Goal: Information Seeking & Learning: Learn about a topic

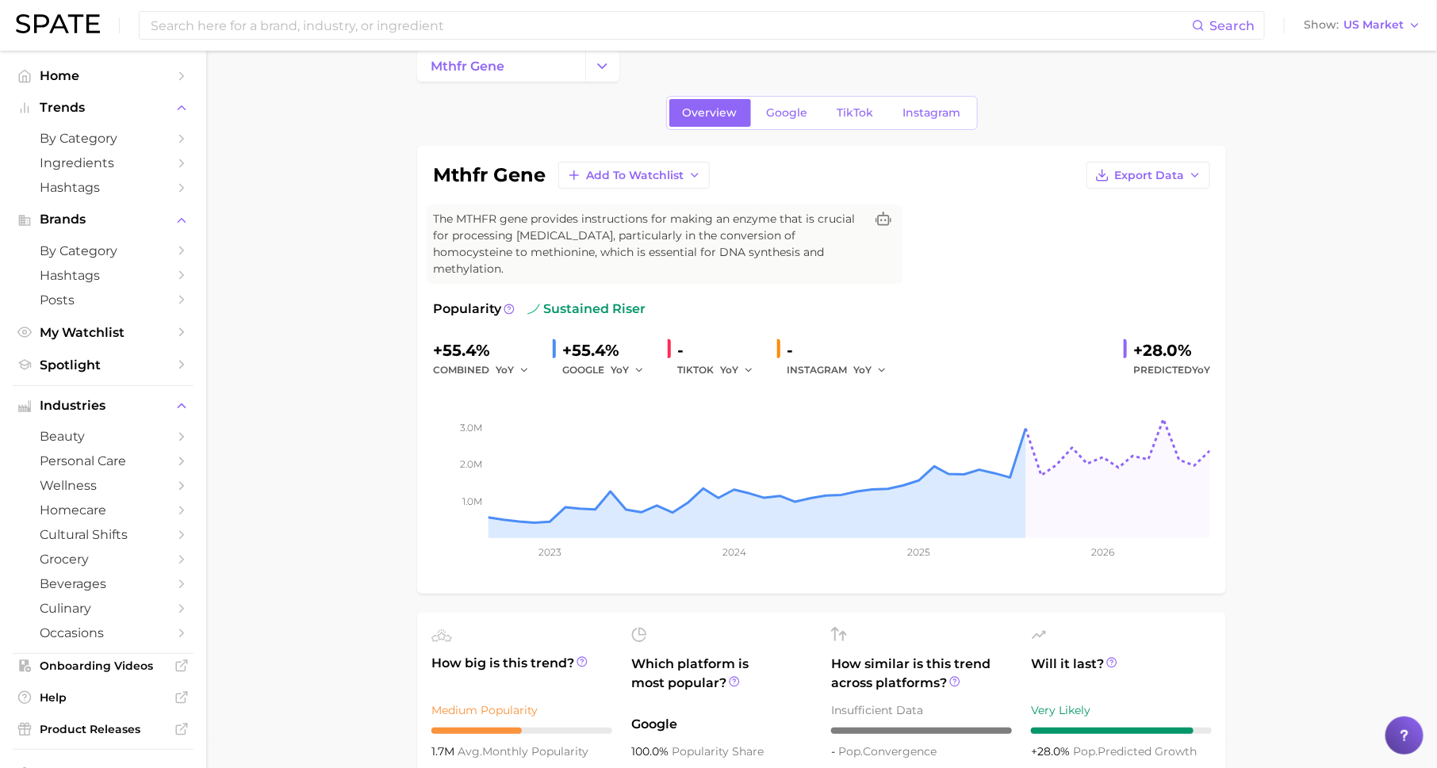
scroll to position [36, 0]
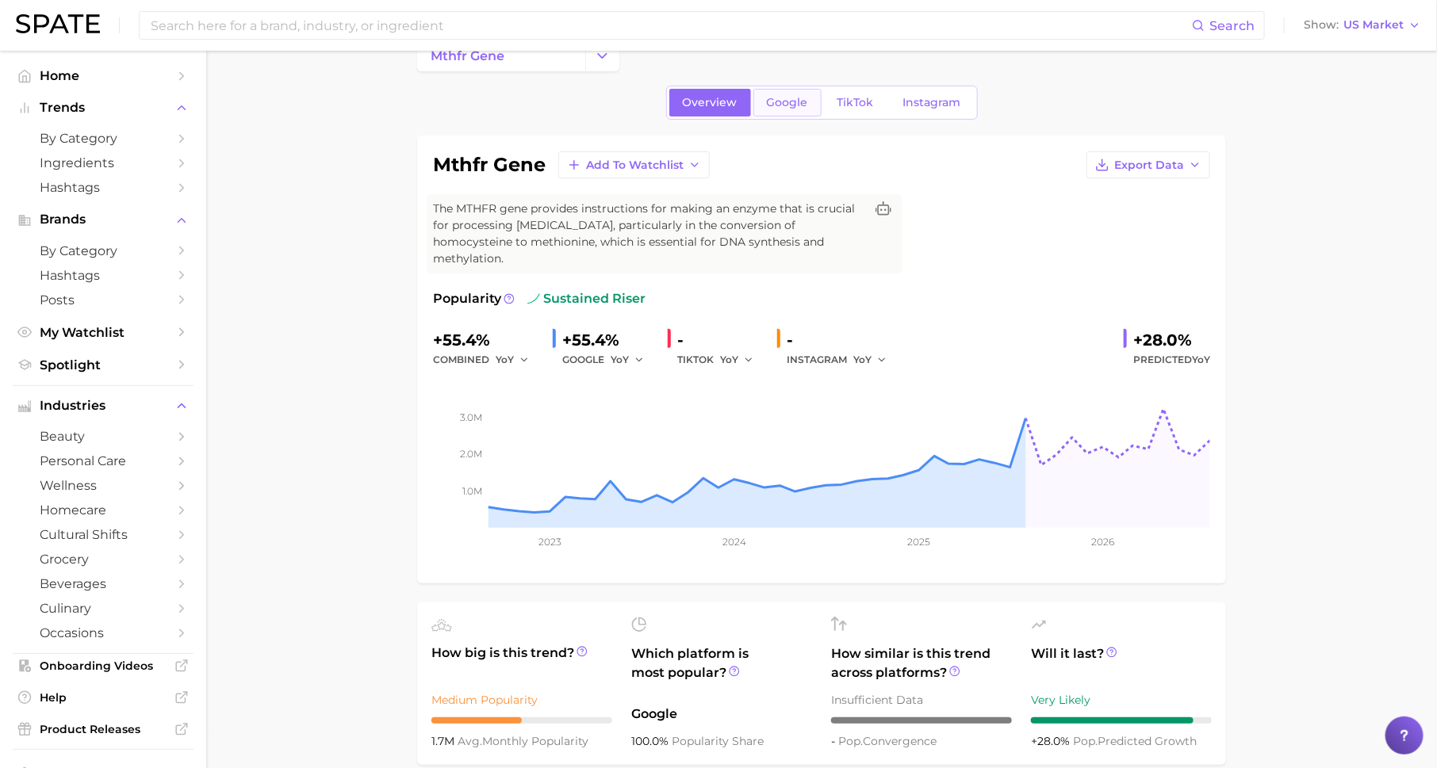
click at [813, 102] on link "Google" at bounding box center [787, 103] width 68 height 28
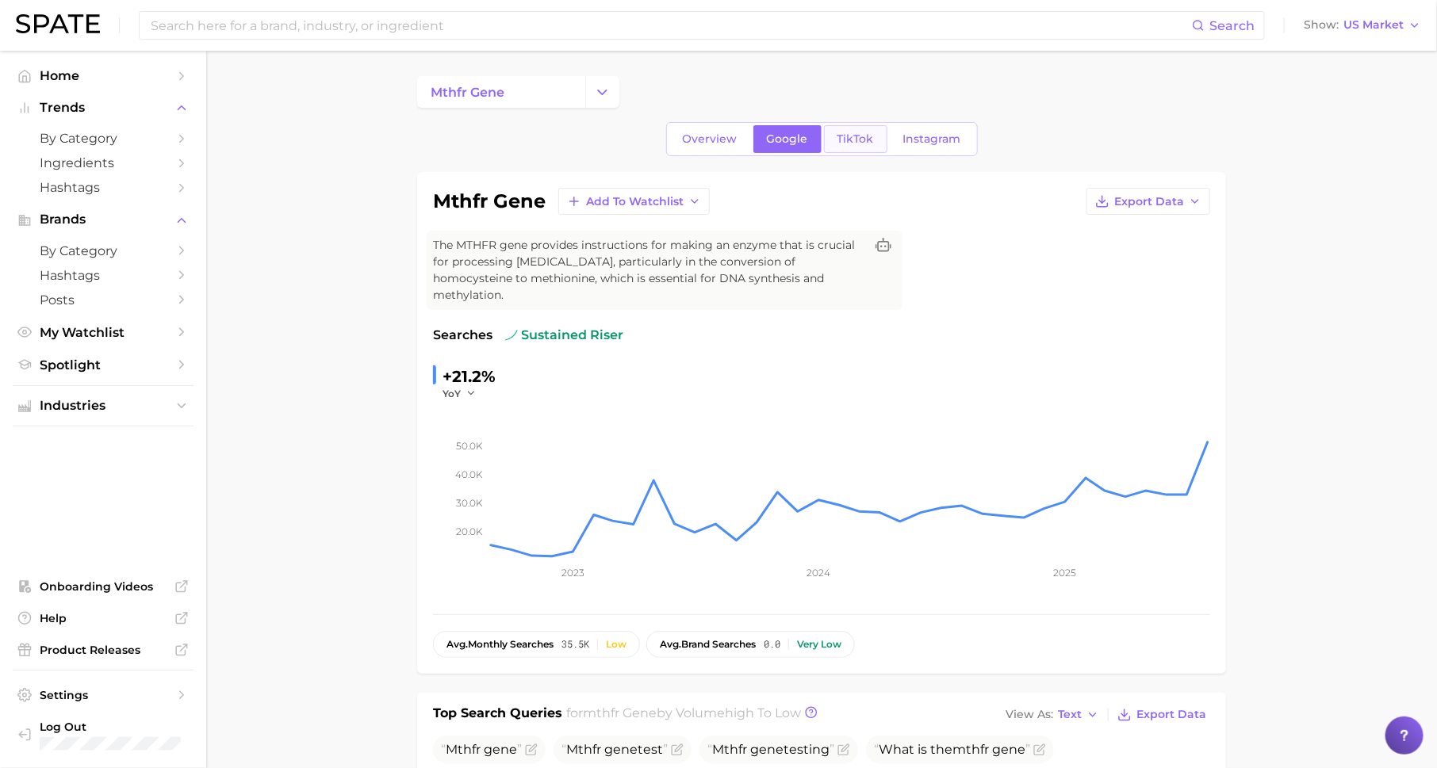
click at [864, 125] on link "TikTok" at bounding box center [855, 139] width 63 height 28
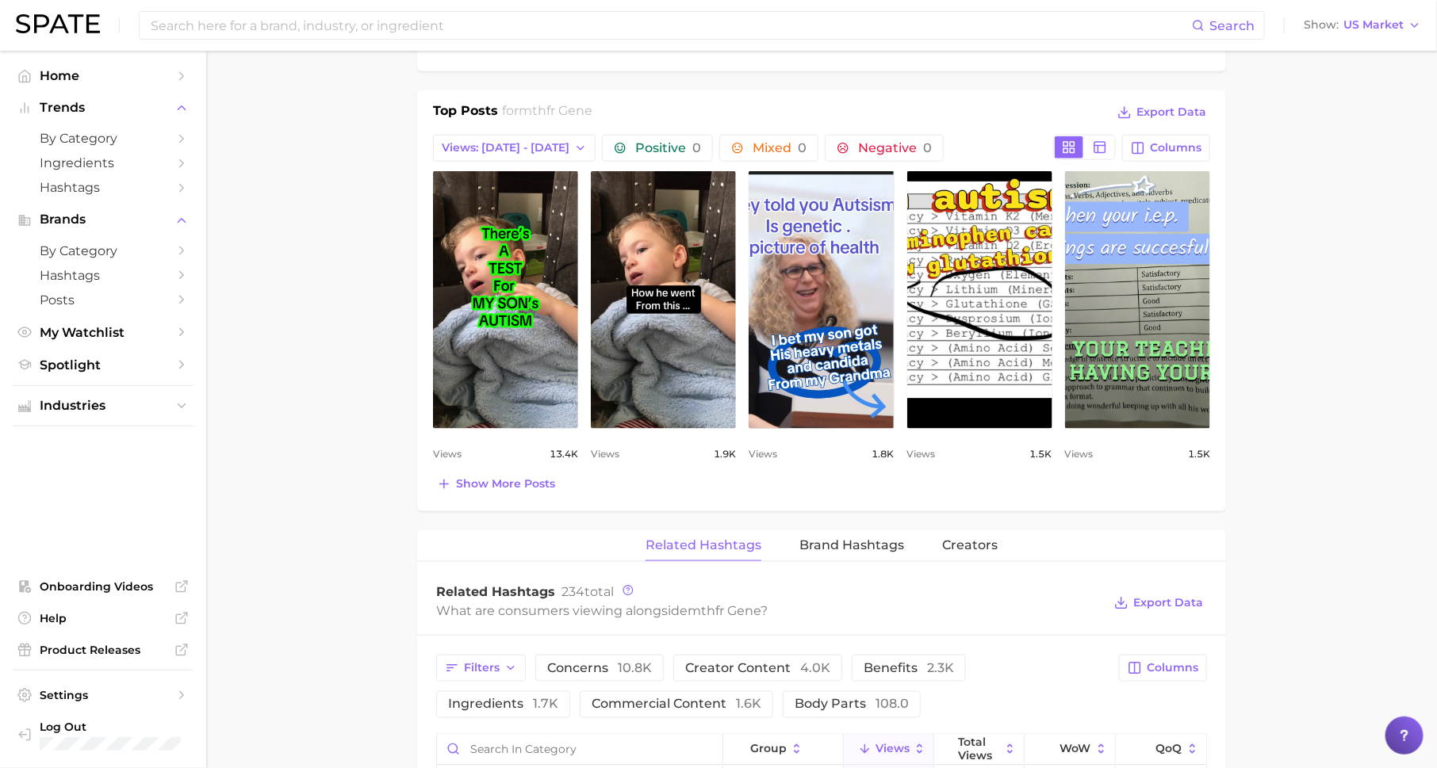
scroll to position [769, 0]
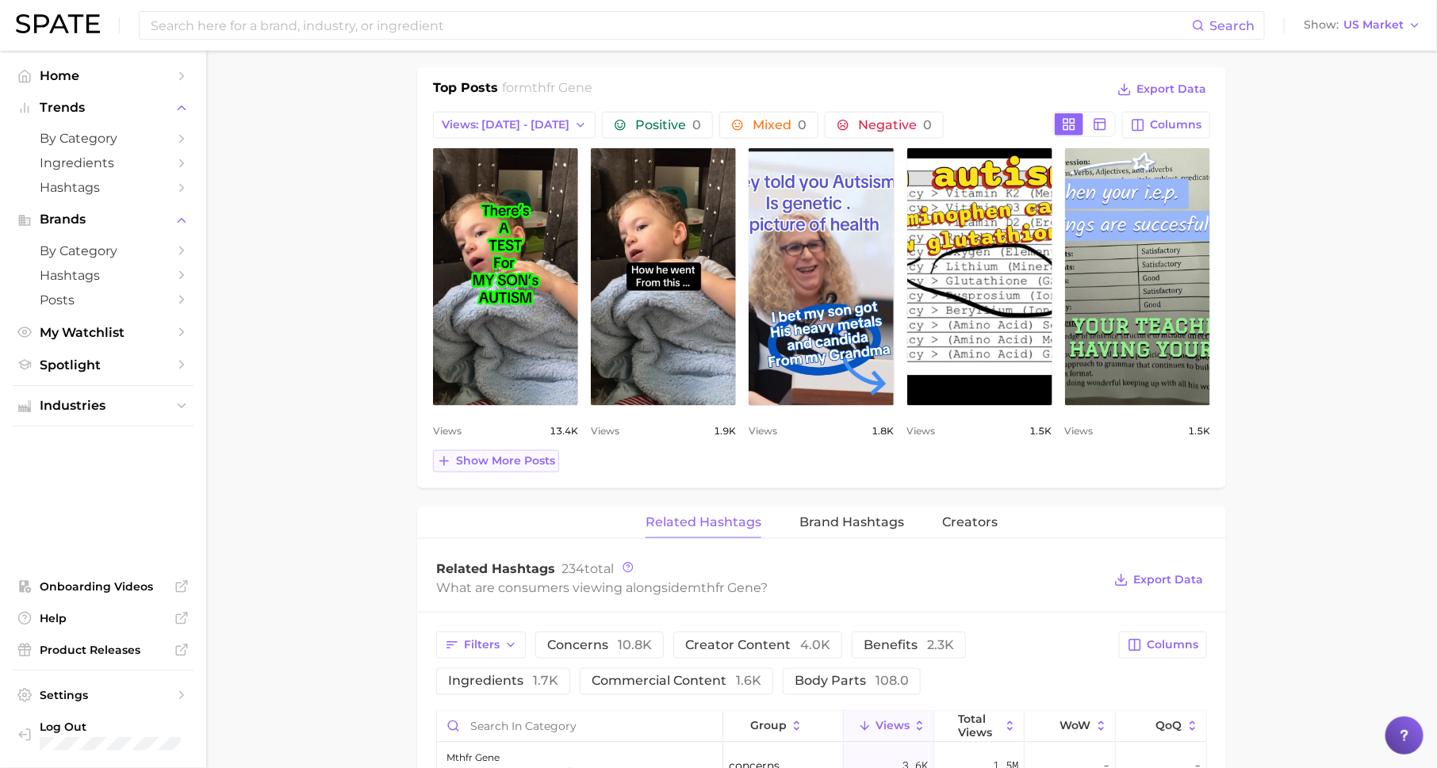
click at [523, 450] on button "Show more posts" at bounding box center [496, 461] width 126 height 22
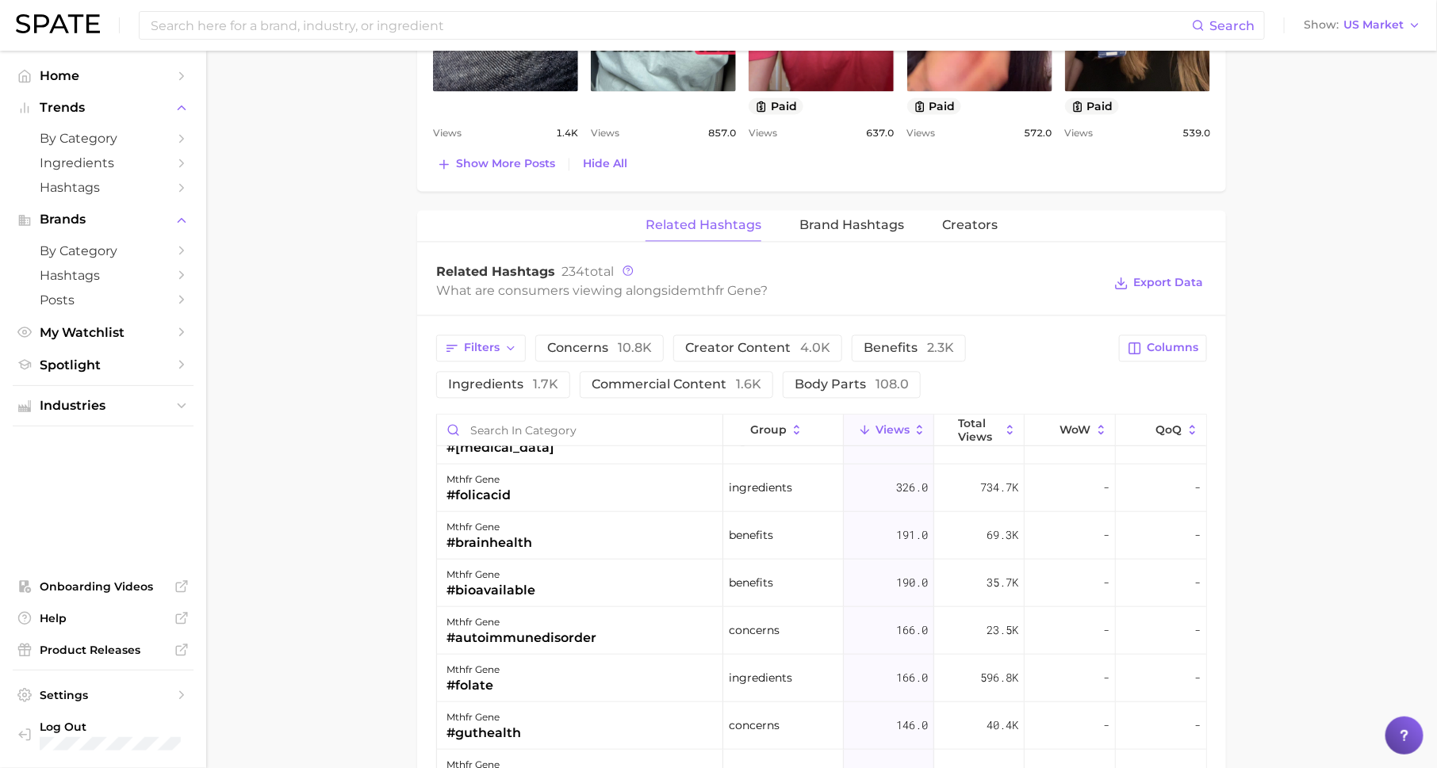
scroll to position [789, 0]
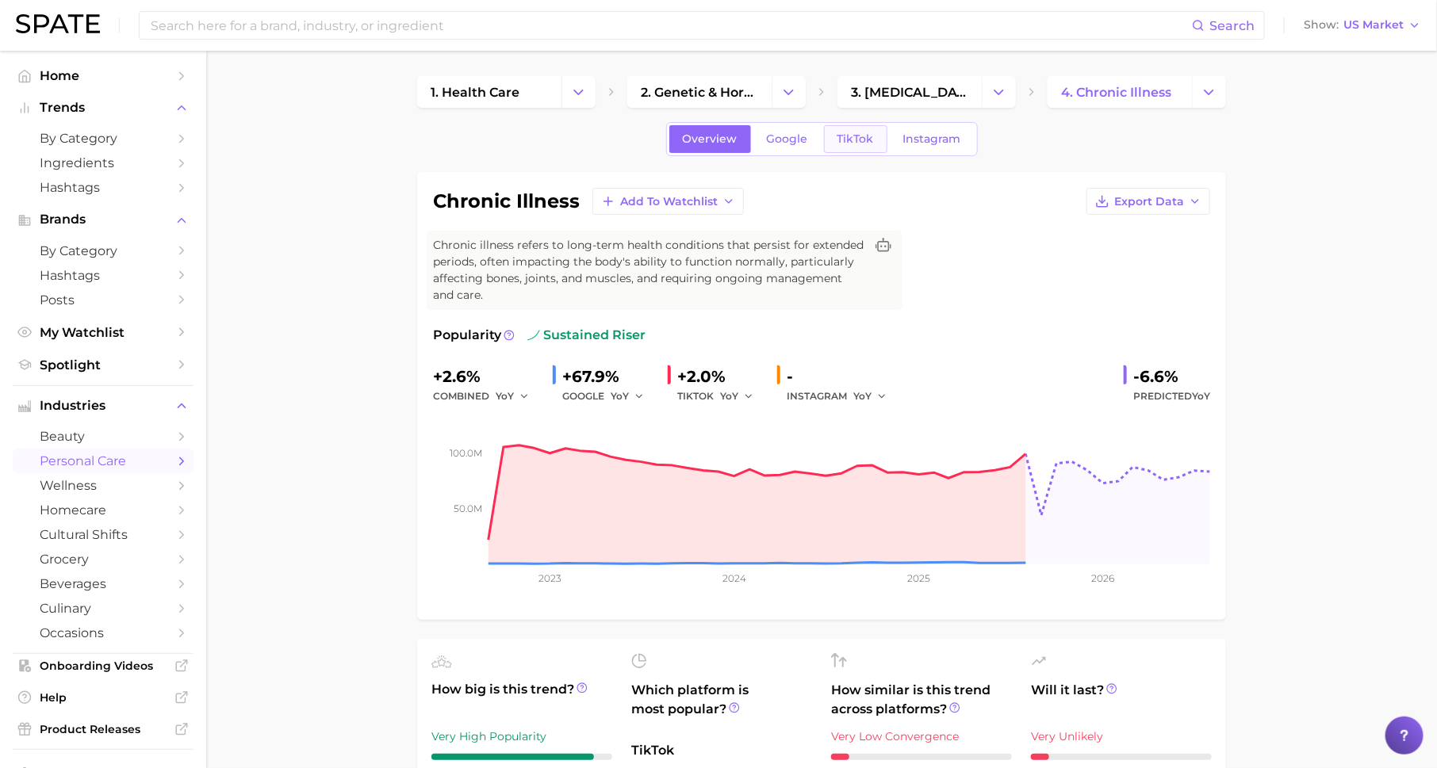
click at [864, 137] on span "TikTok" at bounding box center [855, 138] width 36 height 13
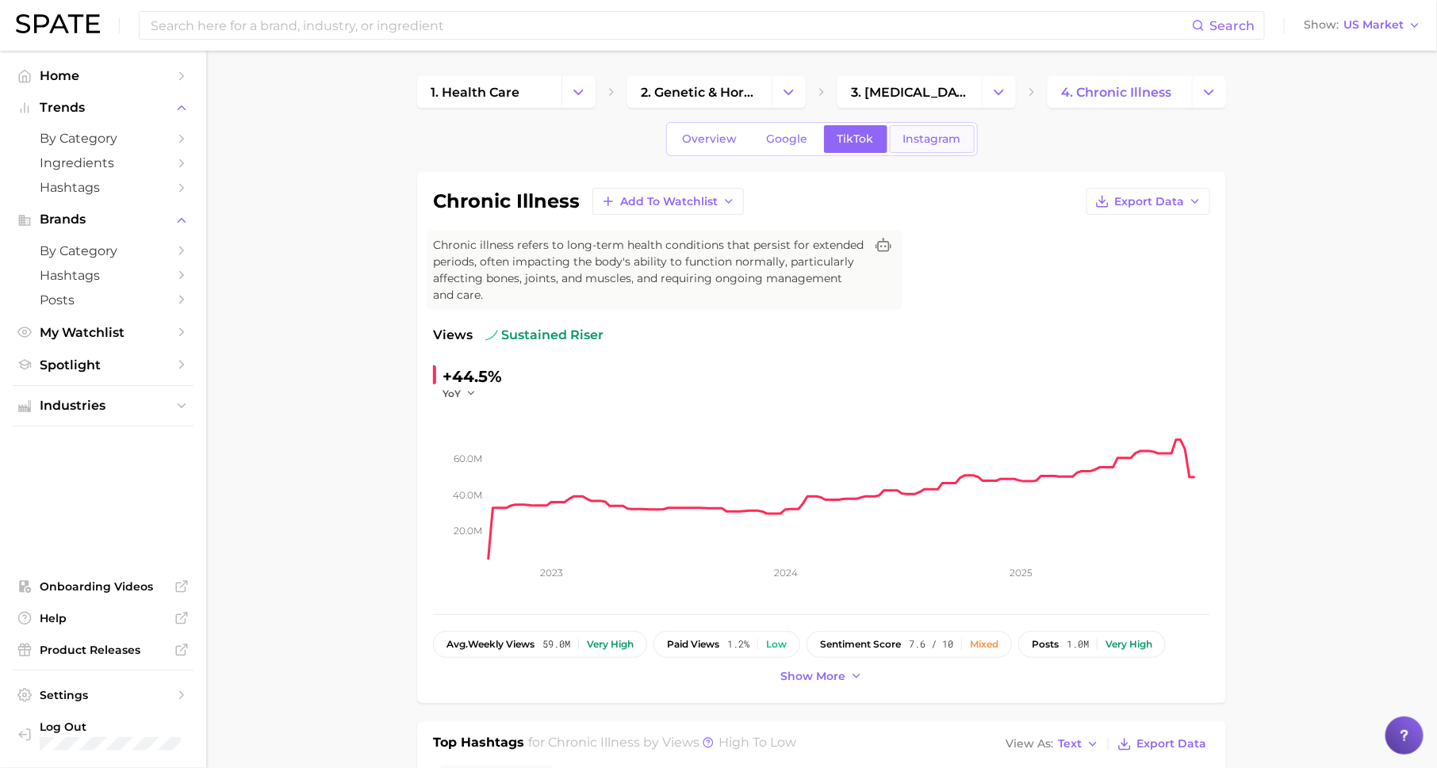
click at [921, 136] on span "Instagram" at bounding box center [932, 138] width 58 height 13
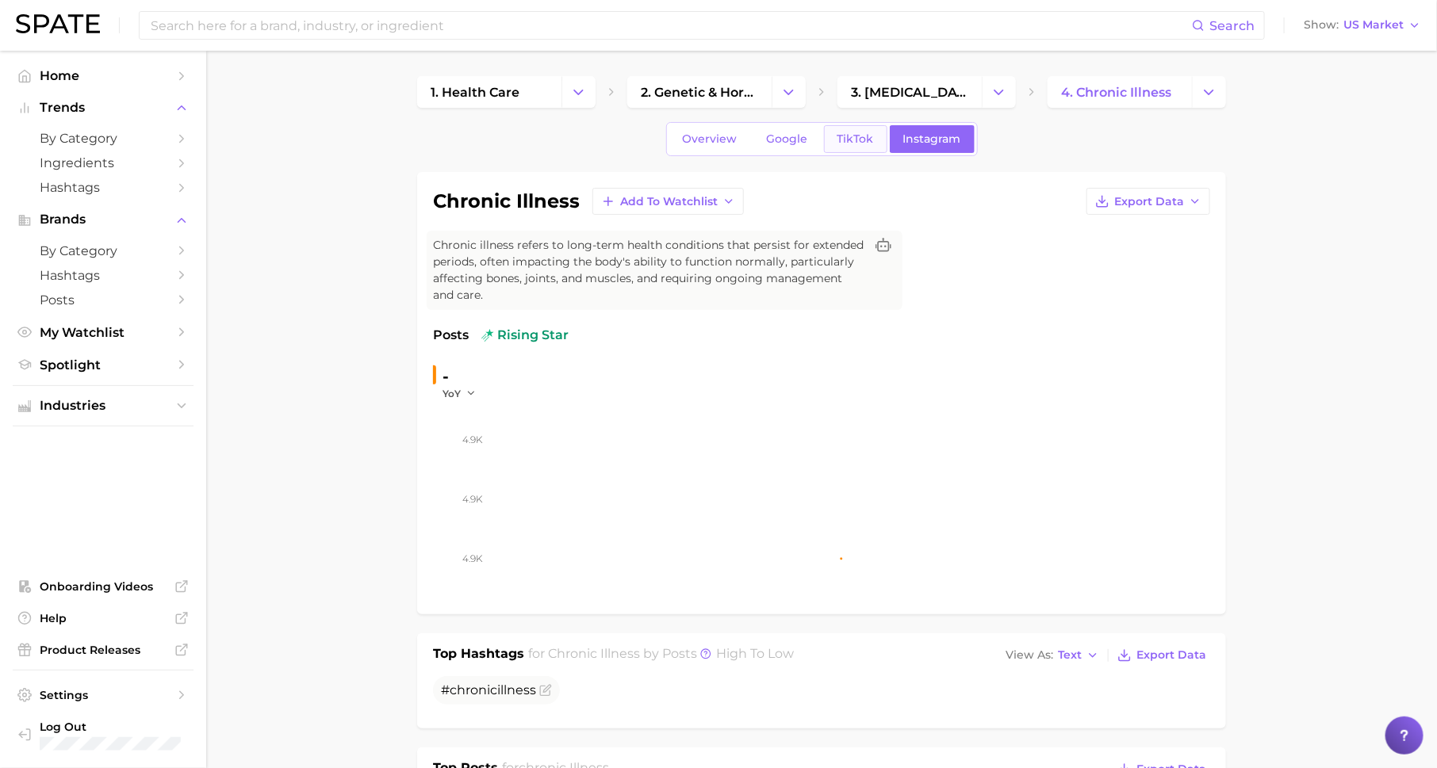
click at [840, 143] on span "TikTok" at bounding box center [855, 138] width 36 height 13
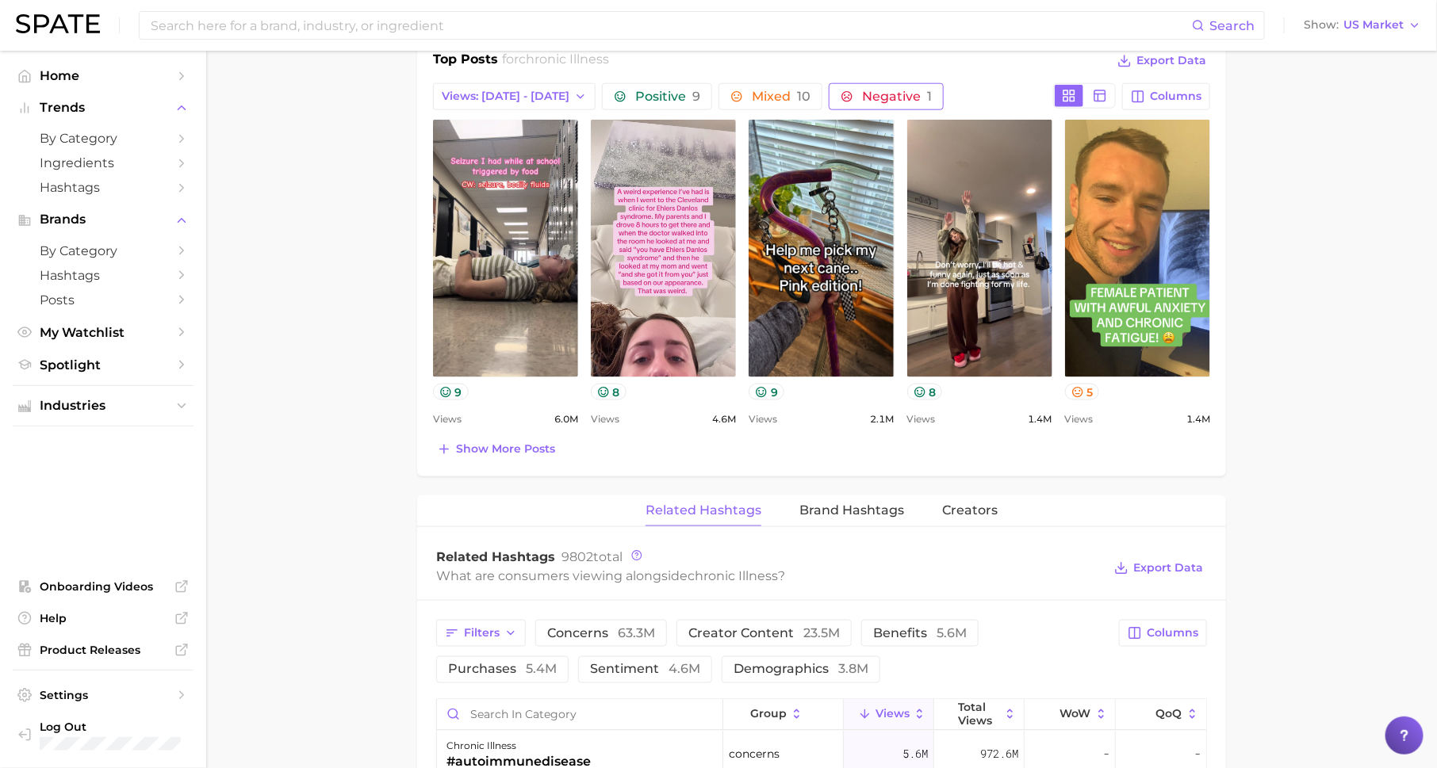
scroll to position [1064, 0]
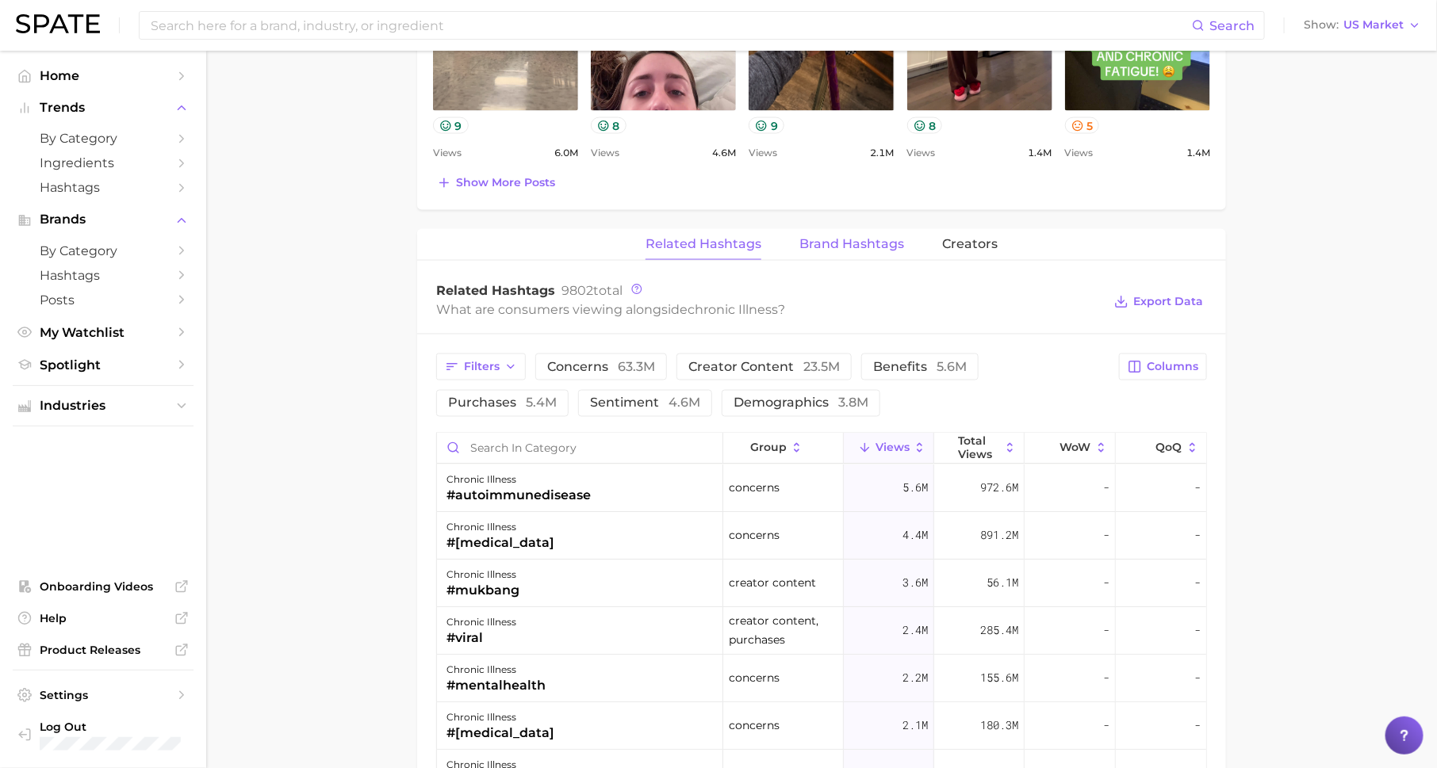
click at [850, 242] on span "Brand Hashtags" at bounding box center [851, 244] width 105 height 14
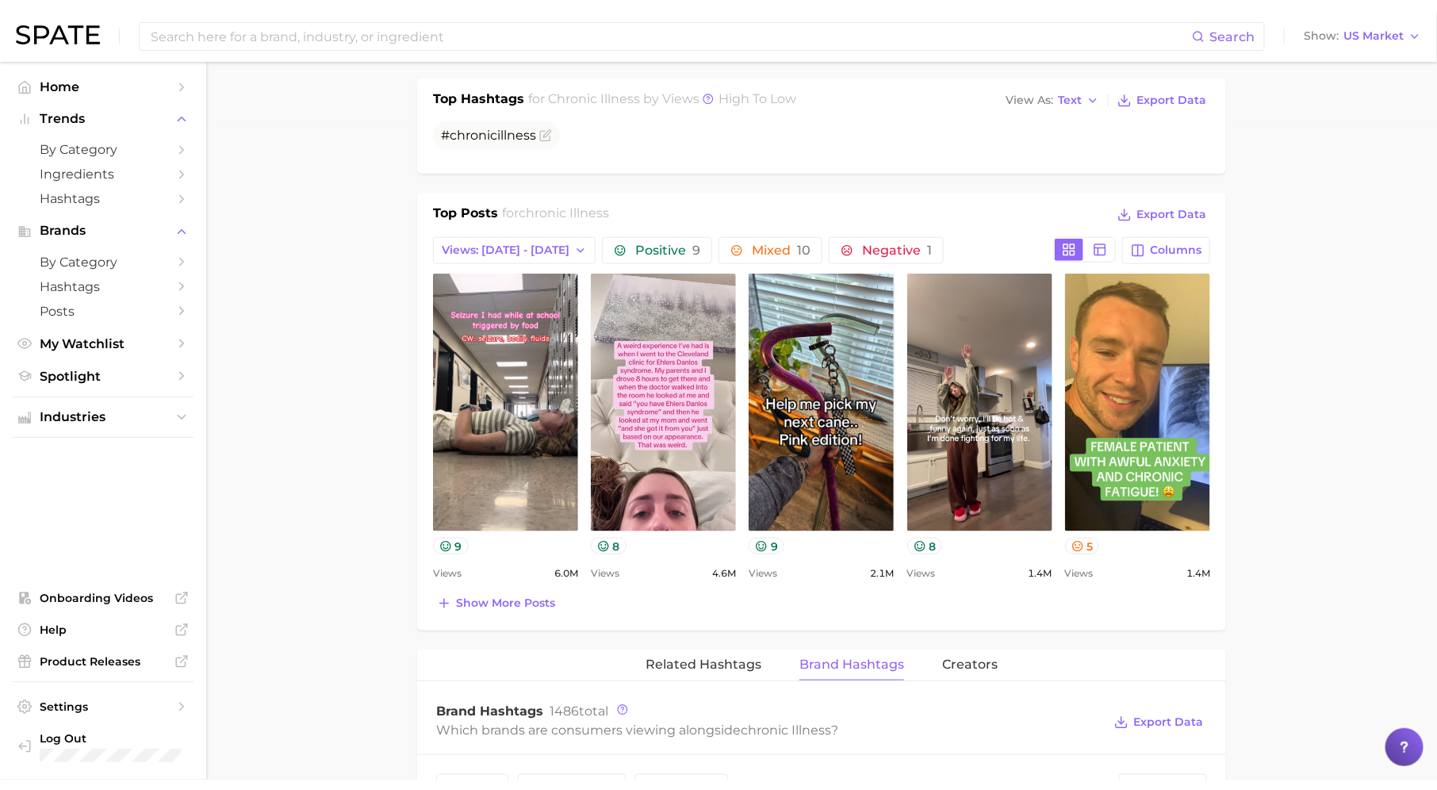
scroll to position [0, 0]
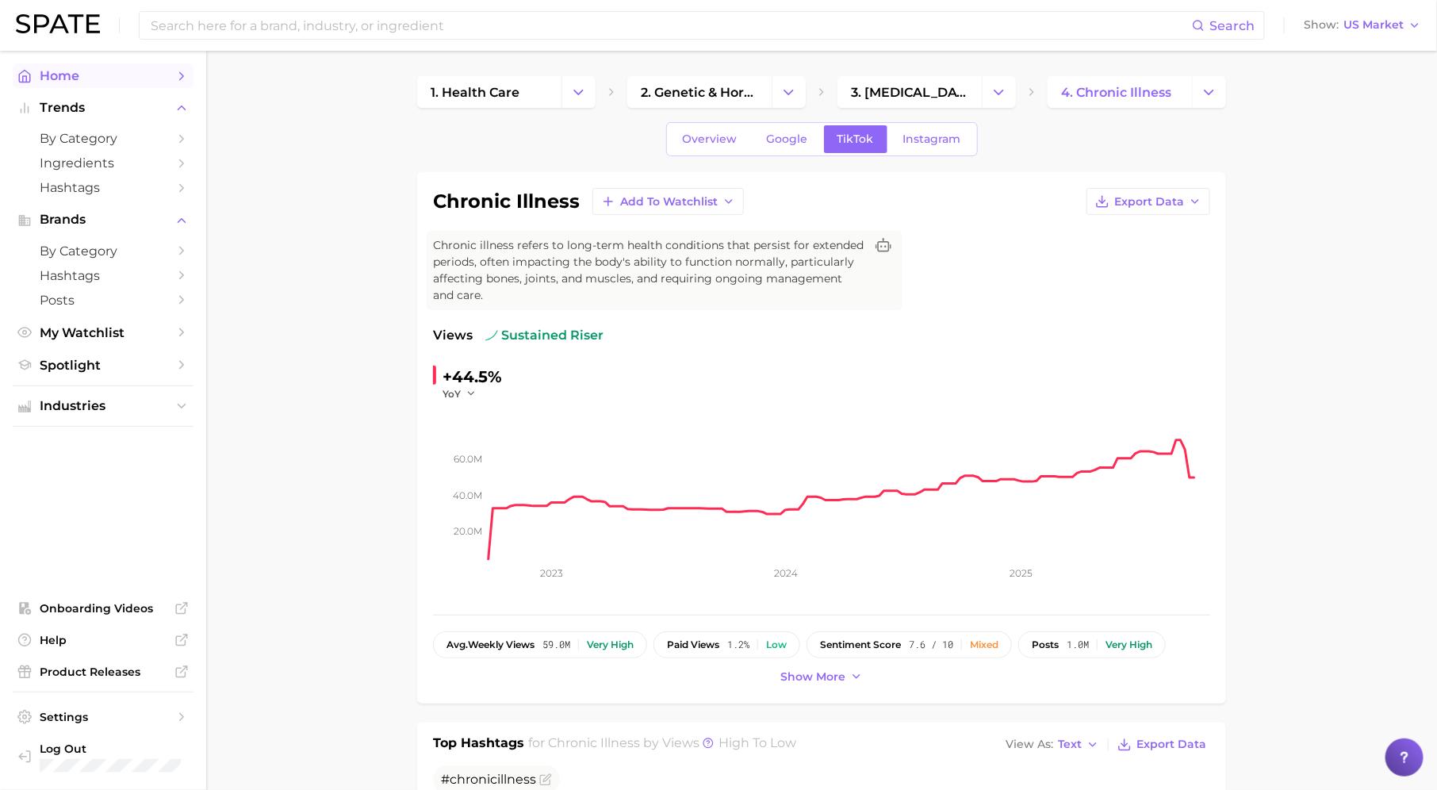
click at [159, 73] on span "Home" at bounding box center [103, 75] width 127 height 15
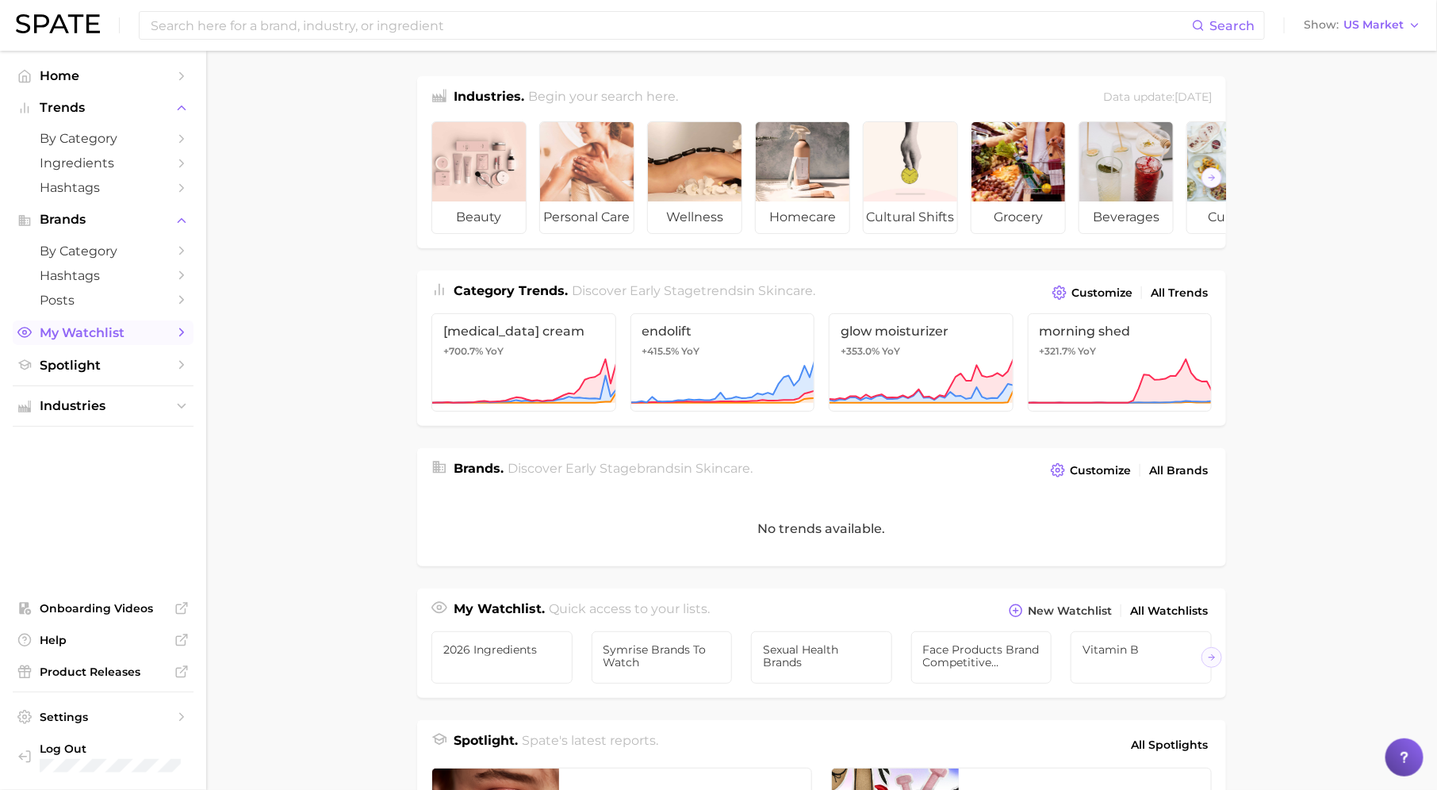
click at [151, 323] on link "My Watchlist" at bounding box center [103, 332] width 181 height 25
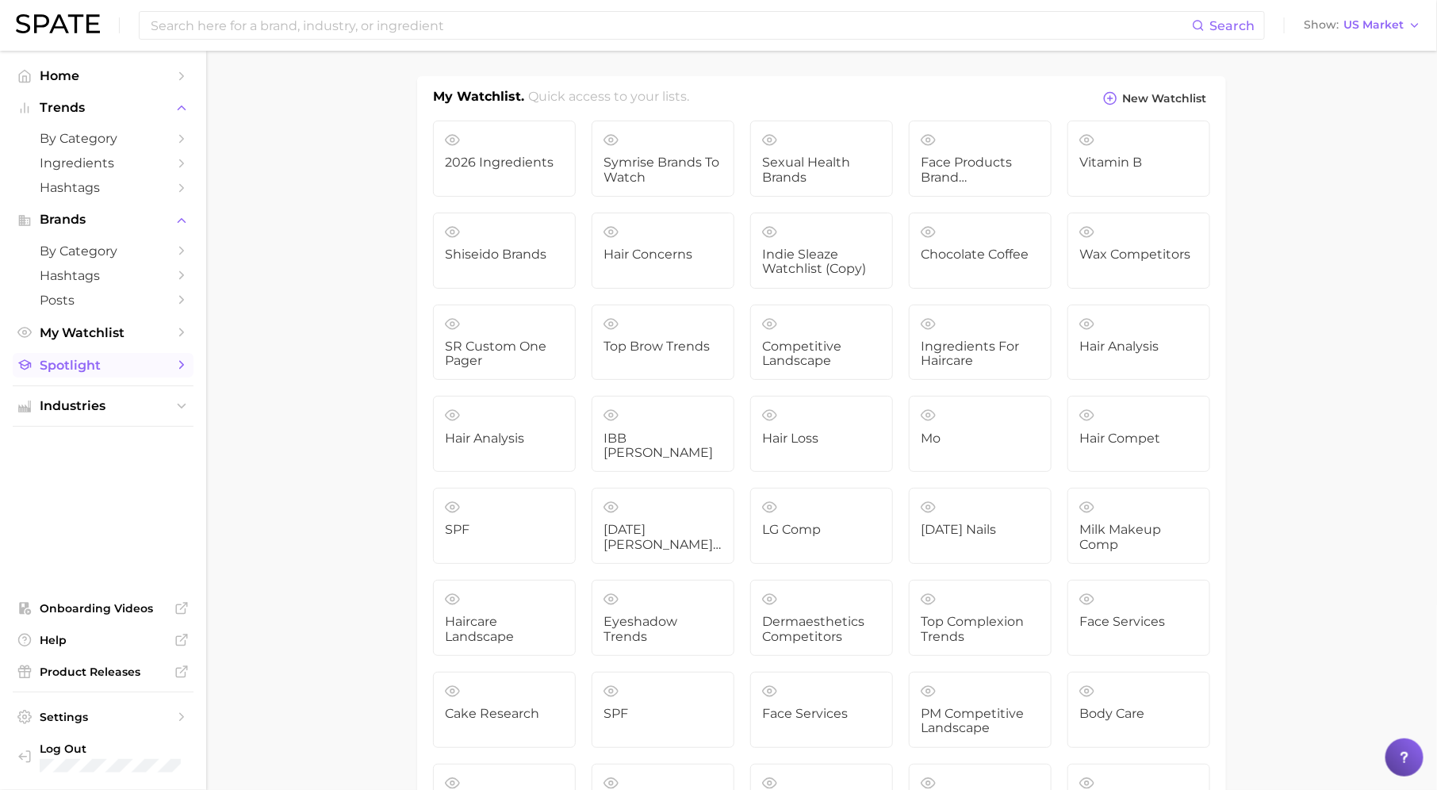
click at [166, 369] on span "Spotlight" at bounding box center [103, 365] width 127 height 15
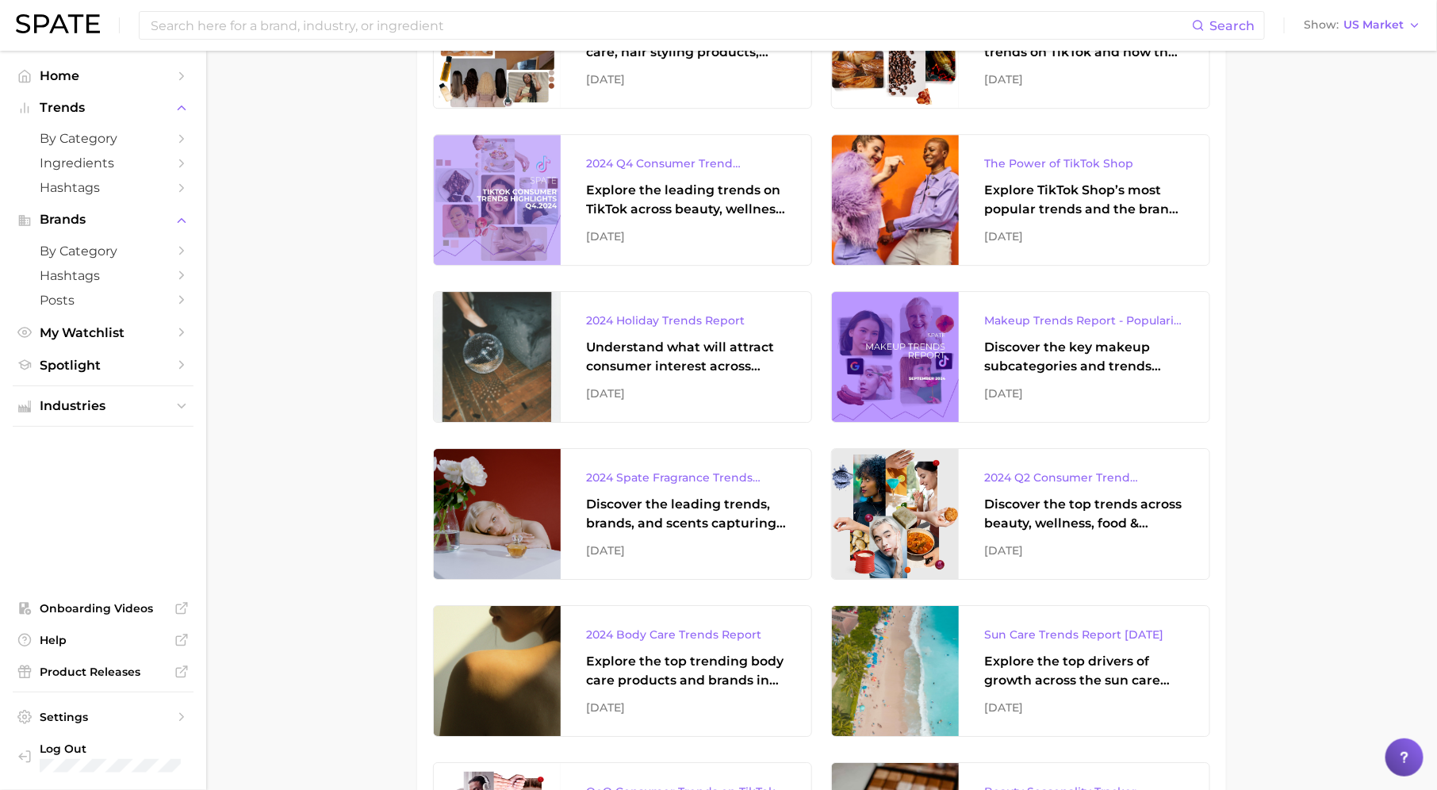
scroll to position [2666, 0]
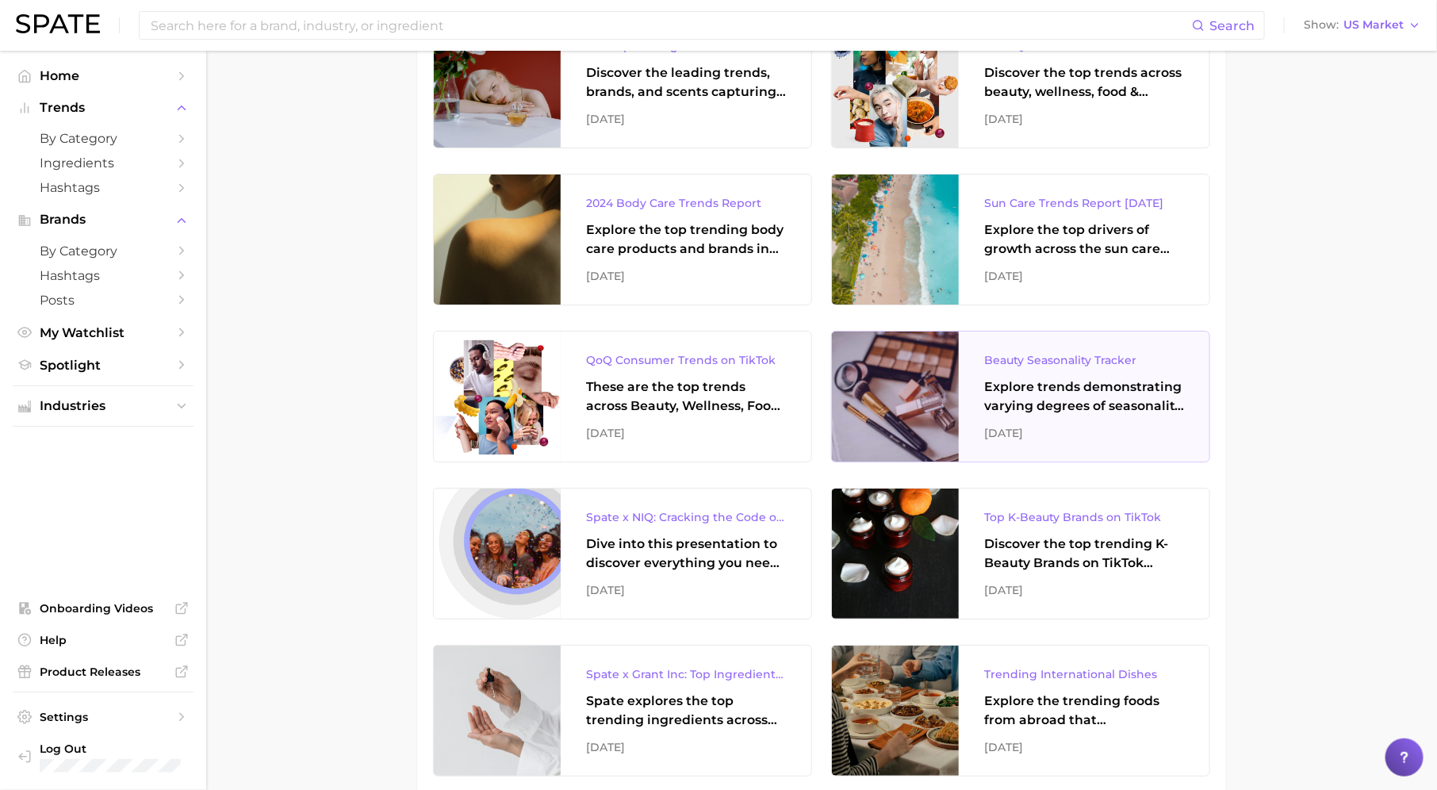
click at [1089, 384] on div "Explore trends demonstrating varying degrees of seasonality, from very weak to …" at bounding box center [1084, 396] width 200 height 38
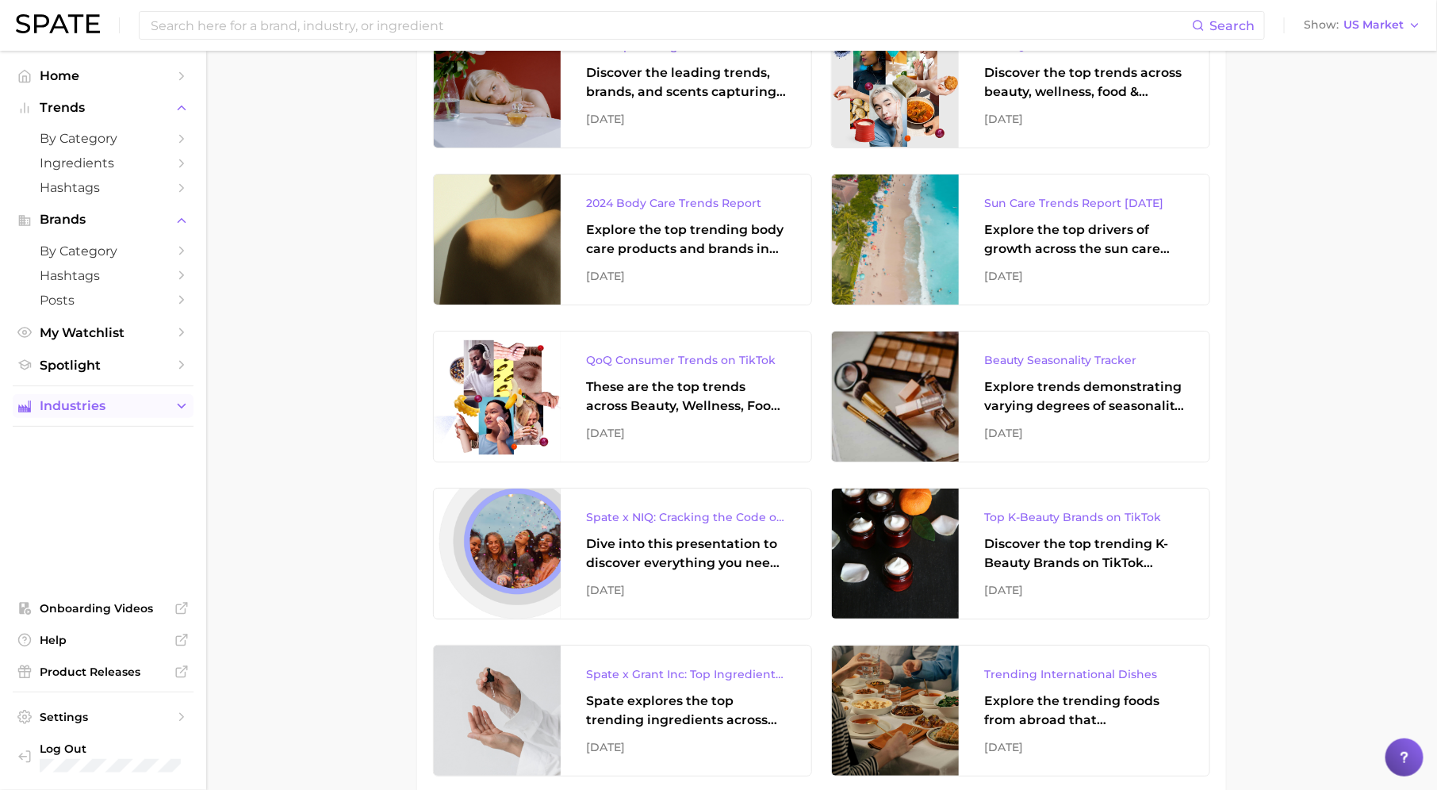
click at [147, 416] on button "Industries" at bounding box center [103, 406] width 181 height 24
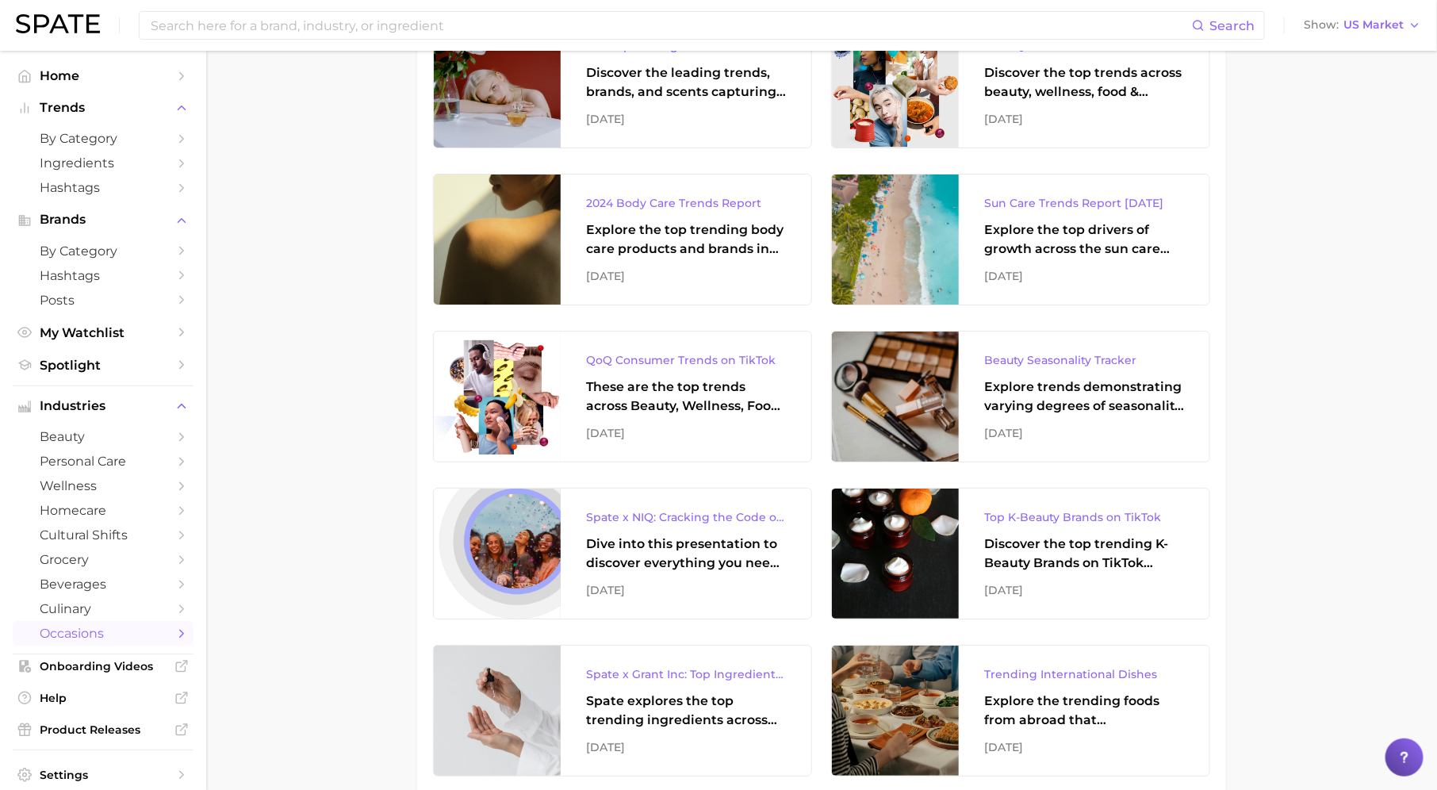
click at [109, 637] on span "occasions" at bounding box center [103, 633] width 127 height 15
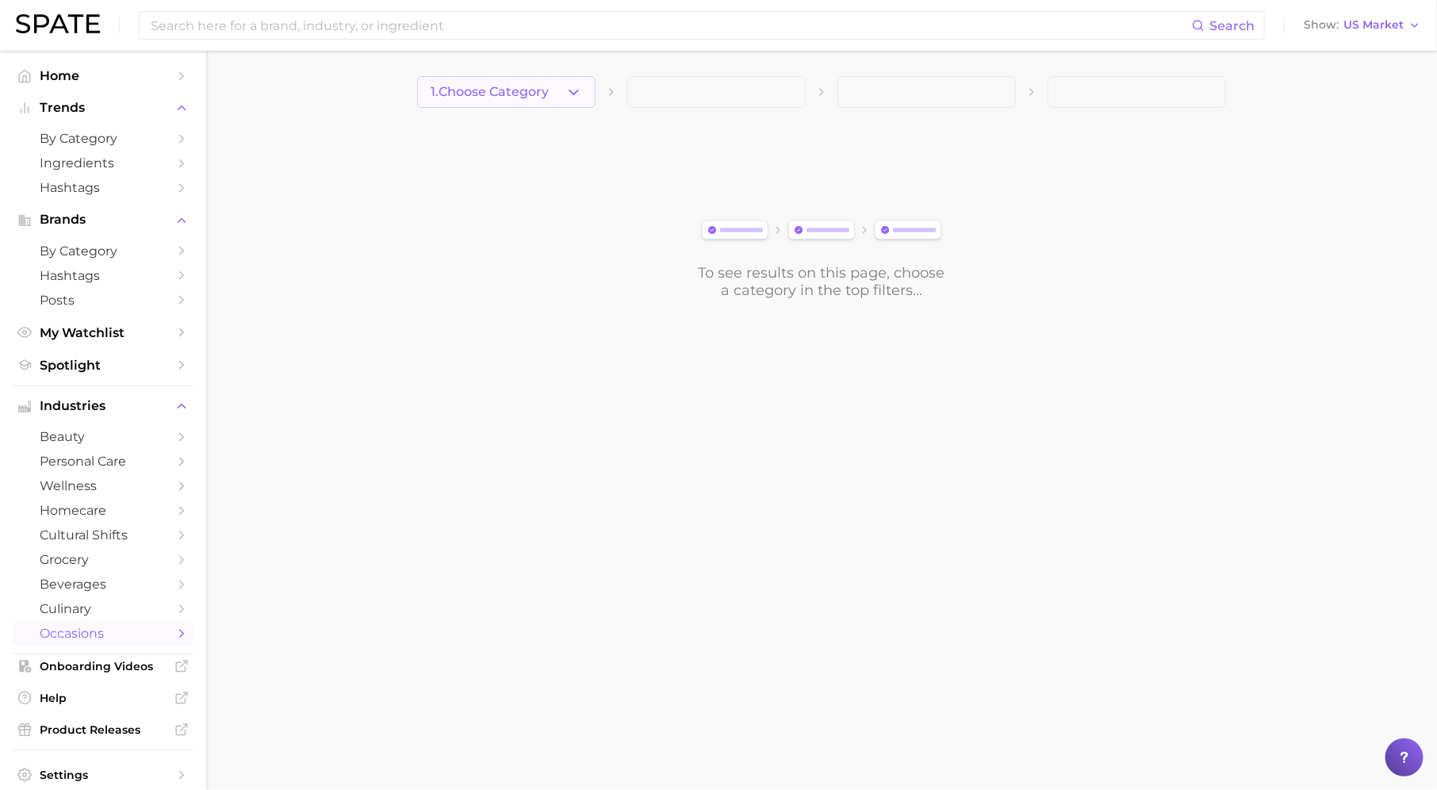
click at [542, 104] on button "1. Choose Category" at bounding box center [506, 92] width 178 height 32
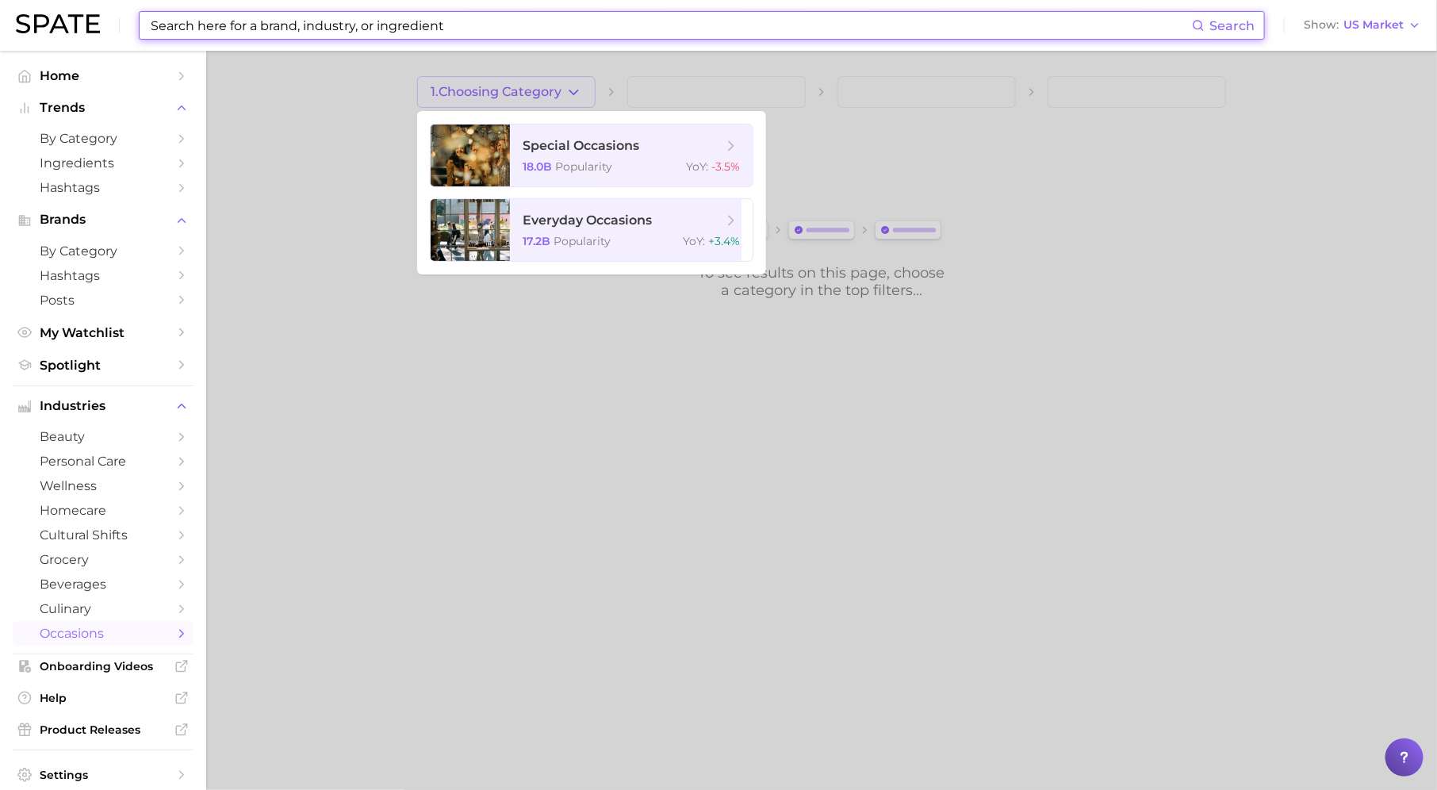
click at [421, 18] on input at bounding box center [670, 25] width 1043 height 27
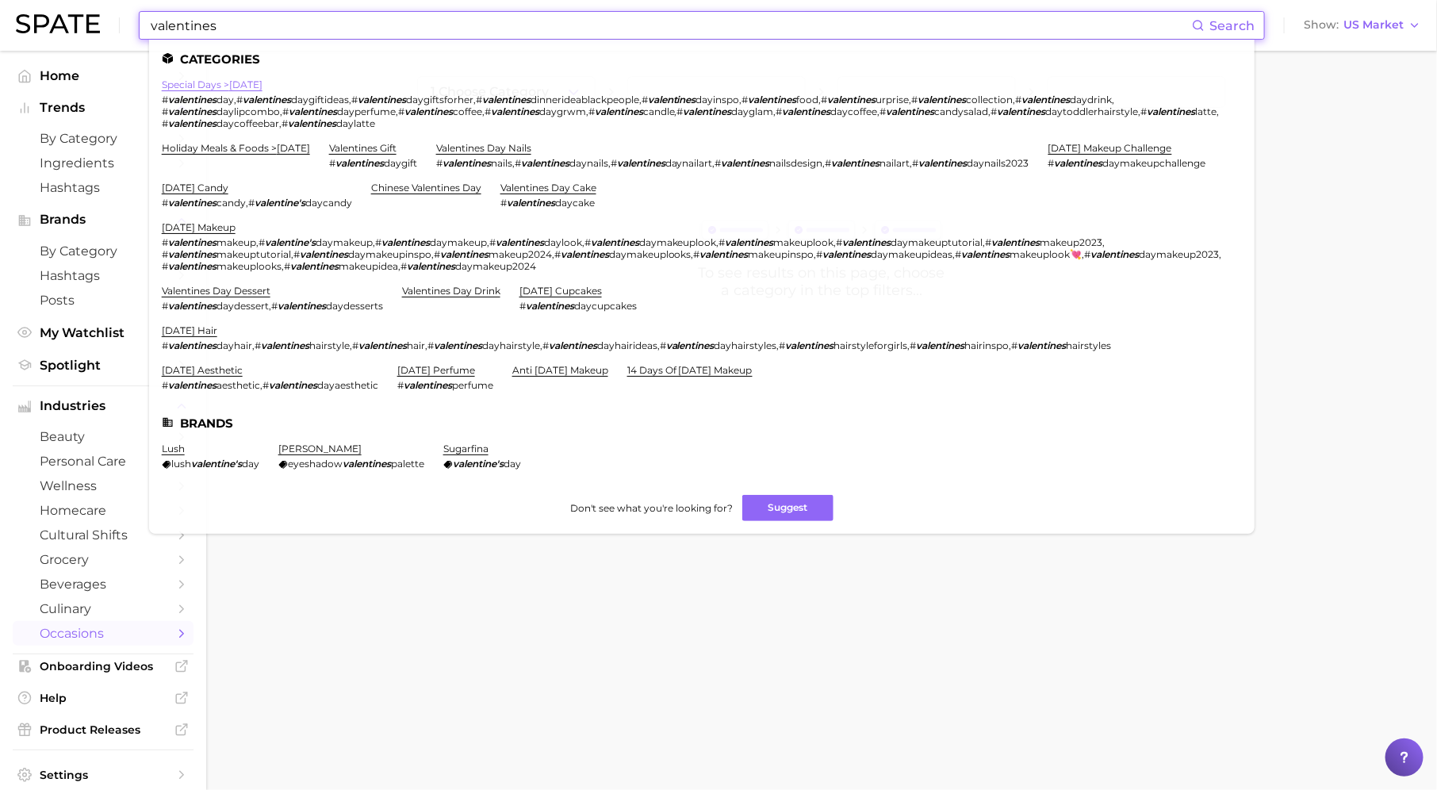
type input "valentines"
click at [262, 82] on link "special days > valentine's day" at bounding box center [212, 84] width 101 height 12
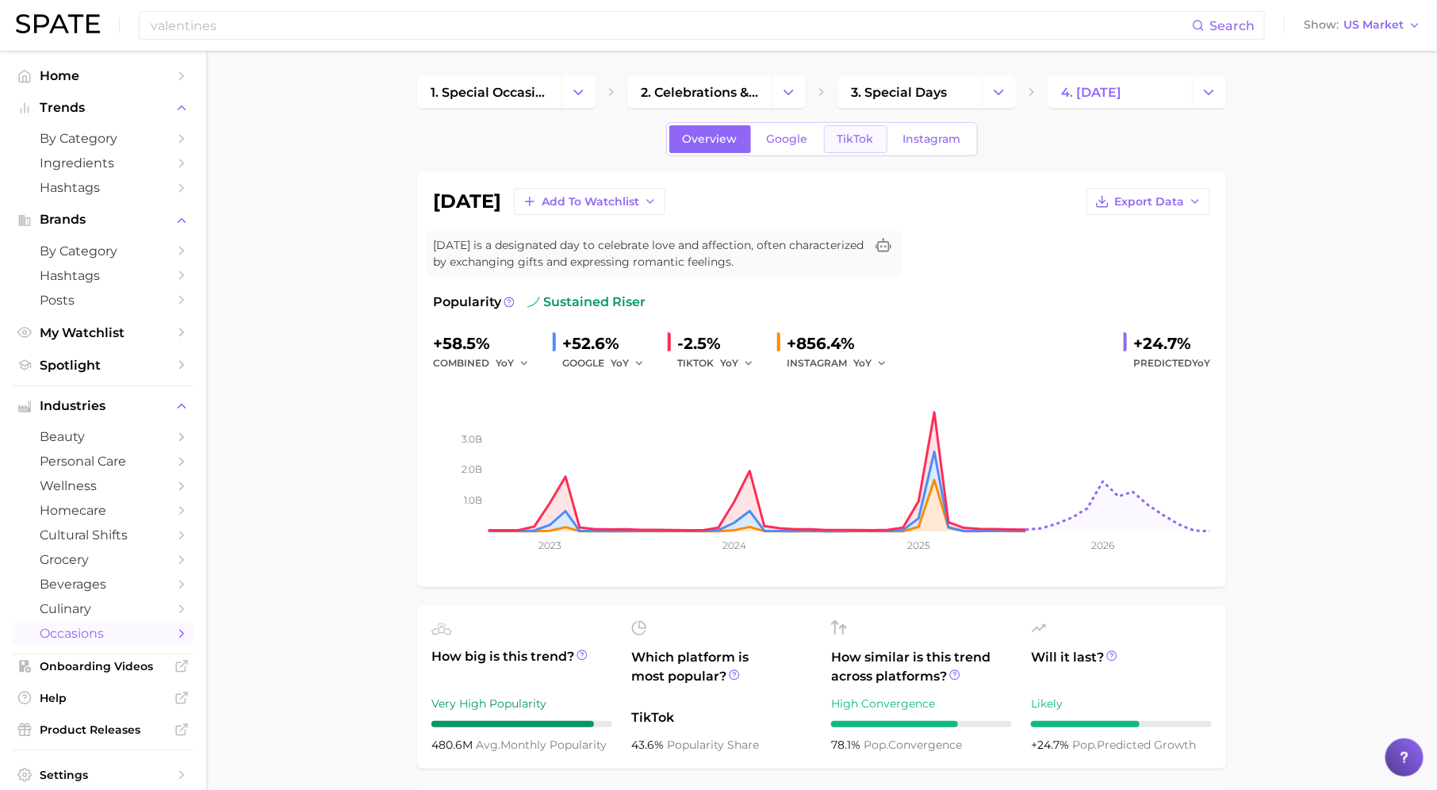
click at [842, 144] on span "TikTok" at bounding box center [855, 138] width 36 height 13
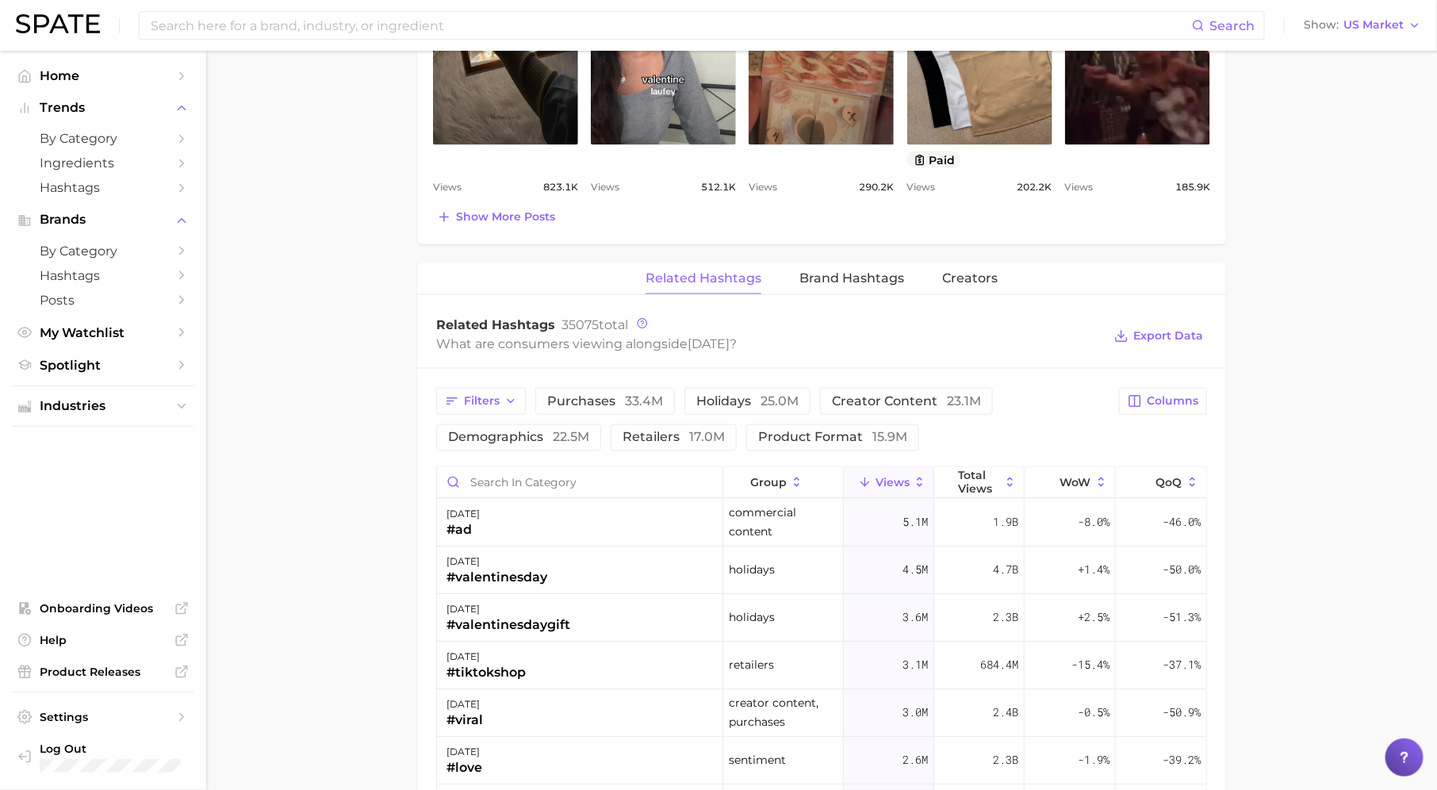
scroll to position [1127, 0]
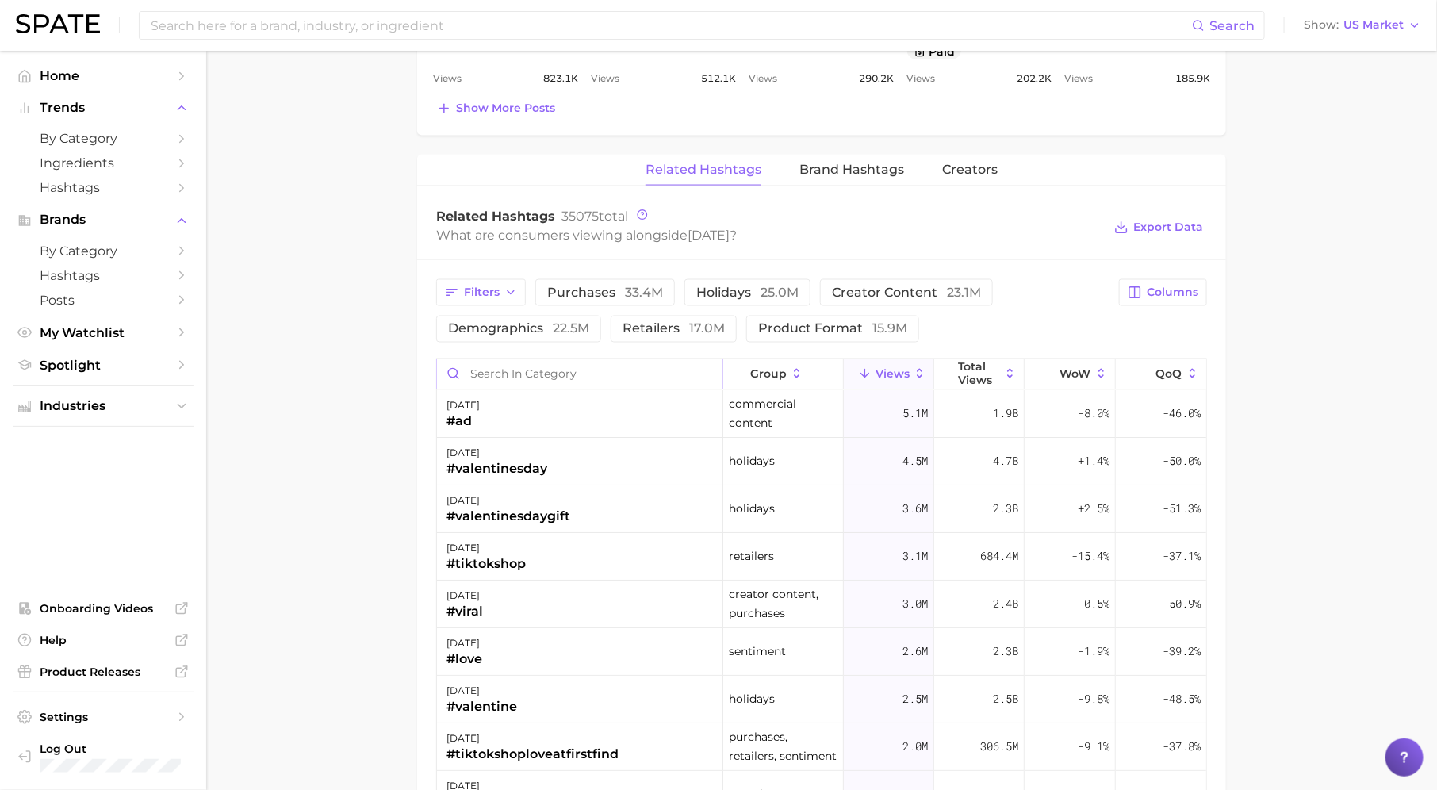
click at [549, 366] on input "Search in category" at bounding box center [579, 374] width 285 height 30
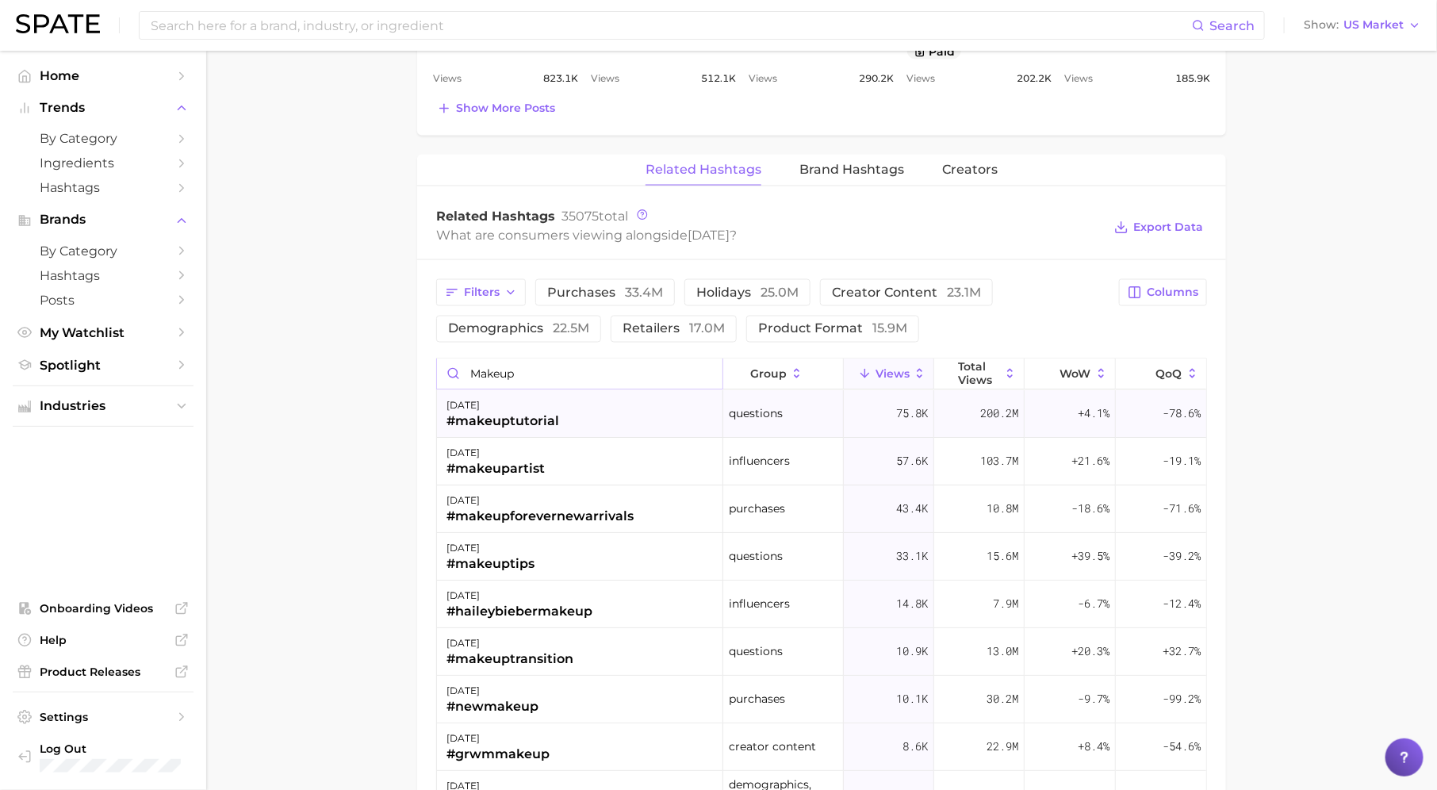
type input "makeup"
click at [542, 412] on div "#makeuptutorial" at bounding box center [502, 421] width 113 height 19
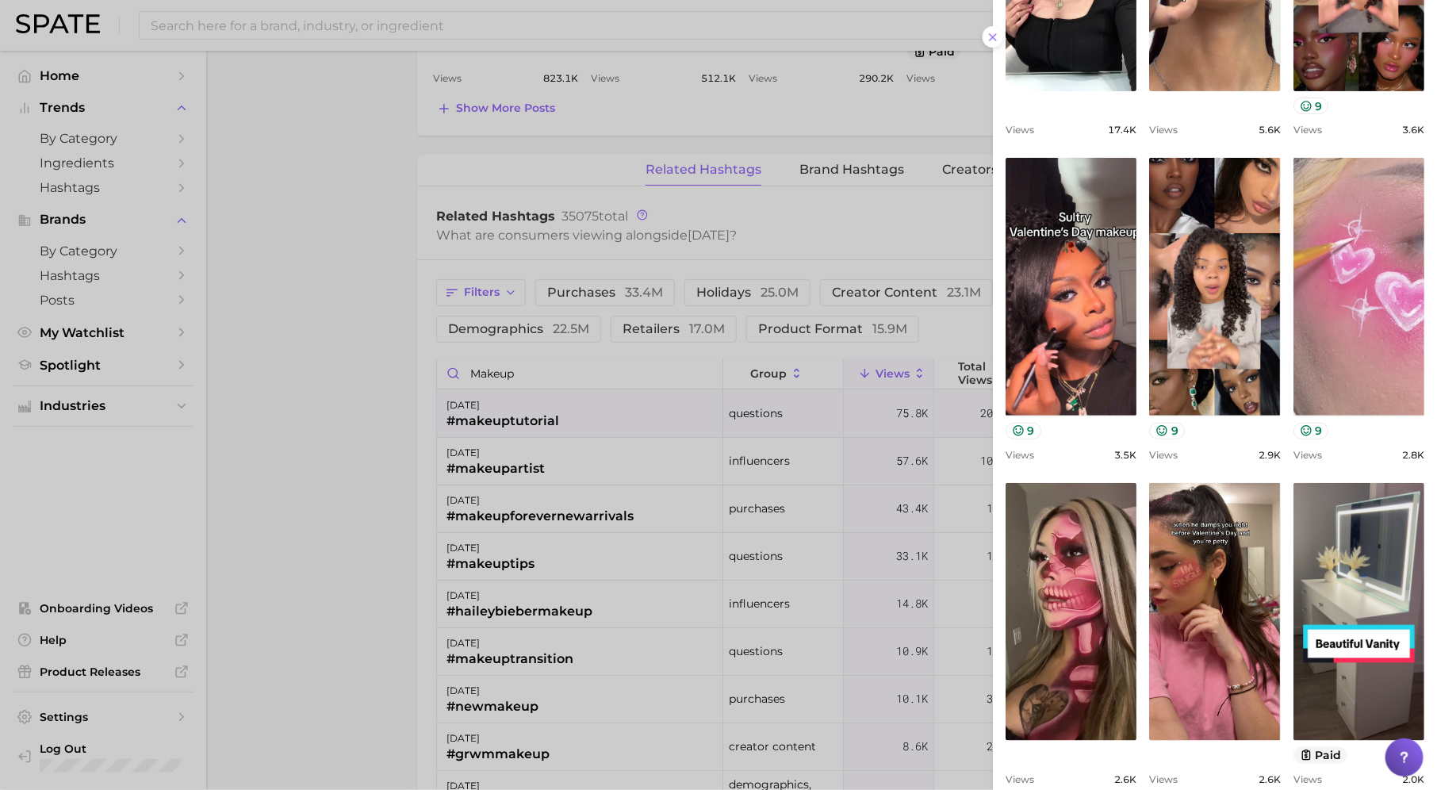
scroll to position [395, 0]
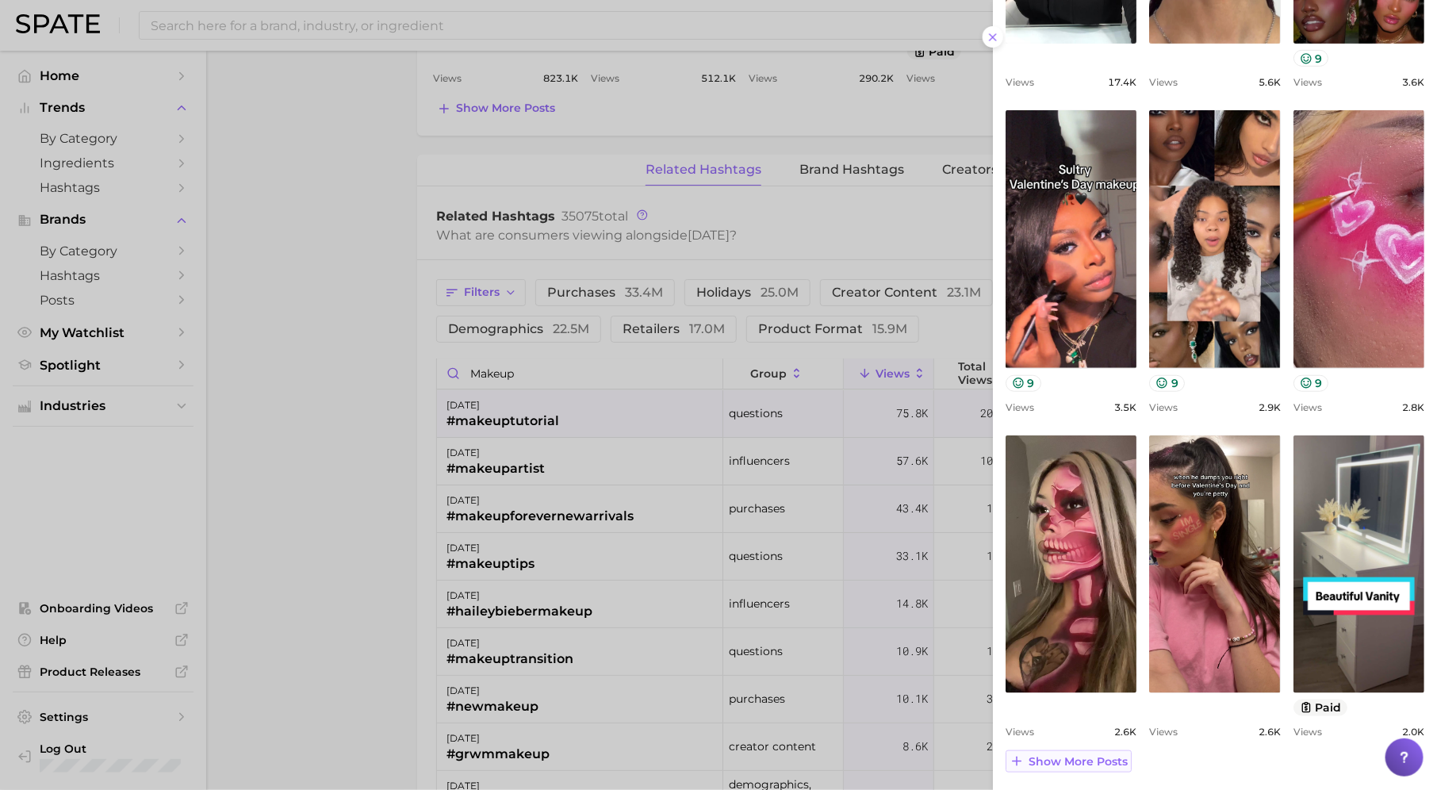
click at [1097, 765] on span "Show more posts" at bounding box center [1077, 761] width 99 height 13
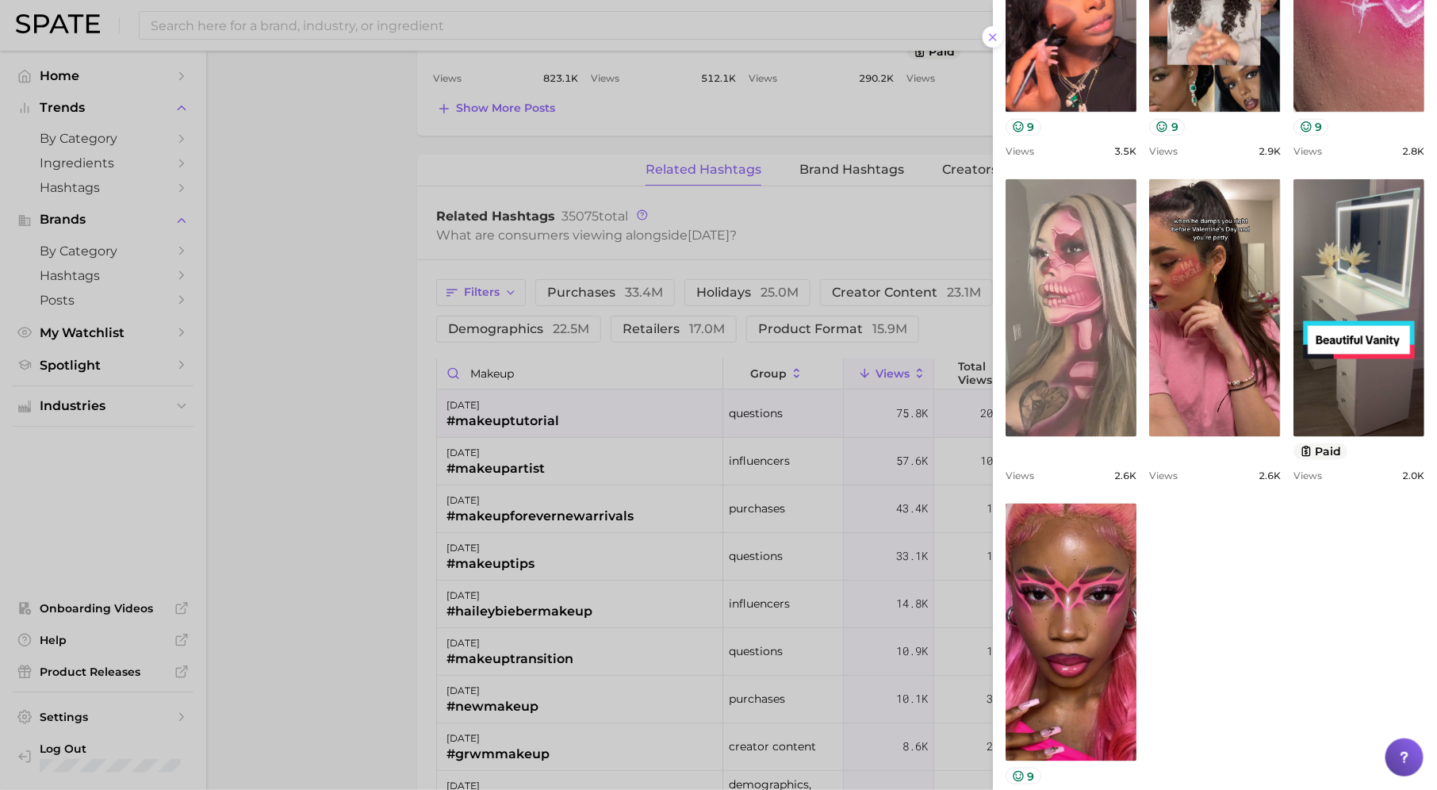
scroll to position [687, 0]
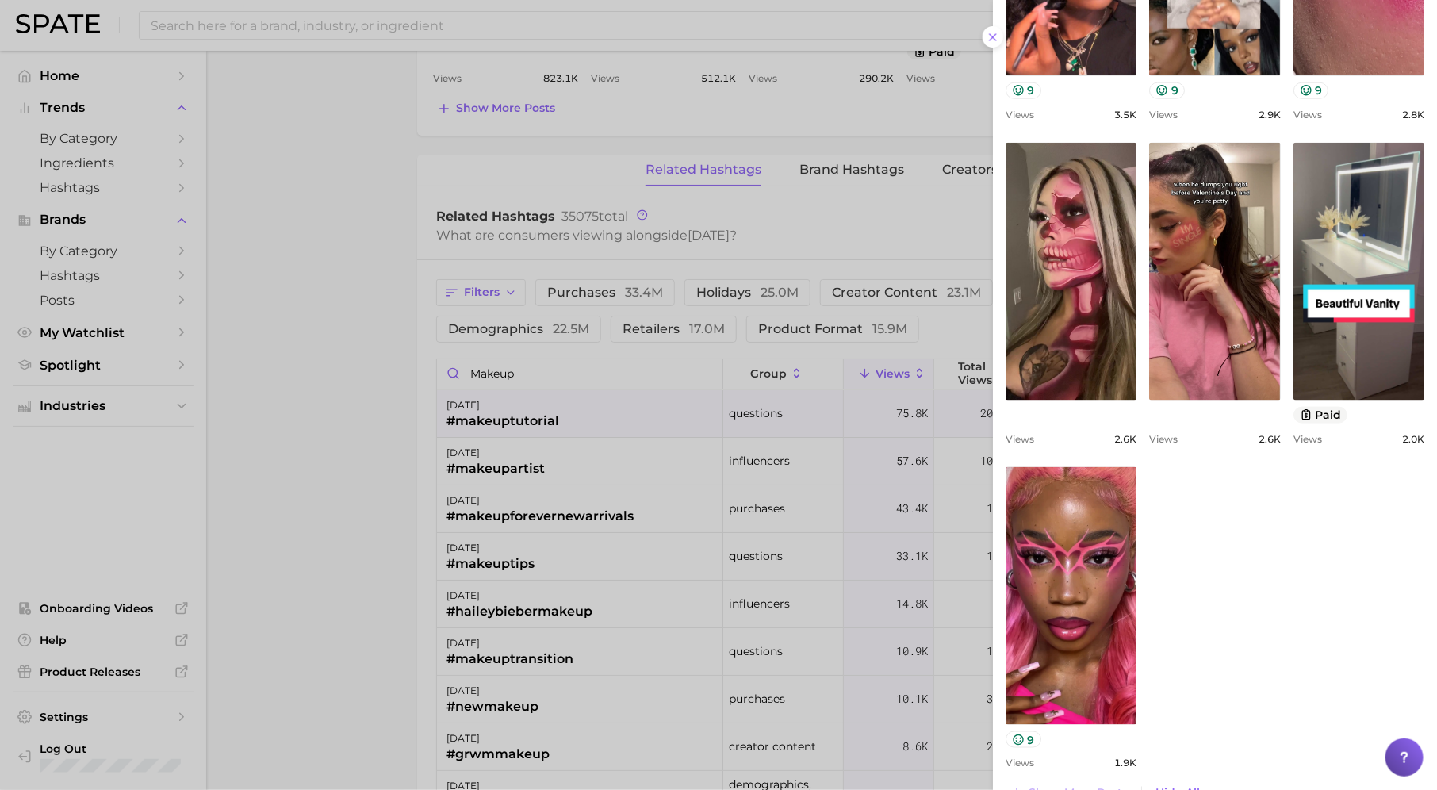
click at [587, 520] on div at bounding box center [718, 395] width 1437 height 790
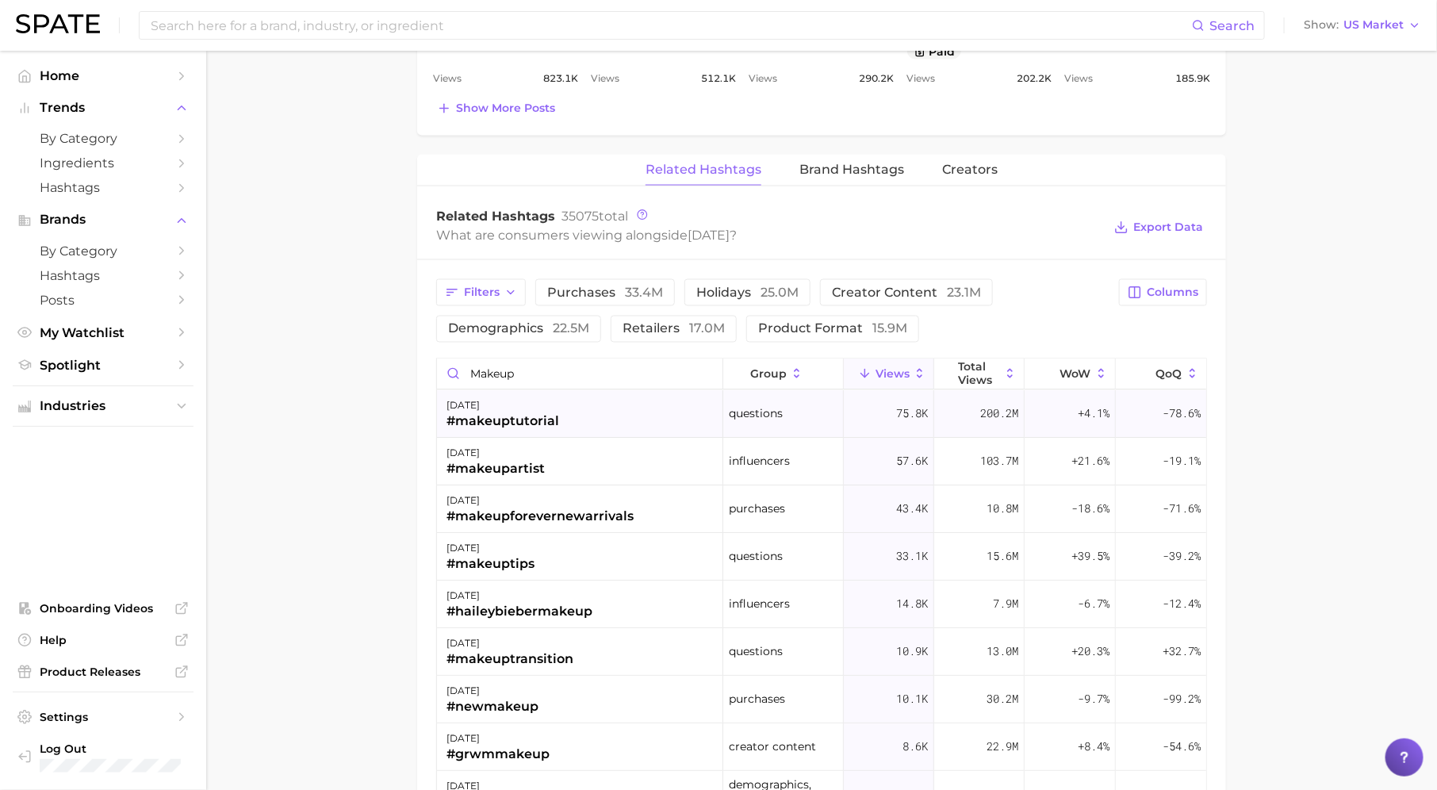
click at [574, 415] on div "valentine's day #makeuptutorial" at bounding box center [580, 415] width 286 height 48
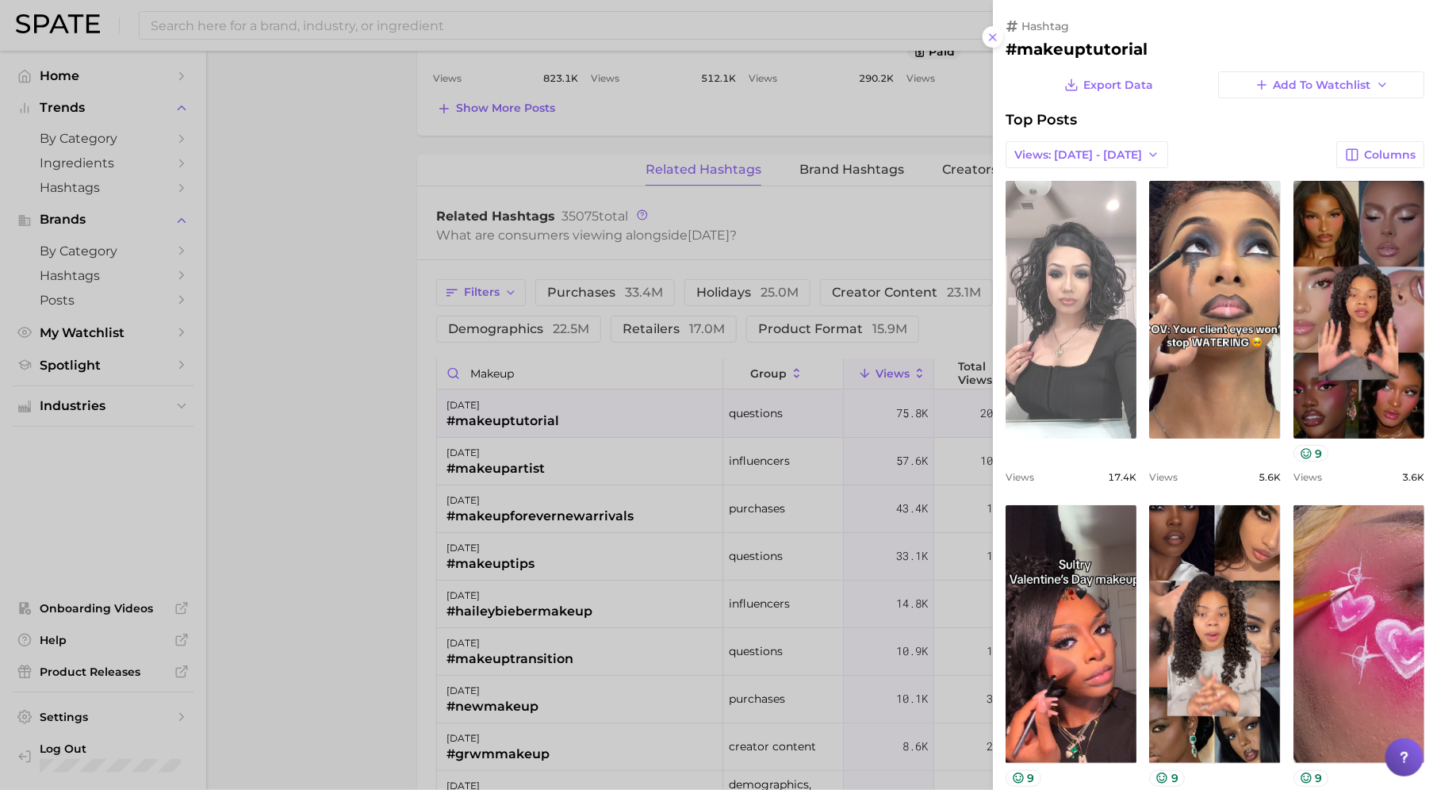
scroll to position [0, 0]
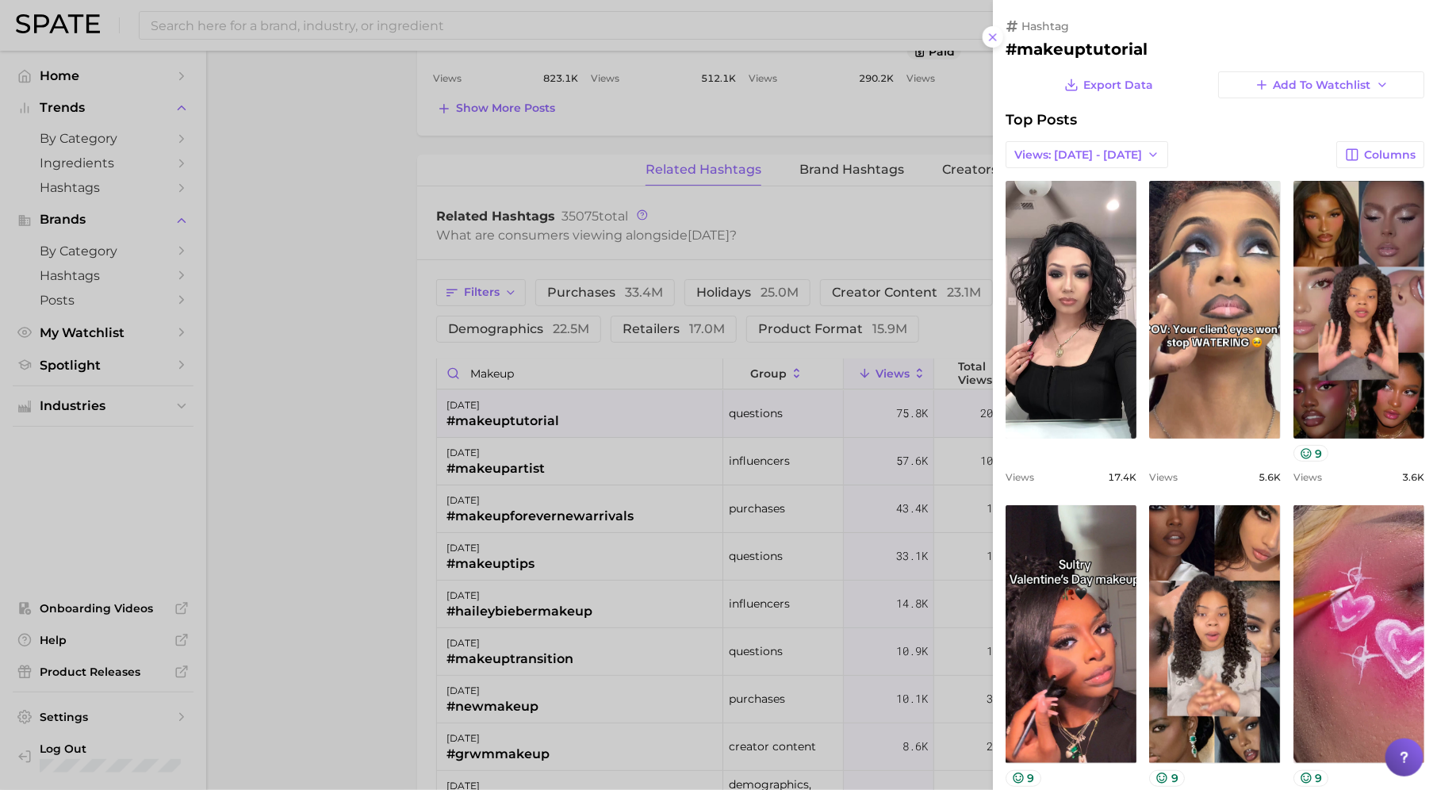
click at [713, 503] on div at bounding box center [718, 395] width 1437 height 790
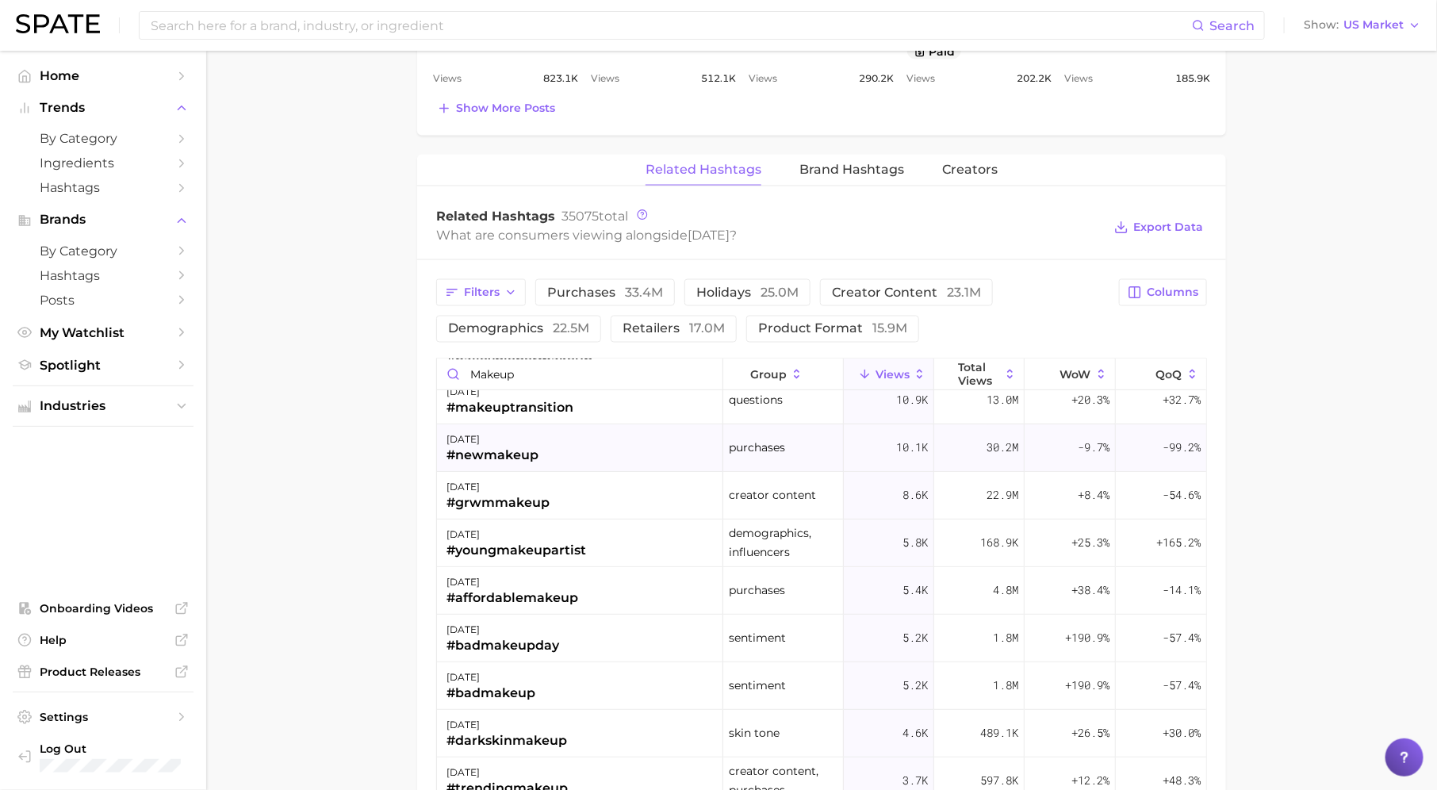
click at [665, 441] on div "valentine's day #newmakeup" at bounding box center [580, 448] width 286 height 48
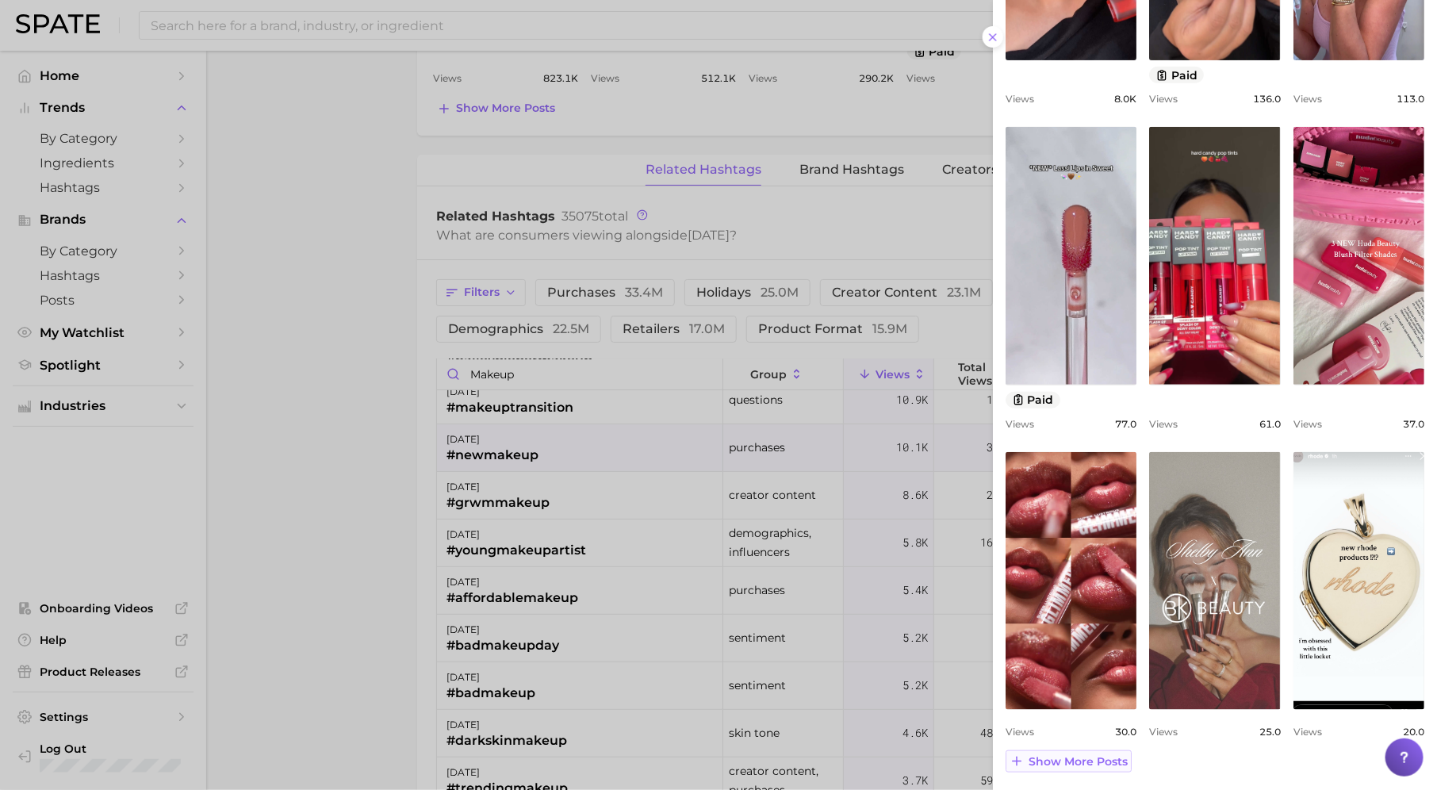
click at [1089, 755] on span "Show more posts" at bounding box center [1077, 761] width 99 height 13
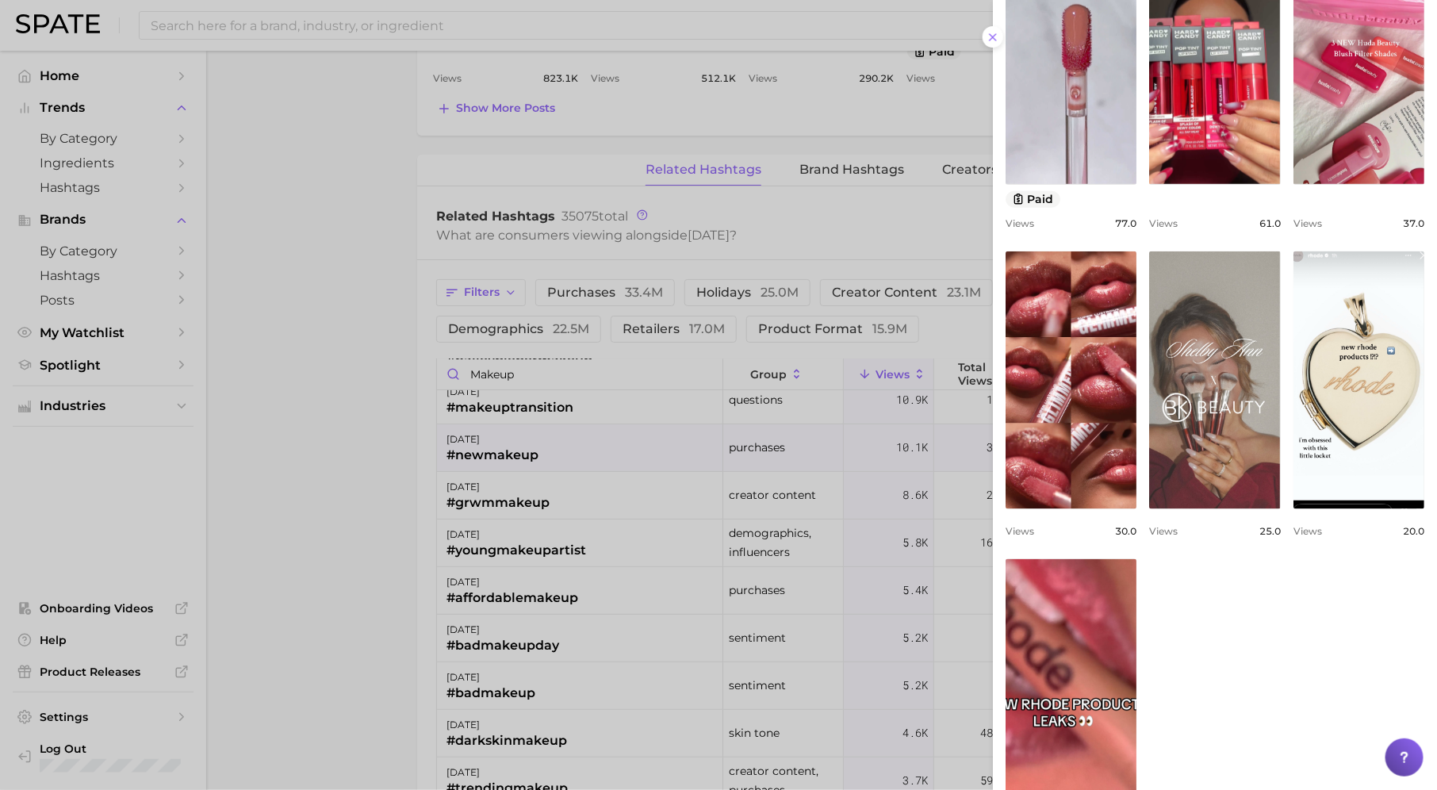
click at [783, 563] on div at bounding box center [718, 395] width 1437 height 790
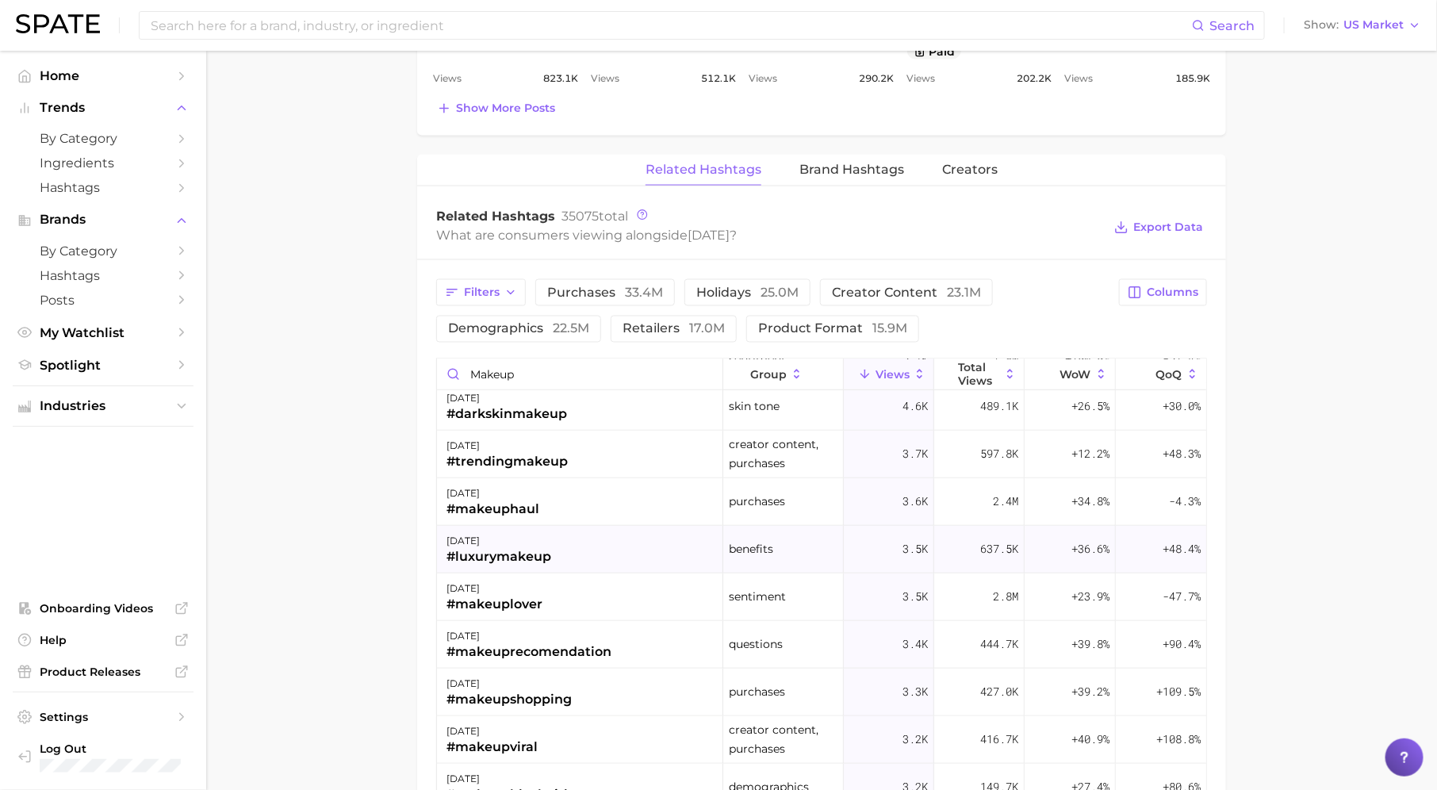
click at [617, 555] on div "valentine's day #luxurymakeup" at bounding box center [580, 550] width 286 height 48
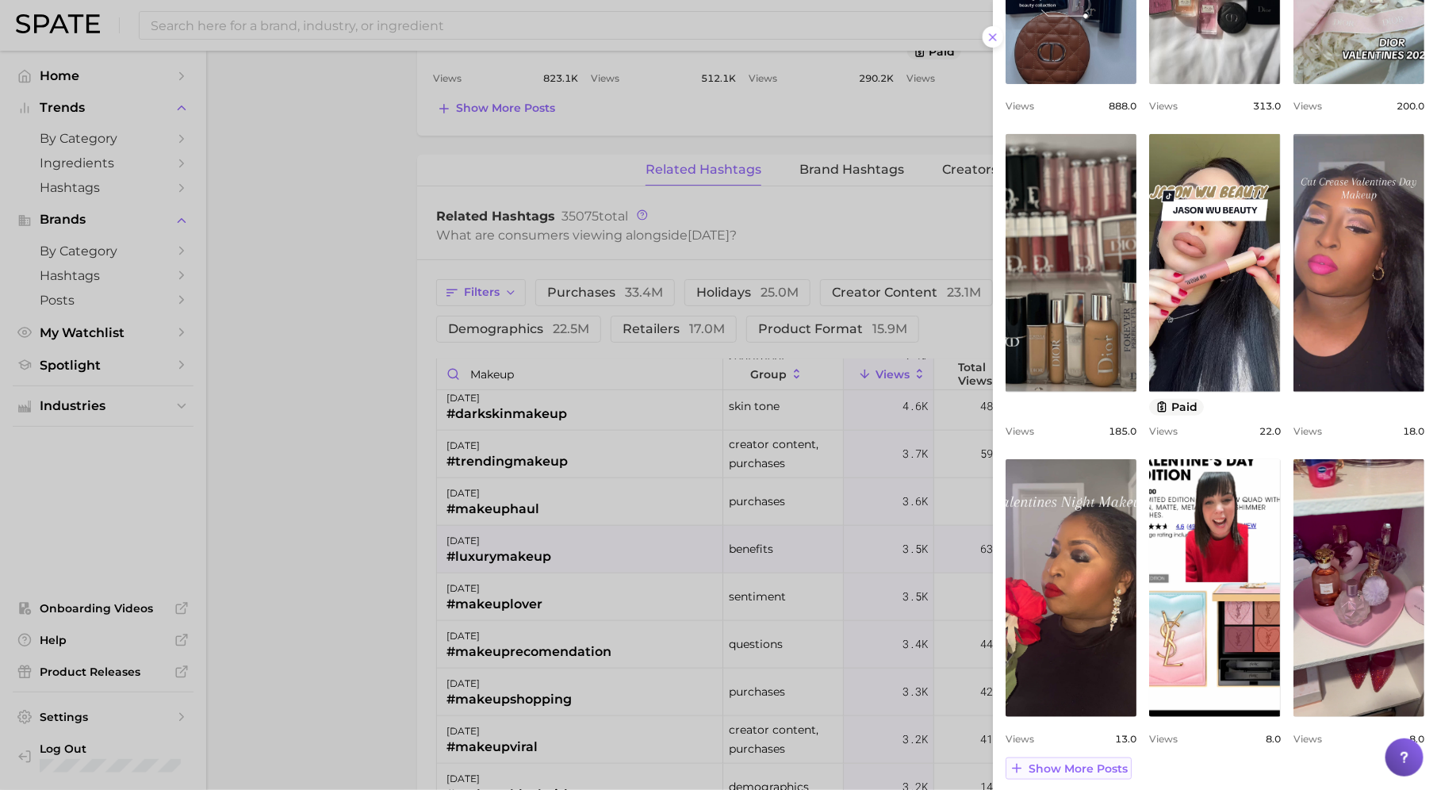
click at [1098, 767] on button "Show more posts" at bounding box center [1068, 768] width 126 height 22
click at [888, 453] on div at bounding box center [718, 395] width 1437 height 790
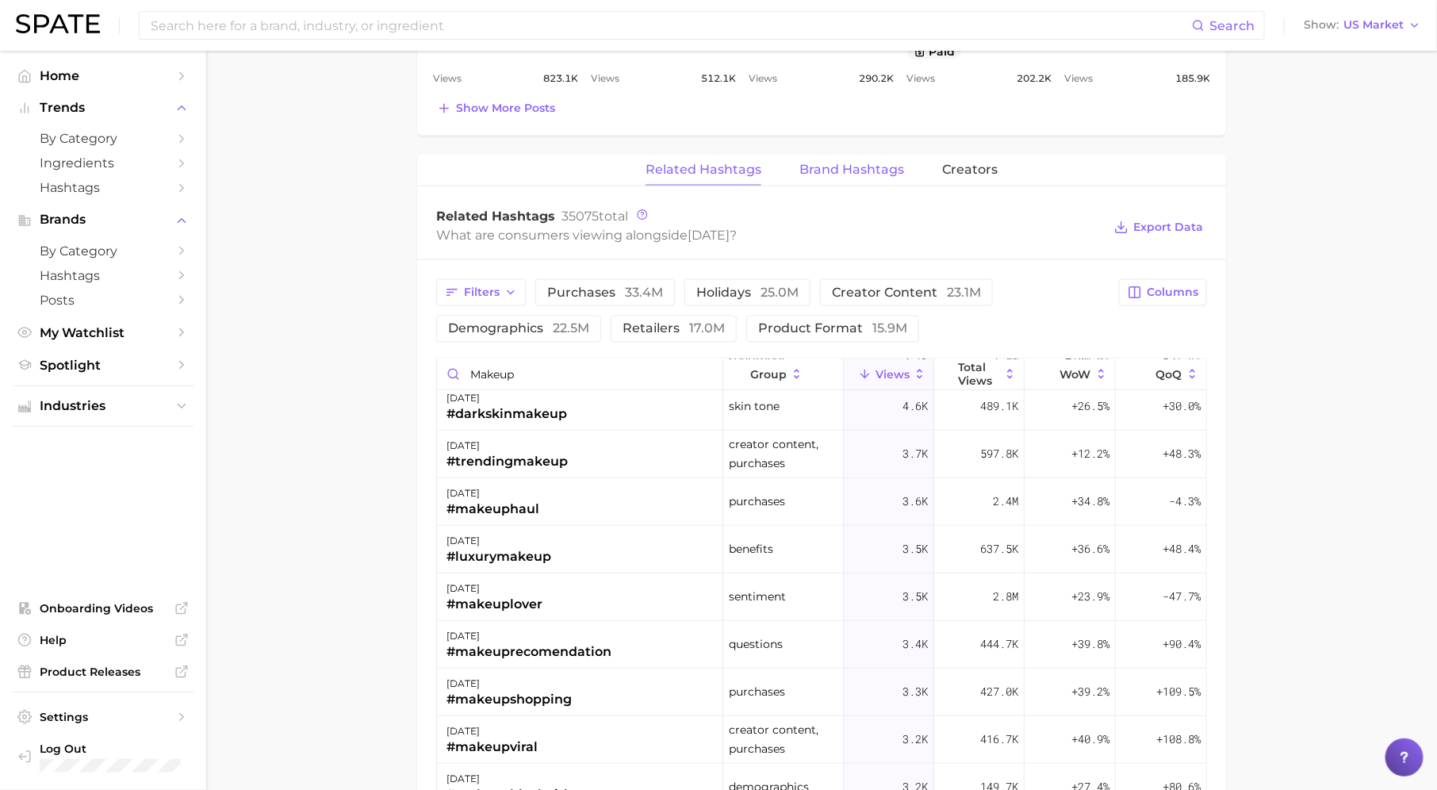
click at [866, 169] on span "Brand Hashtags" at bounding box center [851, 170] width 105 height 14
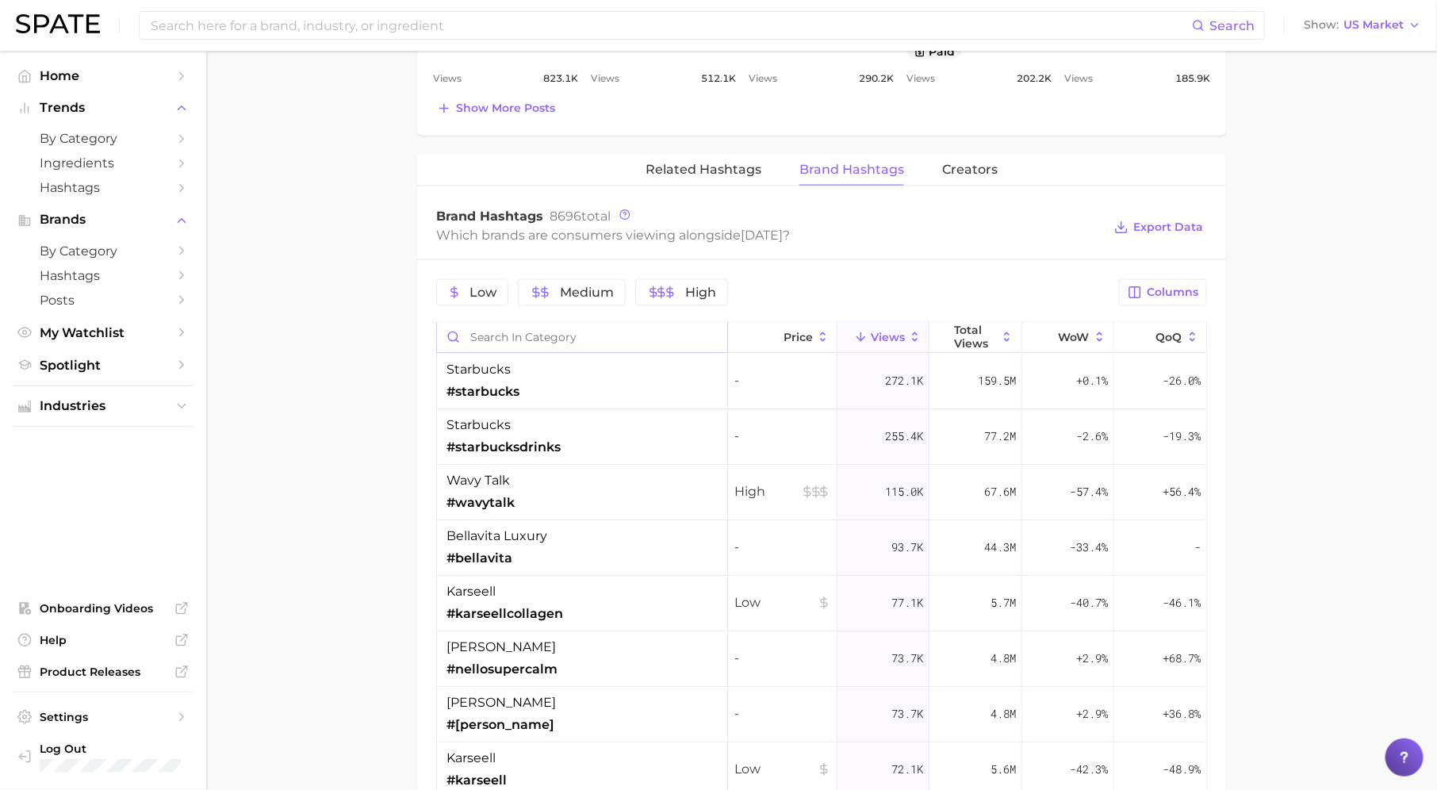
click at [683, 331] on input "Search in category" at bounding box center [582, 338] width 290 height 30
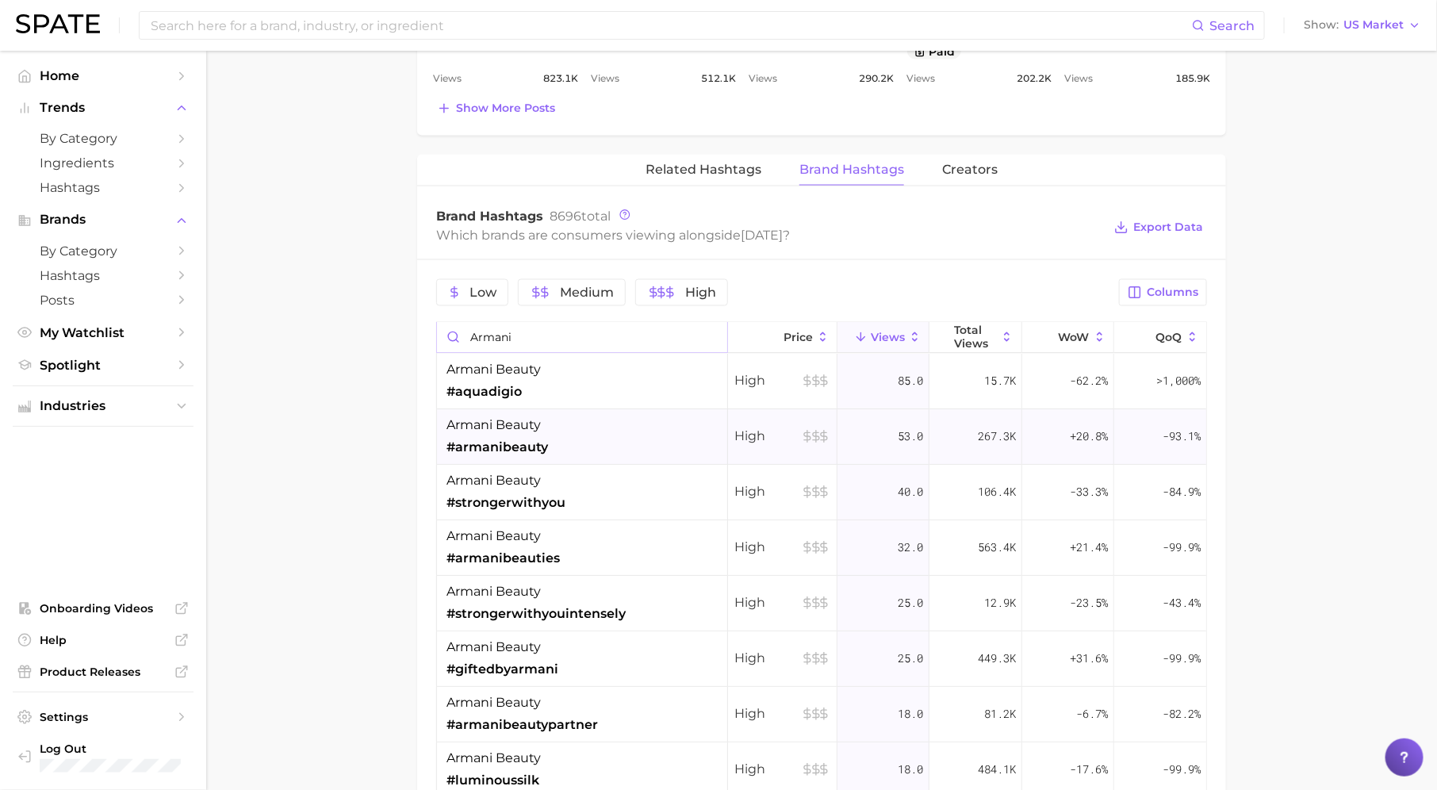
type input "armani"
click at [647, 422] on div "armani beauty #armanibeauty" at bounding box center [582, 438] width 291 height 56
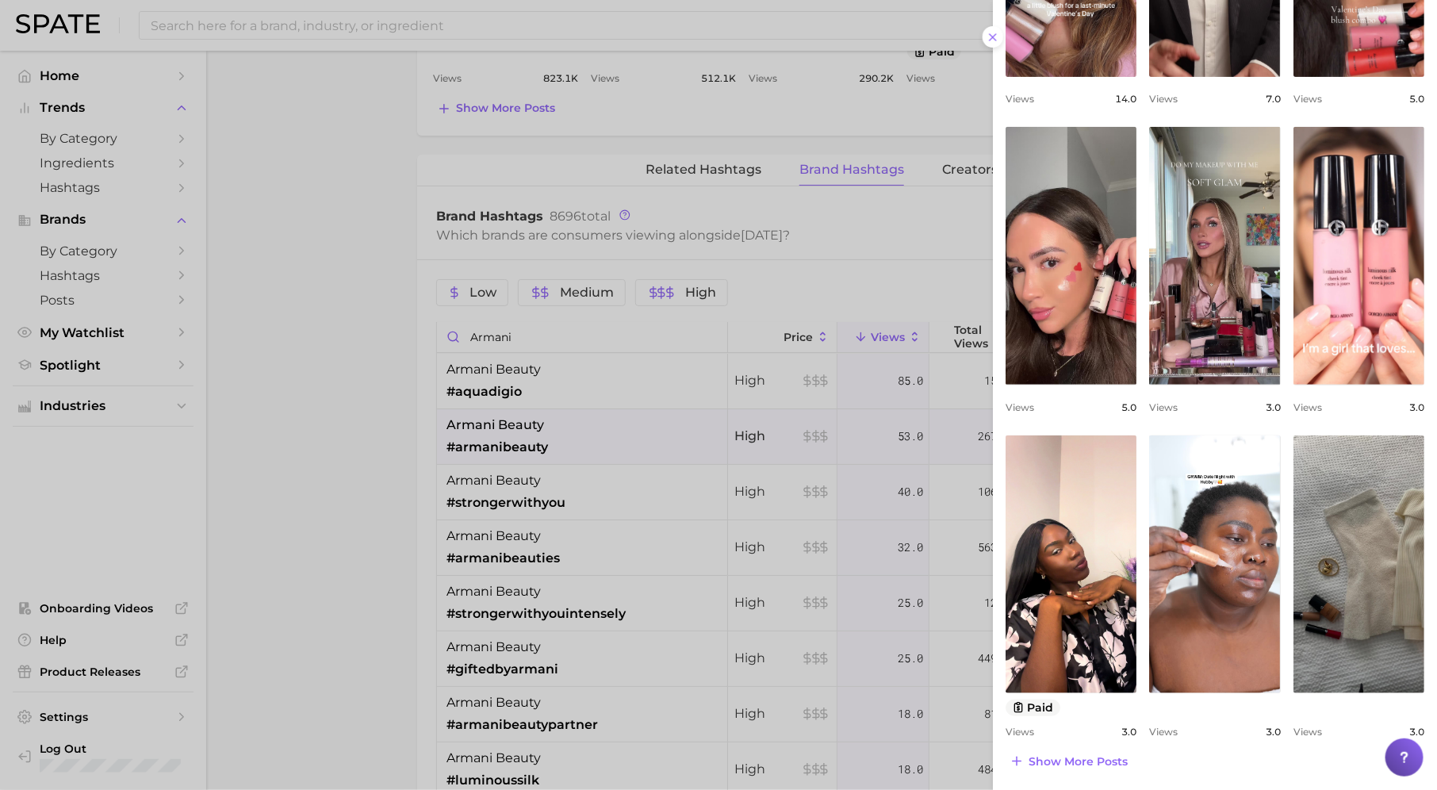
drag, startPoint x: 1104, startPoint y: 757, endPoint x: 1111, endPoint y: 739, distance: 19.3
click at [1104, 757] on span "Show more posts" at bounding box center [1077, 761] width 99 height 13
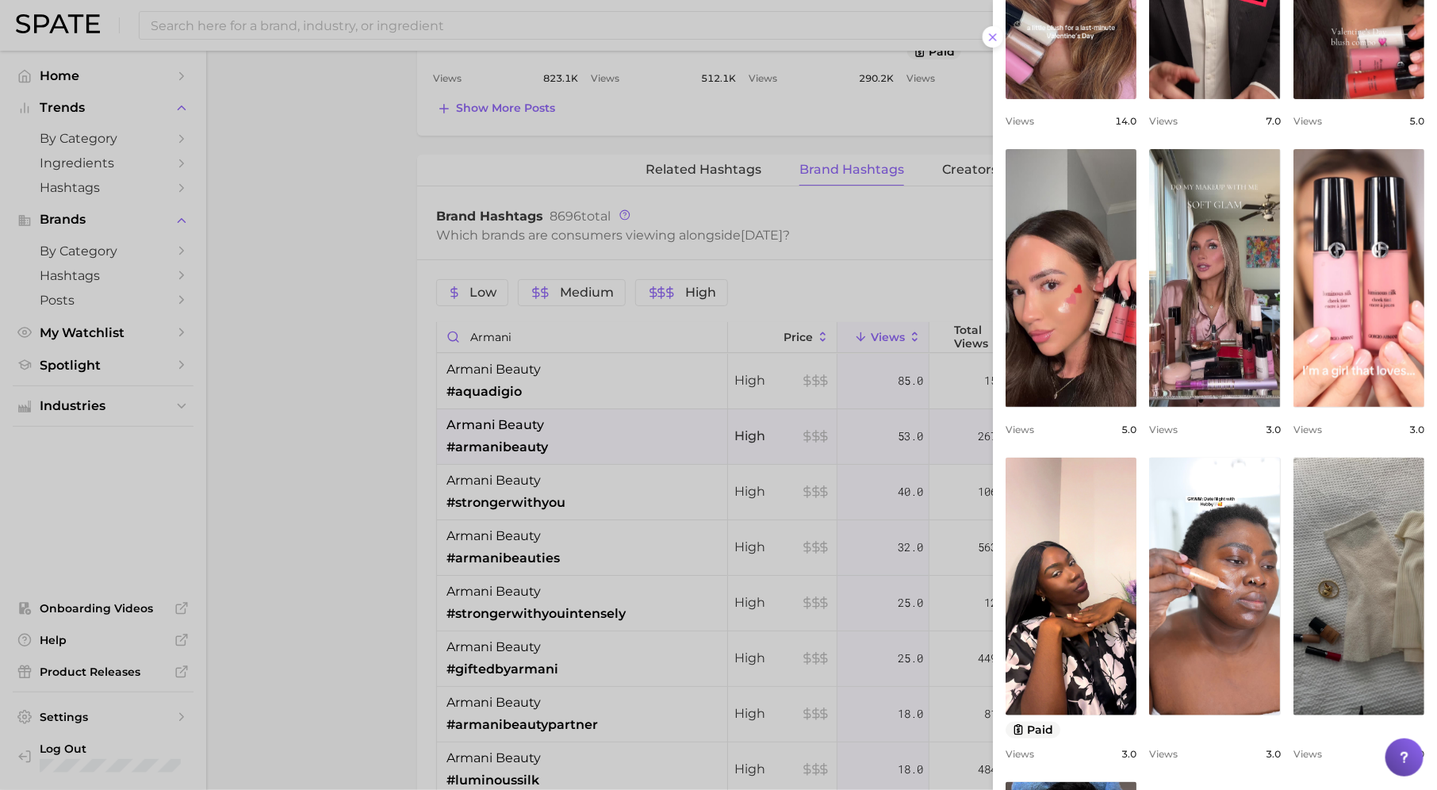
click at [634, 425] on div at bounding box center [718, 395] width 1437 height 790
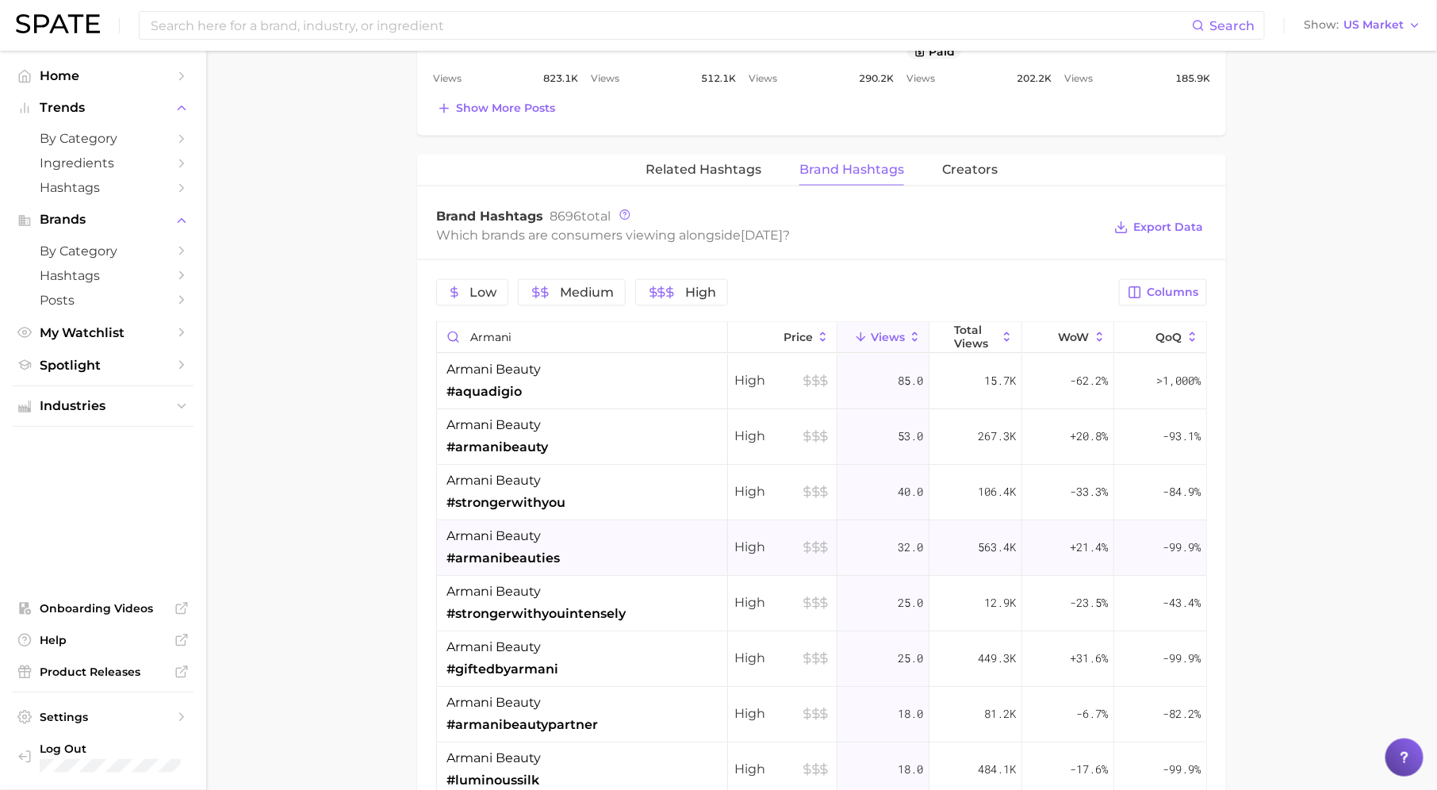
click at [592, 552] on div "armani beauty #armanibeauties" at bounding box center [582, 549] width 291 height 56
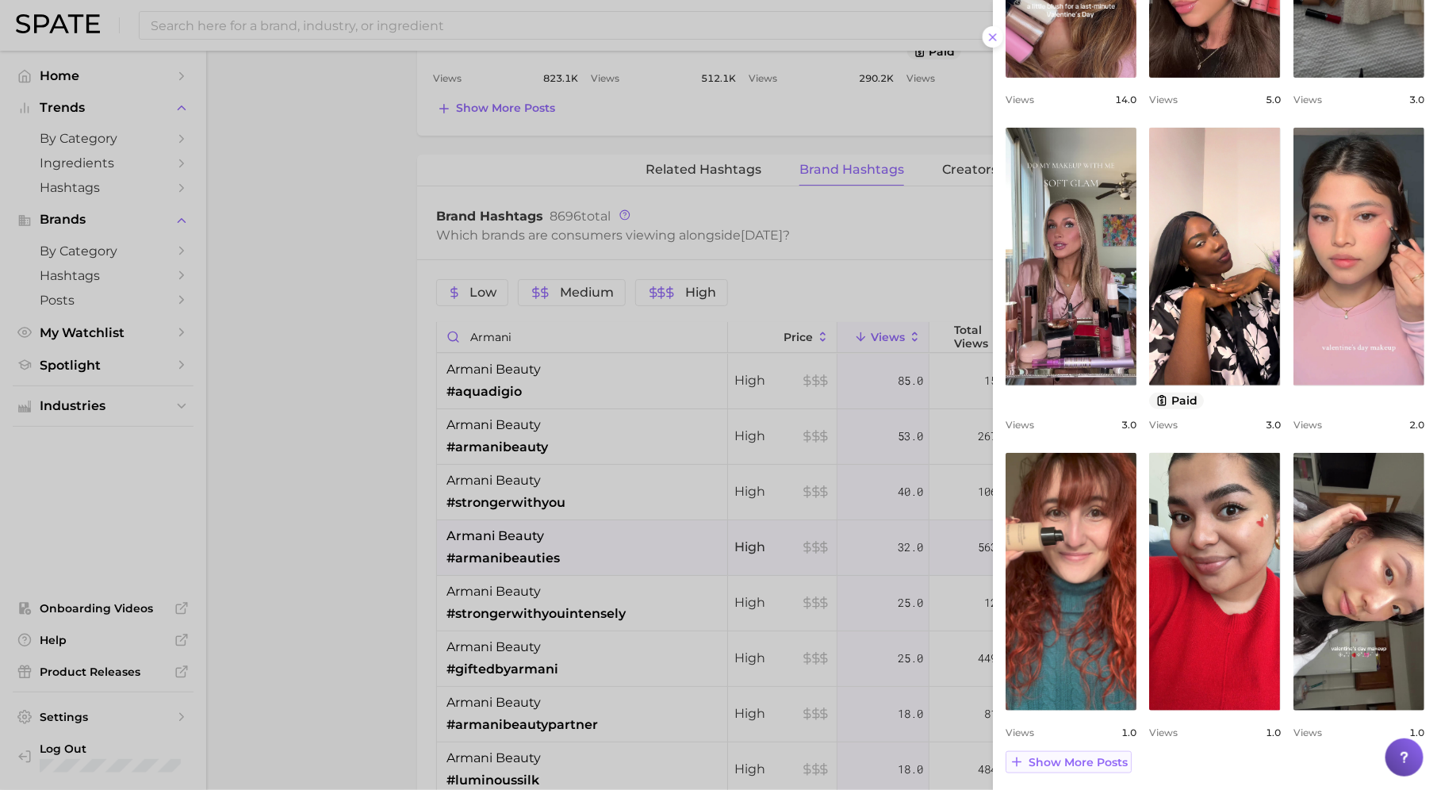
click at [1097, 756] on span "Show more posts" at bounding box center [1077, 762] width 99 height 13
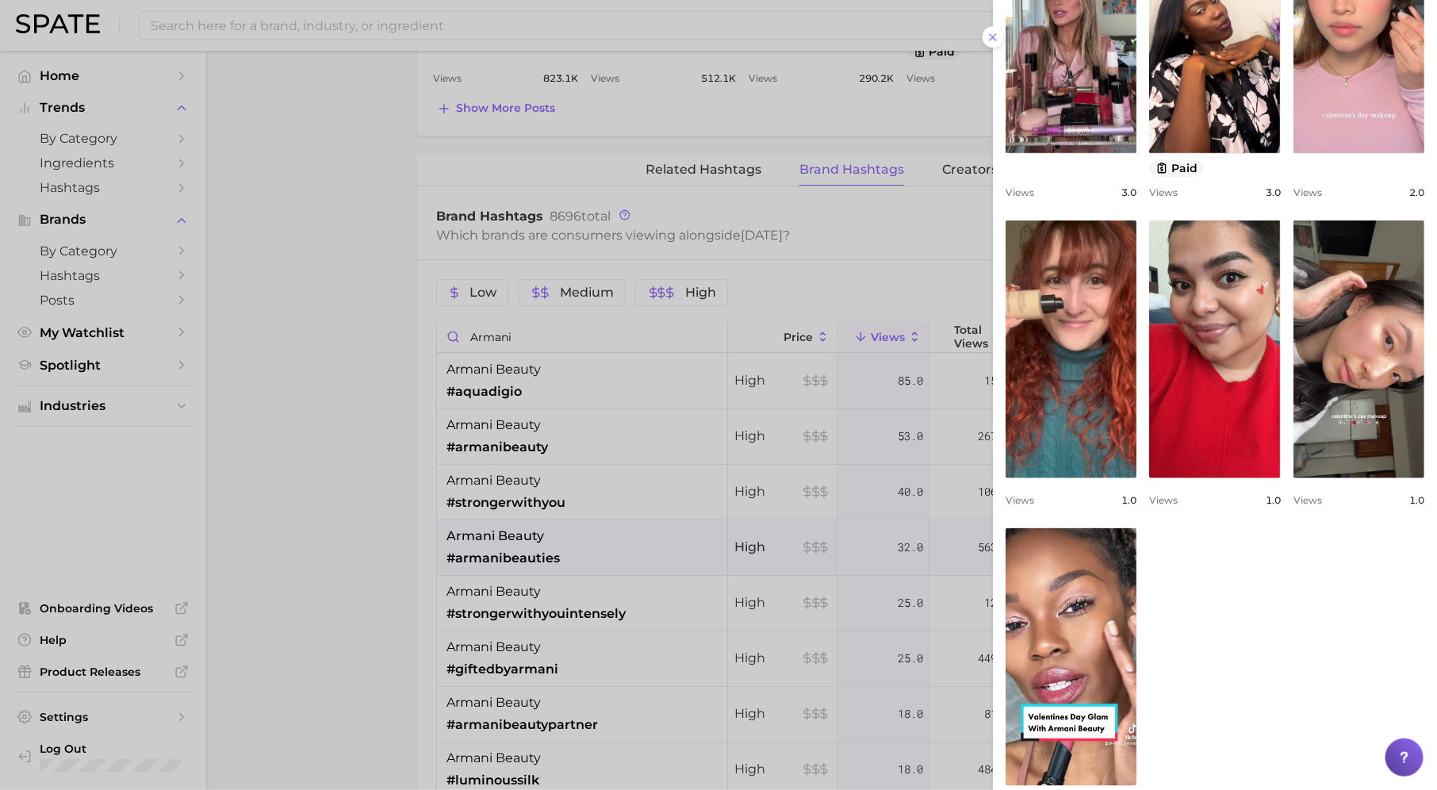
click at [591, 632] on div at bounding box center [718, 395] width 1437 height 790
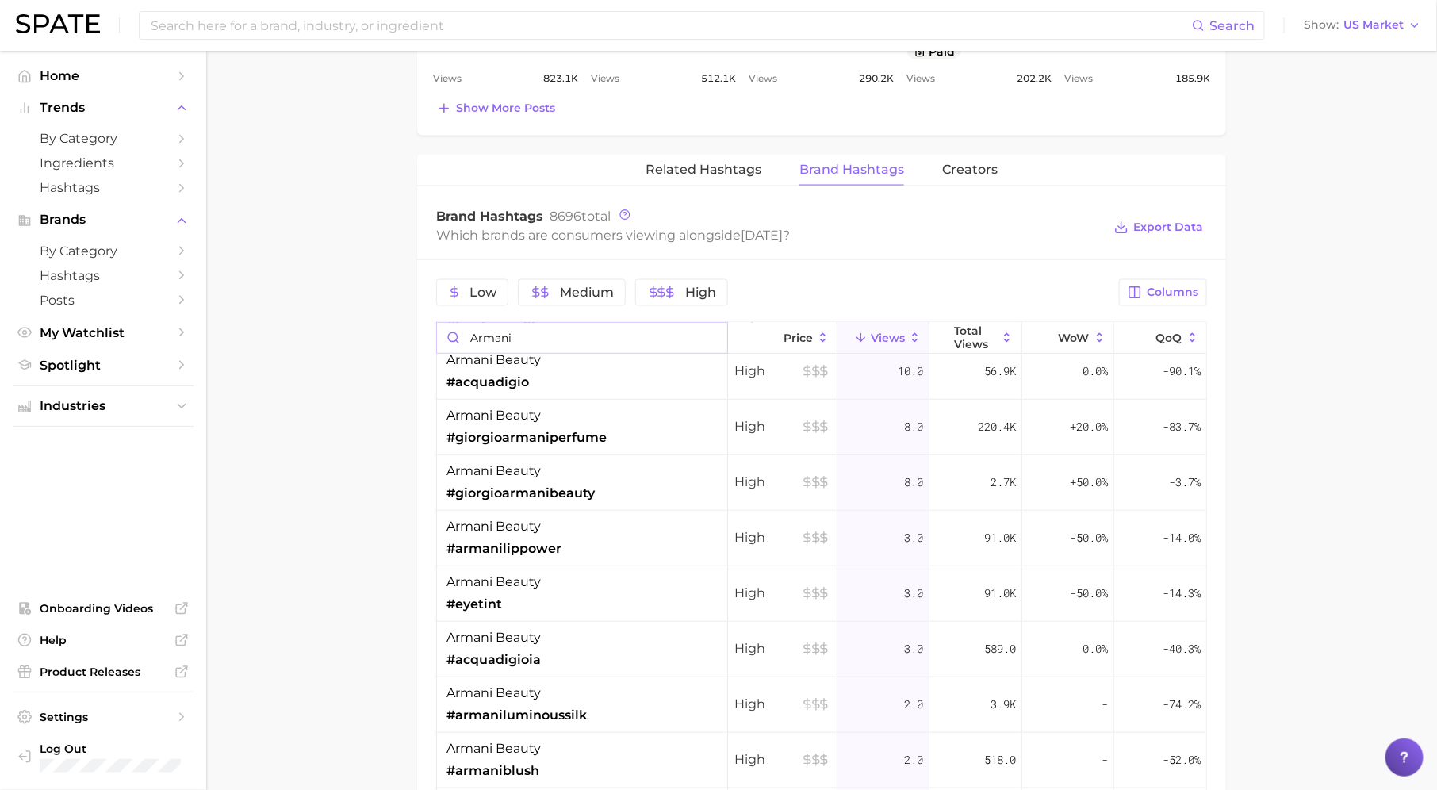
click at [711, 332] on input "armani" at bounding box center [582, 338] width 290 height 30
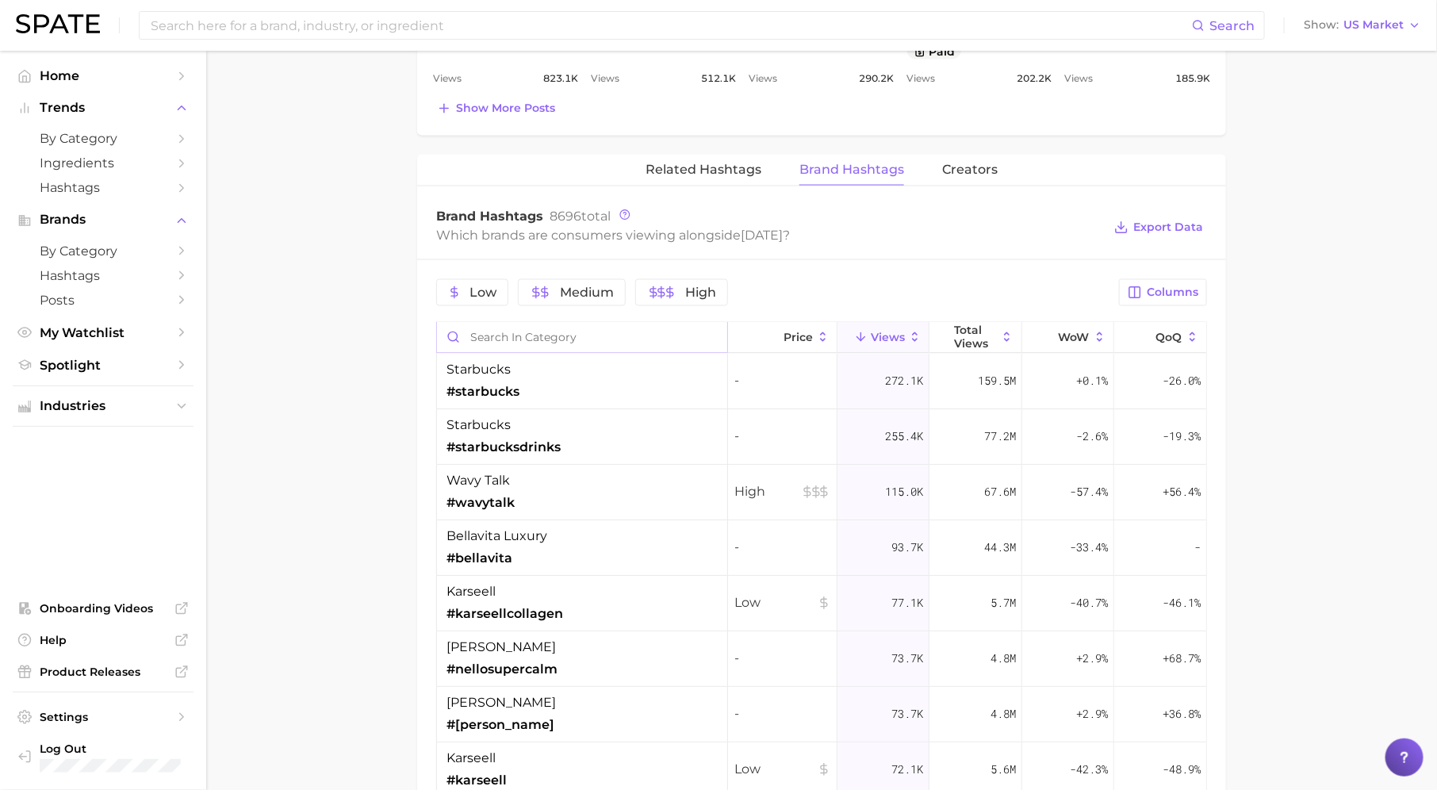
click at [691, 336] on input "Search in category" at bounding box center [582, 338] width 290 height 30
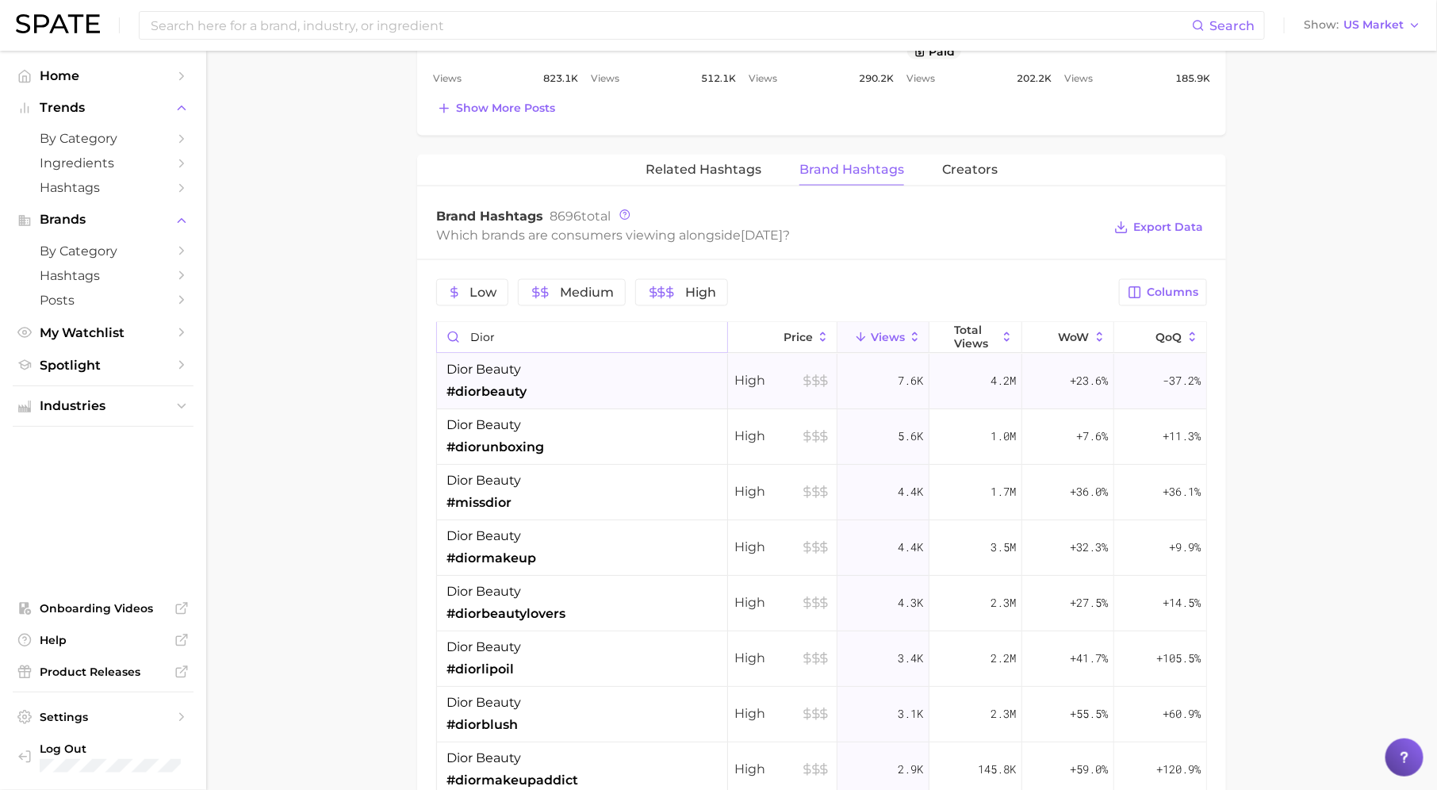
type input "dior"
click at [683, 377] on div "dior beauty #diorbeauty" at bounding box center [582, 382] width 291 height 56
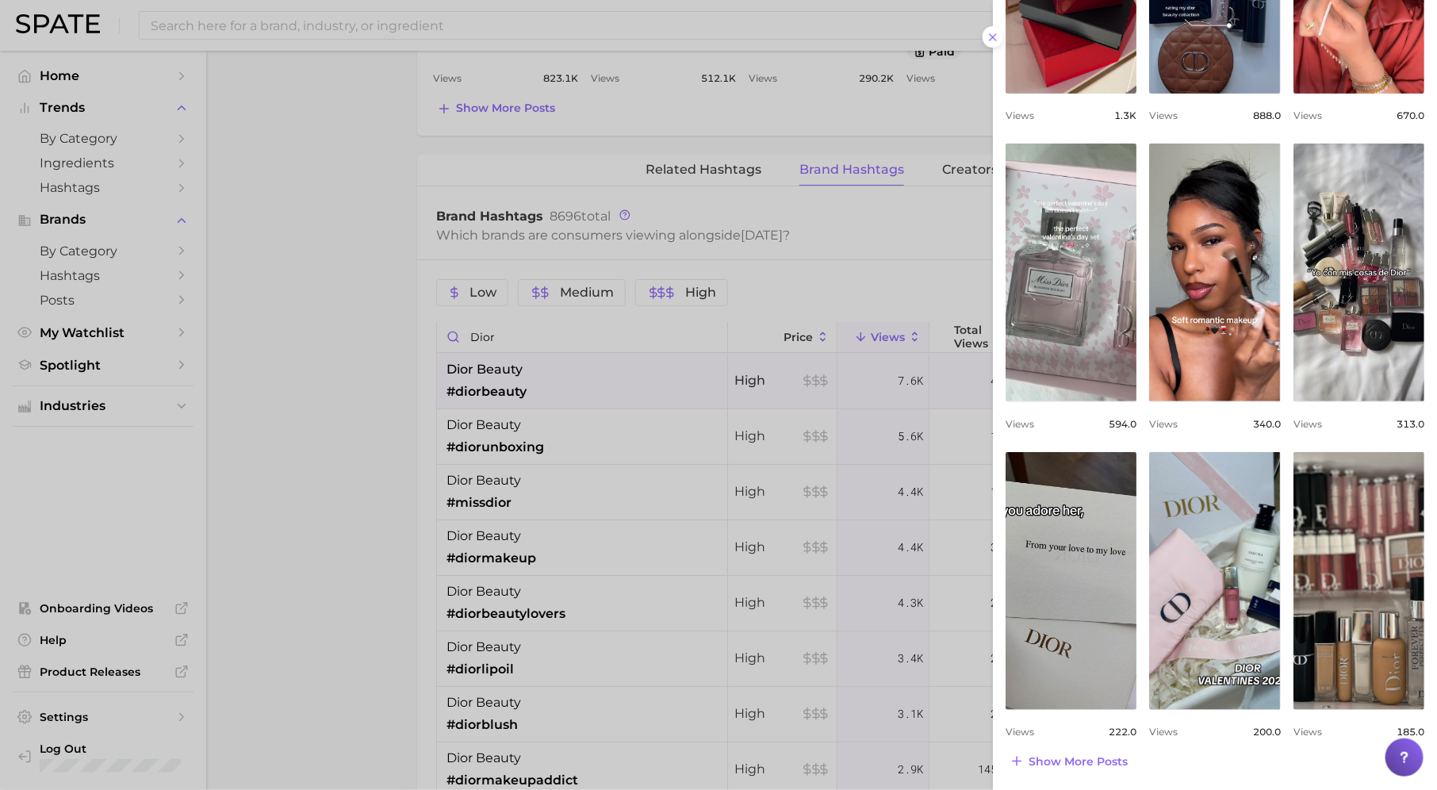
click at [823, 471] on div at bounding box center [718, 395] width 1437 height 790
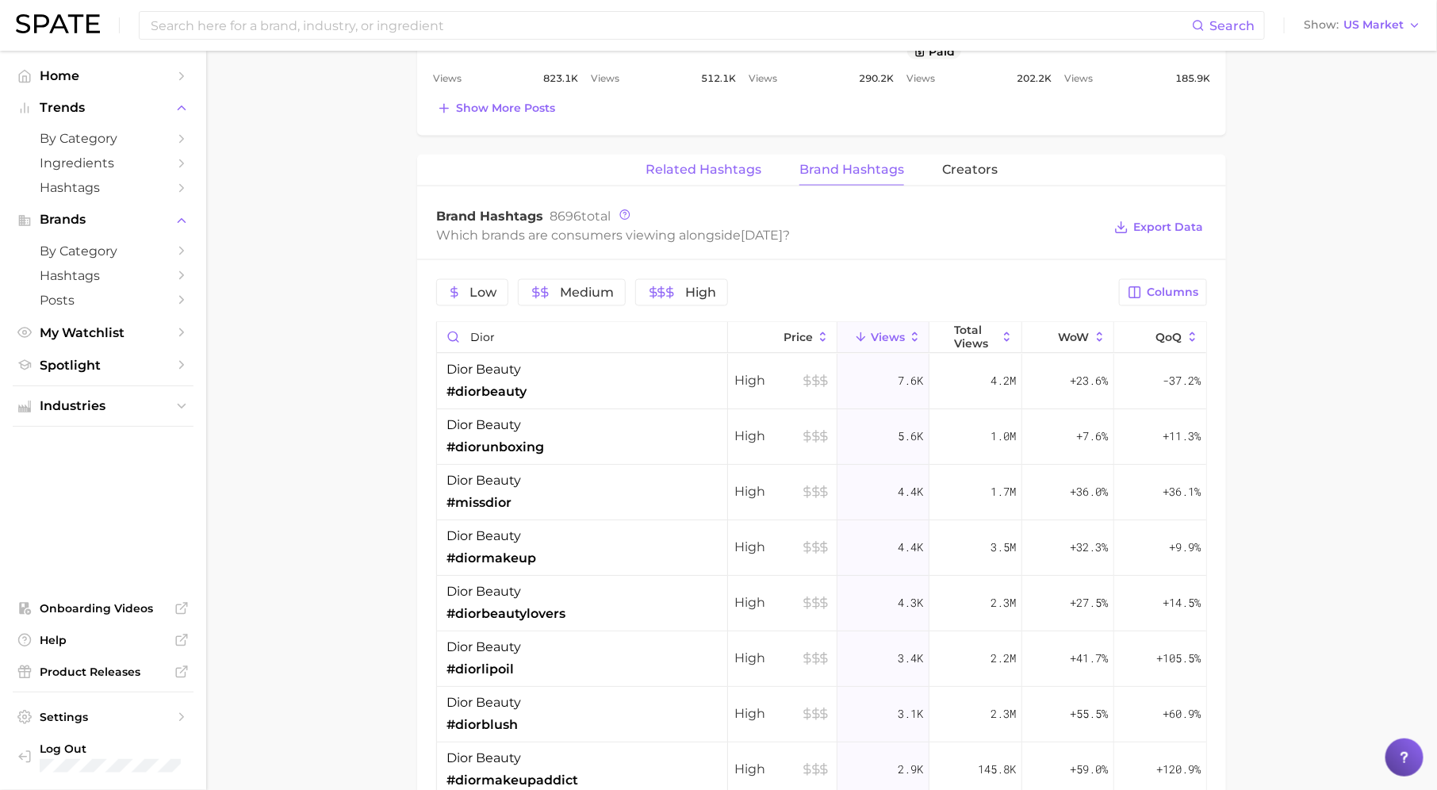
click at [722, 155] on button "Related Hashtags" at bounding box center [703, 170] width 116 height 31
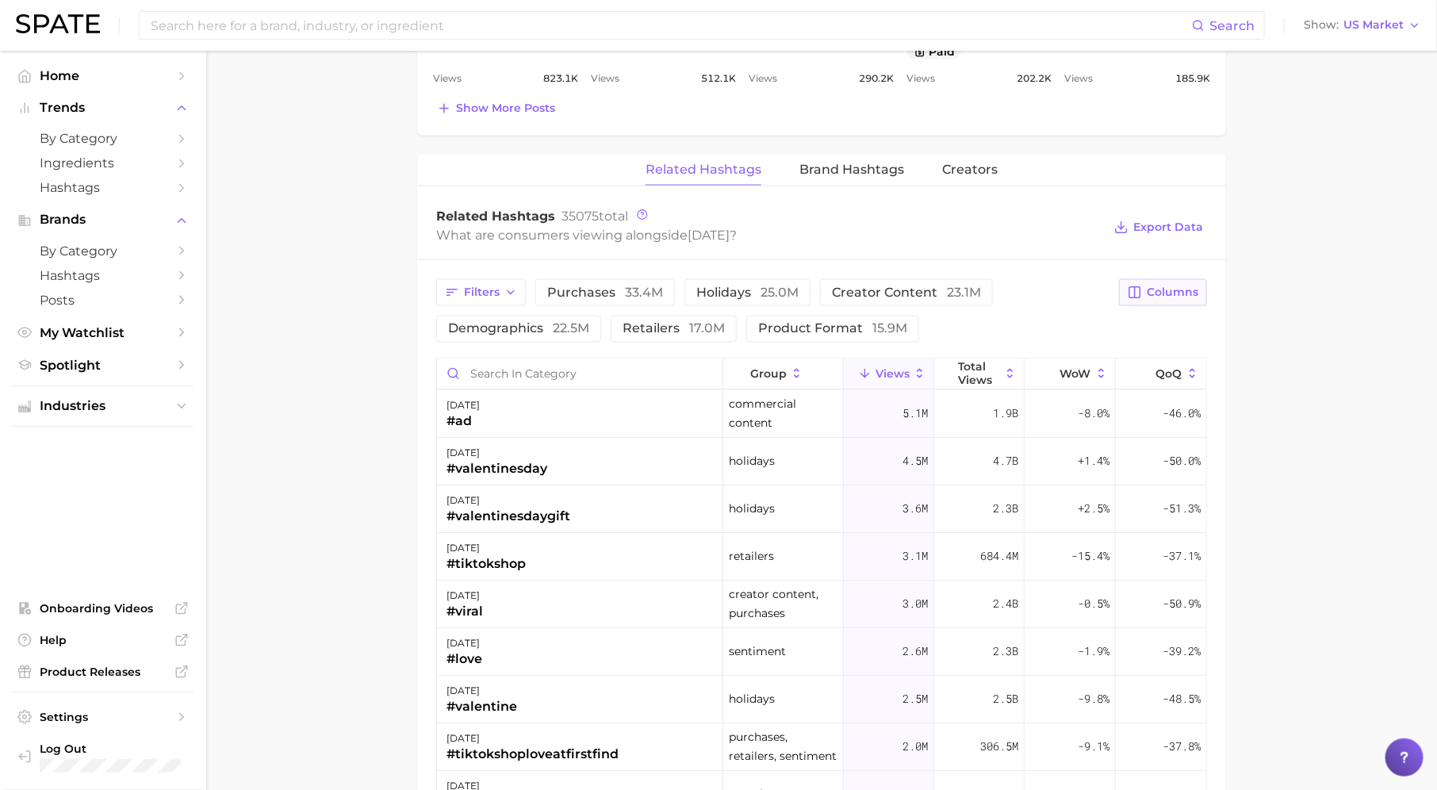
click at [1138, 285] on icon "button" at bounding box center [1134, 292] width 14 height 14
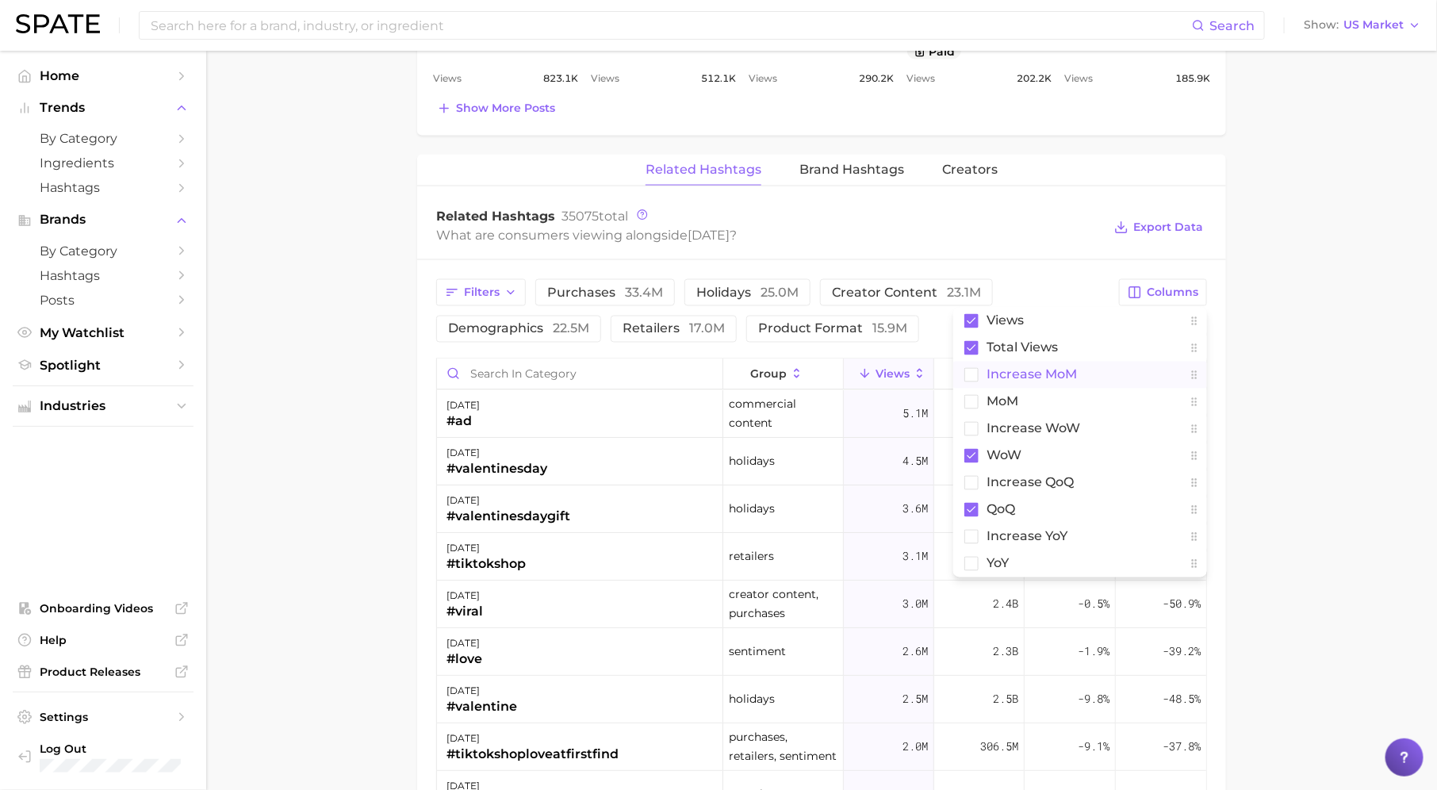
click at [1085, 362] on button "increase MoM" at bounding box center [1080, 375] width 254 height 27
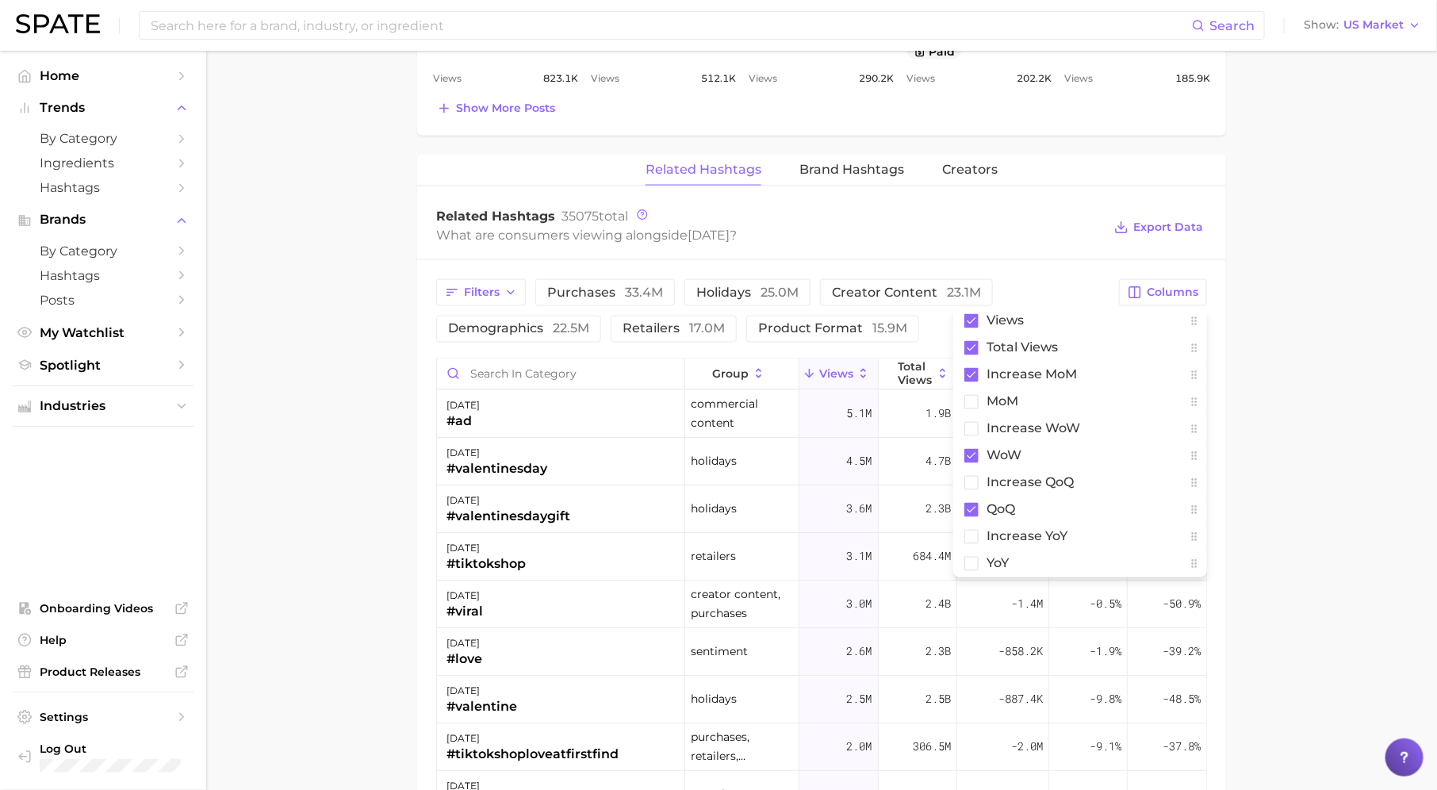
click at [1280, 343] on main "1. special occasions 2. celebrations & holidays 3. special days 4. valentine's …" at bounding box center [821, 84] width 1231 height 2323
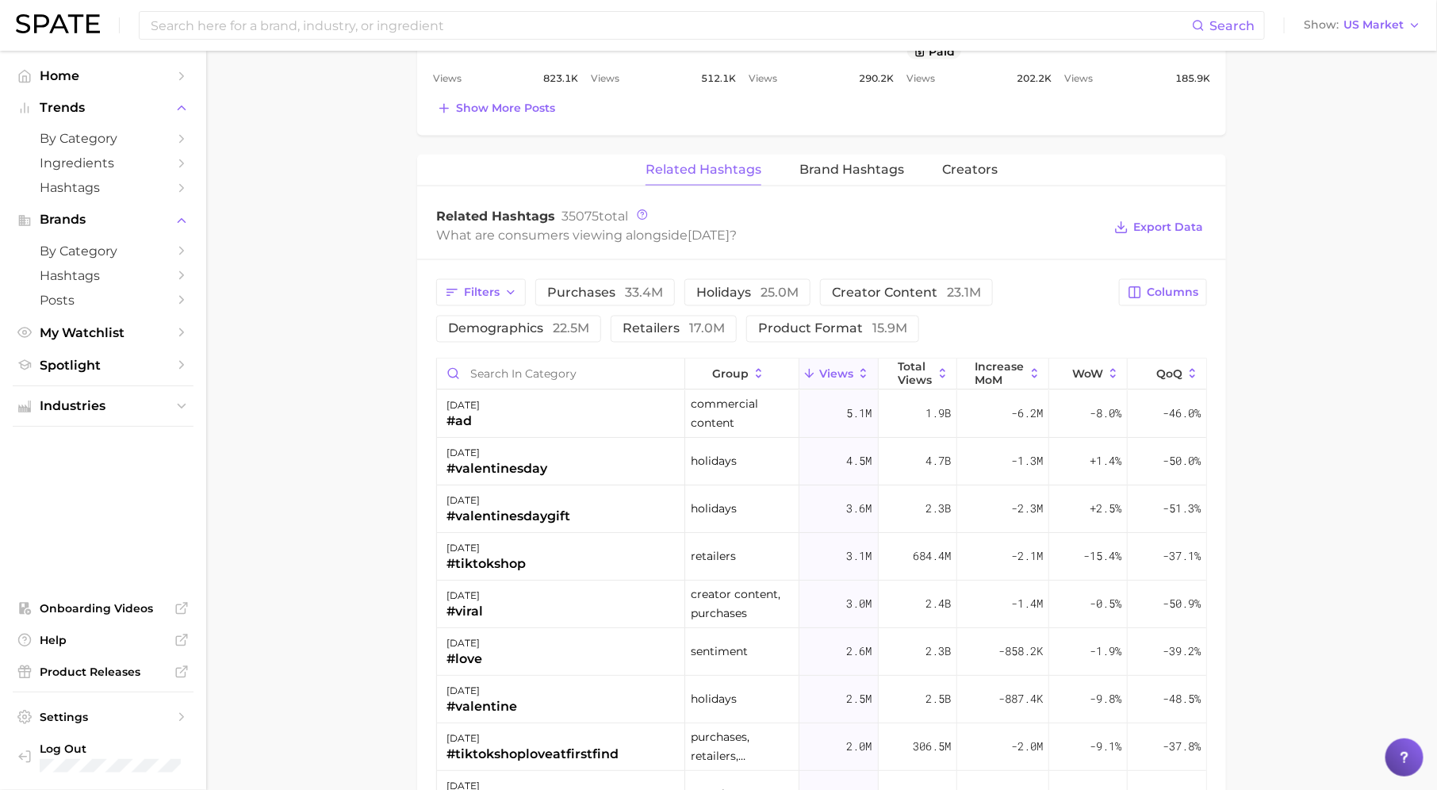
click at [996, 350] on div "Filters purchases 33.4m holidays 25.0m creator content 23.1m demographics 22.5m…" at bounding box center [821, 713] width 809 height 907
click at [996, 361] on span "increase MoM" at bounding box center [999, 373] width 49 height 25
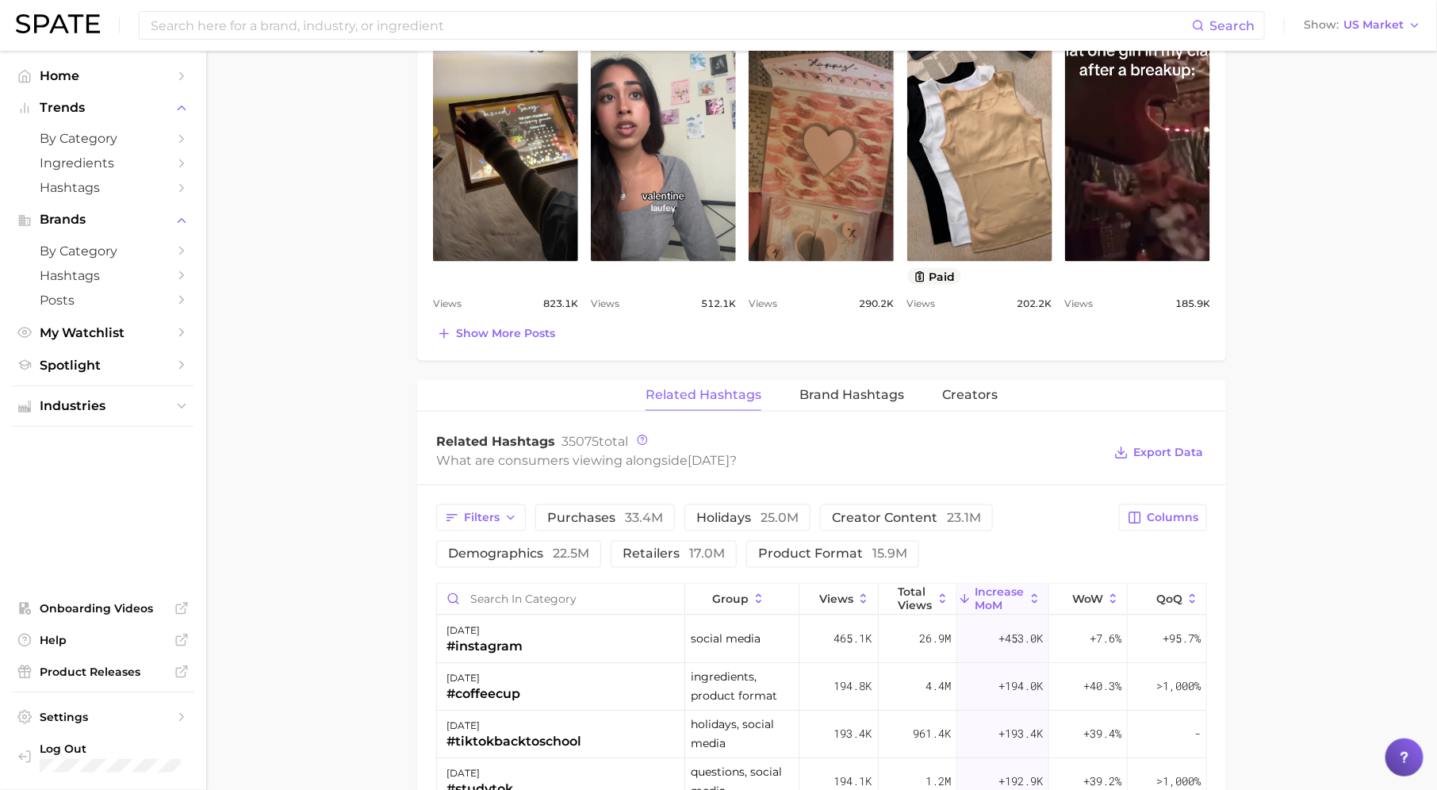
scroll to position [311, 0]
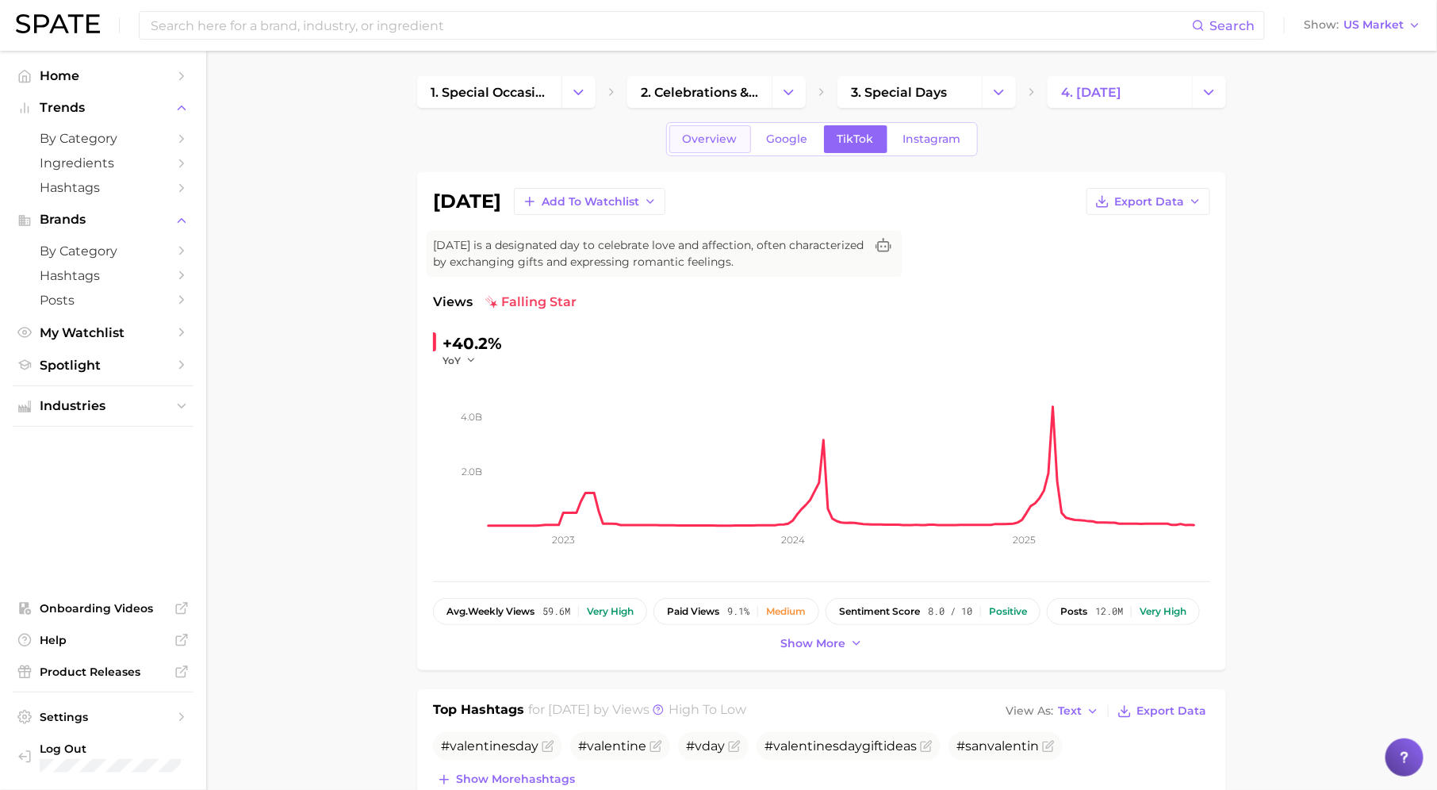
click at [717, 142] on span "Overview" at bounding box center [710, 138] width 55 height 13
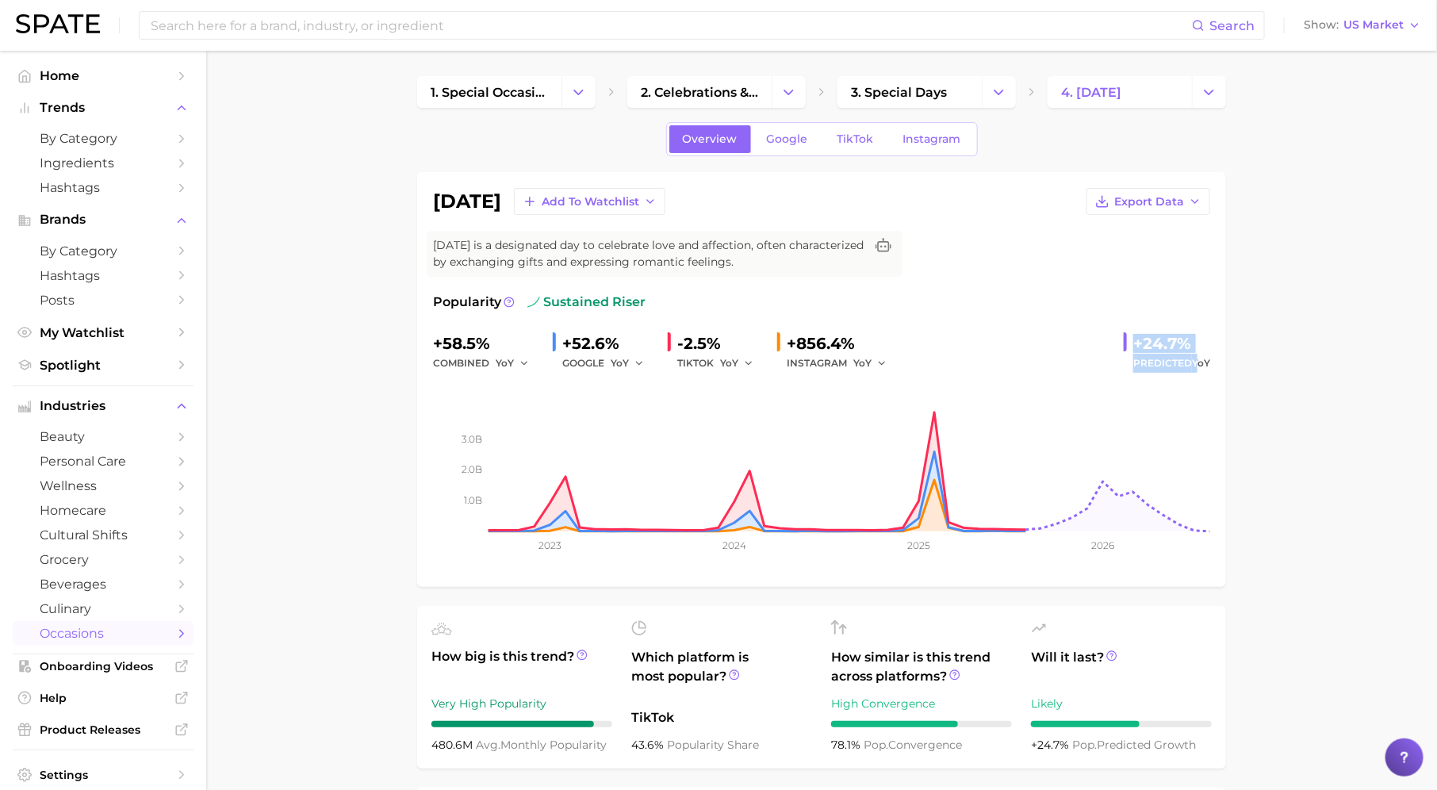
drag, startPoint x: 1129, startPoint y: 335, endPoint x: 1200, endPoint y: 368, distance: 78.0
click at [1200, 368] on div "+24.7% Predicted YoY" at bounding box center [1166, 352] width 86 height 42
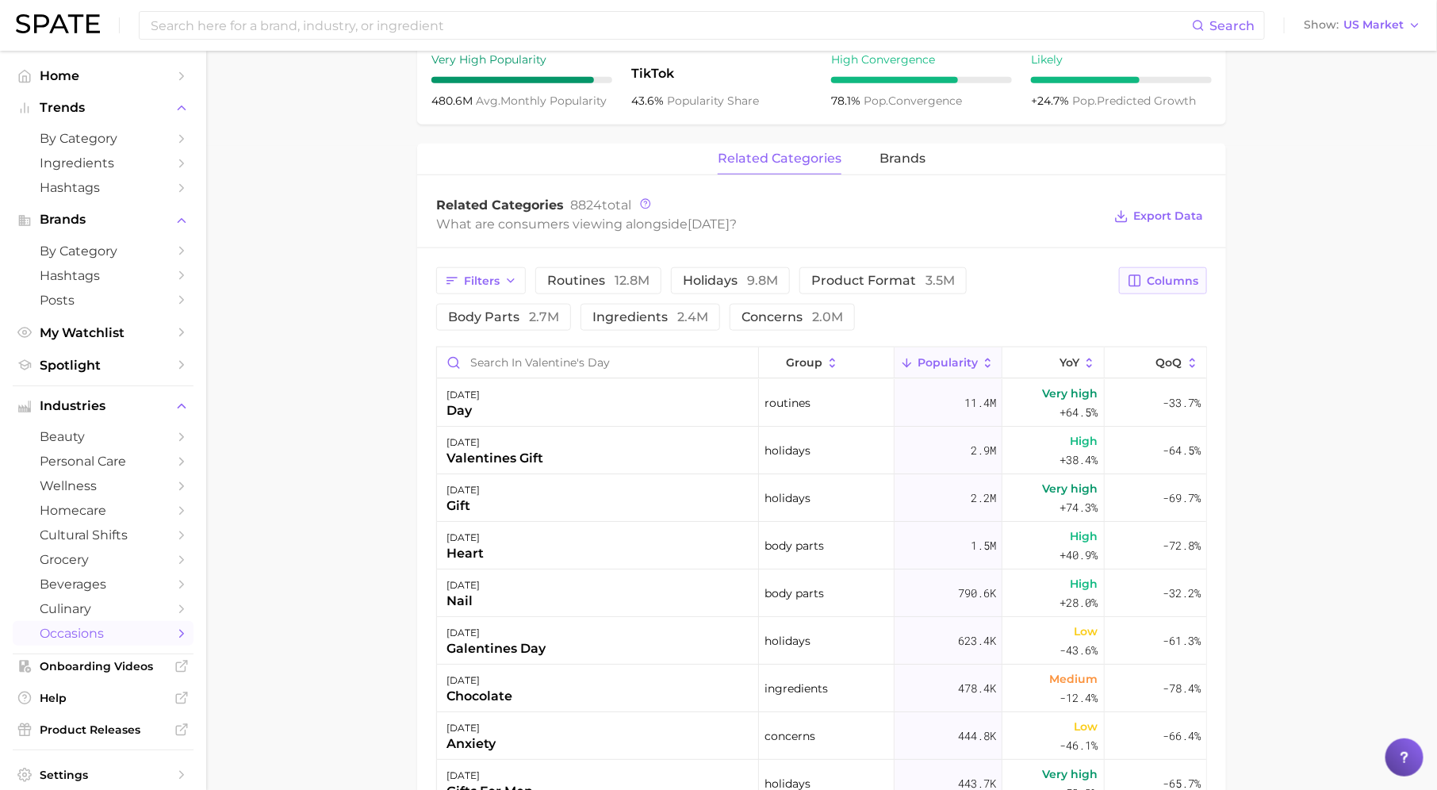
click at [1153, 288] on button "Columns" at bounding box center [1163, 280] width 88 height 27
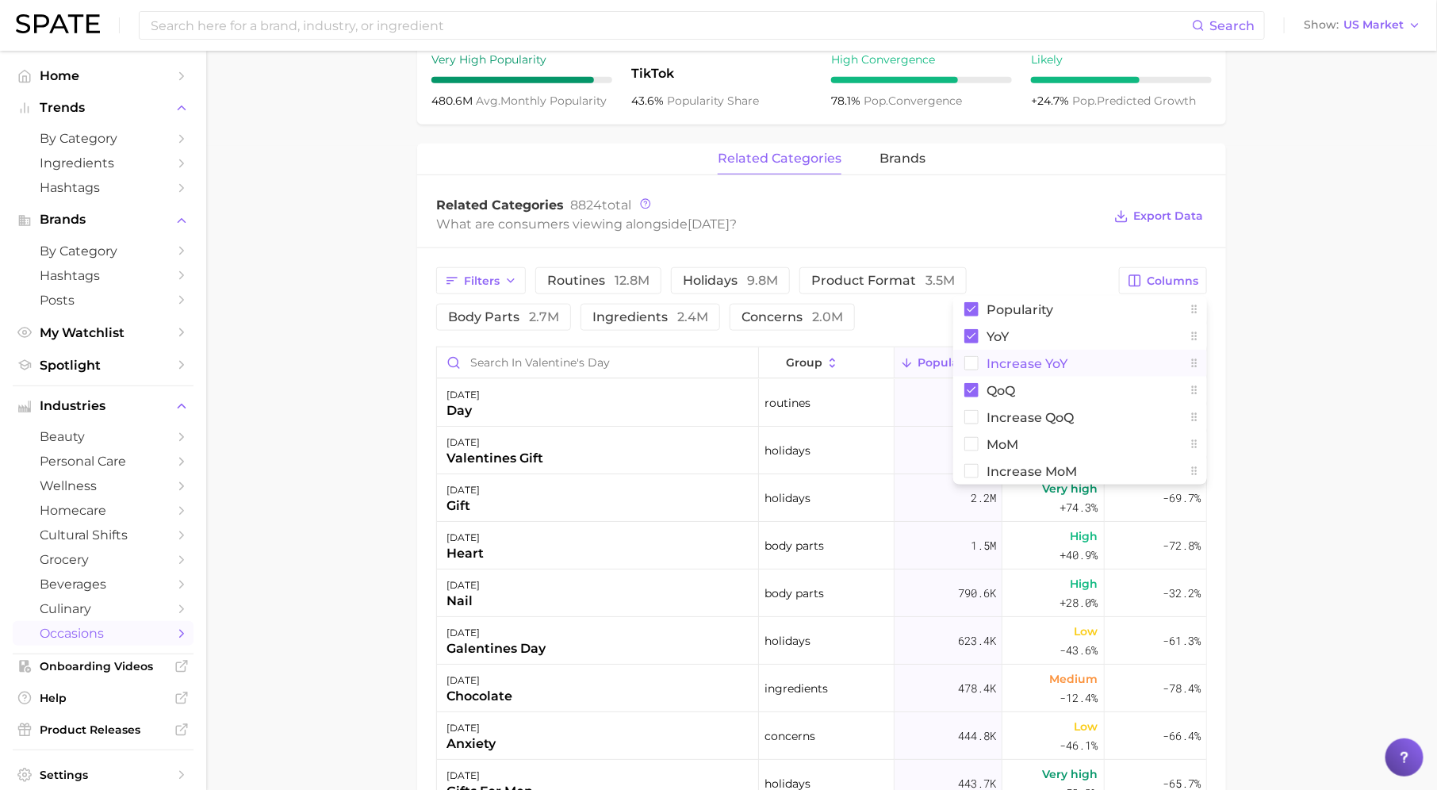
click at [1102, 365] on button "Increase YoY" at bounding box center [1080, 363] width 254 height 27
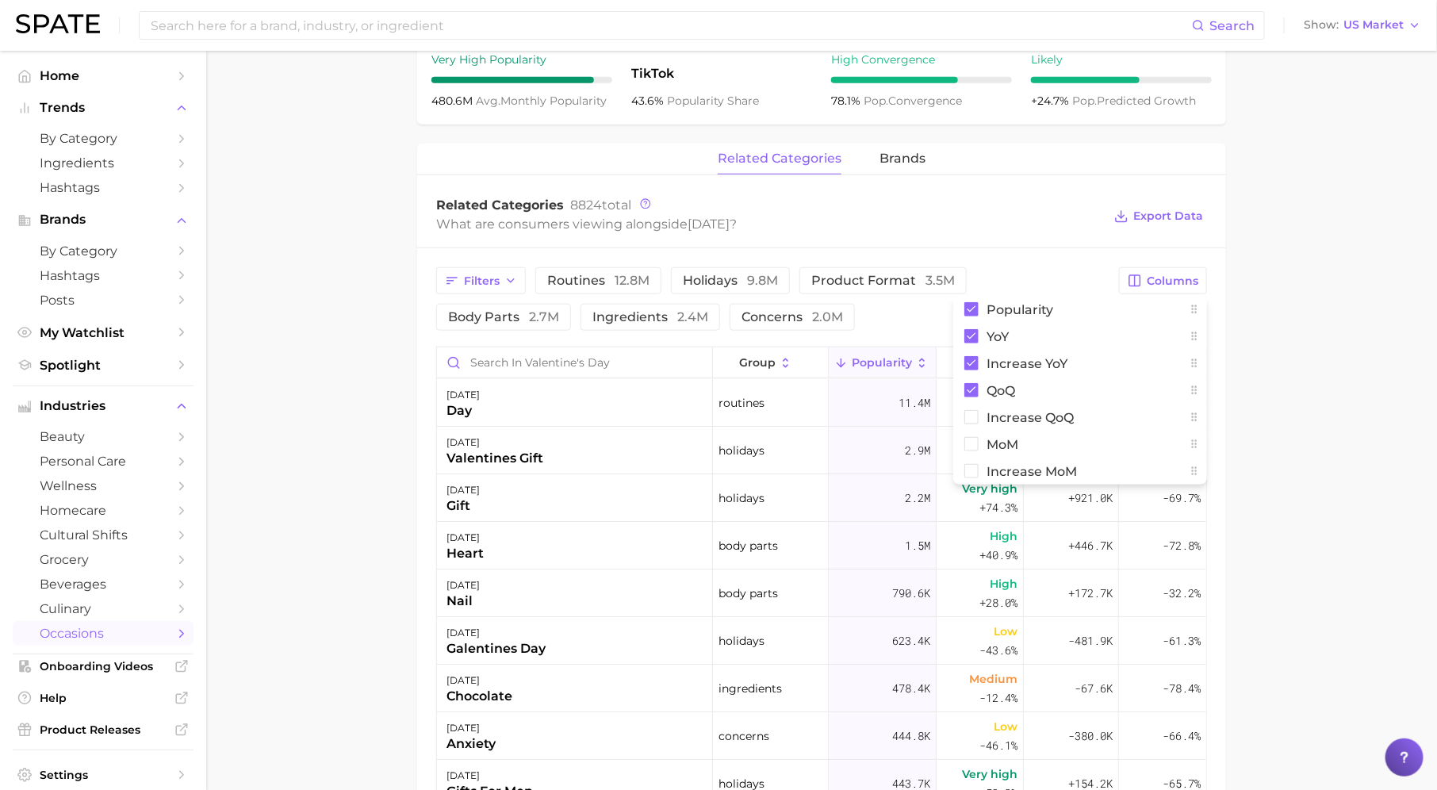
click at [1316, 404] on main "1. special occasions 2. celebrations & holidays 3. special days 4. valentine's …" at bounding box center [821, 321] width 1231 height 1828
click at [1097, 373] on button "Increase YoY" at bounding box center [1071, 362] width 95 height 31
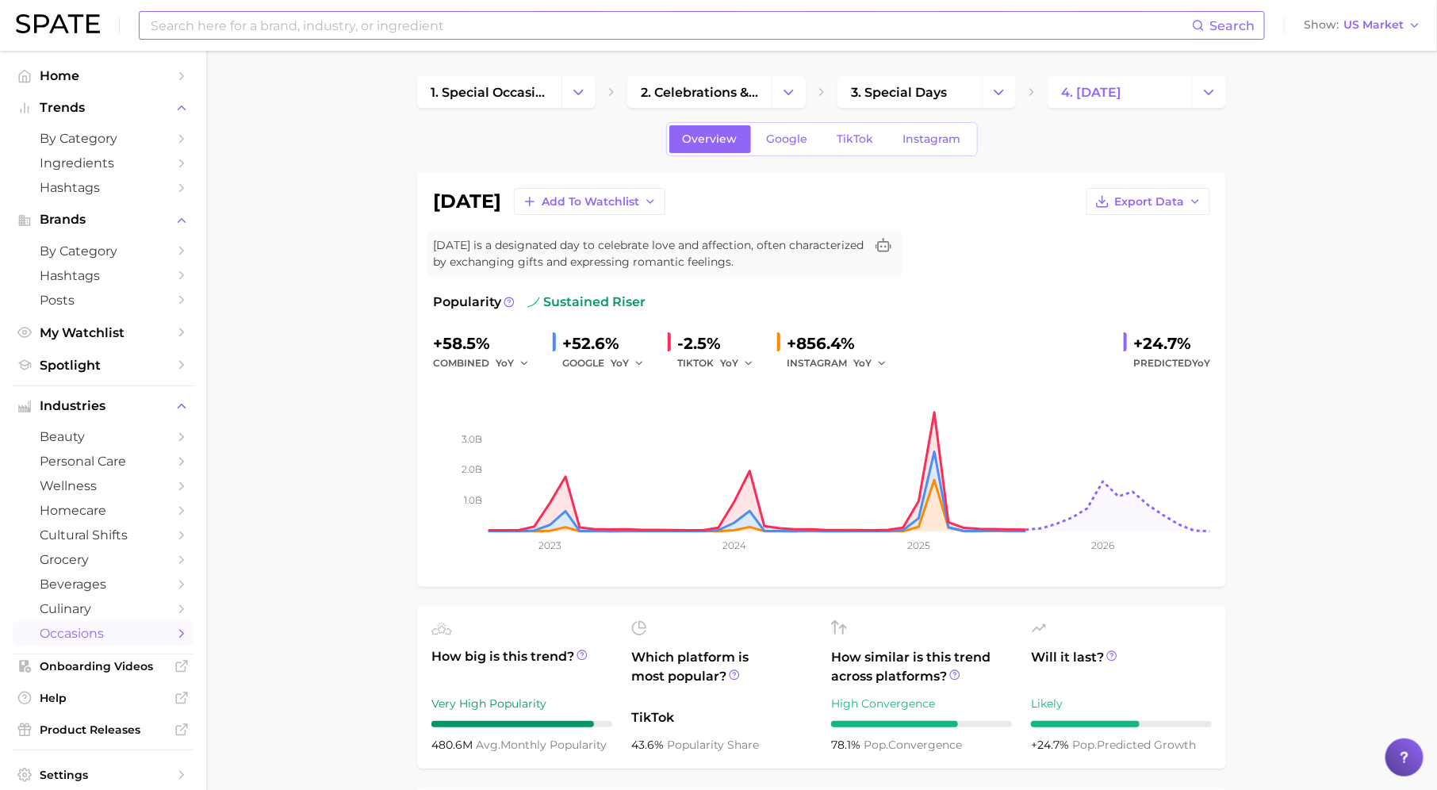
click at [634, 27] on input at bounding box center [670, 25] width 1043 height 27
type input "i"
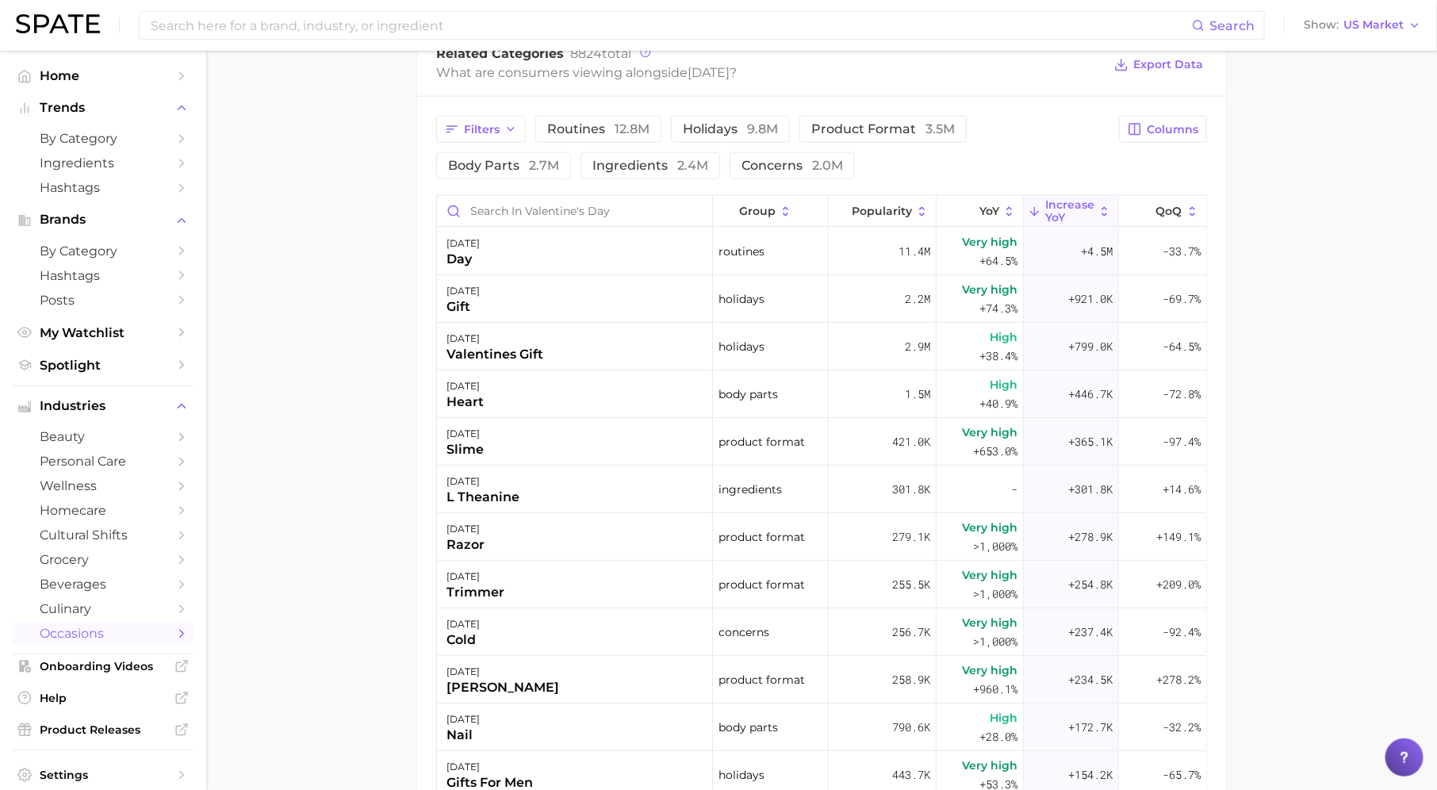
scroll to position [767, 0]
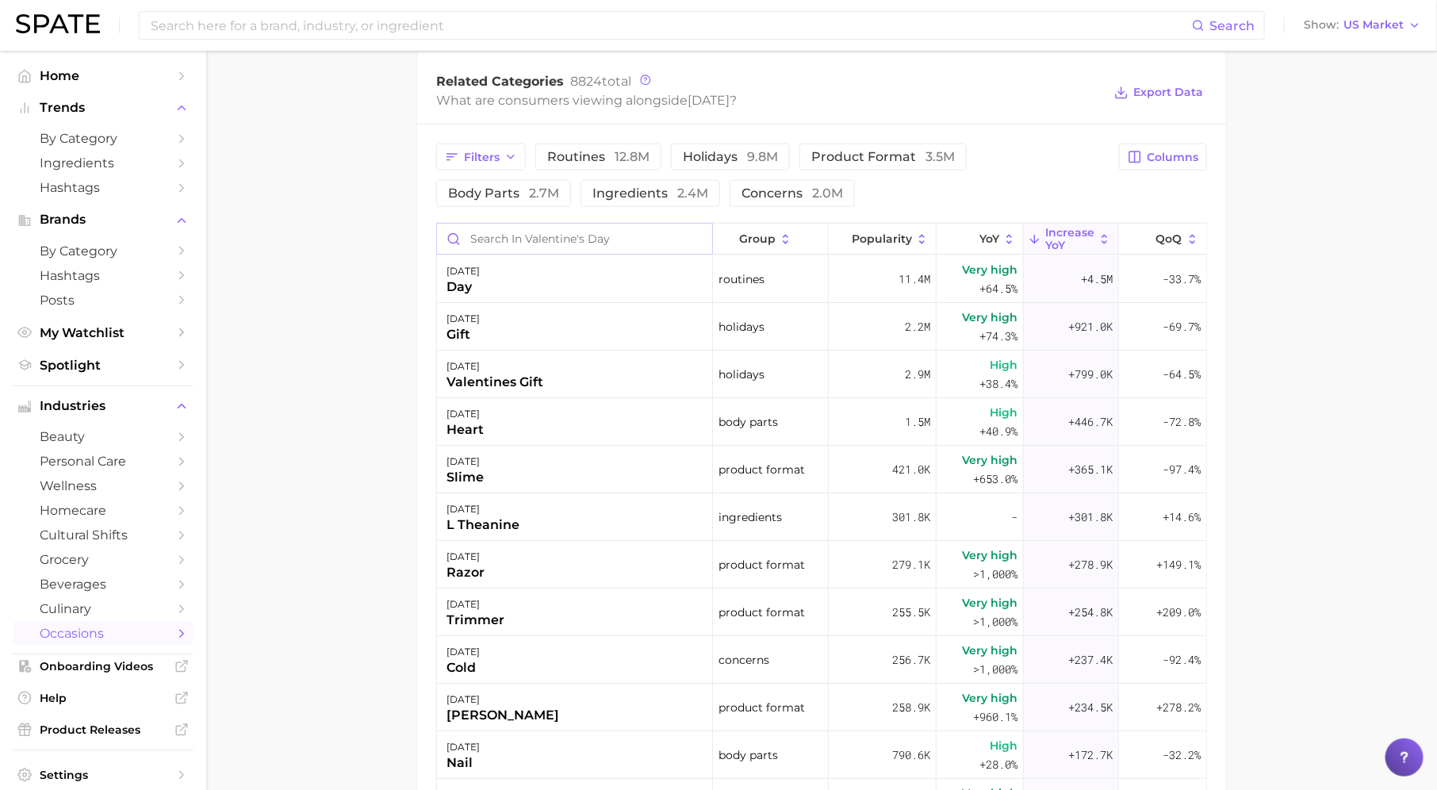
click at [633, 234] on input "Search in valentine's day" at bounding box center [574, 239] width 275 height 30
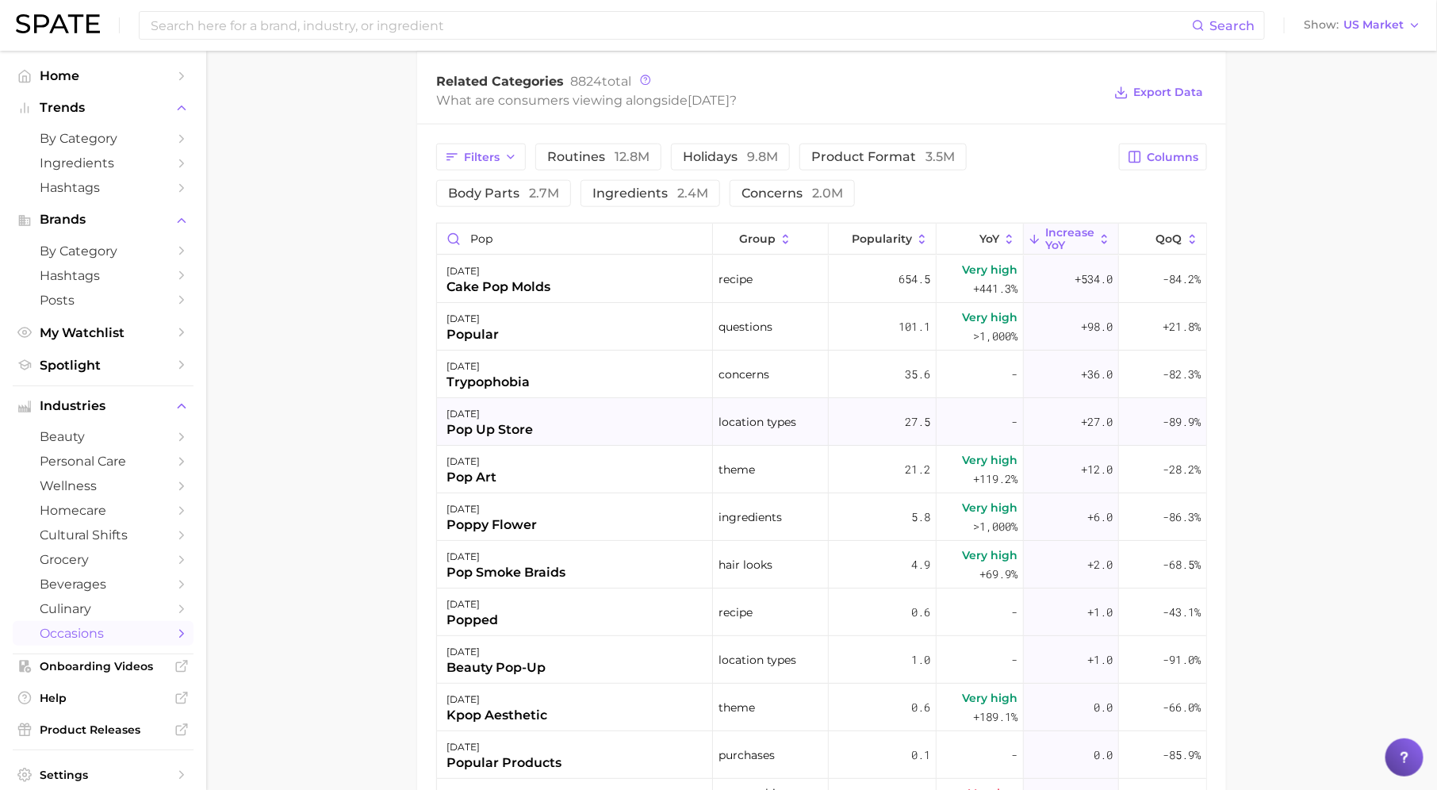
click at [596, 414] on div "valentine's day pop up store" at bounding box center [575, 422] width 276 height 48
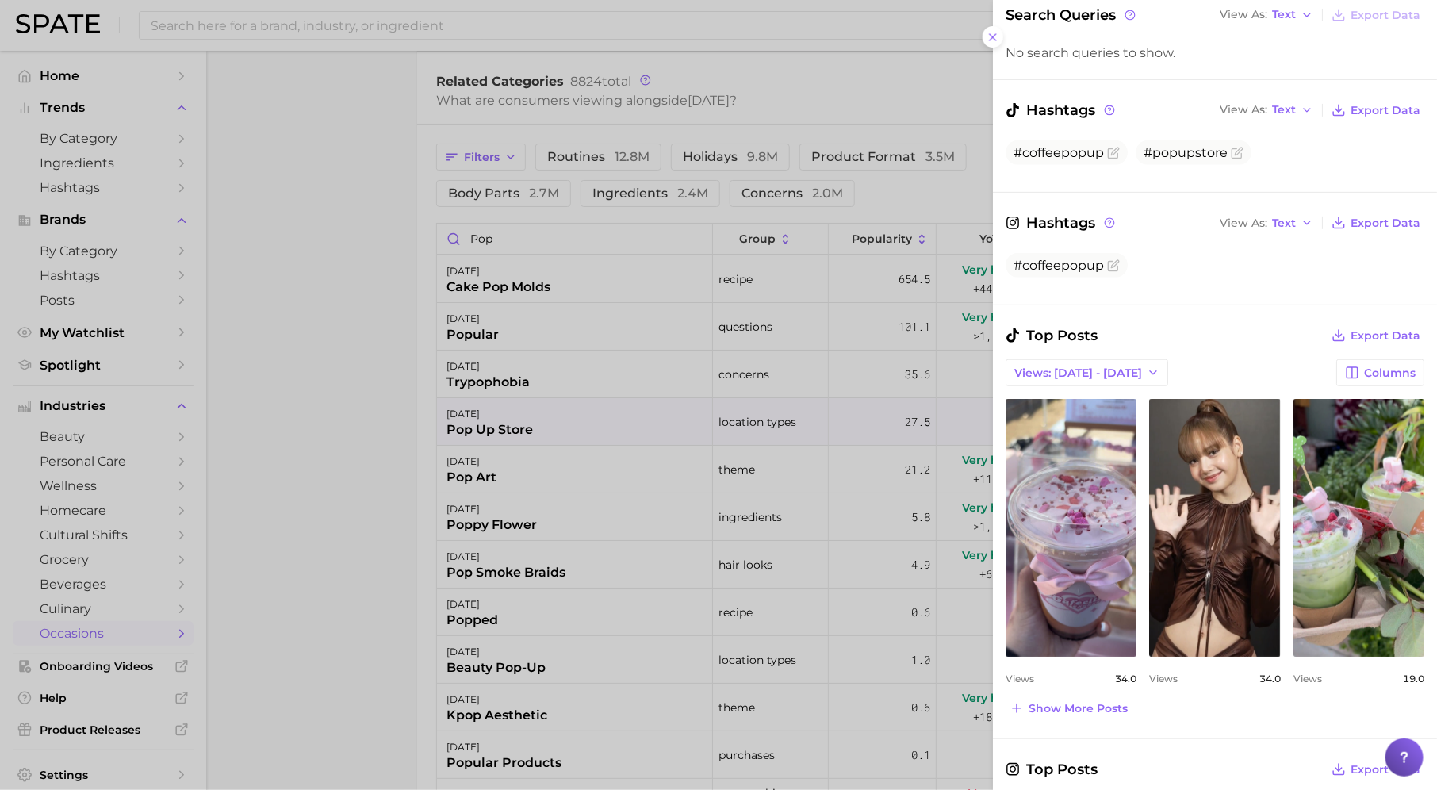
scroll to position [378, 0]
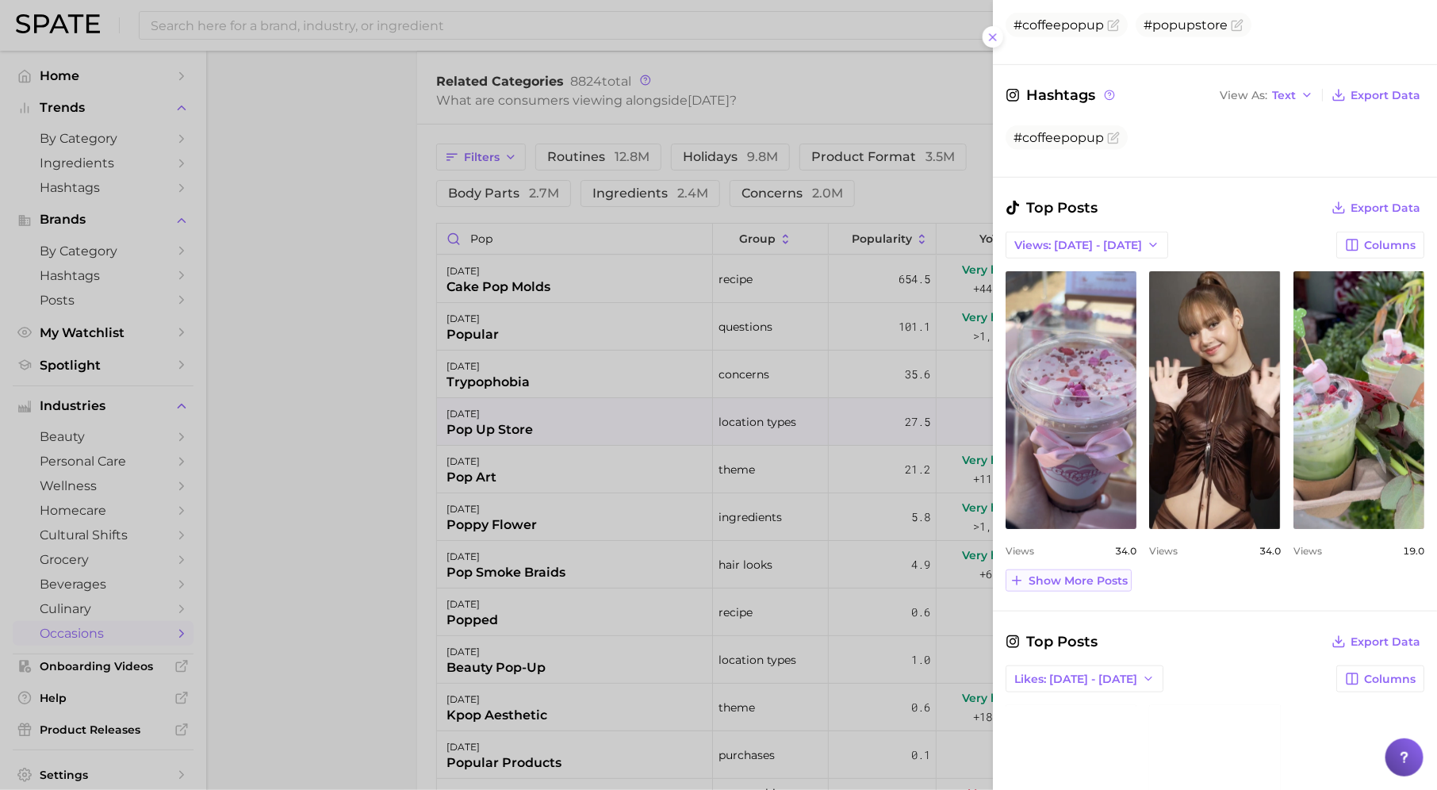
click at [1108, 575] on span "Show more posts" at bounding box center [1077, 580] width 99 height 13
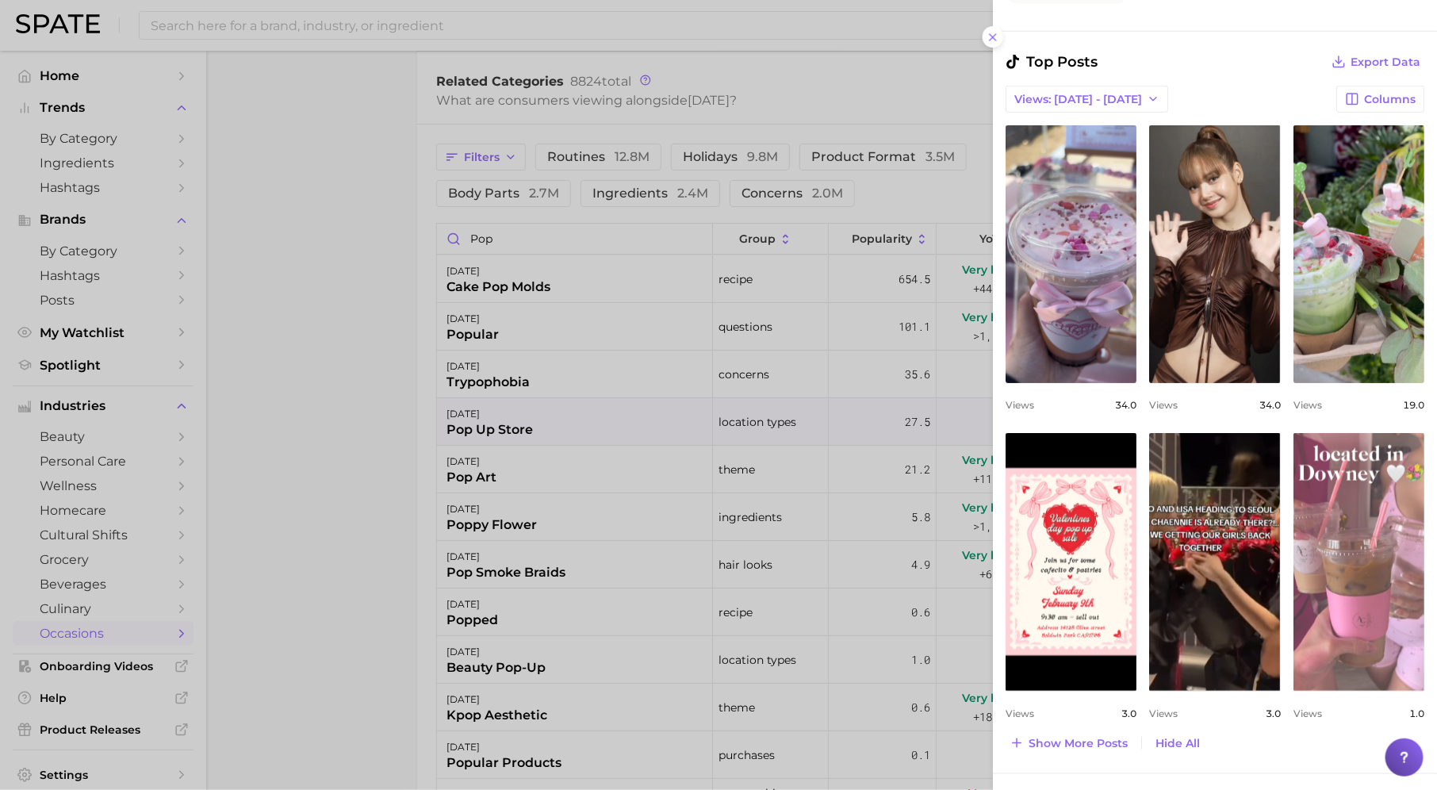
scroll to position [593, 0]
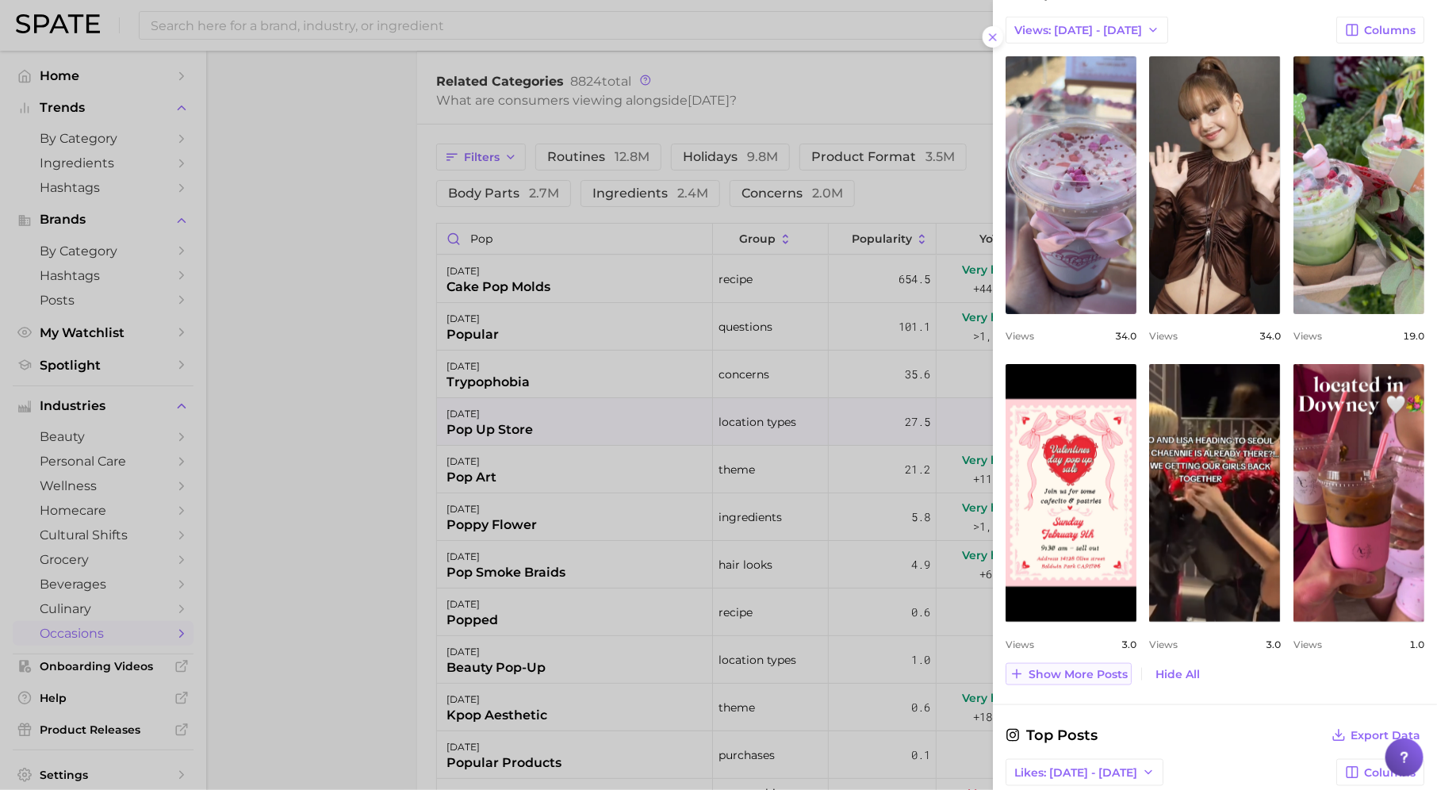
click at [1081, 668] on span "Show more posts" at bounding box center [1077, 674] width 99 height 13
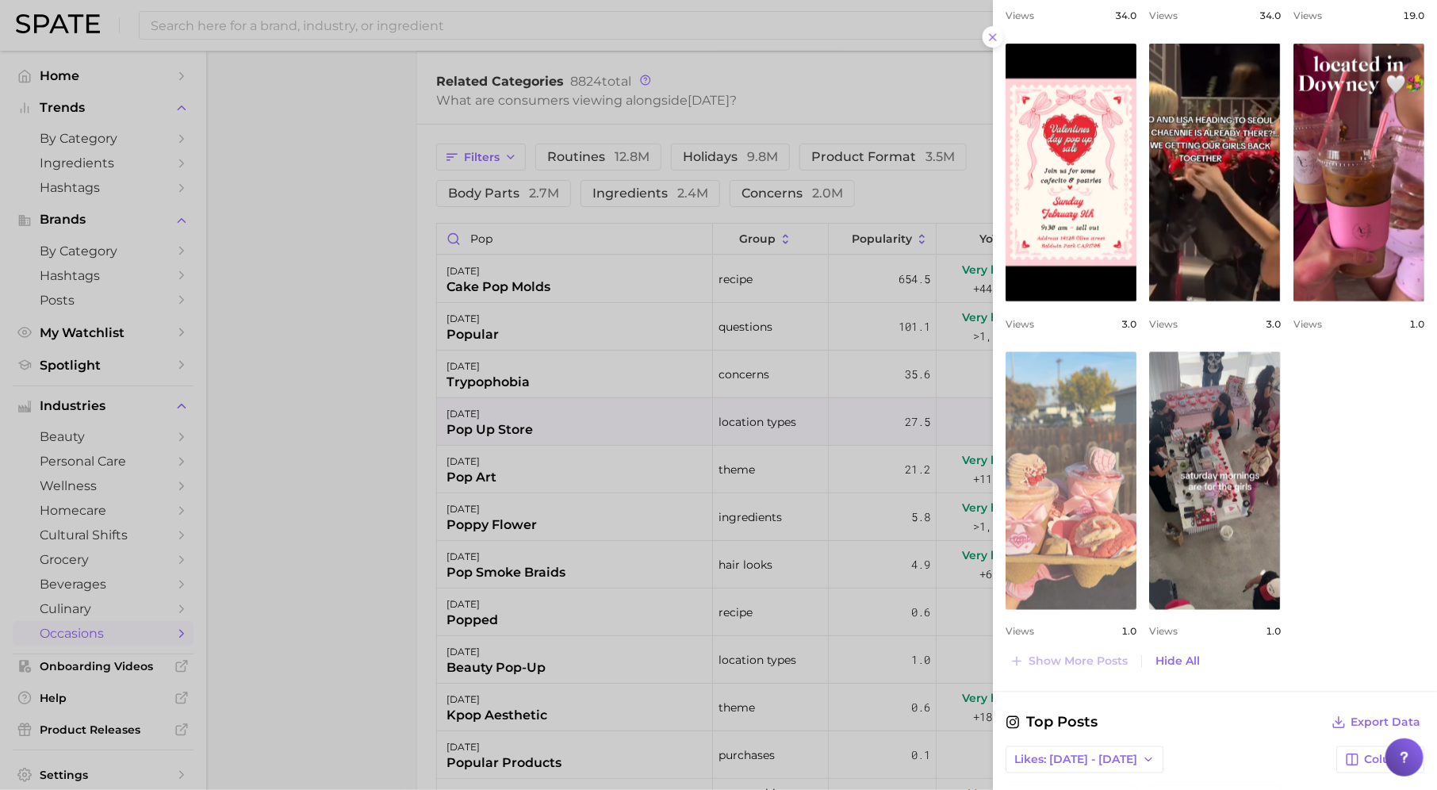
scroll to position [934, 0]
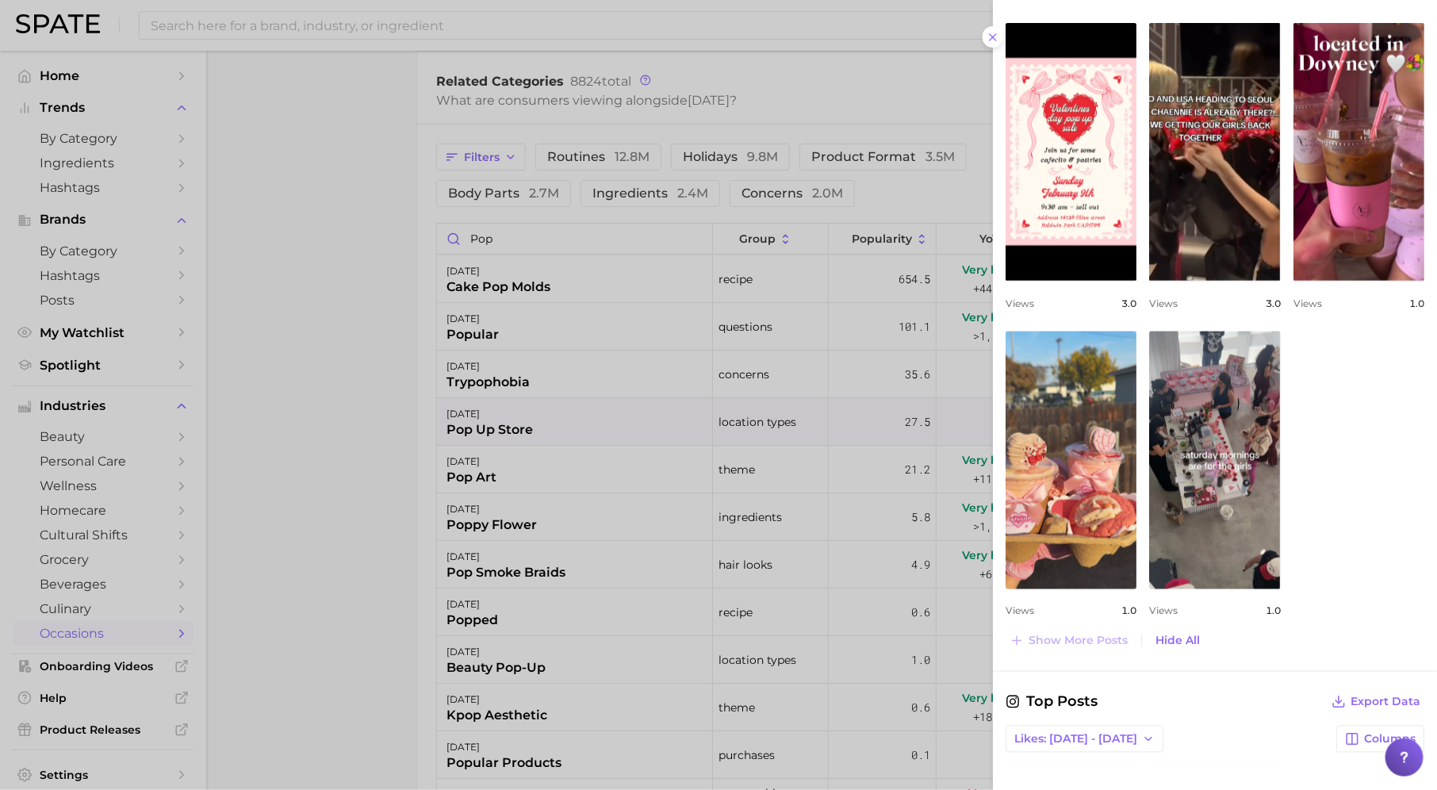
click at [676, 422] on div at bounding box center [718, 395] width 1437 height 790
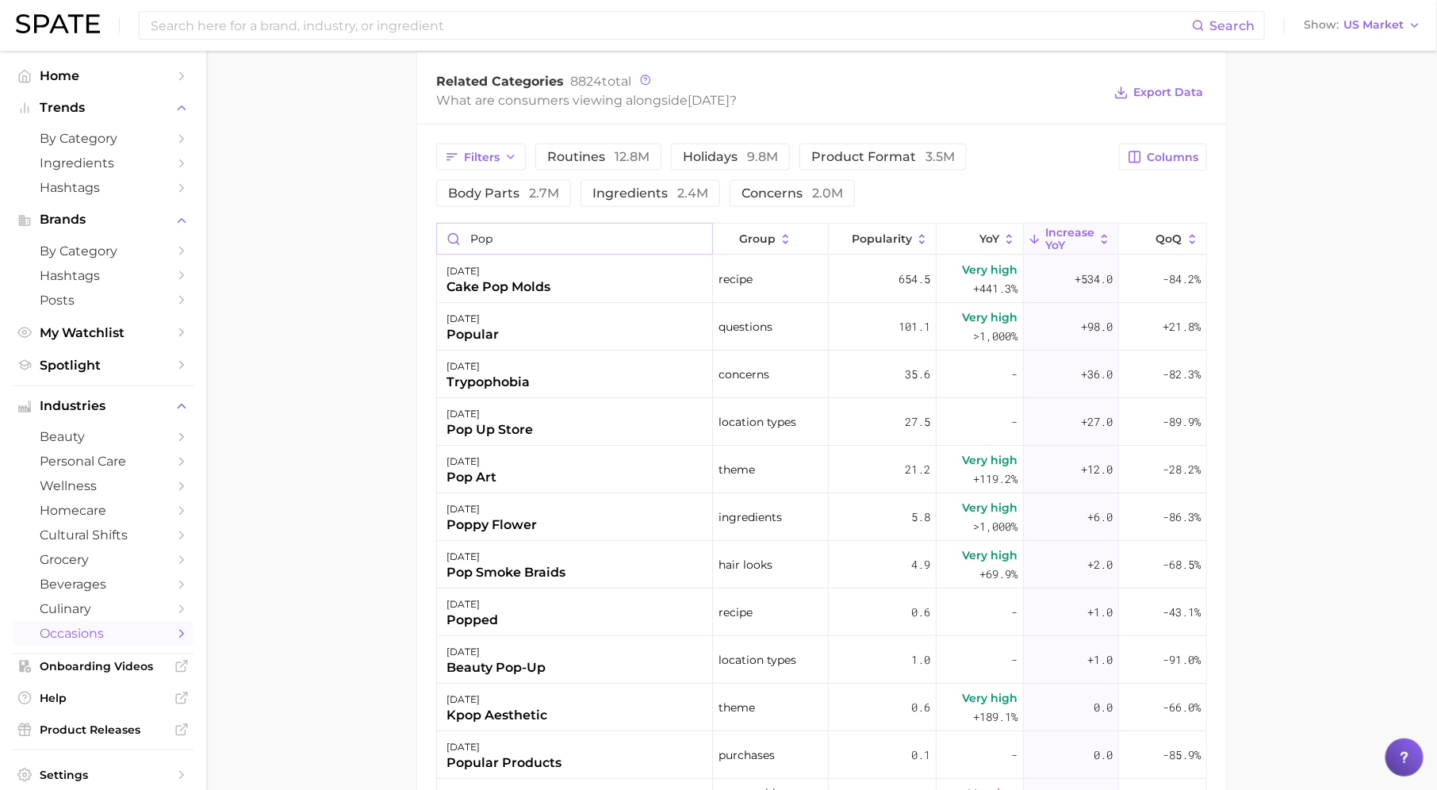
click at [560, 235] on input "pop" at bounding box center [574, 239] width 275 height 30
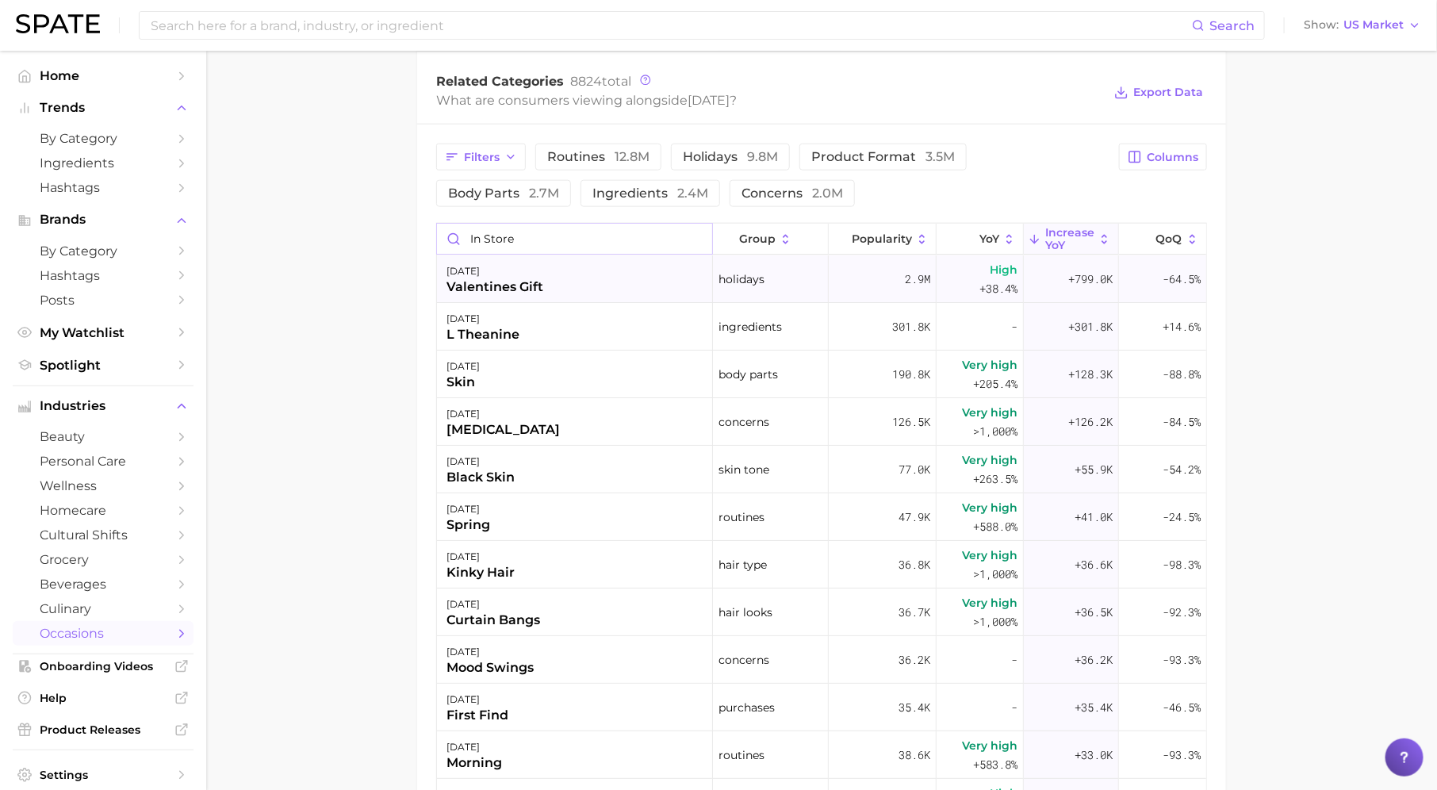
type input "in store"
click at [544, 274] on div "valentine's day valentines gift" at bounding box center [575, 279] width 276 height 48
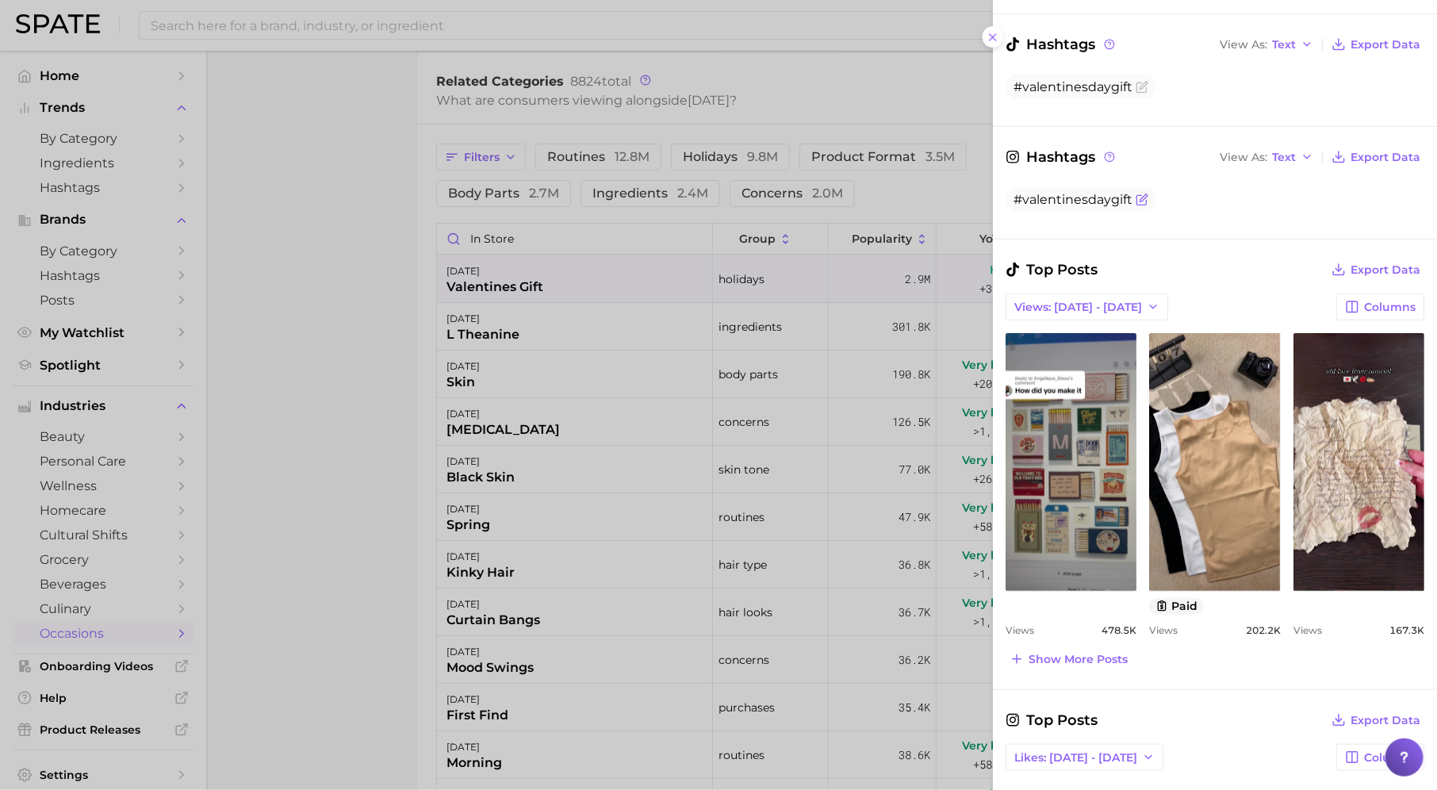
scroll to position [404, 0]
click at [1074, 649] on button "Show more posts" at bounding box center [1068, 660] width 126 height 22
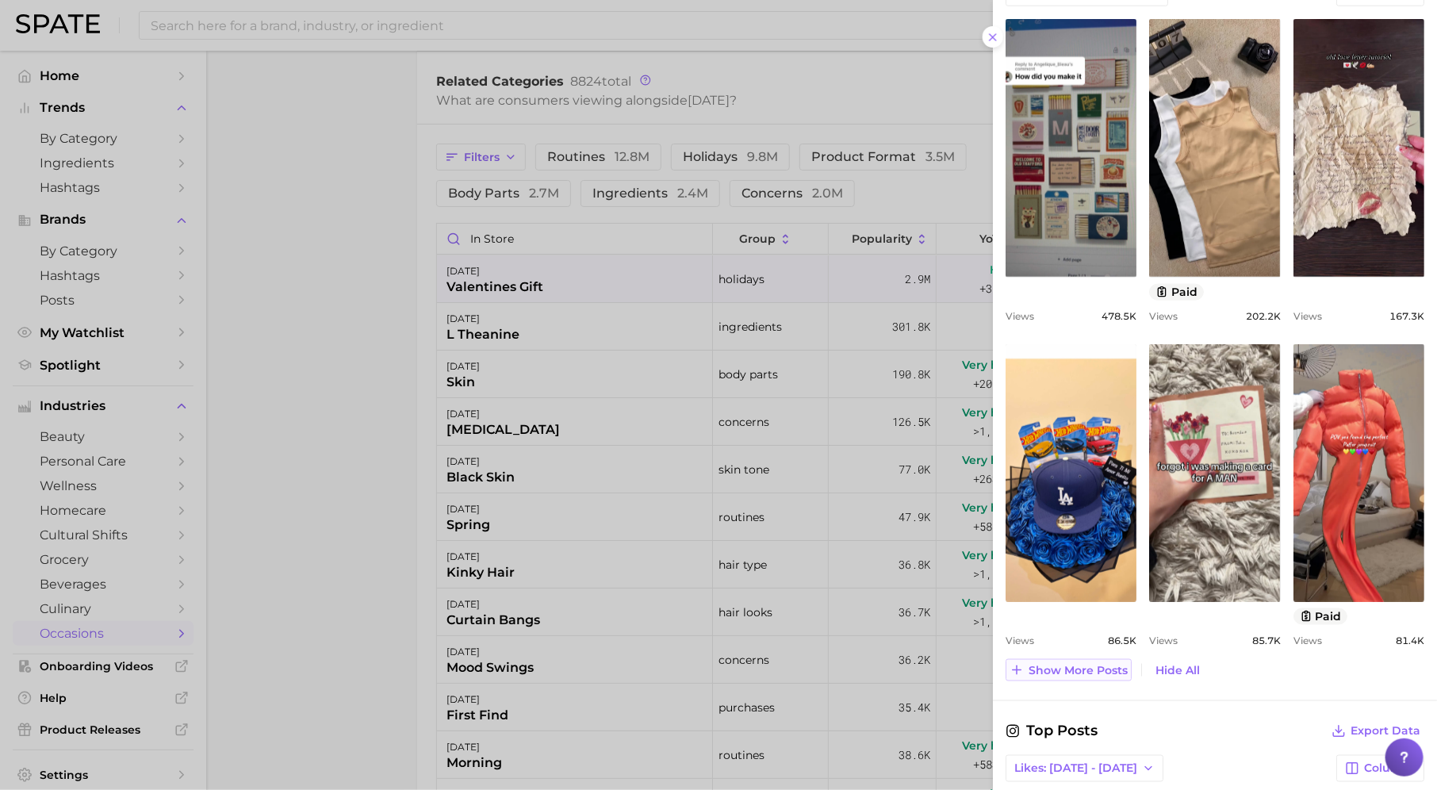
scroll to position [738, 0]
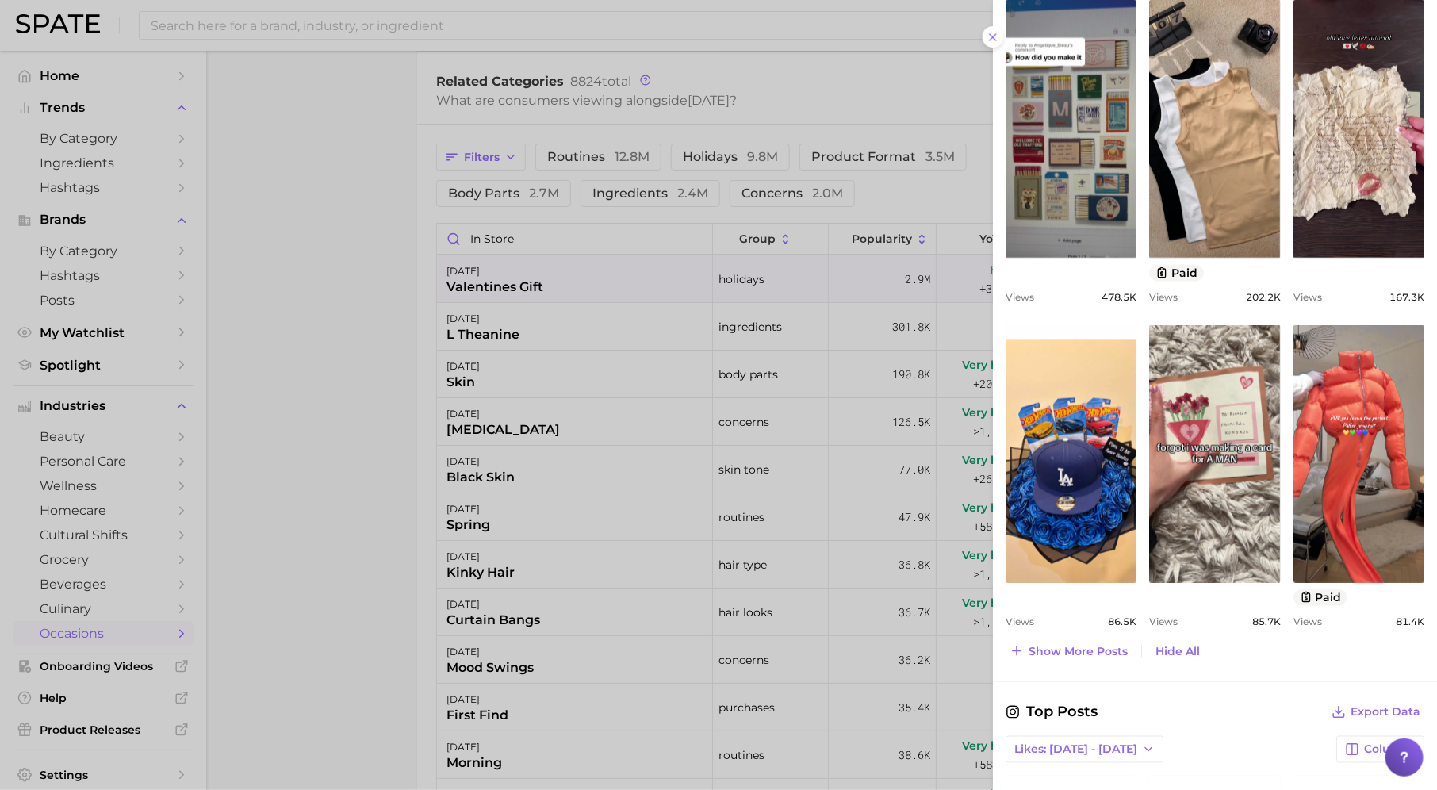
click at [692, 587] on div at bounding box center [718, 395] width 1437 height 790
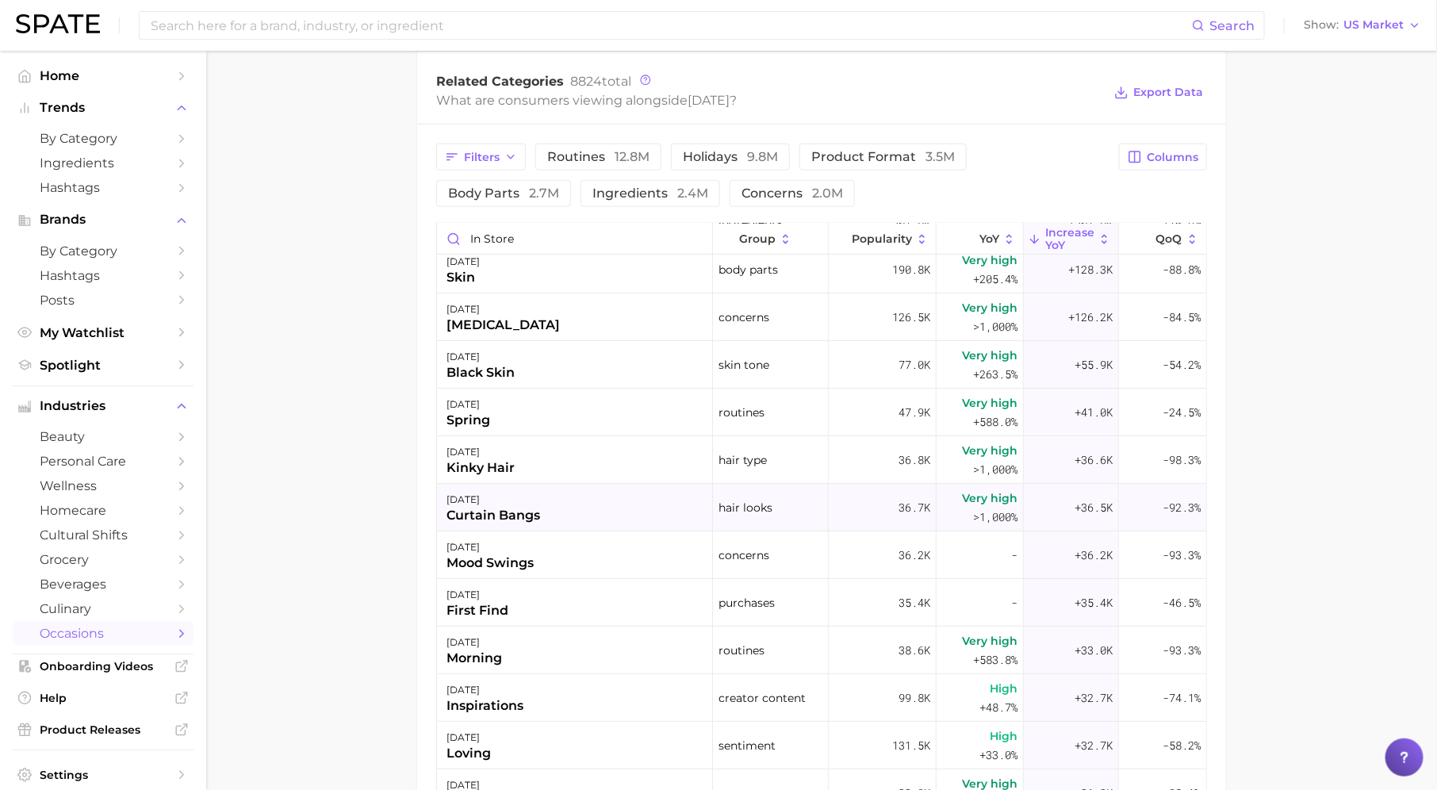
scroll to position [0, 0]
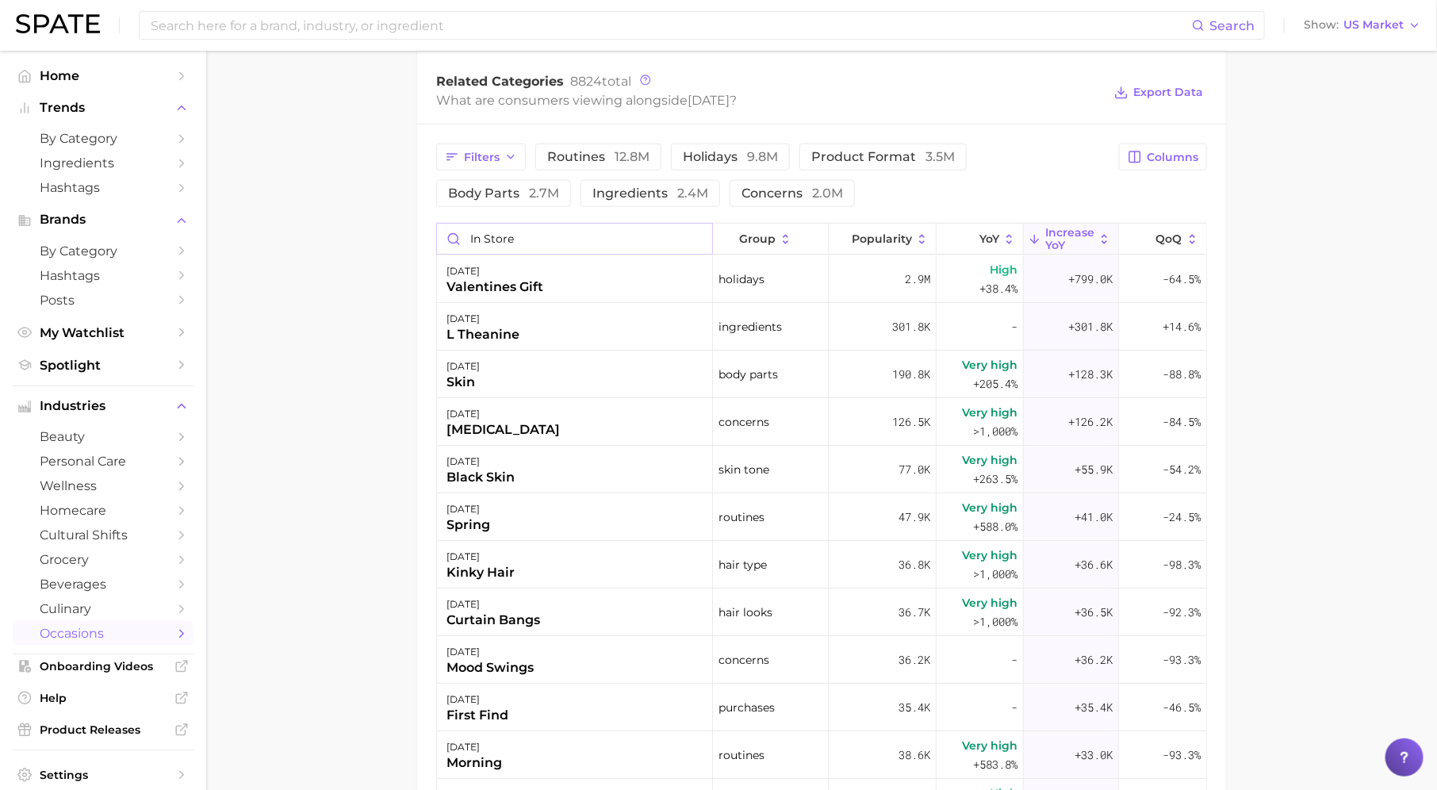
click at [699, 235] on input "in store" at bounding box center [574, 239] width 275 height 30
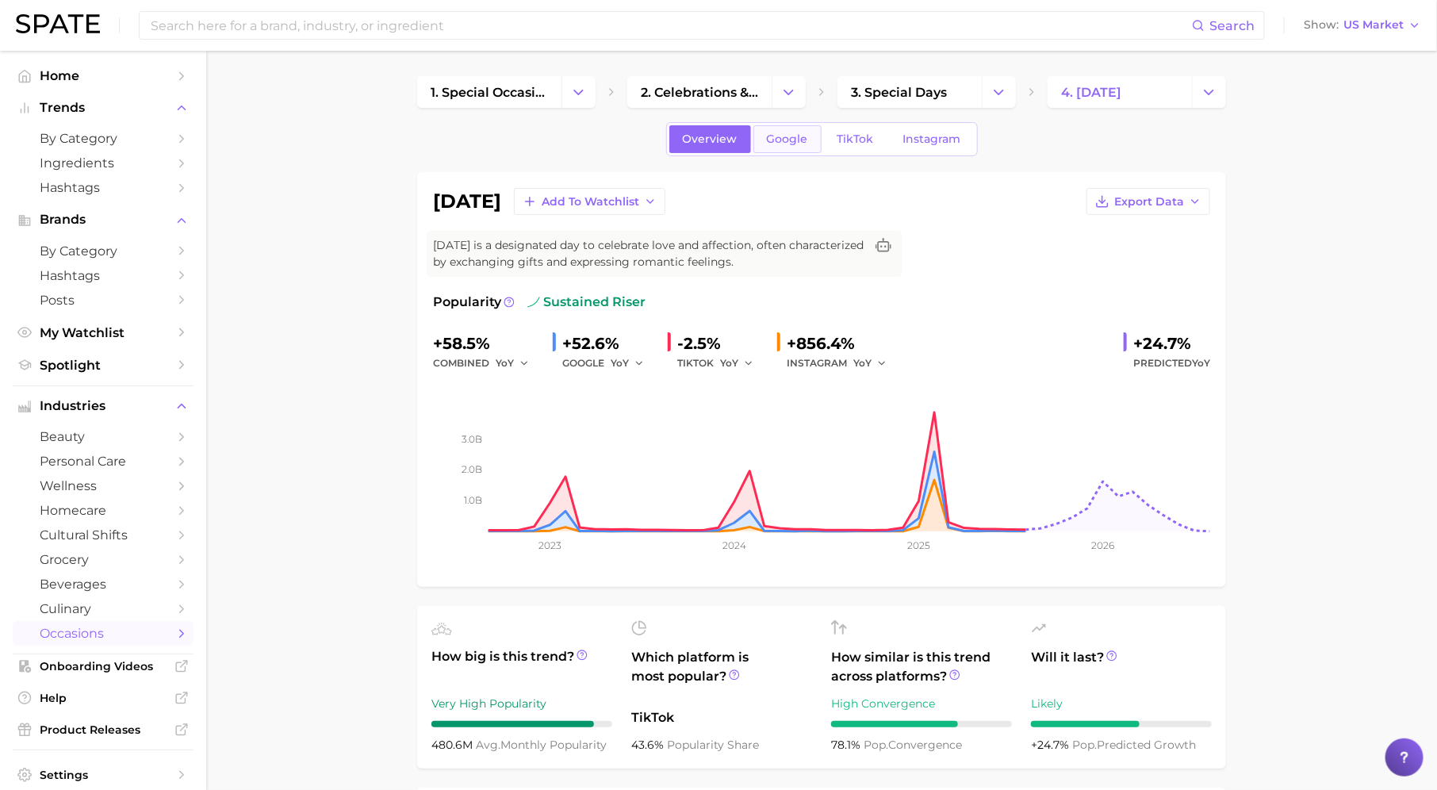
click at [784, 132] on span "Google" at bounding box center [787, 138] width 41 height 13
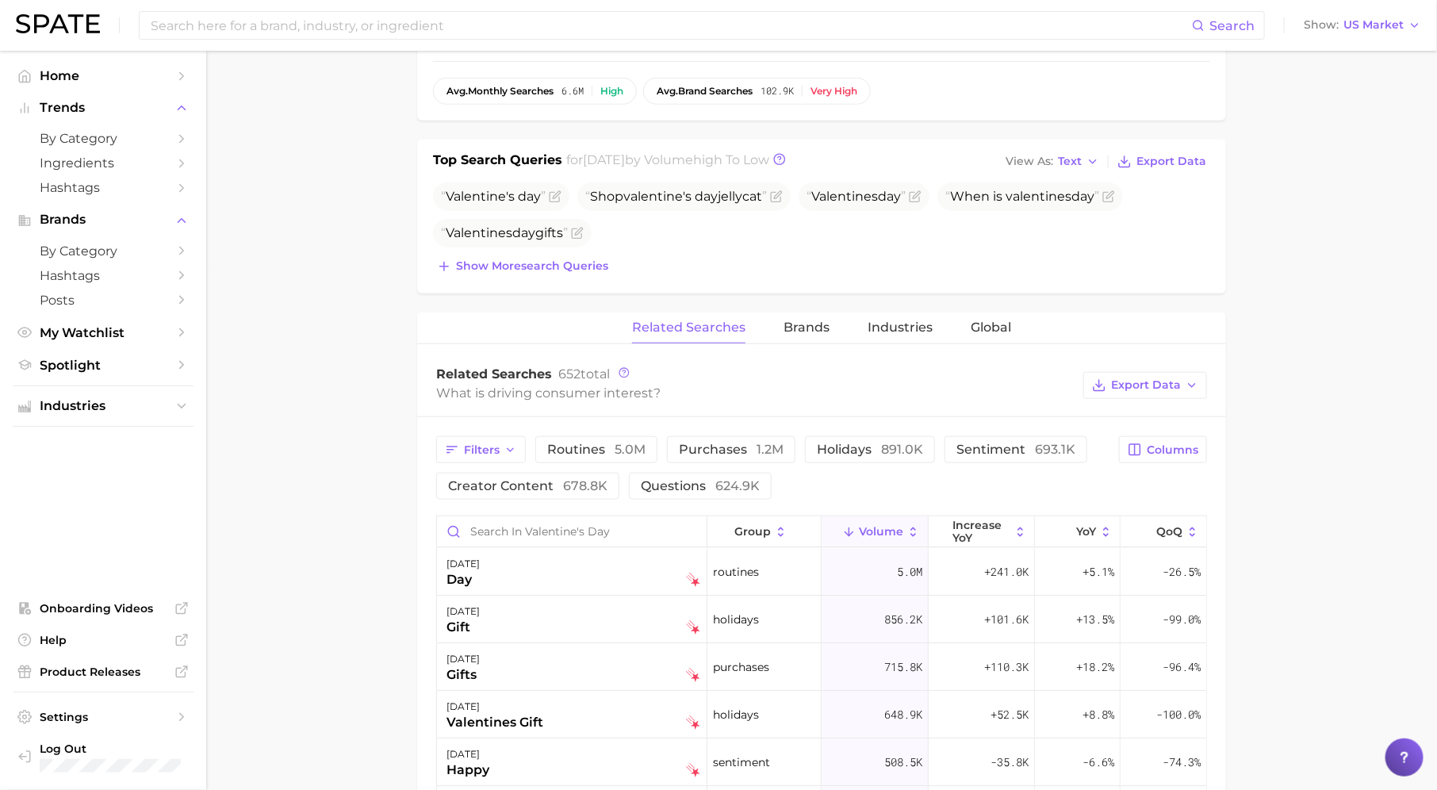
scroll to position [552, 0]
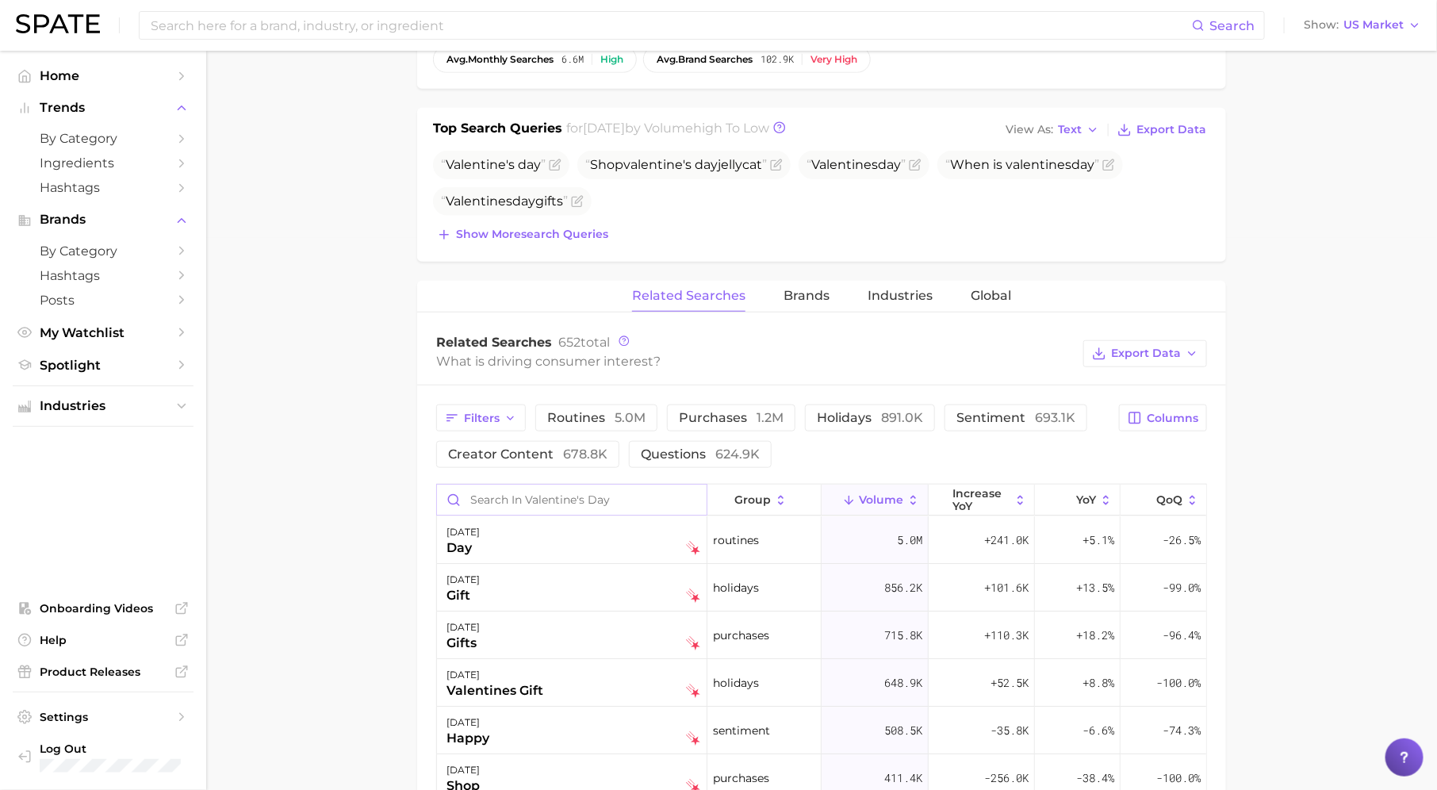
click at [571, 497] on input "Search in valentine's day" at bounding box center [572, 499] width 270 height 30
type input "i"
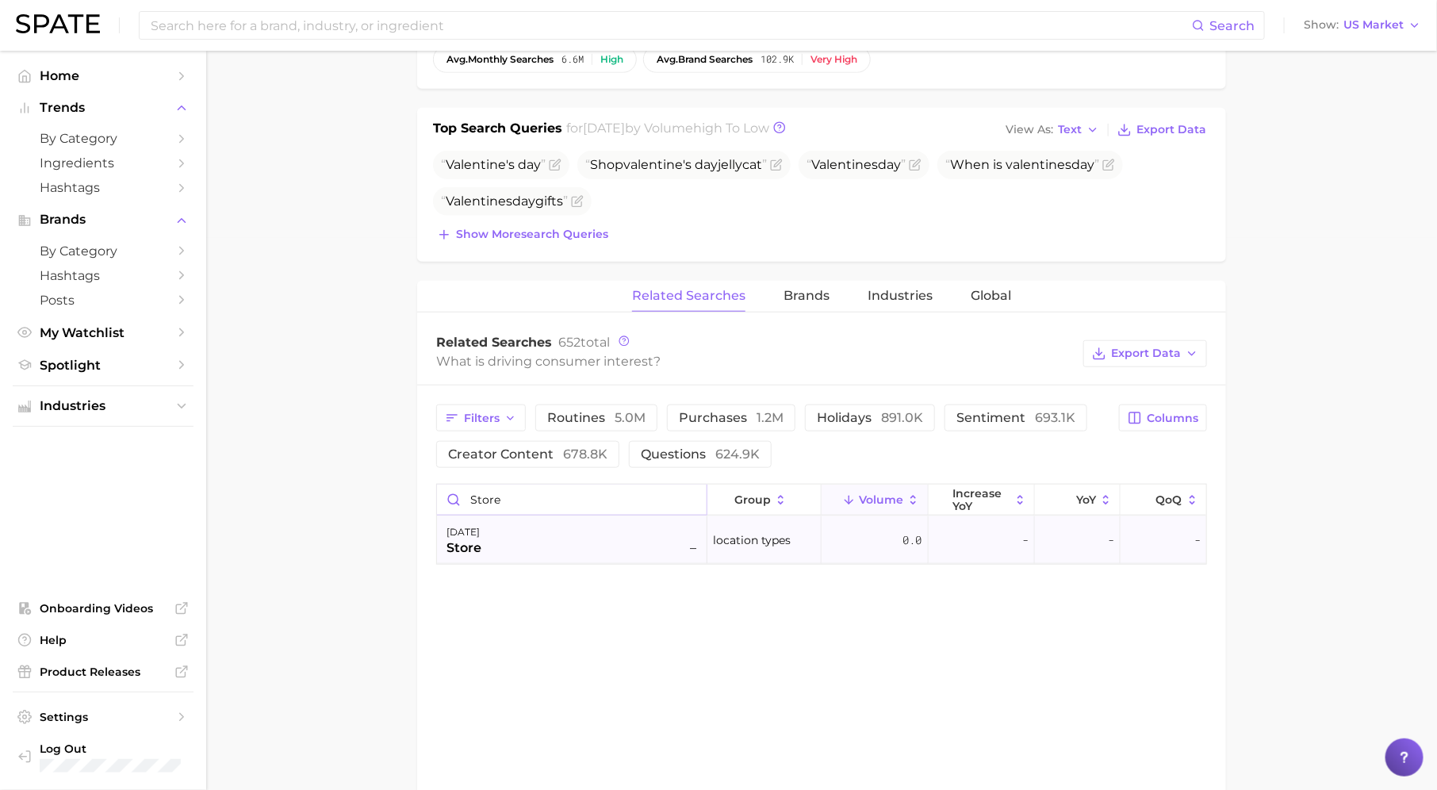
type input "store"
click at [582, 526] on div "valentine's day store –" at bounding box center [573, 540] width 254 height 35
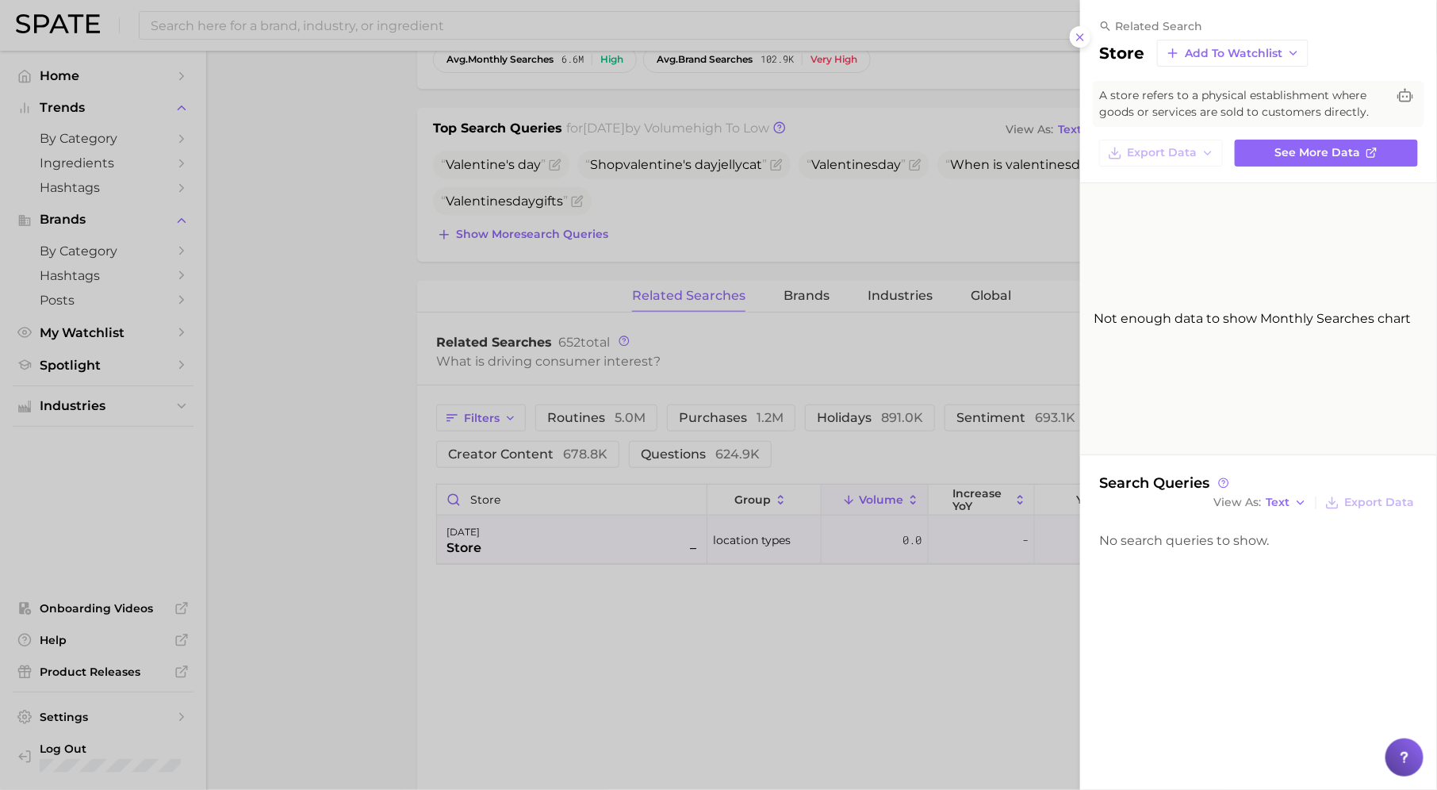
click at [723, 574] on div at bounding box center [718, 395] width 1437 height 790
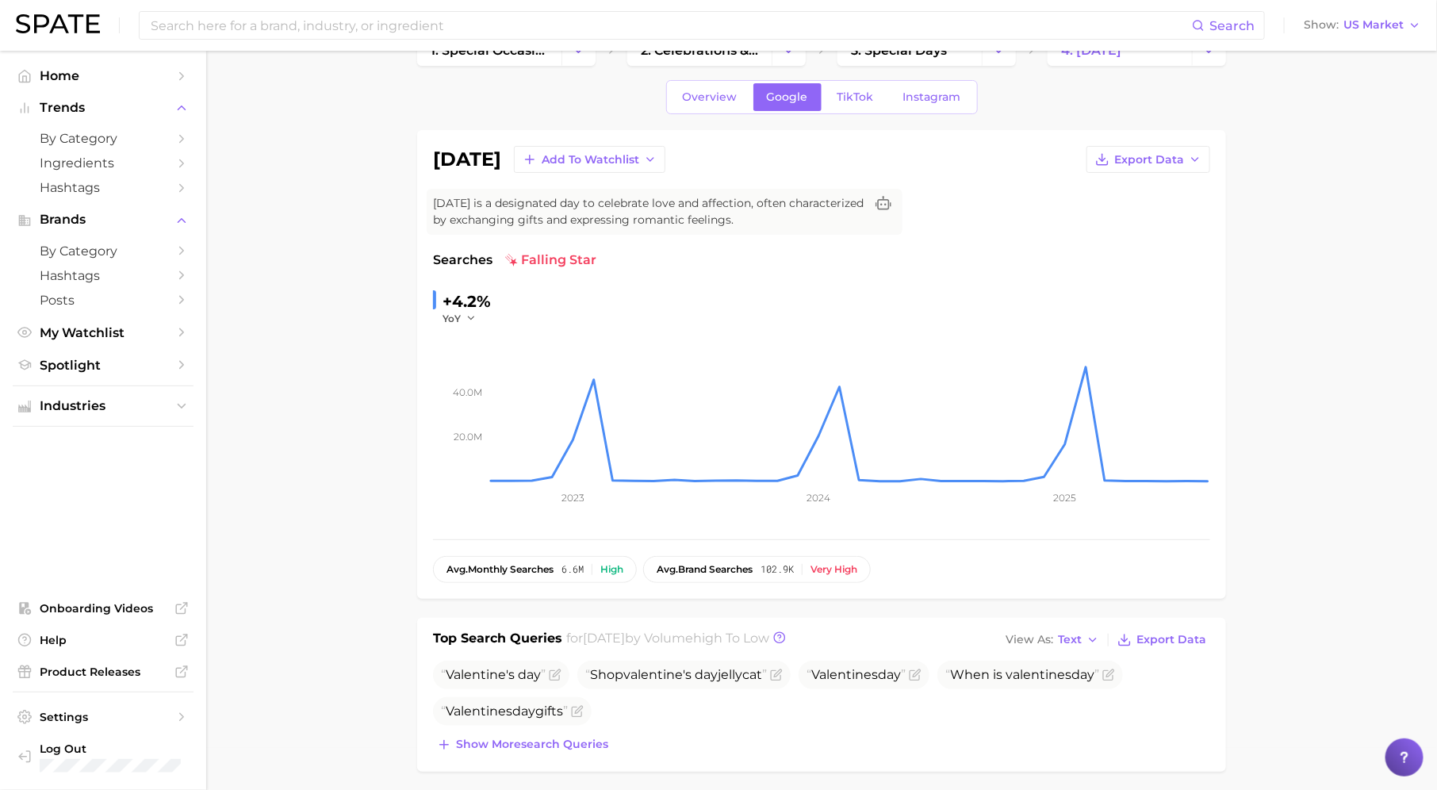
scroll to position [0, 0]
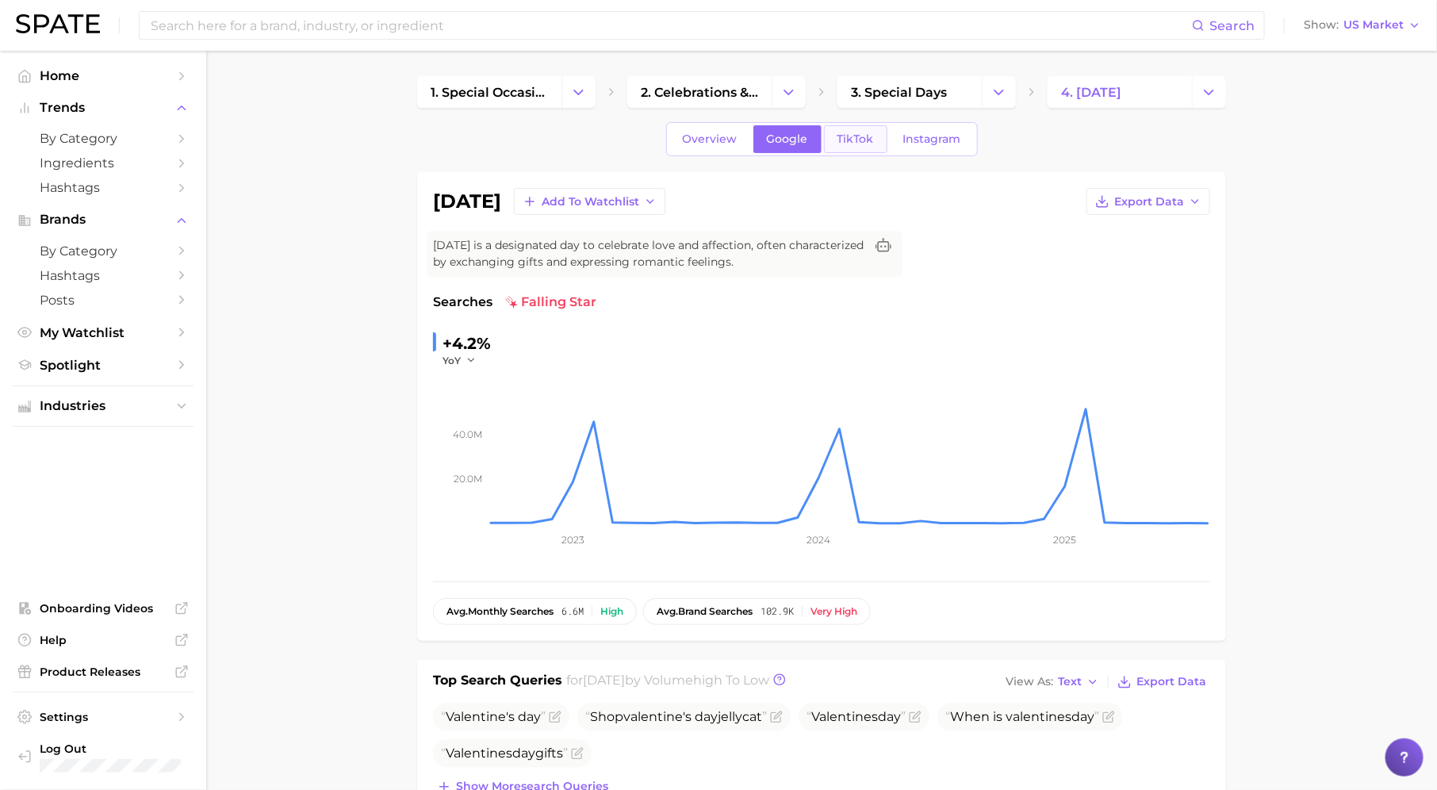
click at [861, 129] on link "TikTok" at bounding box center [855, 139] width 63 height 28
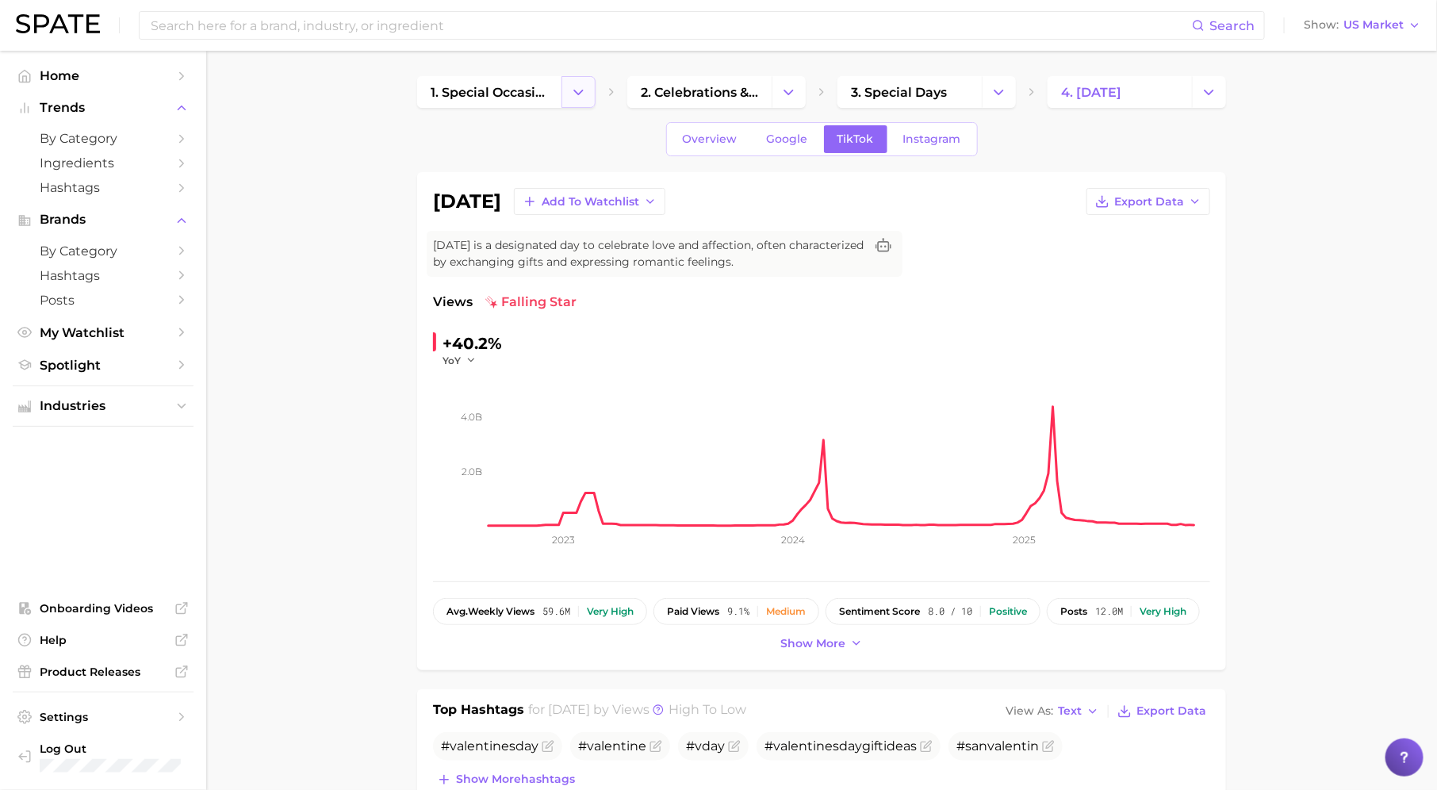
click at [575, 102] on button "Change Category" at bounding box center [578, 92] width 34 height 32
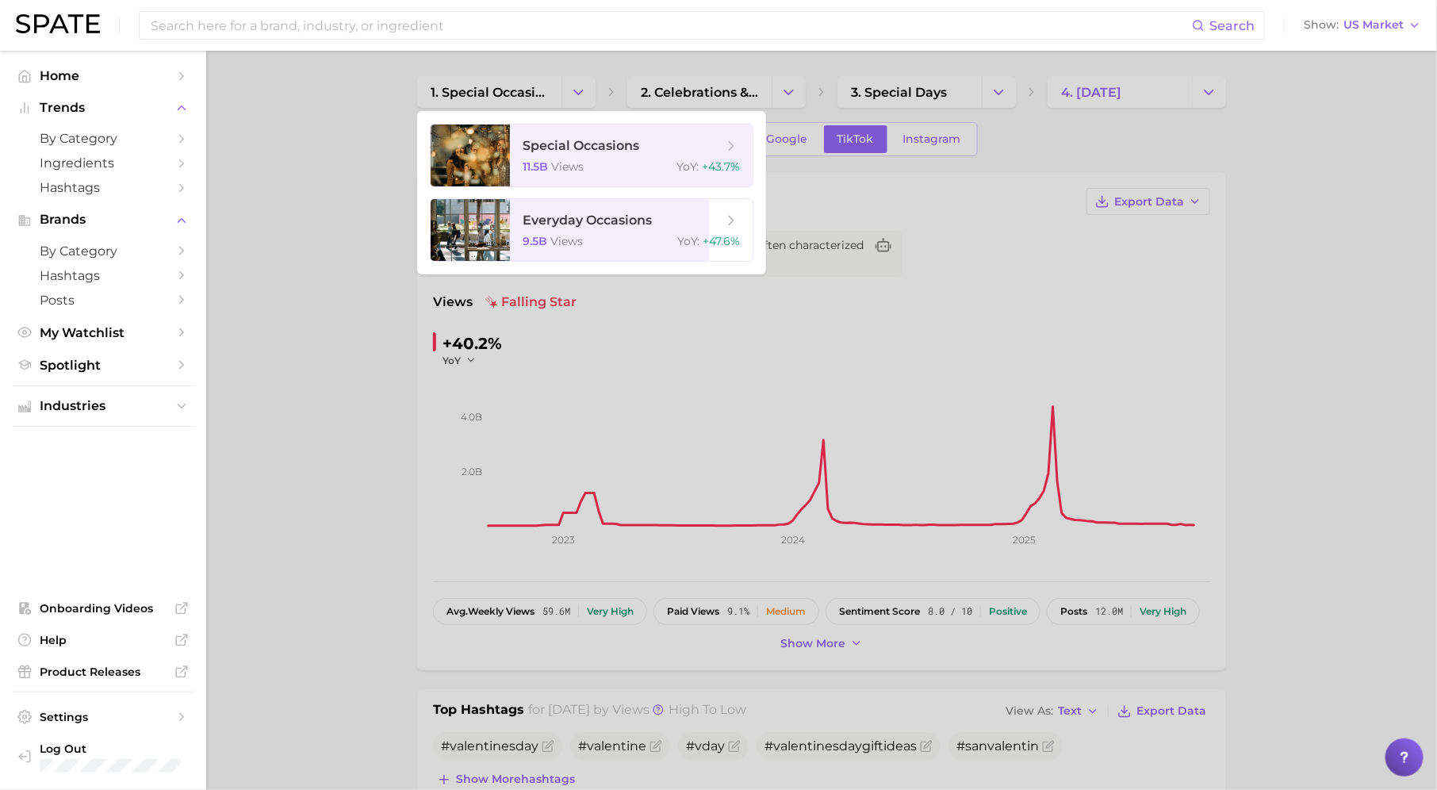
click at [269, 371] on div at bounding box center [718, 395] width 1437 height 790
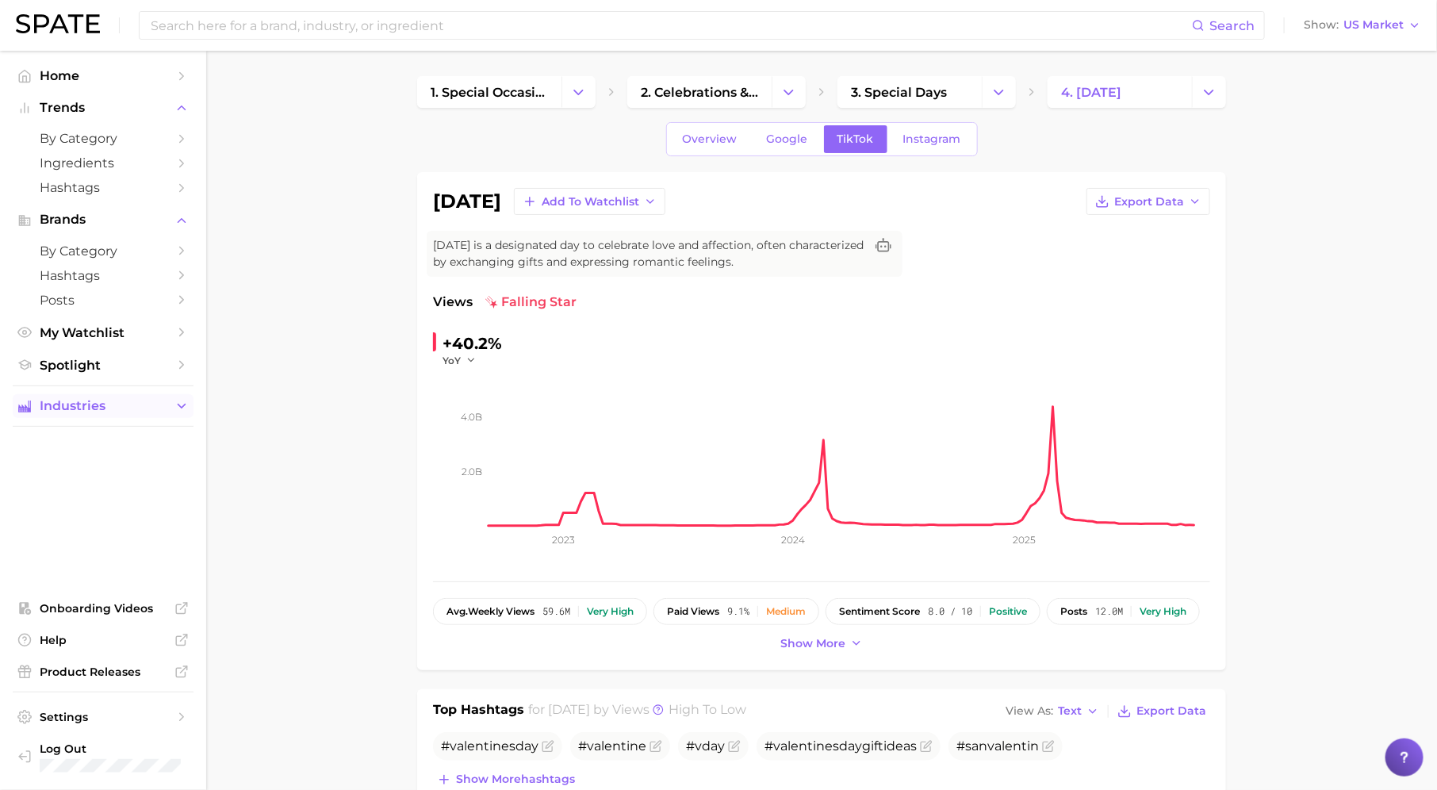
click at [179, 406] on icon "Sidebar" at bounding box center [181, 406] width 14 height 14
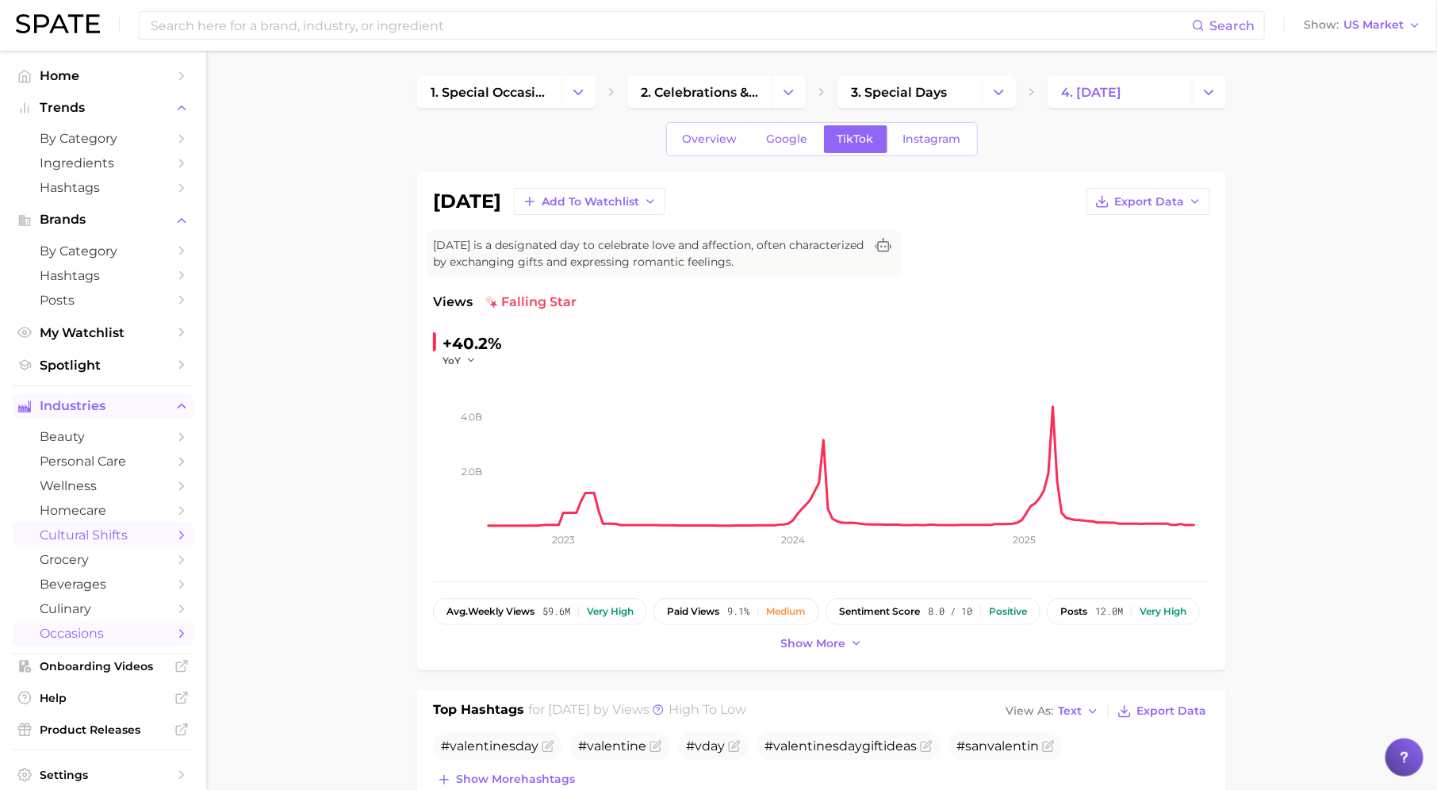
click at [134, 539] on span "cultural shifts" at bounding box center [103, 534] width 127 height 15
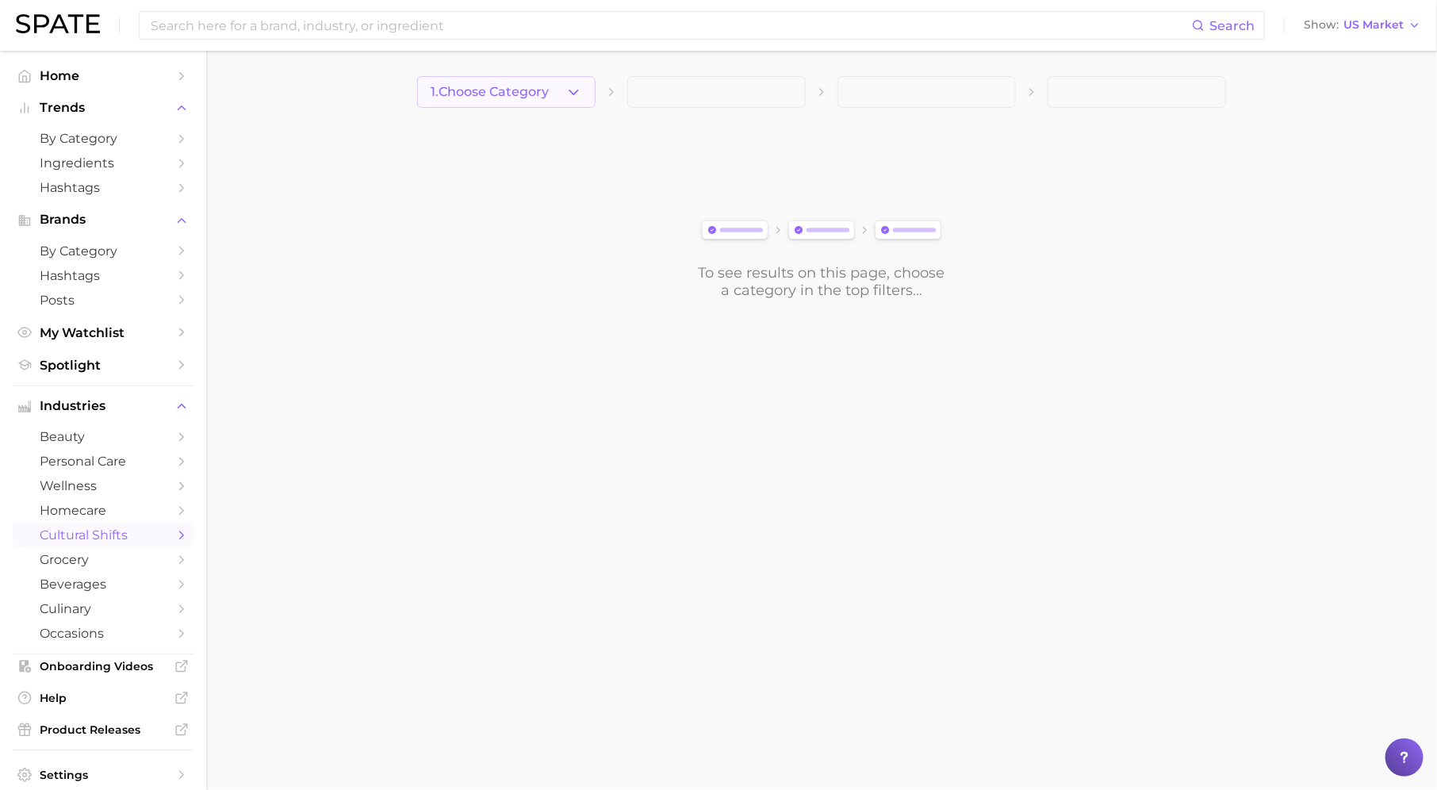
click at [547, 87] on span "1. Choose Category" at bounding box center [490, 92] width 118 height 14
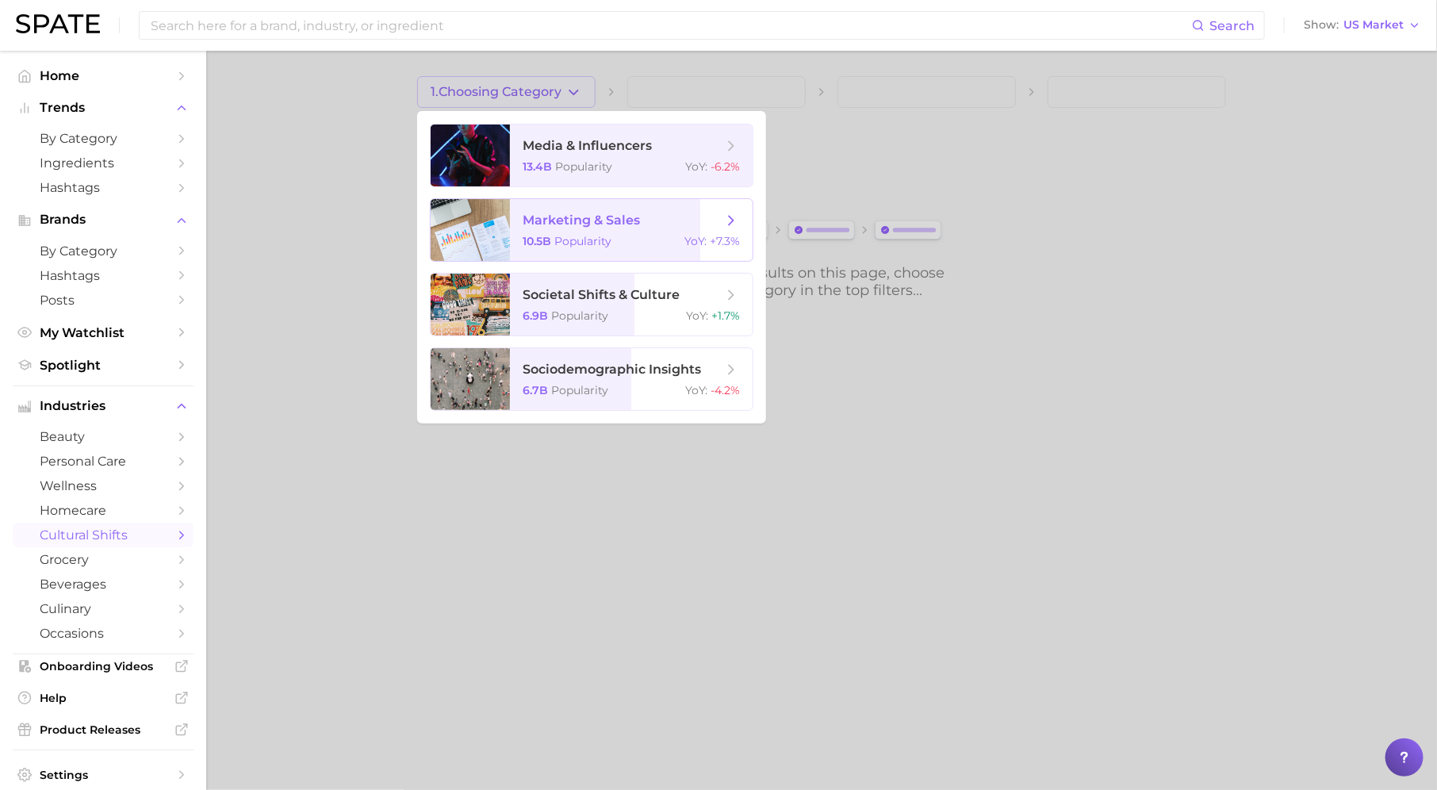
click at [613, 220] on span "marketing & sales" at bounding box center [581, 219] width 117 height 15
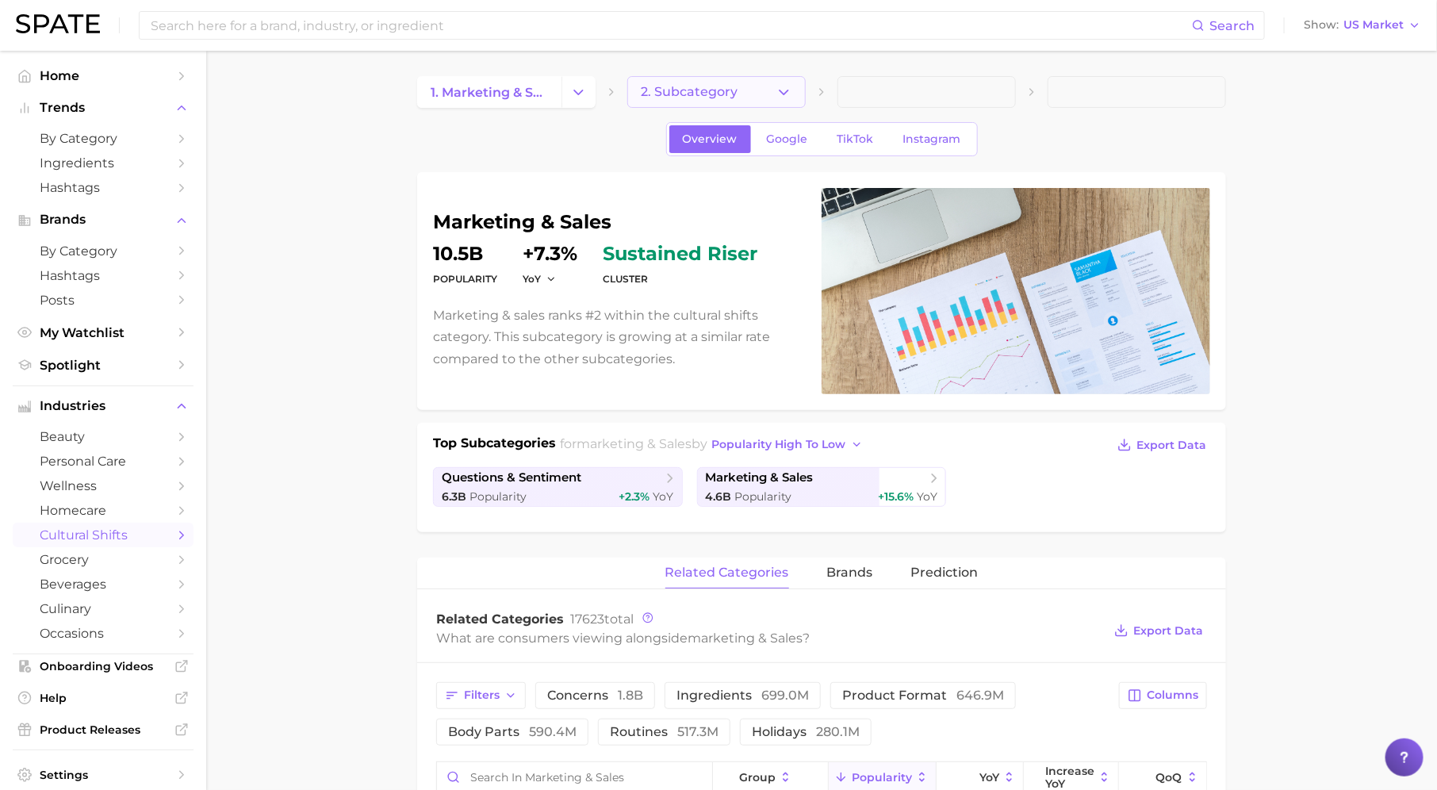
click at [732, 90] on span "2. Subcategory" at bounding box center [689, 92] width 97 height 14
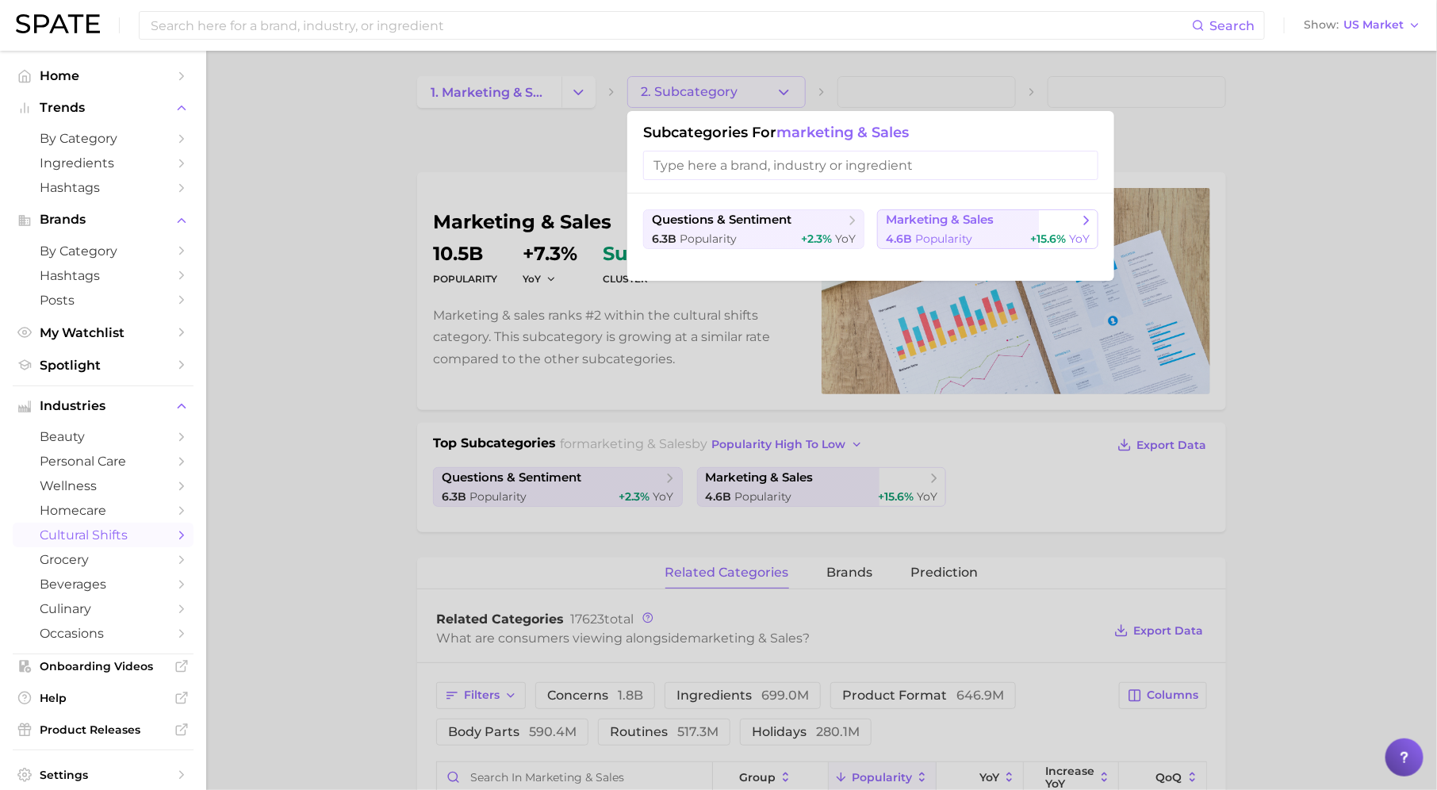
click at [948, 232] on span "4.6b Popularity" at bounding box center [929, 239] width 86 height 15
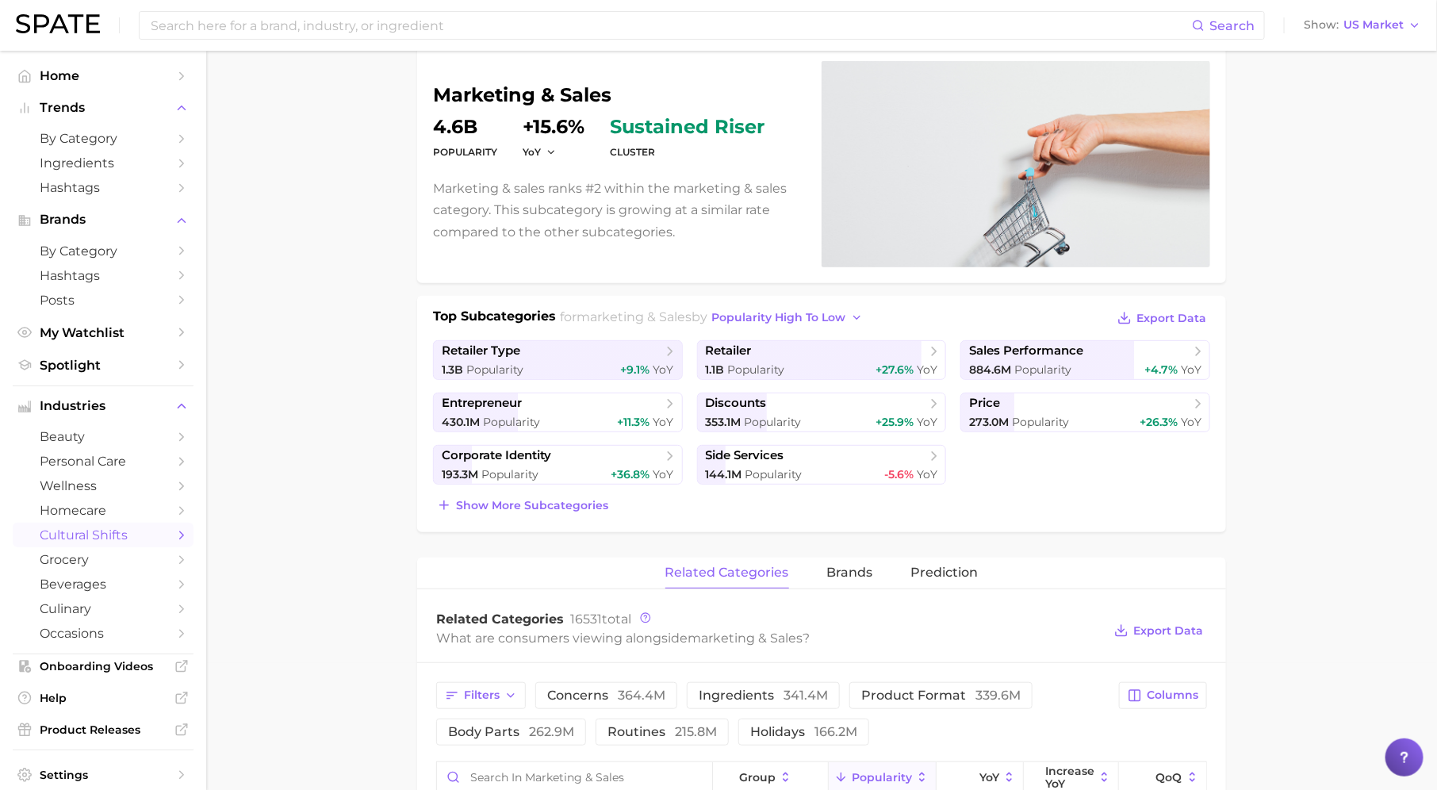
scroll to position [141, 0]
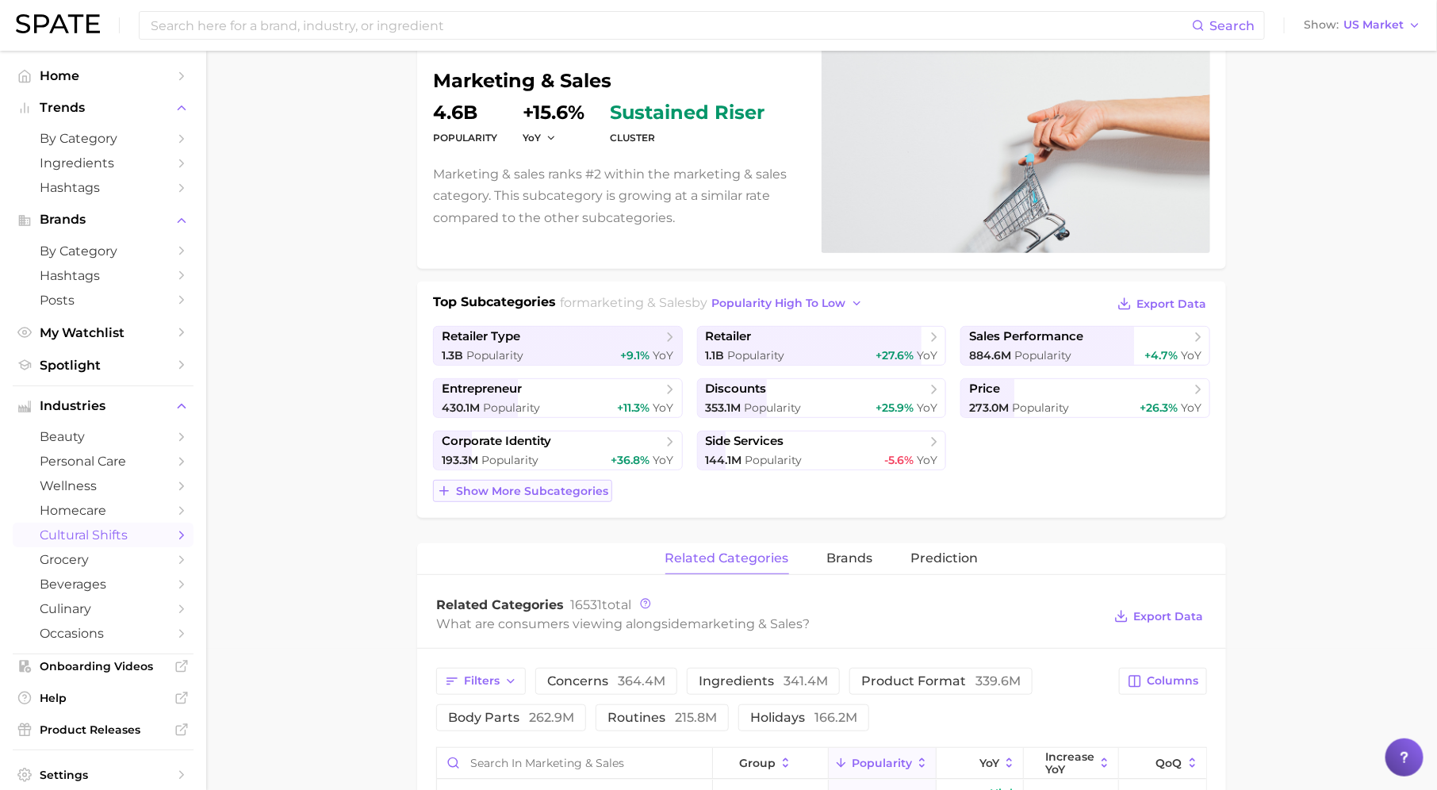
click at [539, 488] on span "Show more subcategories" at bounding box center [532, 490] width 152 height 13
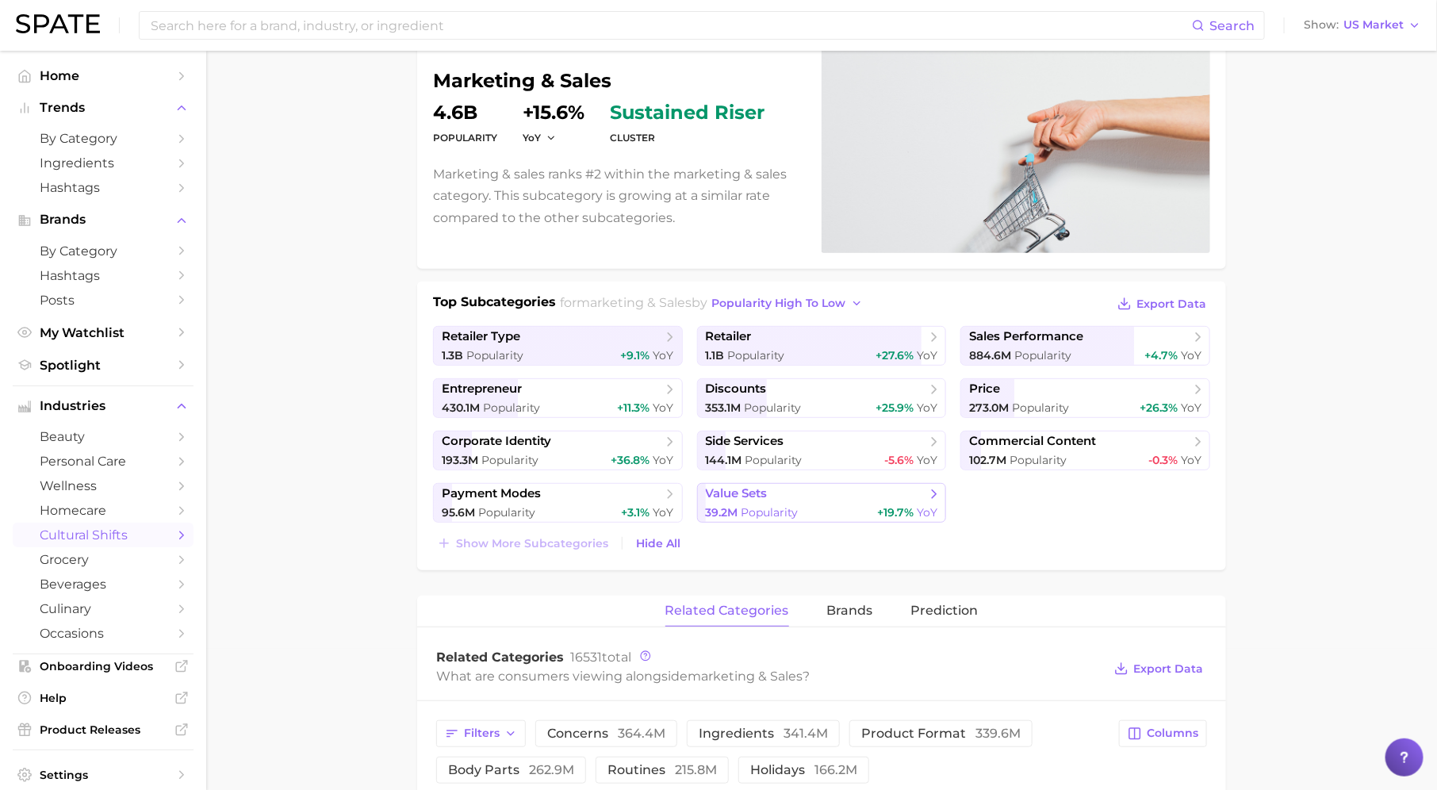
click at [794, 489] on span "value sets" at bounding box center [816, 494] width 220 height 16
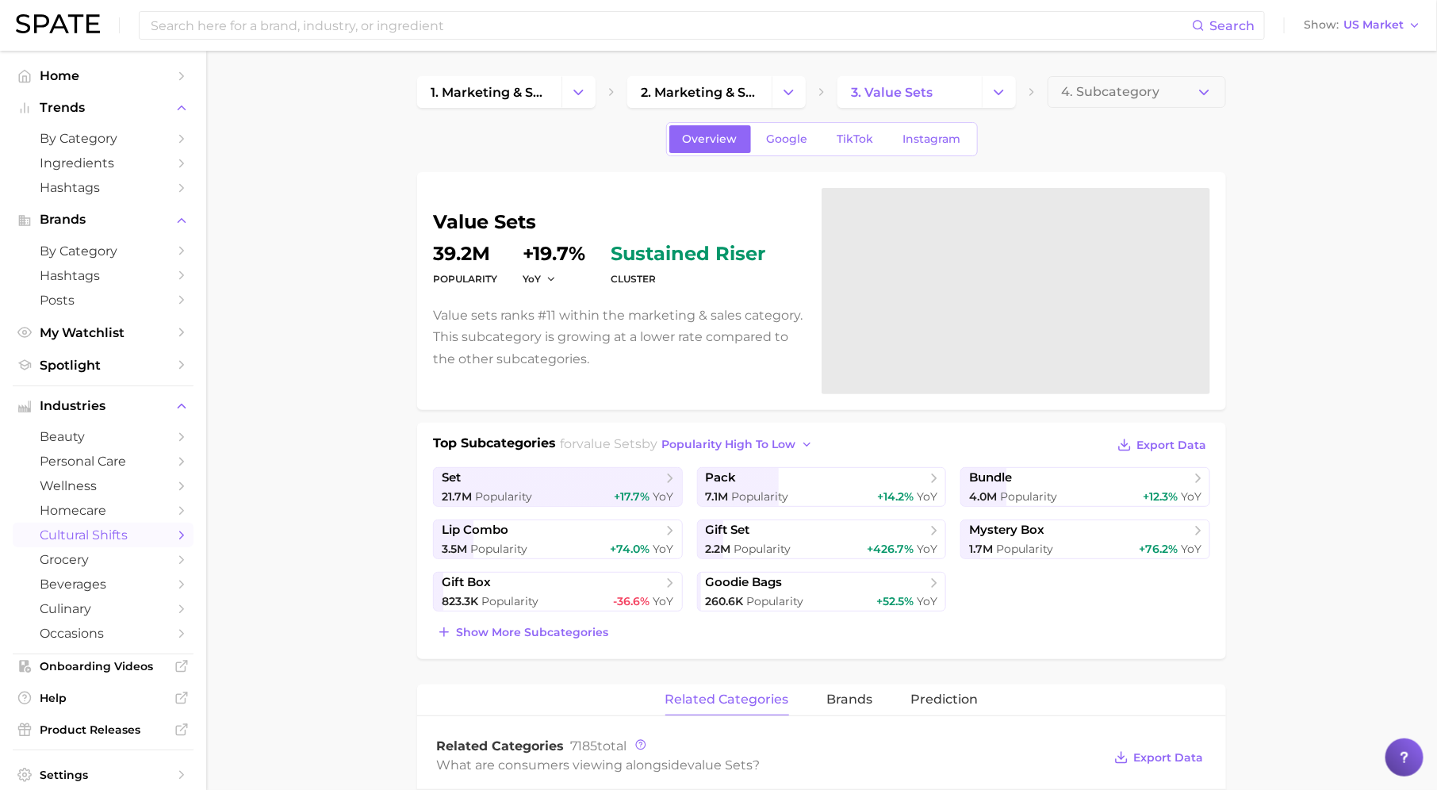
scroll to position [49, 0]
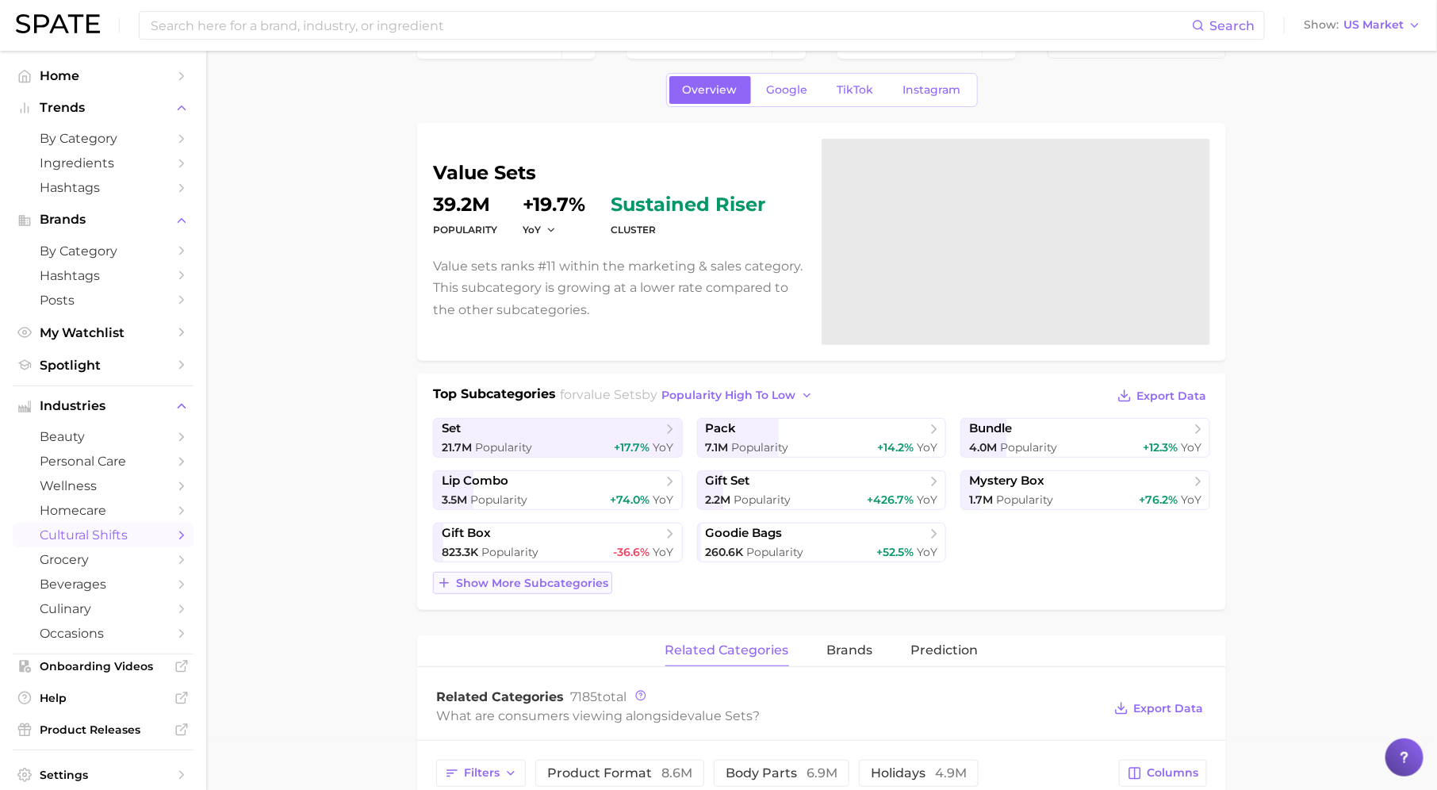
click at [576, 580] on span "Show more subcategories" at bounding box center [532, 582] width 152 height 13
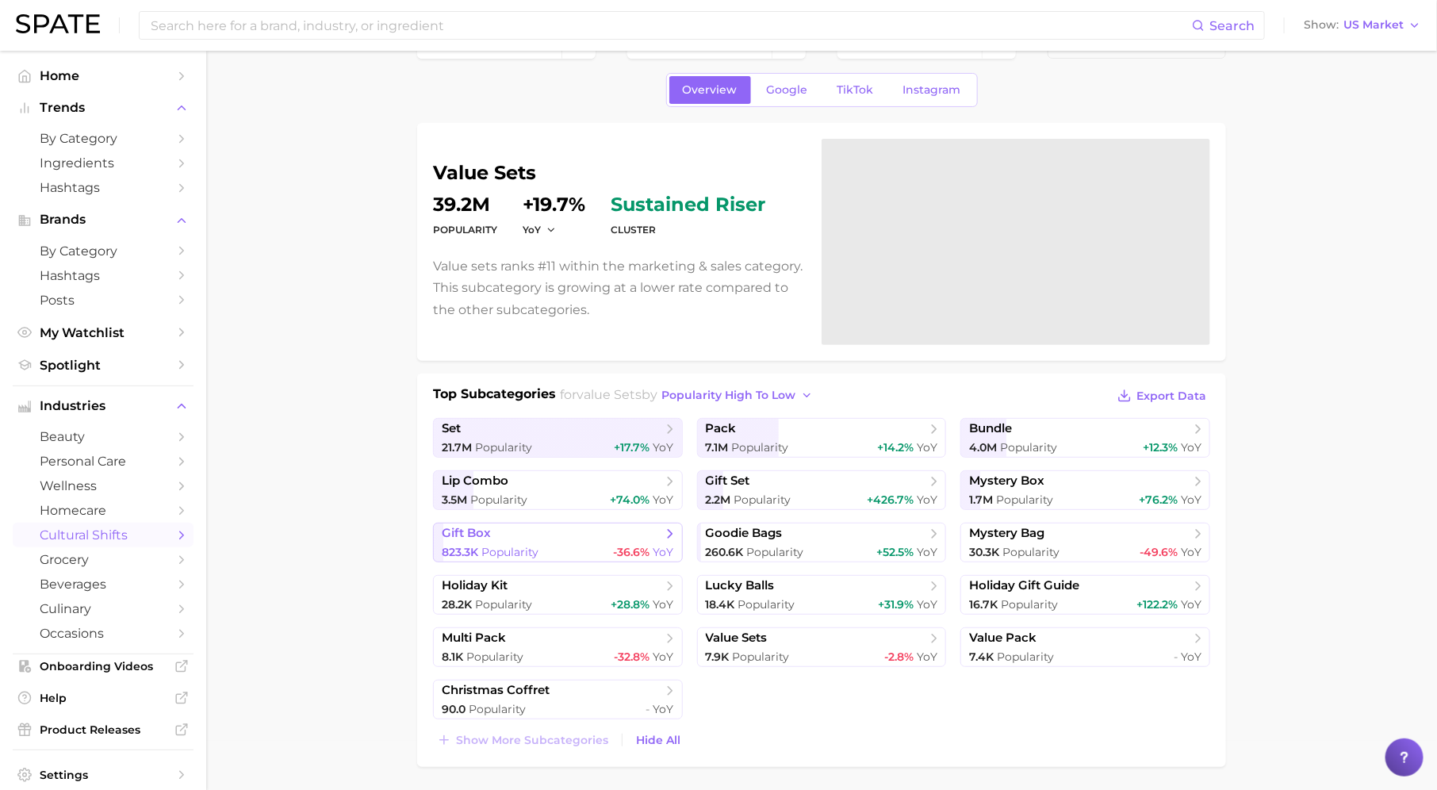
click at [611, 539] on link "gift box 823.3k Popularity -36.6% YoY" at bounding box center [558, 543] width 250 height 40
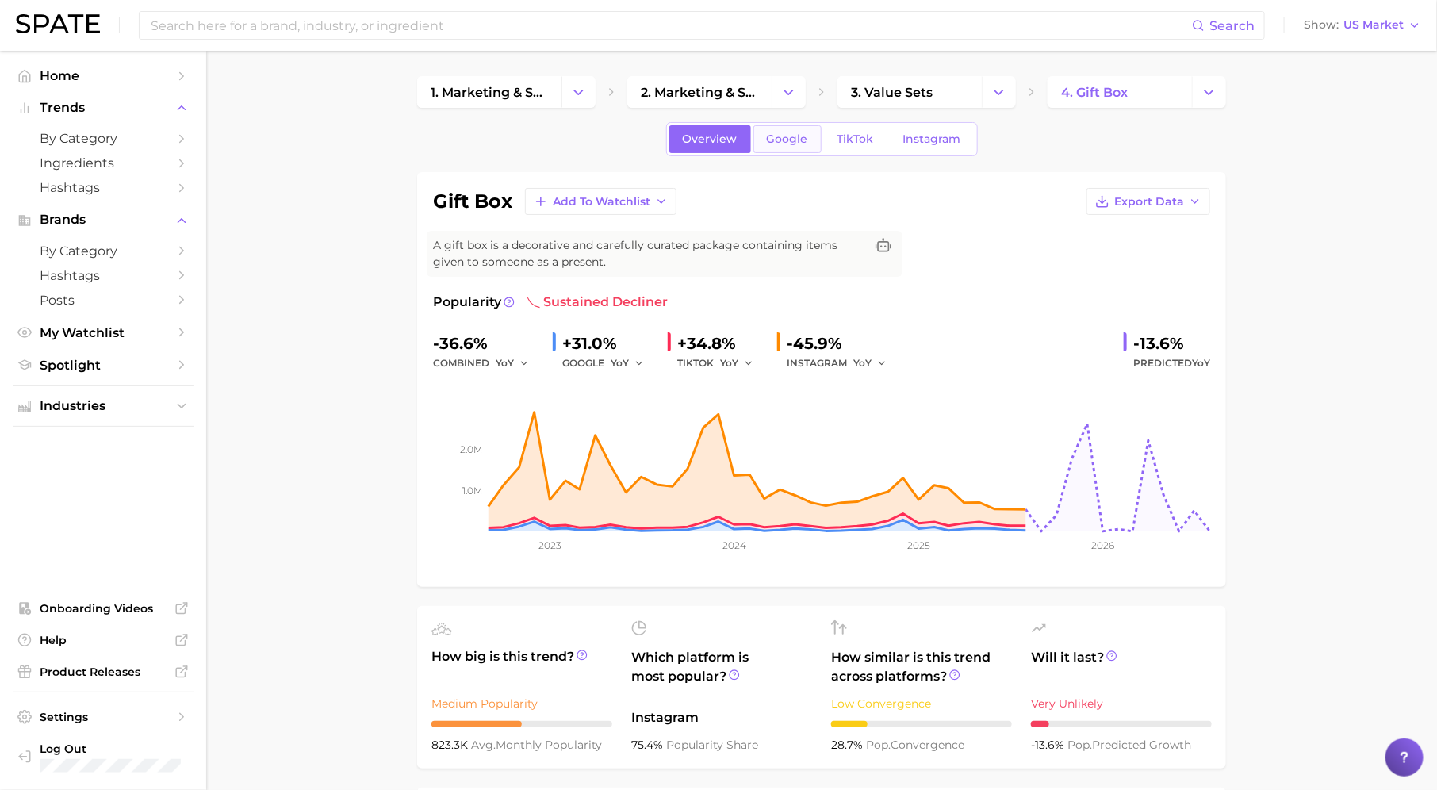
click at [786, 143] on span "Google" at bounding box center [787, 138] width 41 height 13
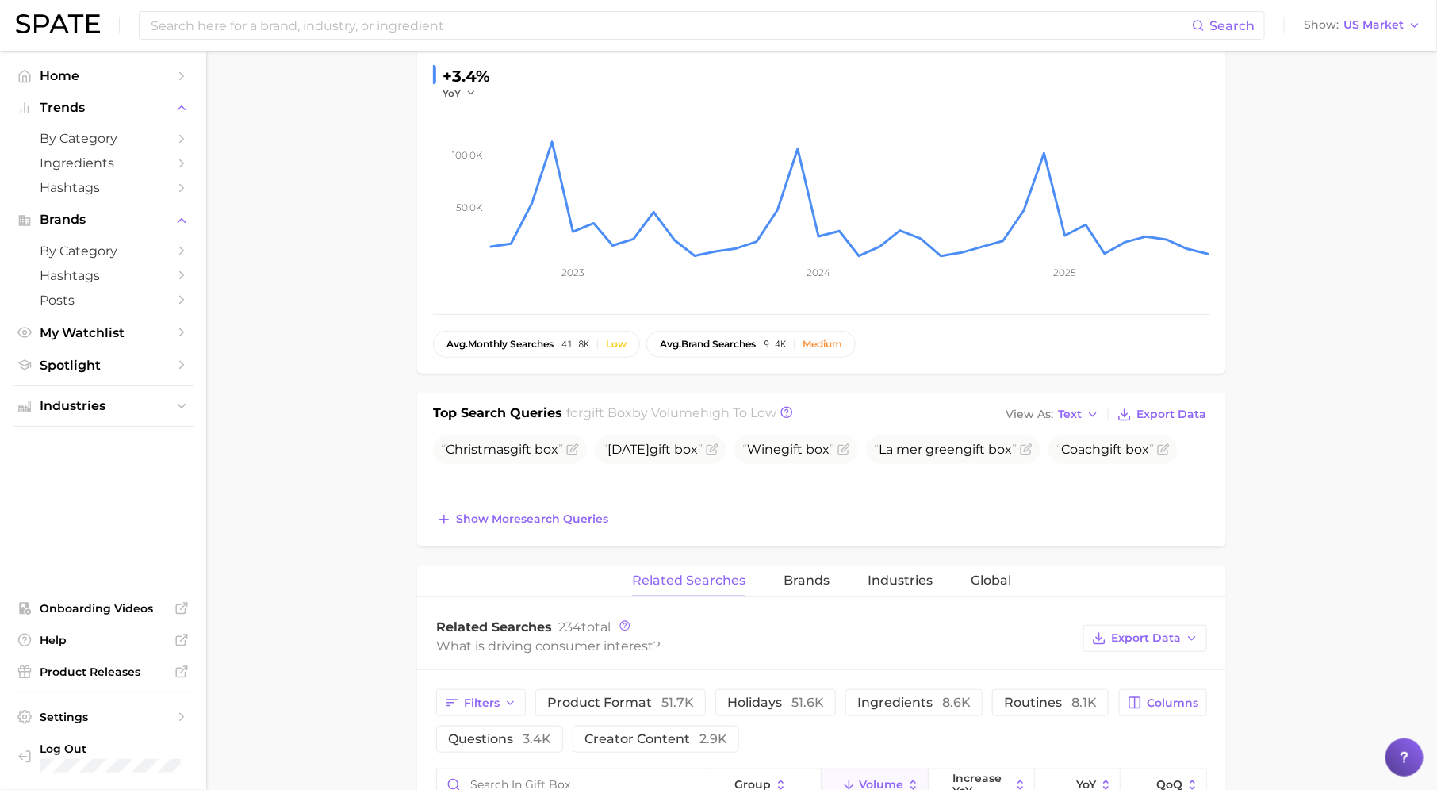
scroll to position [472, 0]
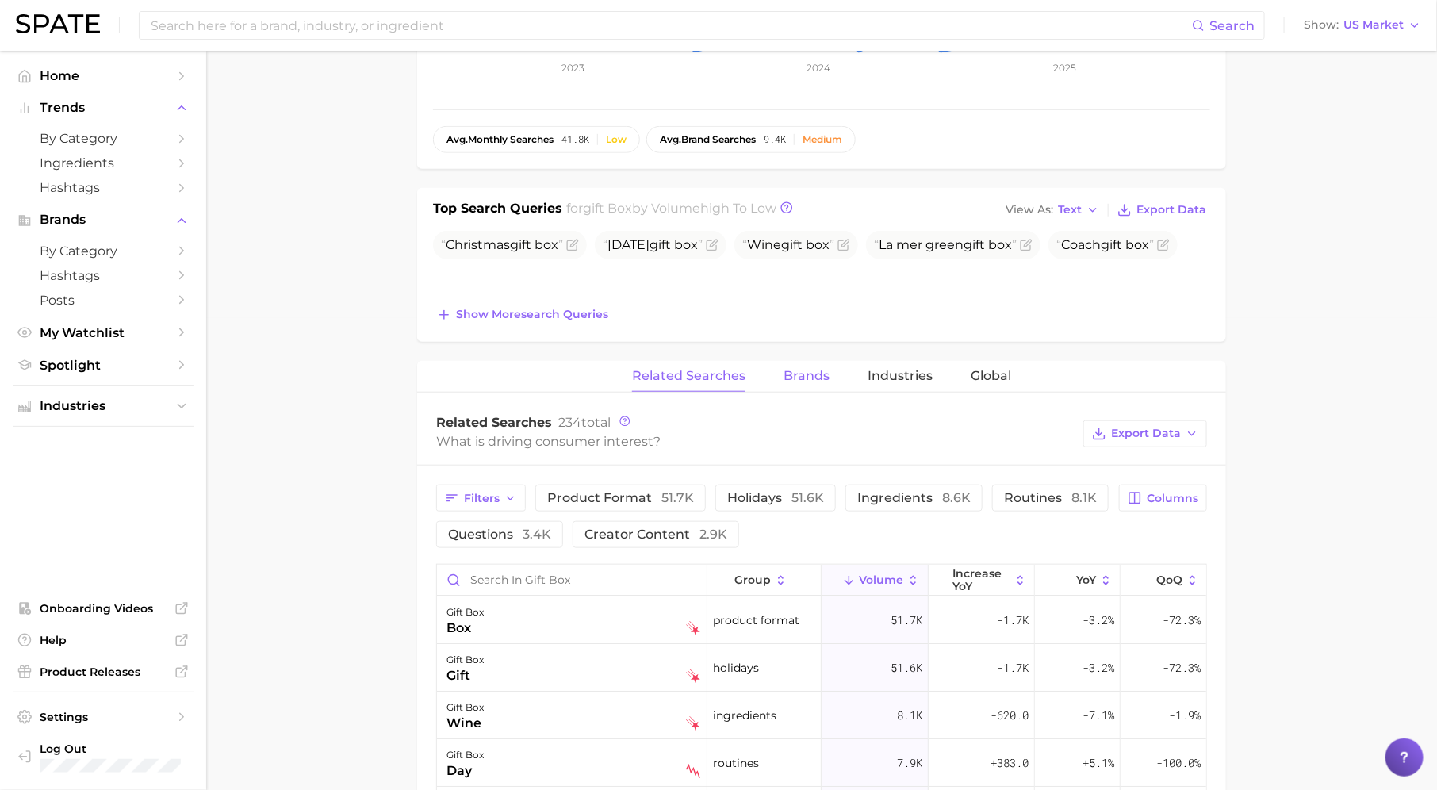
click at [802, 369] on span "Brands" at bounding box center [806, 376] width 46 height 14
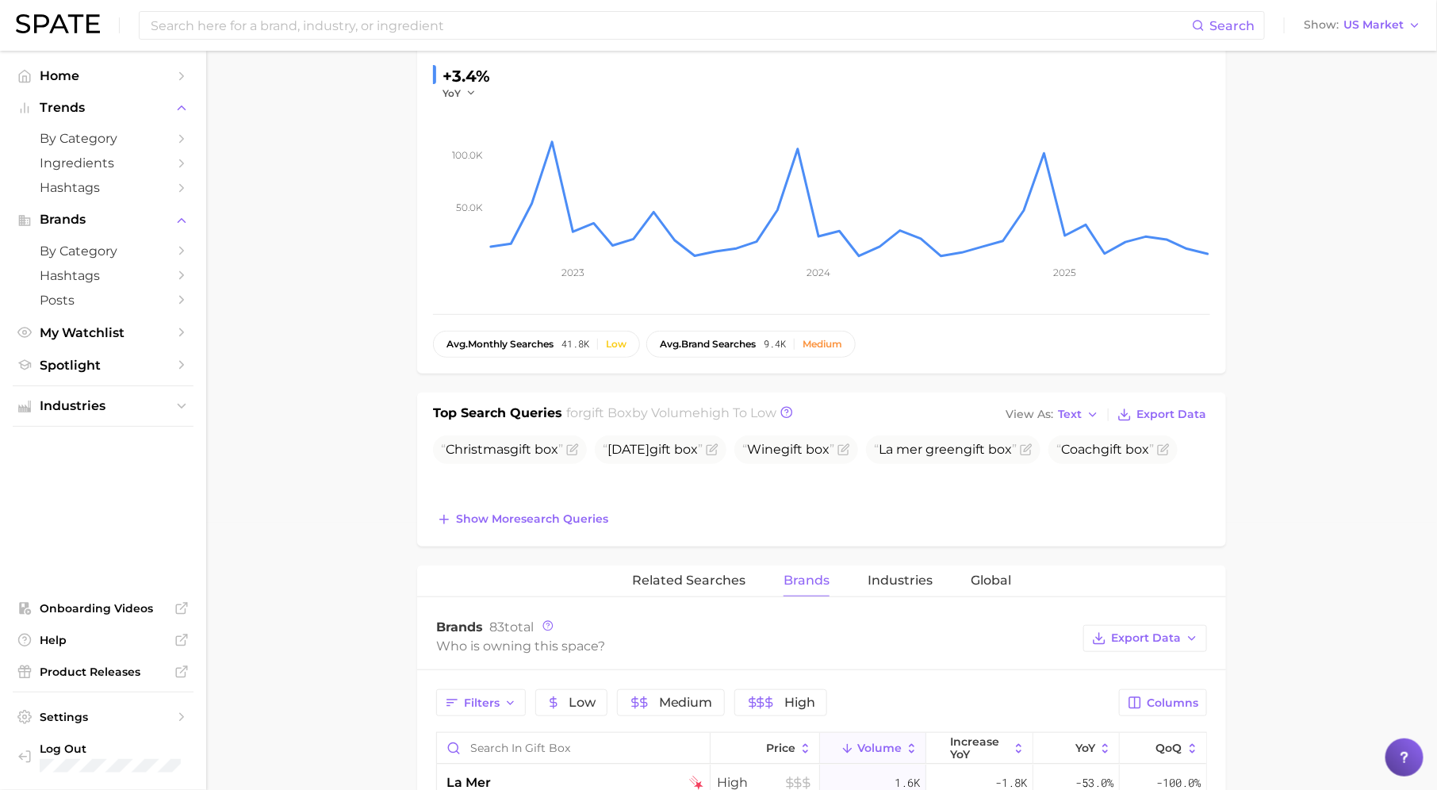
scroll to position [0, 0]
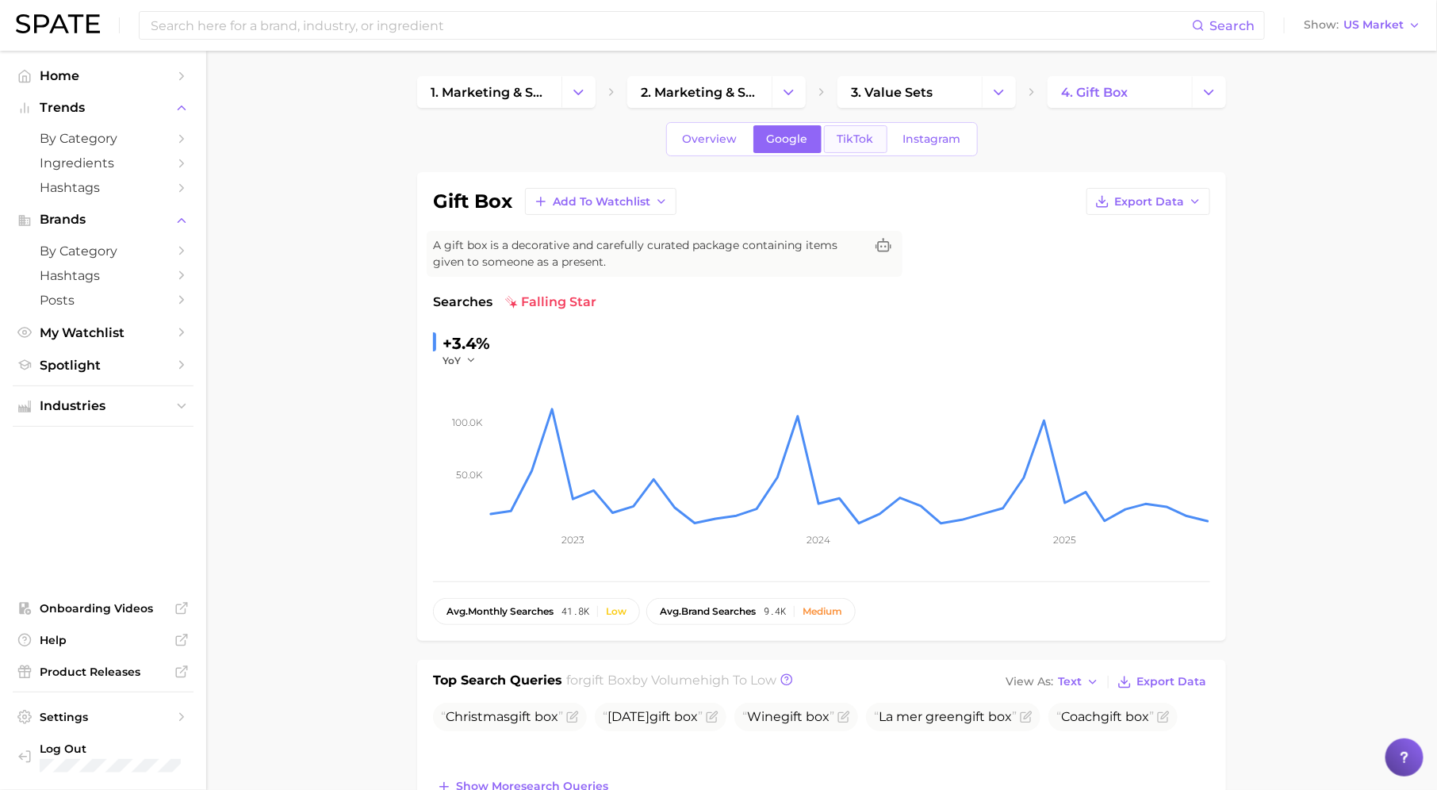
click at [853, 146] on link "TikTok" at bounding box center [855, 139] width 63 height 28
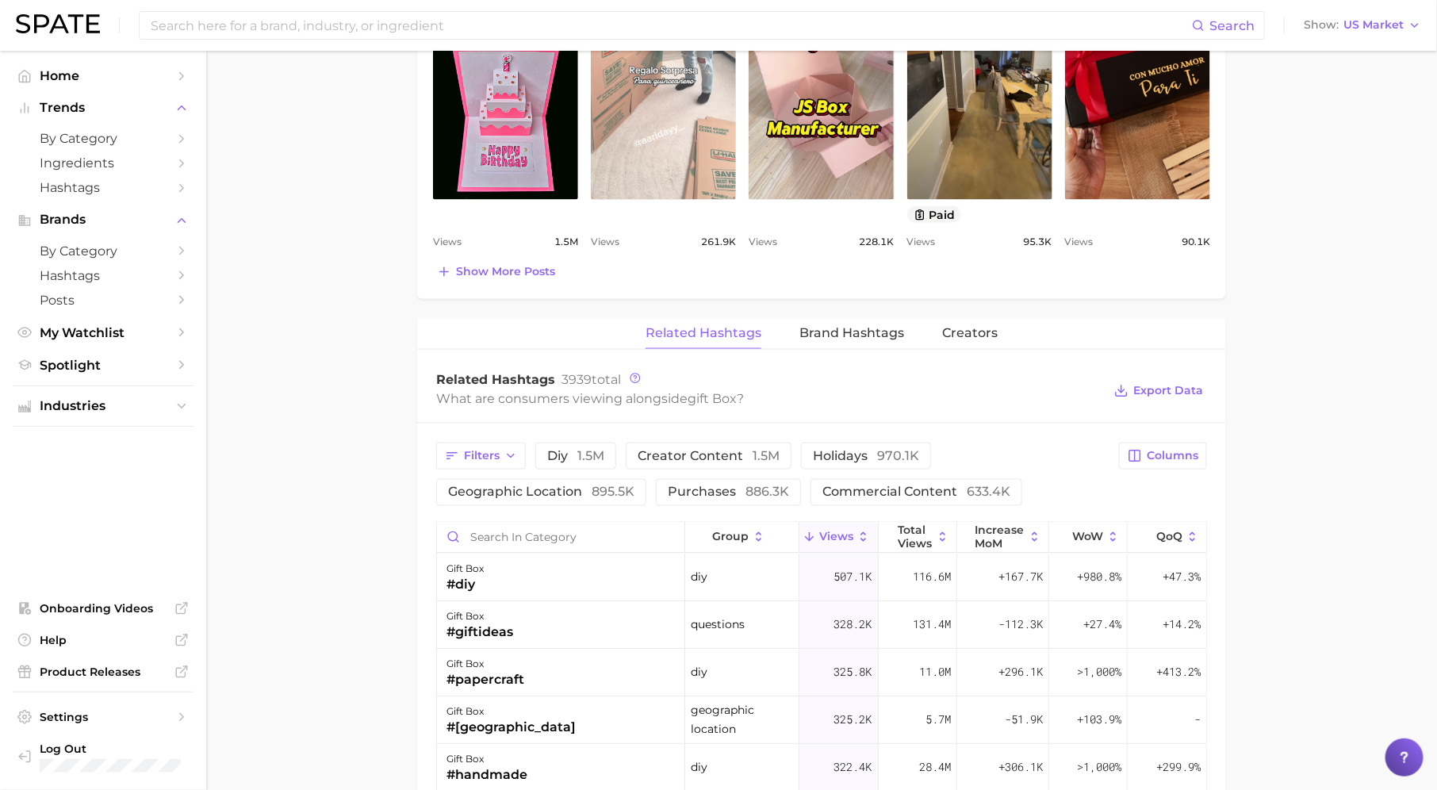
scroll to position [979, 0]
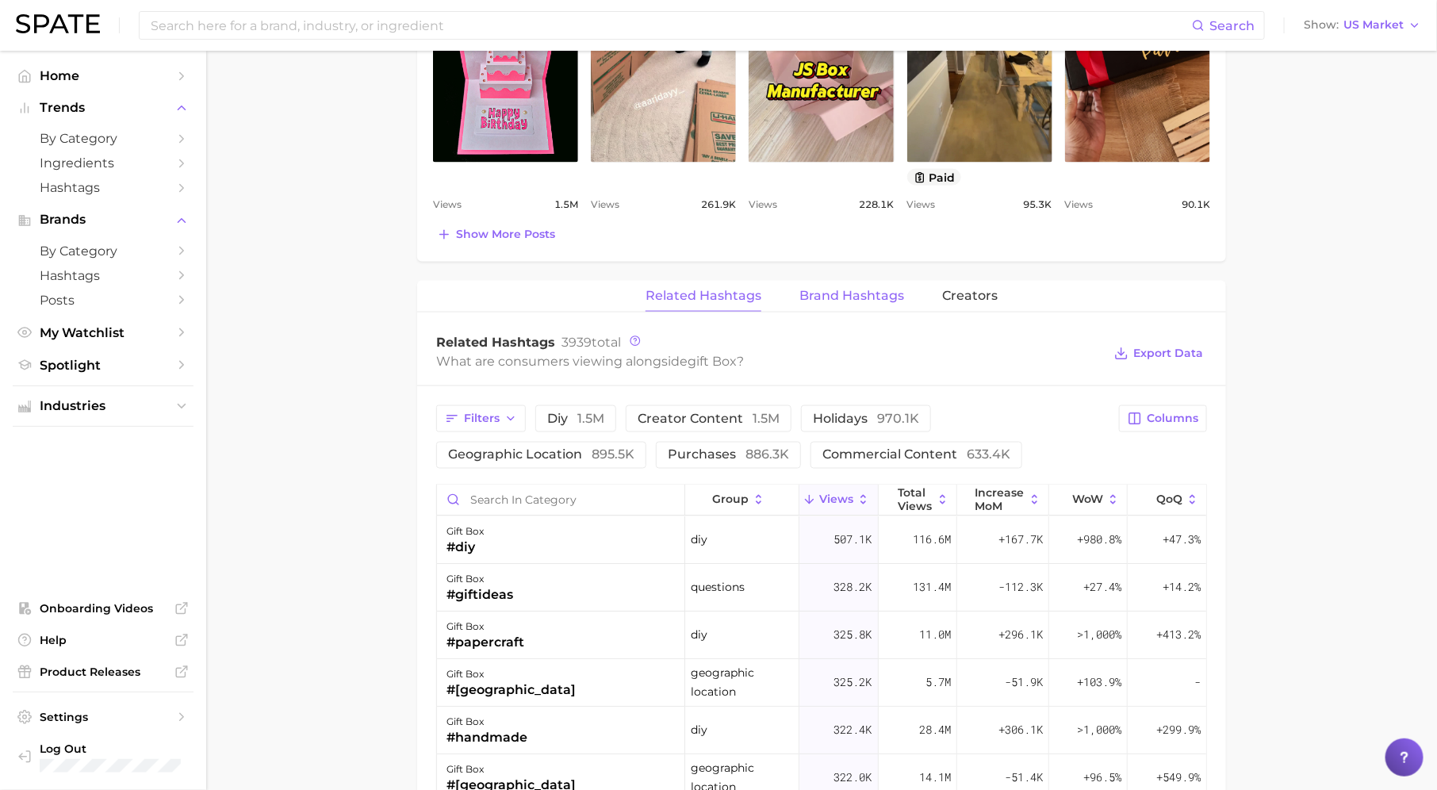
click at [863, 301] on button "Brand Hashtags" at bounding box center [851, 296] width 105 height 31
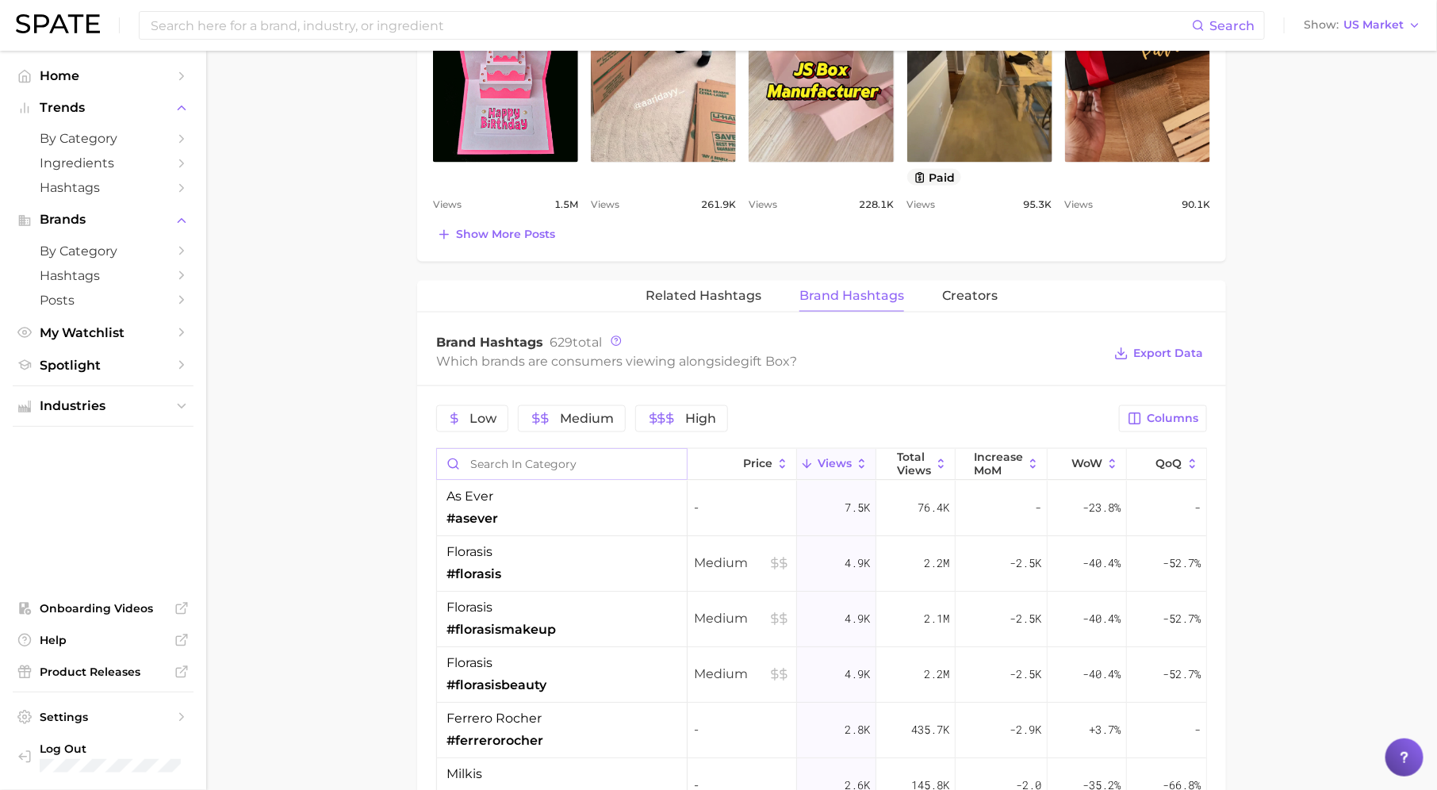
click at [601, 457] on input "Search in category" at bounding box center [562, 464] width 250 height 30
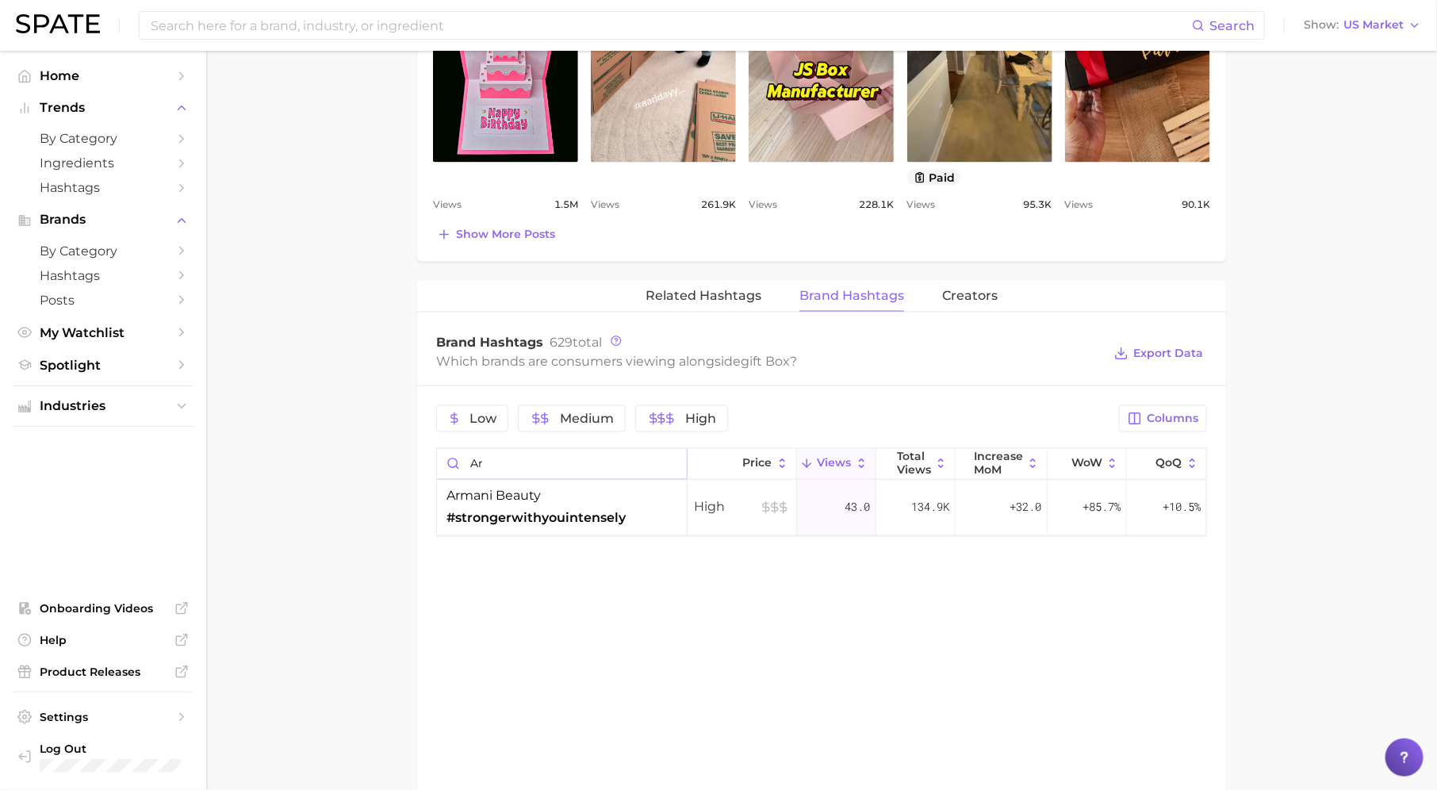
type input "a"
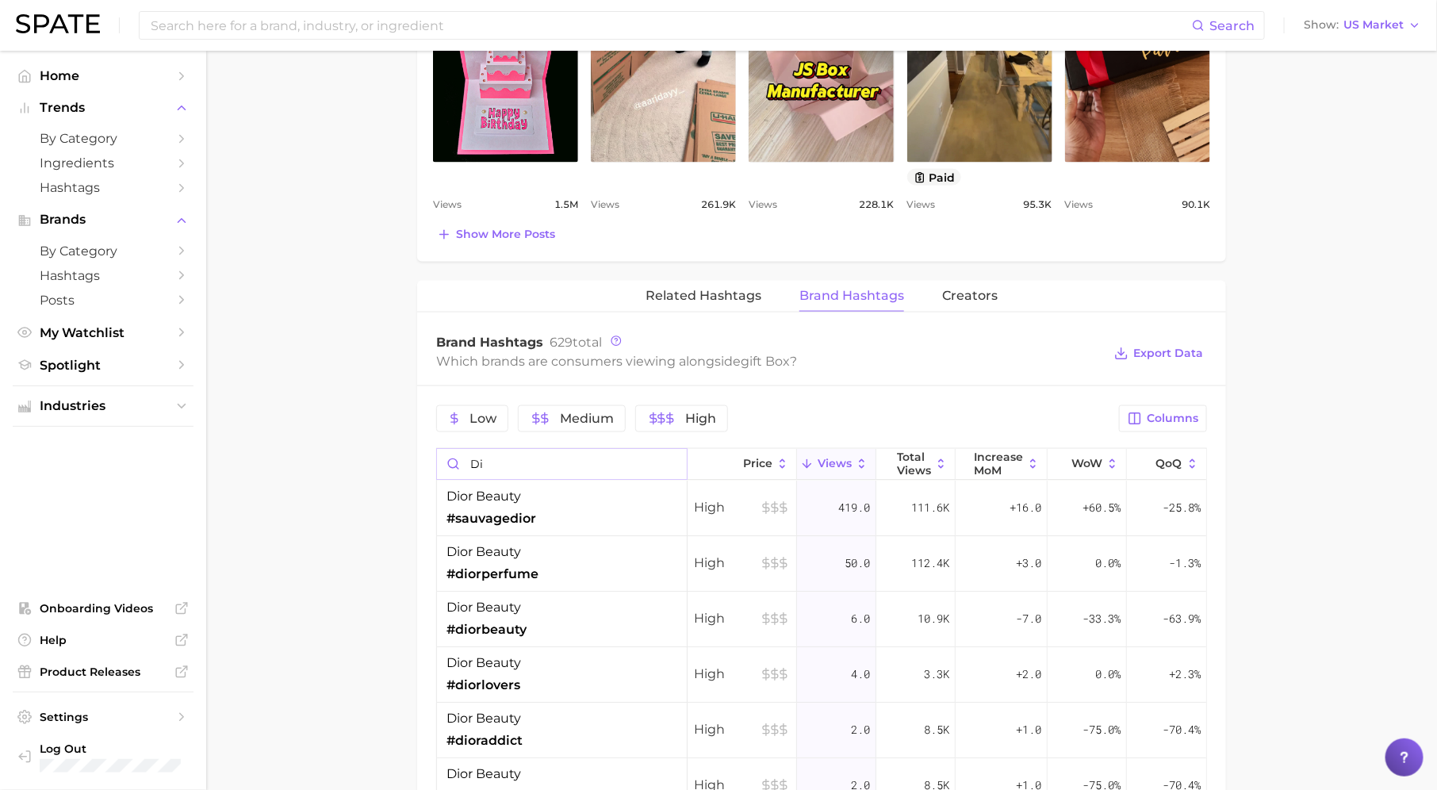
type input "d"
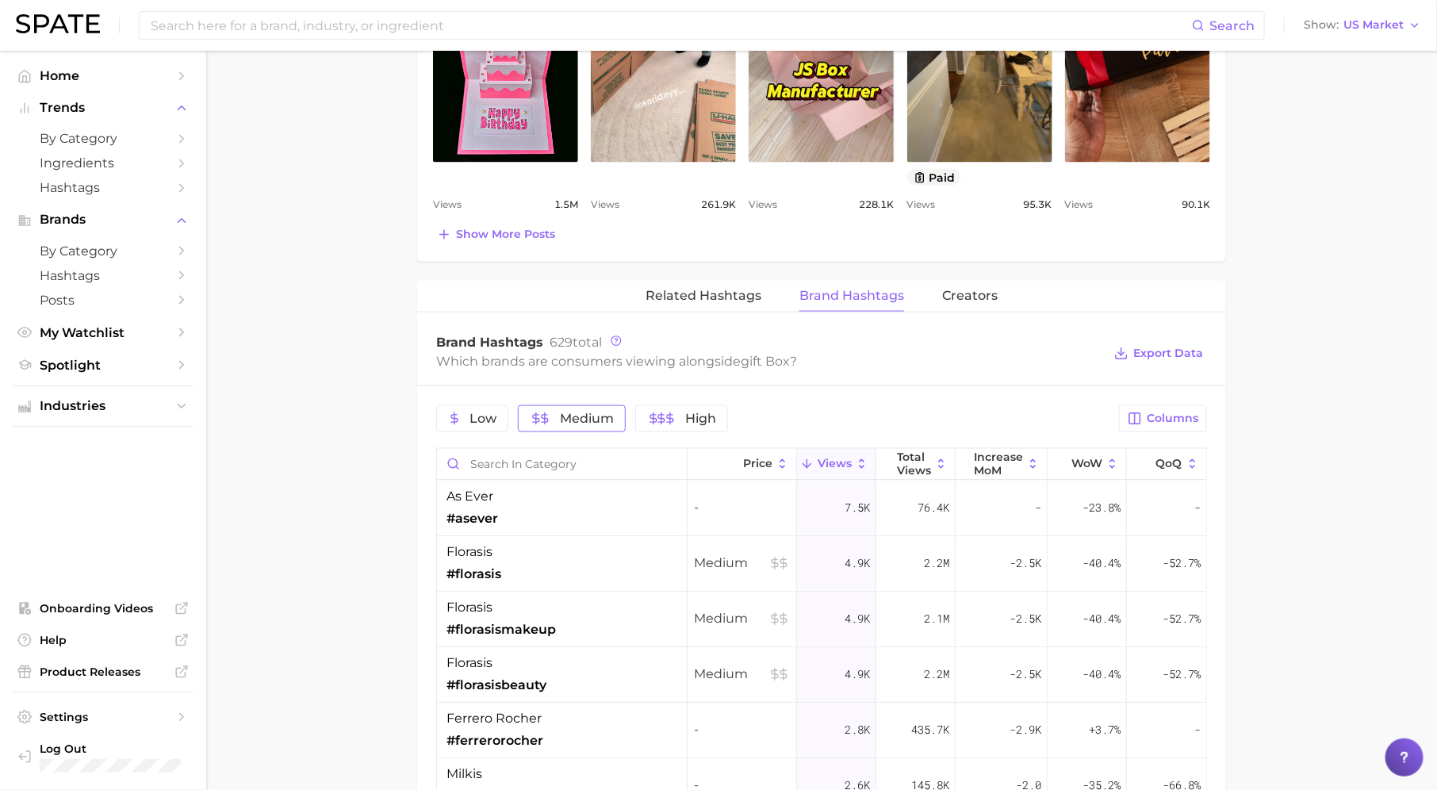
click at [581, 413] on span "Medium" at bounding box center [587, 418] width 54 height 13
click at [604, 412] on span "Medium" at bounding box center [587, 418] width 54 height 13
click at [678, 413] on span "High" at bounding box center [681, 418] width 69 height 13
click at [631, 546] on div "l'occitane #loccitane" at bounding box center [562, 564] width 251 height 56
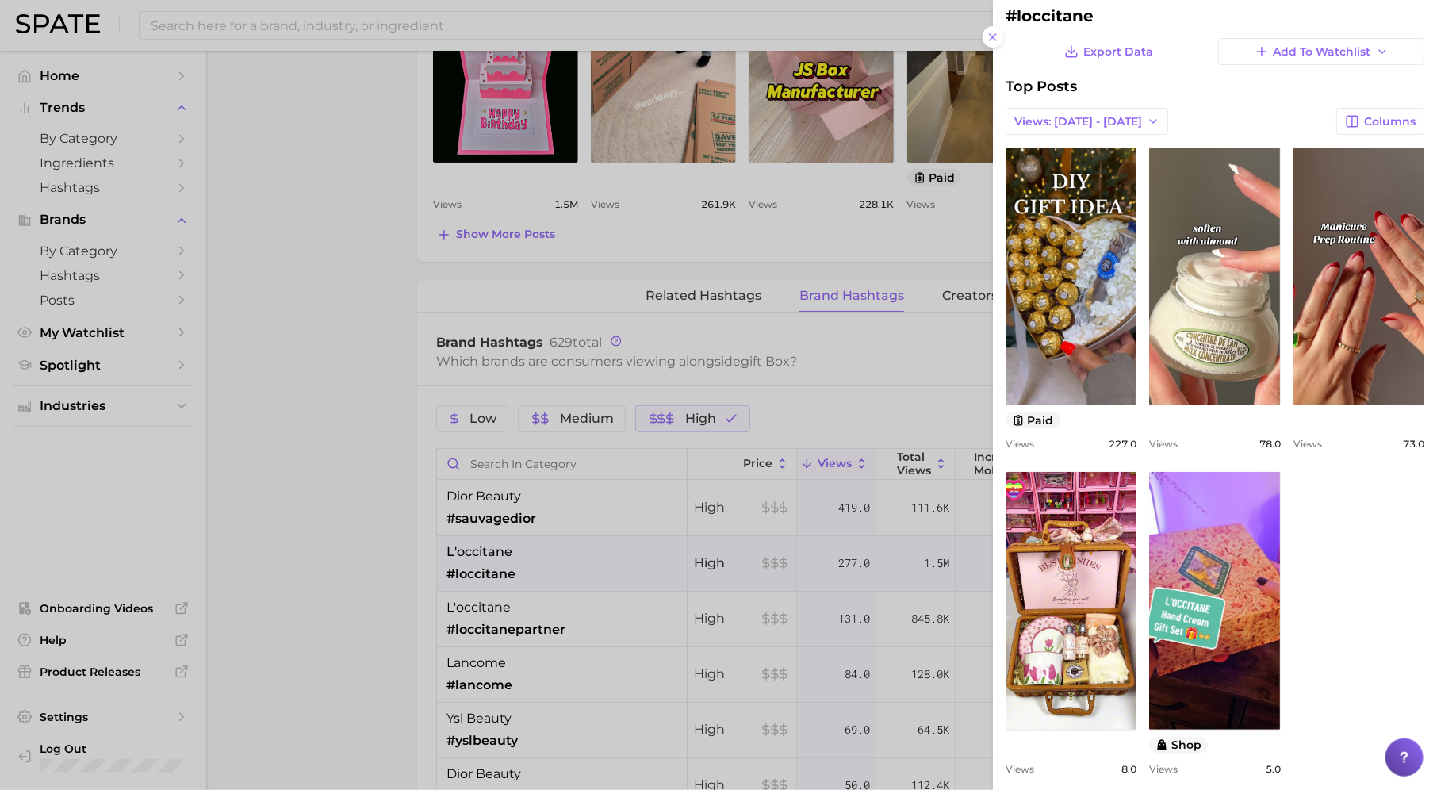
scroll to position [49, 0]
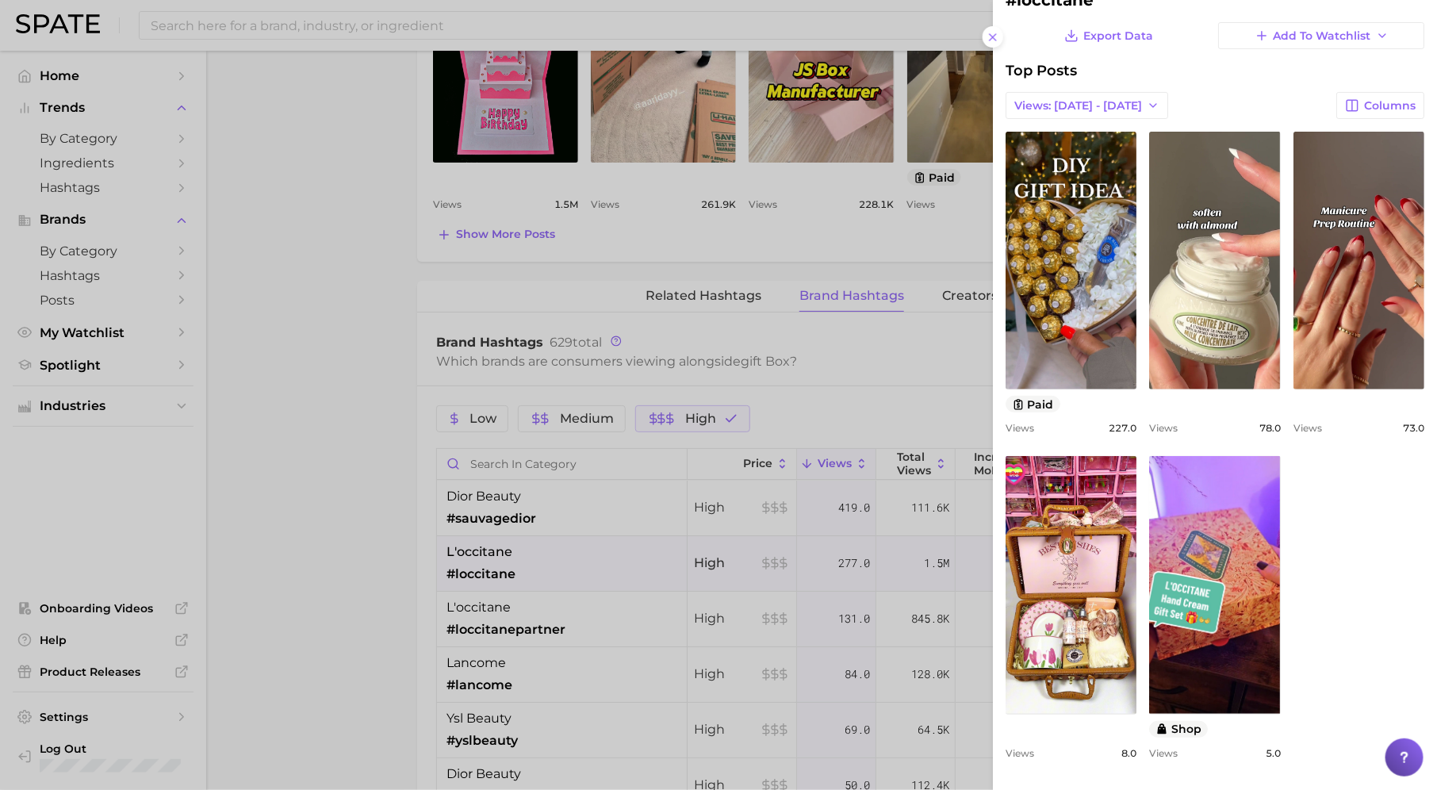
click at [642, 649] on div at bounding box center [718, 395] width 1437 height 790
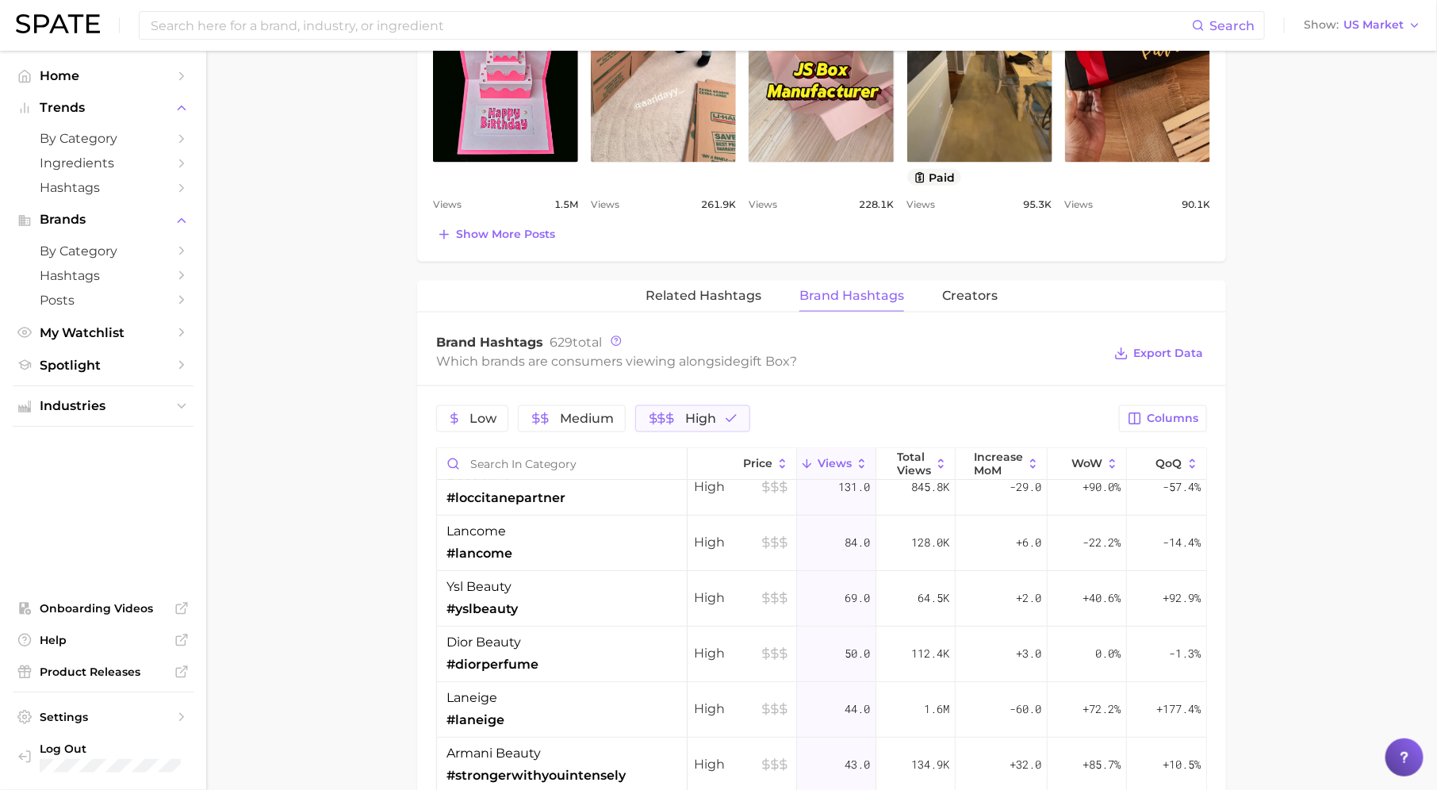
scroll to position [129, 0]
click at [568, 579] on div "ysl beauty #yslbeauty" at bounding box center [562, 601] width 251 height 56
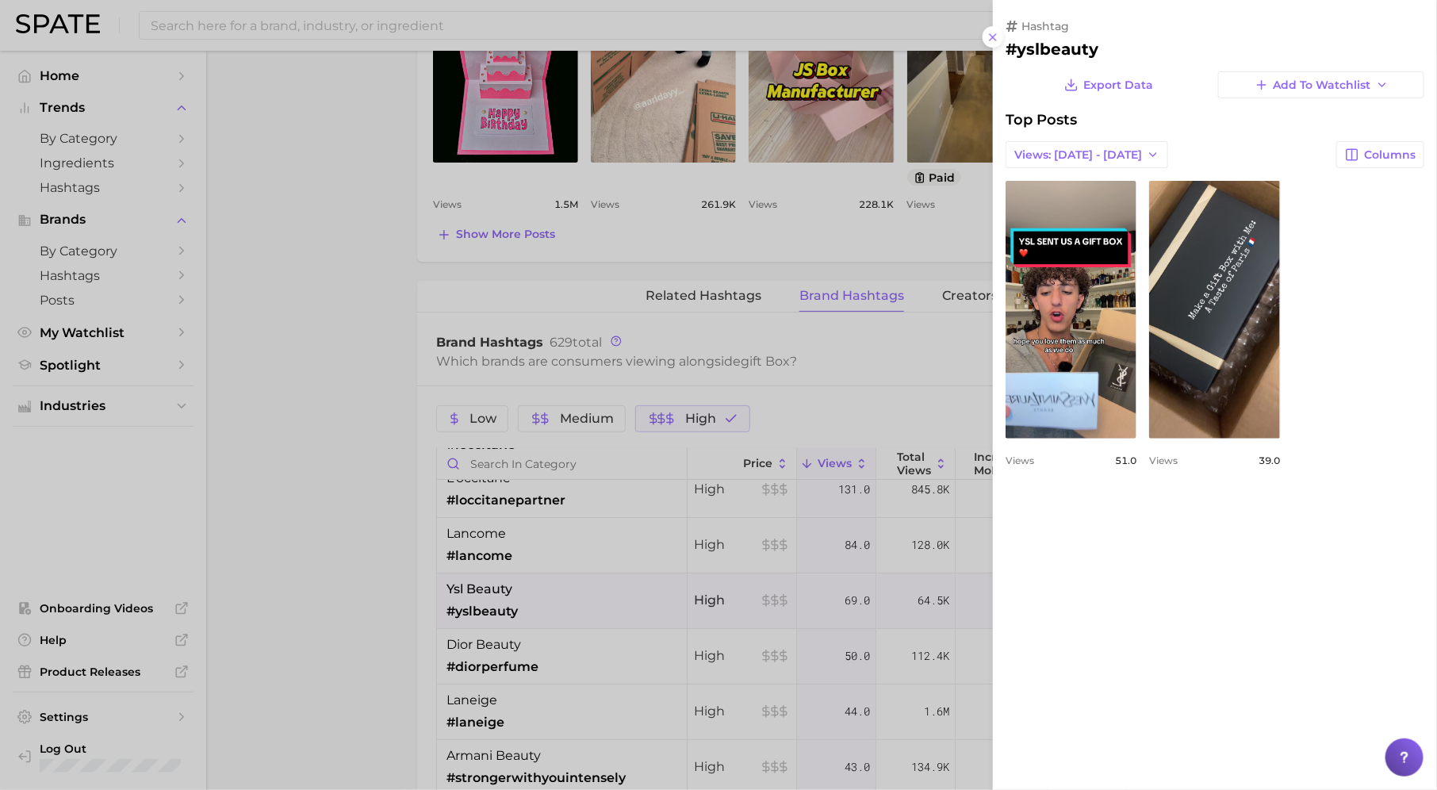
scroll to position [0, 0]
click at [694, 608] on div at bounding box center [718, 395] width 1437 height 790
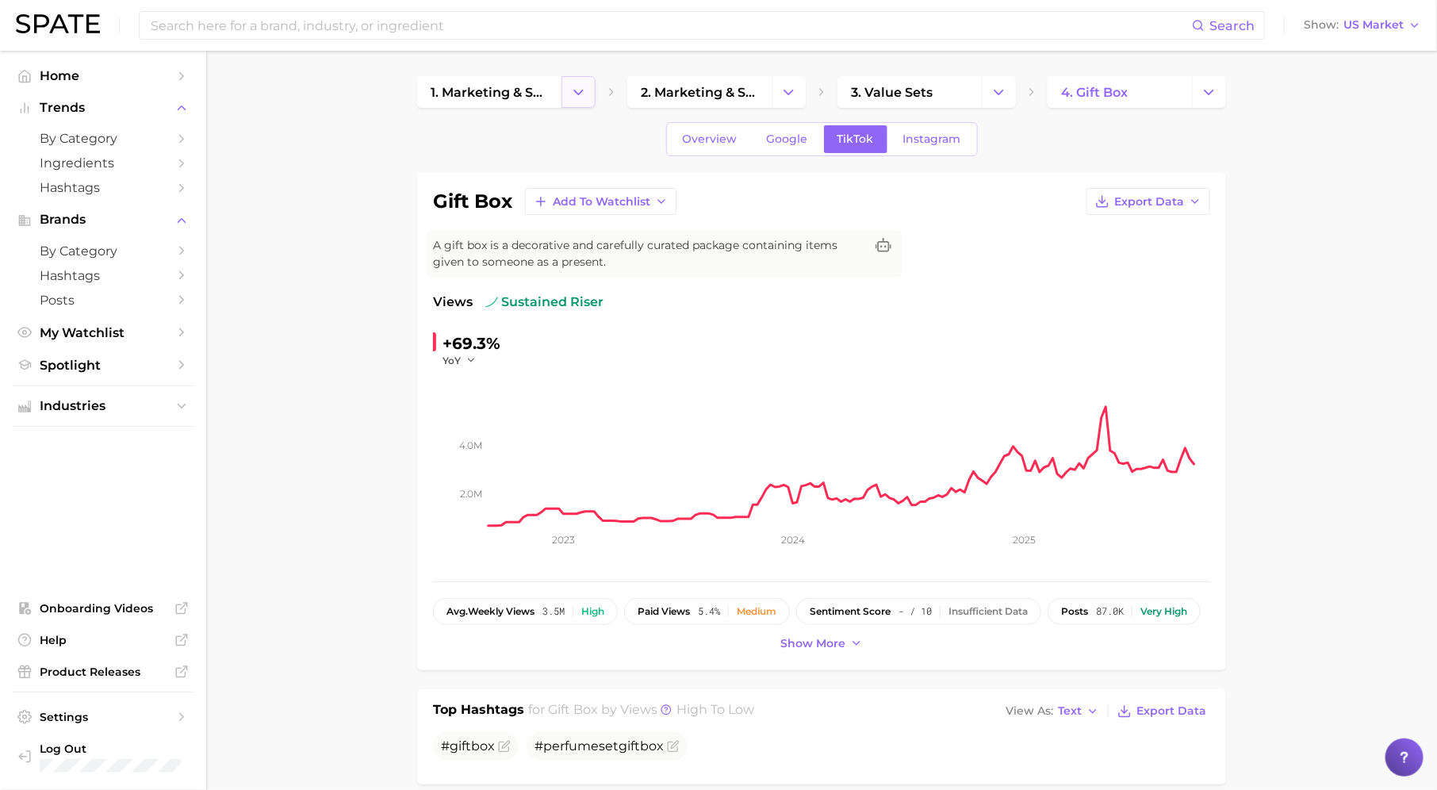
click at [575, 90] on polyline "Change Category" at bounding box center [578, 92] width 9 height 4
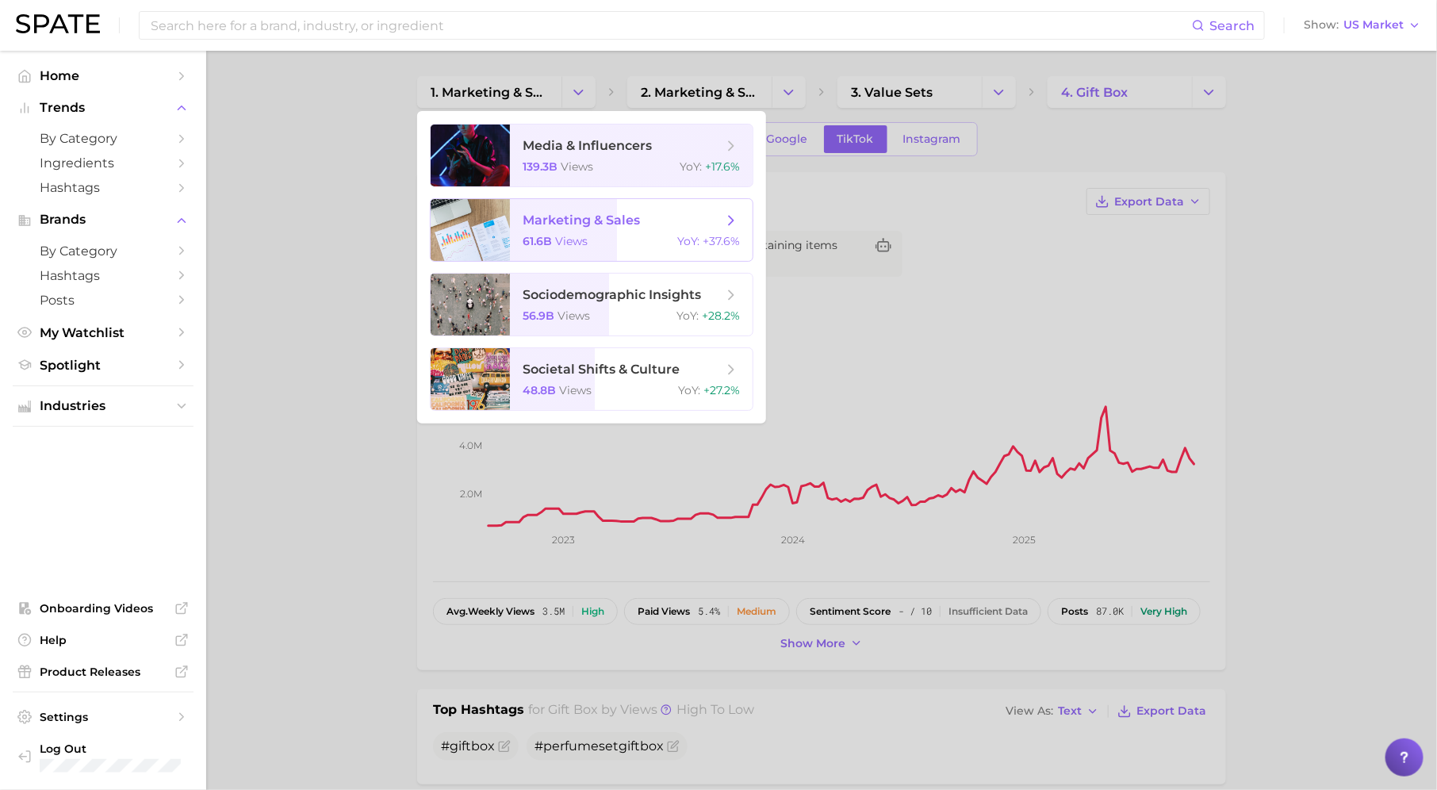
click at [570, 234] on span "views" at bounding box center [571, 241] width 33 height 14
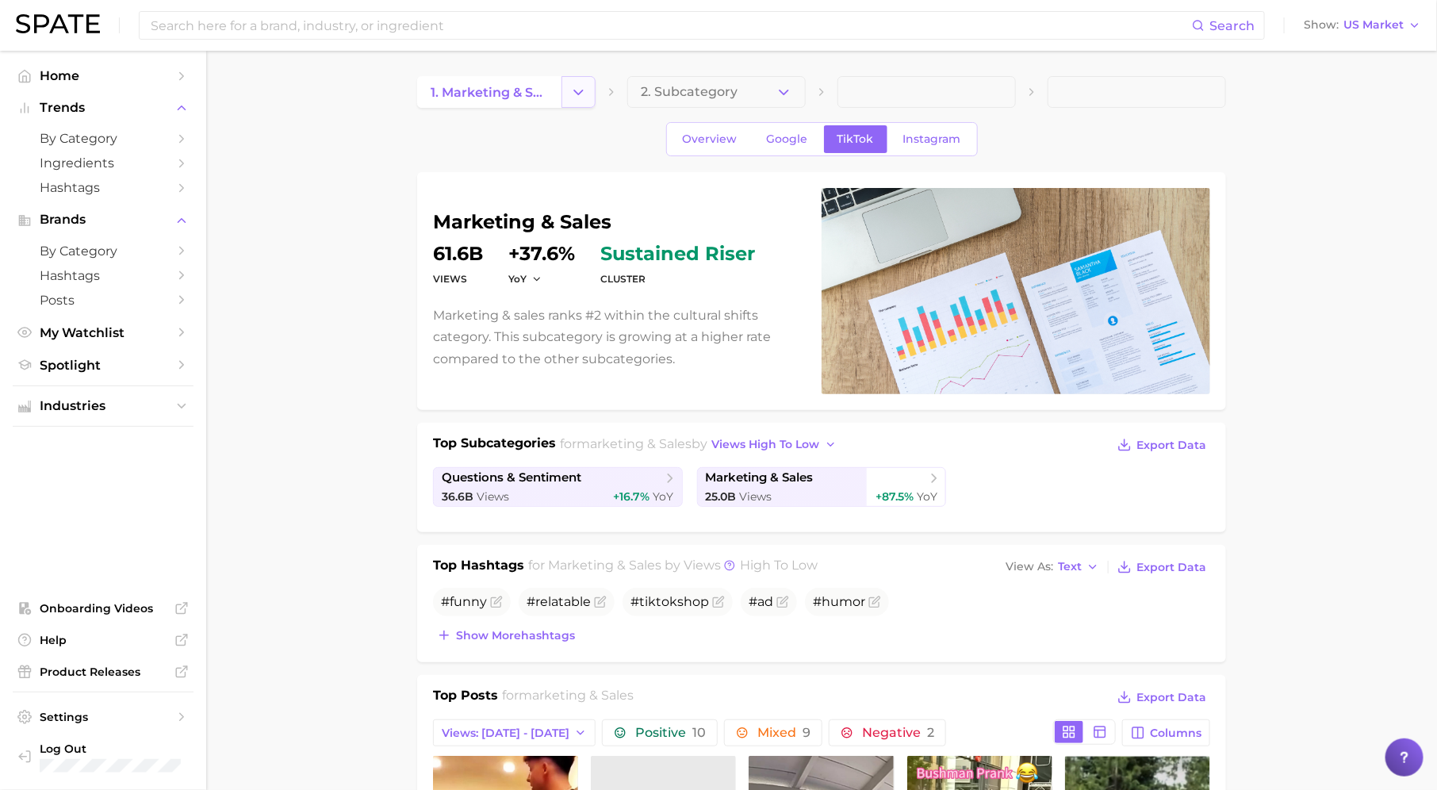
click at [585, 90] on icon "Change Category" at bounding box center [578, 92] width 17 height 17
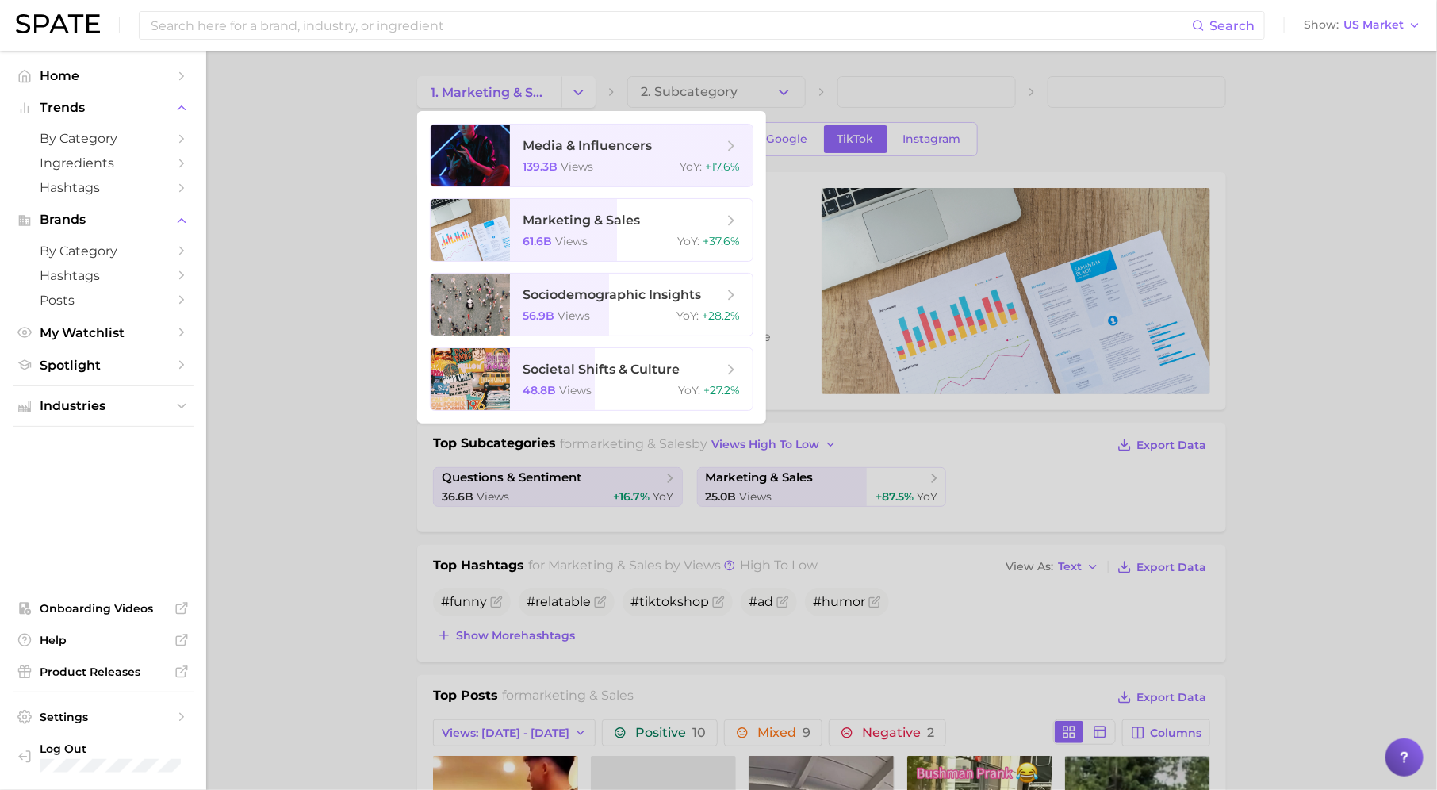
click at [752, 86] on div at bounding box center [718, 395] width 1437 height 790
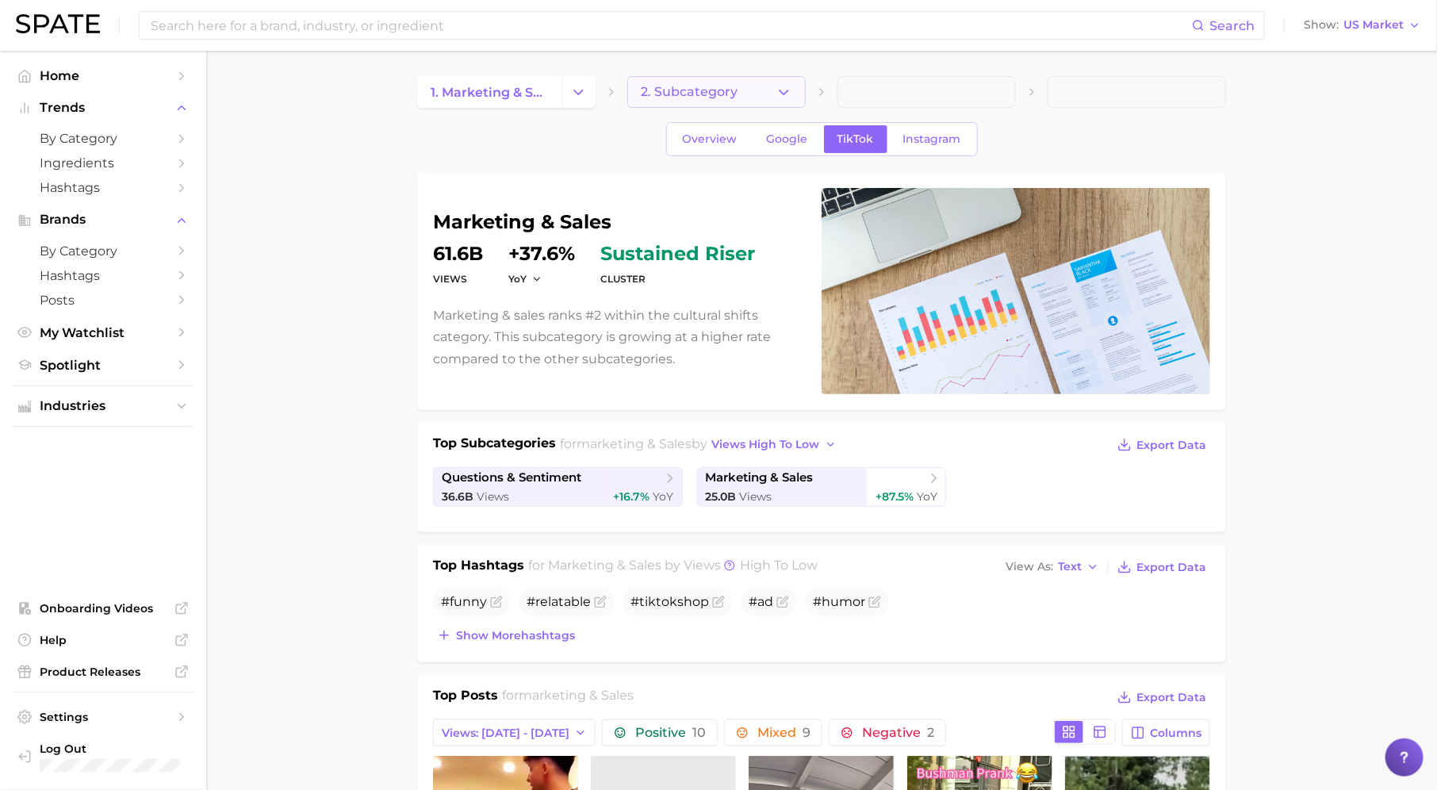
click at [783, 86] on icon "button" at bounding box center [783, 92] width 17 height 17
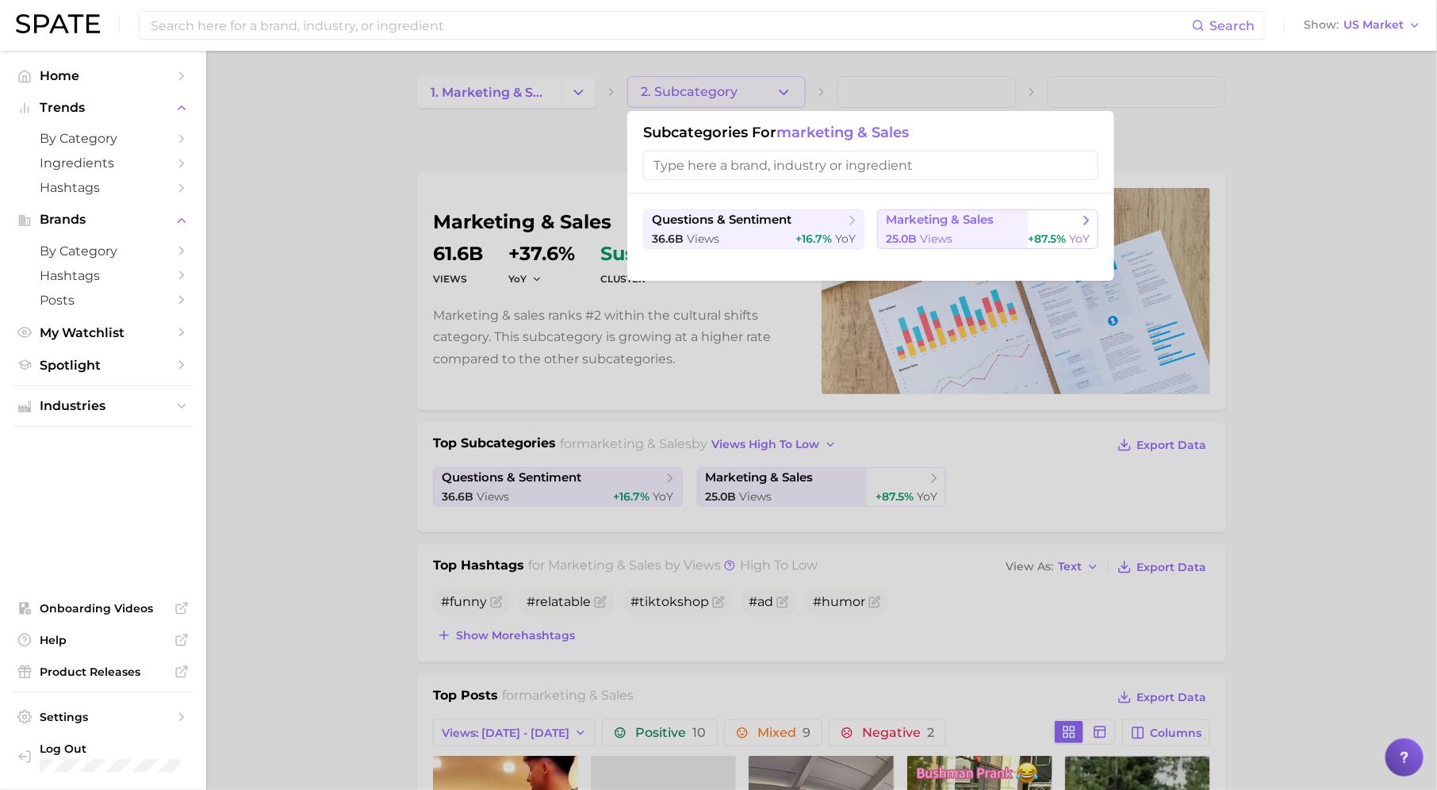
click at [898, 224] on span "marketing & sales" at bounding box center [940, 219] width 108 height 15
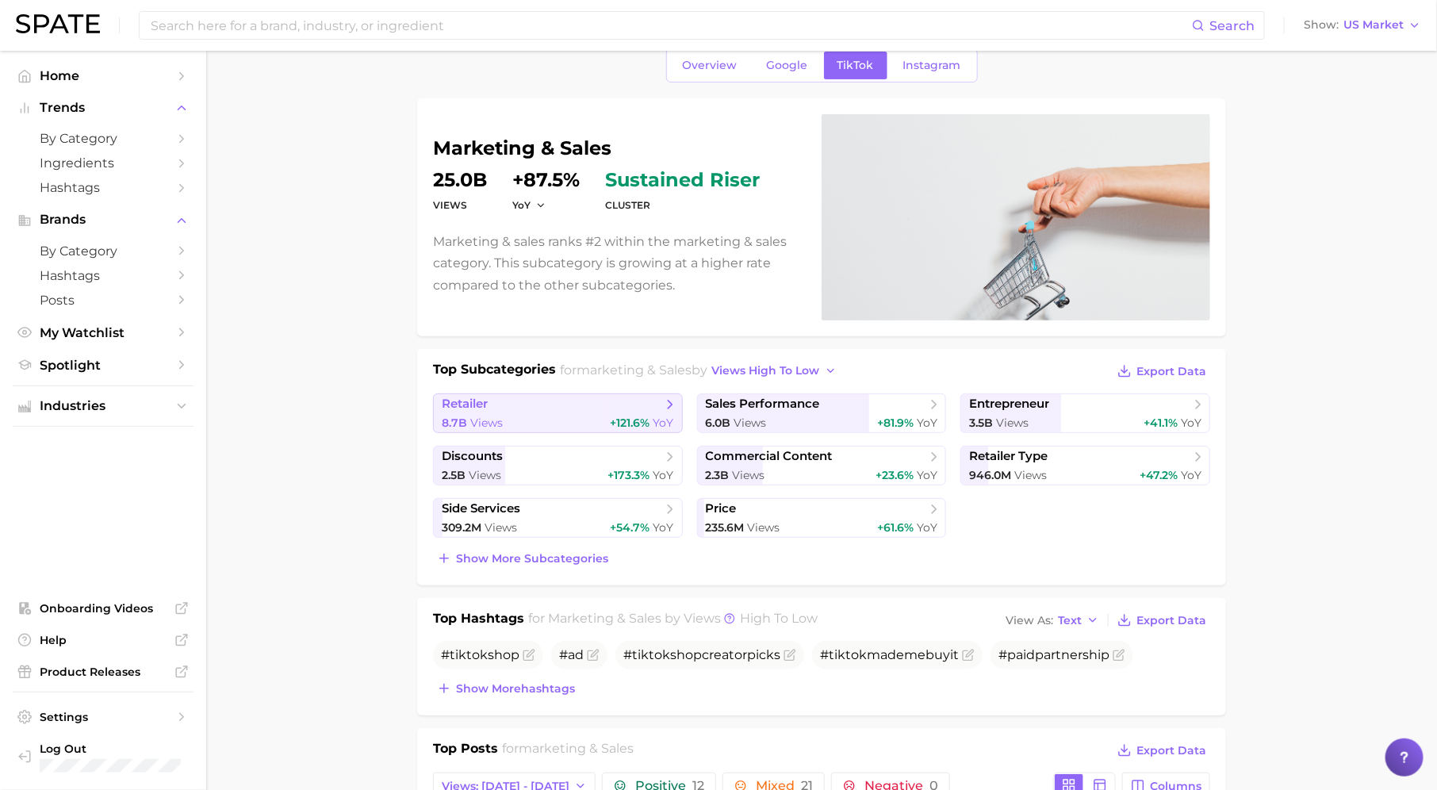
click at [615, 415] on span "+121.6%" at bounding box center [631, 422] width 40 height 14
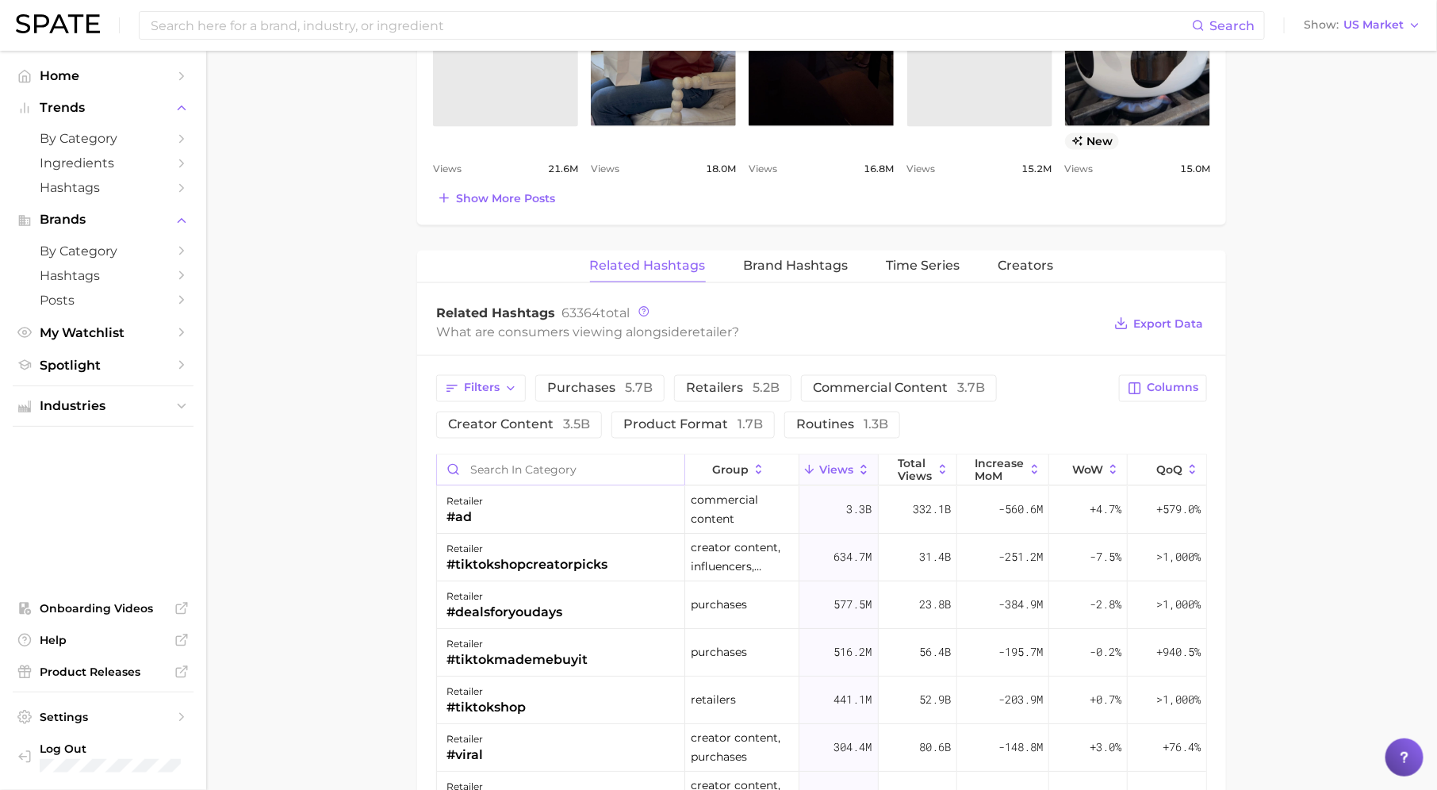
click at [622, 457] on input "Search in category" at bounding box center [560, 470] width 247 height 30
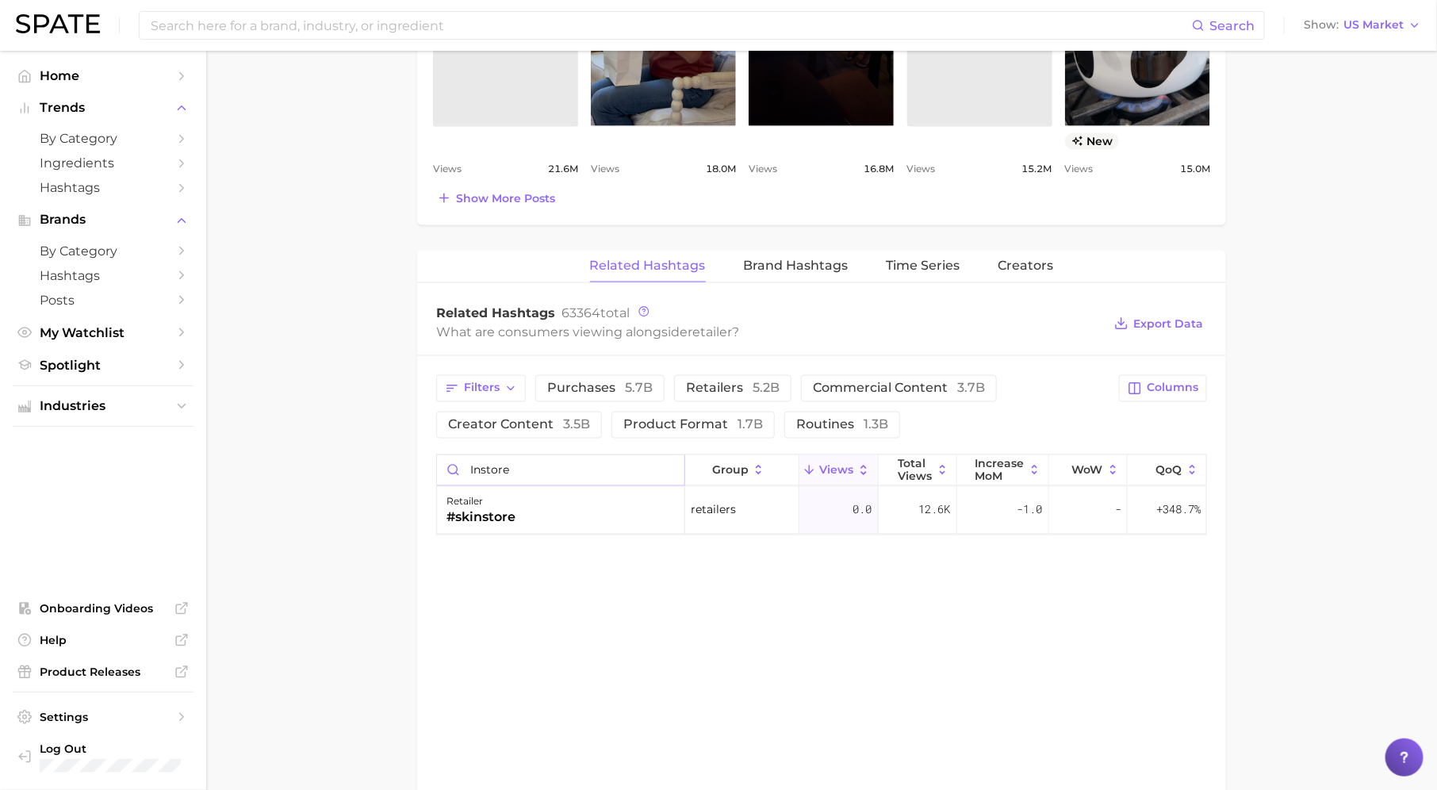
click at [623, 462] on input "instore" at bounding box center [560, 470] width 247 height 30
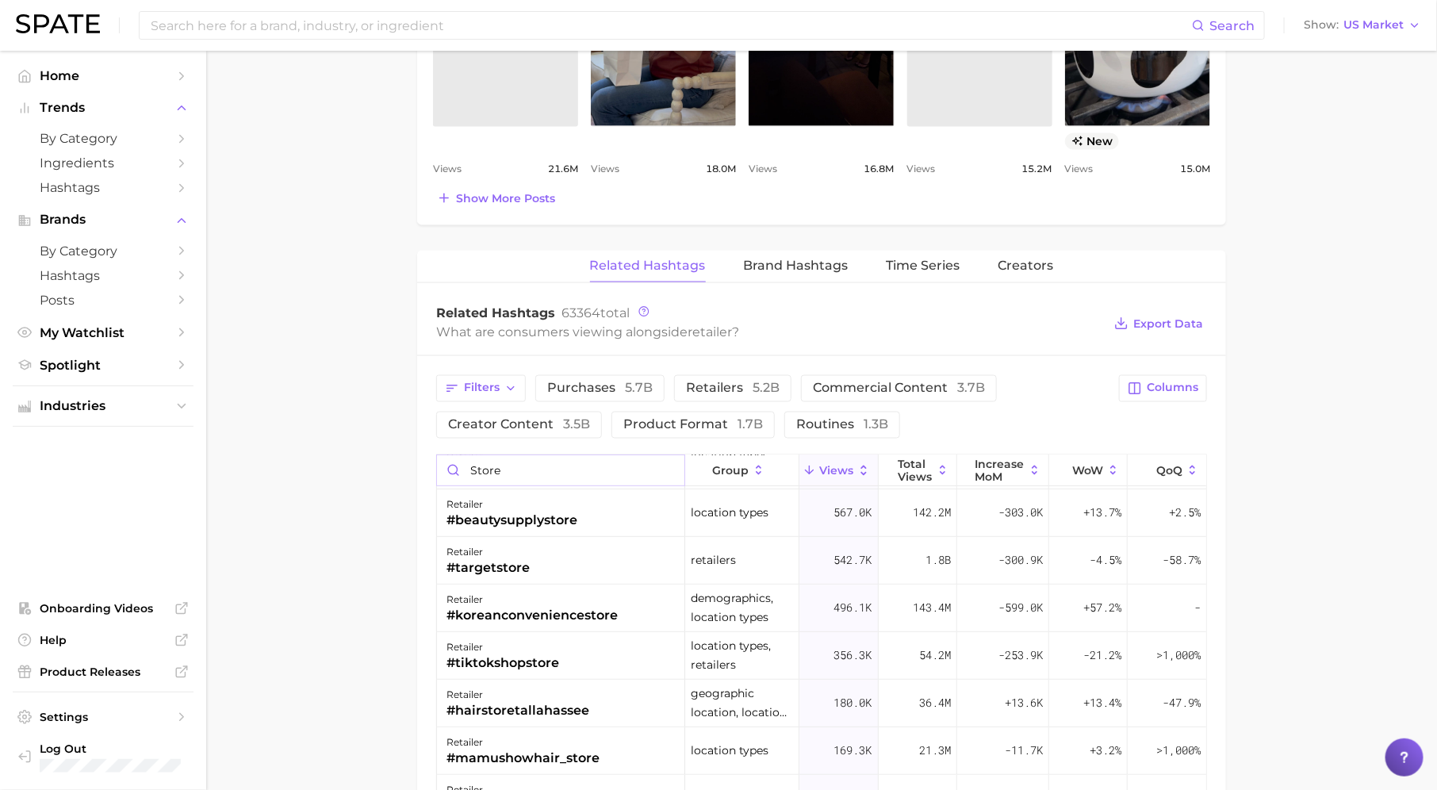
click at [556, 463] on input "store" at bounding box center [560, 470] width 247 height 30
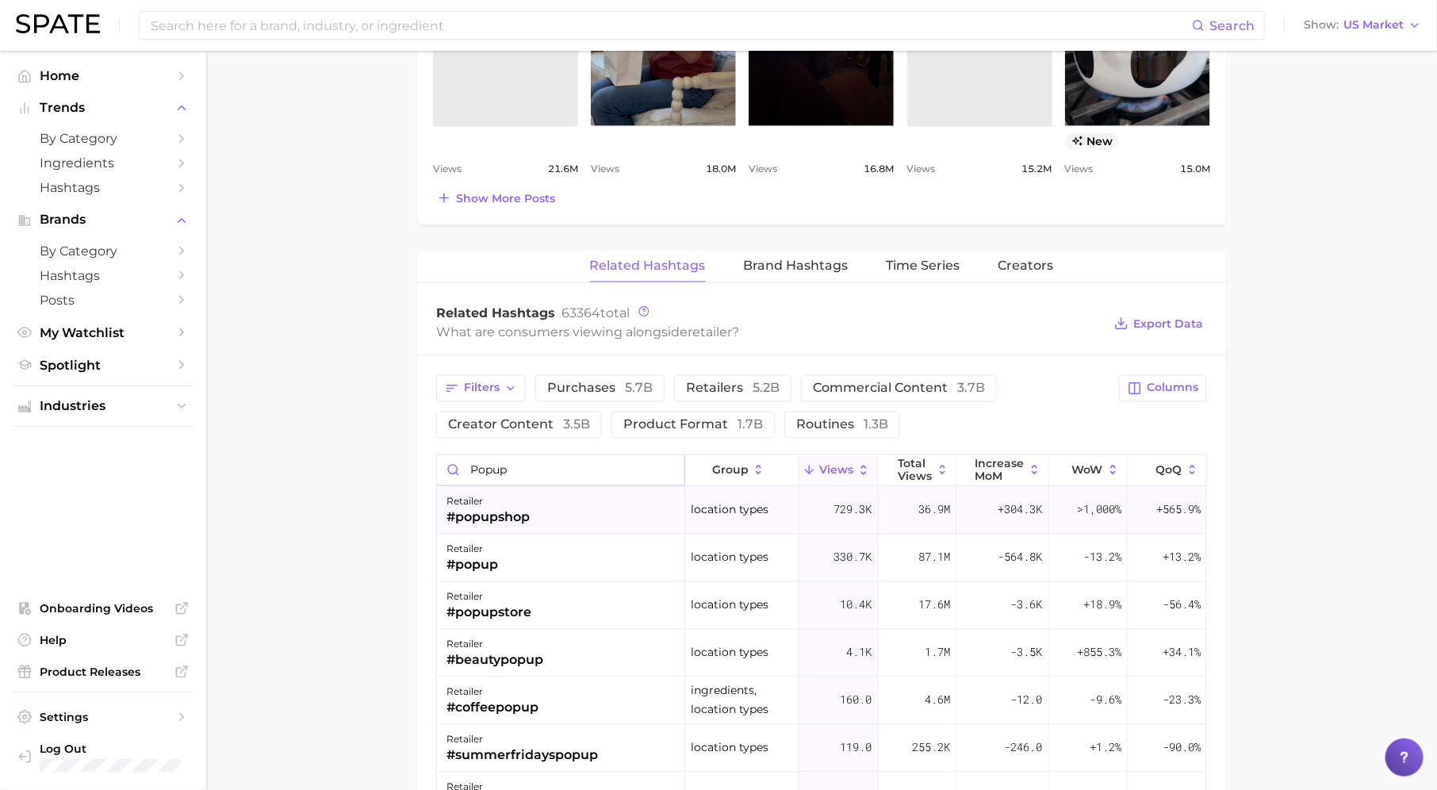
type input "popup"
click at [552, 506] on div "retailer #popupshop" at bounding box center [561, 511] width 248 height 48
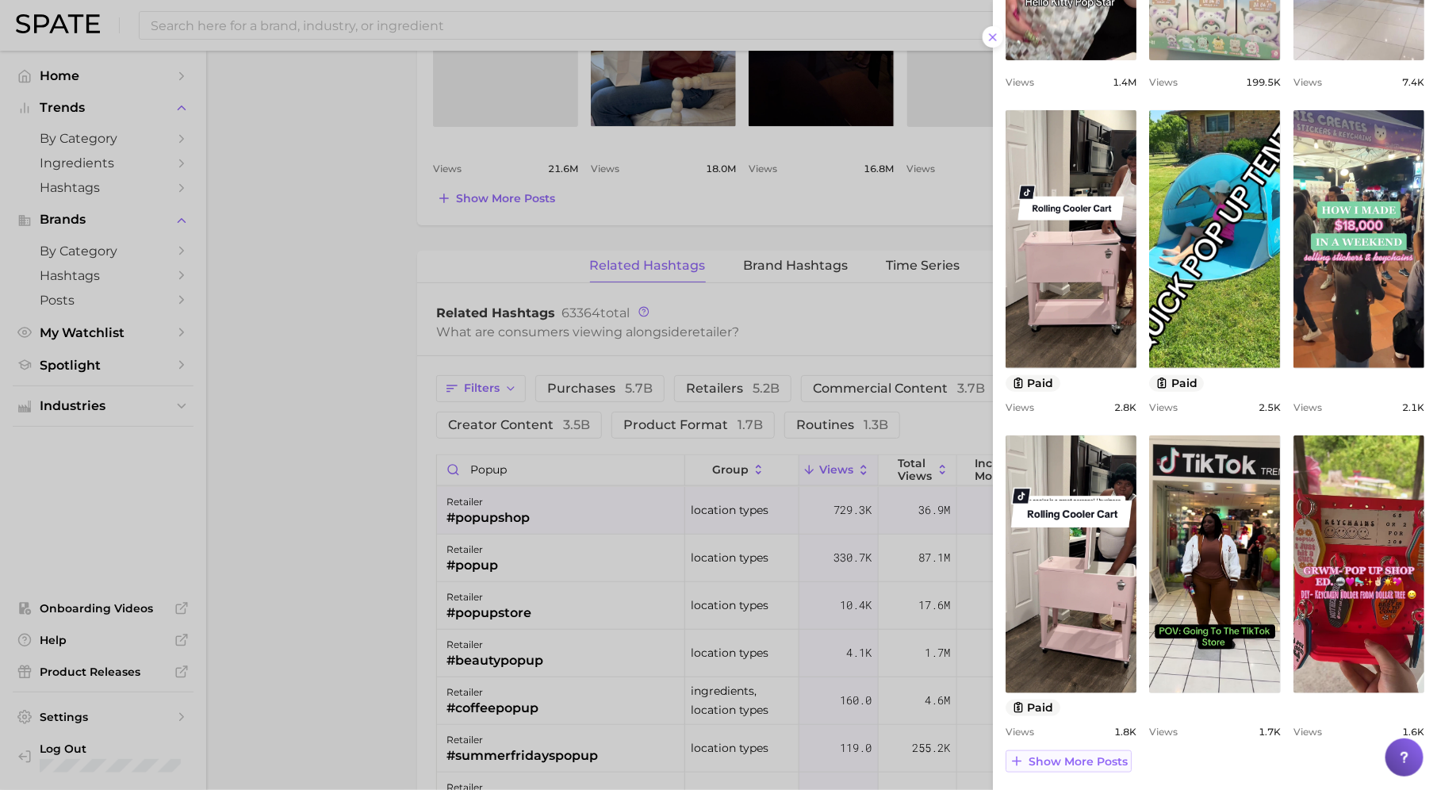
click at [1094, 755] on span "Show more posts" at bounding box center [1077, 761] width 99 height 13
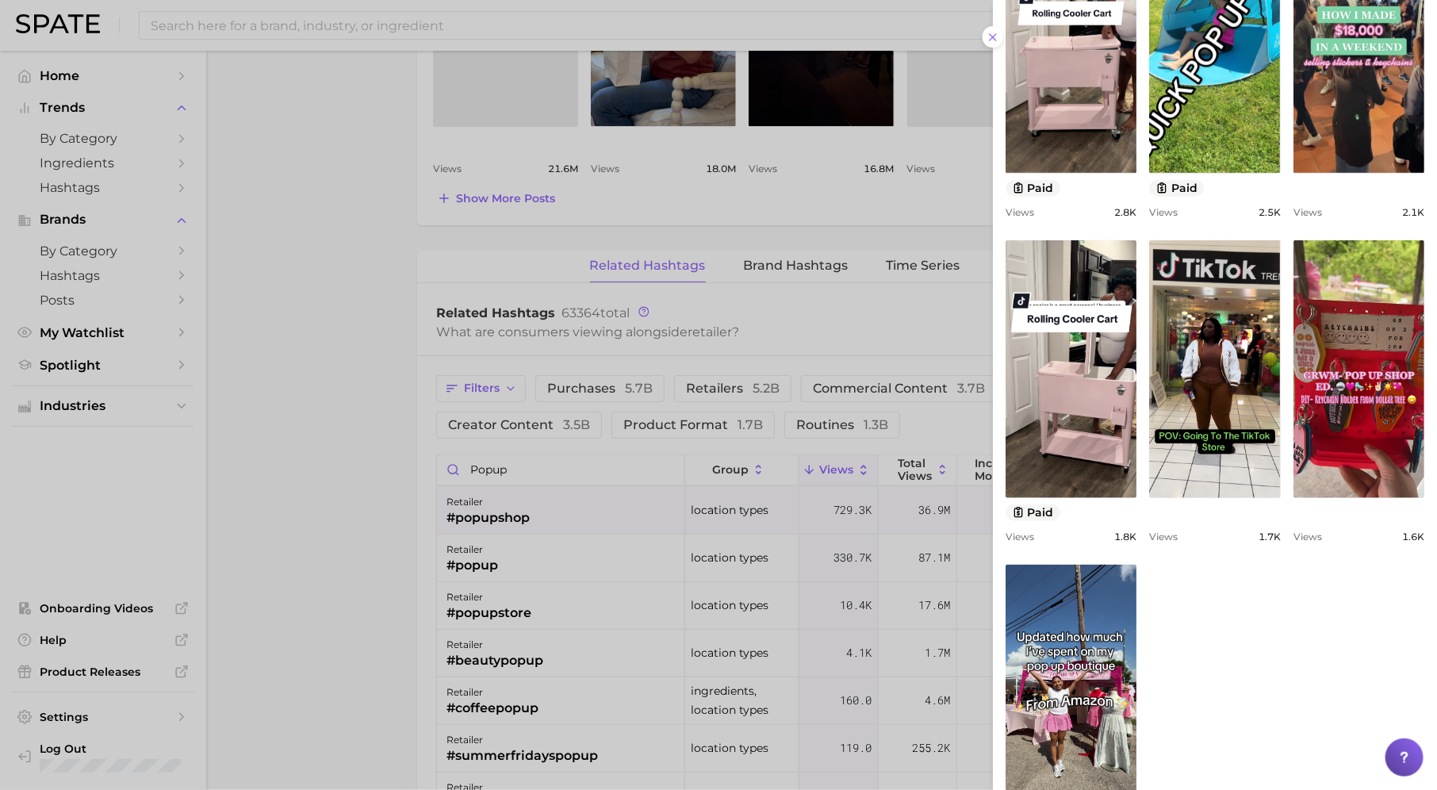
click at [544, 473] on div at bounding box center [718, 395] width 1437 height 790
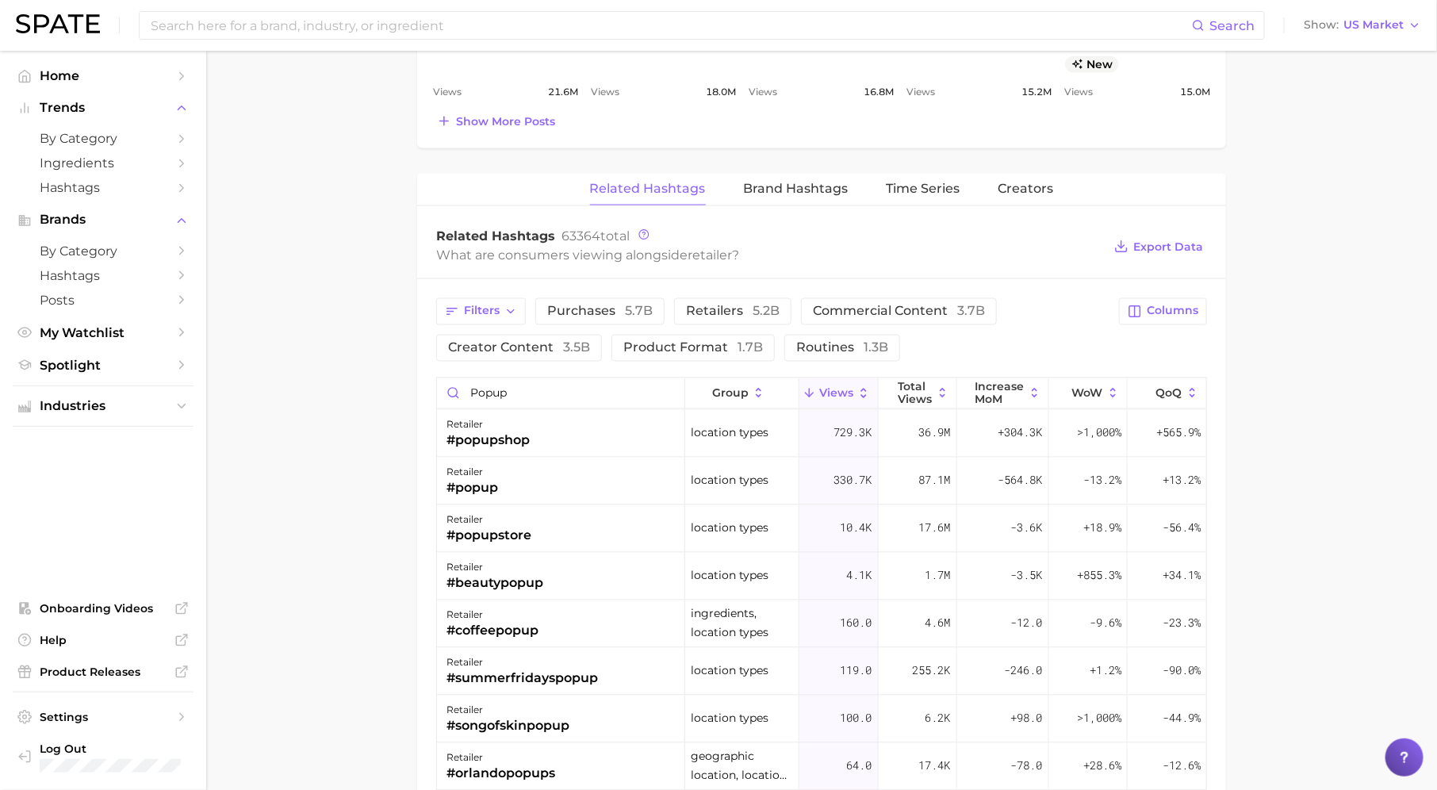
scroll to position [1162, 0]
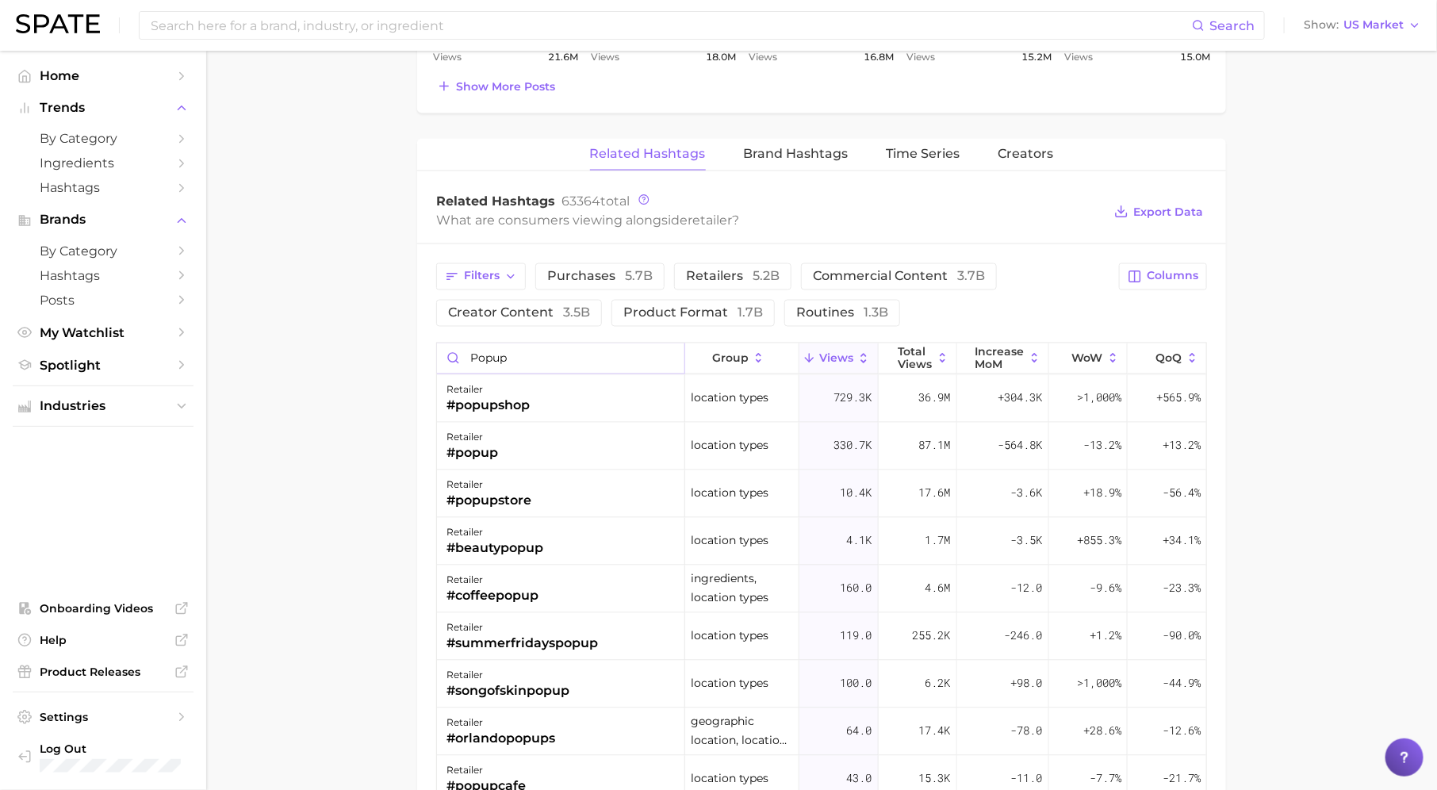
click at [668, 352] on input "popup" at bounding box center [560, 358] width 247 height 30
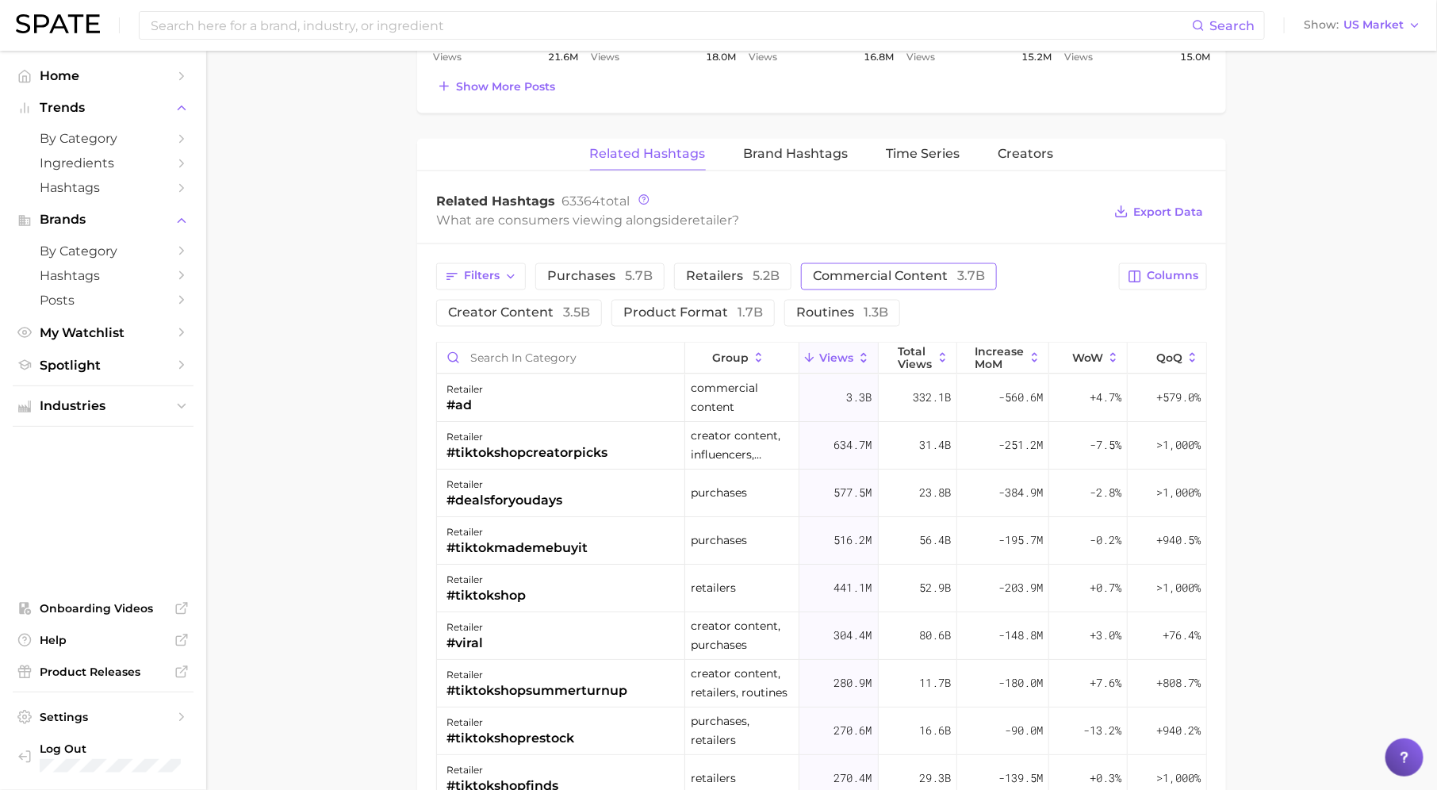
click at [897, 270] on span "commercial content 3.7b" at bounding box center [899, 276] width 172 height 13
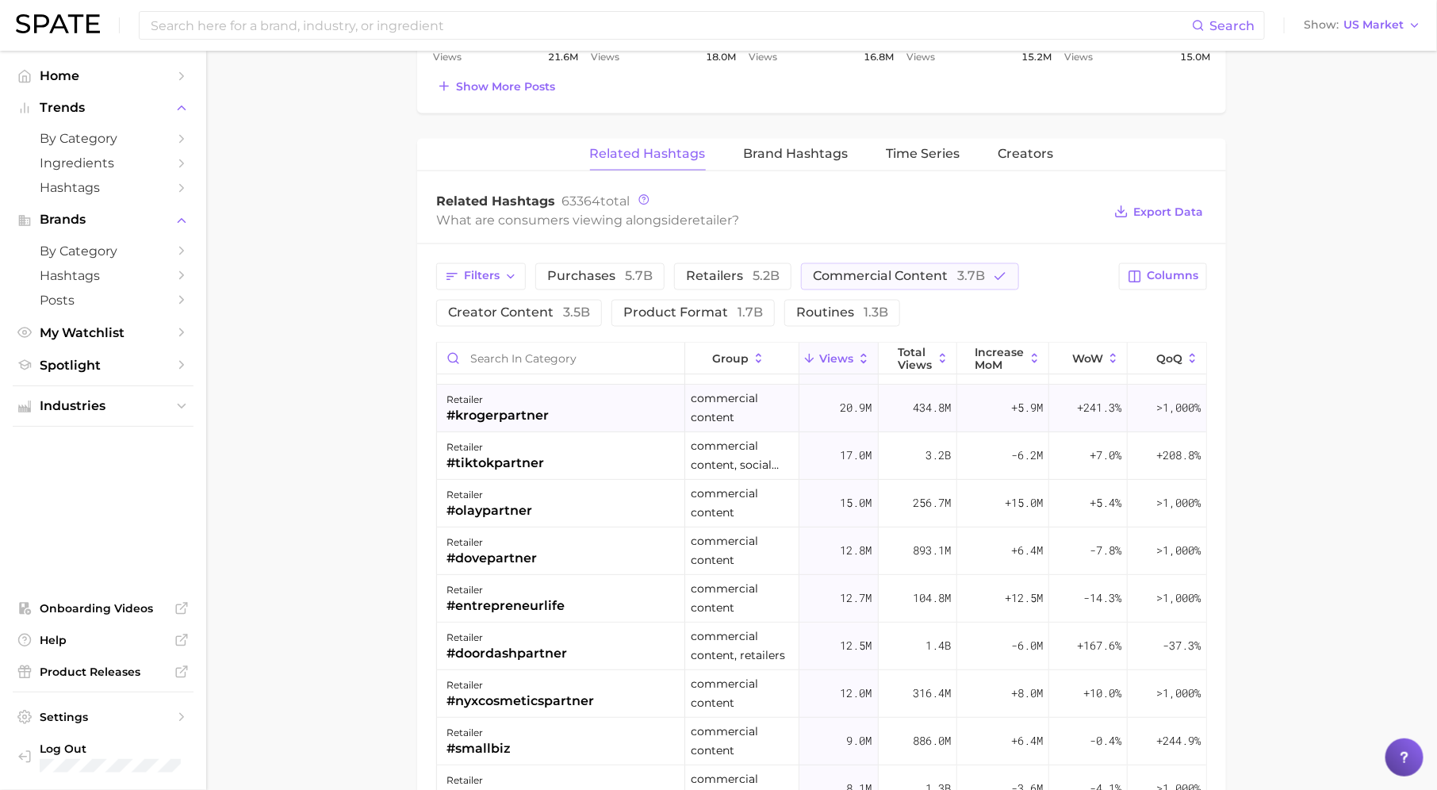
scroll to position [203, 0]
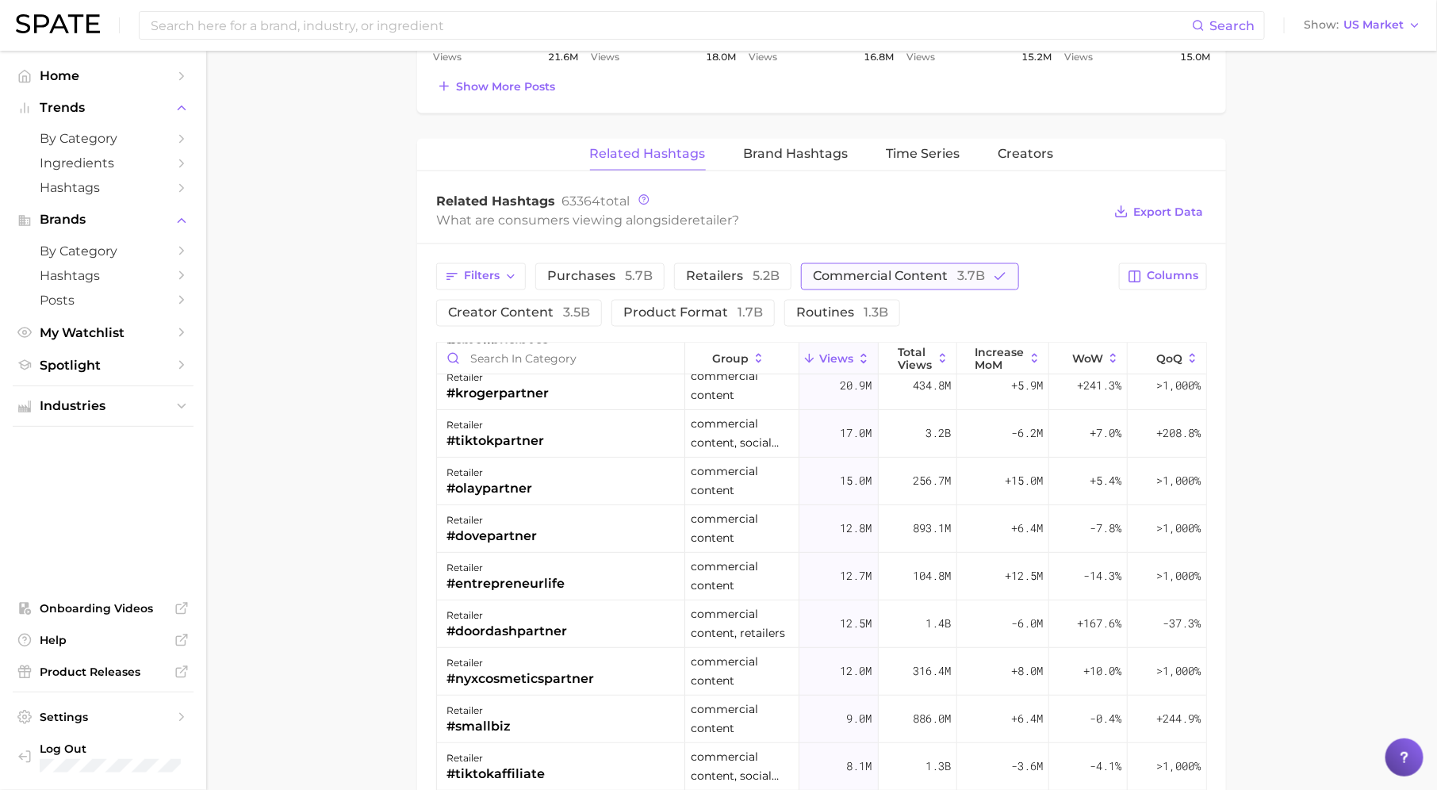
click at [918, 270] on span "commercial content 3.7b" at bounding box center [899, 276] width 172 height 13
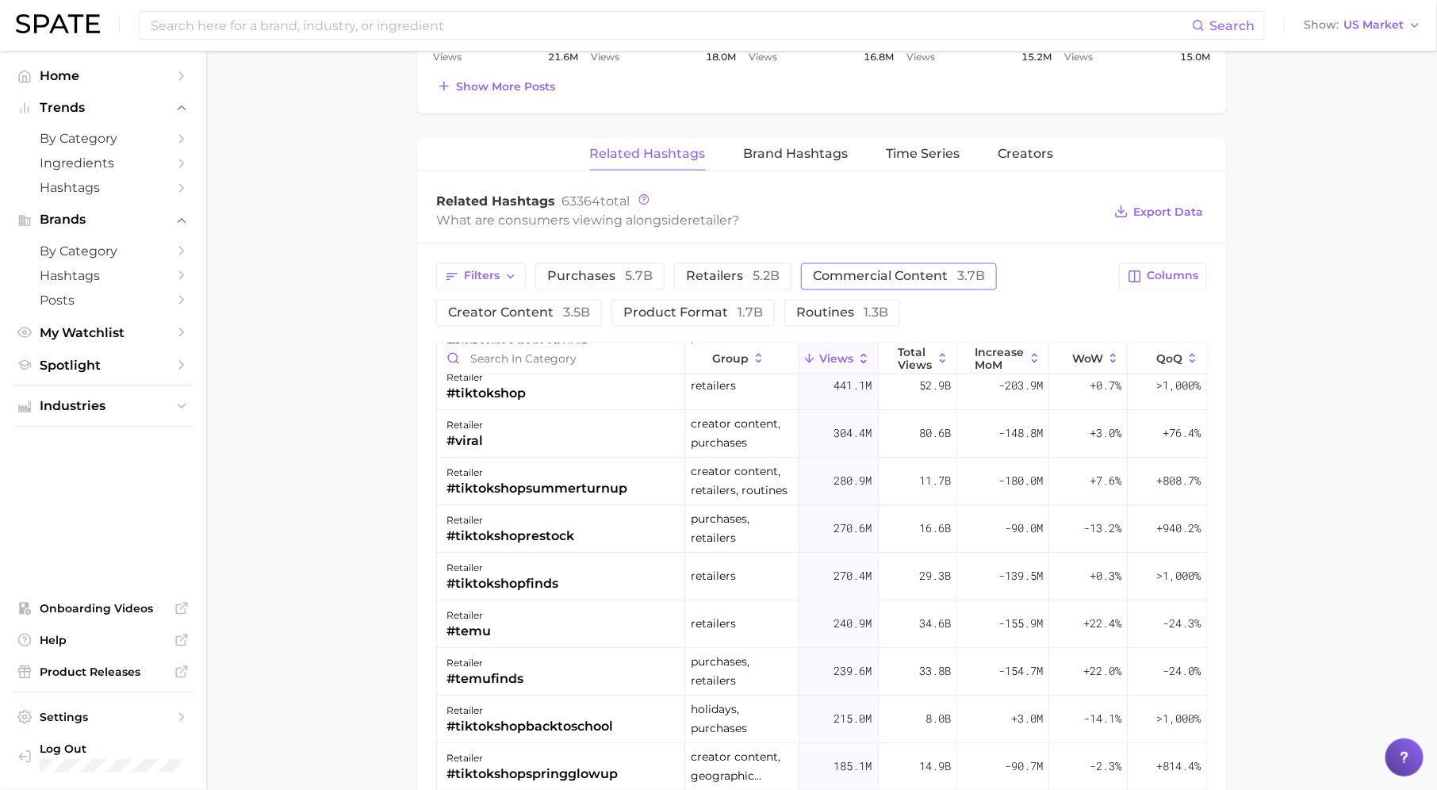
scroll to position [0, 0]
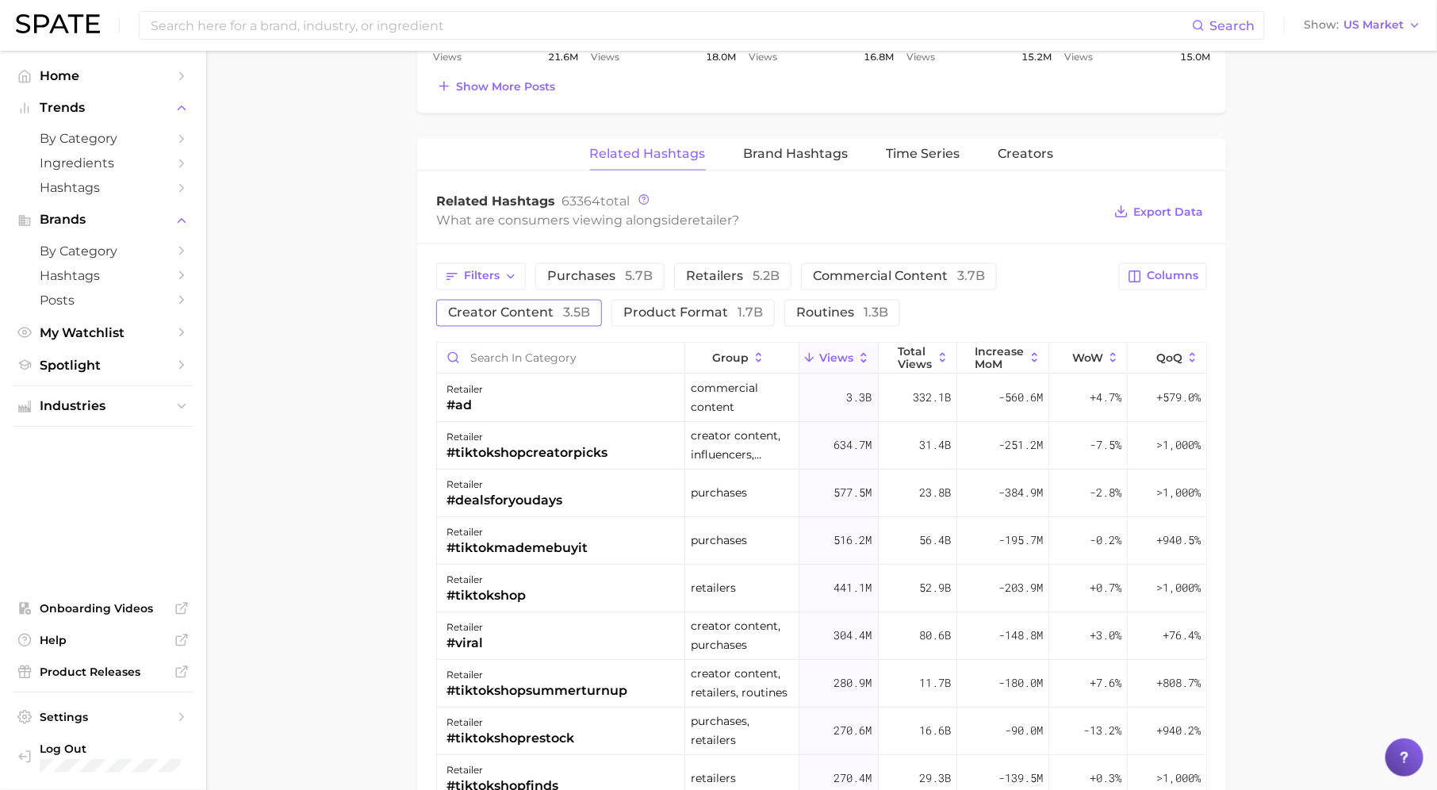
click at [542, 307] on span "creator content 3.5b" at bounding box center [519, 313] width 142 height 13
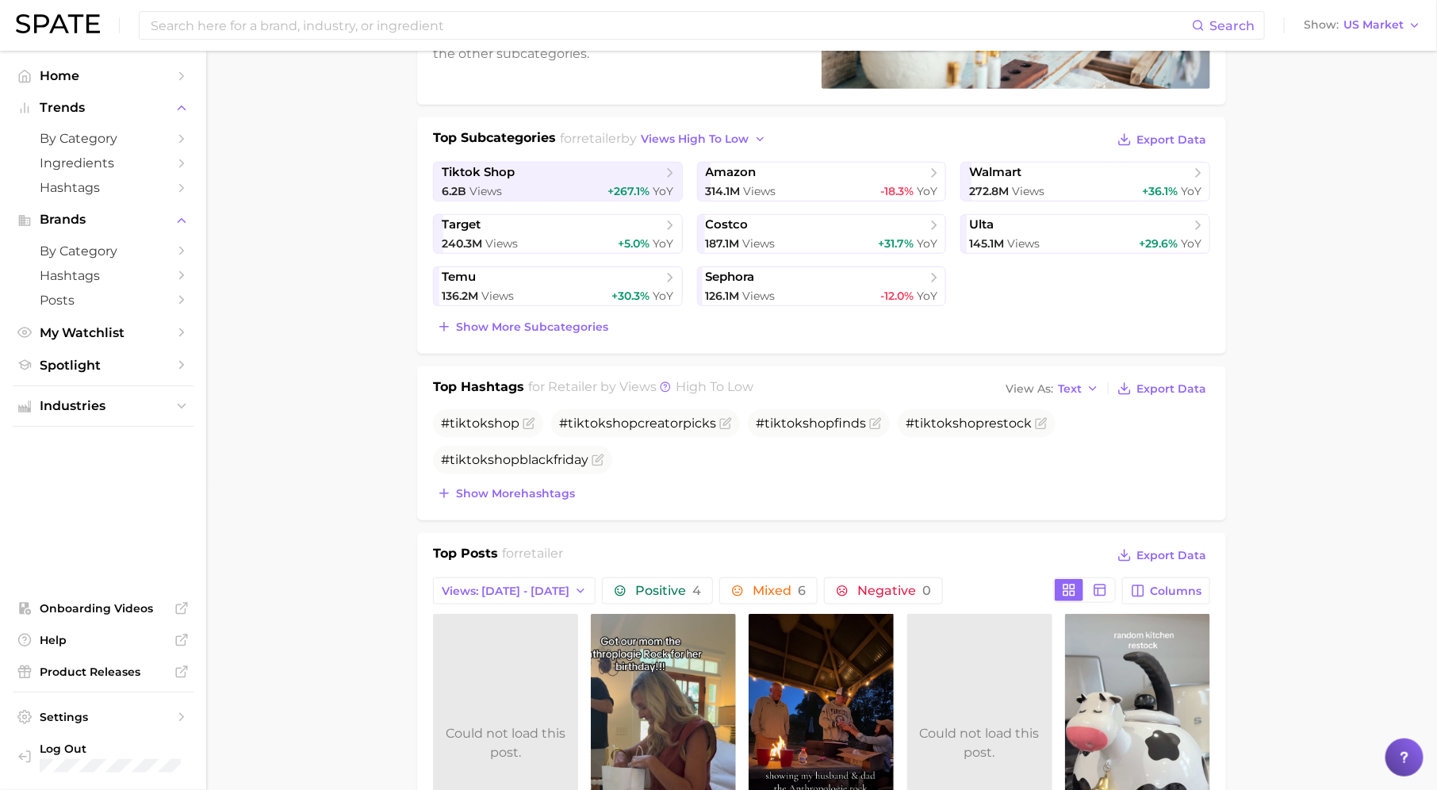
scroll to position [132, 0]
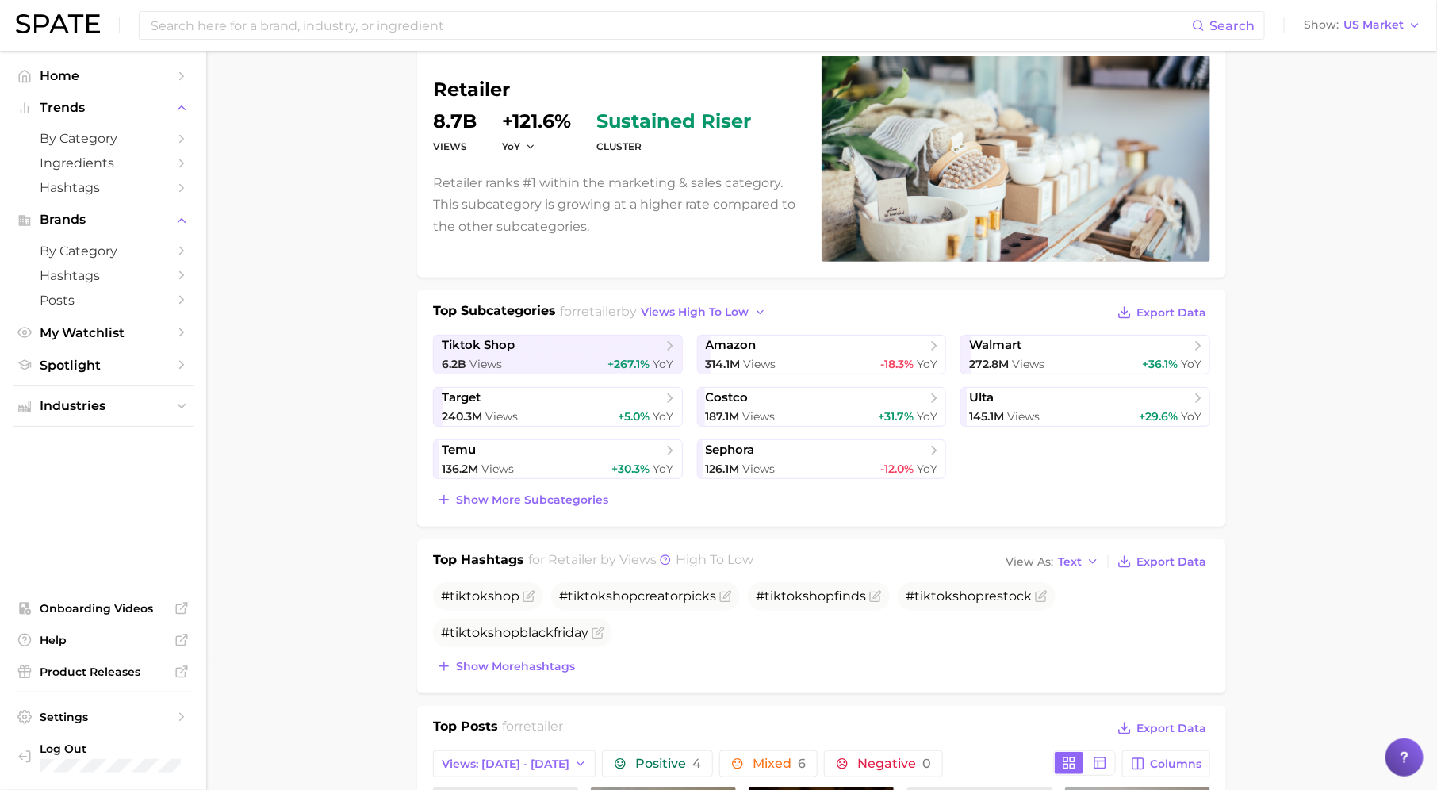
click at [549, 512] on div "Top Subcategories for retailer by views high to low Export Data tiktok shop 6.2…" at bounding box center [821, 408] width 809 height 236
click at [758, 465] on span "Views" at bounding box center [759, 468] width 33 height 14
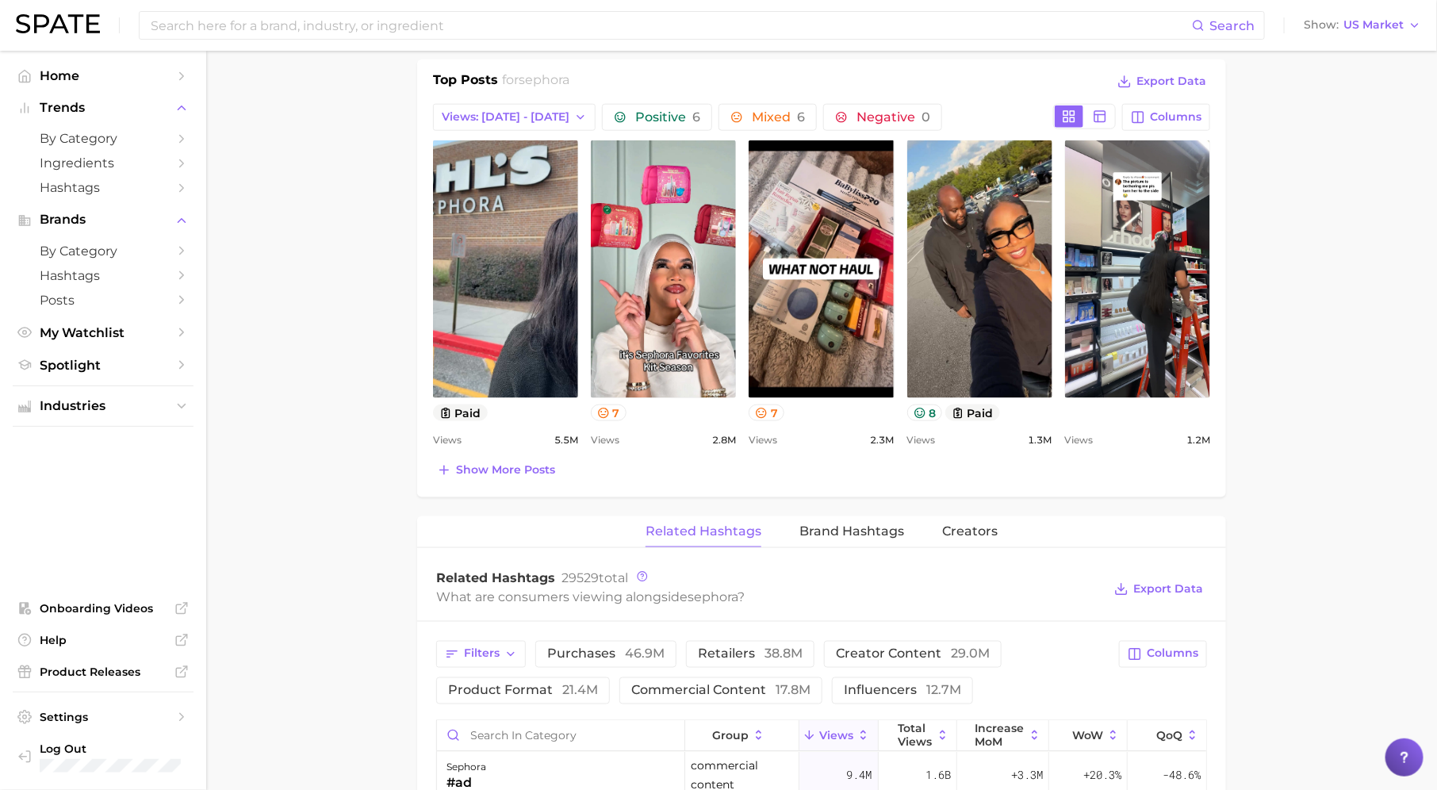
scroll to position [975, 0]
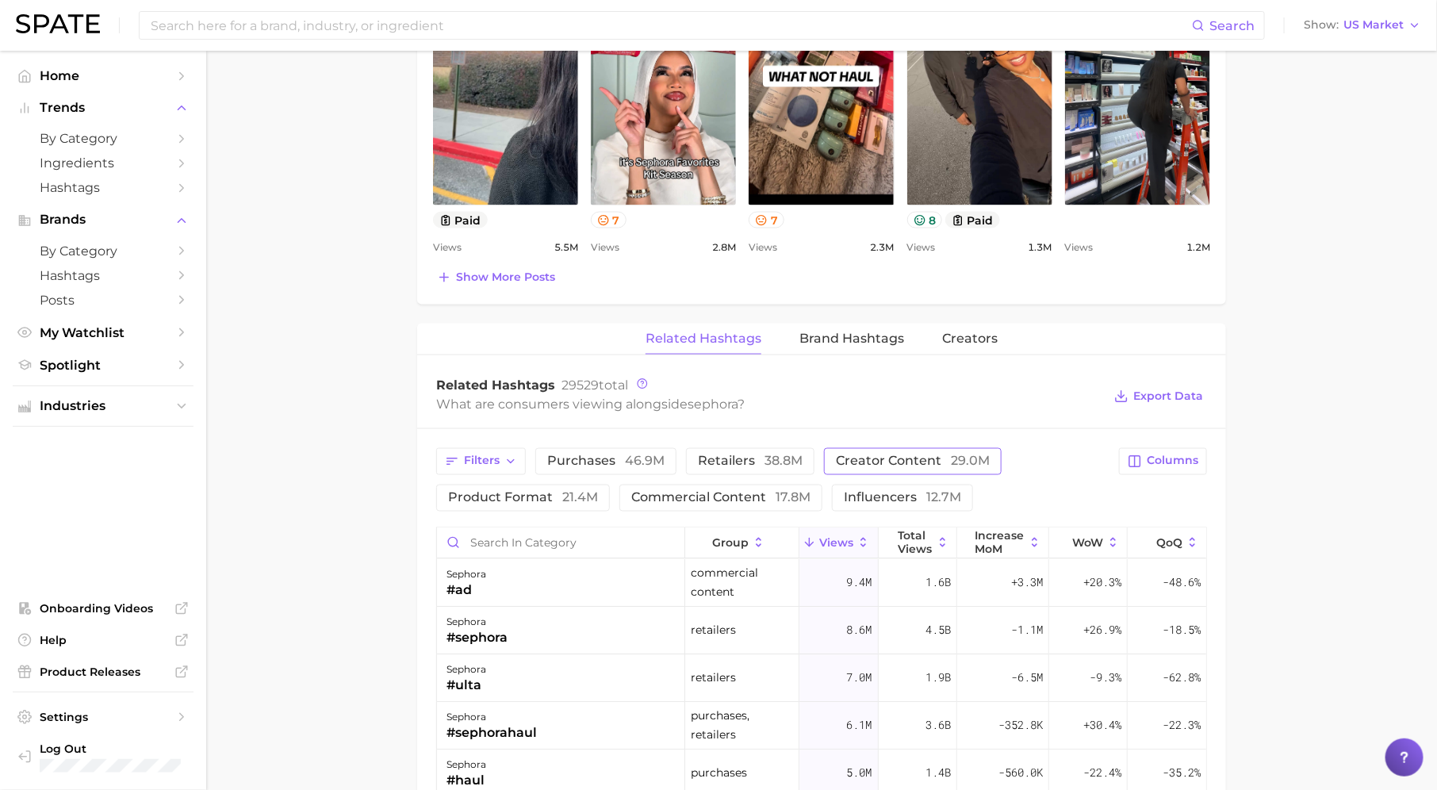
click at [882, 455] on span "creator content 29.0m" at bounding box center [913, 461] width 154 height 13
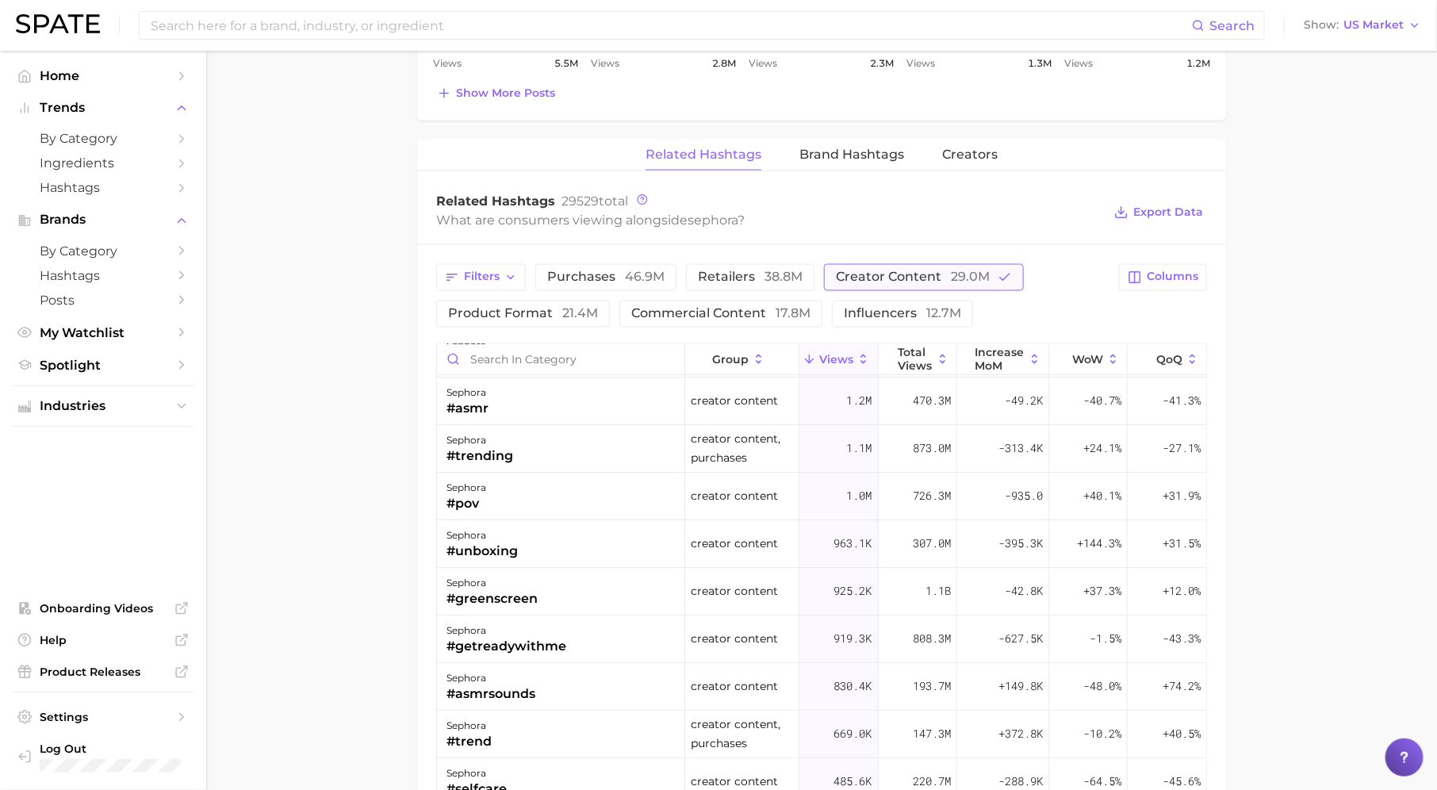
scroll to position [95, 0]
click at [584, 533] on div "sephora #unboxing" at bounding box center [561, 543] width 248 height 48
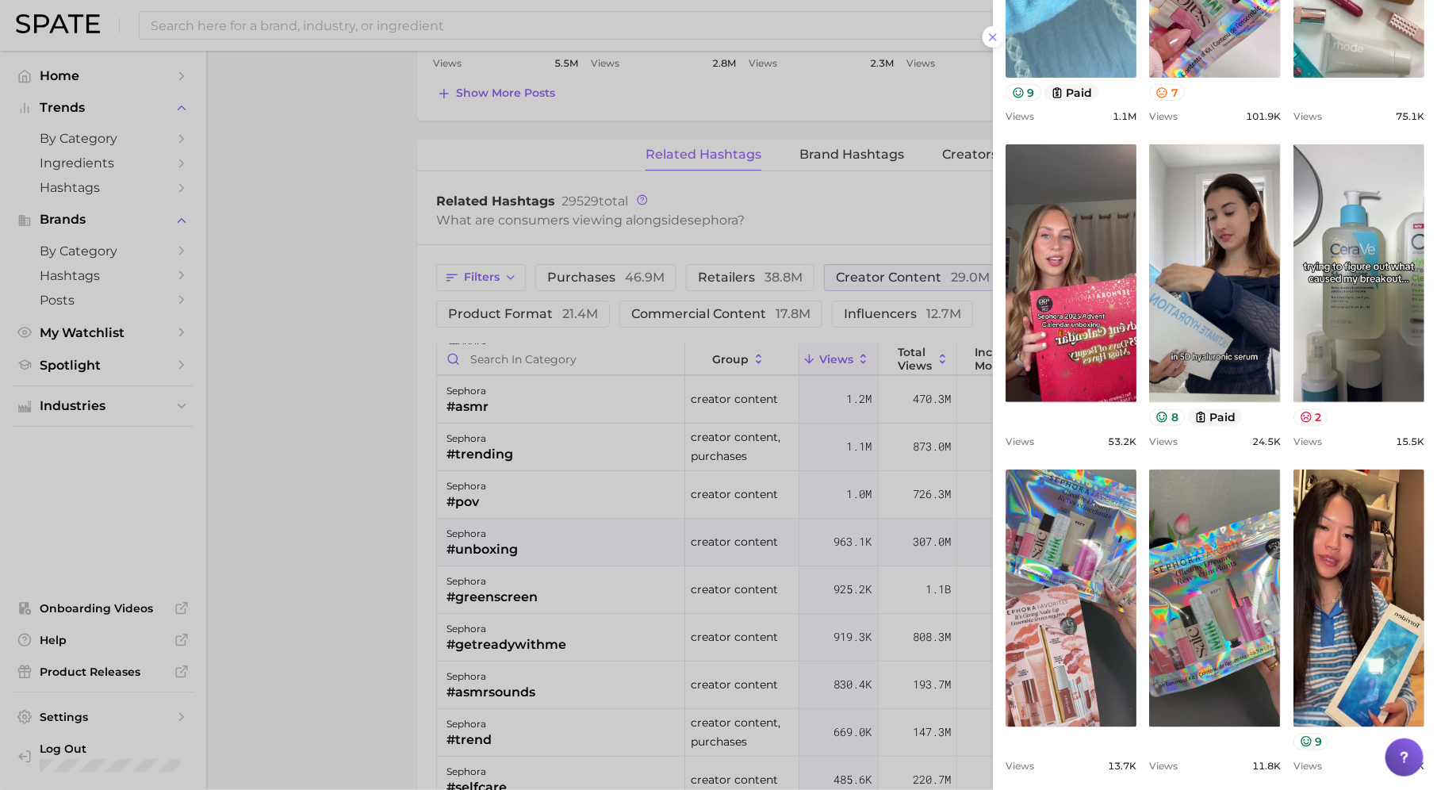
scroll to position [395, 0]
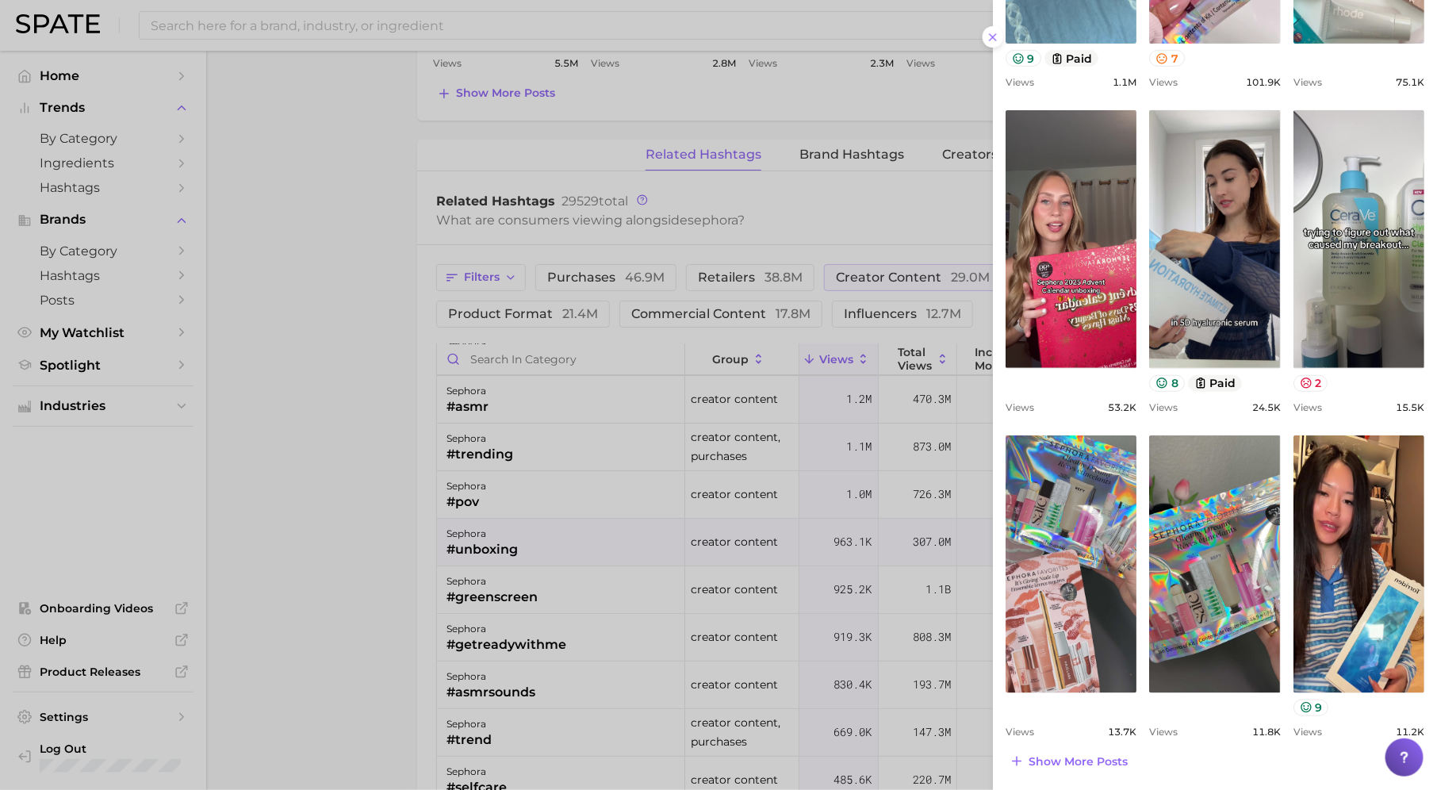
click at [825, 582] on div at bounding box center [718, 395] width 1437 height 790
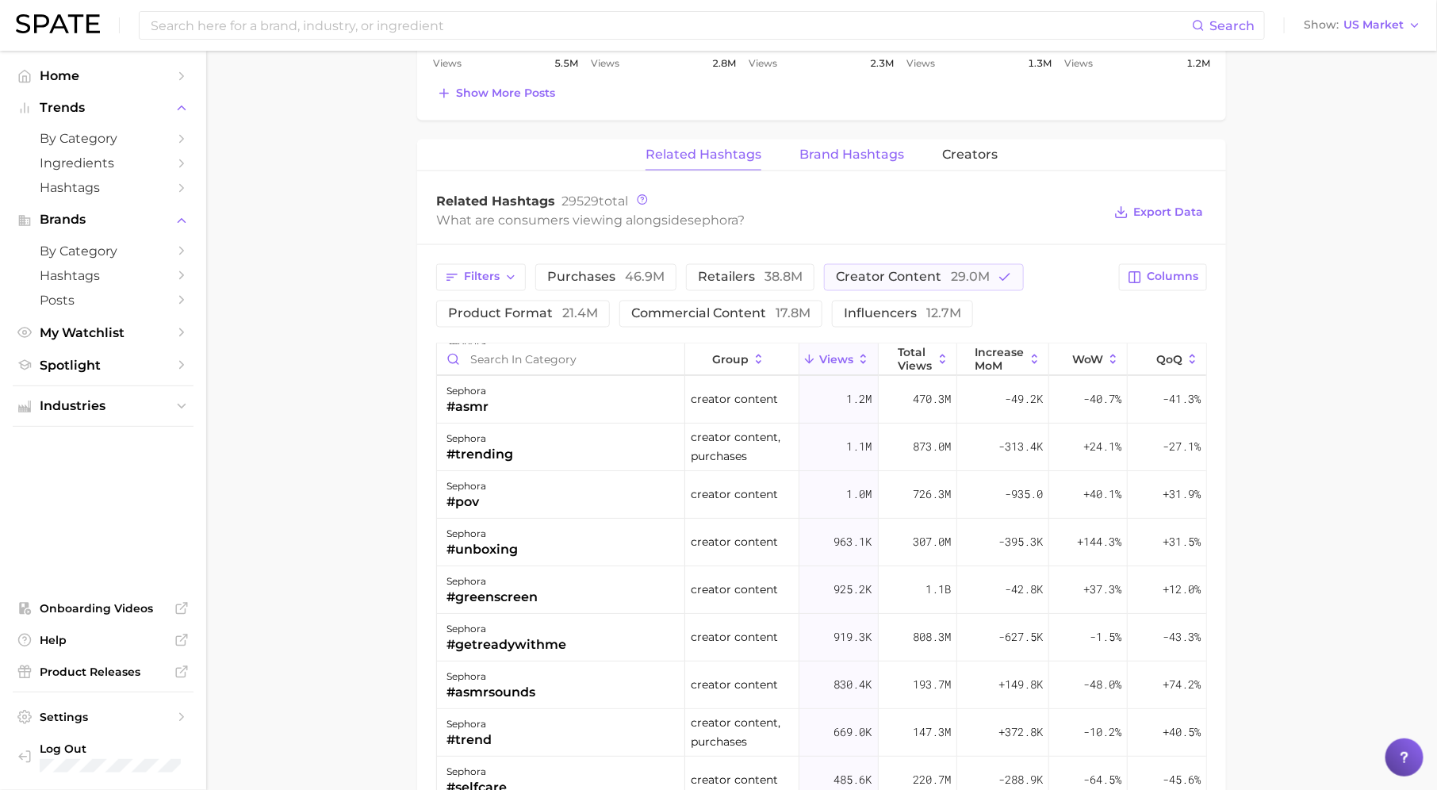
click at [839, 151] on span "Brand Hashtags" at bounding box center [851, 154] width 105 height 14
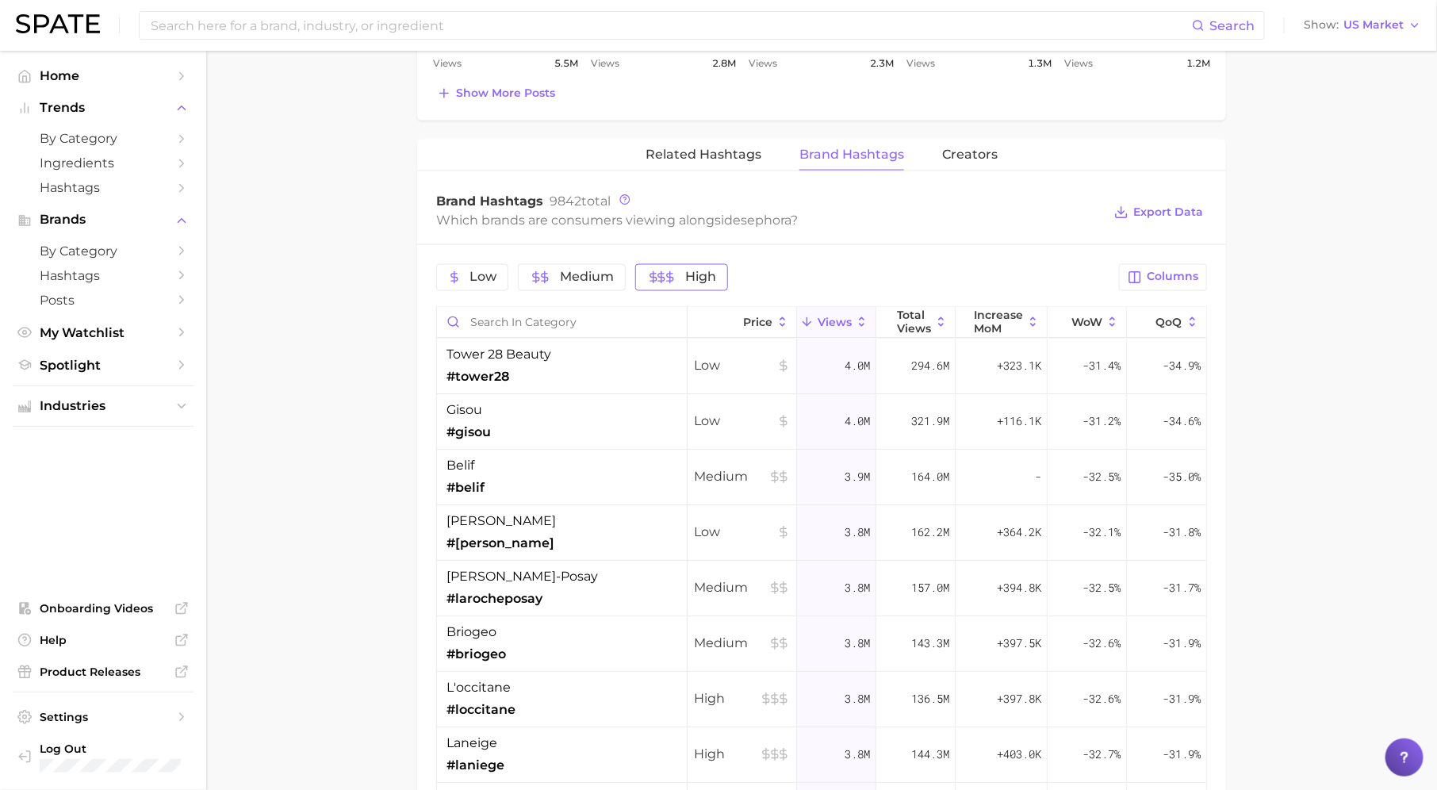
click at [685, 273] on span "High" at bounding box center [700, 277] width 31 height 13
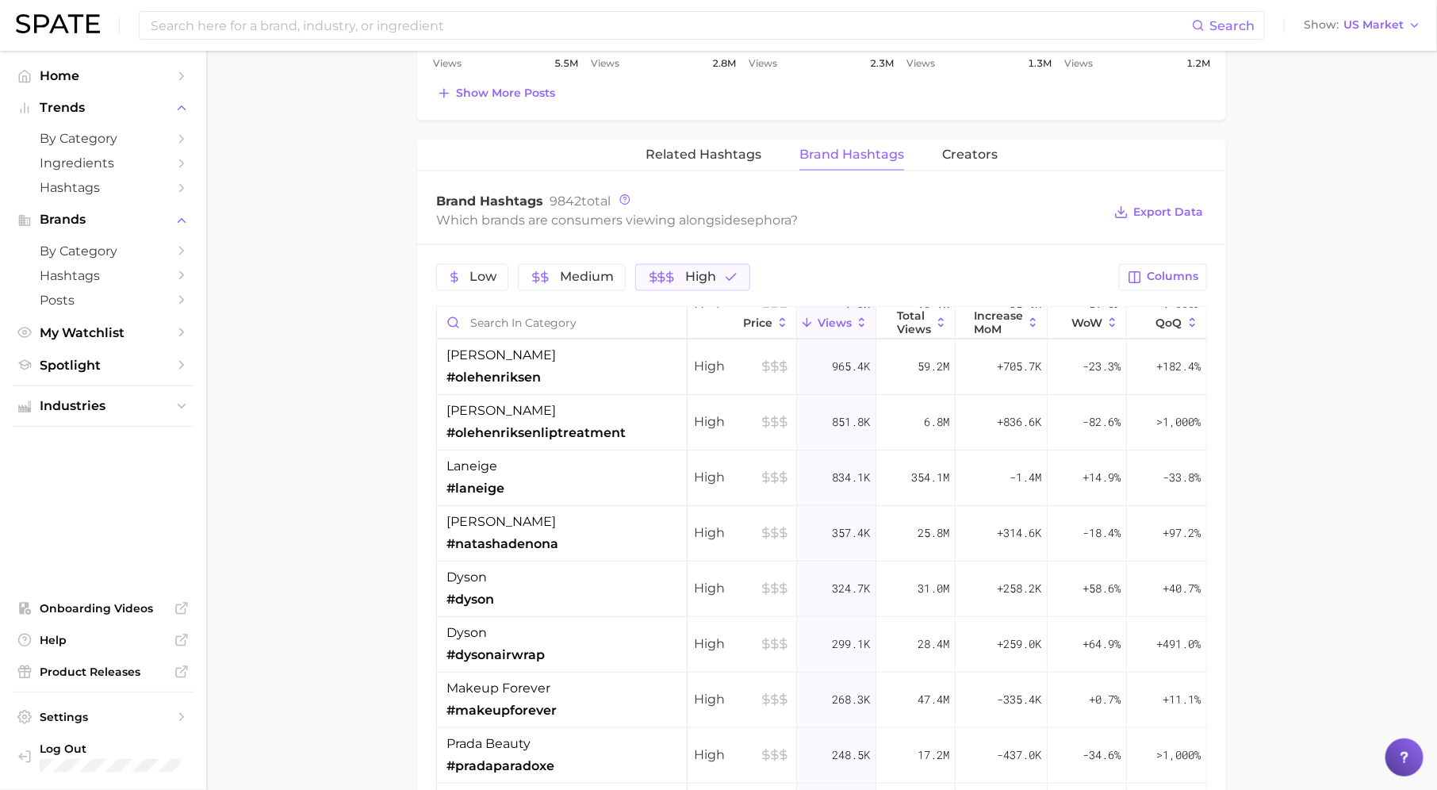
scroll to position [223, 0]
click at [568, 469] on div "laneige #laneige" at bounding box center [562, 478] width 251 height 56
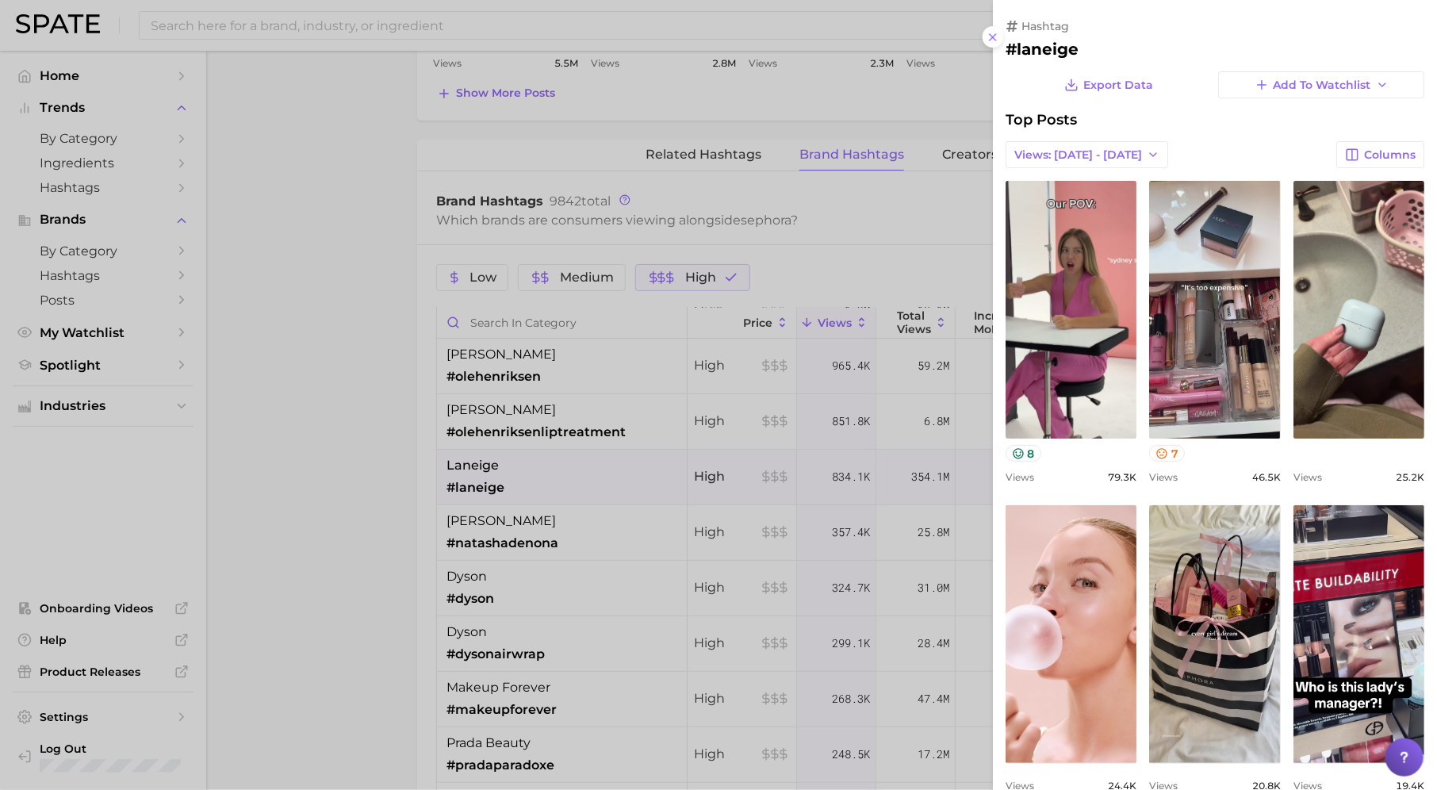
scroll to position [0, 0]
click at [572, 511] on div at bounding box center [718, 395] width 1437 height 790
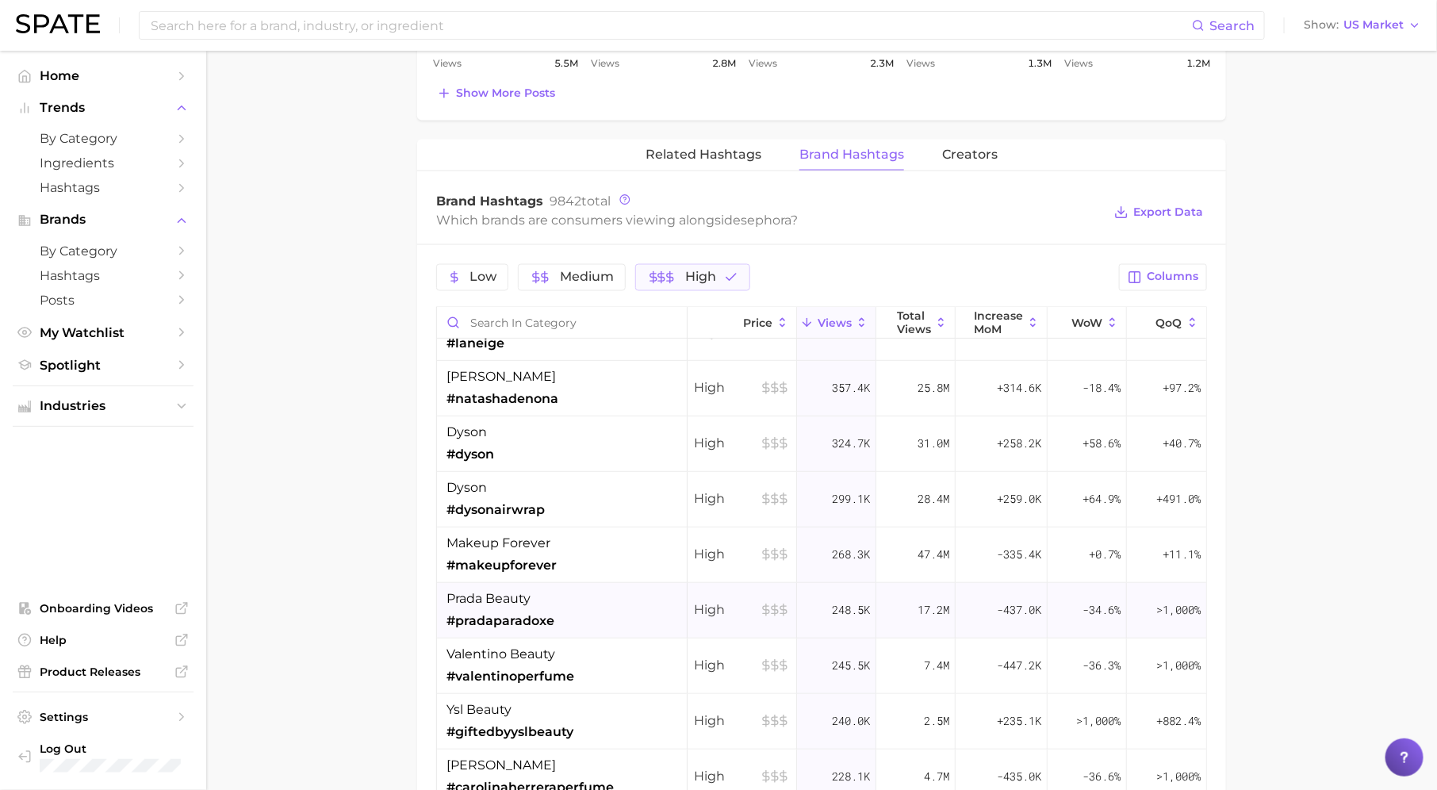
click at [563, 603] on div "prada beauty #pradaparadoxe" at bounding box center [562, 611] width 251 height 56
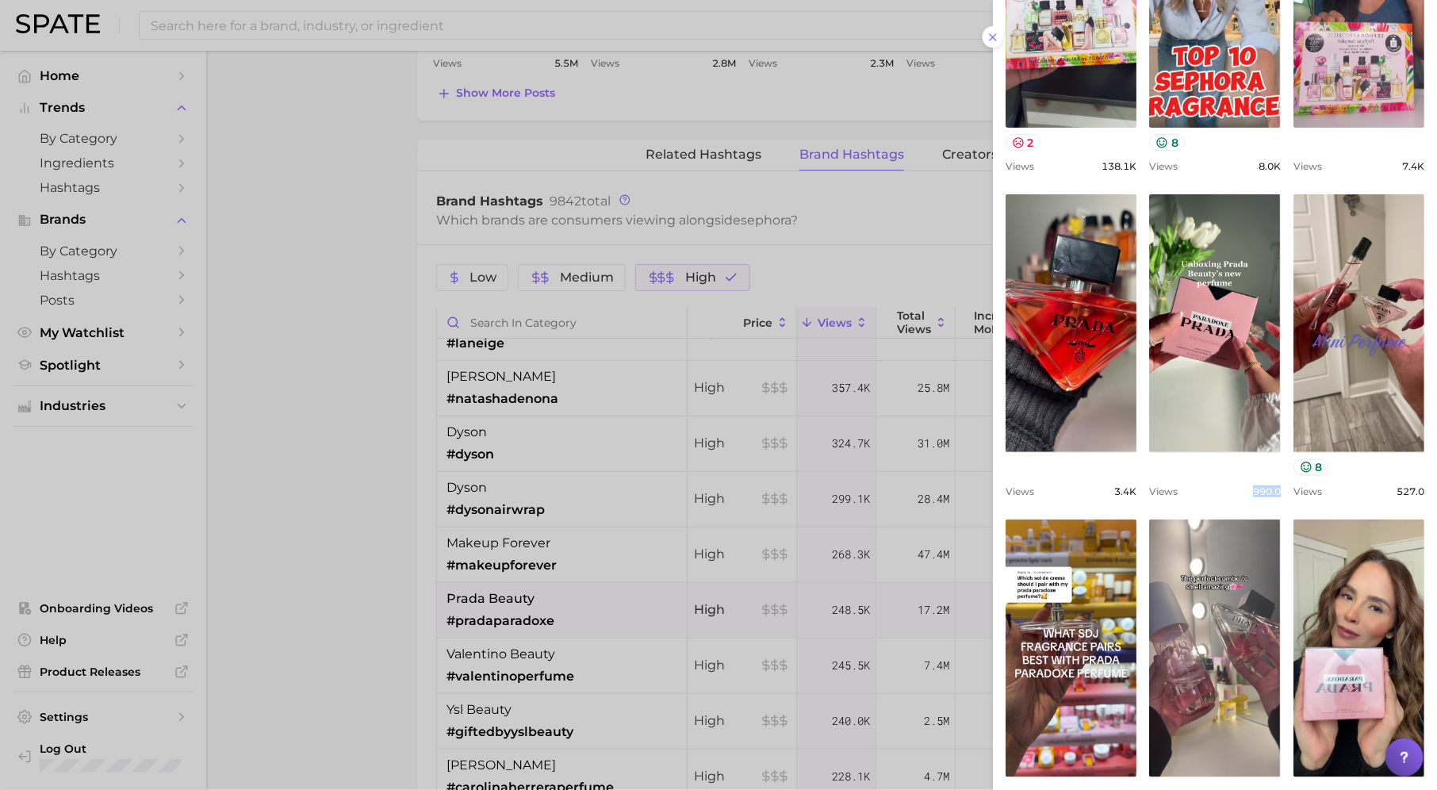
drag, startPoint x: 1250, startPoint y: 495, endPoint x: 1280, endPoint y: 494, distance: 29.3
click at [1280, 494] on div "Views 990.0" at bounding box center [1214, 491] width 131 height 12
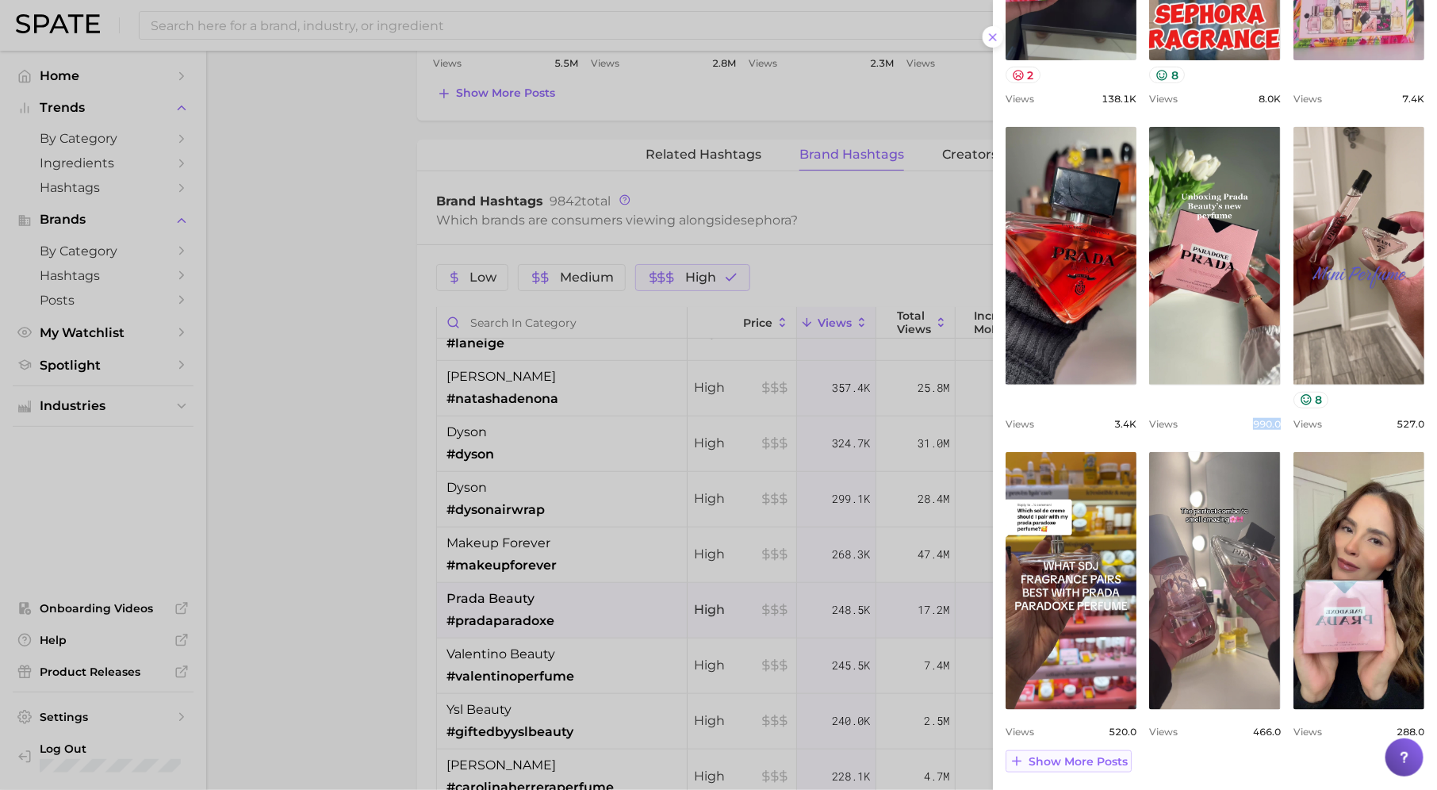
click at [1070, 761] on span "Show more posts" at bounding box center [1077, 761] width 99 height 13
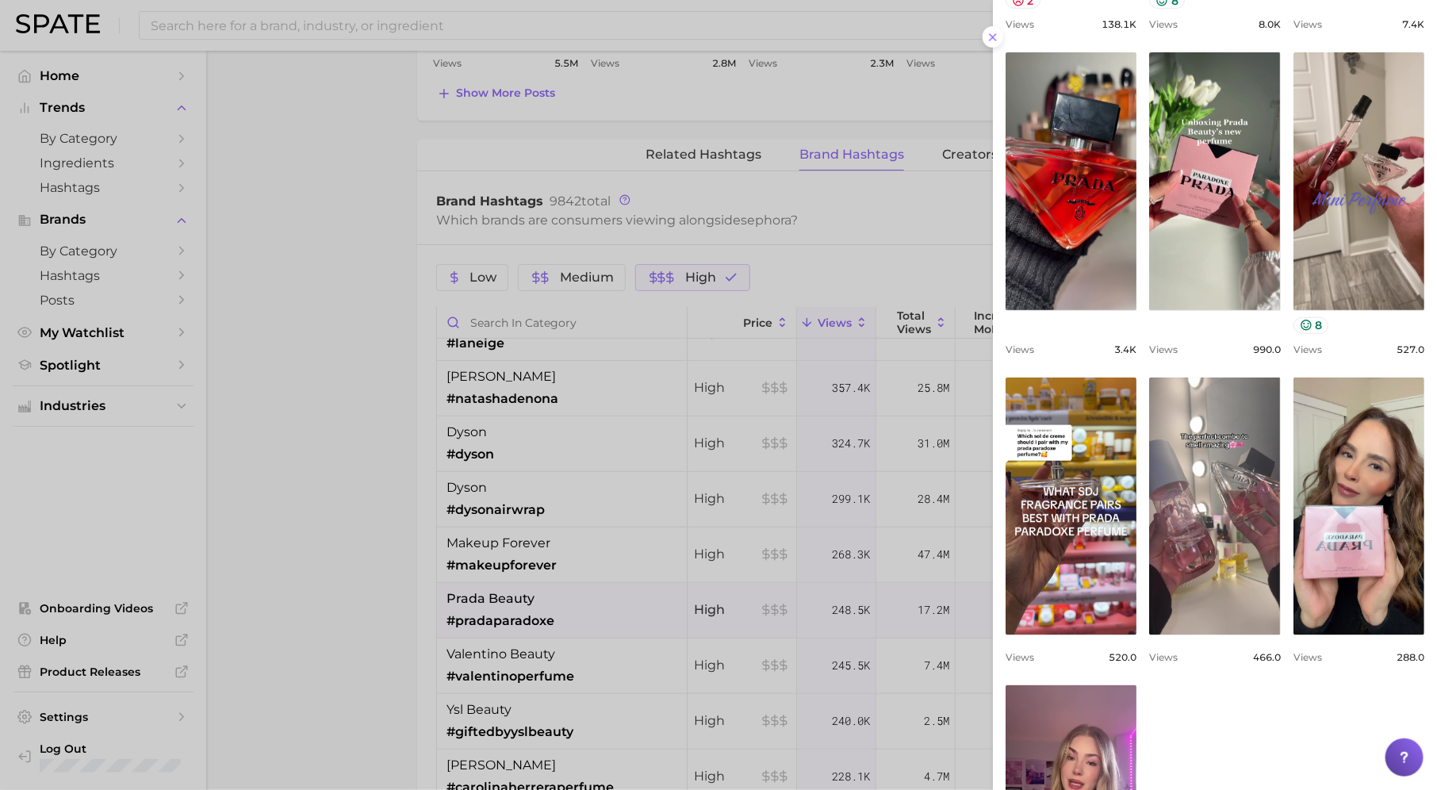
click at [777, 568] on div at bounding box center [718, 395] width 1437 height 790
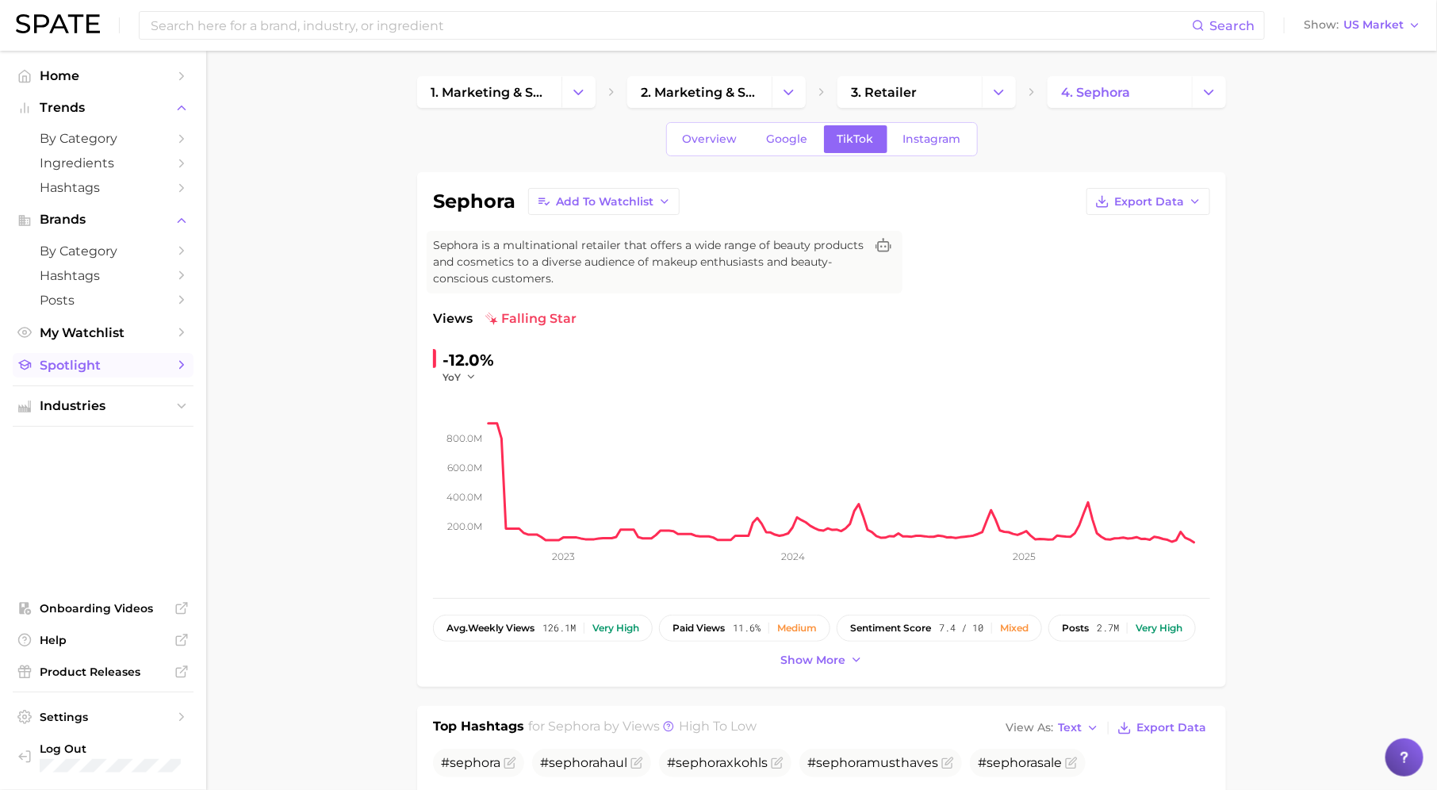
click at [177, 364] on icon "Sidebar" at bounding box center [181, 365] width 14 height 14
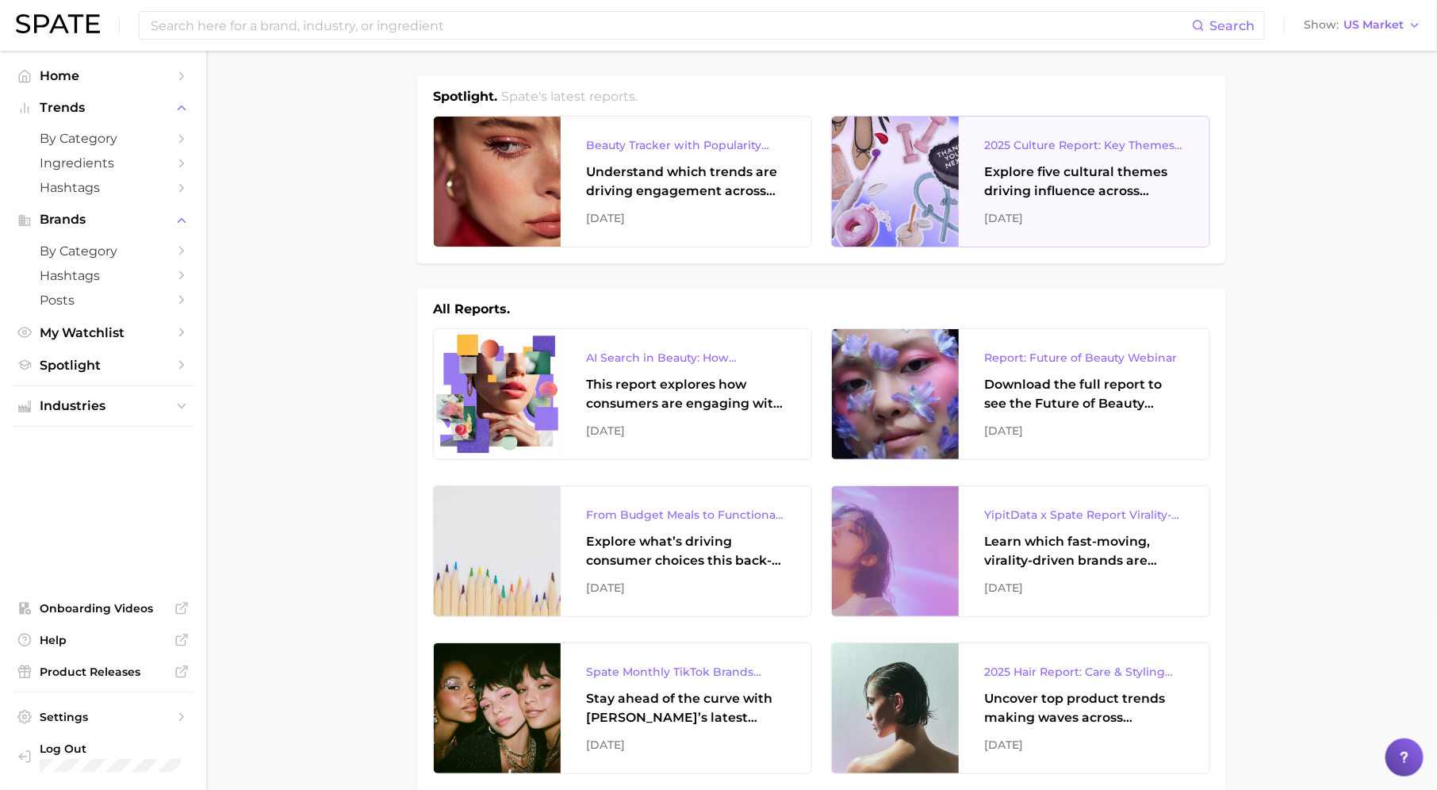
click at [1034, 201] on div "2025 Culture Report: Key Themes That Are Shaping Consumer Demand Explore five c…" at bounding box center [1084, 182] width 251 height 130
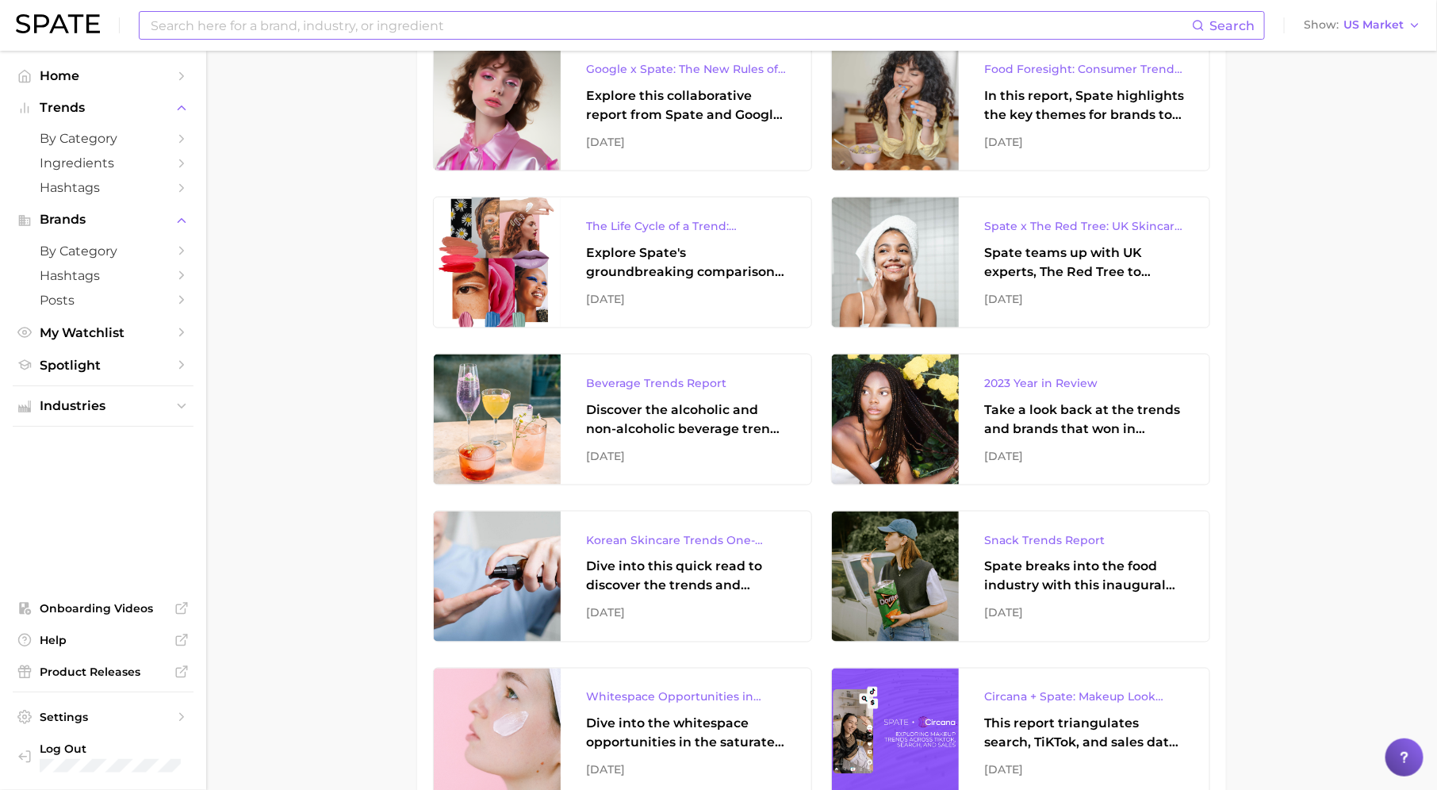
scroll to position [4341, 0]
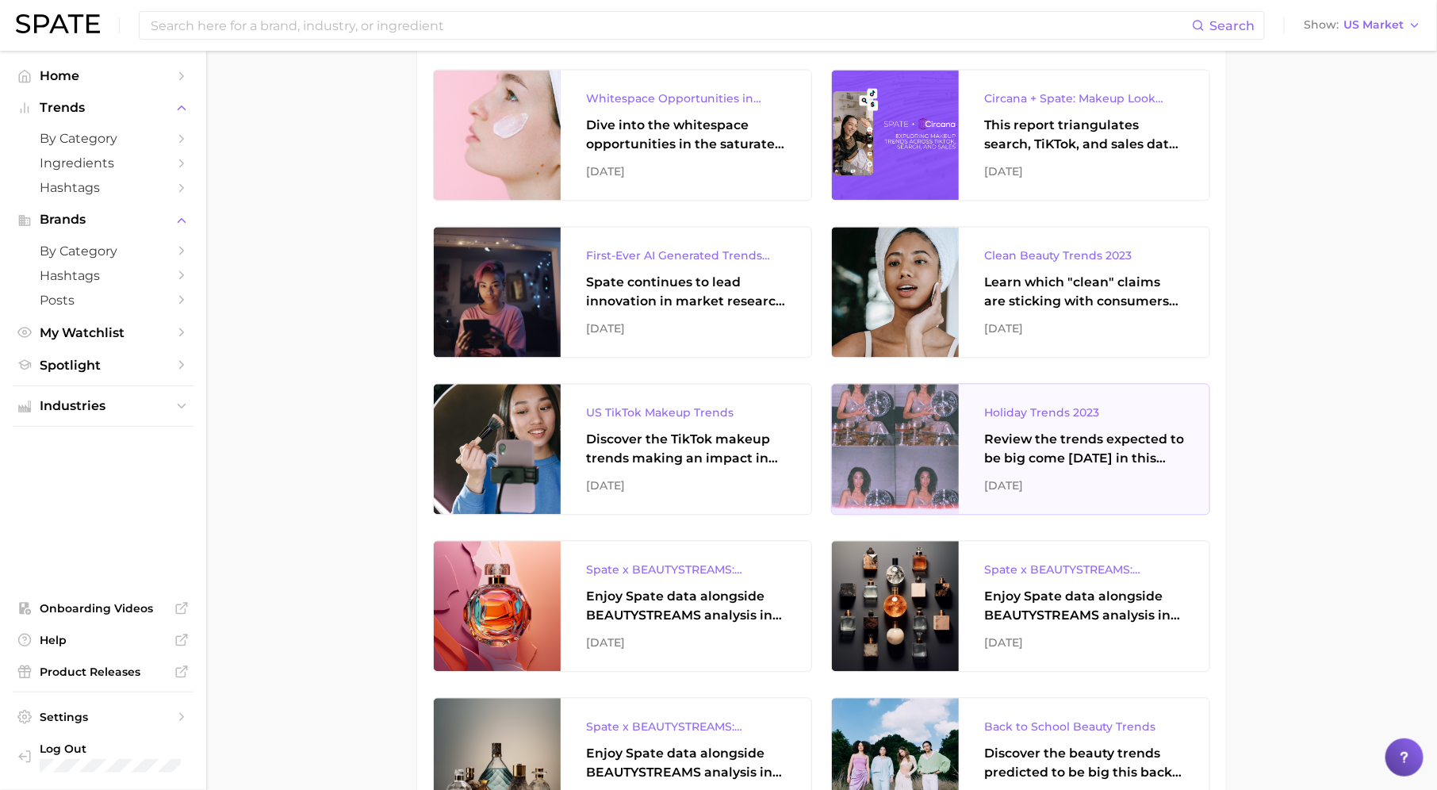
click at [918, 412] on div at bounding box center [895, 449] width 127 height 130
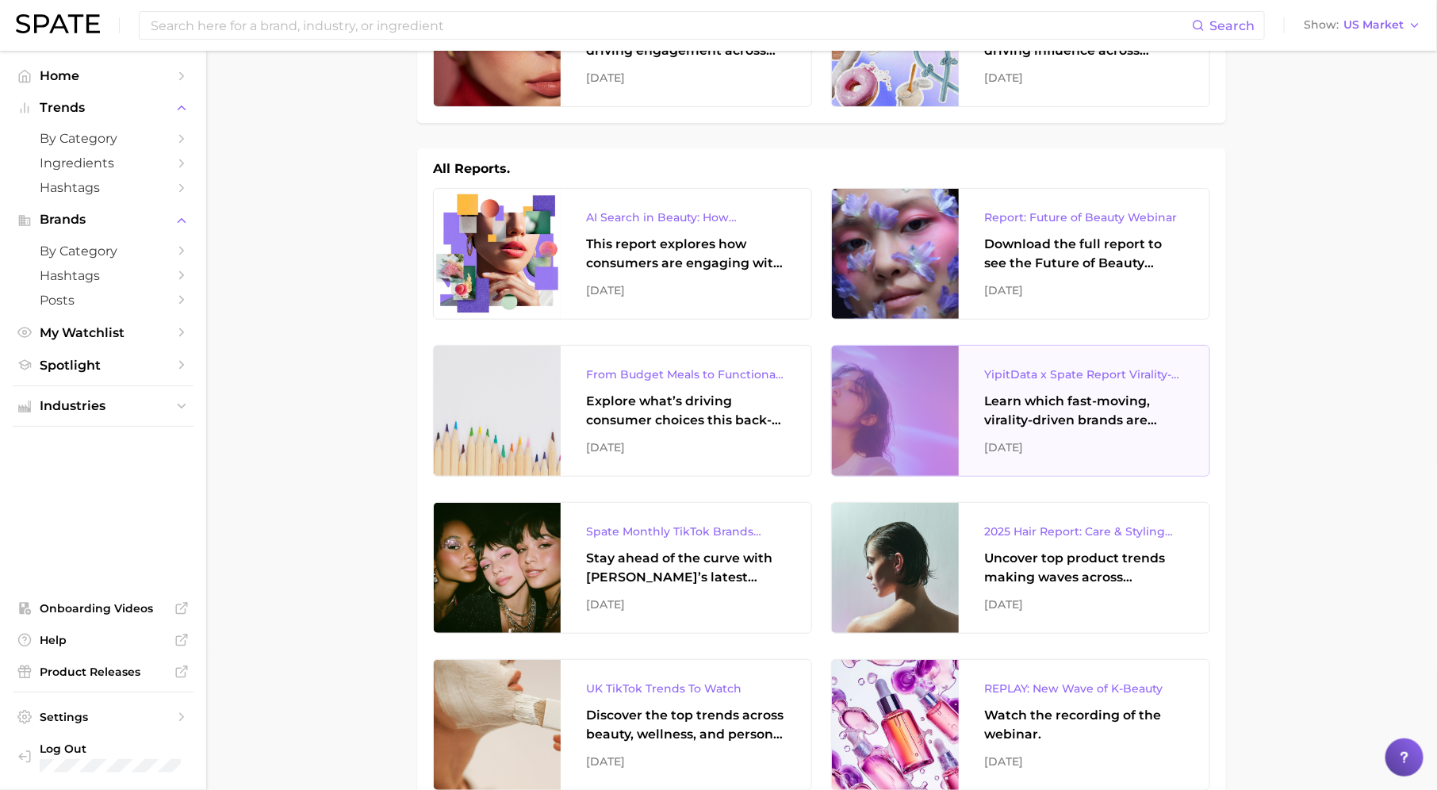
scroll to position [0, 0]
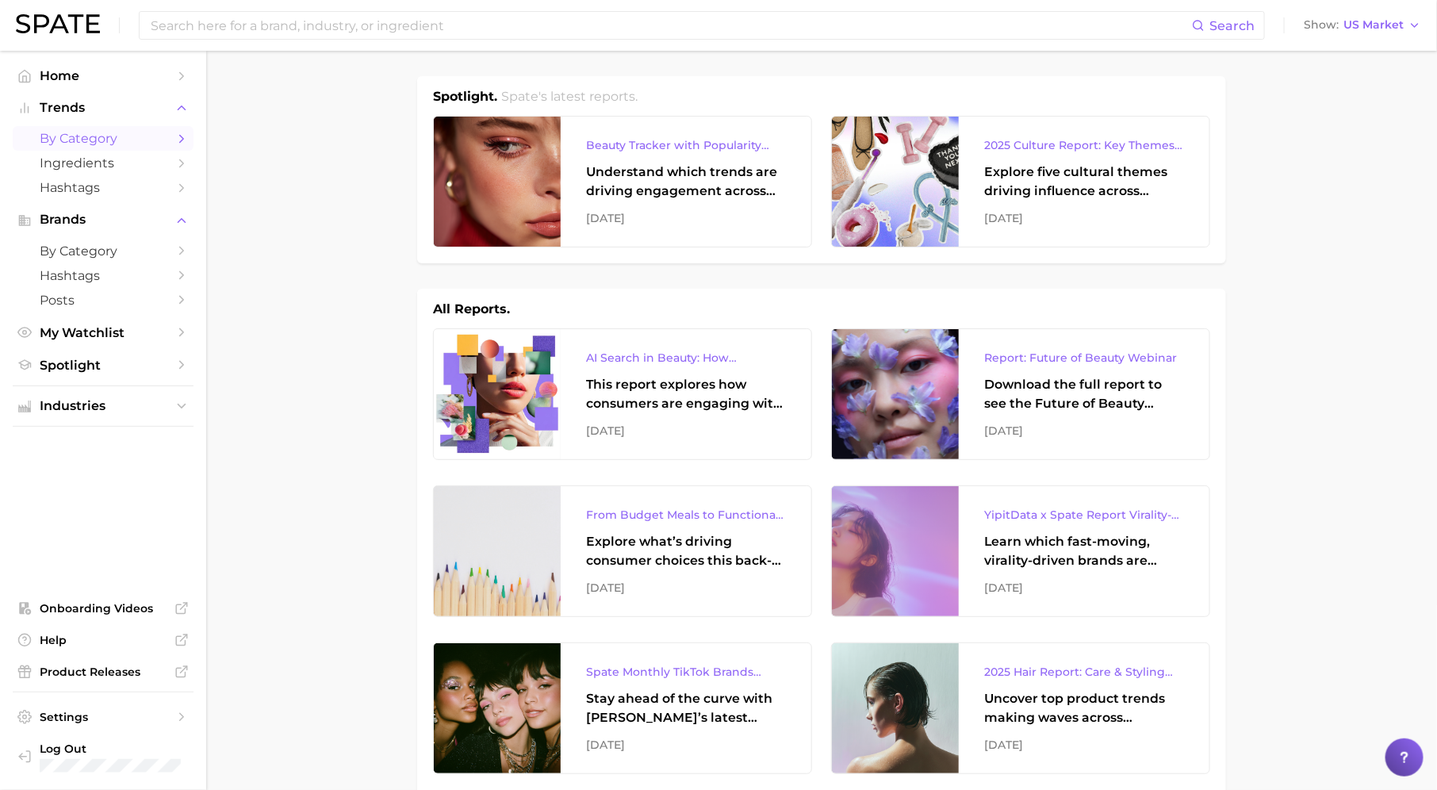
click at [174, 136] on icon "Sidebar" at bounding box center [181, 139] width 14 height 14
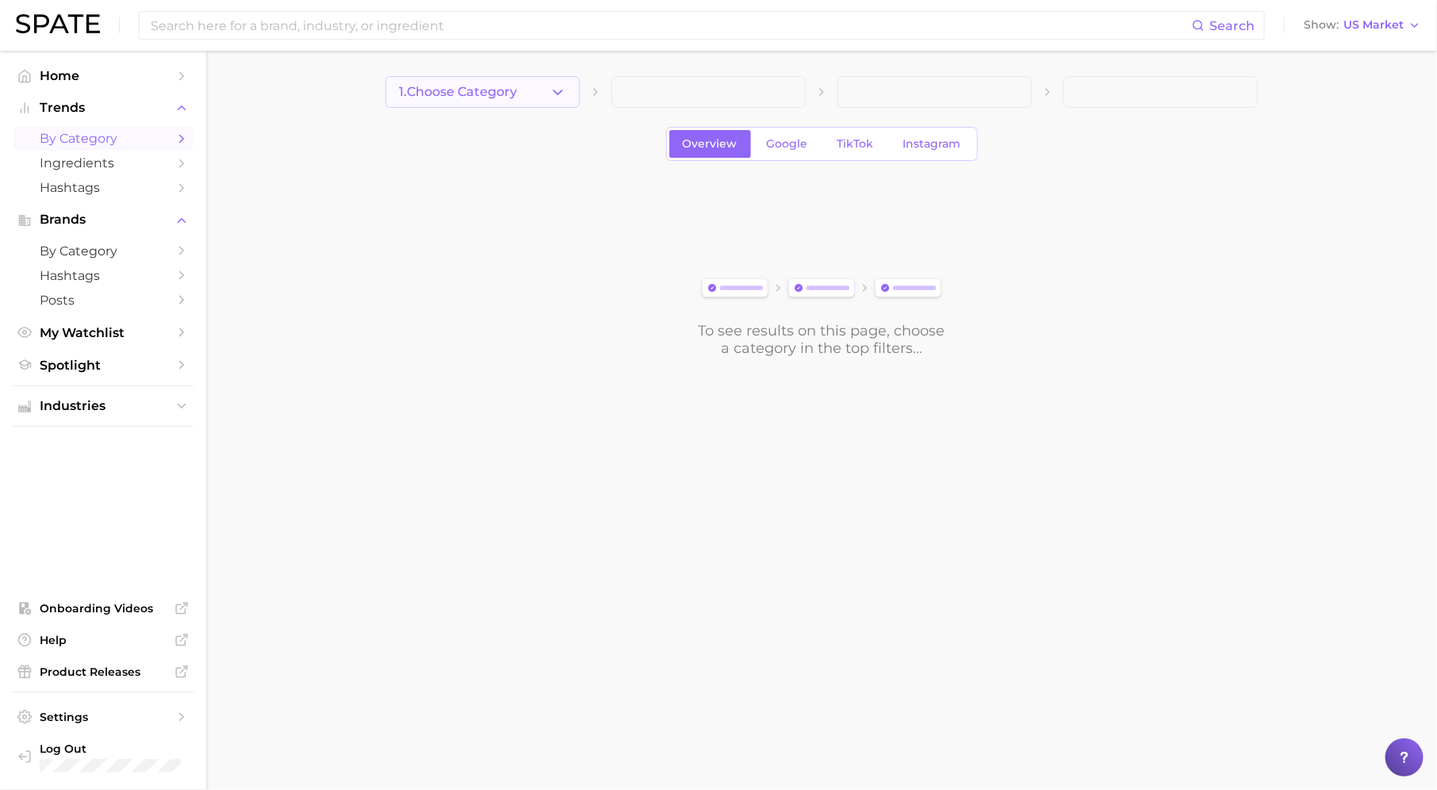
click at [462, 85] on span "1. Choose Category" at bounding box center [458, 92] width 118 height 14
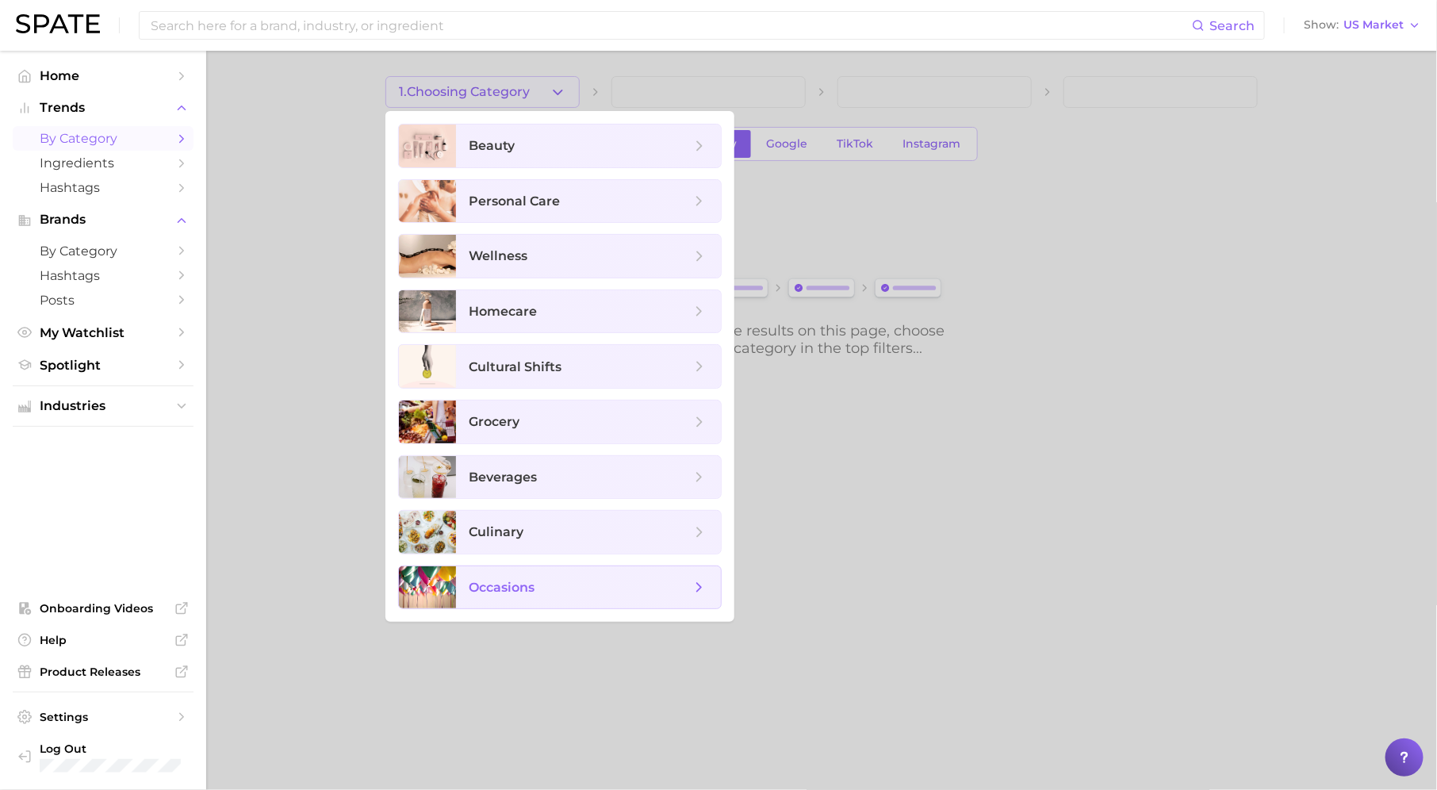
click at [546, 570] on span "occasions" at bounding box center [588, 587] width 265 height 43
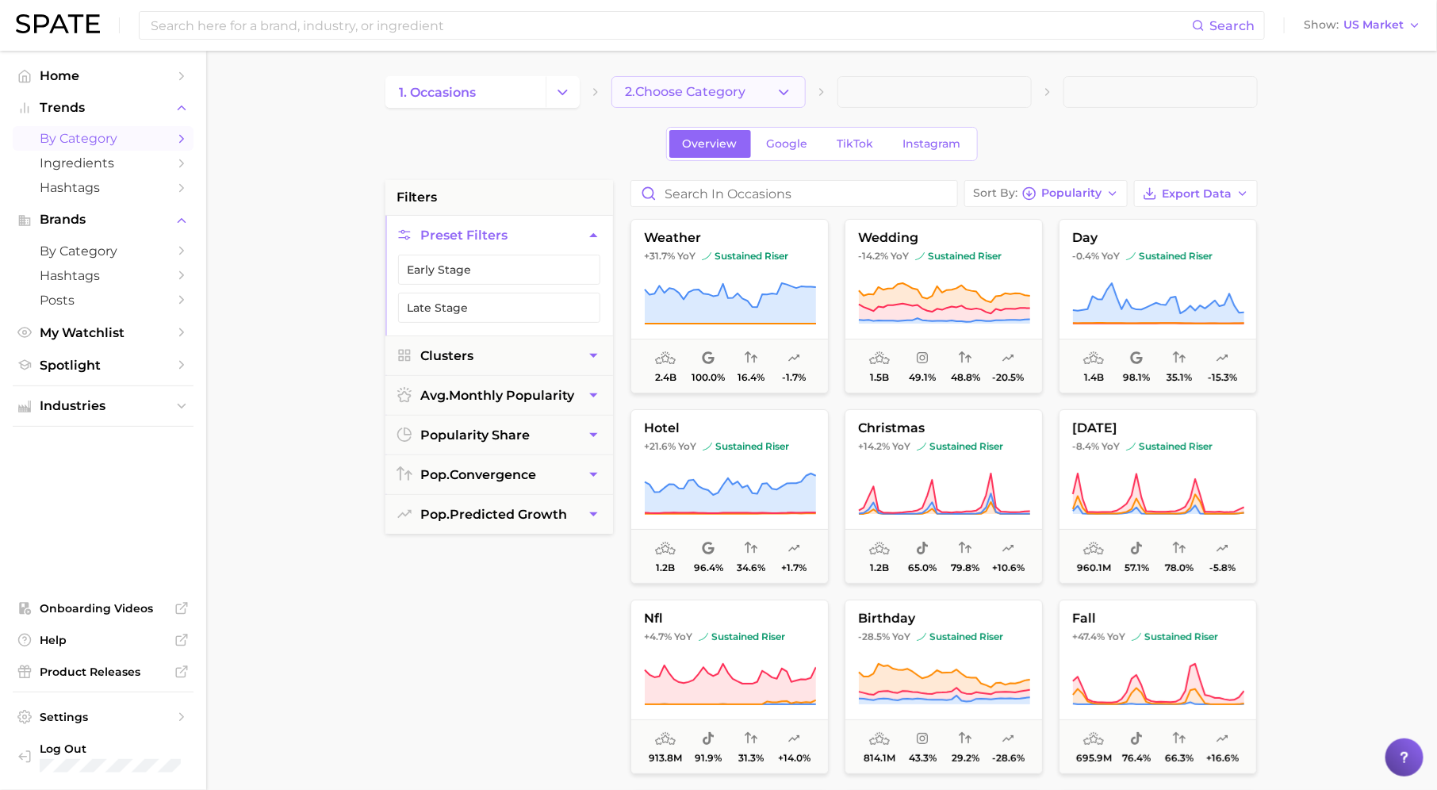
click at [683, 85] on span "2. Choose Category" at bounding box center [685, 92] width 121 height 14
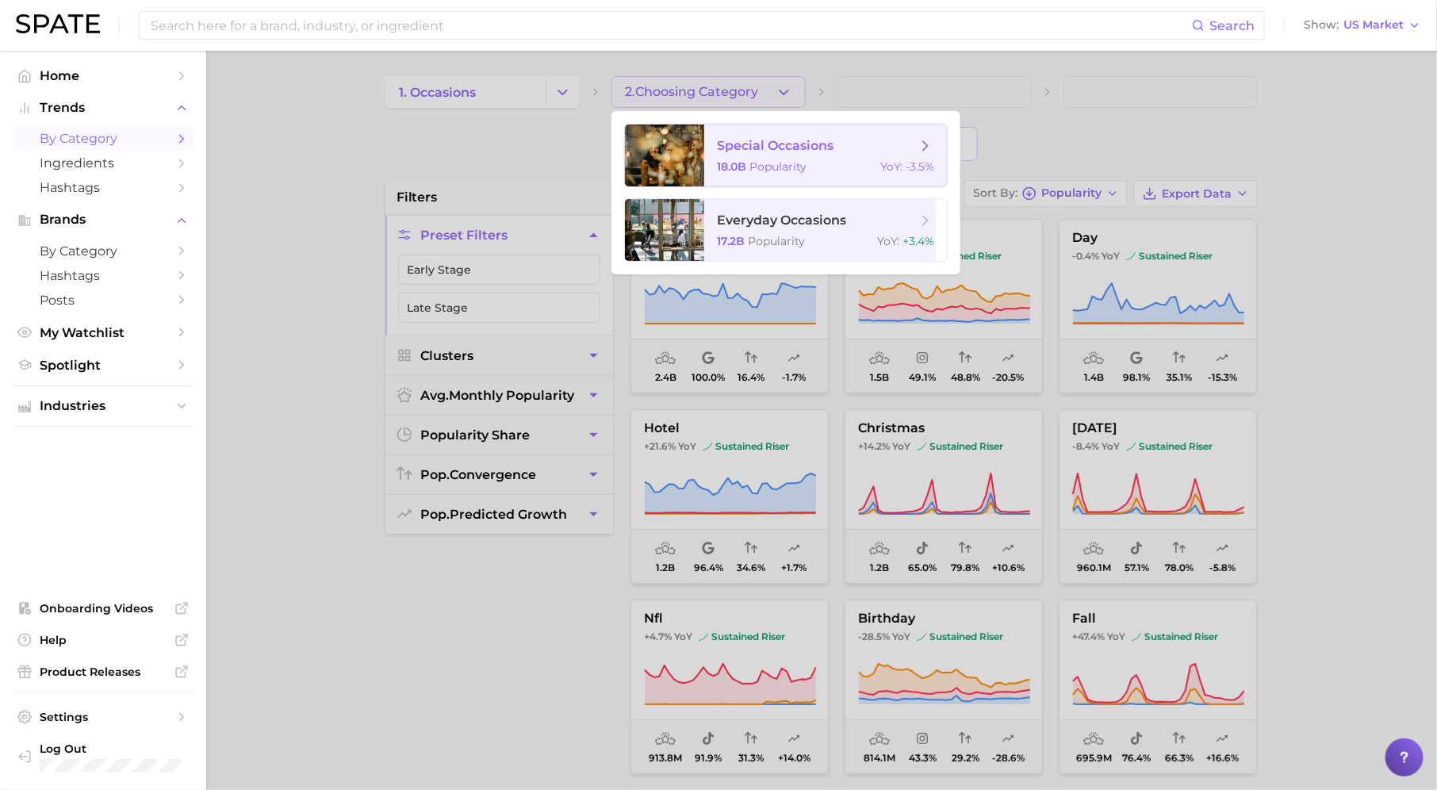
click at [844, 161] on div "18.0b Popularity YoY : -3.5%" at bounding box center [825, 166] width 217 height 14
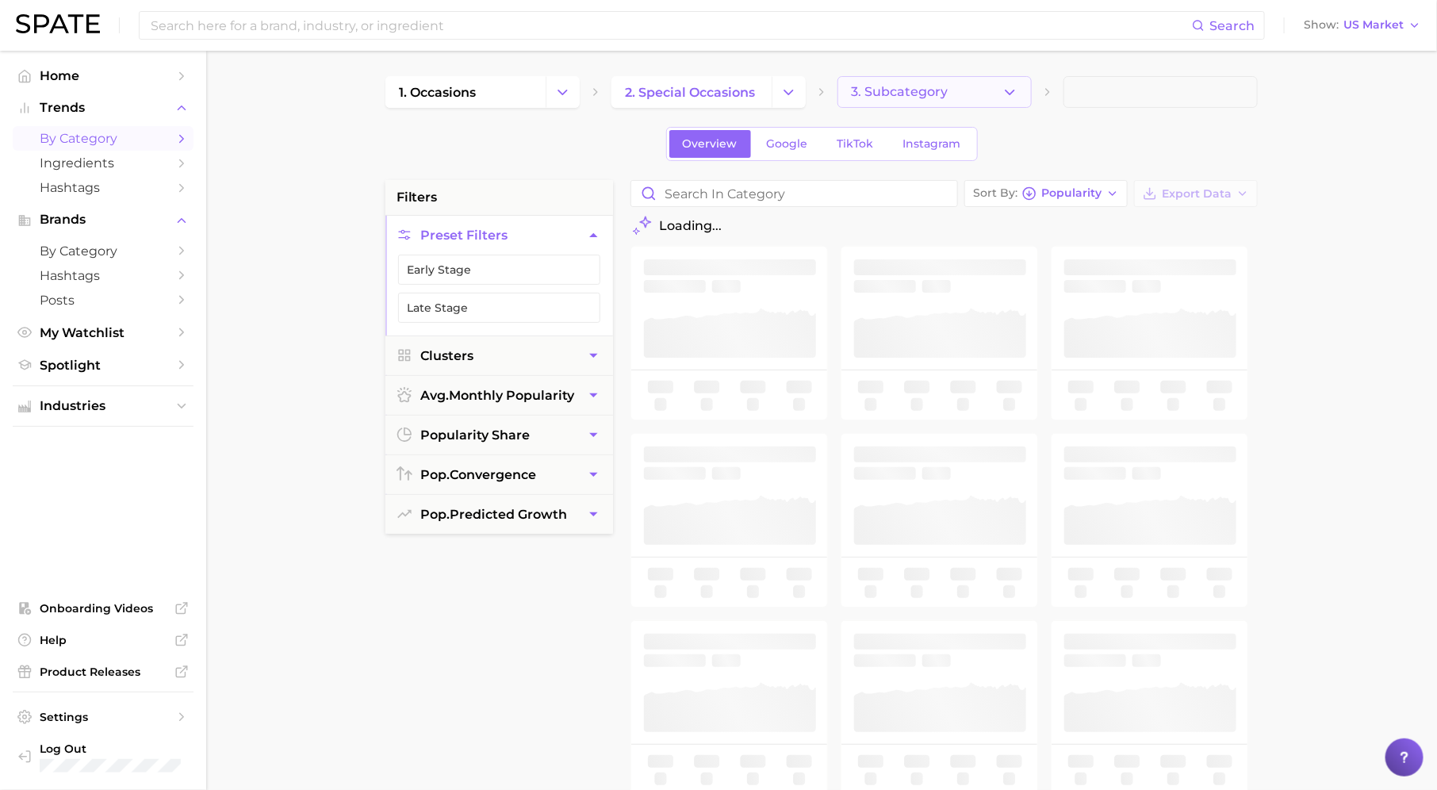
click at [948, 94] on button "3. Subcategory" at bounding box center [934, 92] width 194 height 32
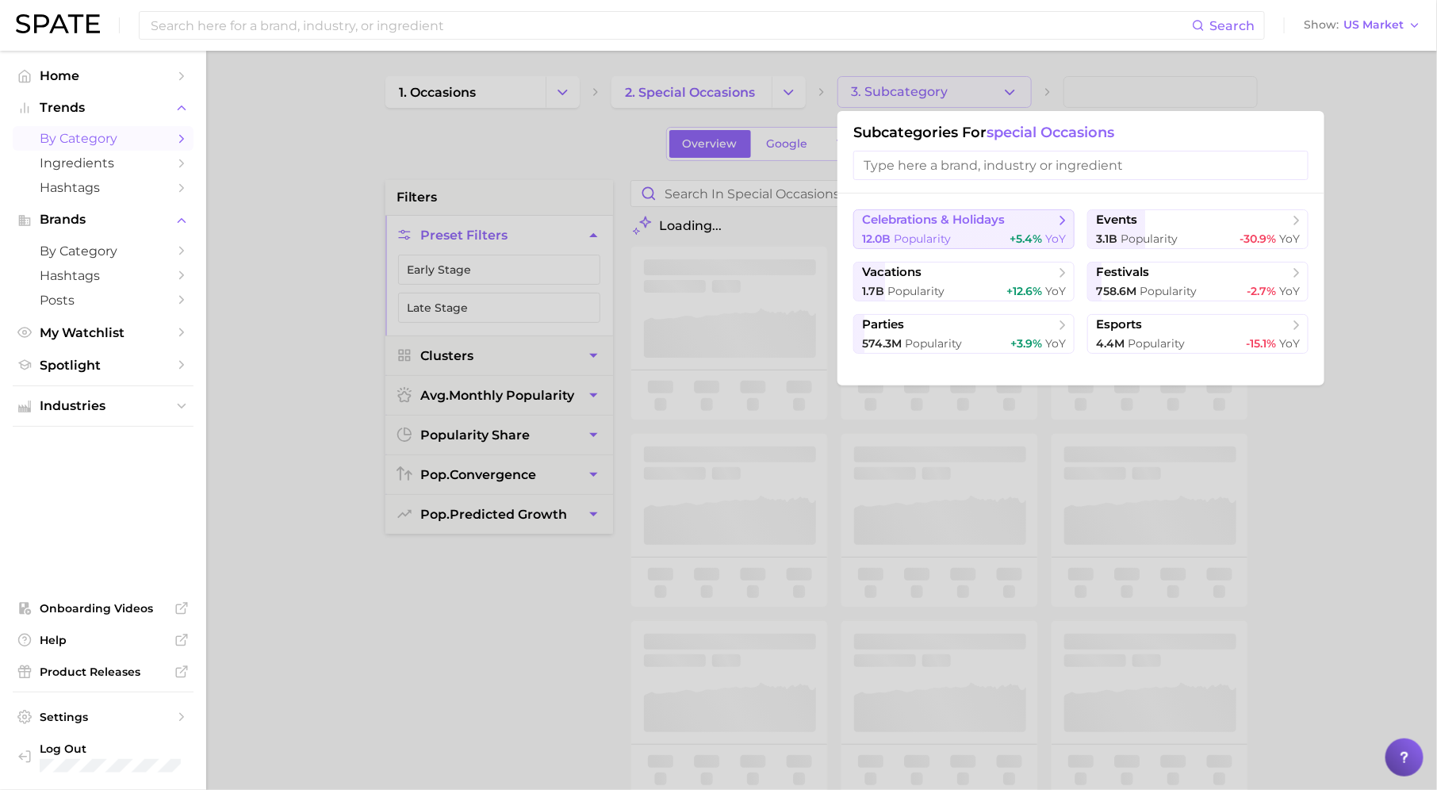
click at [985, 227] on span "celebrations & holidays" at bounding box center [958, 220] width 193 height 16
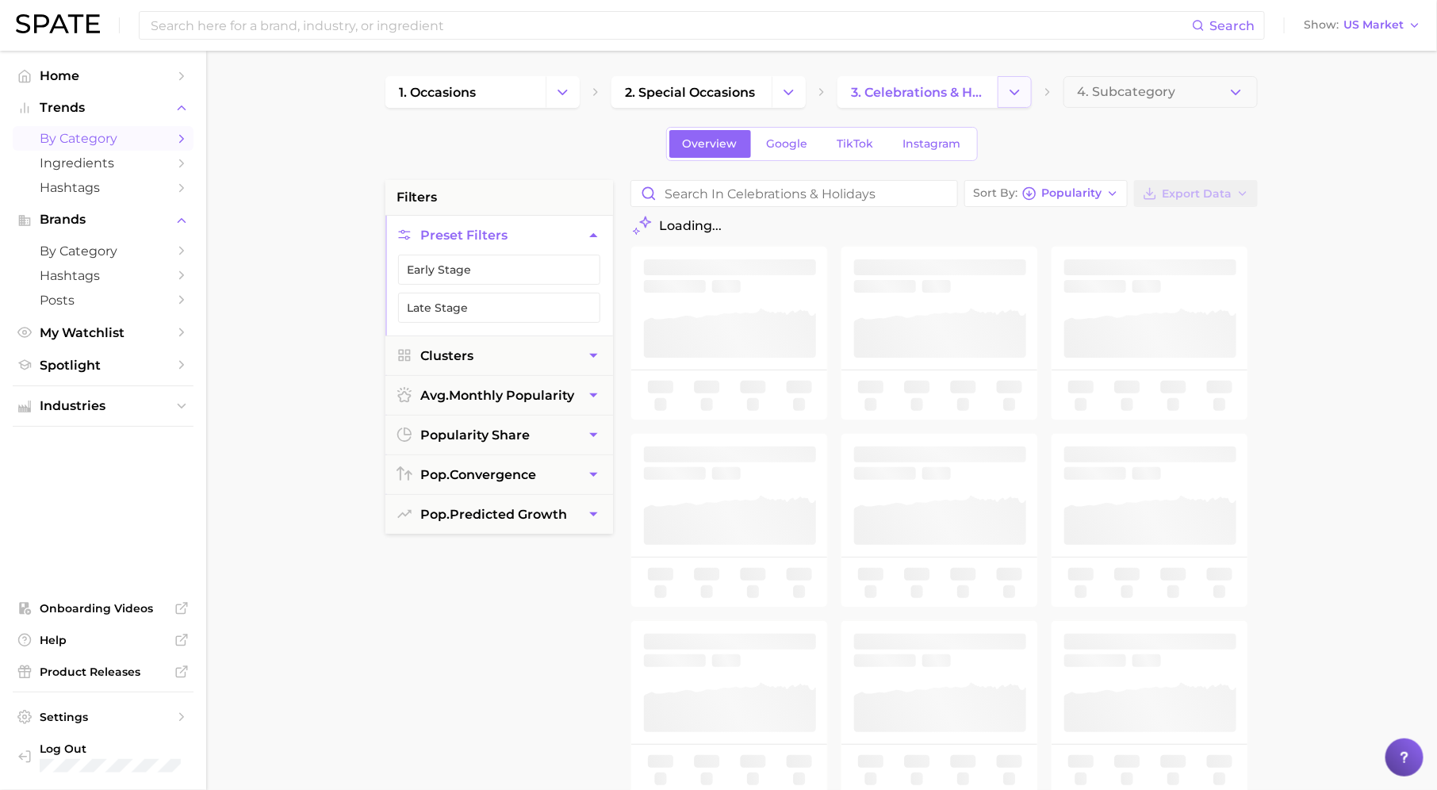
click at [1018, 100] on button "Change Category" at bounding box center [1014, 92] width 34 height 32
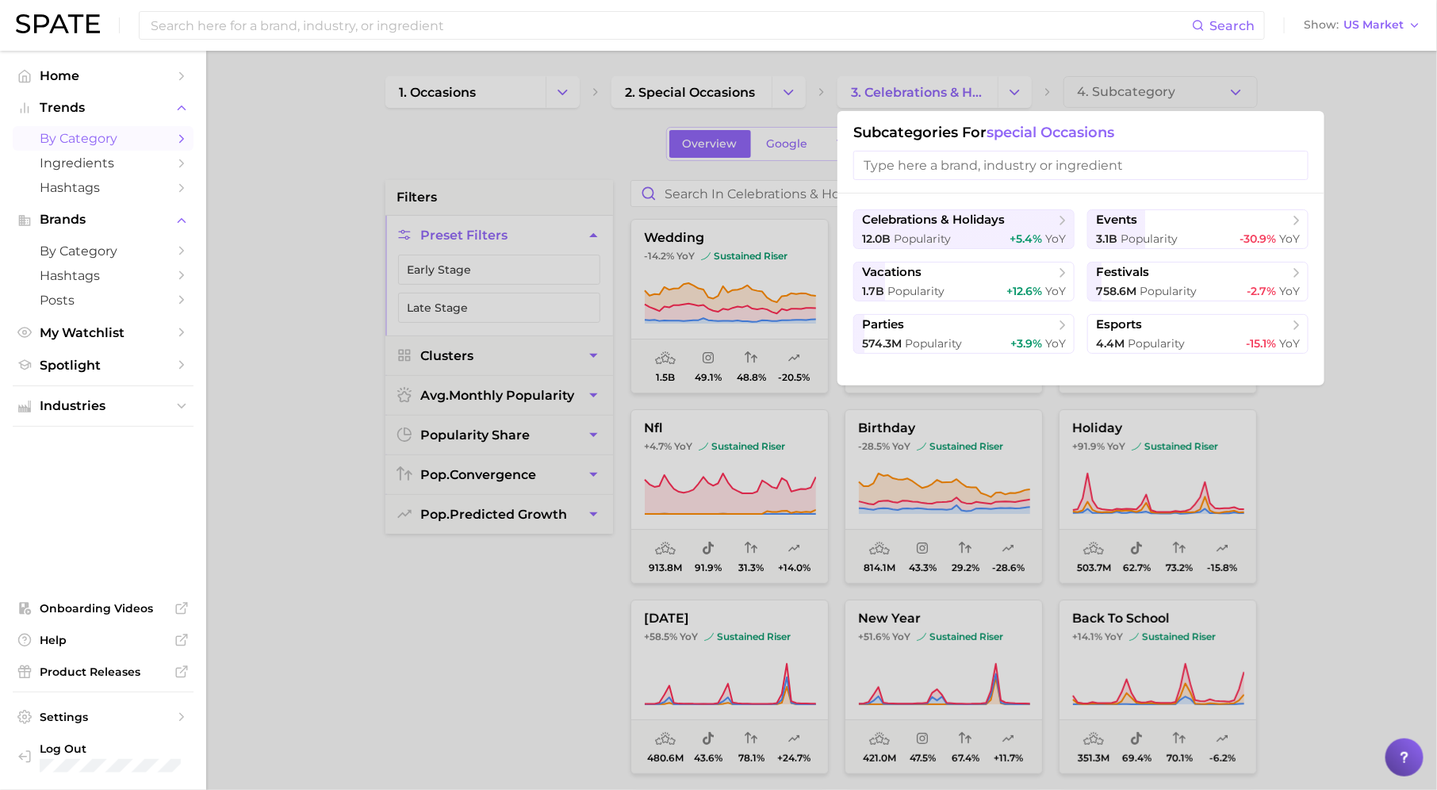
click at [556, 164] on div at bounding box center [718, 395] width 1437 height 790
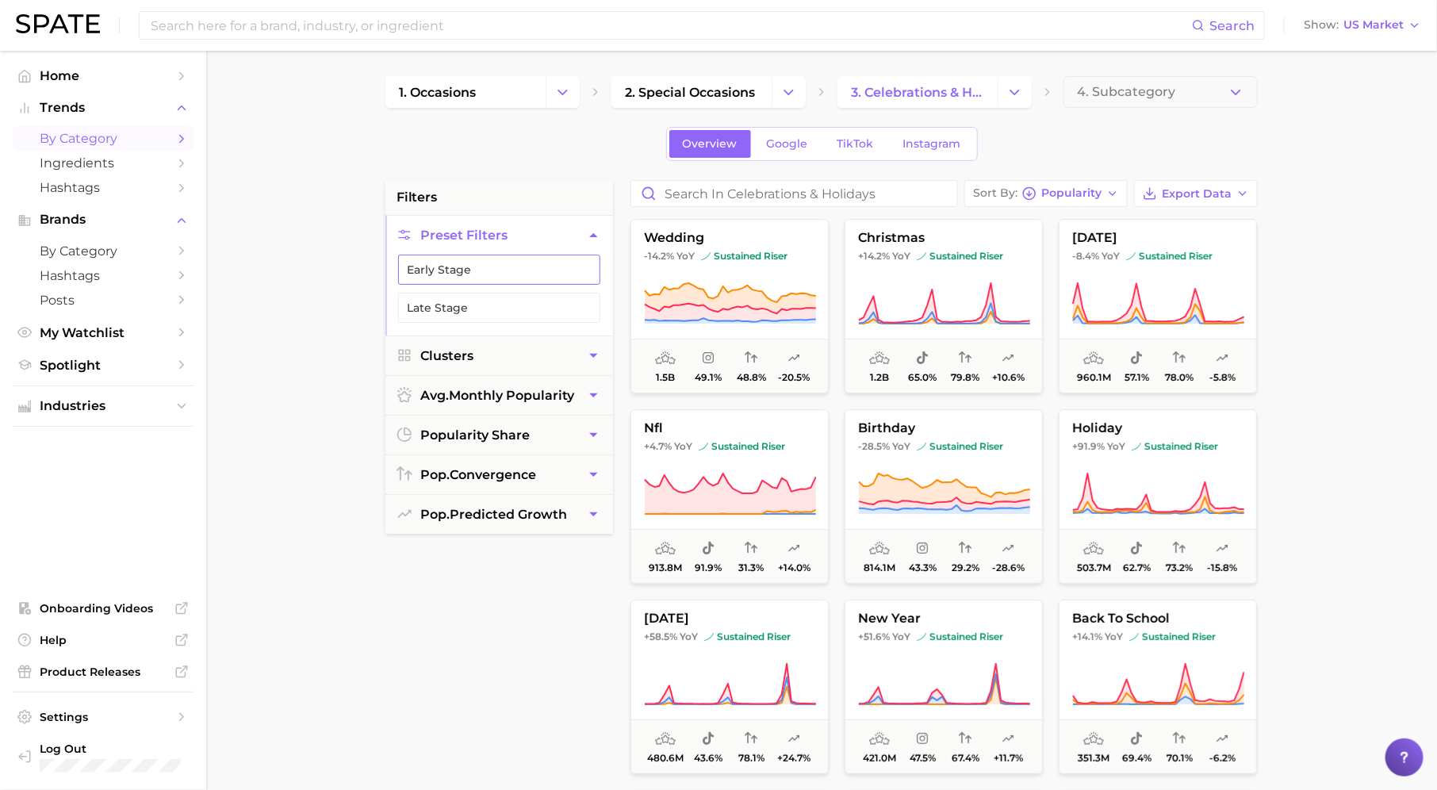
click at [559, 267] on button "Early Stage" at bounding box center [499, 270] width 202 height 30
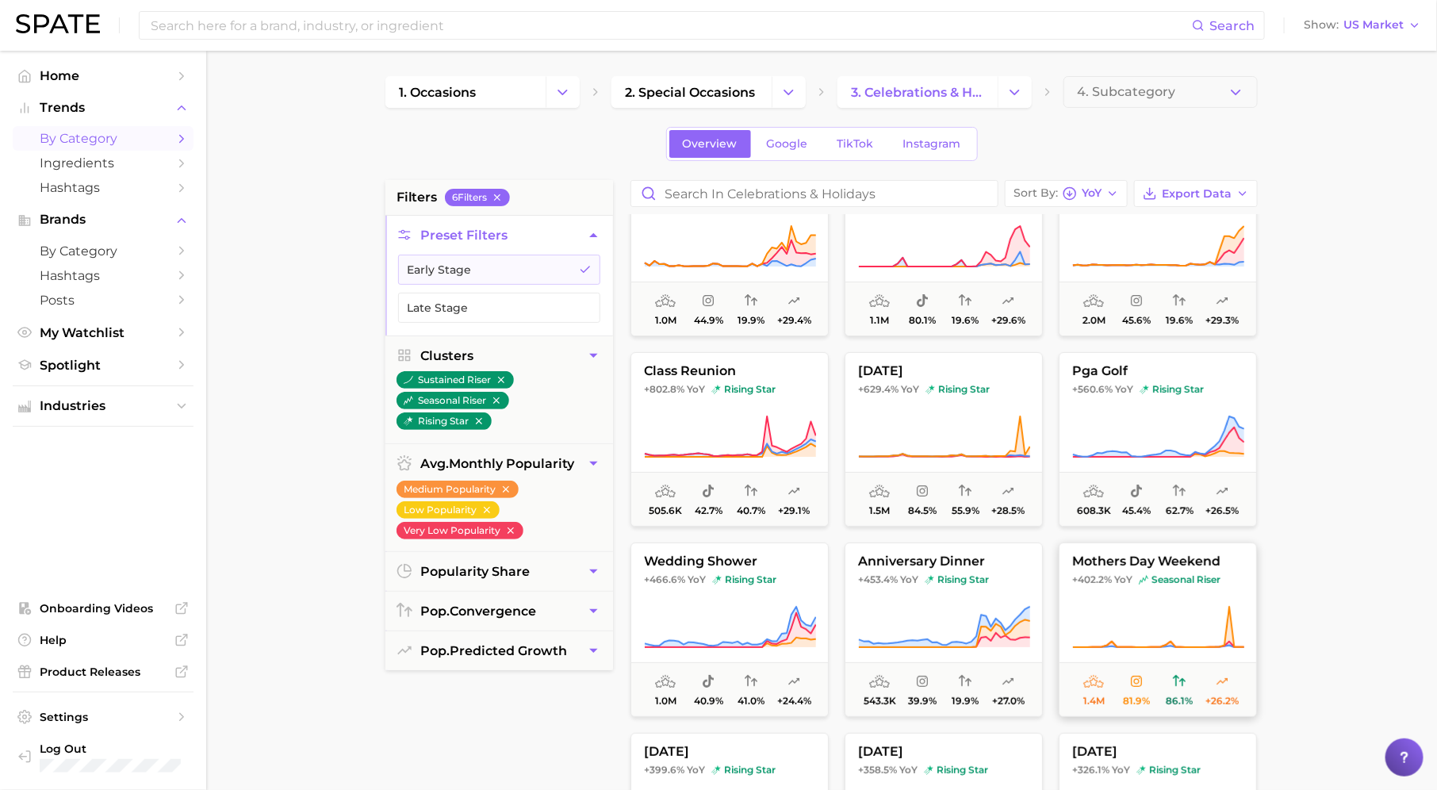
scroll to position [17, 0]
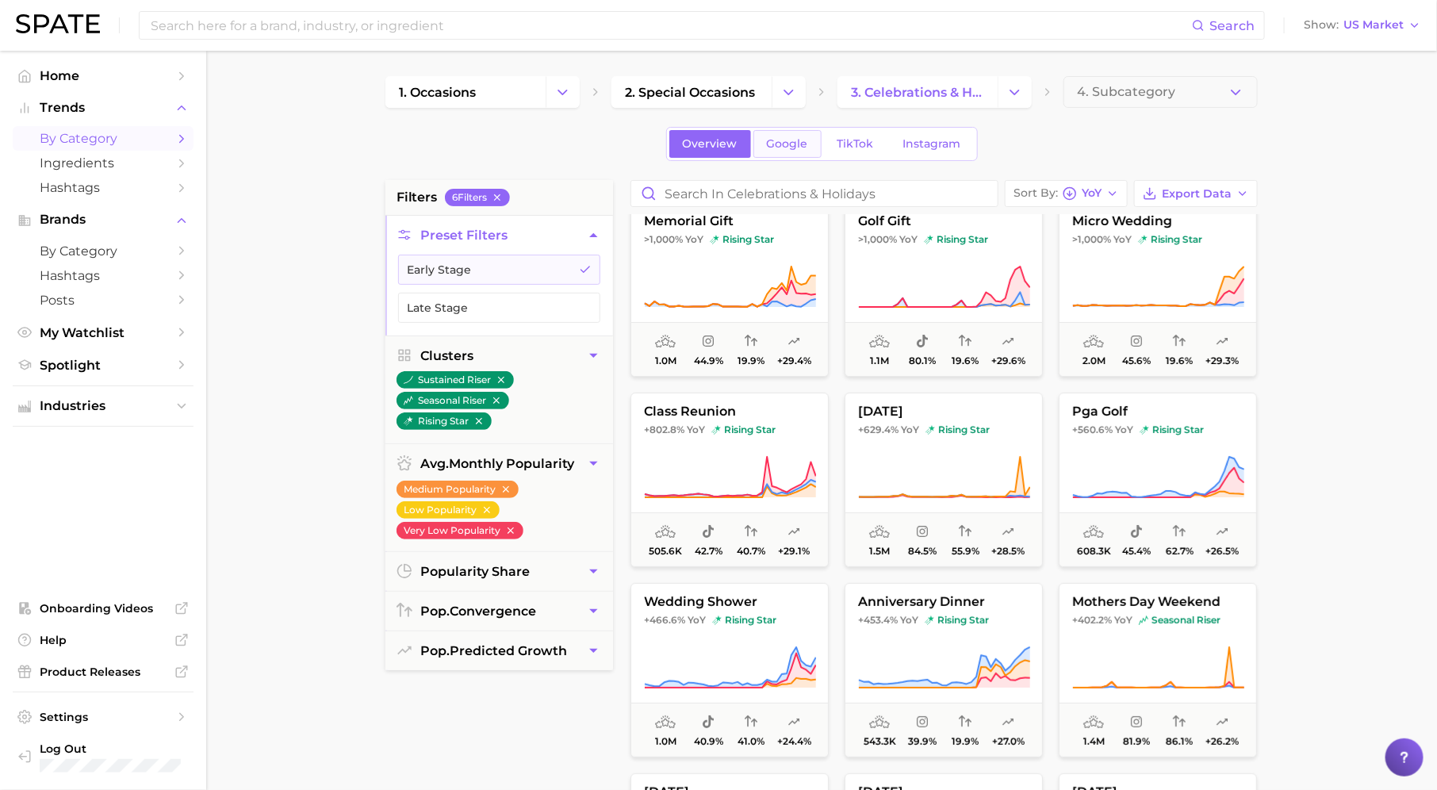
click at [799, 146] on span "Google" at bounding box center [787, 143] width 41 height 13
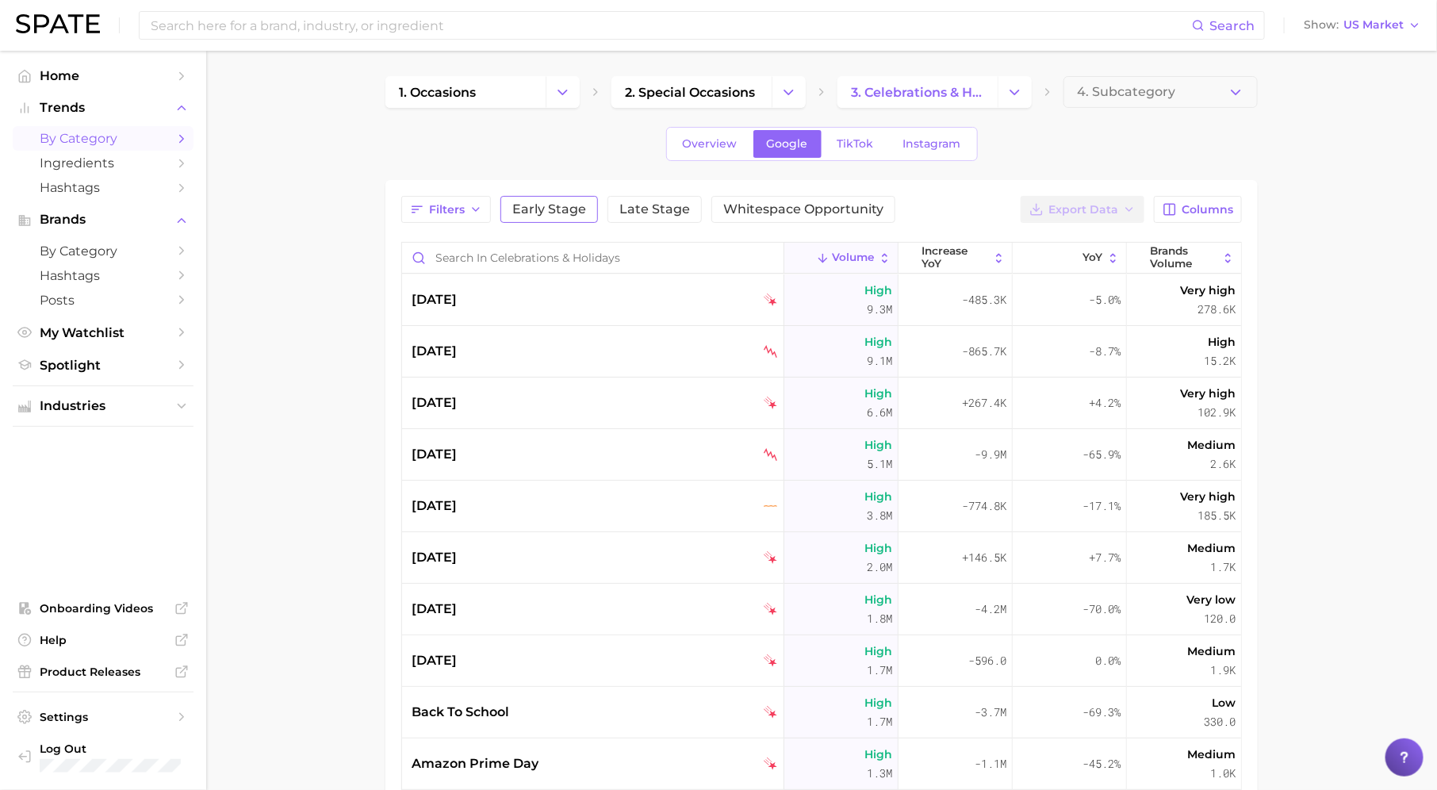
click at [565, 203] on span "Early Stage" at bounding box center [549, 209] width 74 height 13
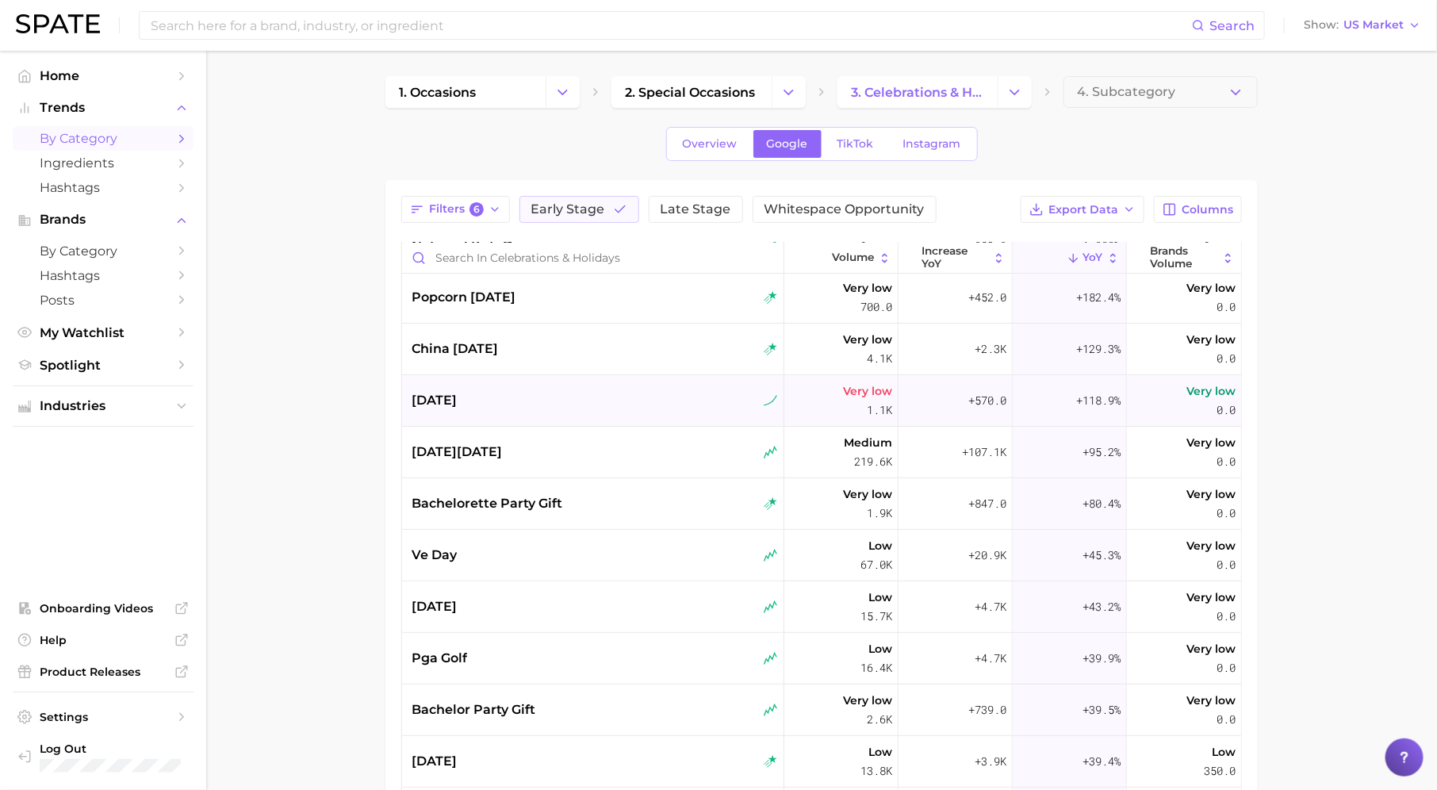
scroll to position [73, 0]
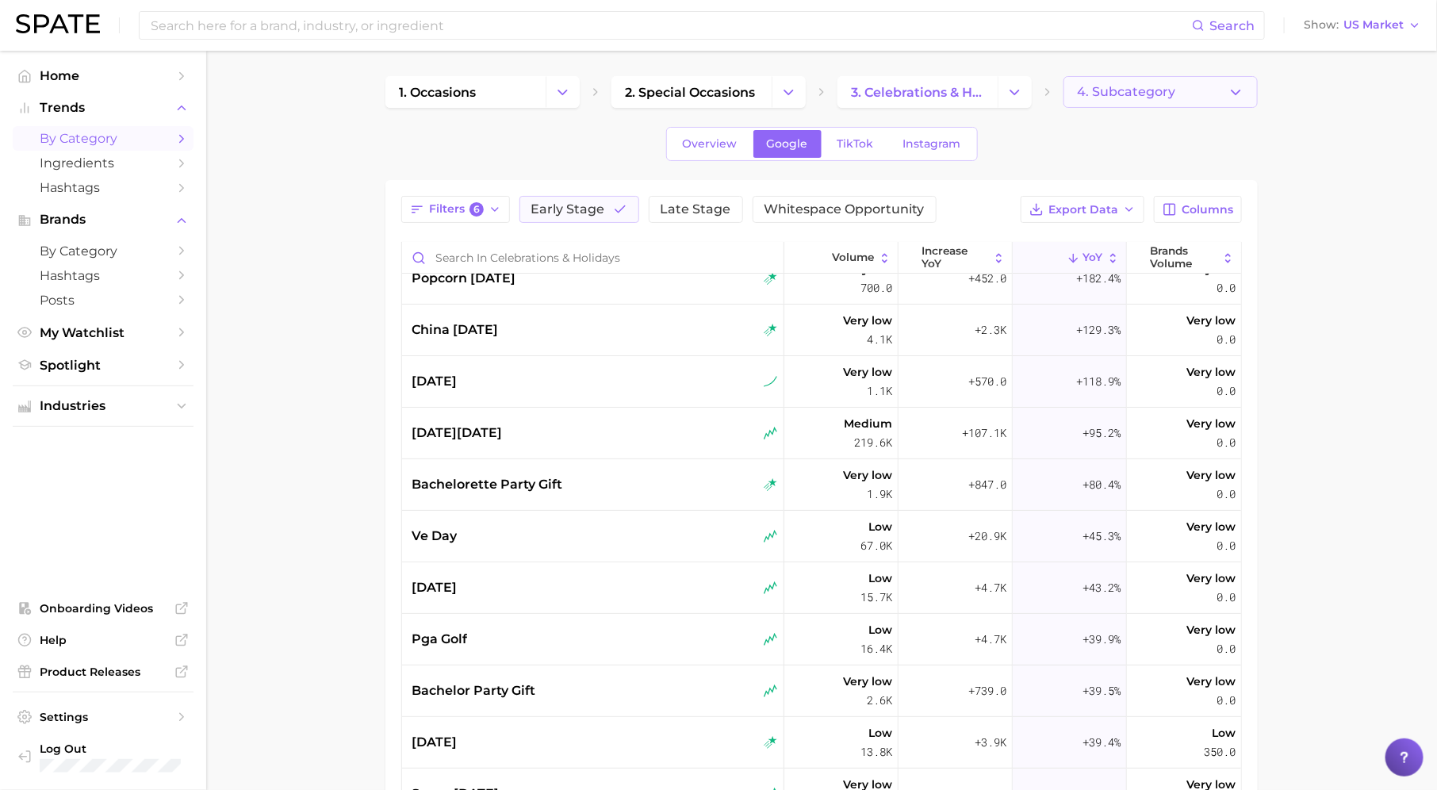
click at [1095, 95] on span "4. Subcategory" at bounding box center [1126, 92] width 98 height 14
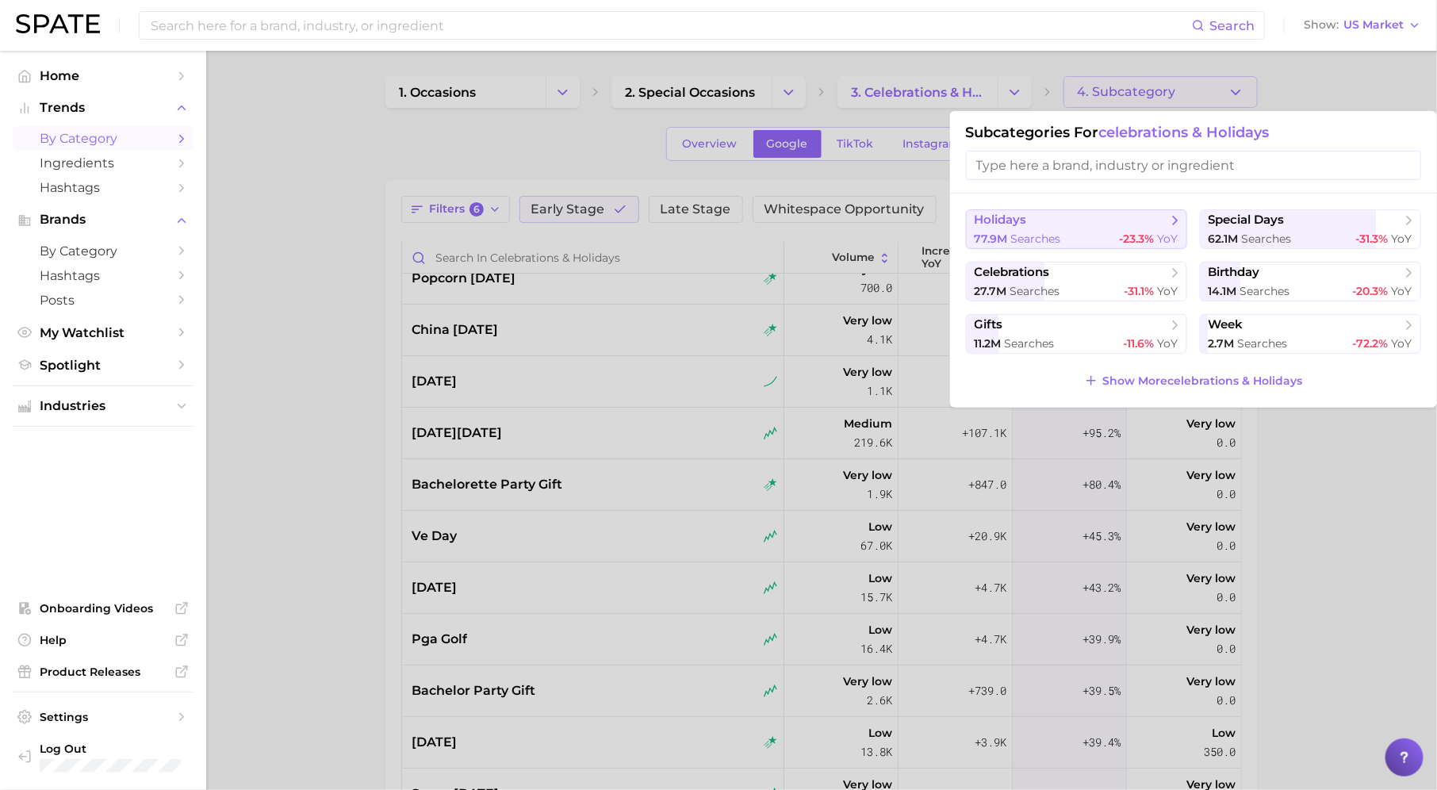
click at [1152, 227] on span "holidays" at bounding box center [1070, 220] width 193 height 16
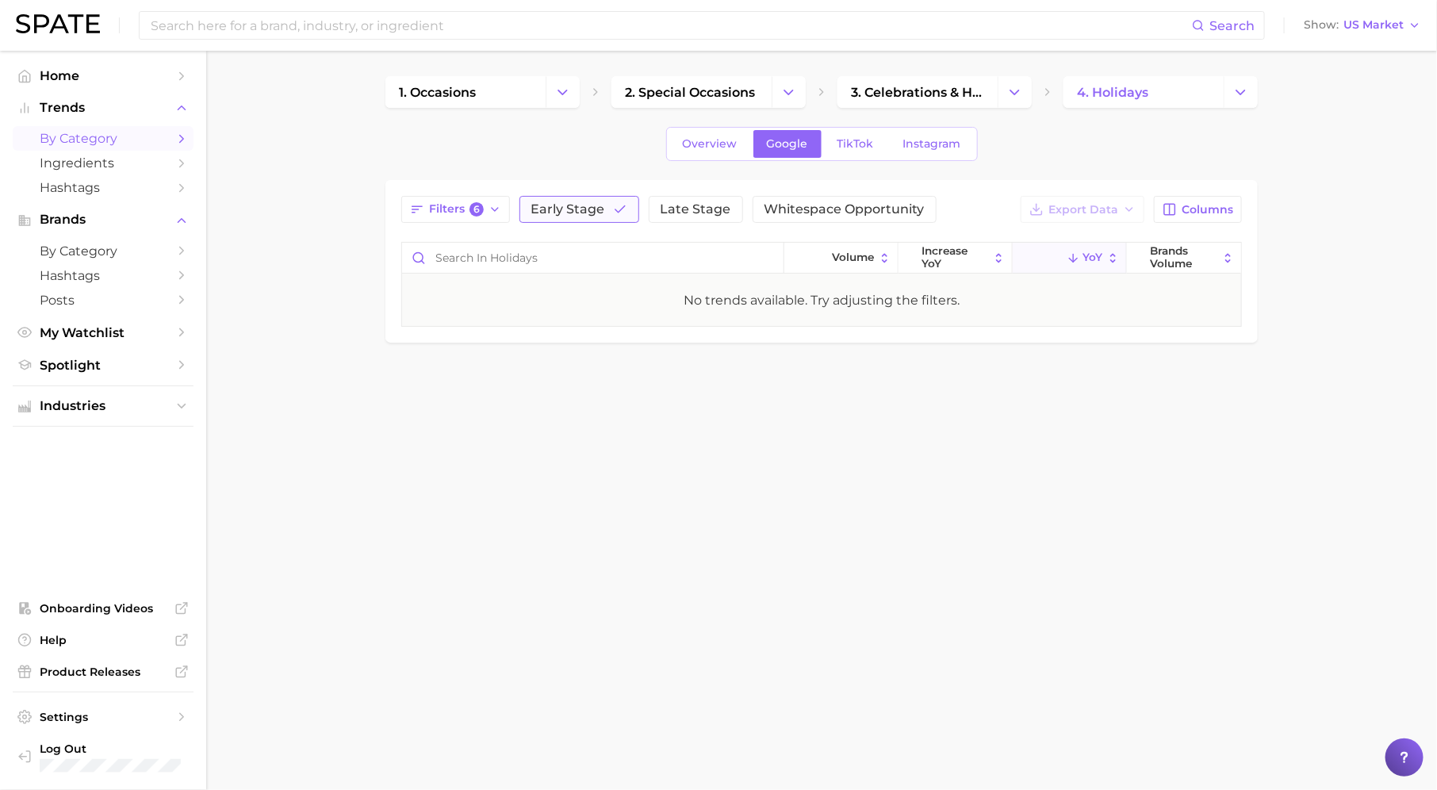
click at [608, 196] on button "Early Stage" at bounding box center [579, 209] width 120 height 27
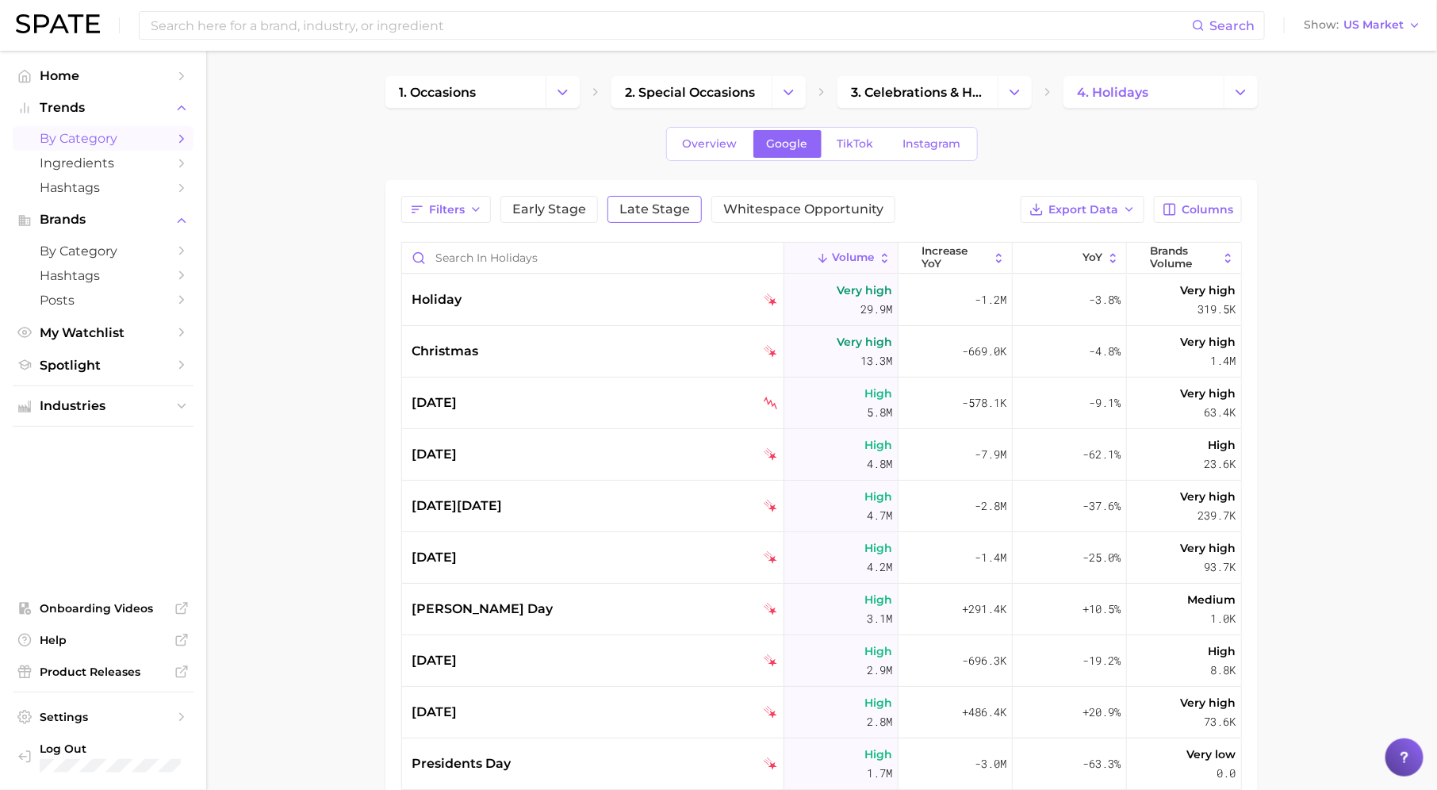
click at [654, 205] on span "Late Stage" at bounding box center [654, 209] width 71 height 13
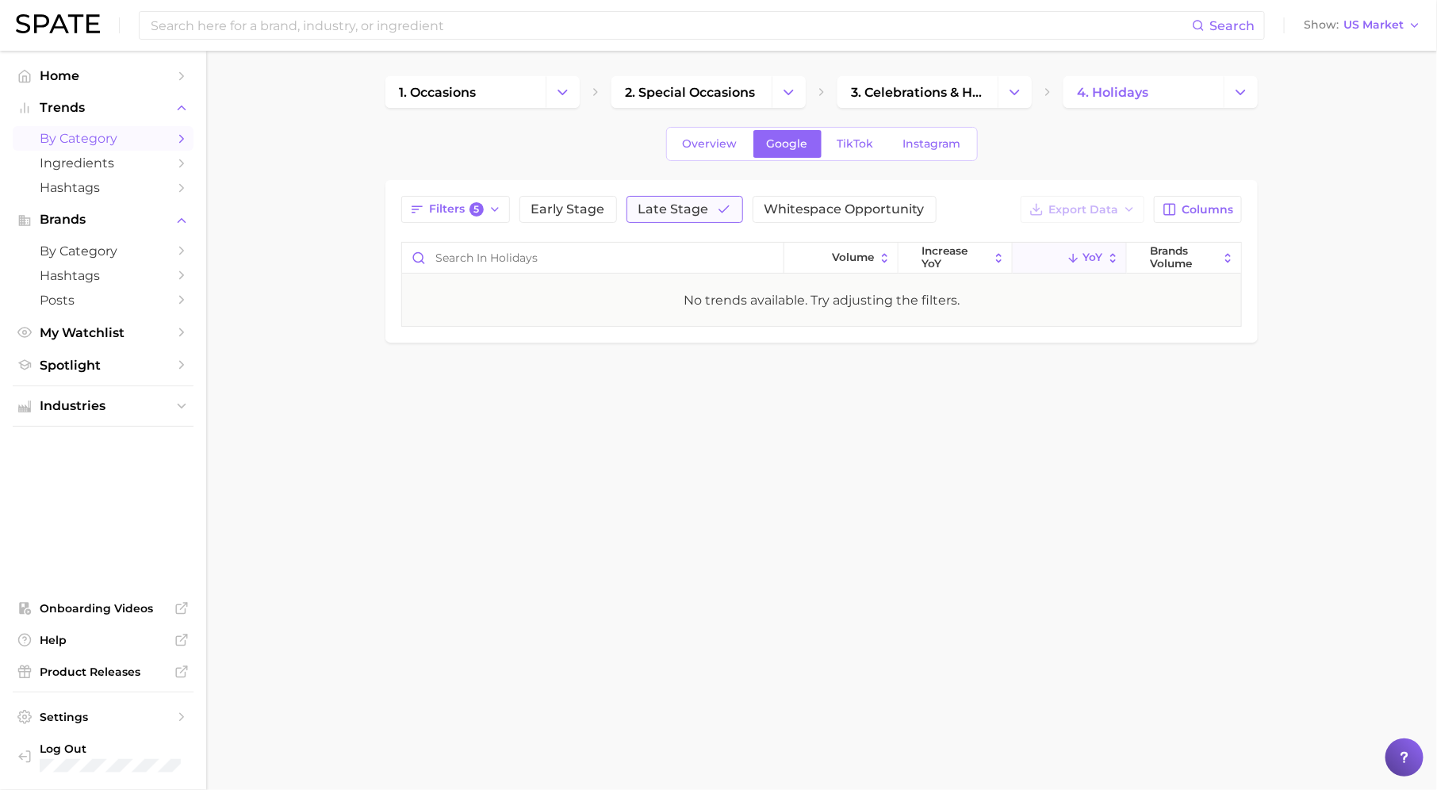
click at [654, 205] on span "Late Stage" at bounding box center [673, 209] width 71 height 13
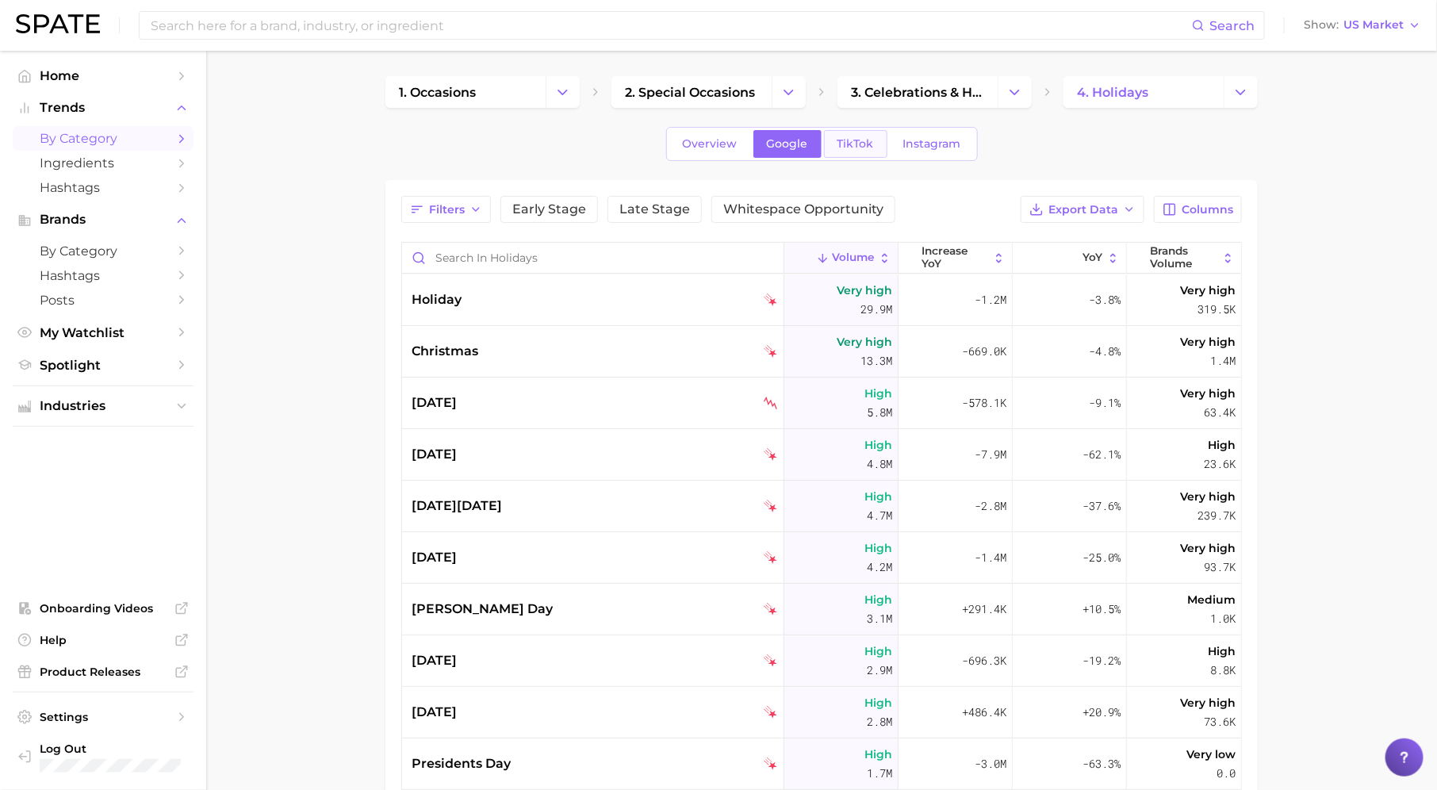
click at [840, 142] on span "TikTok" at bounding box center [855, 143] width 36 height 13
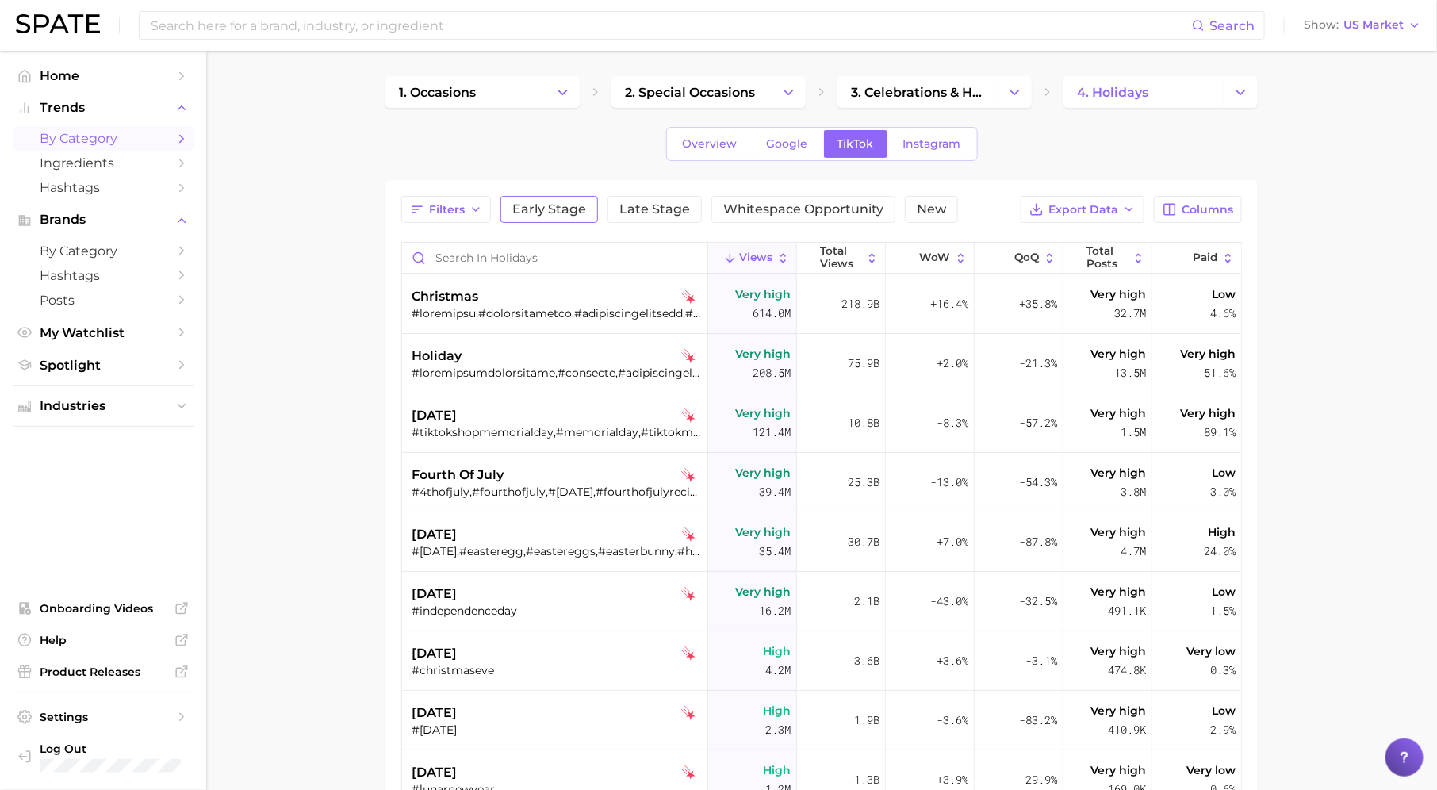
click at [560, 209] on span "Early Stage" at bounding box center [549, 209] width 74 height 13
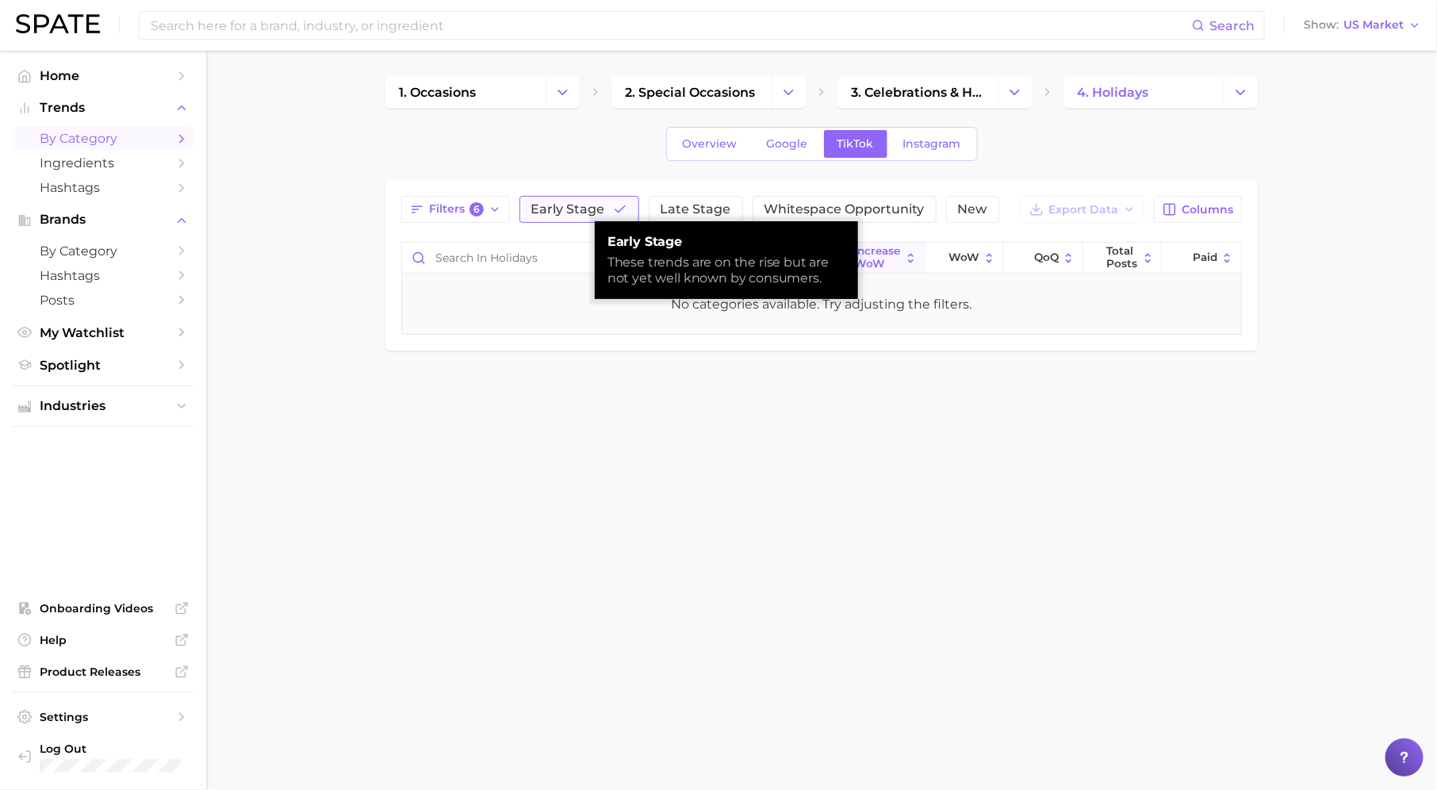
click at [560, 209] on span "Early Stage" at bounding box center [568, 209] width 74 height 13
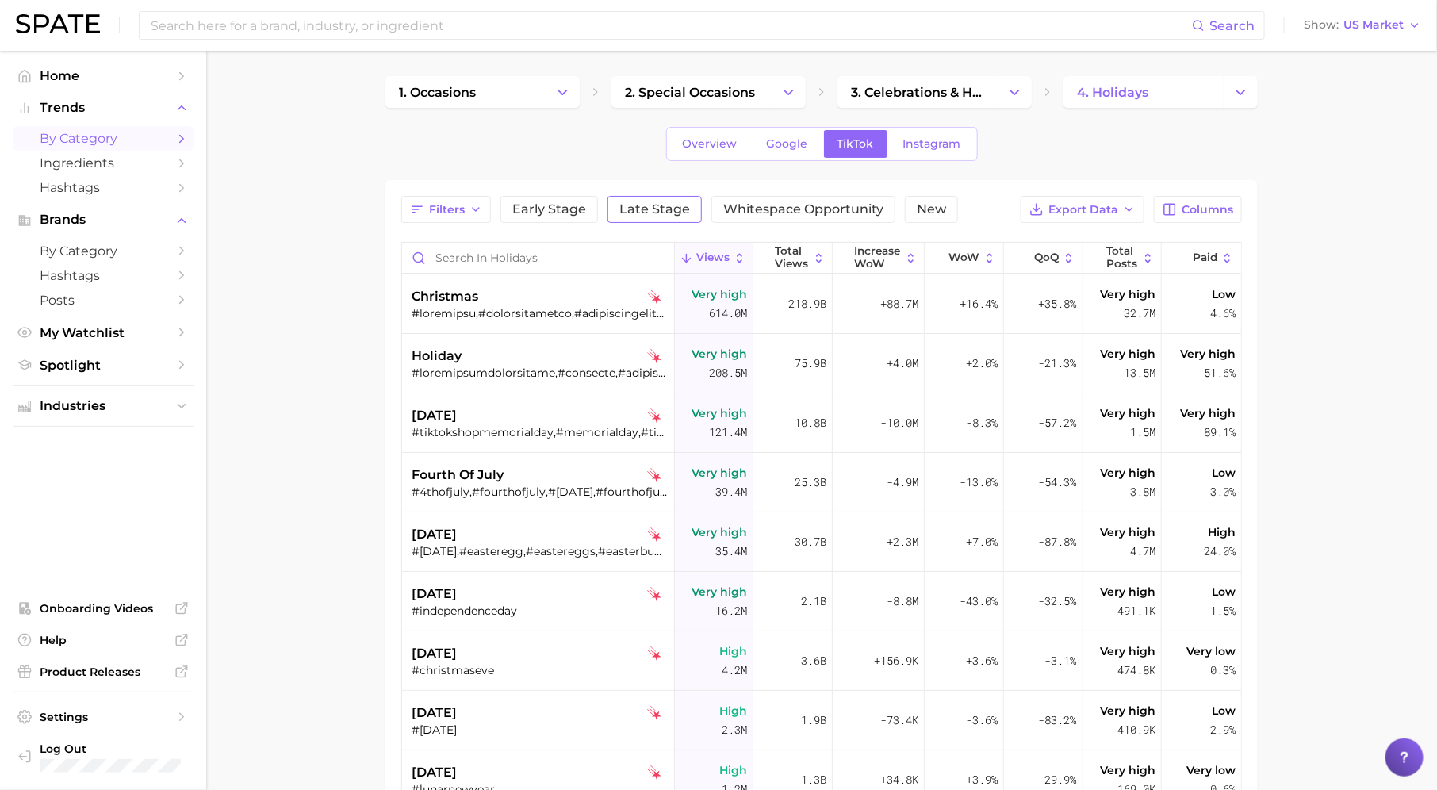
click at [664, 213] on span "Late Stage" at bounding box center [654, 209] width 71 height 13
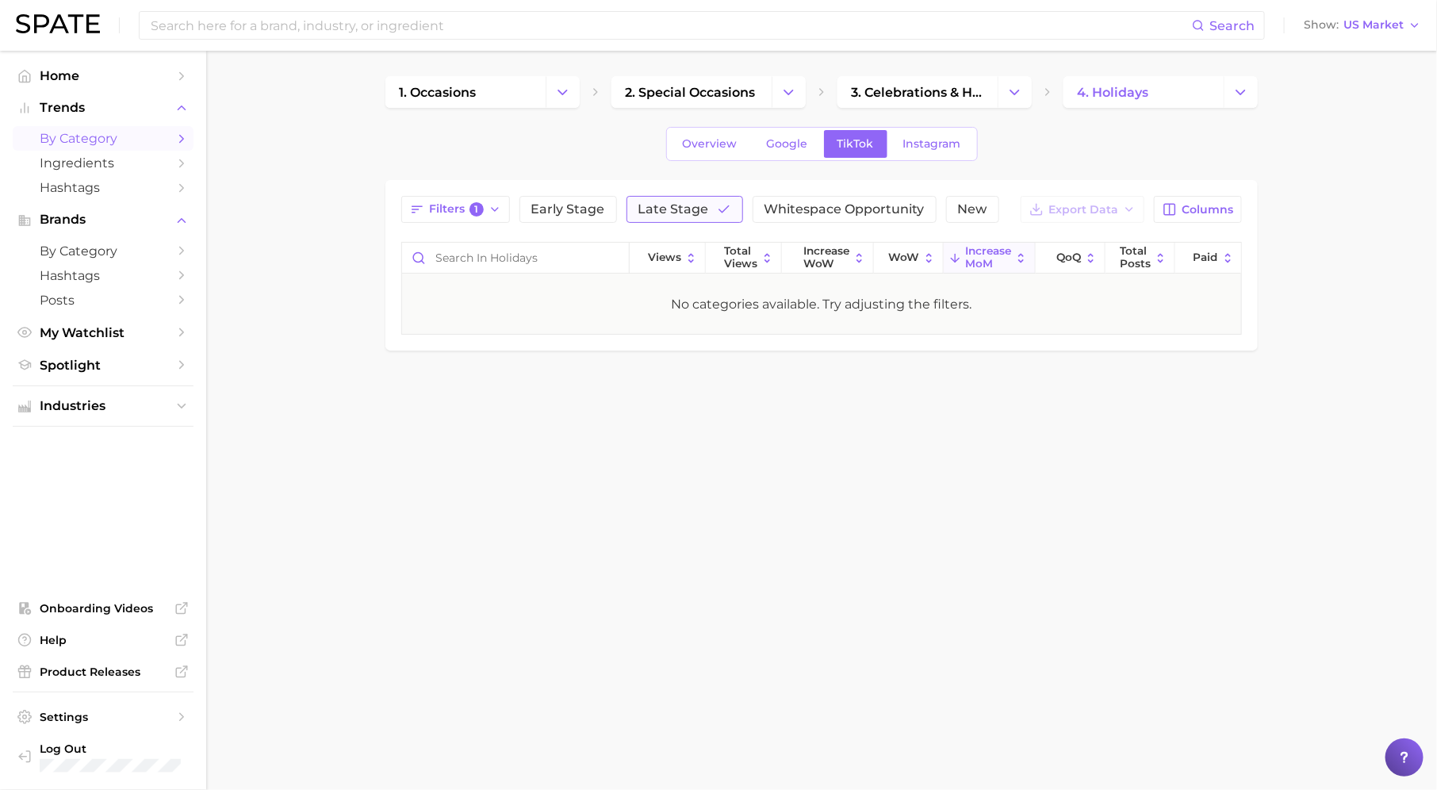
click at [664, 213] on span "Late Stage" at bounding box center [673, 209] width 71 height 13
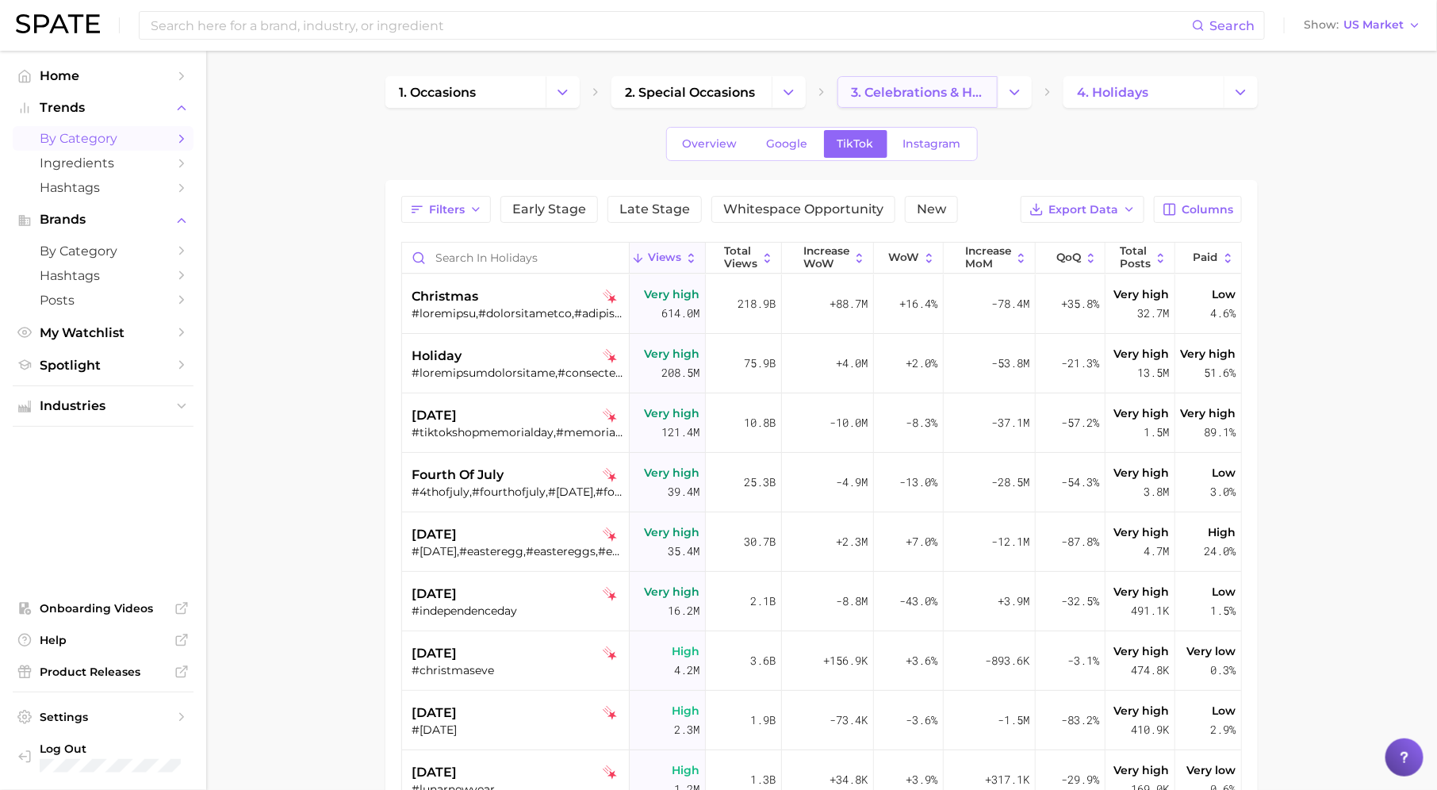
click at [959, 93] on span "3. celebrations & holidays" at bounding box center [917, 92] width 133 height 15
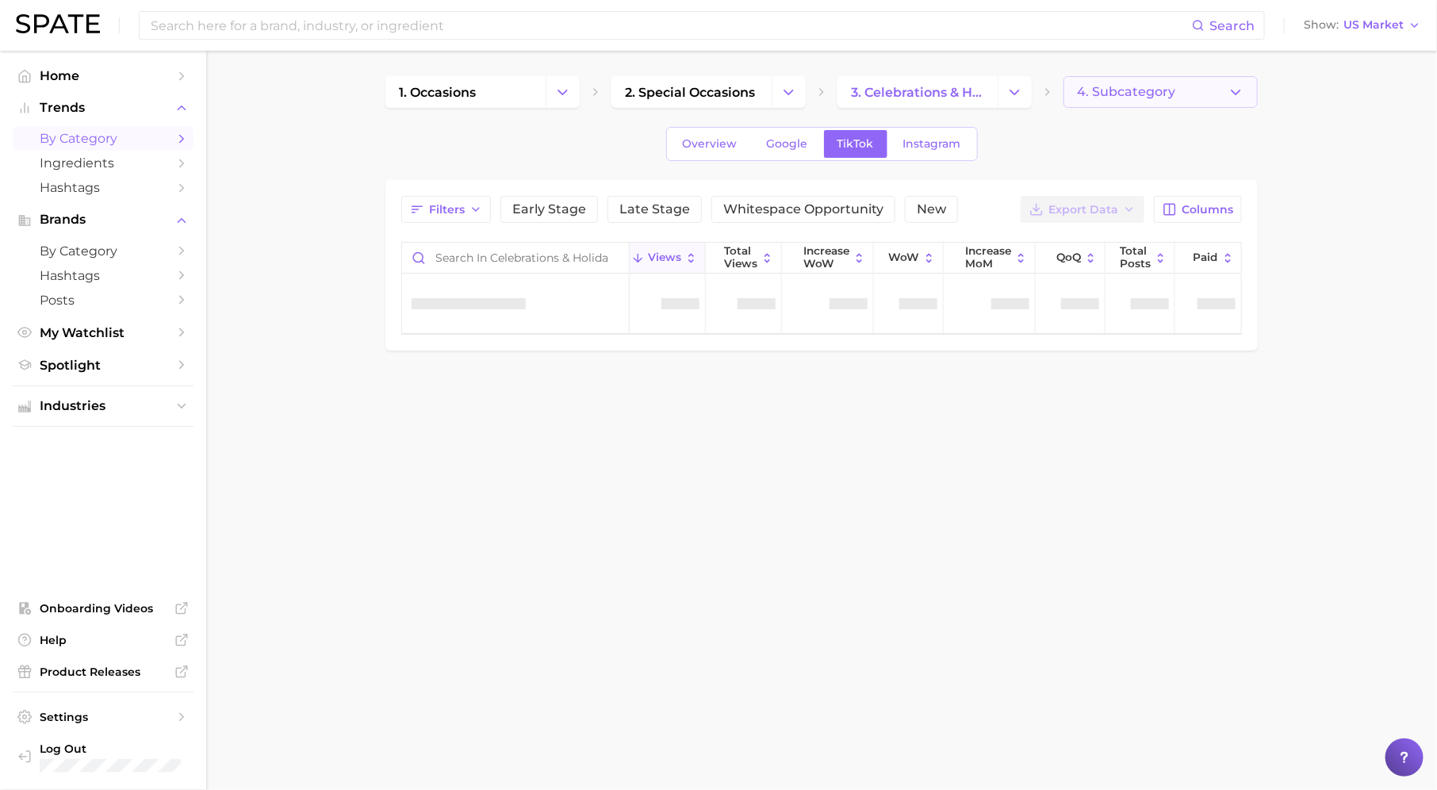
click at [1161, 101] on button "4. Subcategory" at bounding box center [1160, 92] width 194 height 32
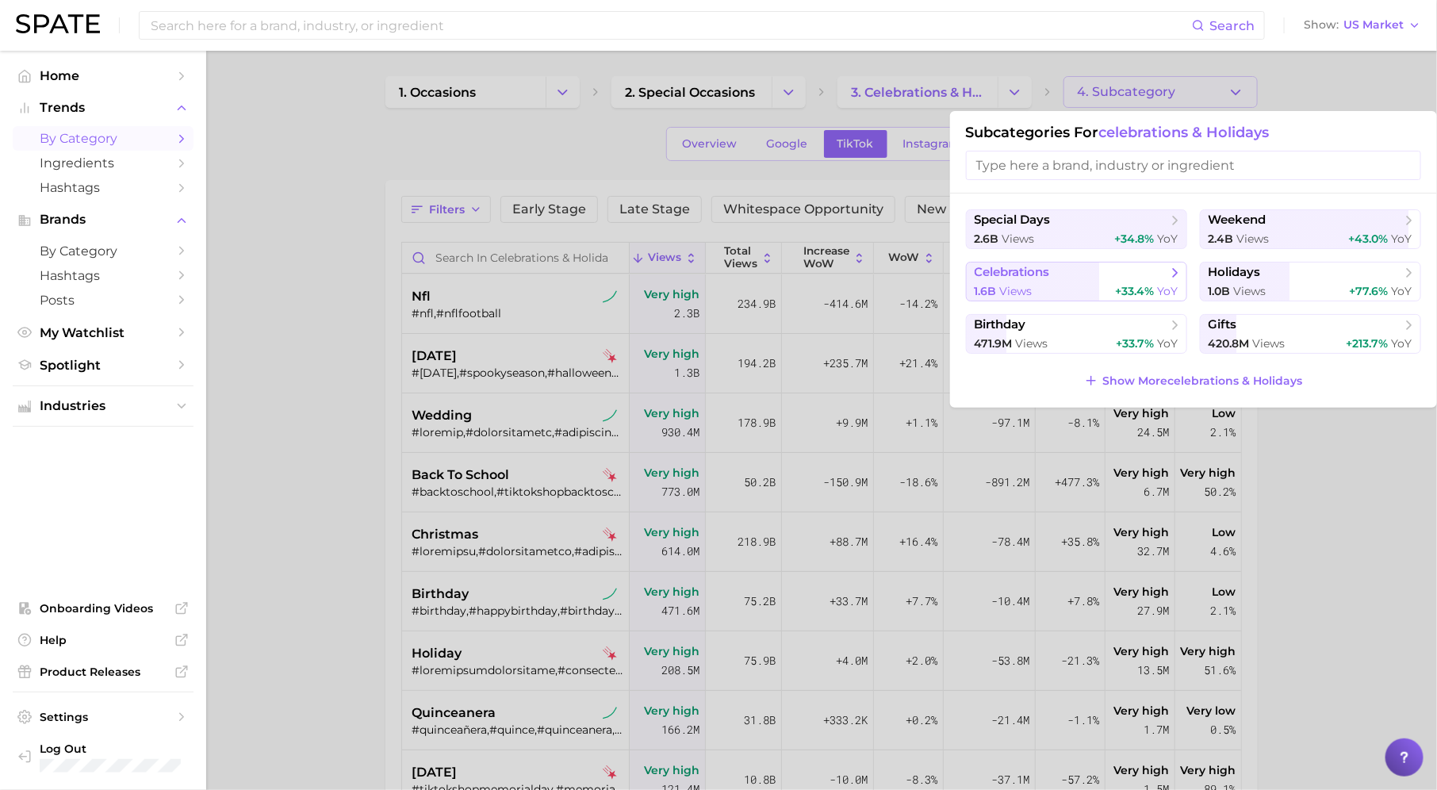
click at [1118, 269] on span "celebrations" at bounding box center [1070, 273] width 193 height 16
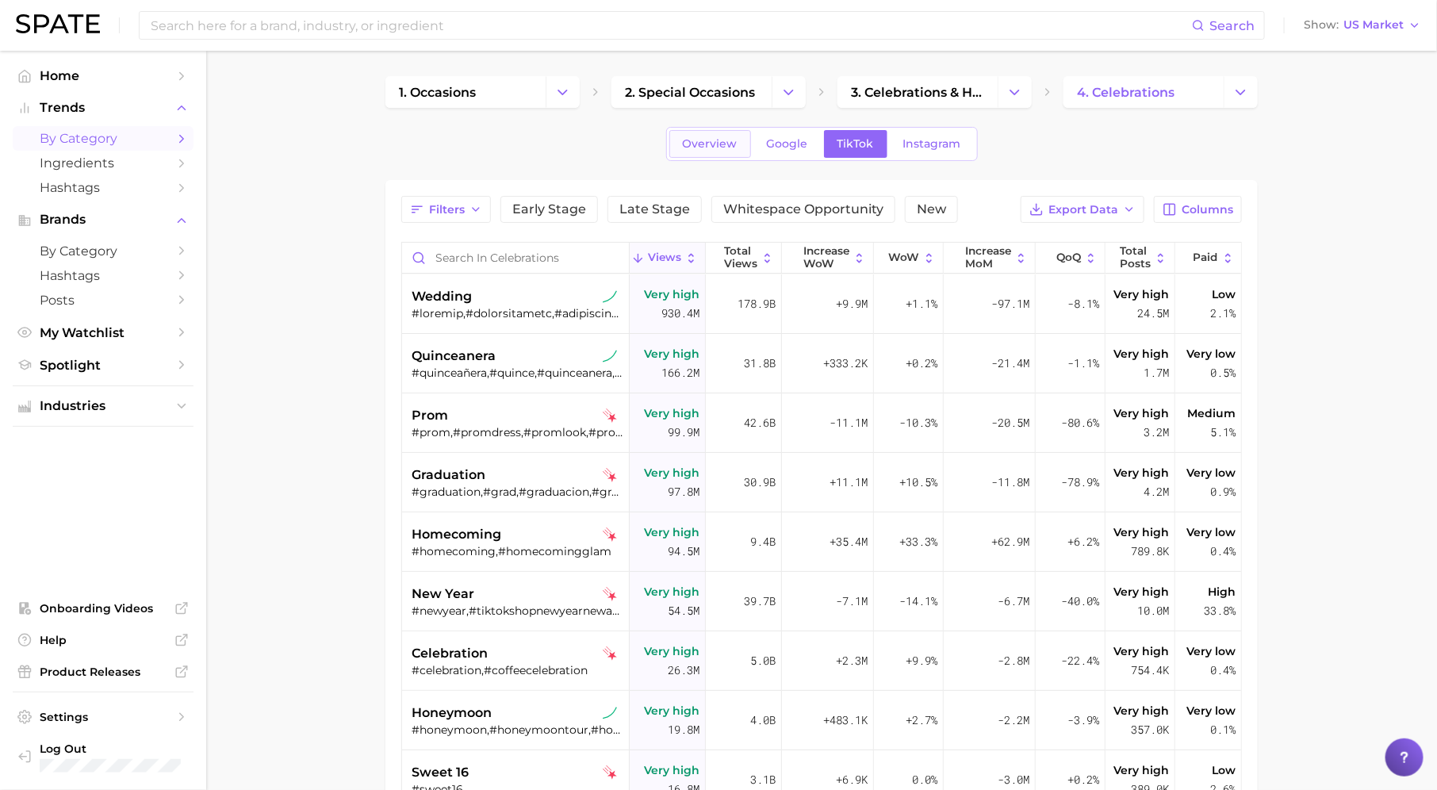
click at [717, 147] on span "Overview" at bounding box center [710, 143] width 55 height 13
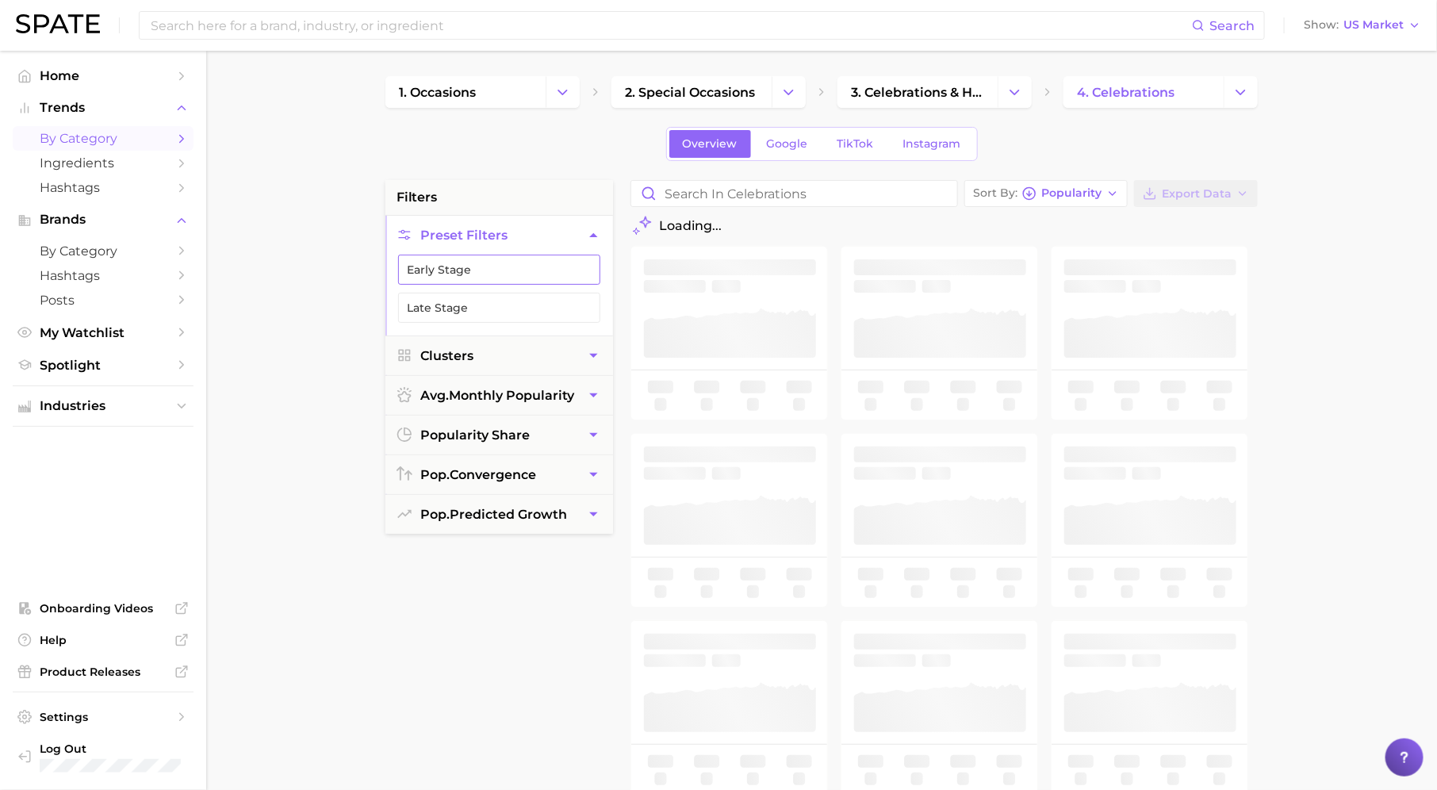
click at [544, 265] on button "Early Stage" at bounding box center [499, 270] width 202 height 30
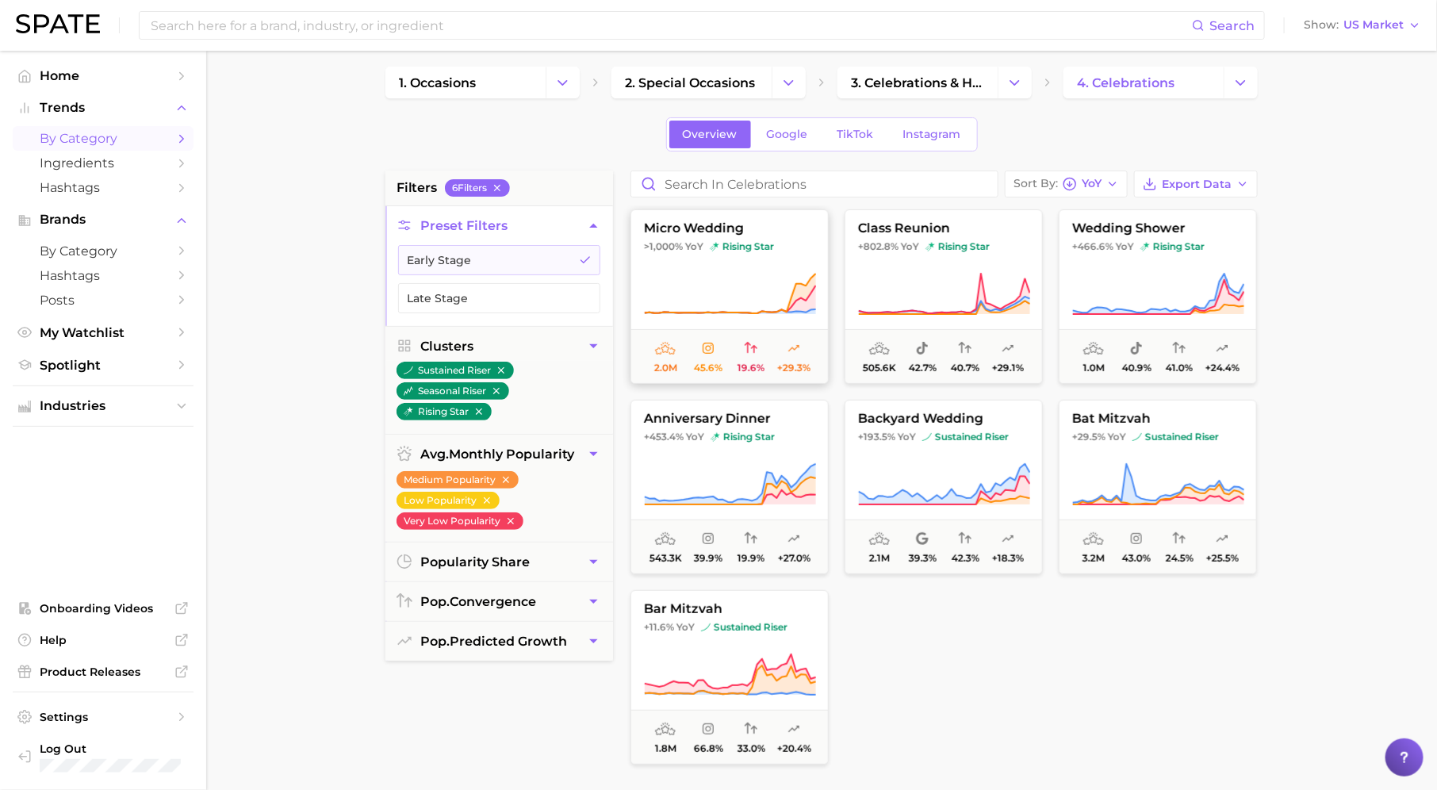
scroll to position [5, 0]
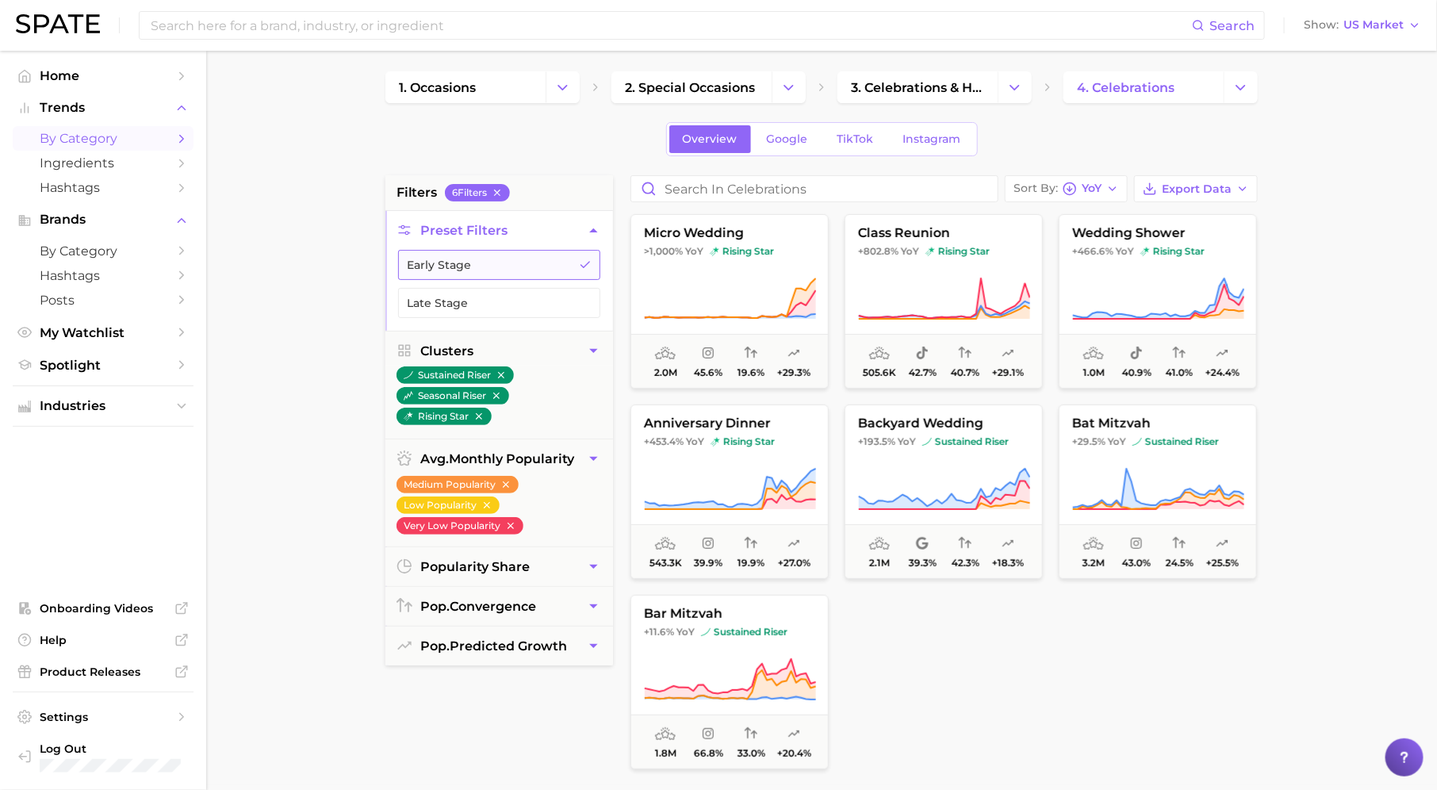
click at [544, 266] on button "Early Stage" at bounding box center [499, 265] width 202 height 30
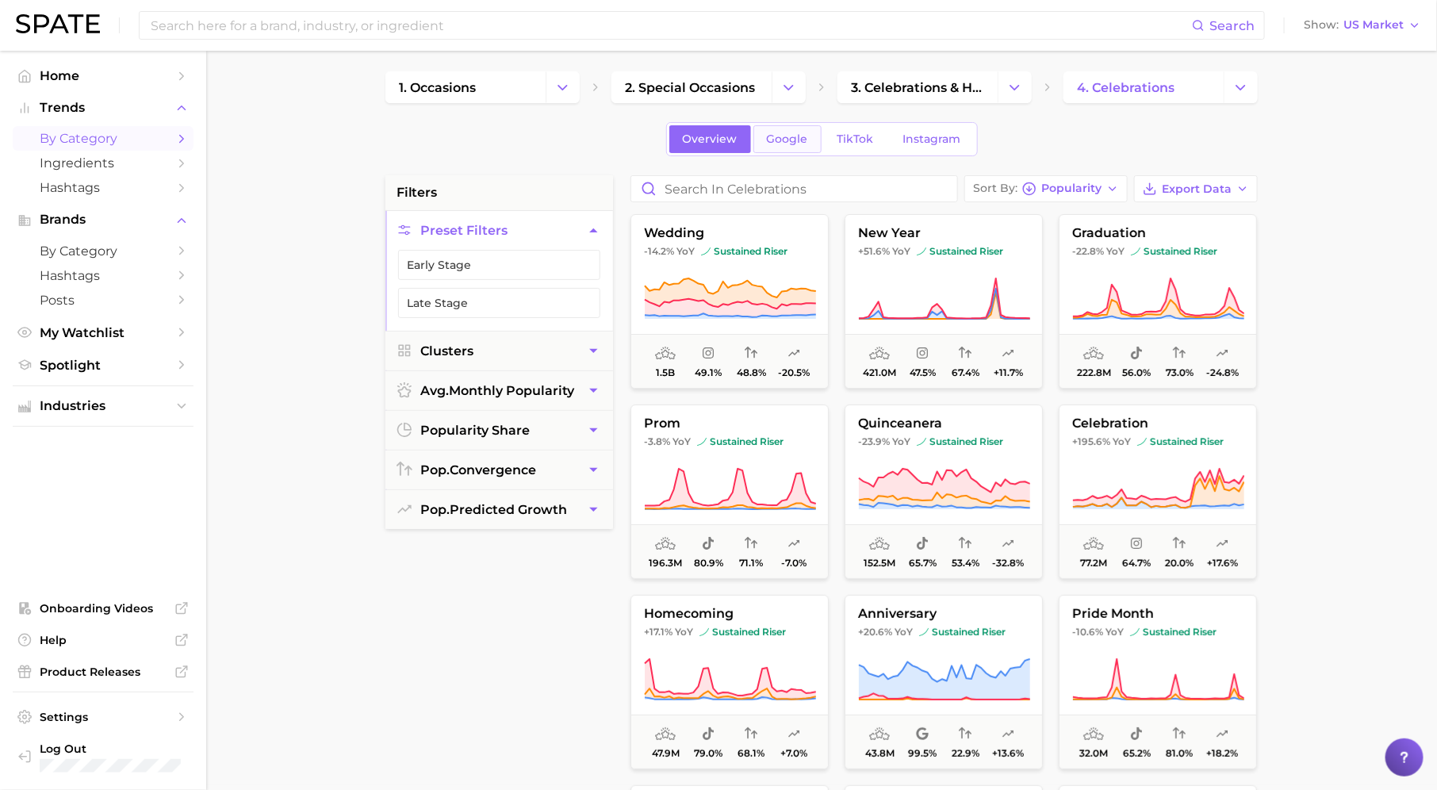
click at [794, 132] on span "Google" at bounding box center [787, 138] width 41 height 13
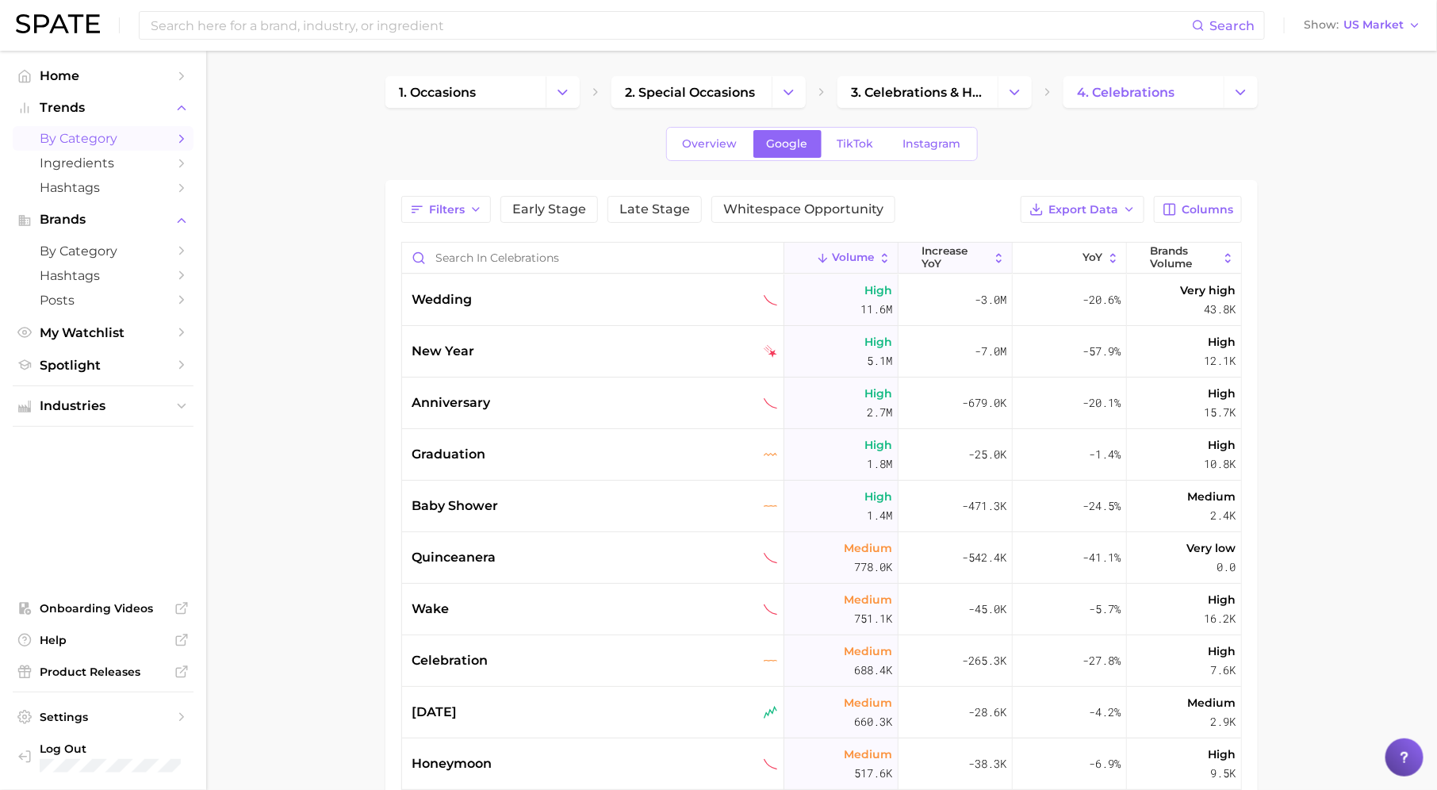
click at [974, 251] on span "increase YoY" at bounding box center [955, 257] width 67 height 25
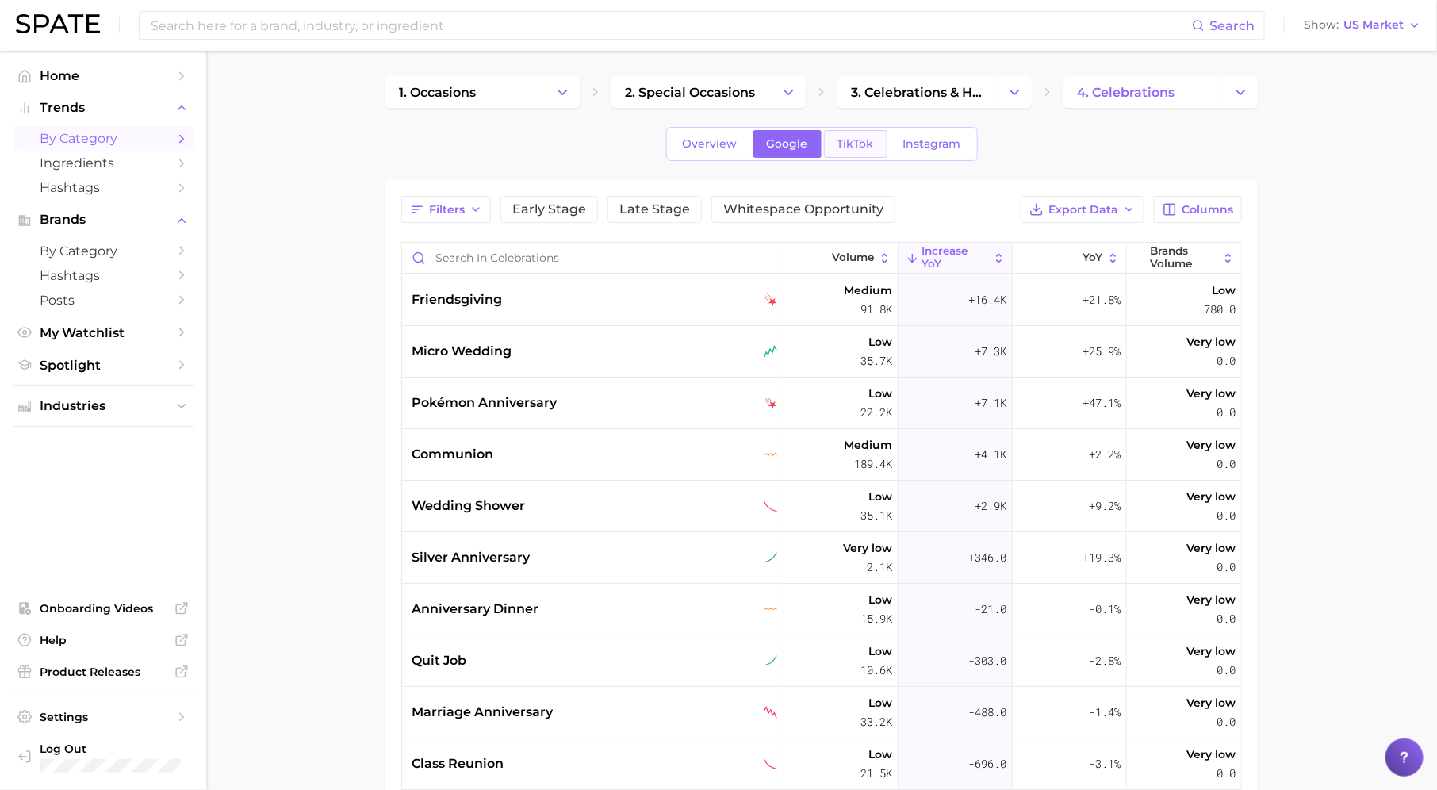
click at [846, 138] on span "TikTok" at bounding box center [855, 143] width 36 height 13
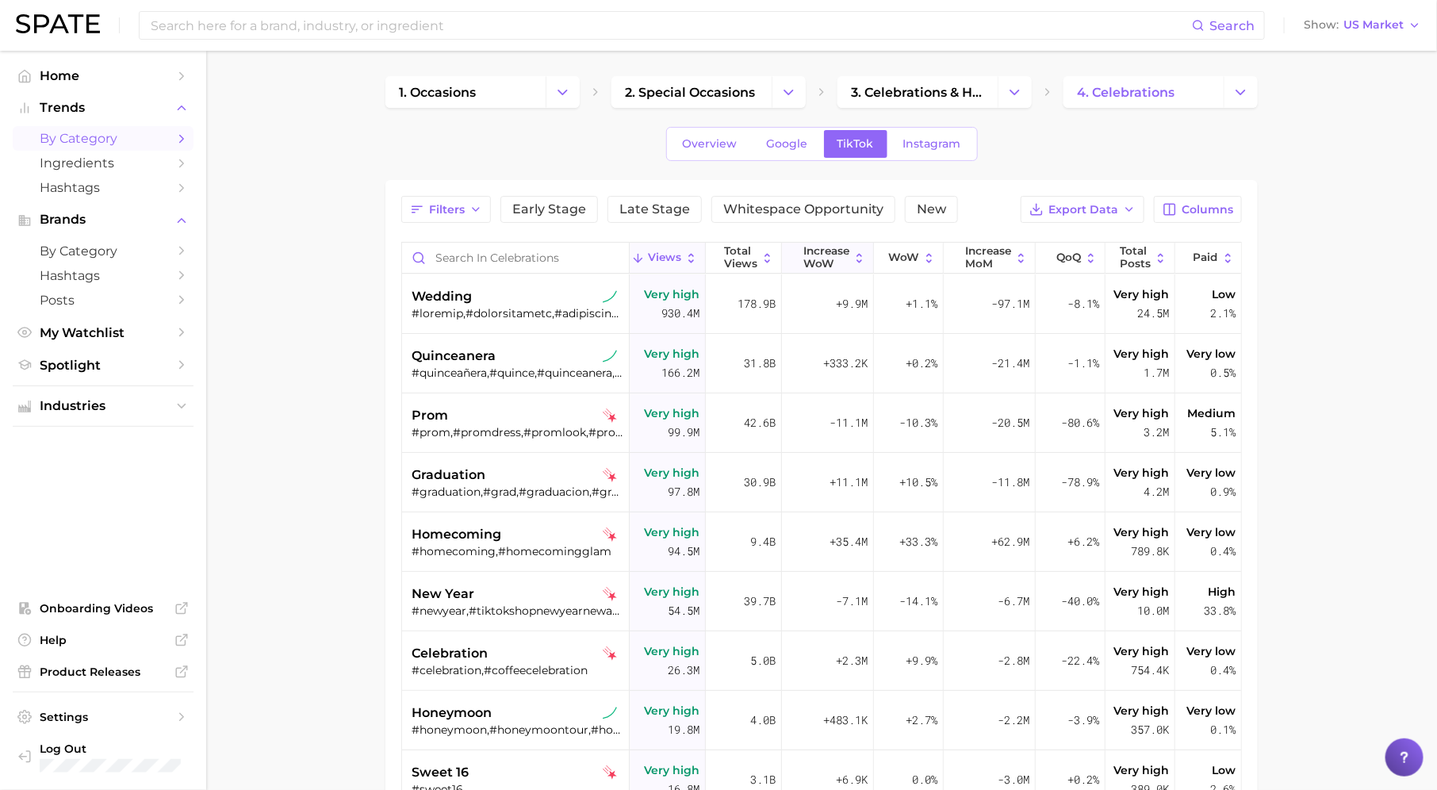
click at [848, 260] on span "Increase WoW" at bounding box center [826, 257] width 46 height 25
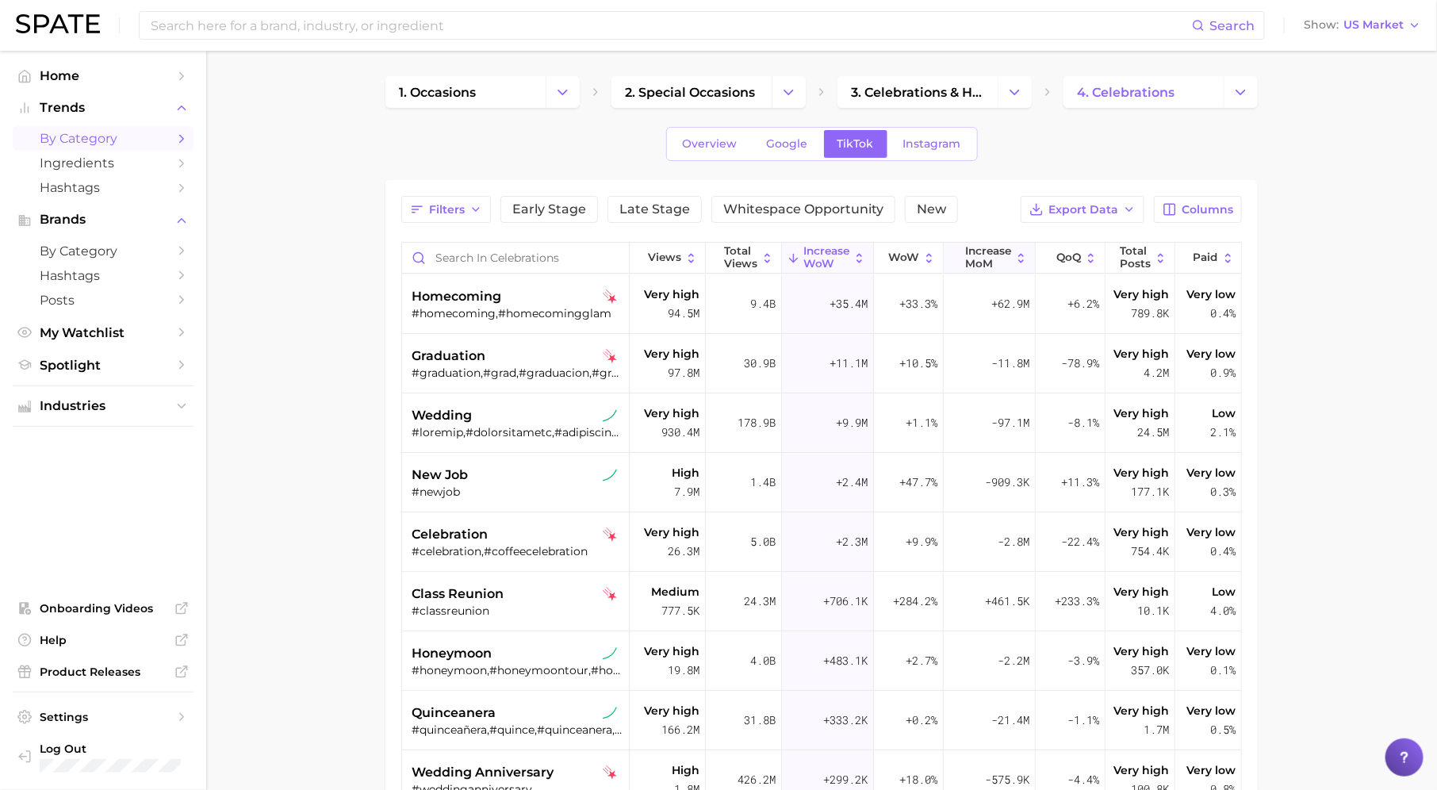
click at [973, 251] on span "increase MoM" at bounding box center [988, 257] width 46 height 25
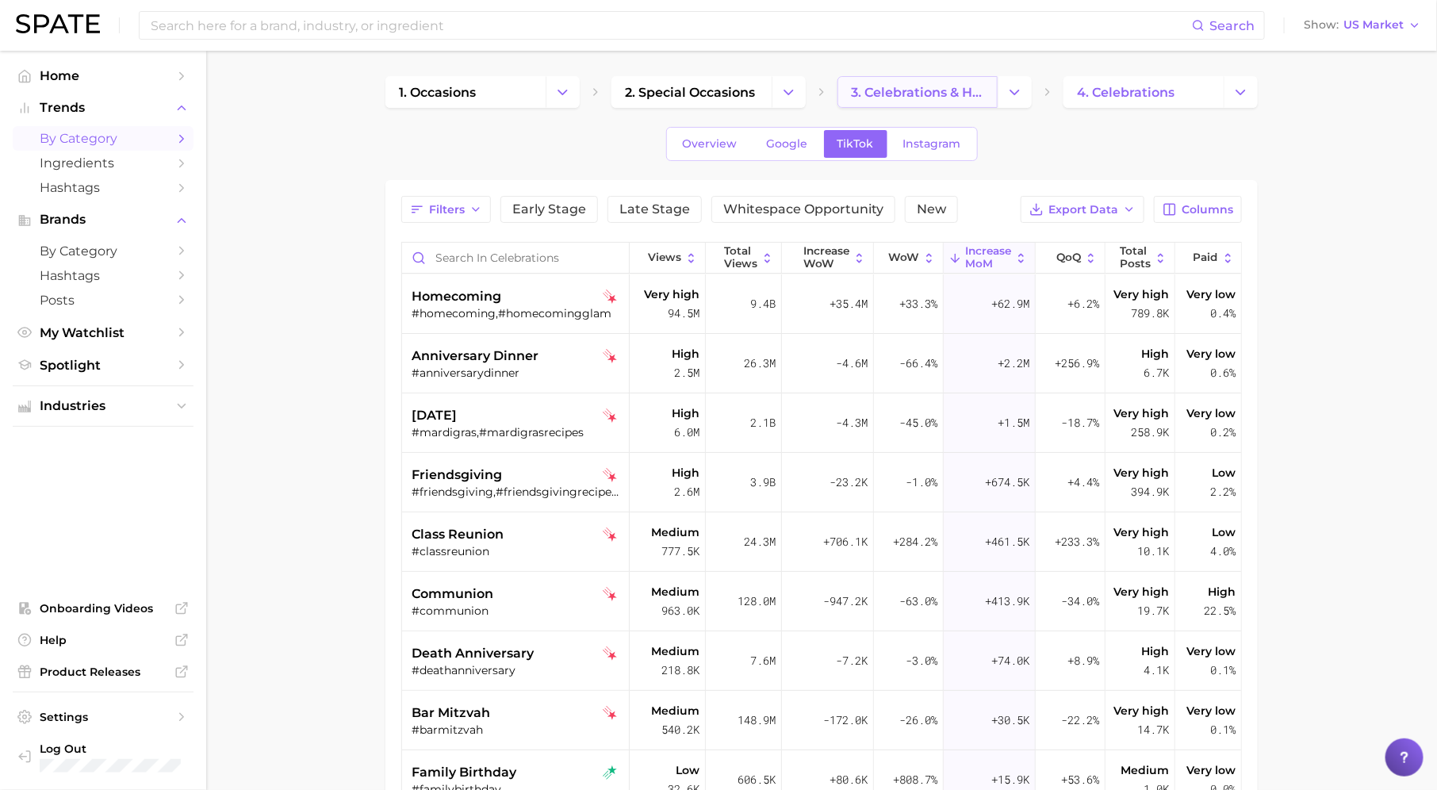
click at [870, 95] on span "3. celebrations & holidays" at bounding box center [917, 92] width 133 height 15
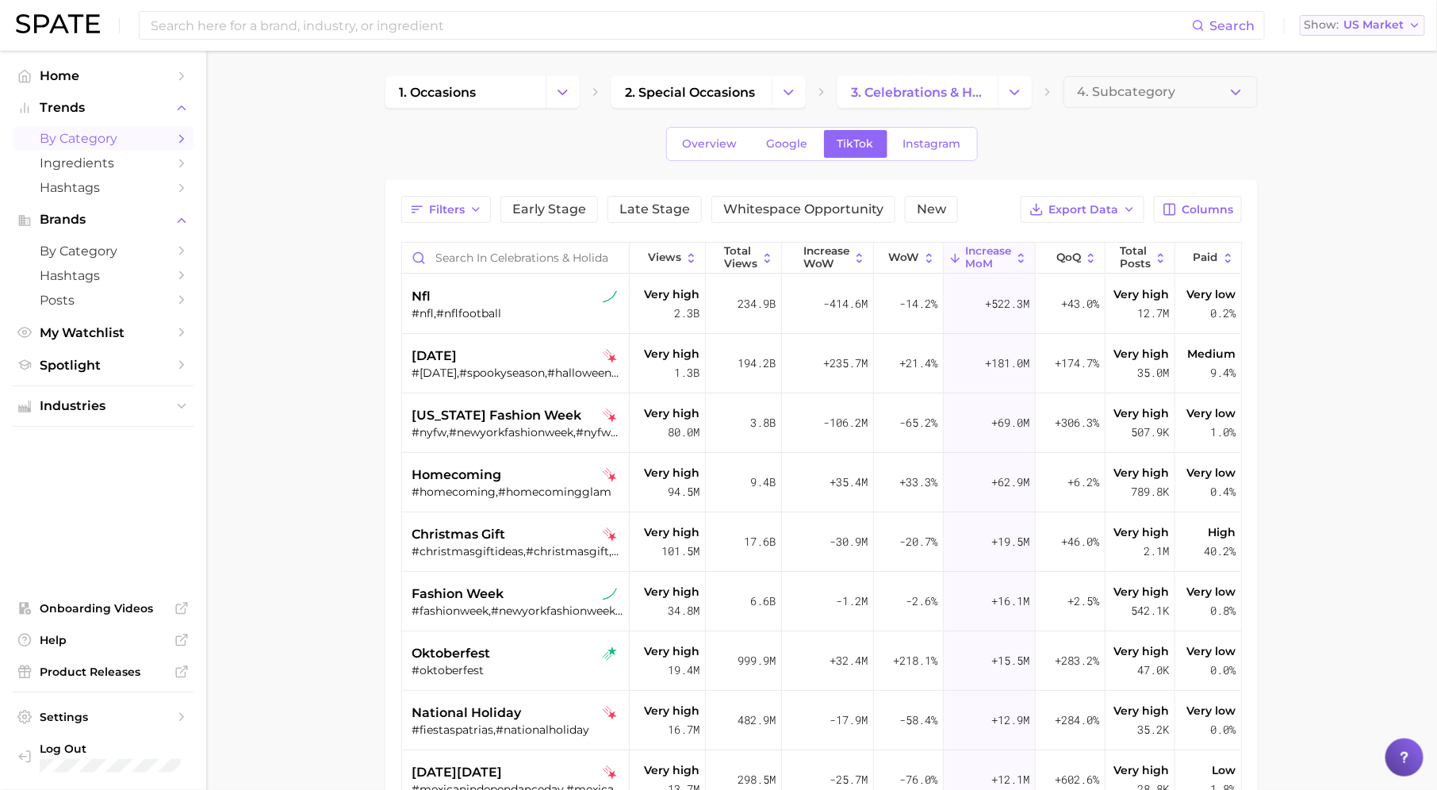
click at [1418, 21] on icon "button" at bounding box center [1414, 25] width 13 height 13
click at [1356, 197] on button "Global" at bounding box center [1369, 194] width 139 height 29
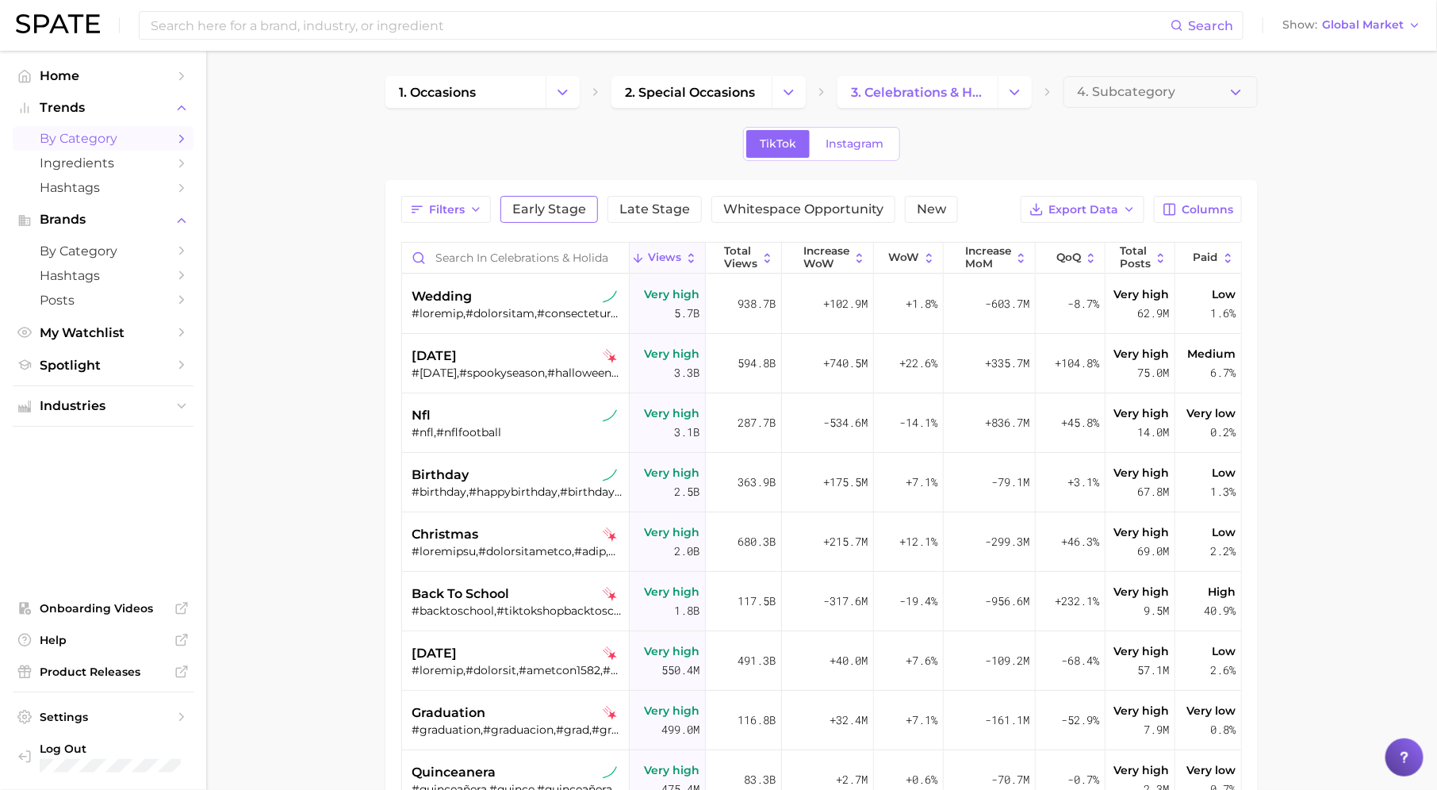
click at [552, 216] on button "Early Stage" at bounding box center [549, 209] width 98 height 27
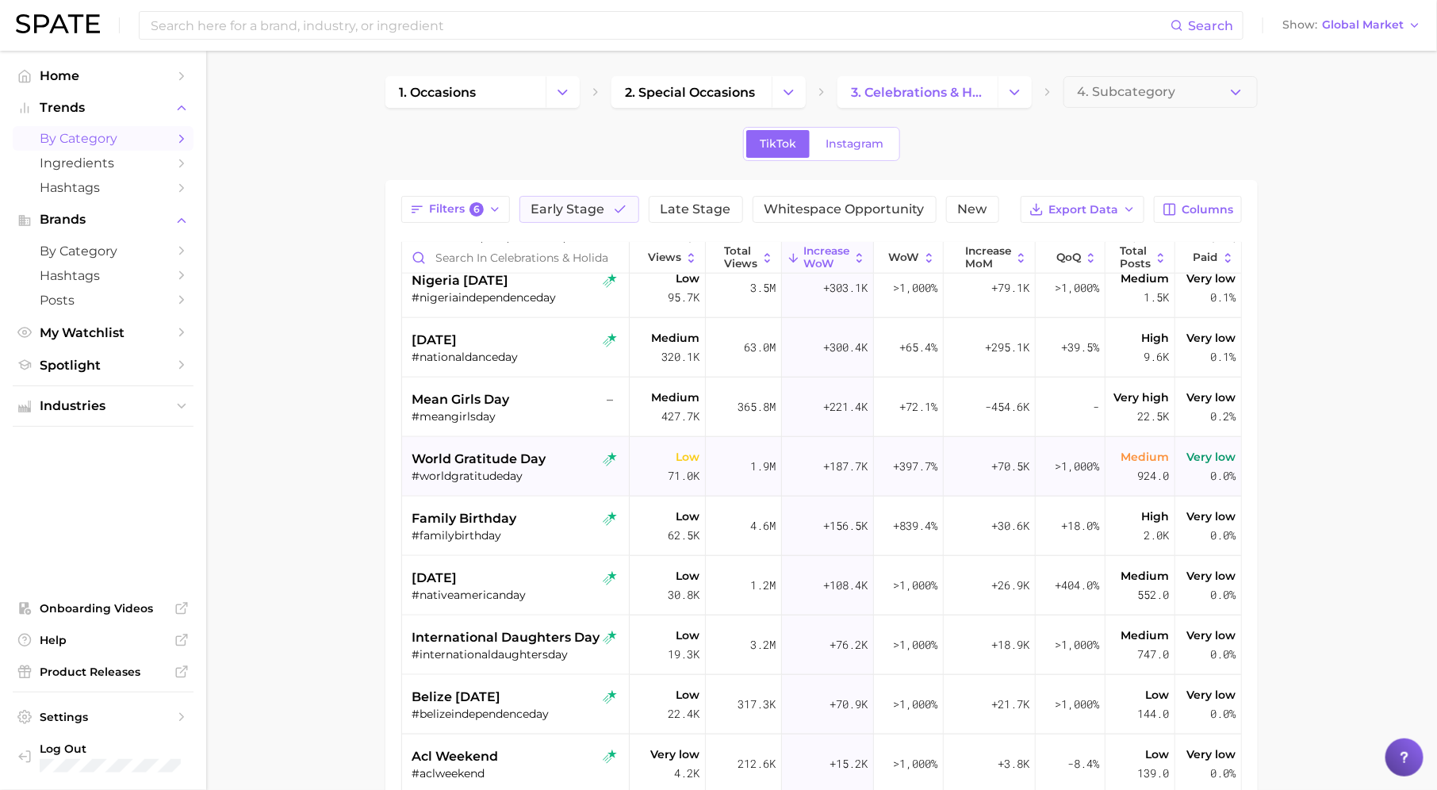
scroll to position [48, 0]
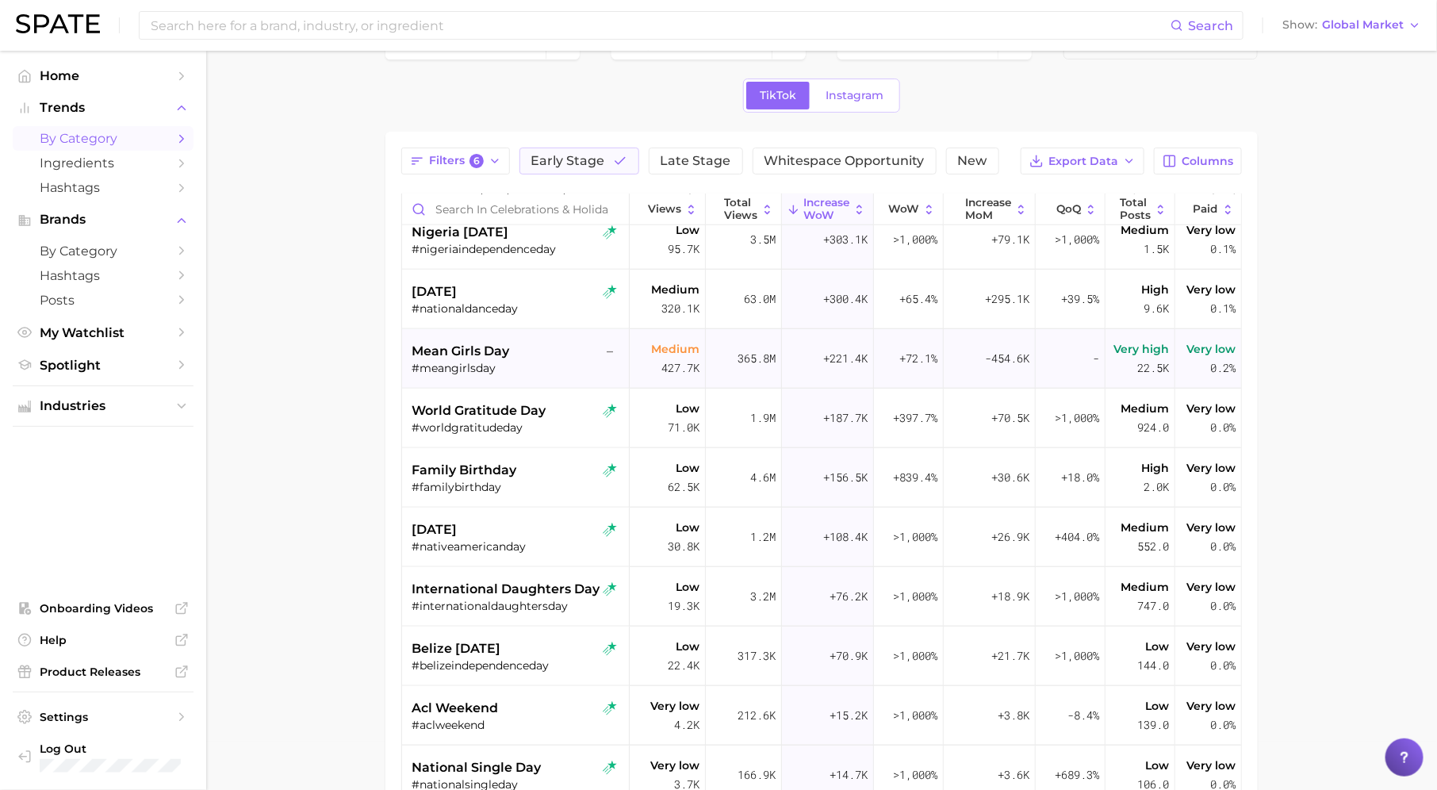
click at [487, 369] on div "#meangirlsday" at bounding box center [517, 368] width 212 height 14
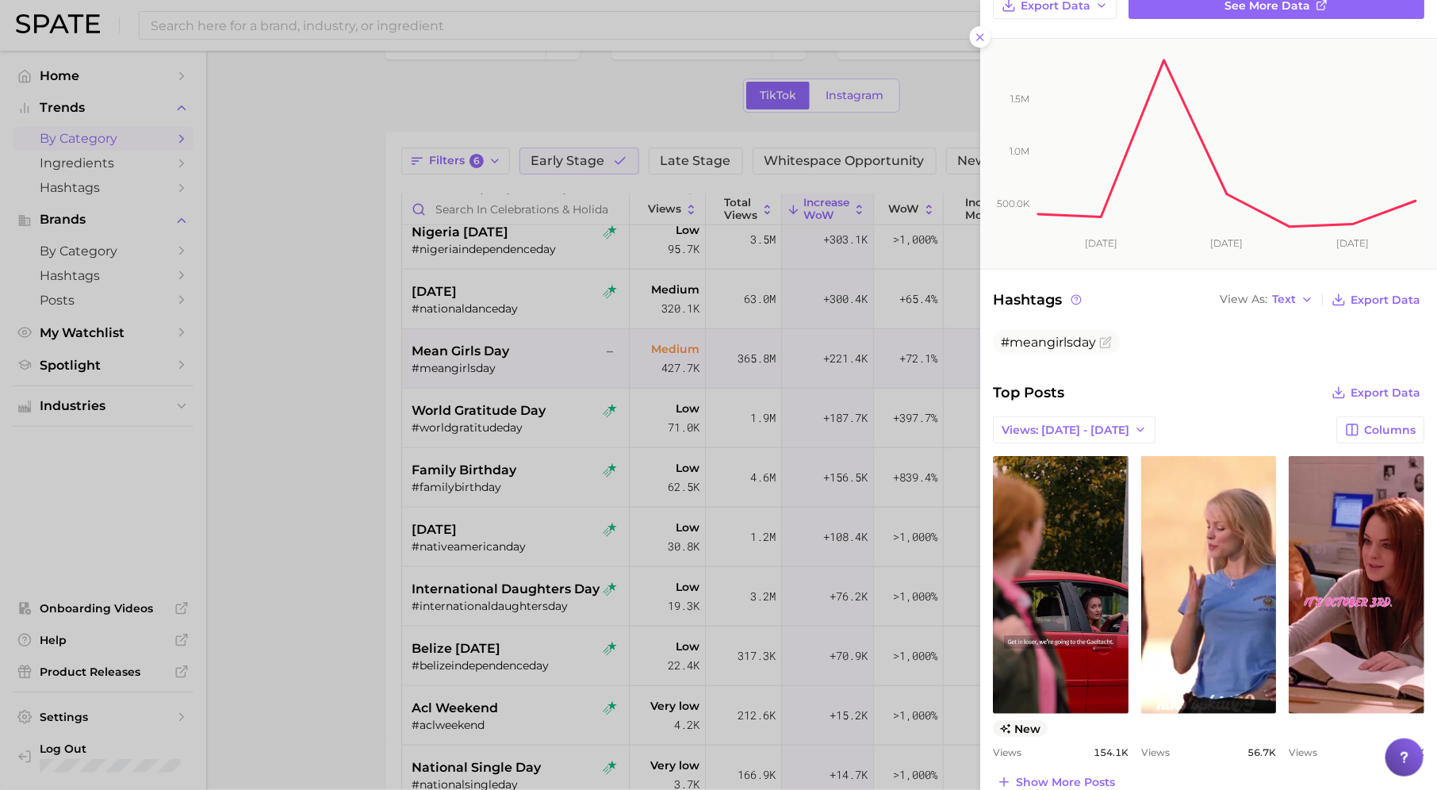
scroll to position [0, 0]
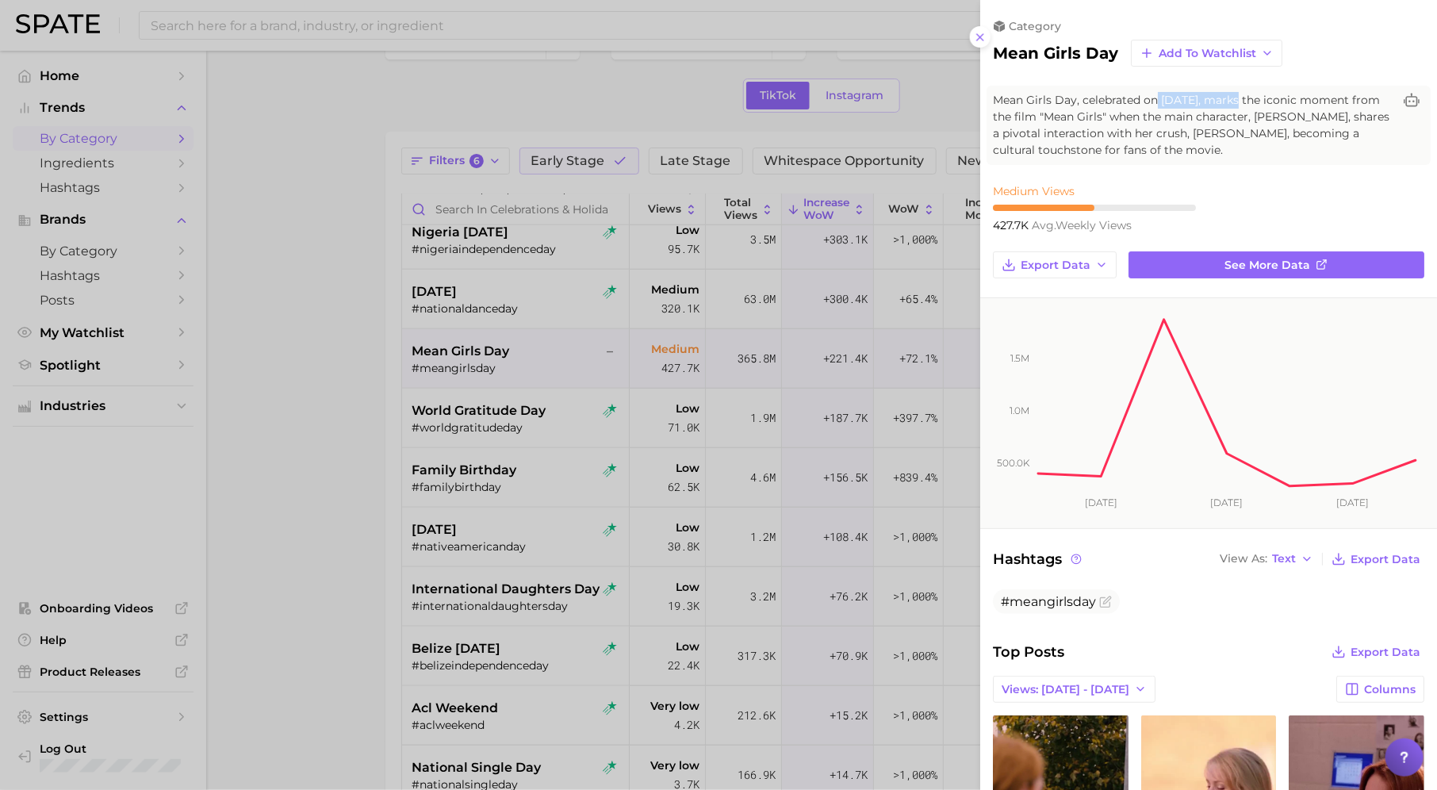
drag, startPoint x: 1157, startPoint y: 99, endPoint x: 1231, endPoint y: 99, distance: 73.7
click at [1231, 99] on span "Mean Girls Day, celebrated on October 3rd, marks the iconic moment from the fil…" at bounding box center [1193, 125] width 400 height 67
click at [1238, 109] on span "Mean Girls Day, celebrated on October 3rd, marks the iconic moment from the fil…" at bounding box center [1193, 125] width 400 height 67
click at [661, 369] on div at bounding box center [718, 395] width 1437 height 790
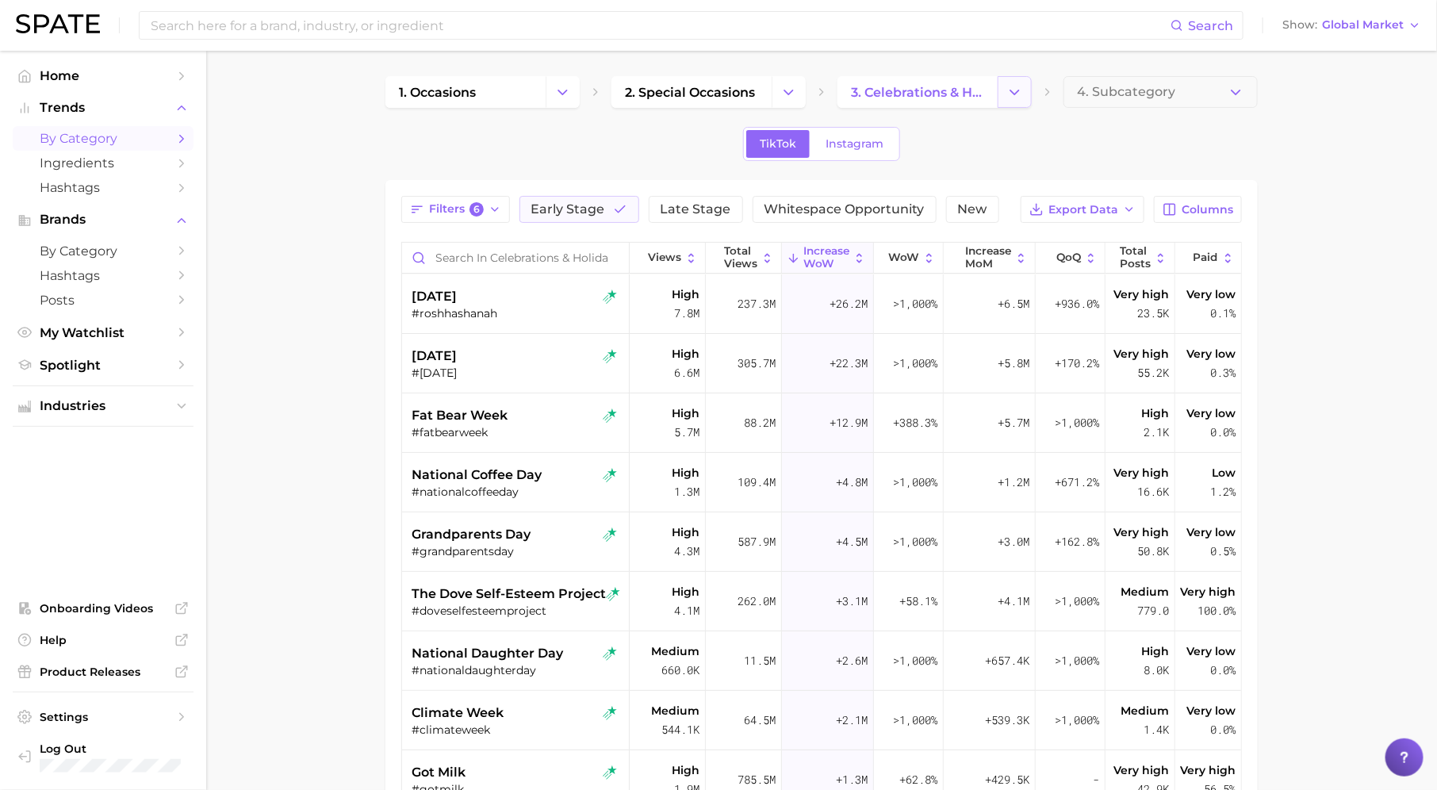
click at [1020, 89] on icon "Change Category" at bounding box center [1014, 92] width 17 height 17
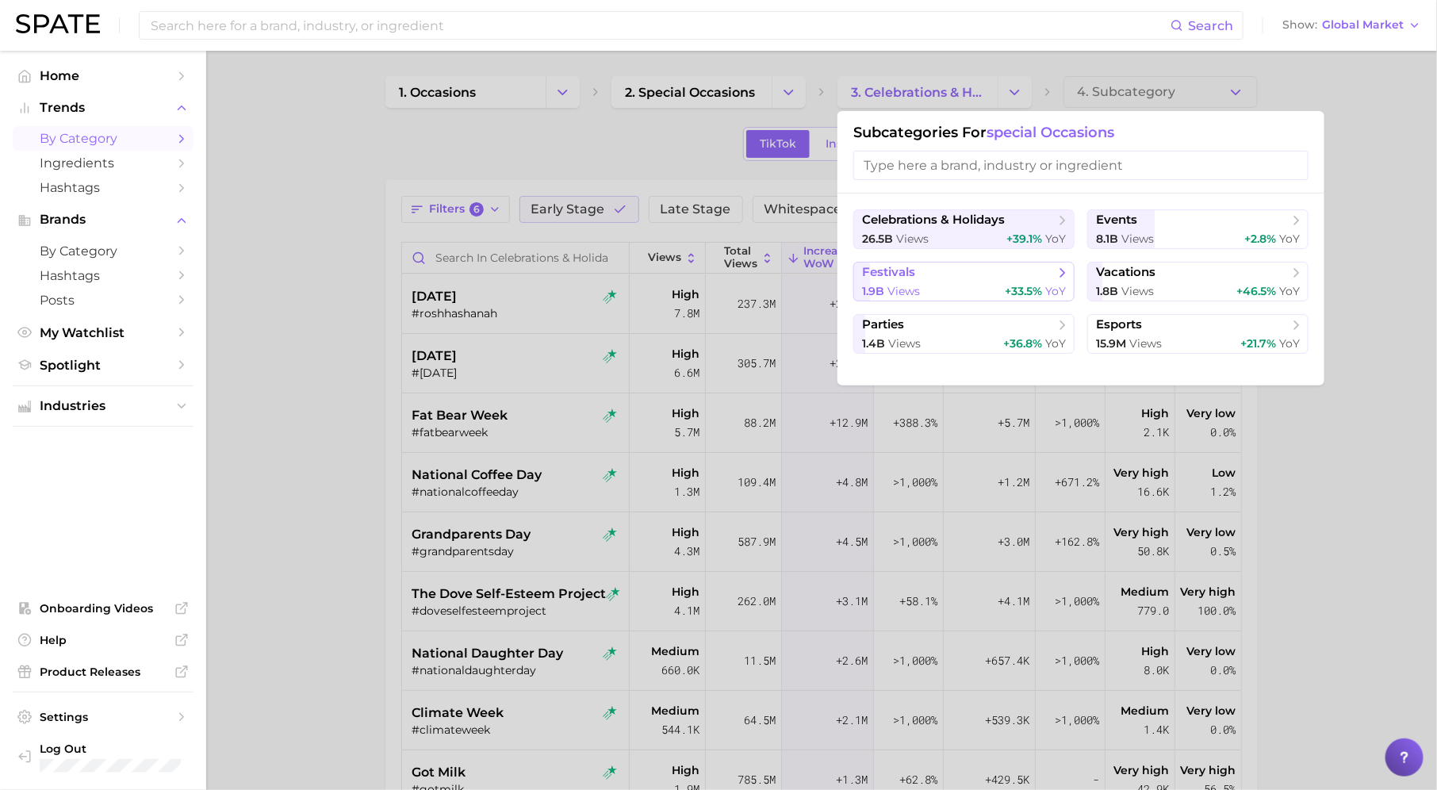
click at [966, 285] on div "1.9b views +33.5% YoY" at bounding box center [964, 291] width 204 height 15
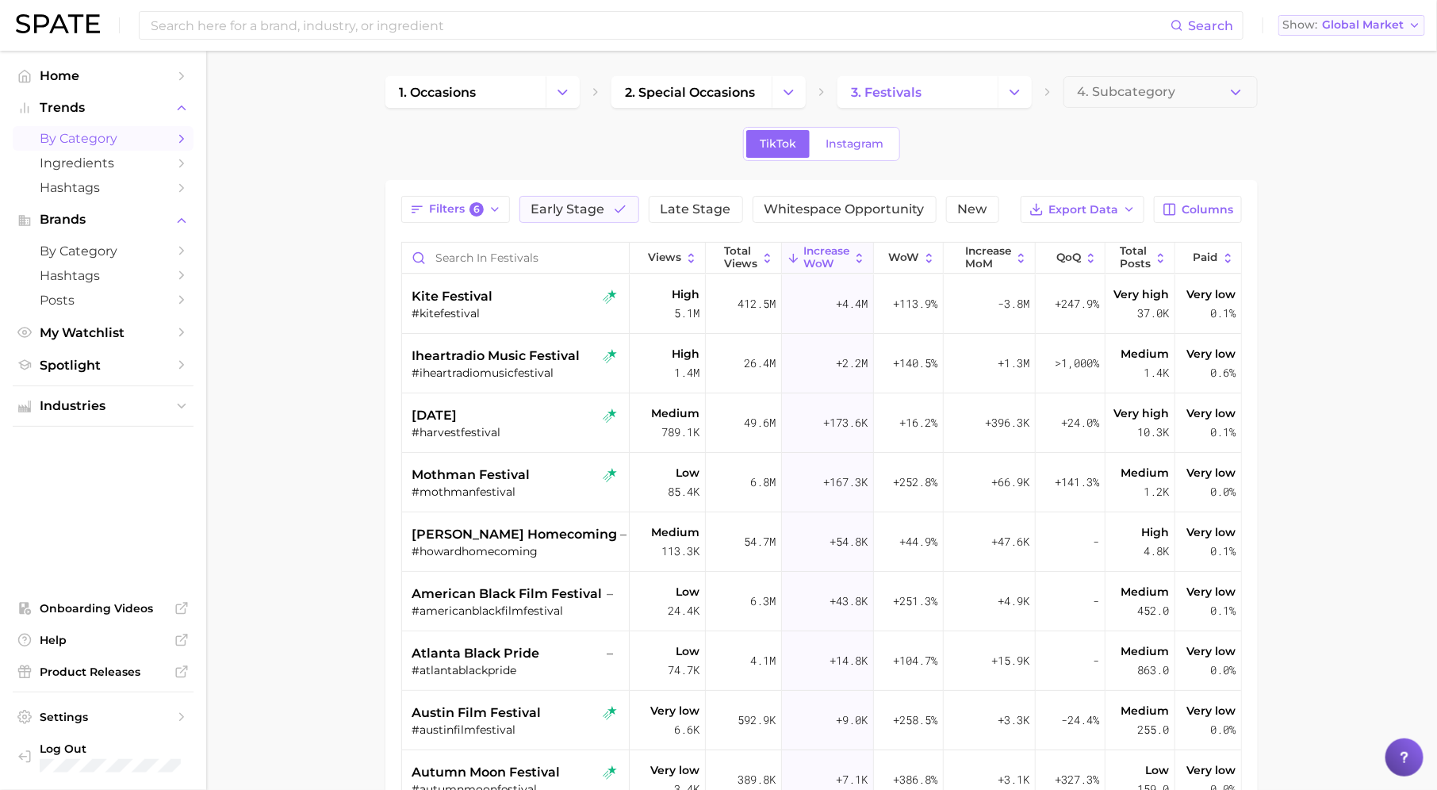
click at [1403, 21] on span "Global Market" at bounding box center [1363, 25] width 82 height 9
click at [1375, 53] on button "United States" at bounding box center [1351, 51] width 147 height 29
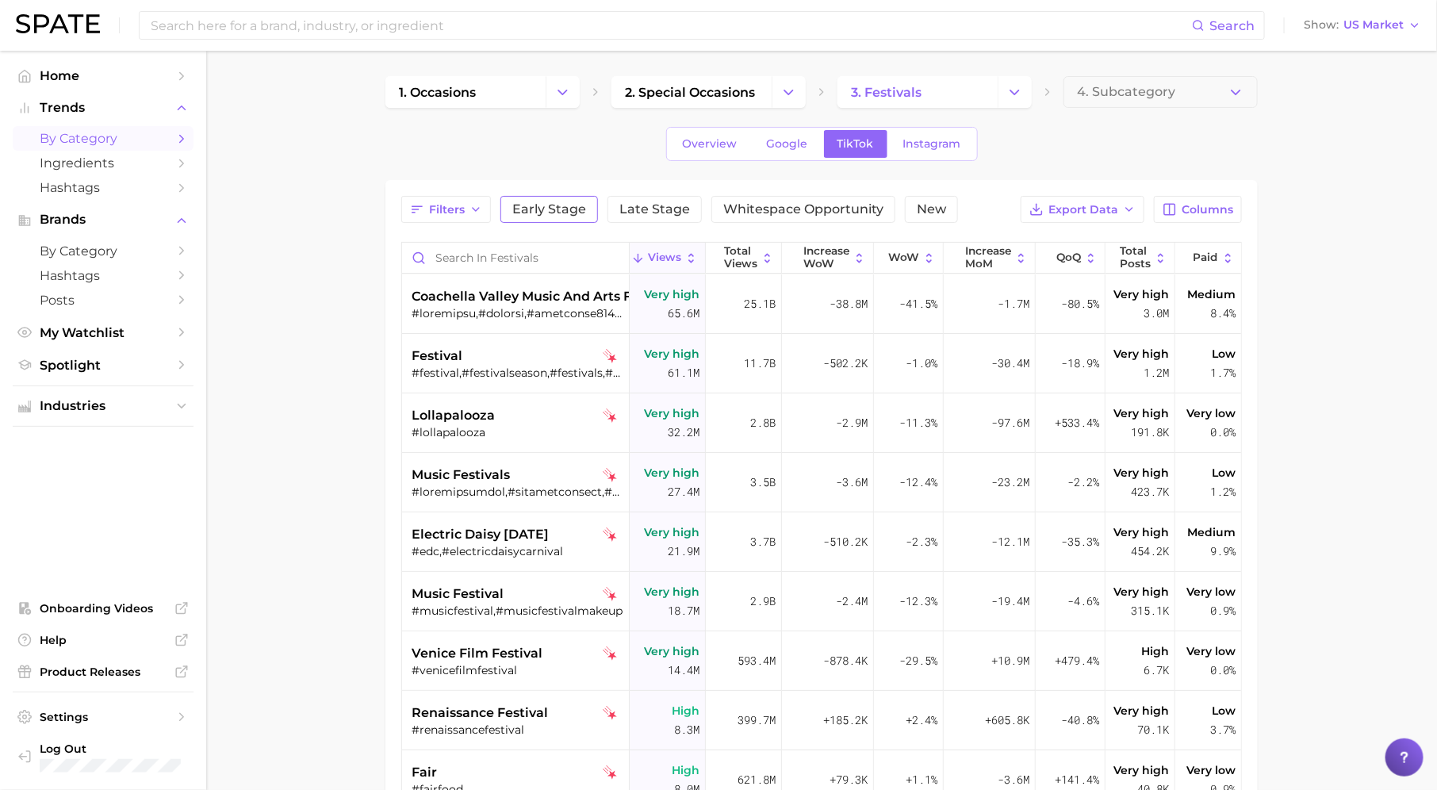
click at [553, 215] on span "Early Stage" at bounding box center [549, 209] width 74 height 13
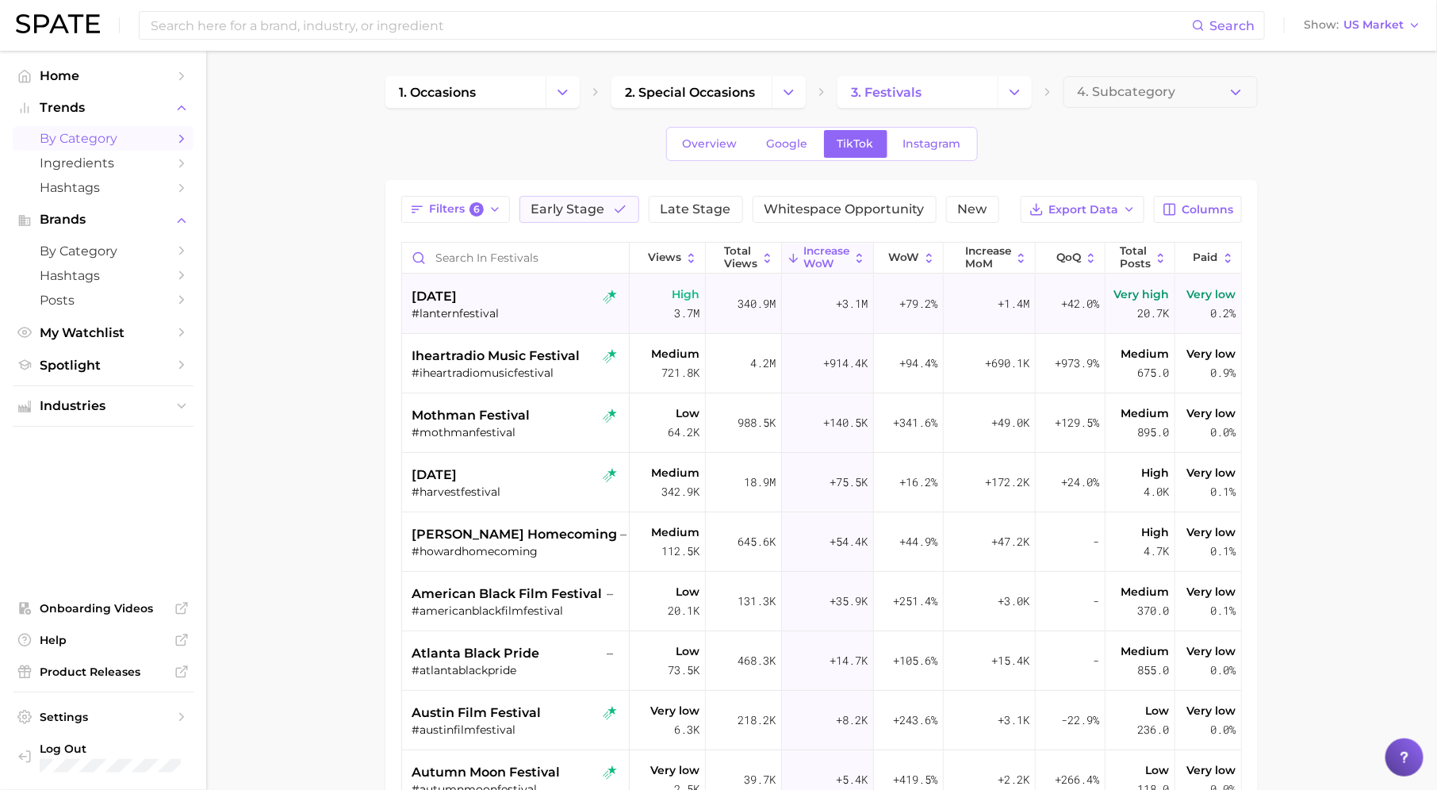
click at [495, 319] on div "lantern festival #lanternfestival" at bounding box center [517, 303] width 212 height 59
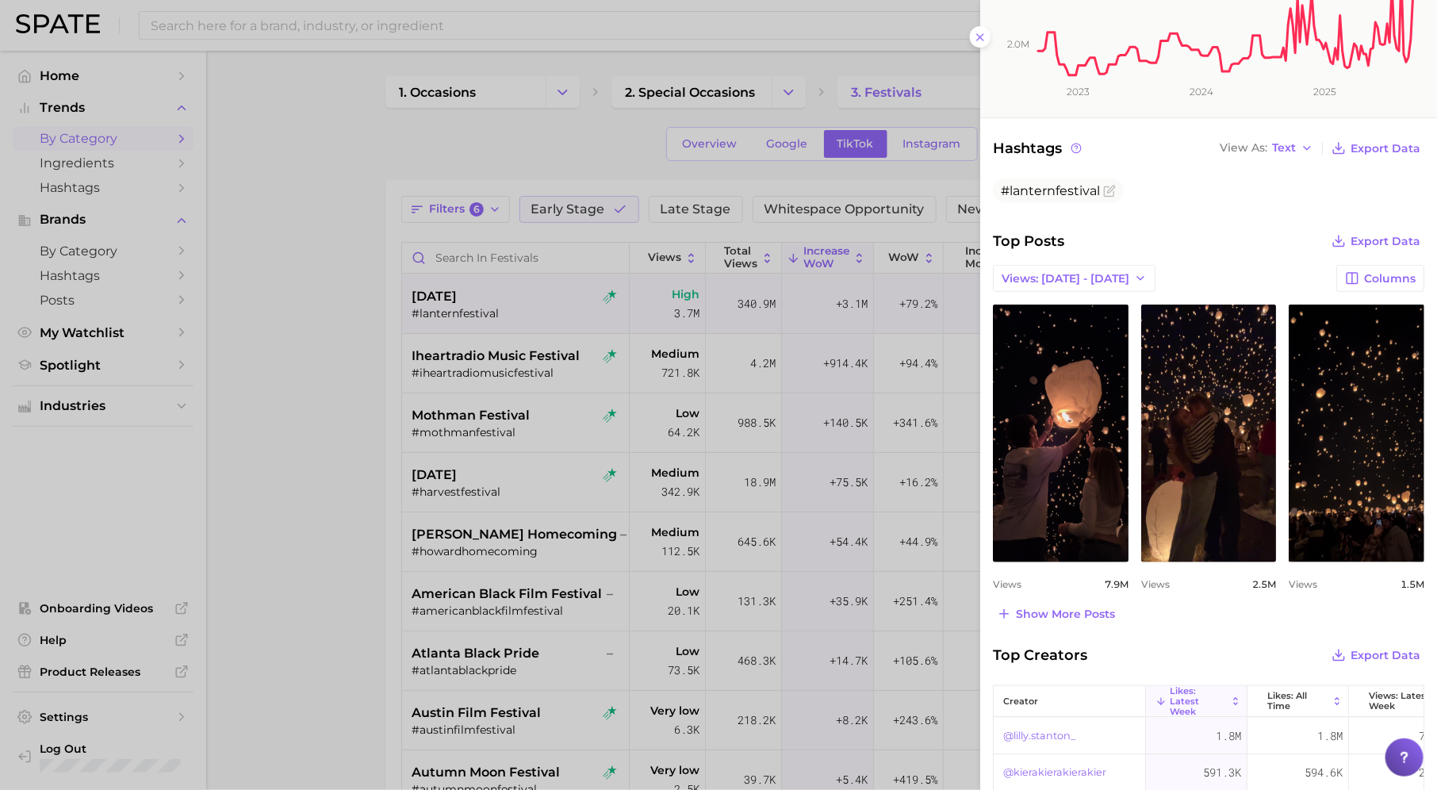
scroll to position [401, 0]
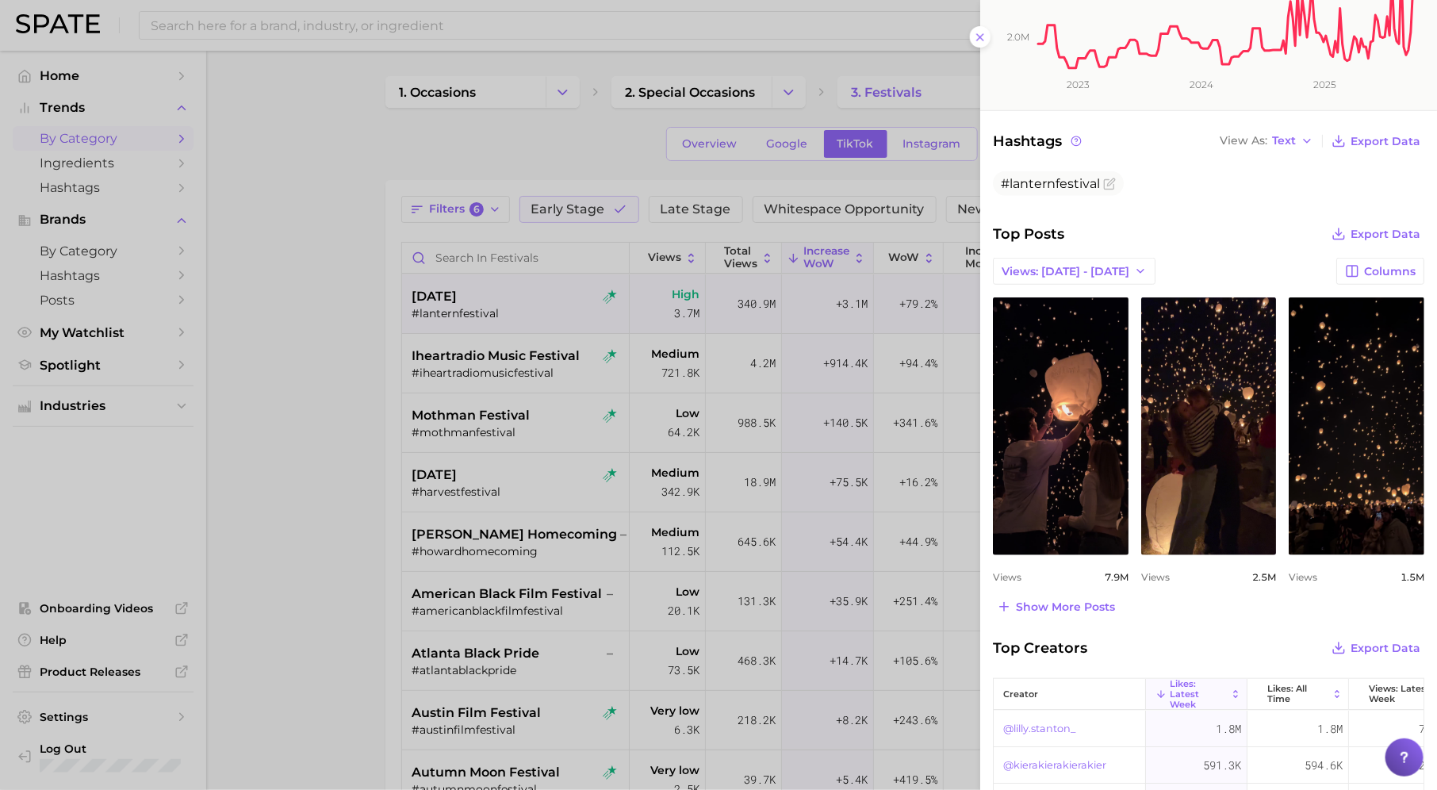
click at [579, 634] on div at bounding box center [718, 395] width 1437 height 790
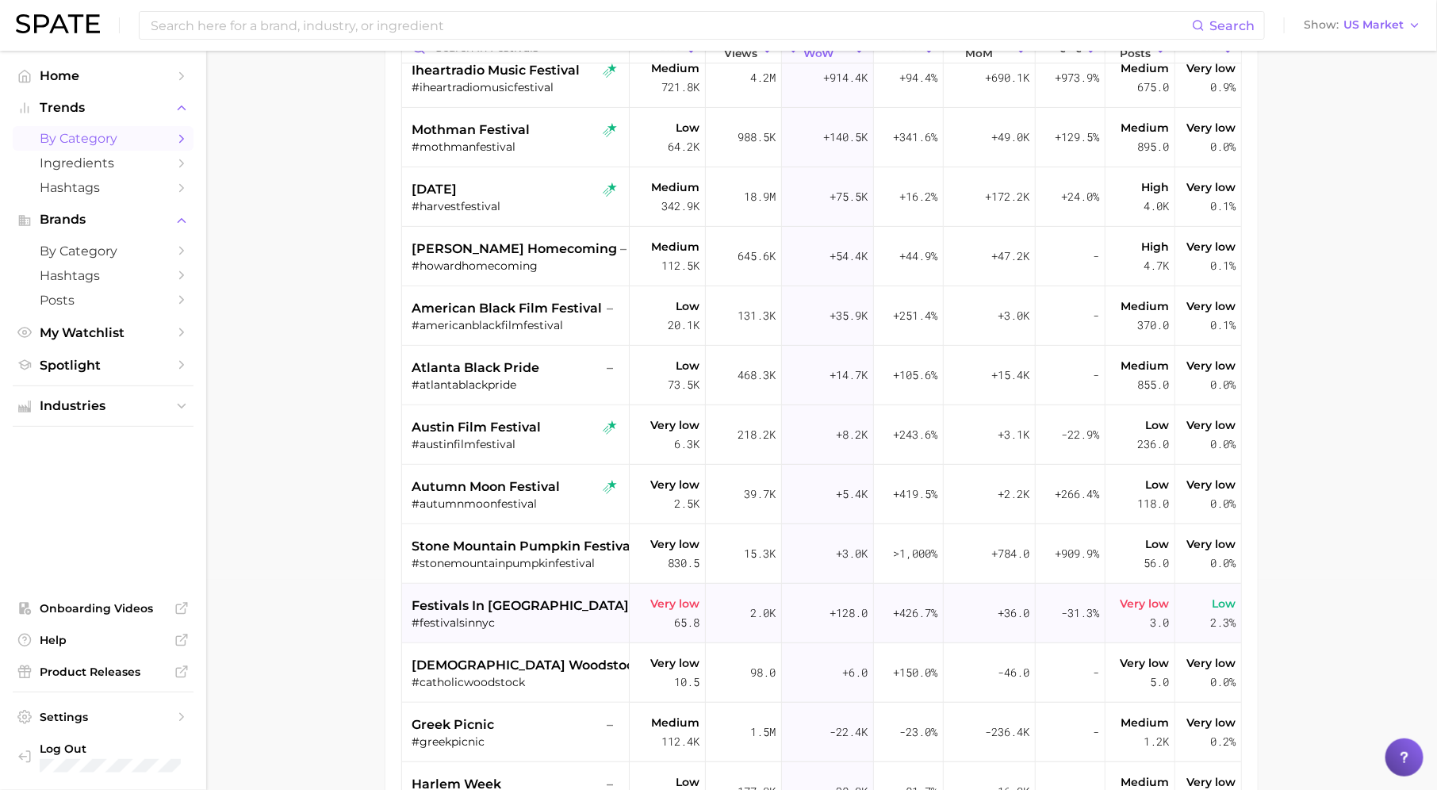
scroll to position [211, 0]
click at [559, 621] on div "#festivalsinnyc" at bounding box center [517, 621] width 212 height 14
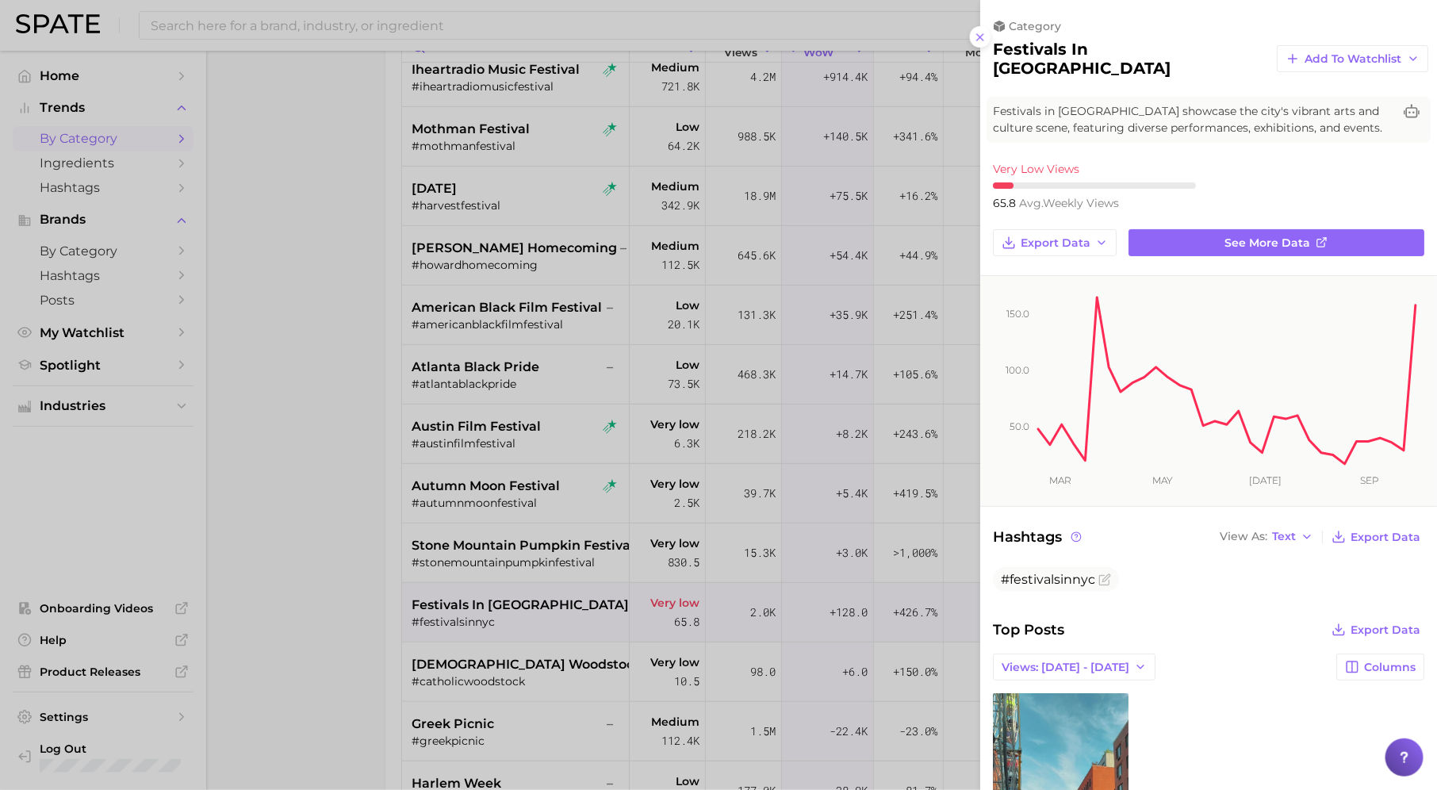
scroll to position [0, 0]
click at [579, 661] on div at bounding box center [718, 395] width 1437 height 790
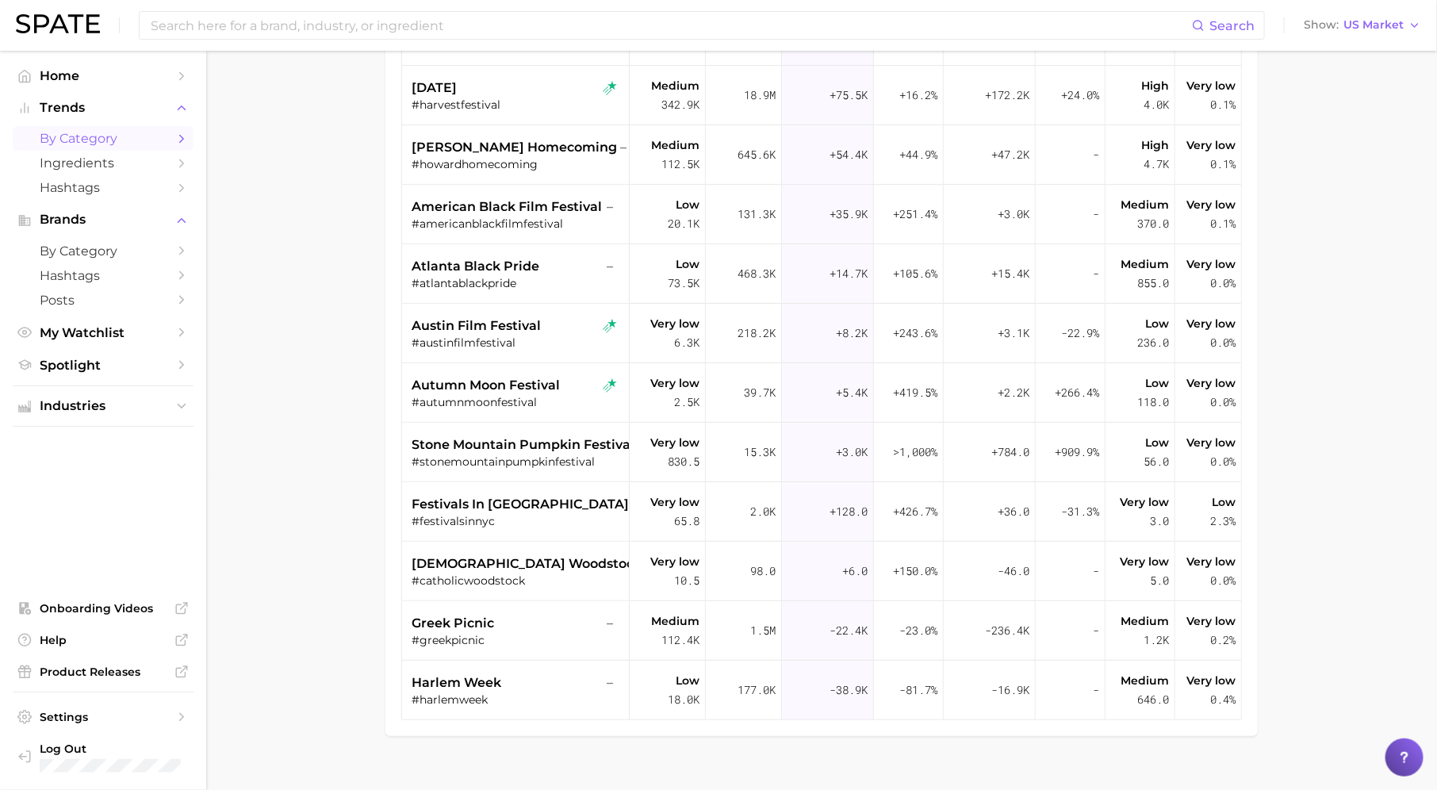
scroll to position [335, 0]
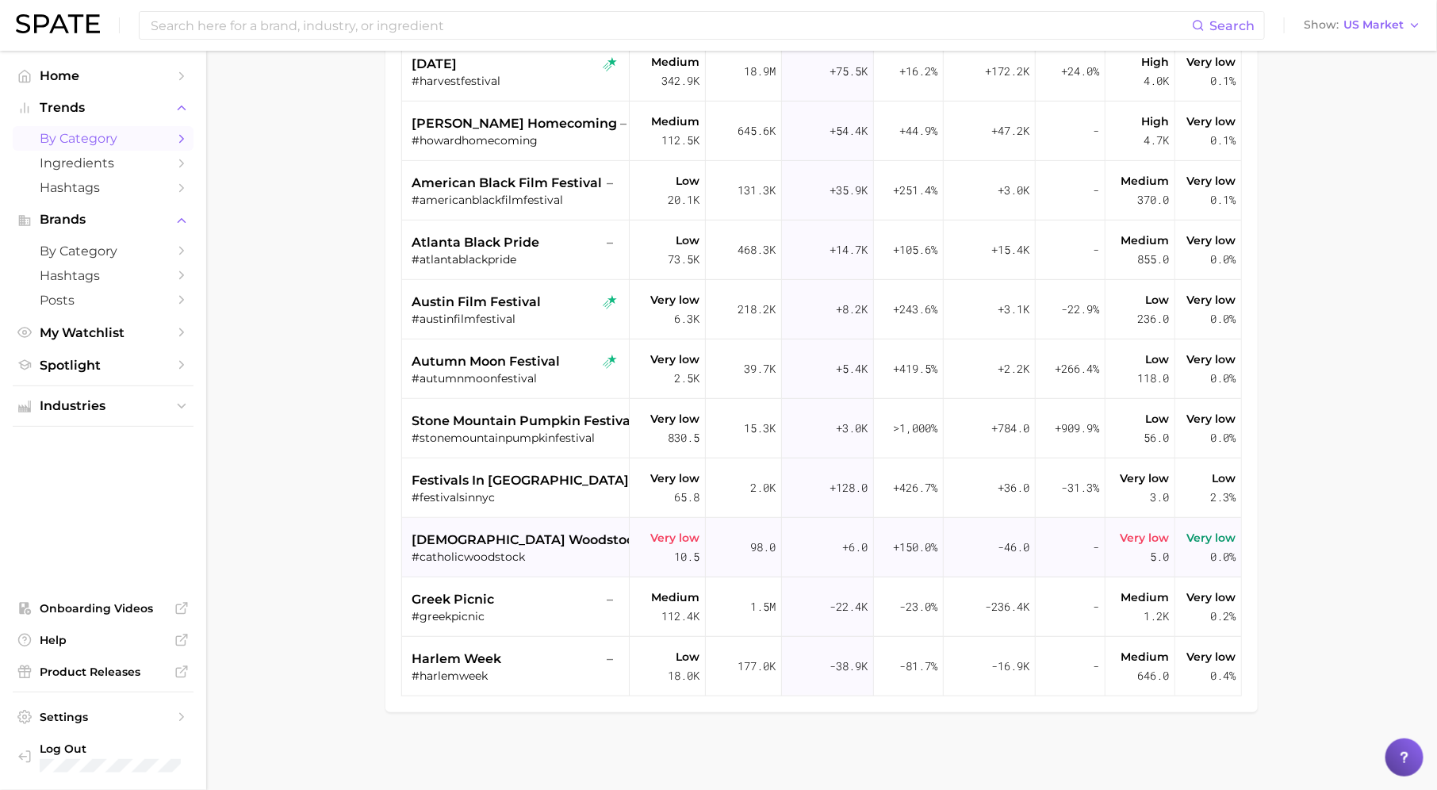
click at [531, 538] on span "catholic woodstock" at bounding box center [526, 539] width 230 height 19
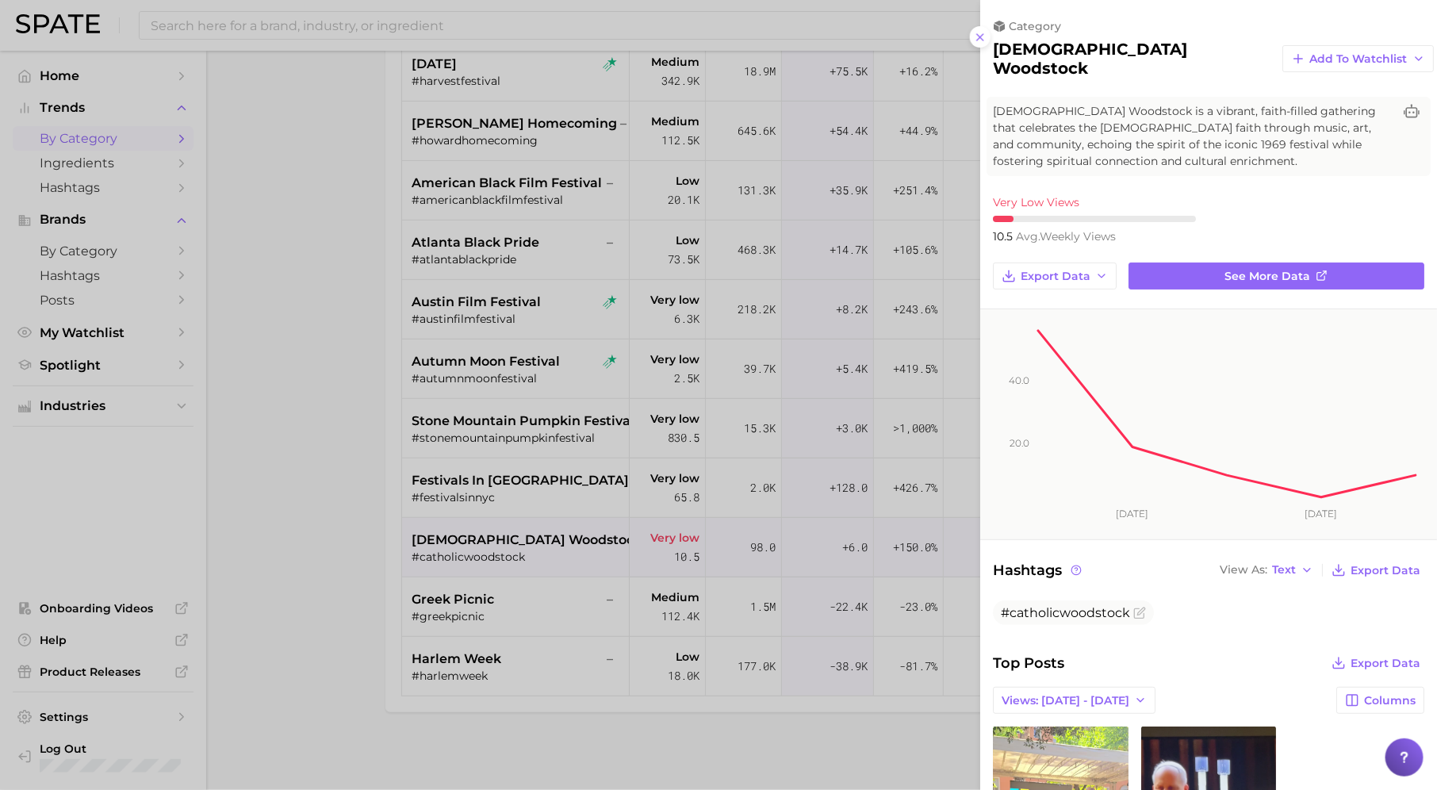
scroll to position [0, 0]
click at [657, 339] on div at bounding box center [718, 395] width 1437 height 790
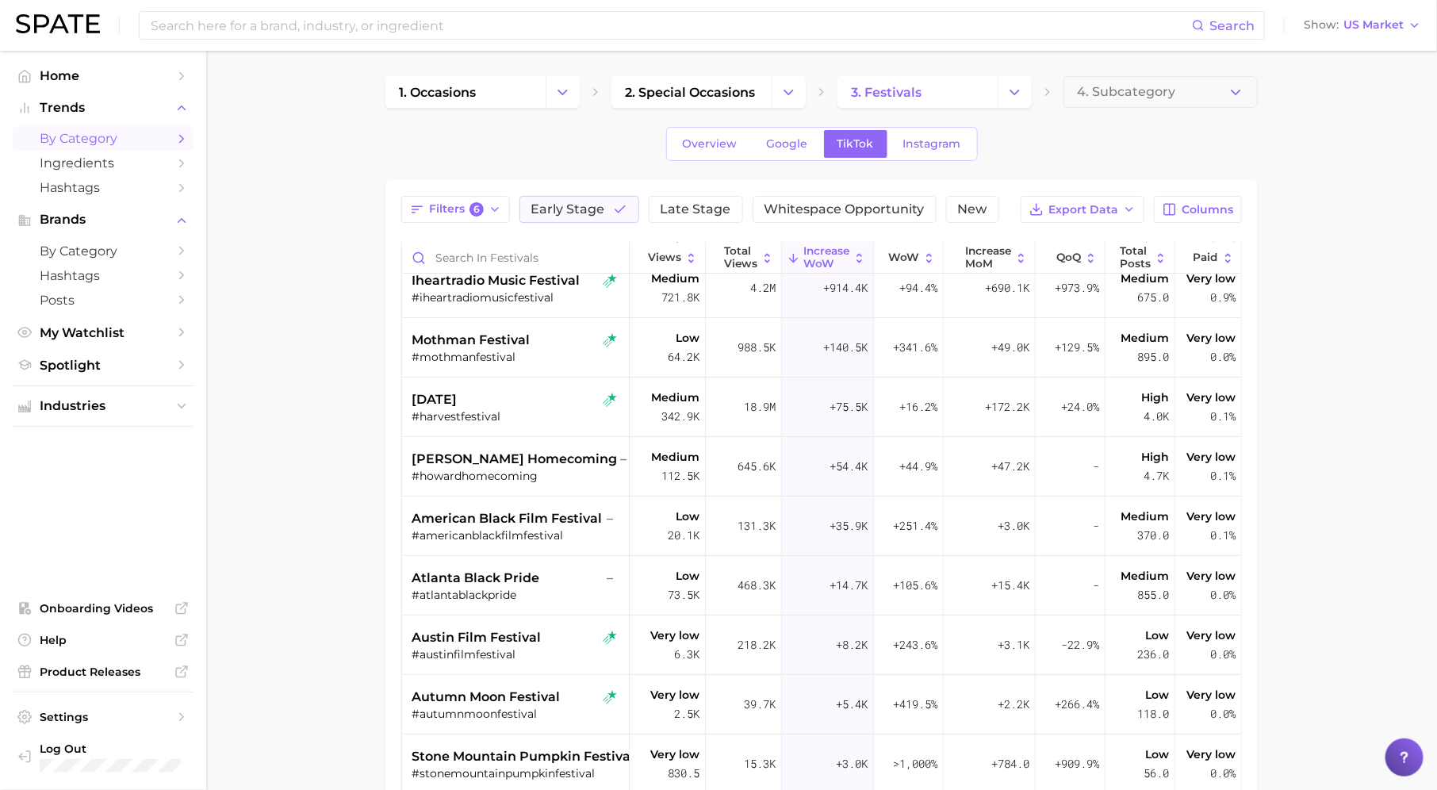
click at [576, 232] on div "Filters 6 Early Stage Late Stage Whitespace Opportunity New Export Data Columns…" at bounding box center [821, 614] width 840 height 836
click at [591, 218] on button "Early Stage" at bounding box center [579, 209] width 120 height 27
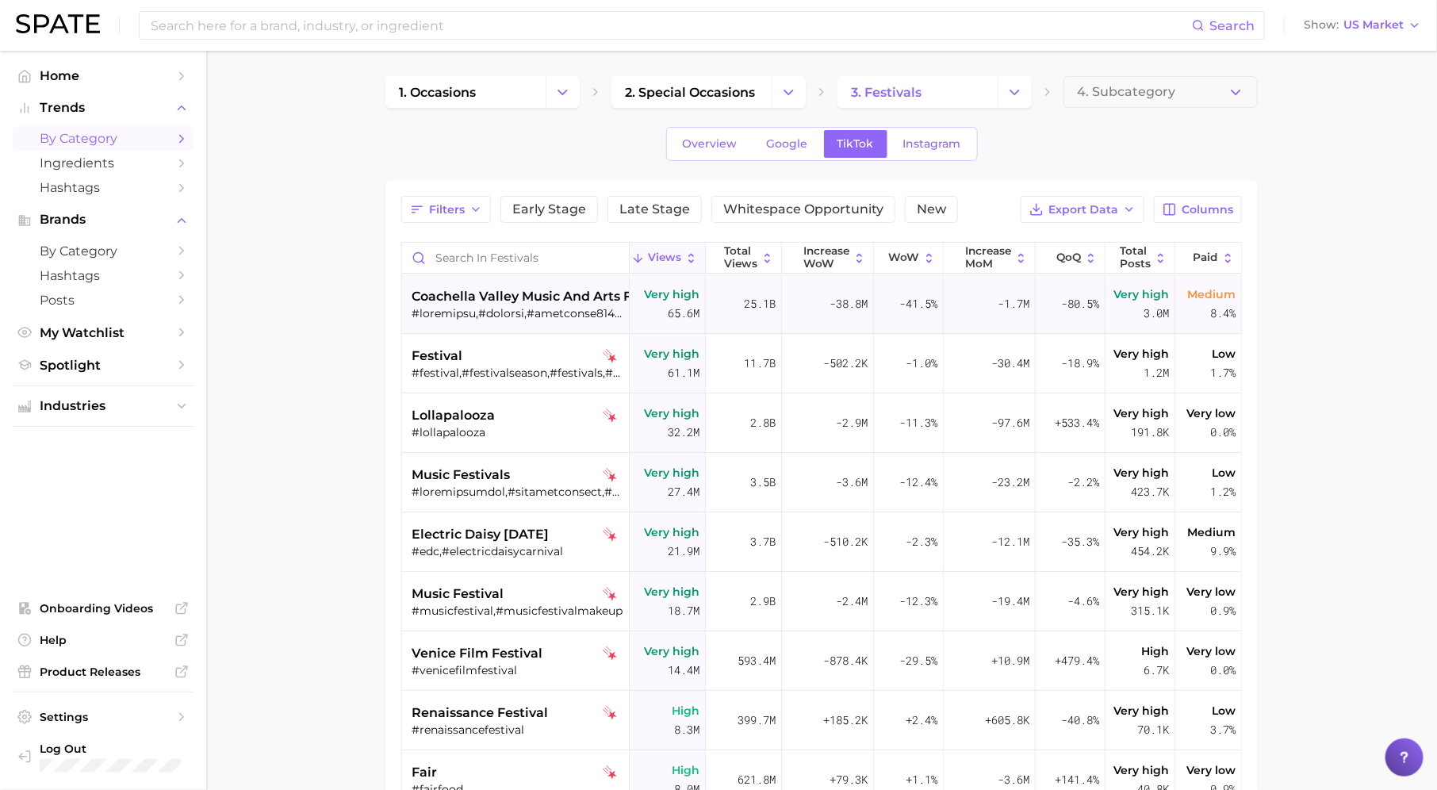
click at [492, 320] on div "coachella valley music and arts festival" at bounding box center [517, 303] width 212 height 59
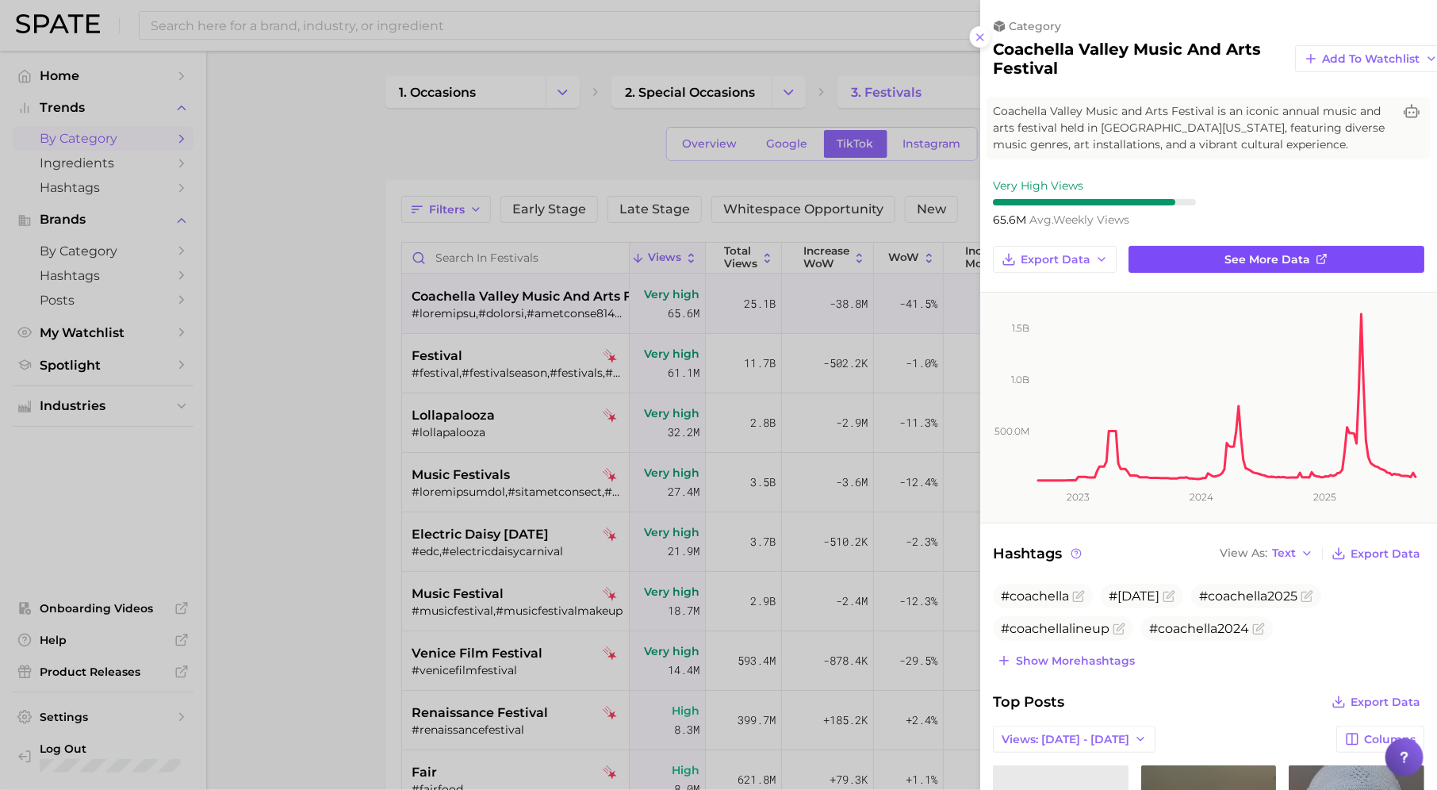
click at [1243, 258] on span "See more data" at bounding box center [1268, 259] width 86 height 13
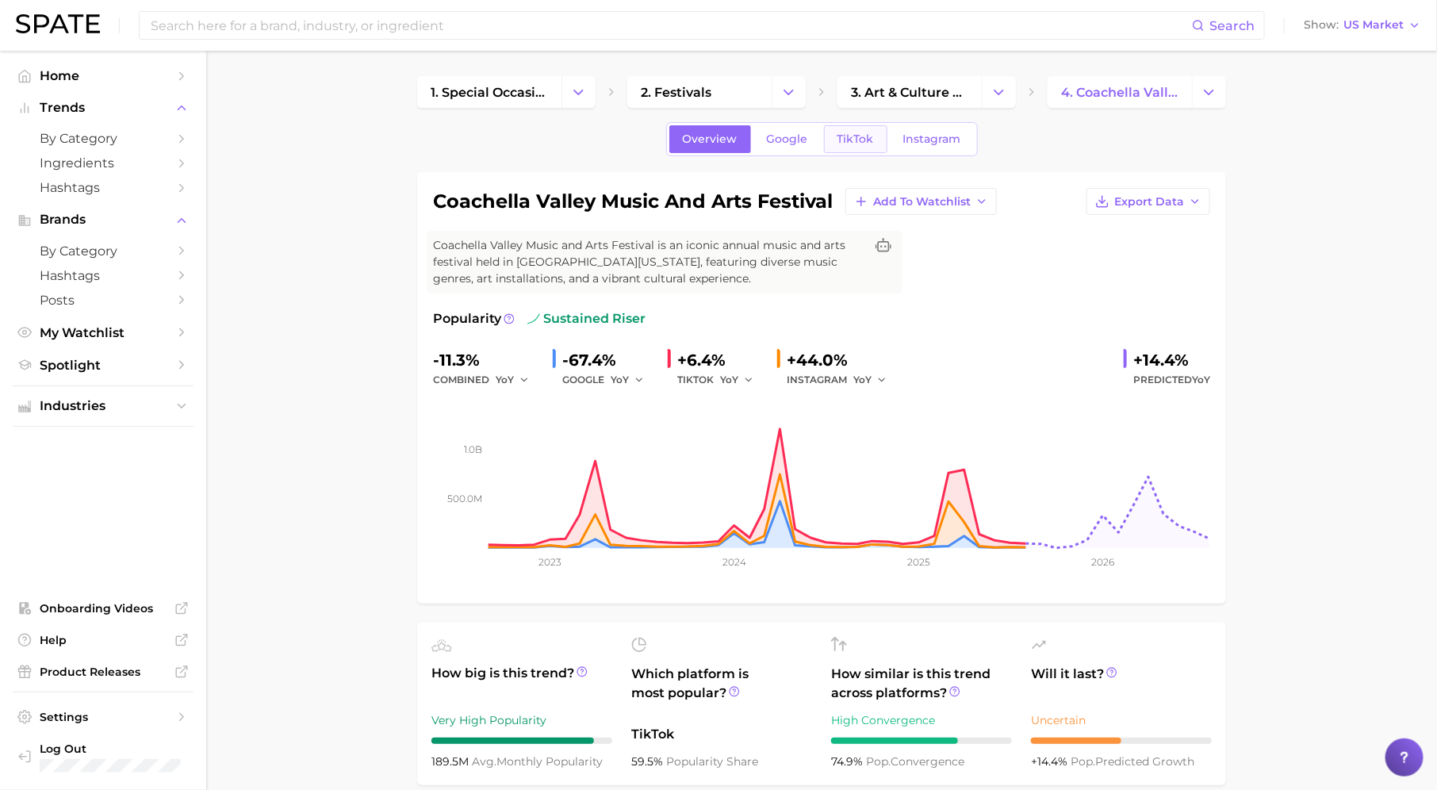
click at [843, 140] on span "TikTok" at bounding box center [855, 138] width 36 height 13
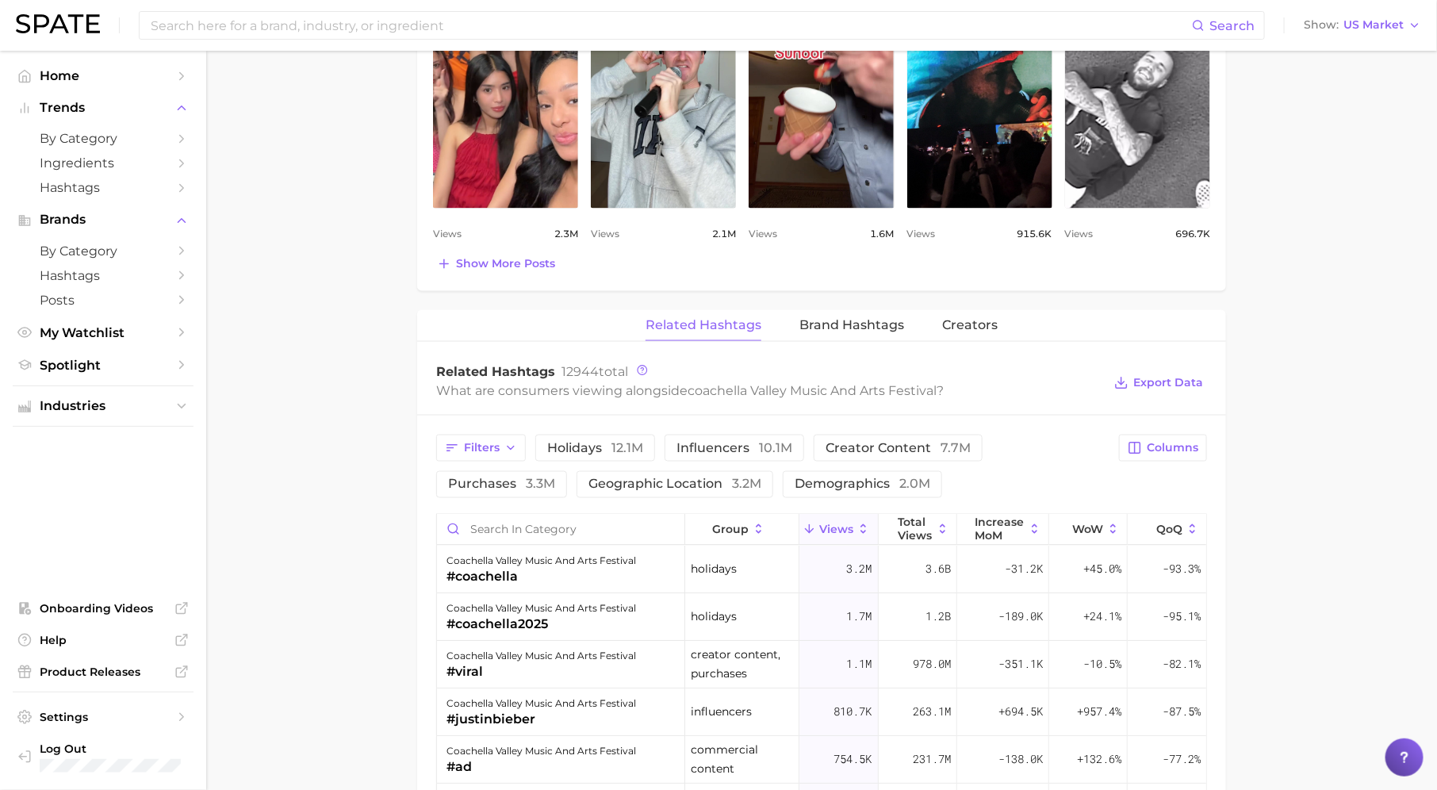
scroll to position [970, 0]
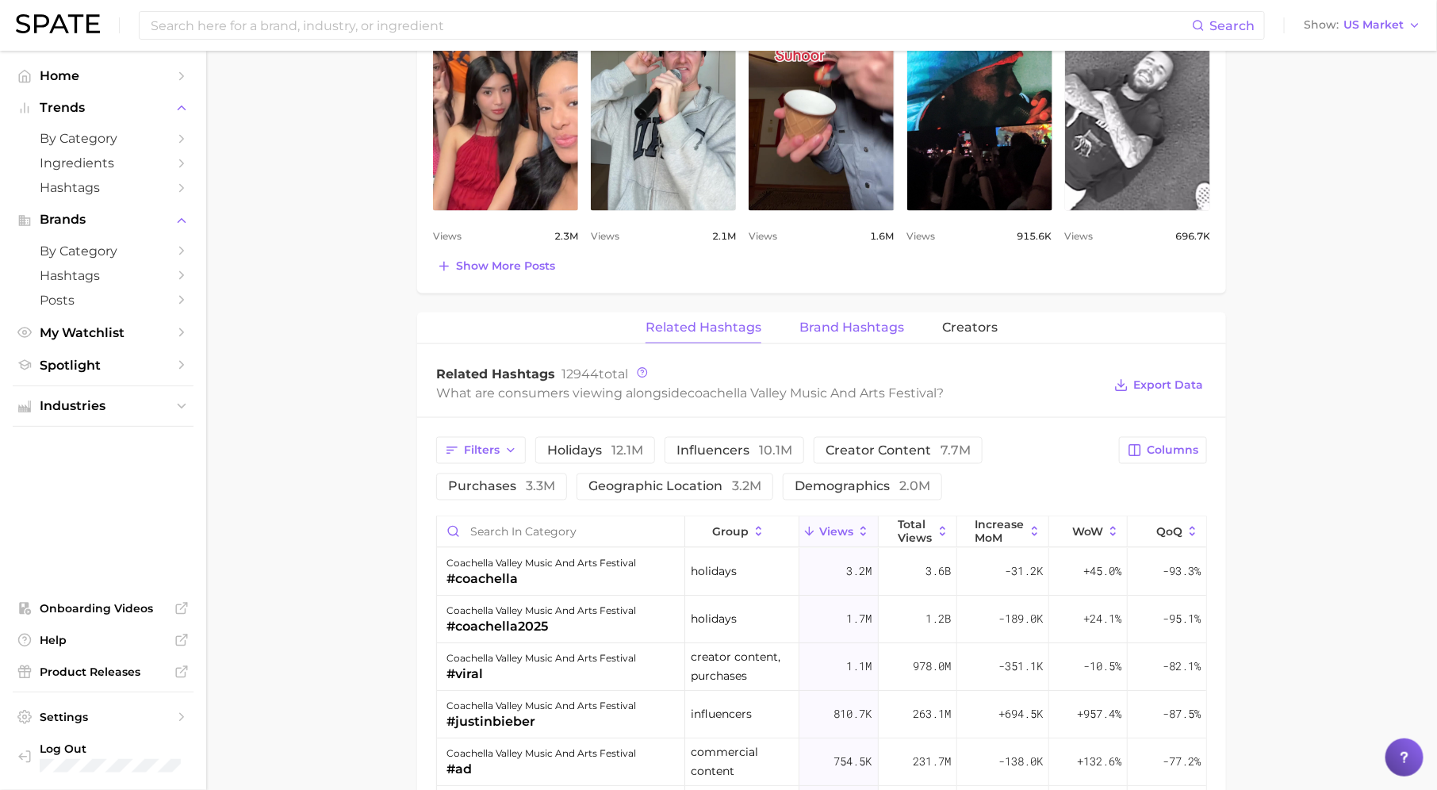
click at [844, 321] on span "Brand Hashtags" at bounding box center [851, 327] width 105 height 14
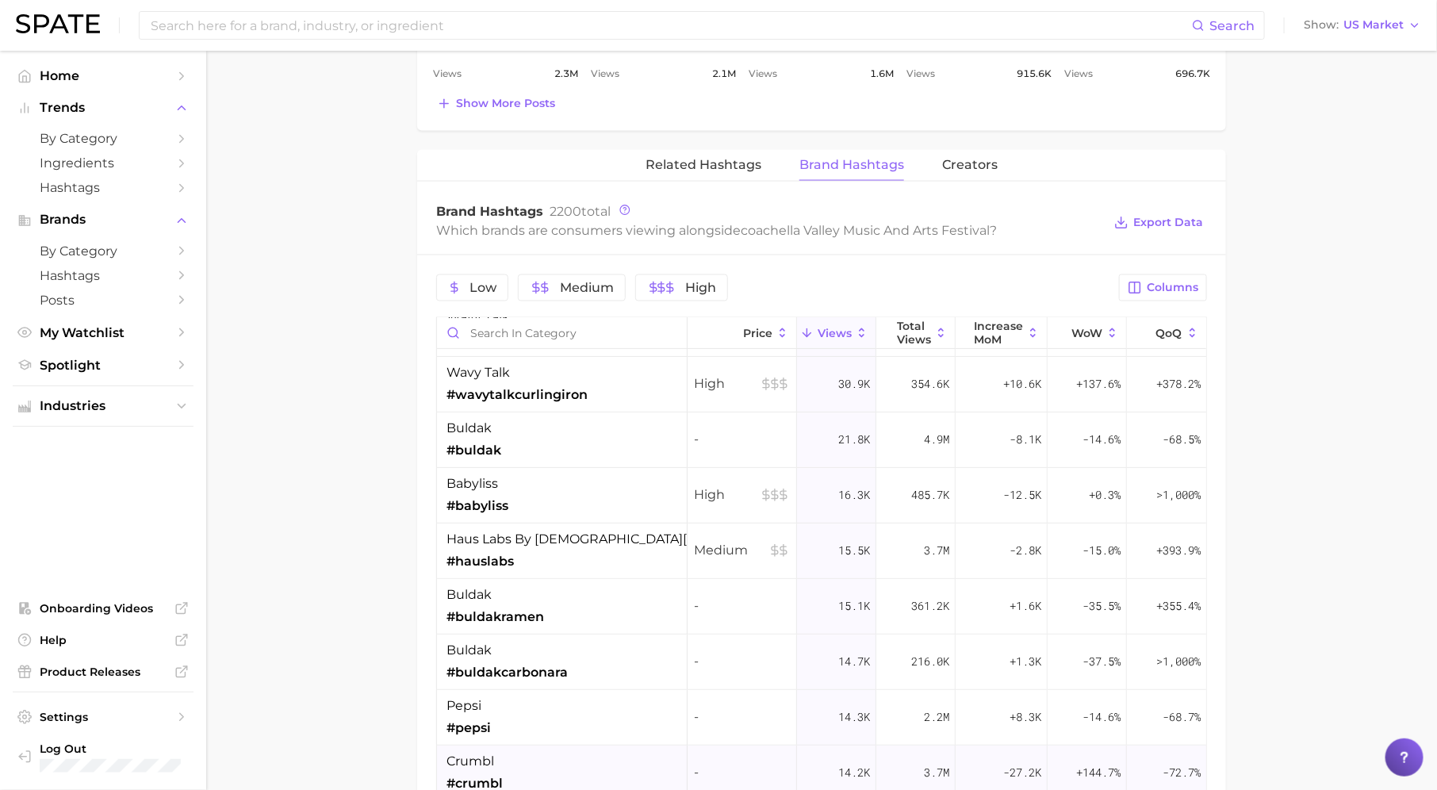
scroll to position [0, 0]
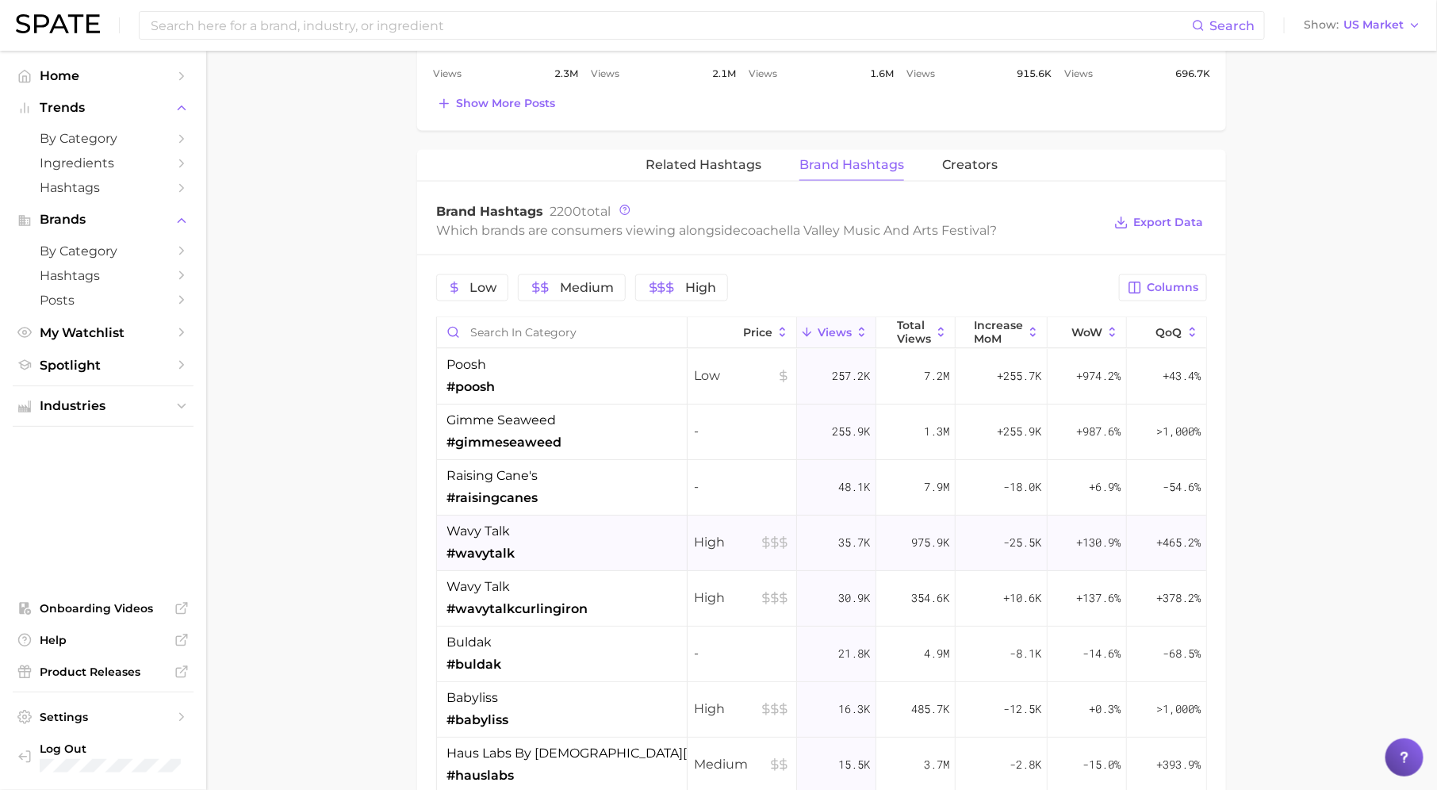
click at [523, 528] on div "wavy talk #wavytalk" at bounding box center [562, 544] width 251 height 56
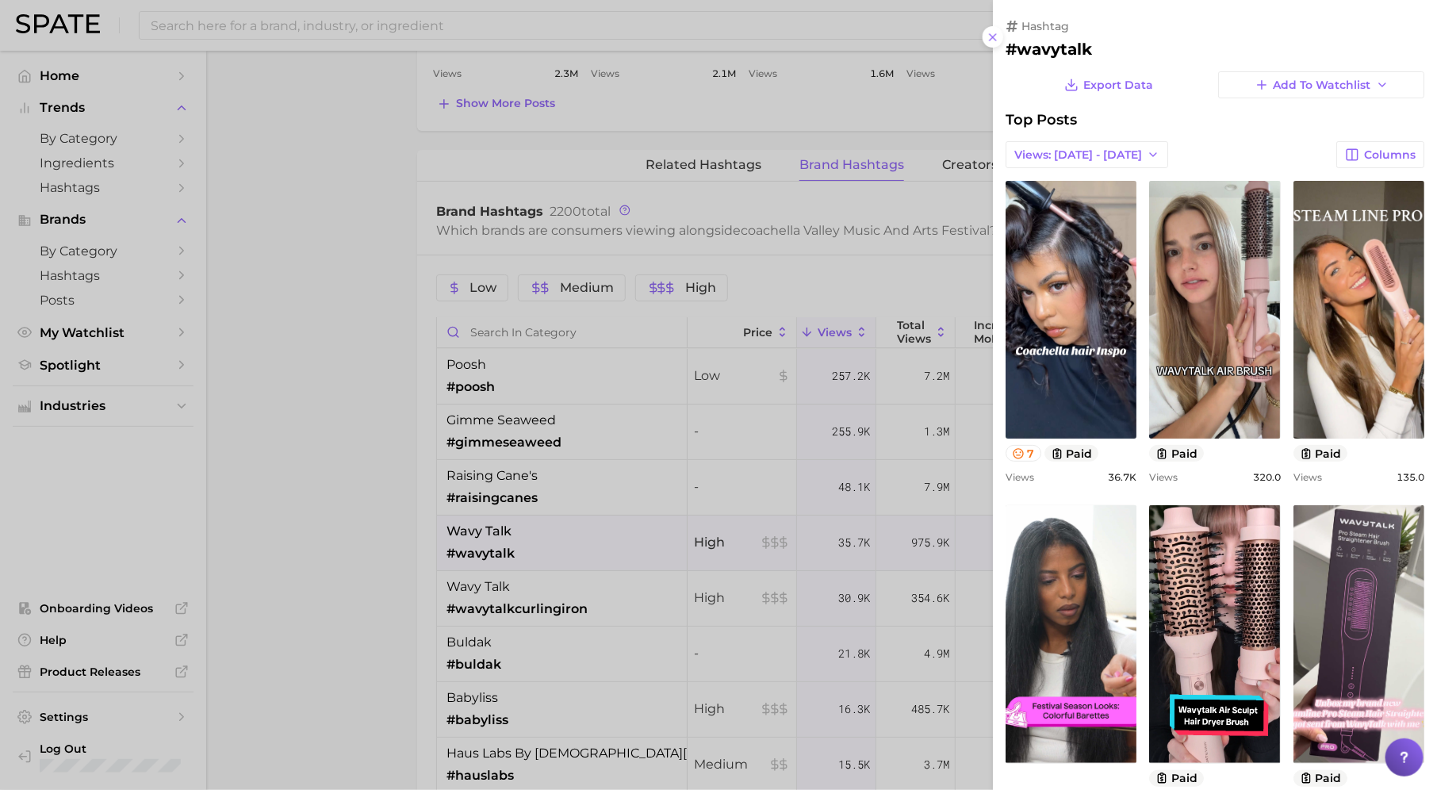
click at [745, 538] on div at bounding box center [718, 395] width 1437 height 790
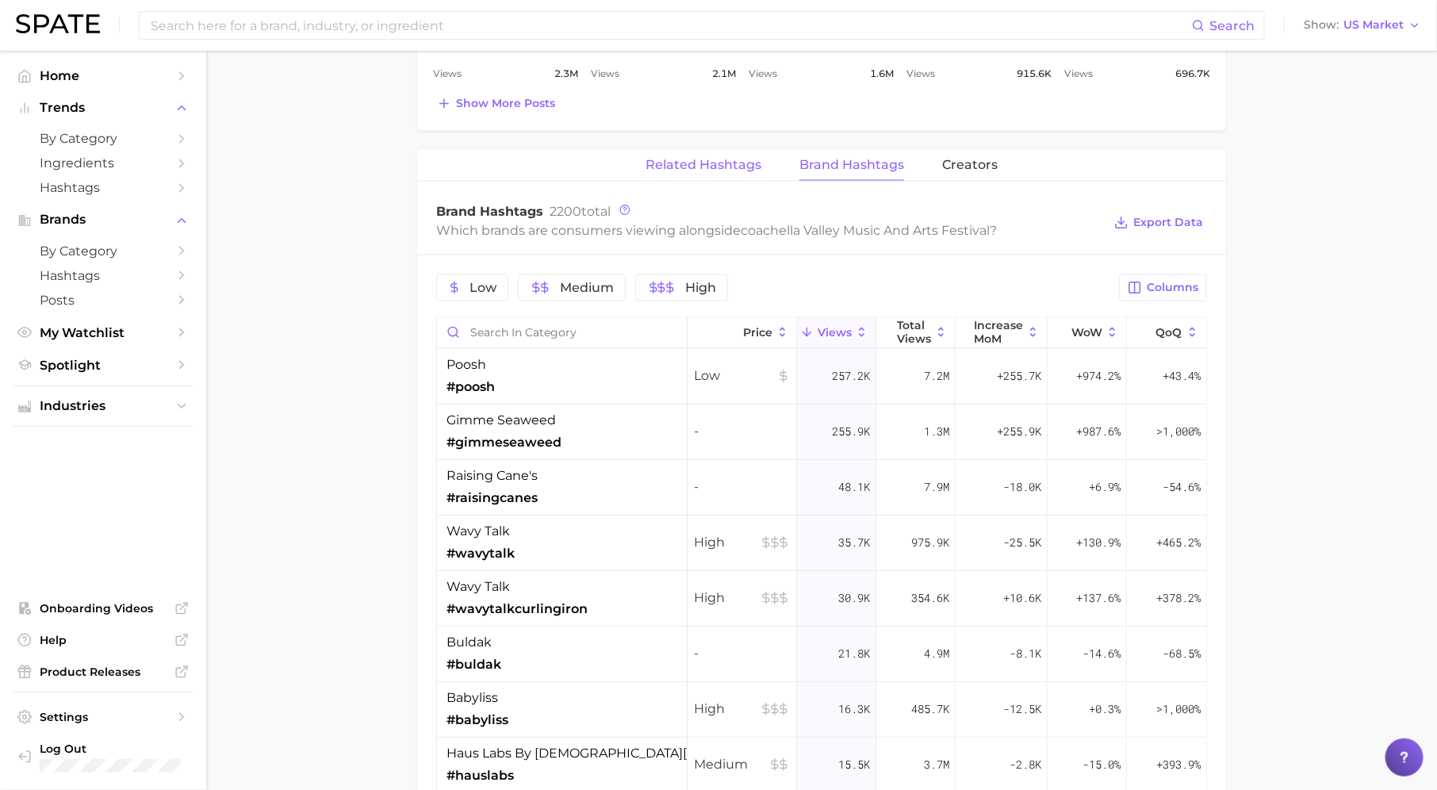
click at [704, 159] on span "Related Hashtags" at bounding box center [703, 165] width 116 height 14
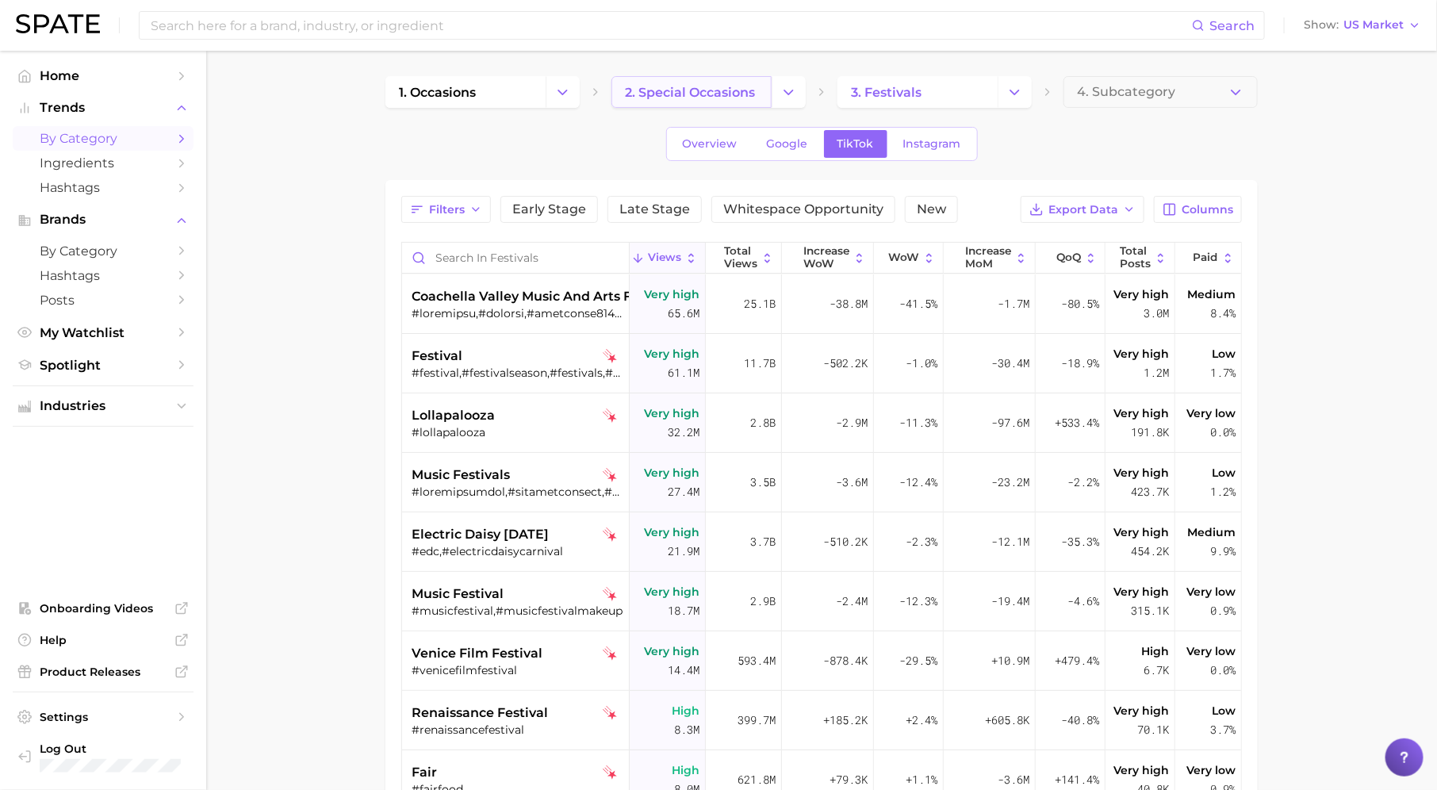
click at [749, 96] on span "2. special occasions" at bounding box center [690, 92] width 130 height 15
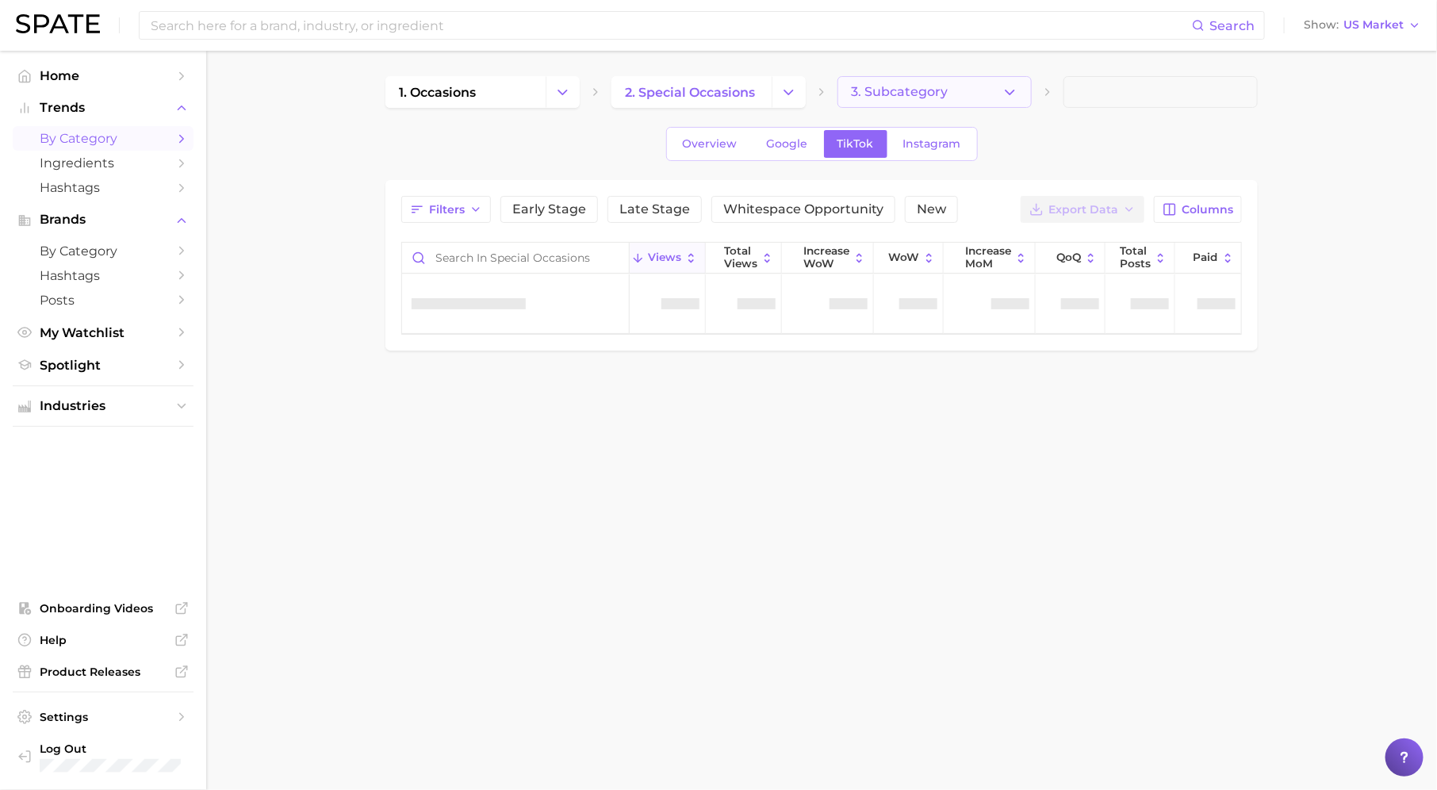
click at [923, 91] on span "3. Subcategory" at bounding box center [899, 92] width 97 height 14
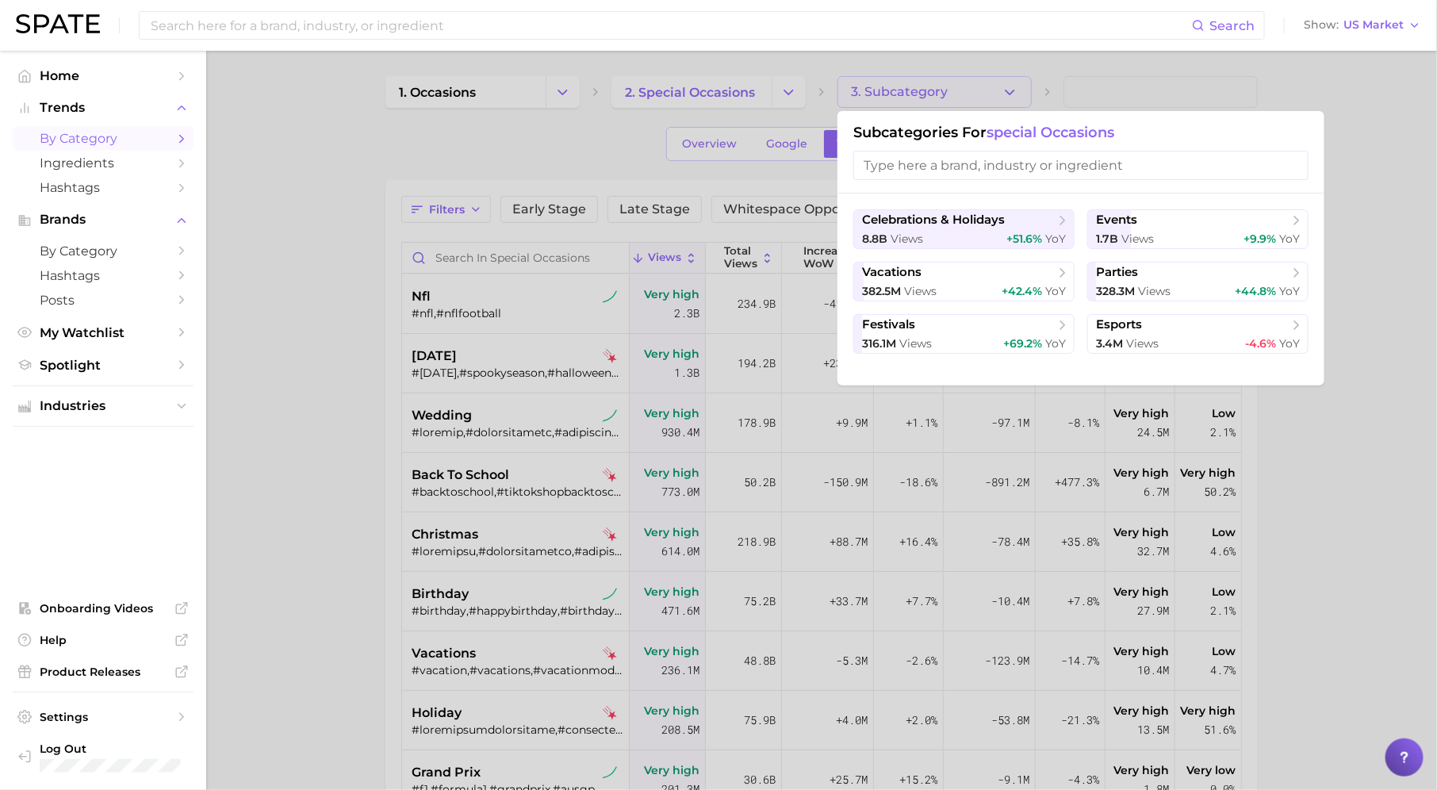
click at [733, 161] on div at bounding box center [718, 395] width 1437 height 790
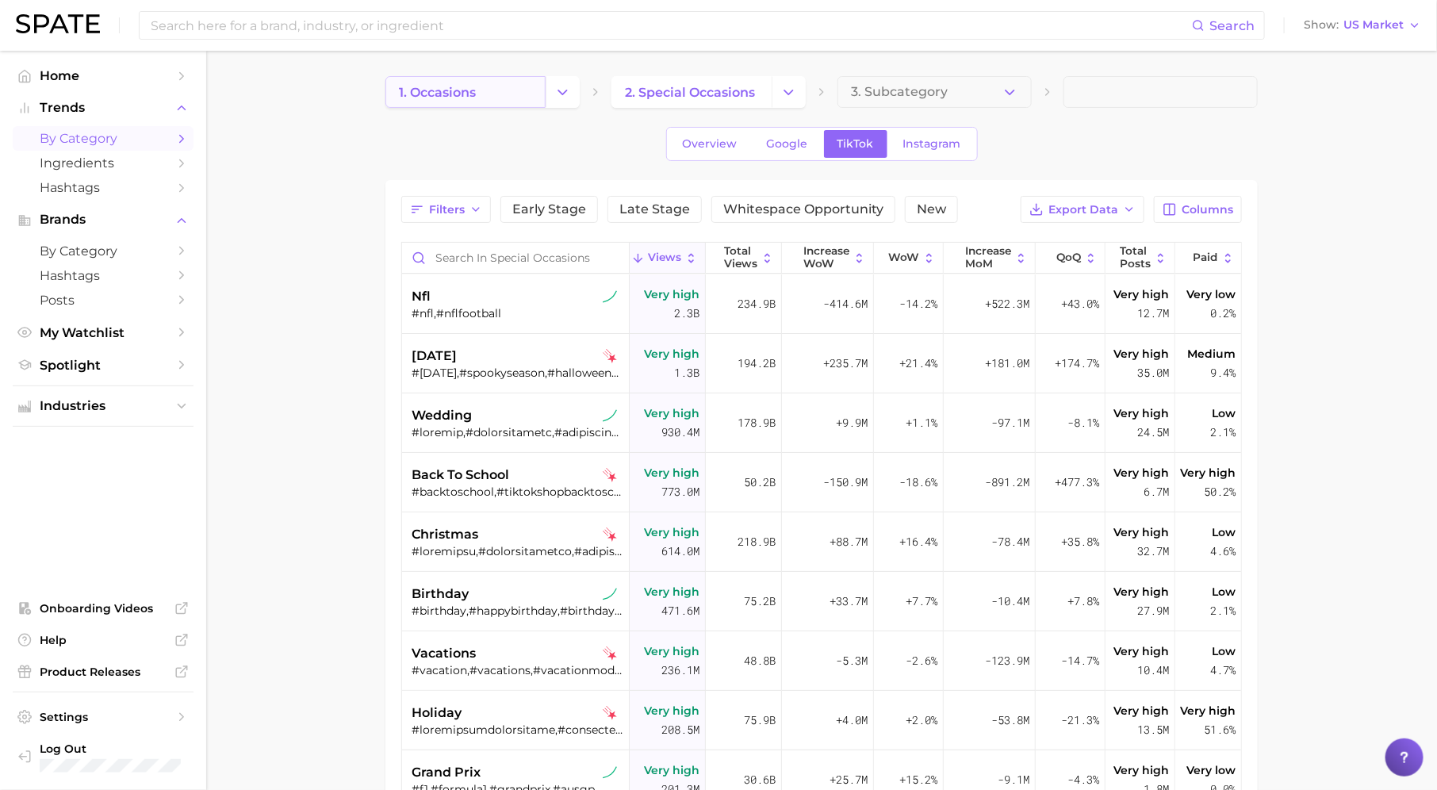
click at [491, 86] on link "1. occasions" at bounding box center [465, 92] width 160 height 32
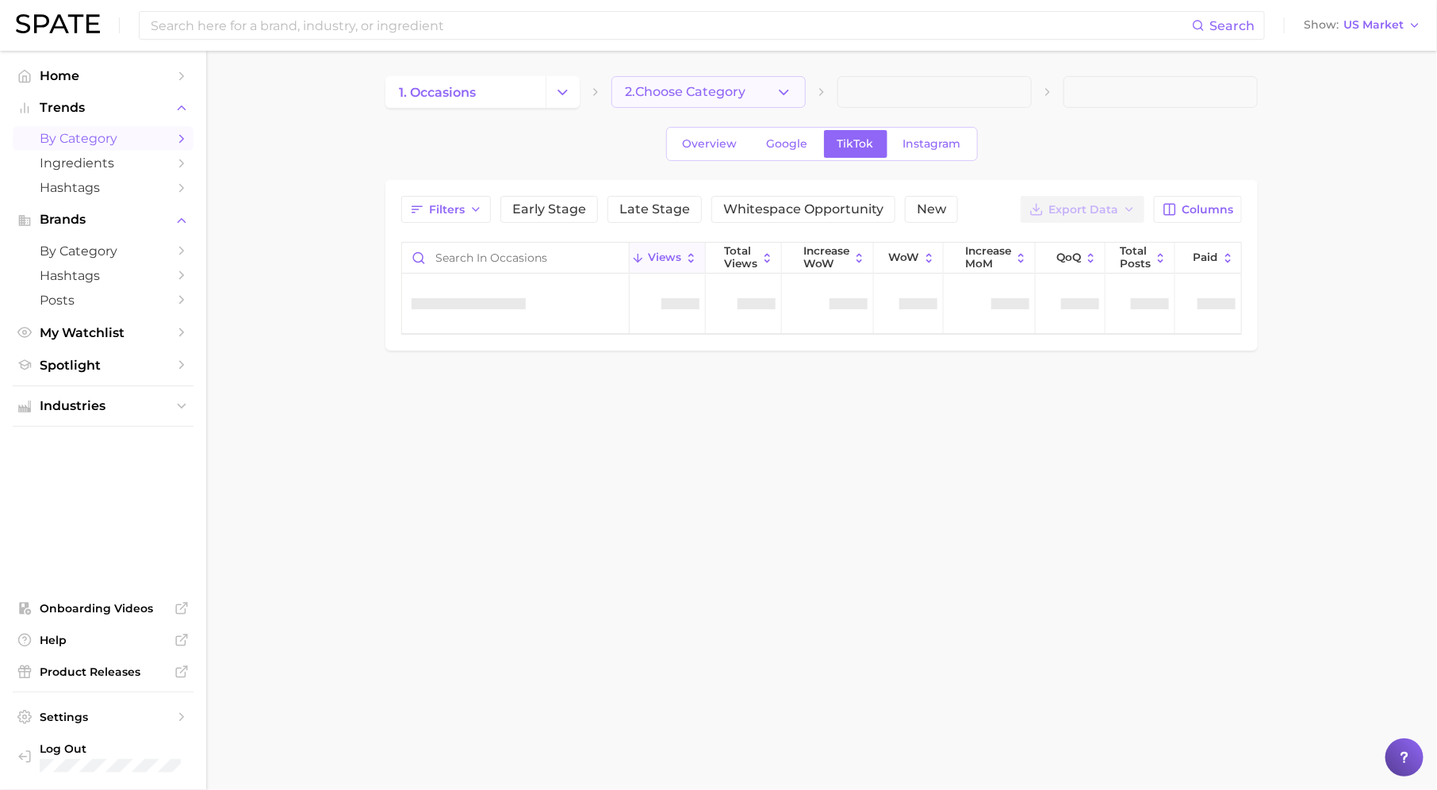
click at [761, 90] on button "2. Choose Category" at bounding box center [708, 92] width 194 height 32
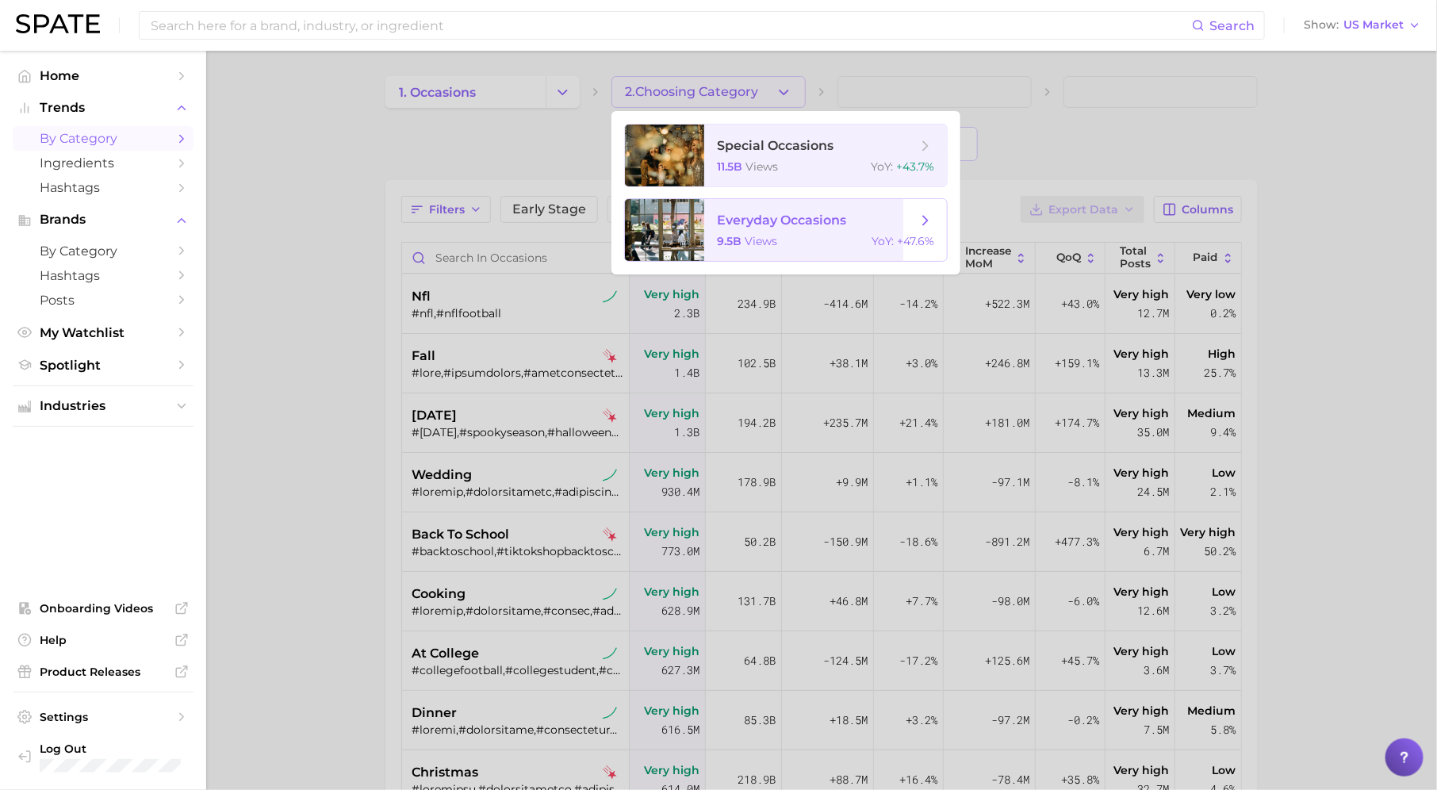
click at [790, 223] on span "everyday occasions" at bounding box center [781, 219] width 129 height 15
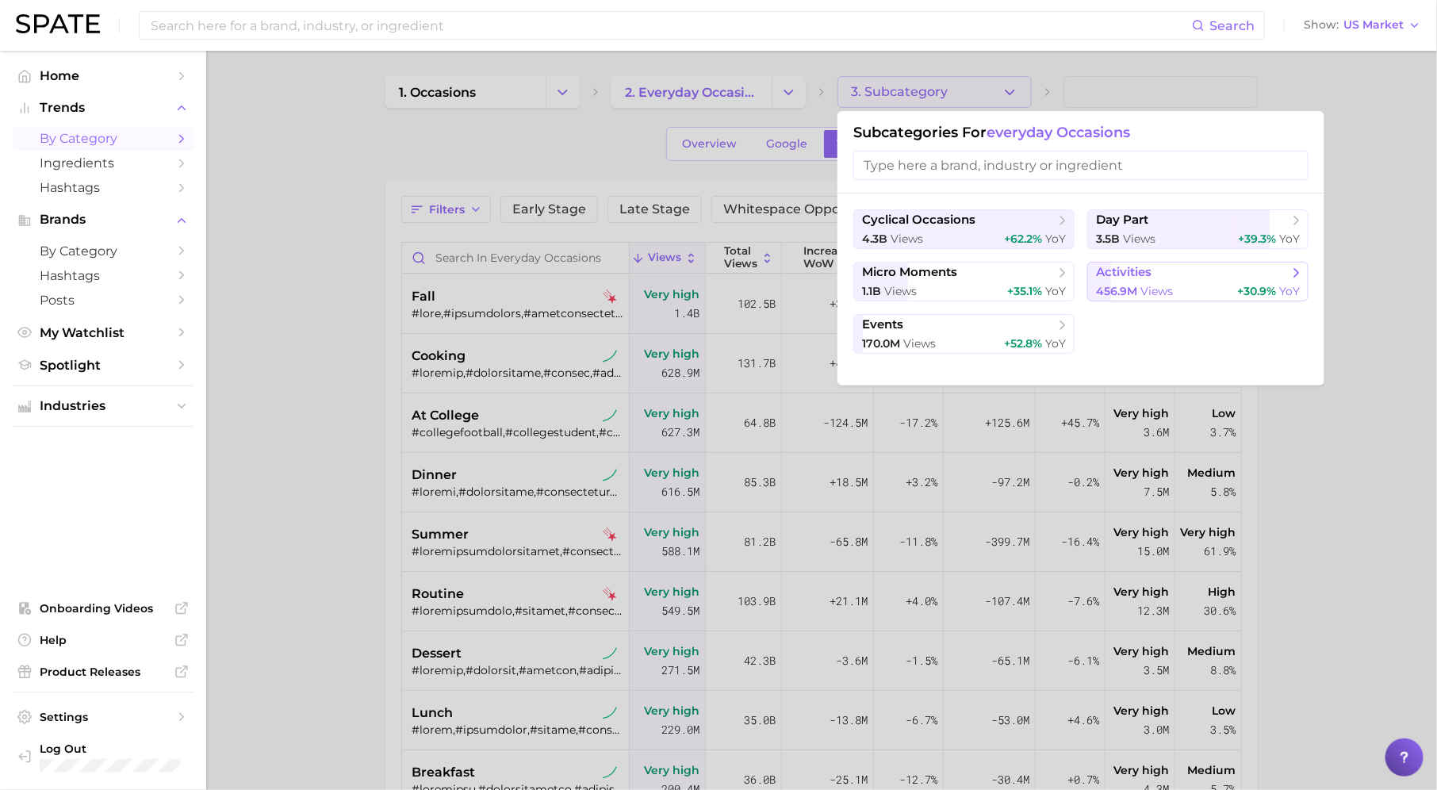
click at [1122, 275] on span "activities" at bounding box center [1124, 272] width 56 height 15
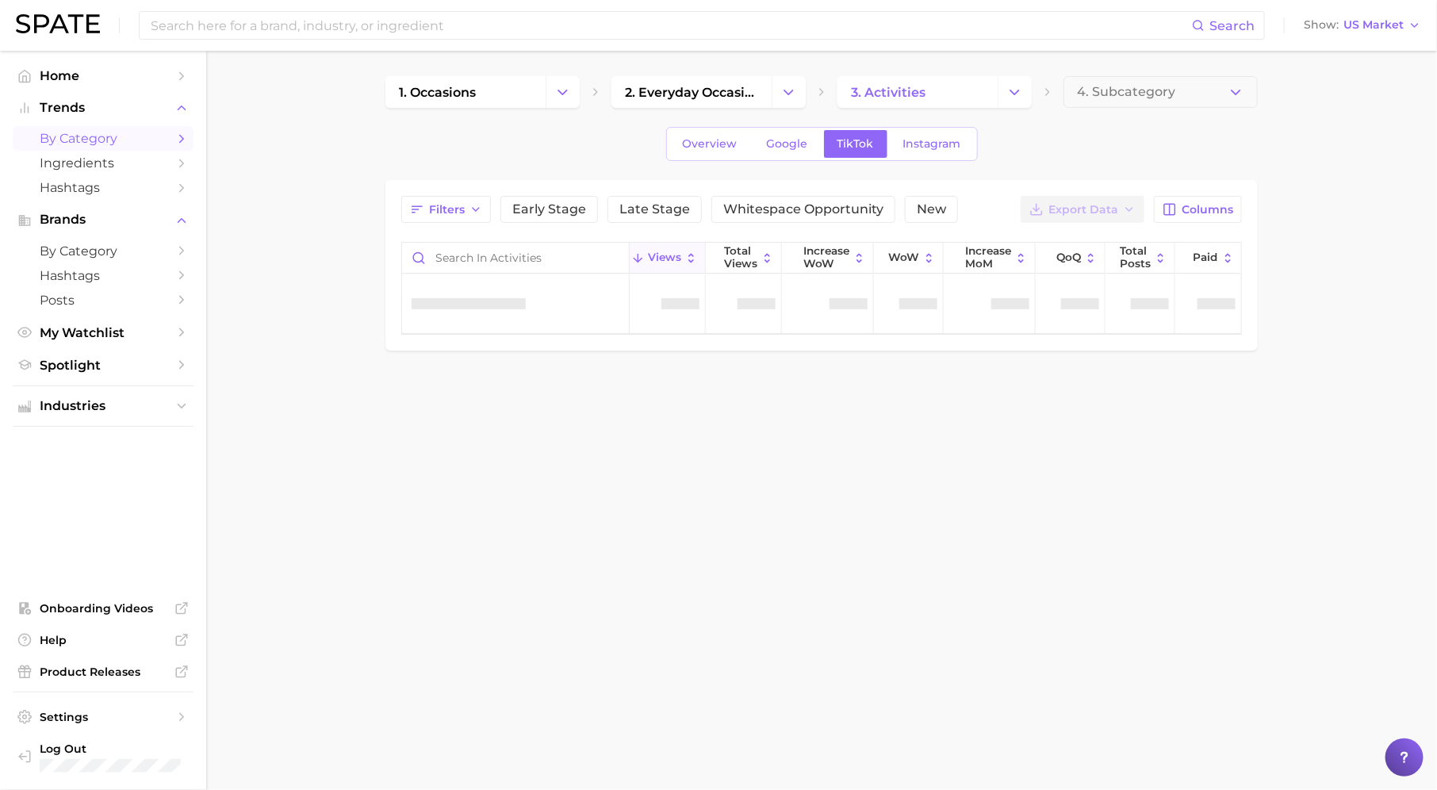
click at [1111, 94] on span "4. Subcategory" at bounding box center [1126, 92] width 98 height 14
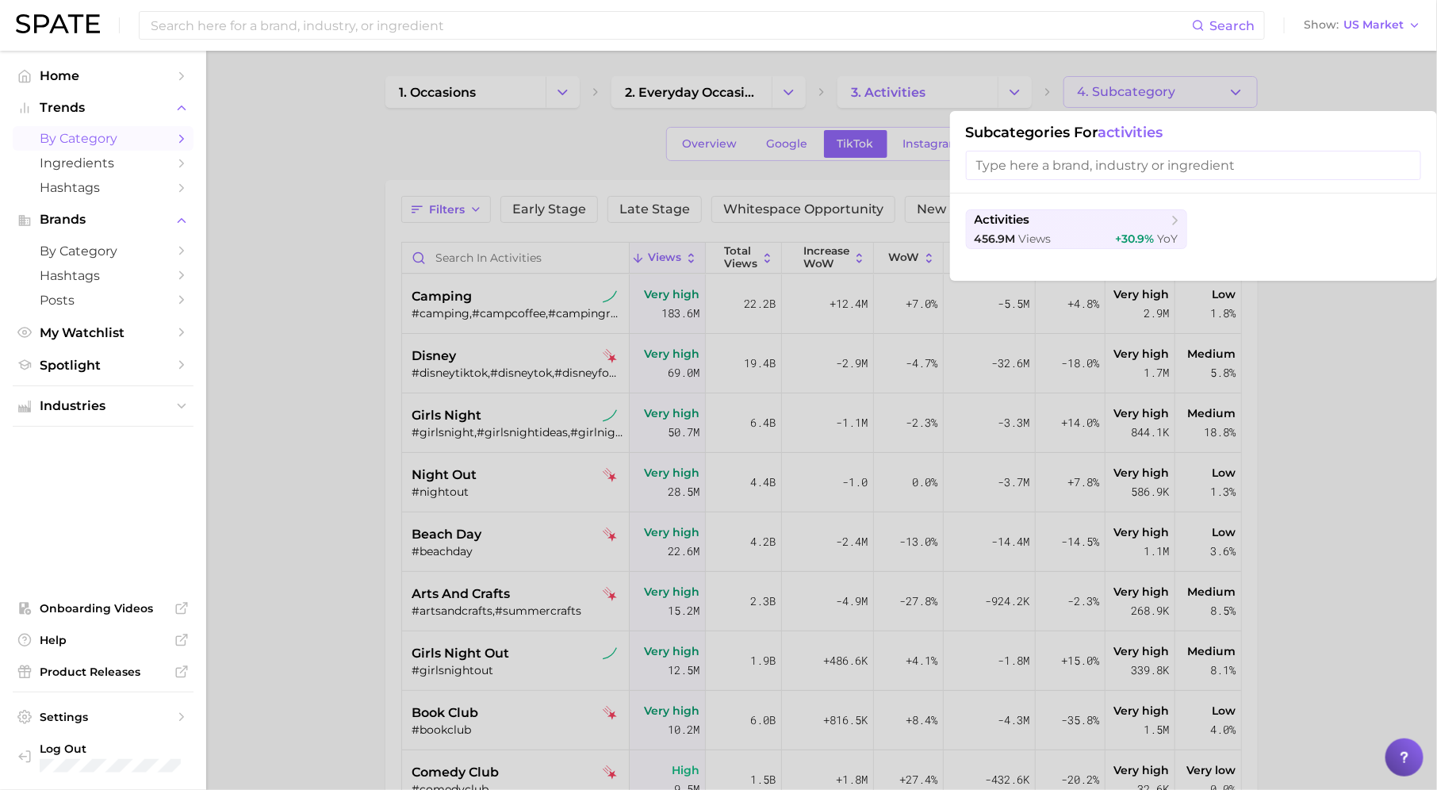
click at [595, 117] on div at bounding box center [718, 395] width 1437 height 790
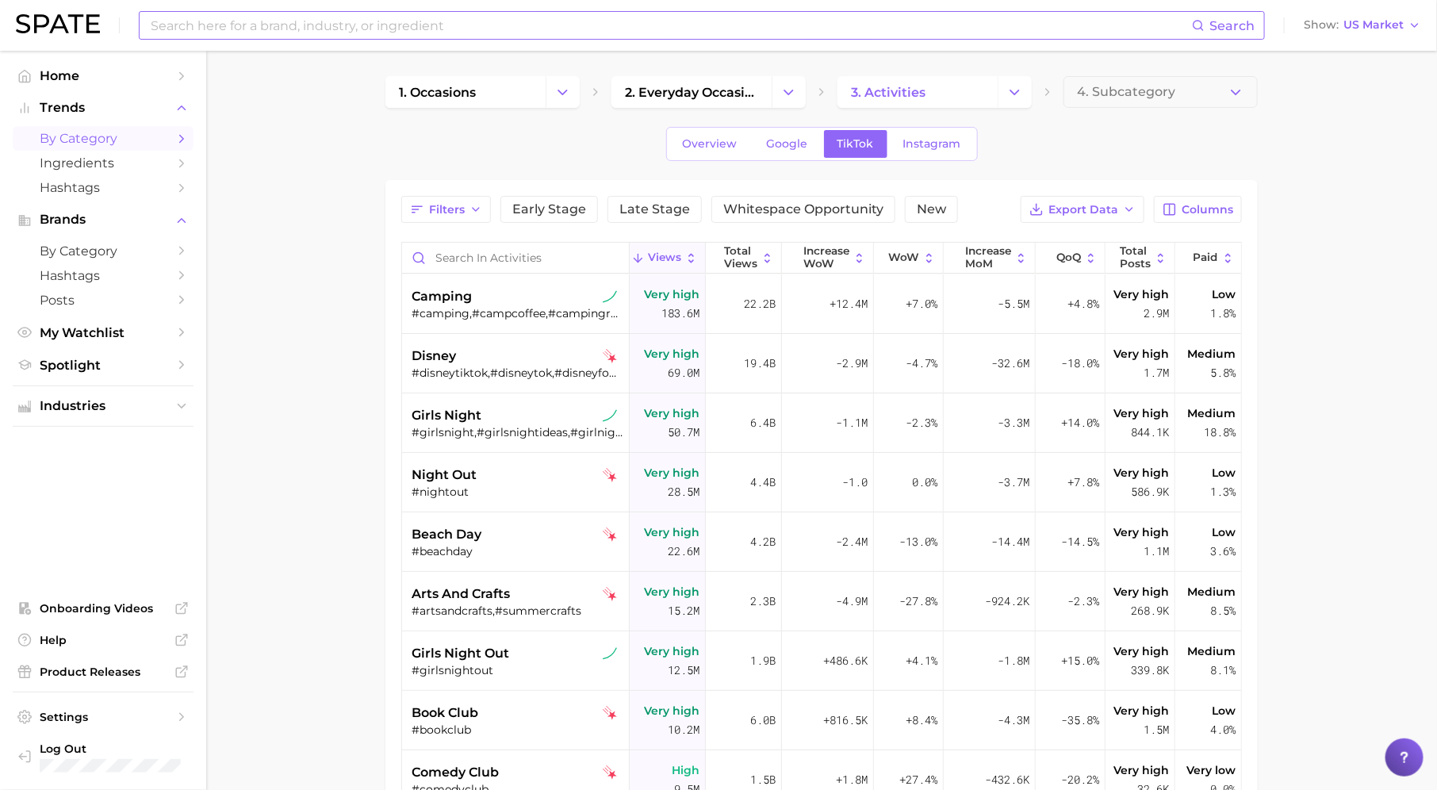
click at [542, 25] on input at bounding box center [670, 25] width 1043 height 27
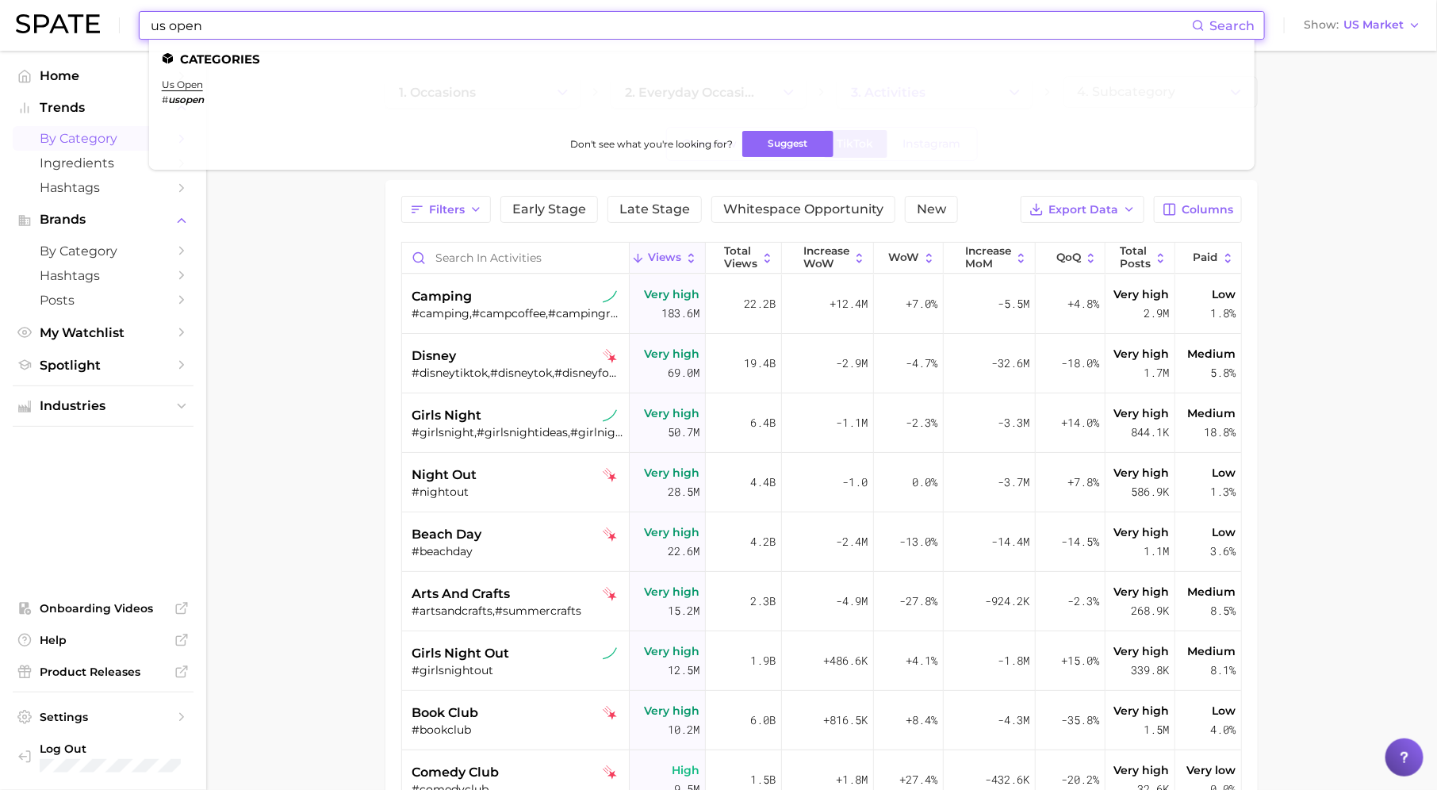
type input "us open"
click at [179, 77] on ul "Categories us open # usopen Don't see what you're looking for? Suggest" at bounding box center [701, 105] width 1105 height 130
click at [189, 91] on li "us open # usopen" at bounding box center [183, 91] width 42 height 27
click at [192, 89] on link "us open" at bounding box center [182, 84] width 41 height 12
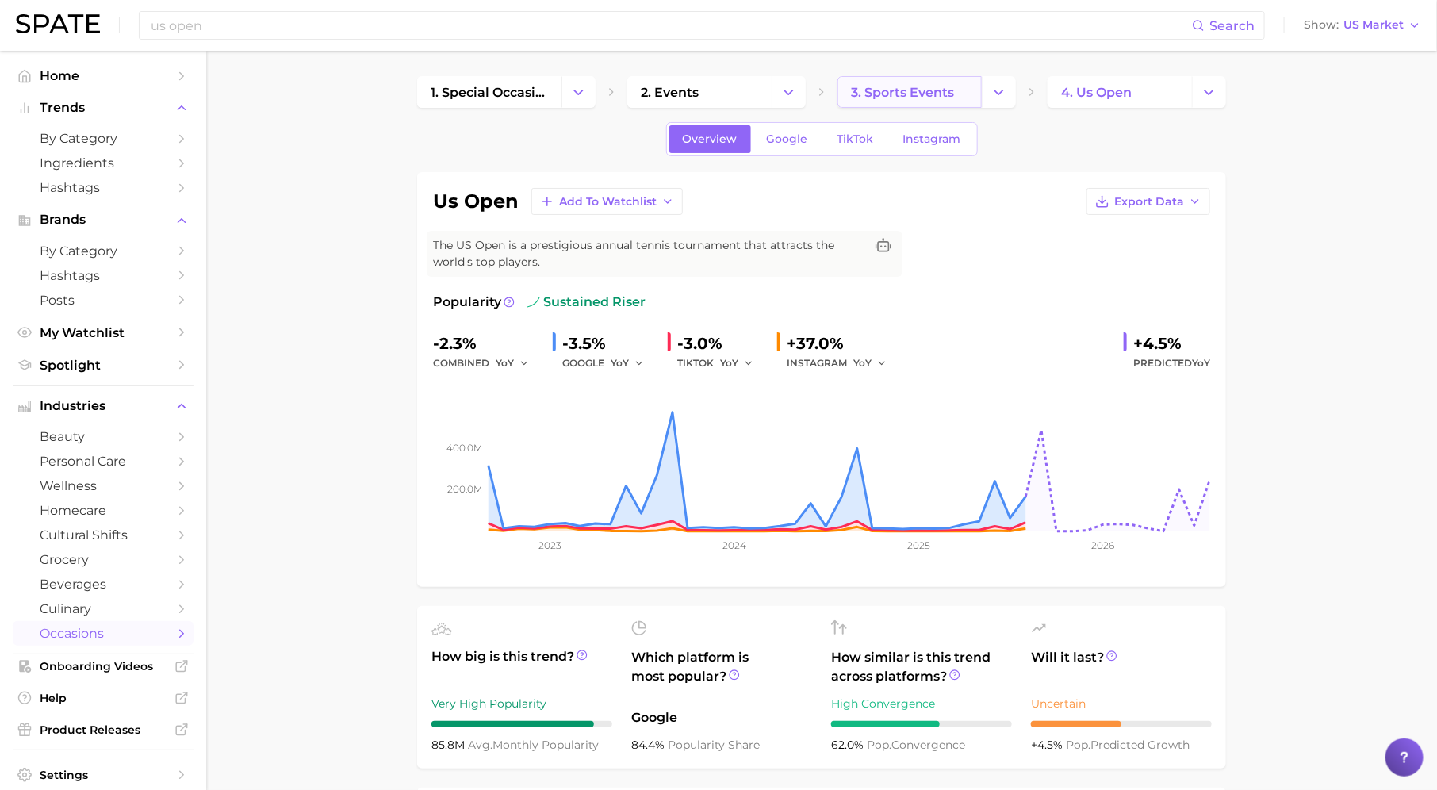
click at [877, 97] on span "3. sports events" at bounding box center [902, 92] width 103 height 15
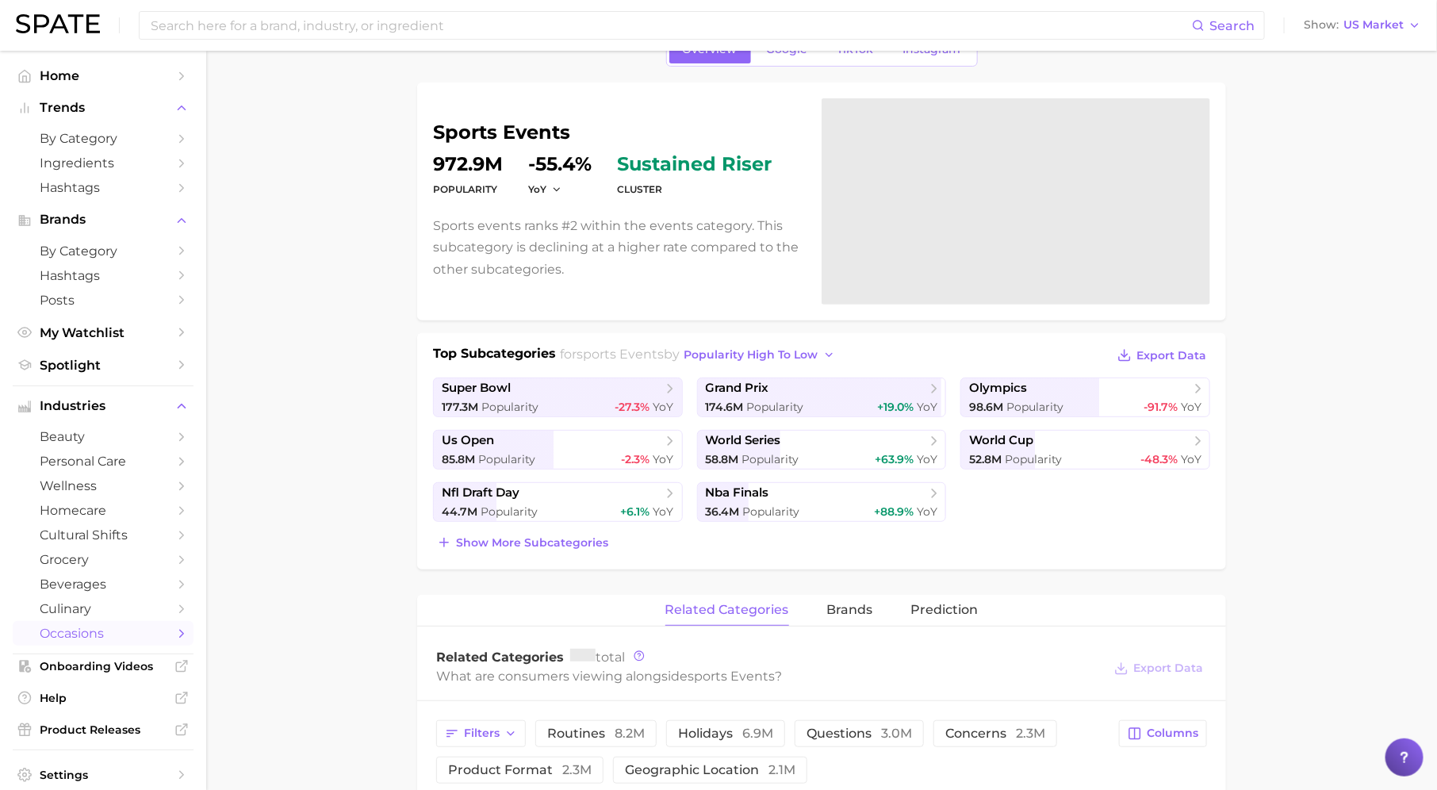
scroll to position [109, 0]
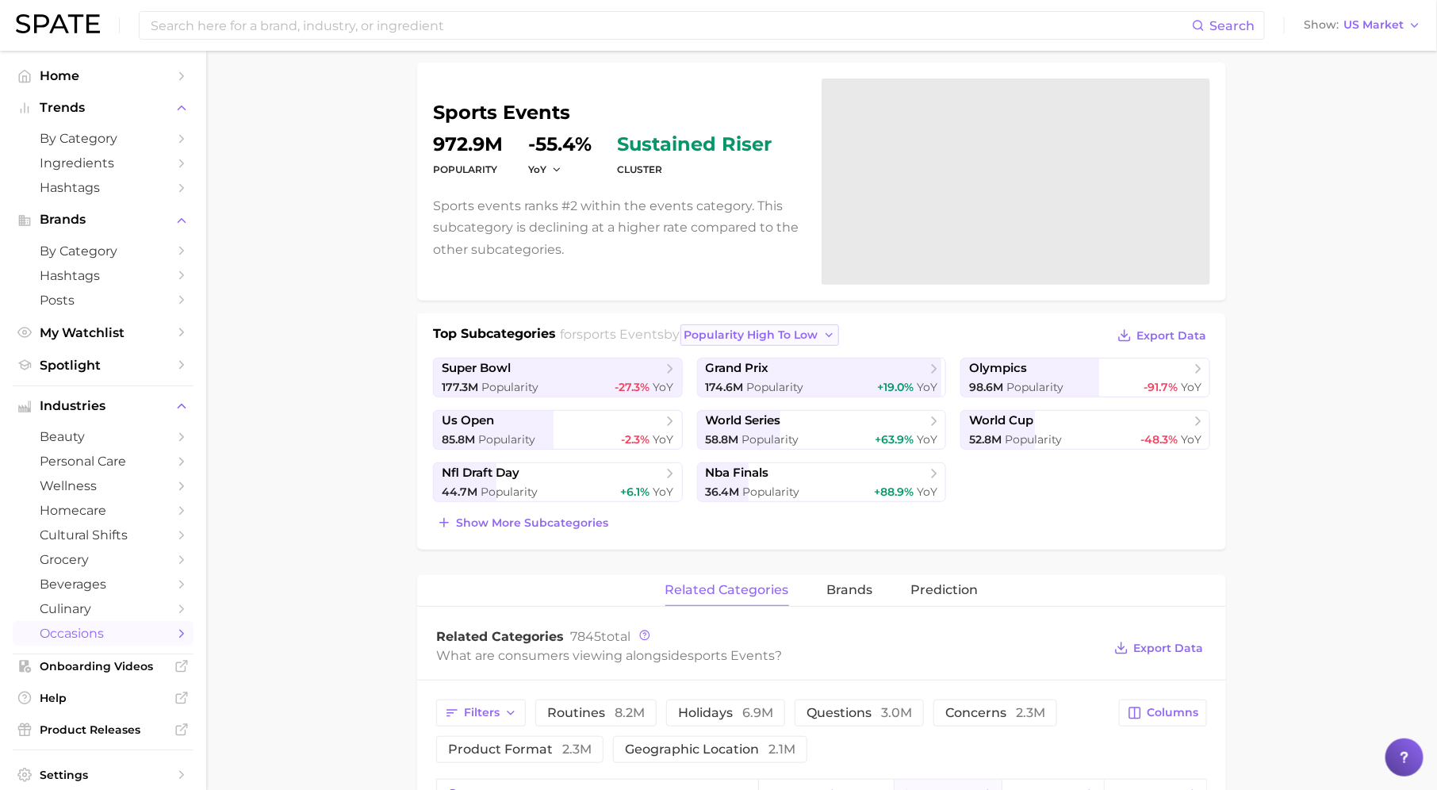
click at [783, 335] on span "popularity high to low" at bounding box center [751, 334] width 134 height 13
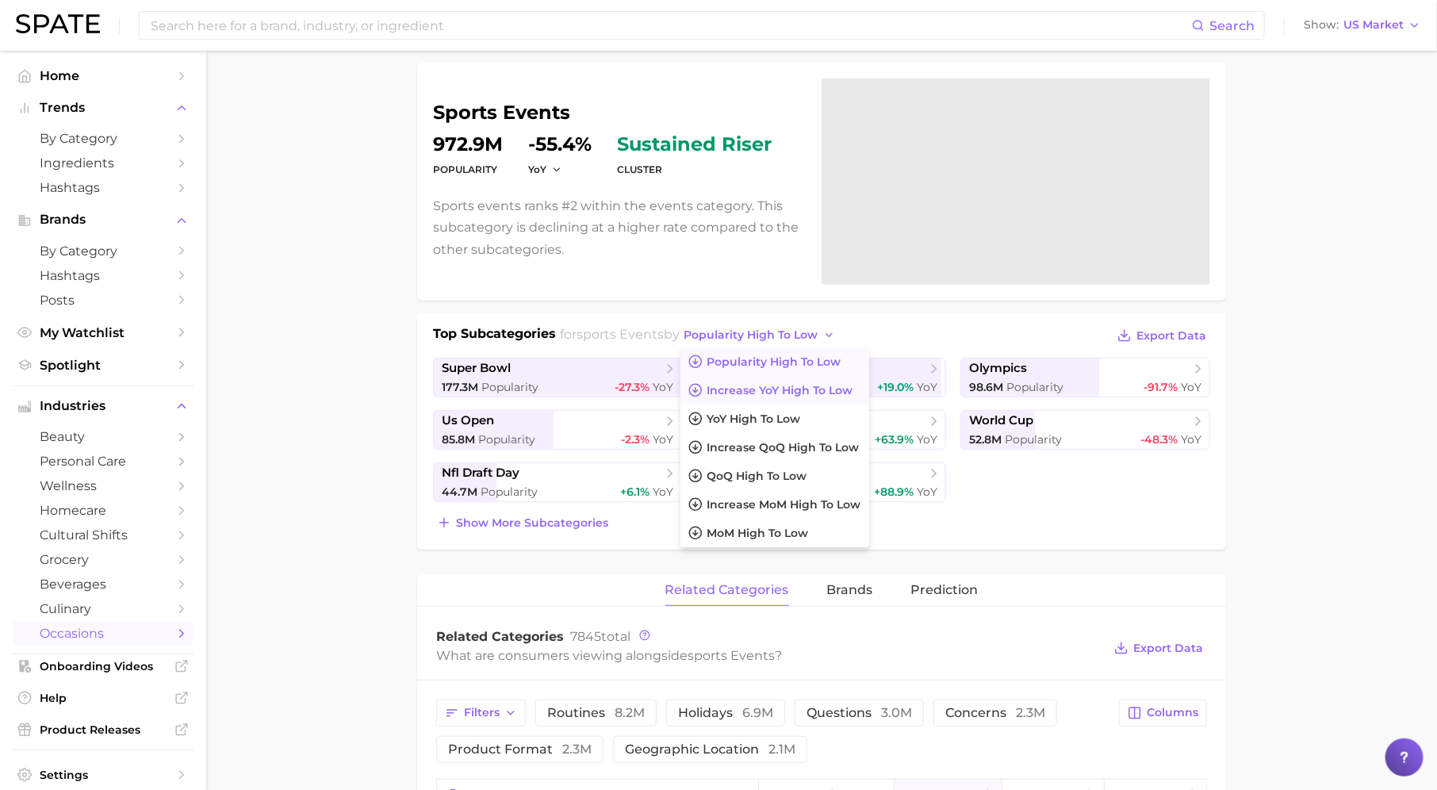
click at [778, 390] on span "Increase YoY high to low" at bounding box center [780, 390] width 146 height 13
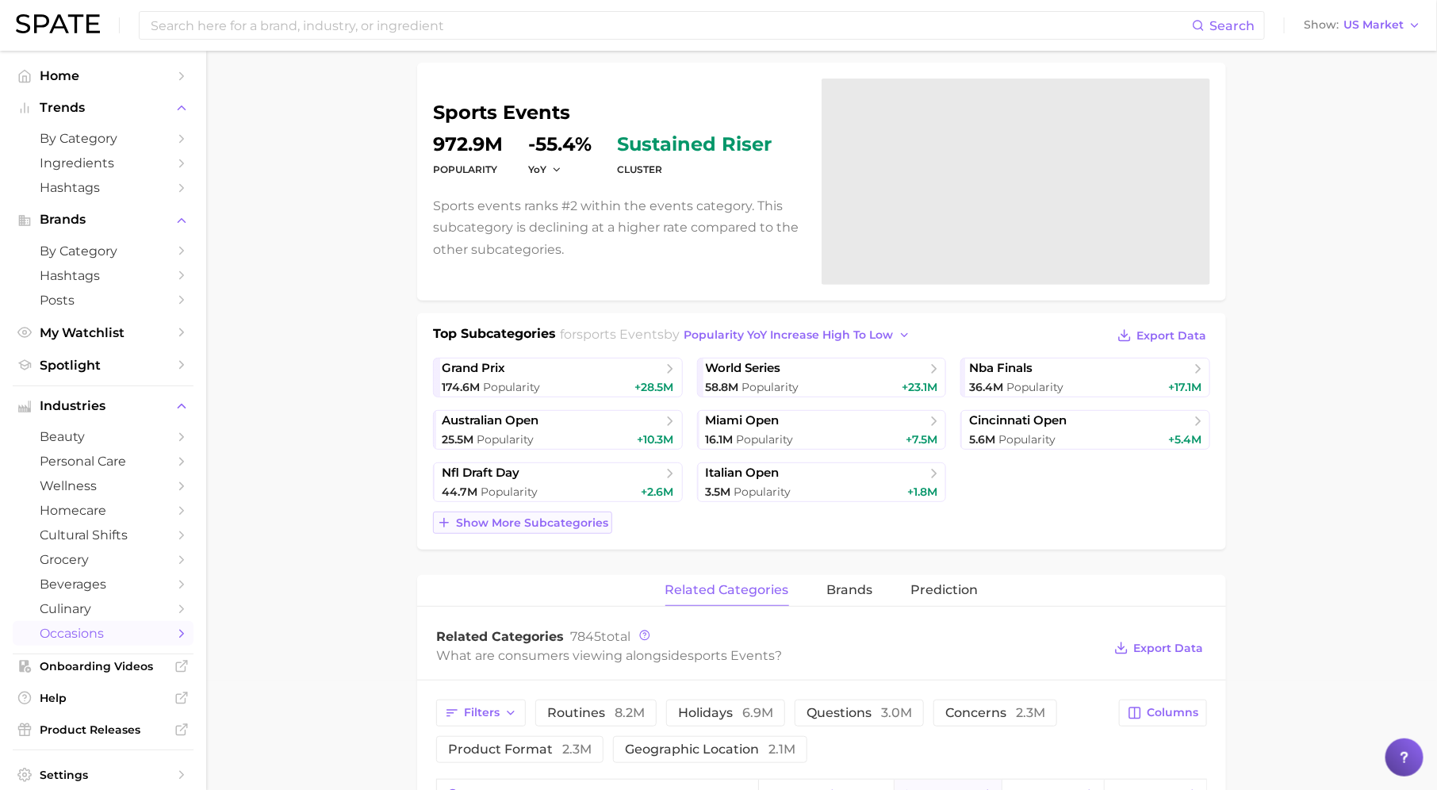
click at [593, 511] on button "Show more subcategories" at bounding box center [522, 522] width 179 height 22
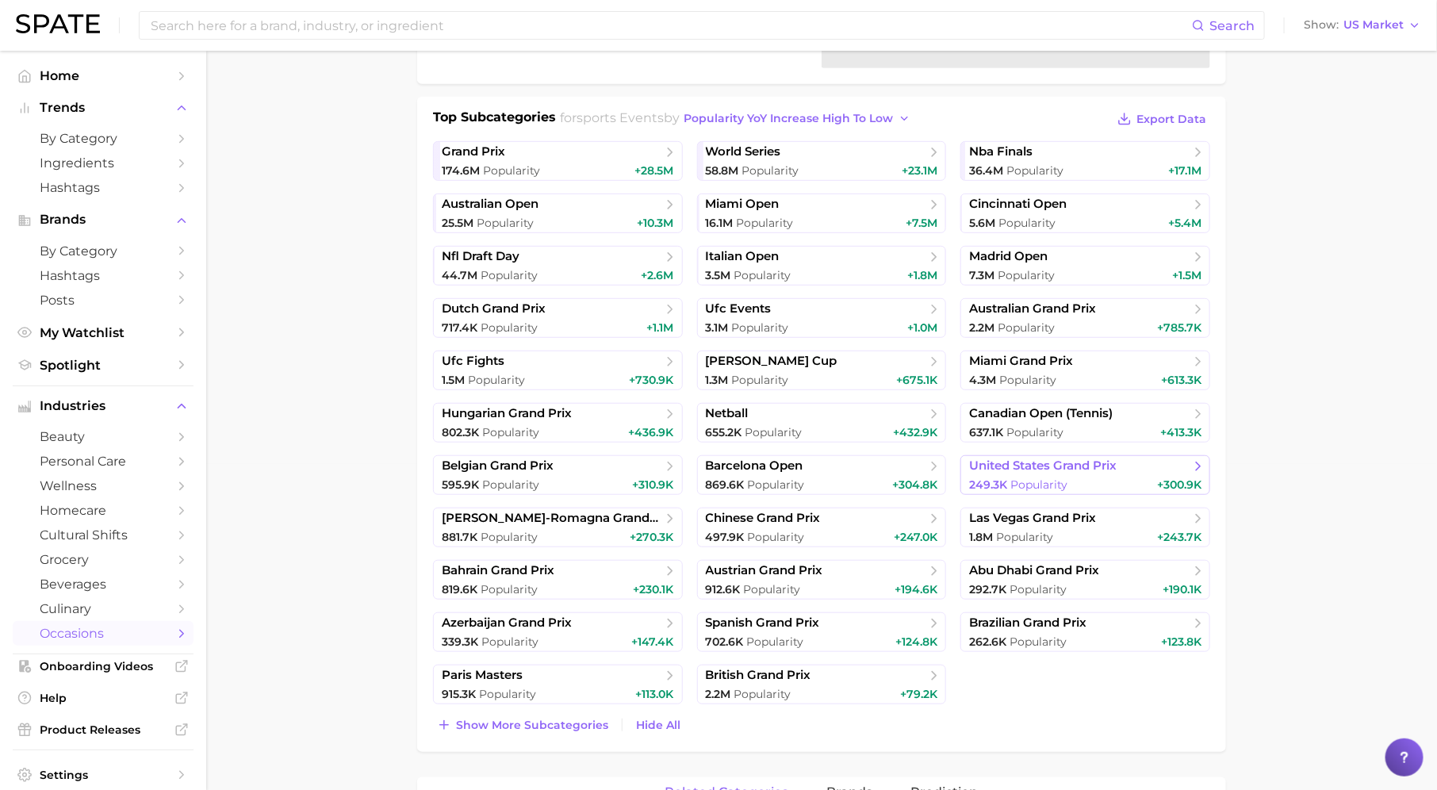
scroll to position [342, 0]
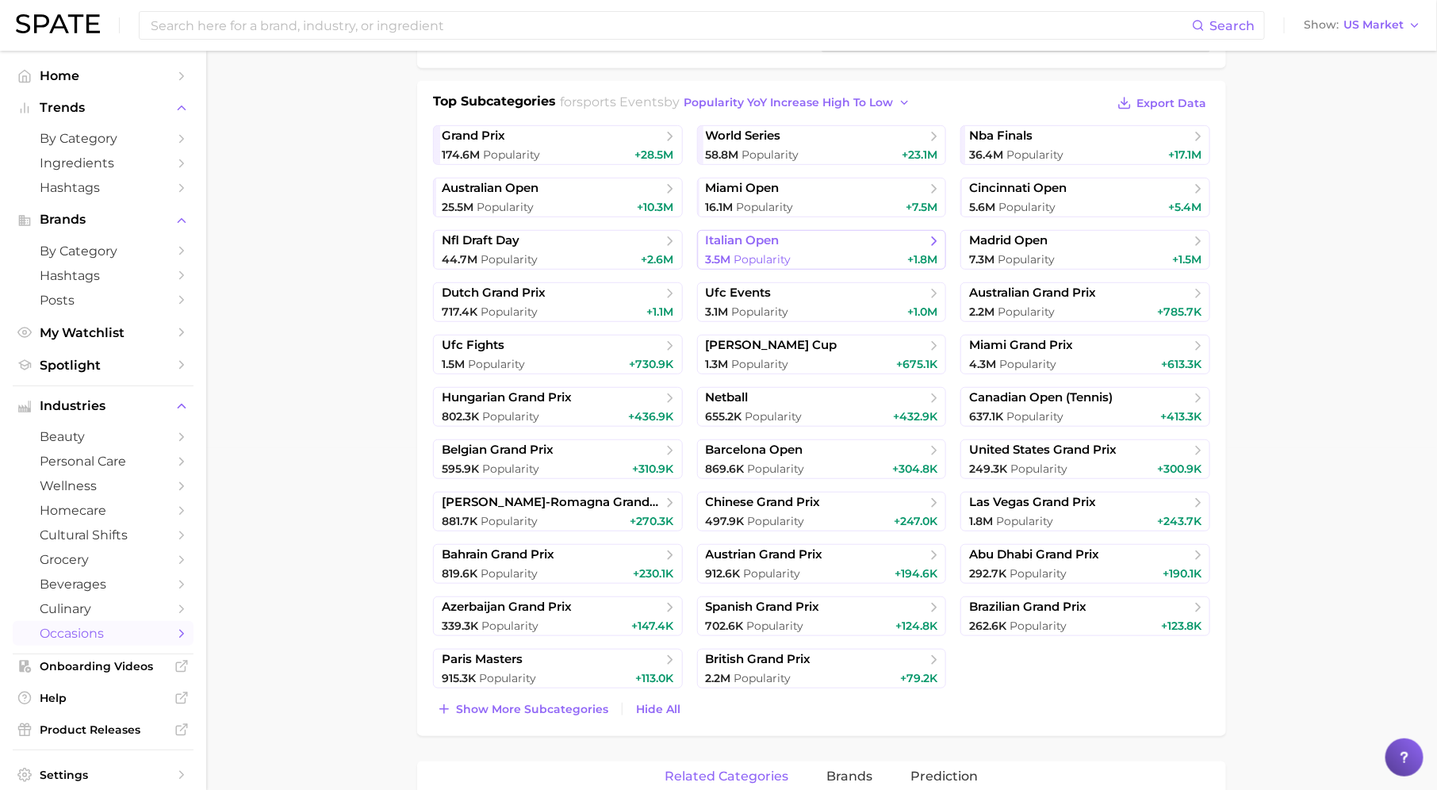
click at [778, 255] on span "Popularity" at bounding box center [762, 259] width 57 height 14
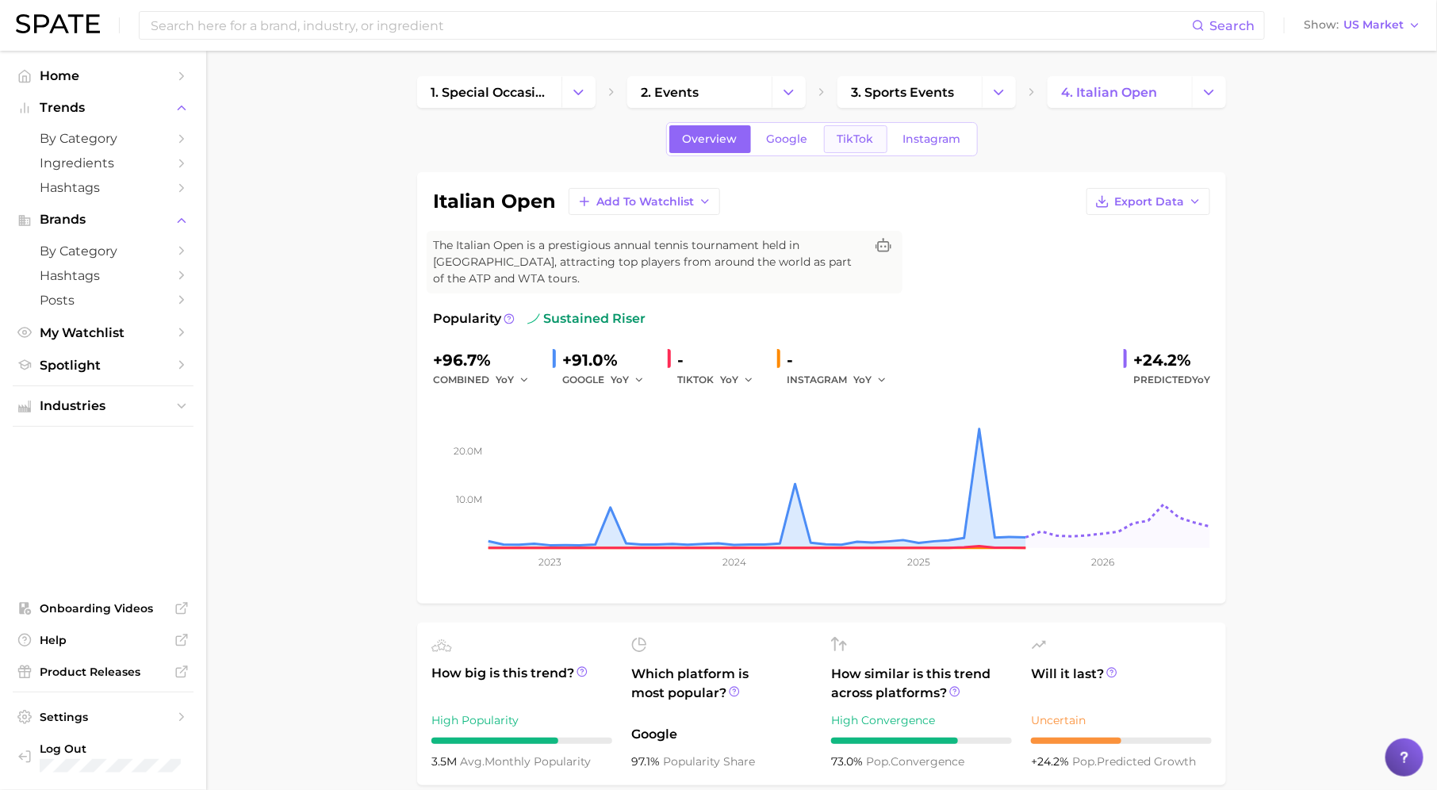
click at [858, 136] on span "TikTok" at bounding box center [855, 138] width 36 height 13
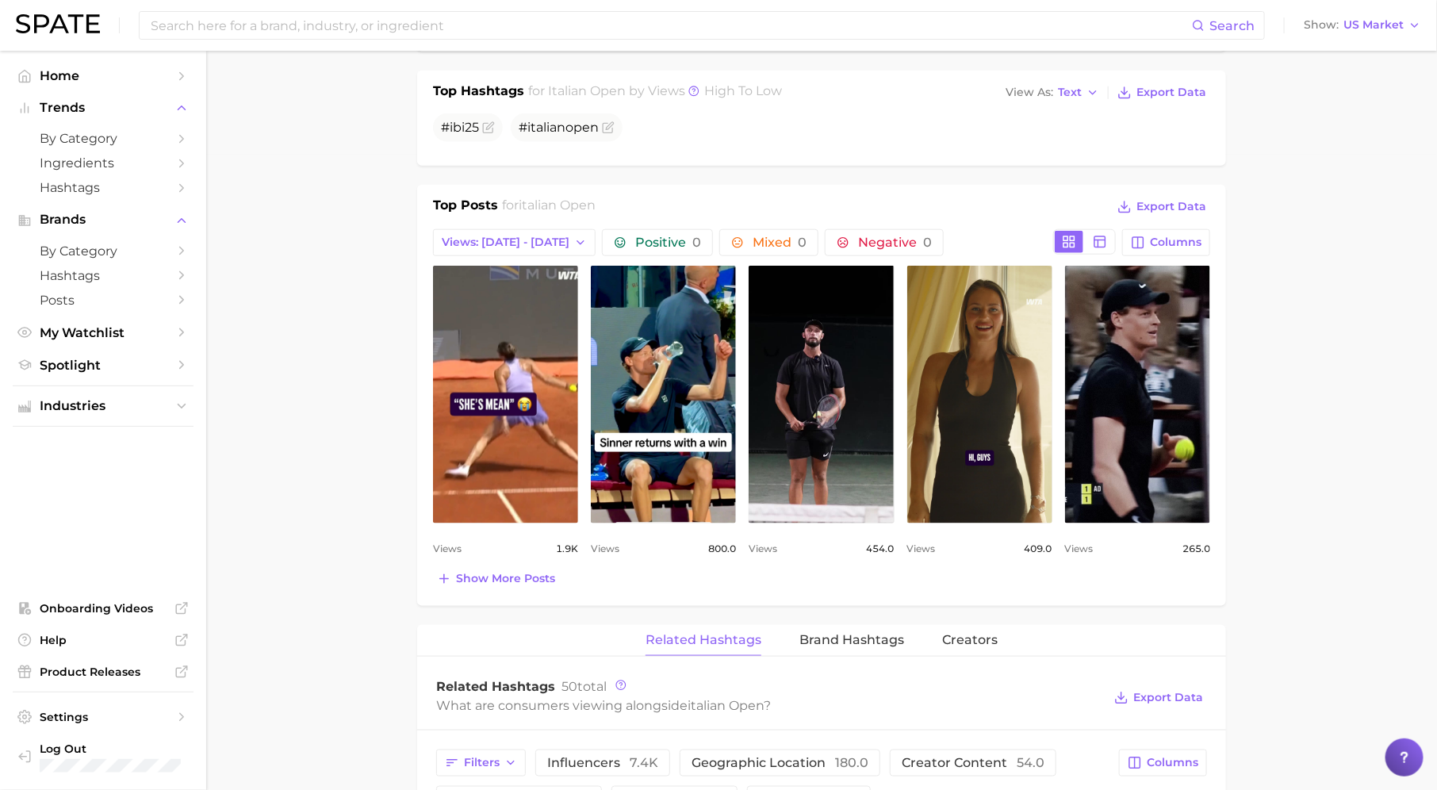
scroll to position [637, 0]
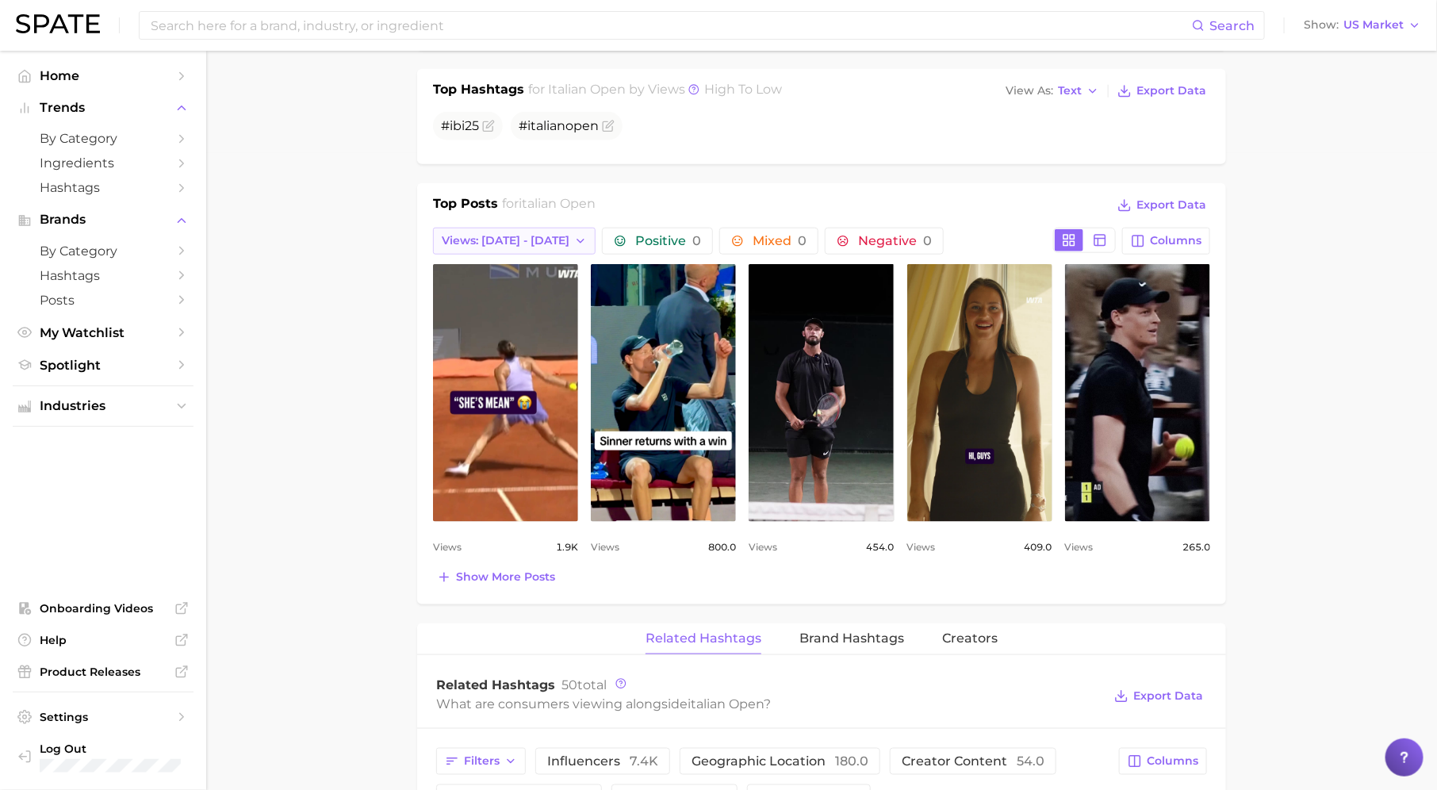
click at [543, 239] on button "Views: [DATE] - [DATE]" at bounding box center [514, 241] width 163 height 27
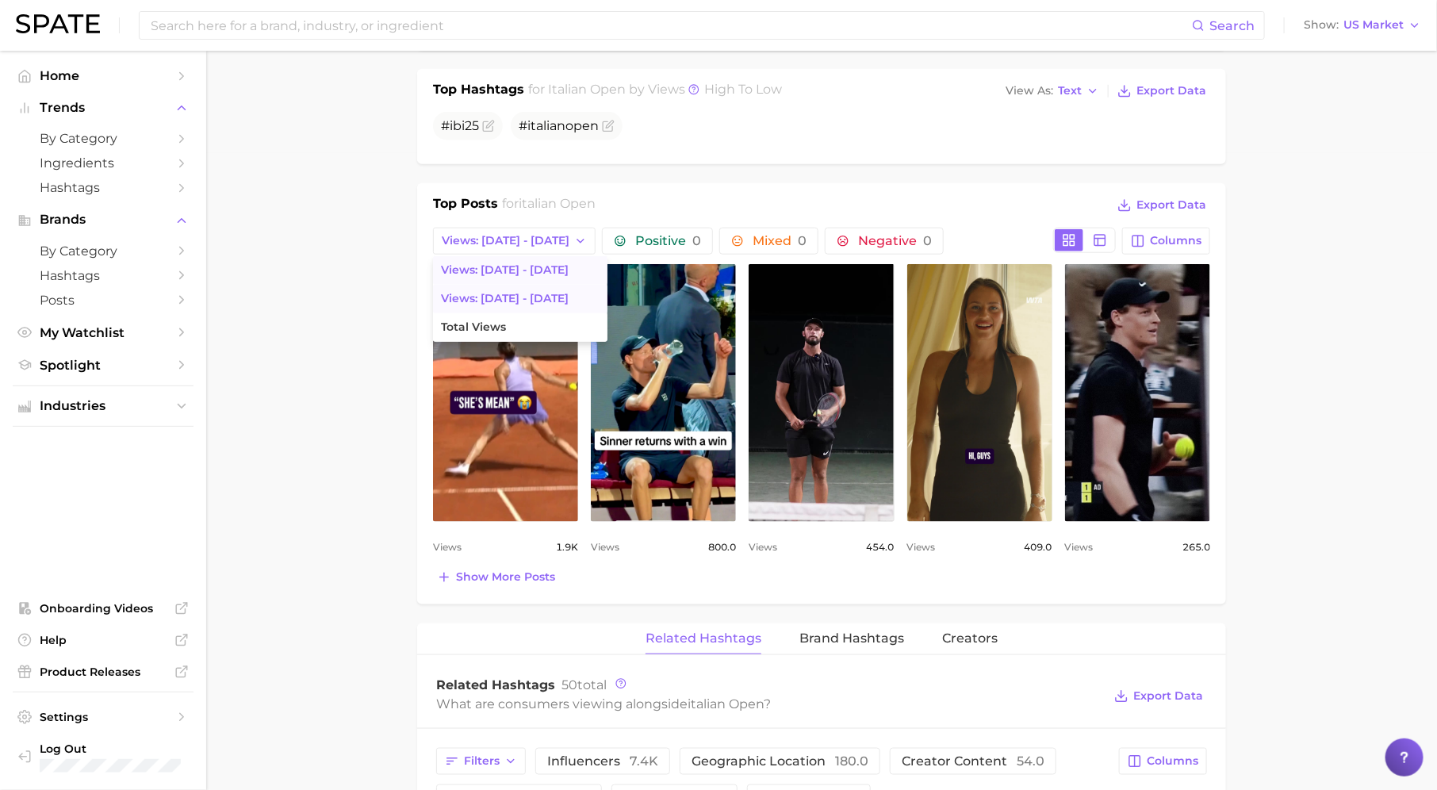
click at [542, 295] on button "Views: Sep 14 - 21" at bounding box center [520, 299] width 174 height 29
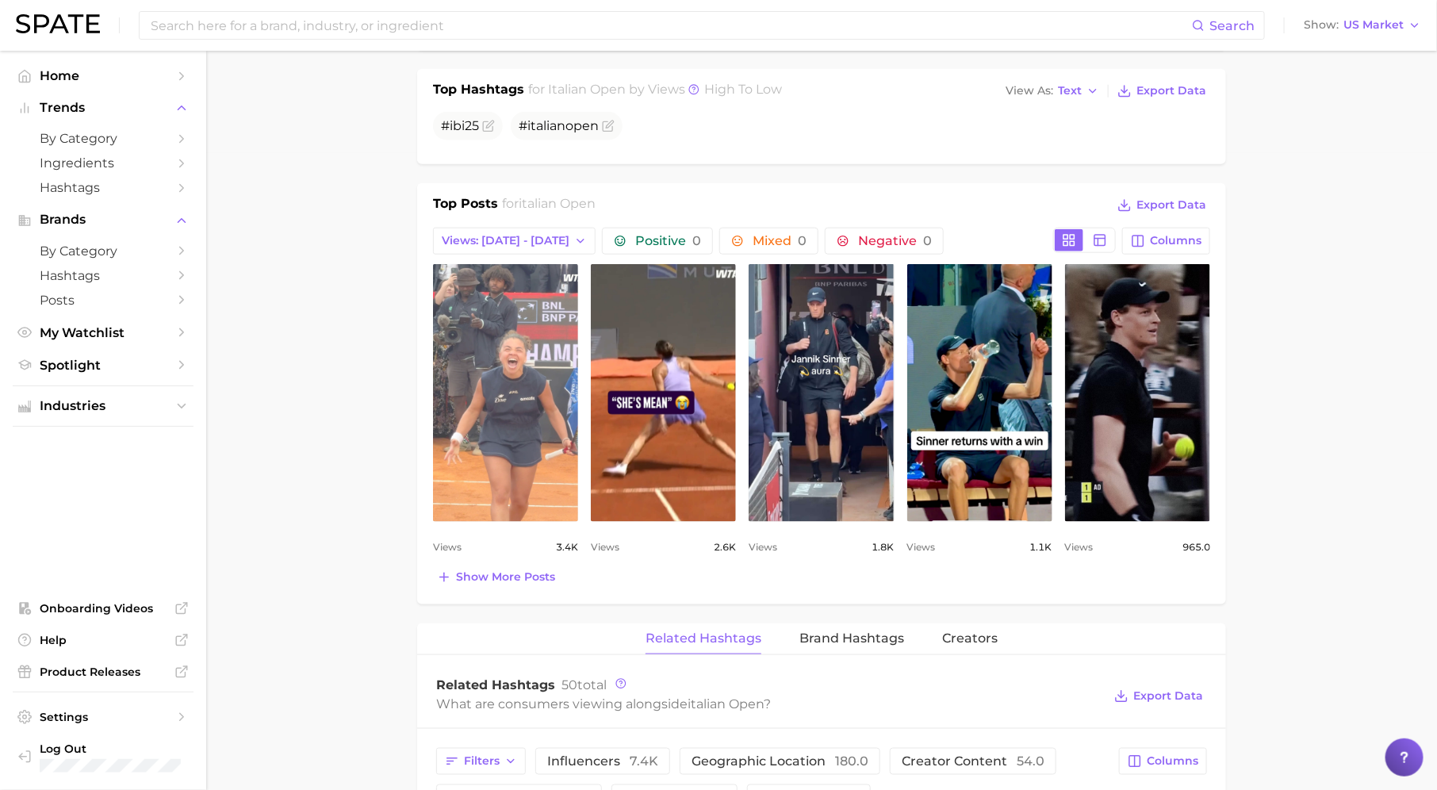
scroll to position [0, 0]
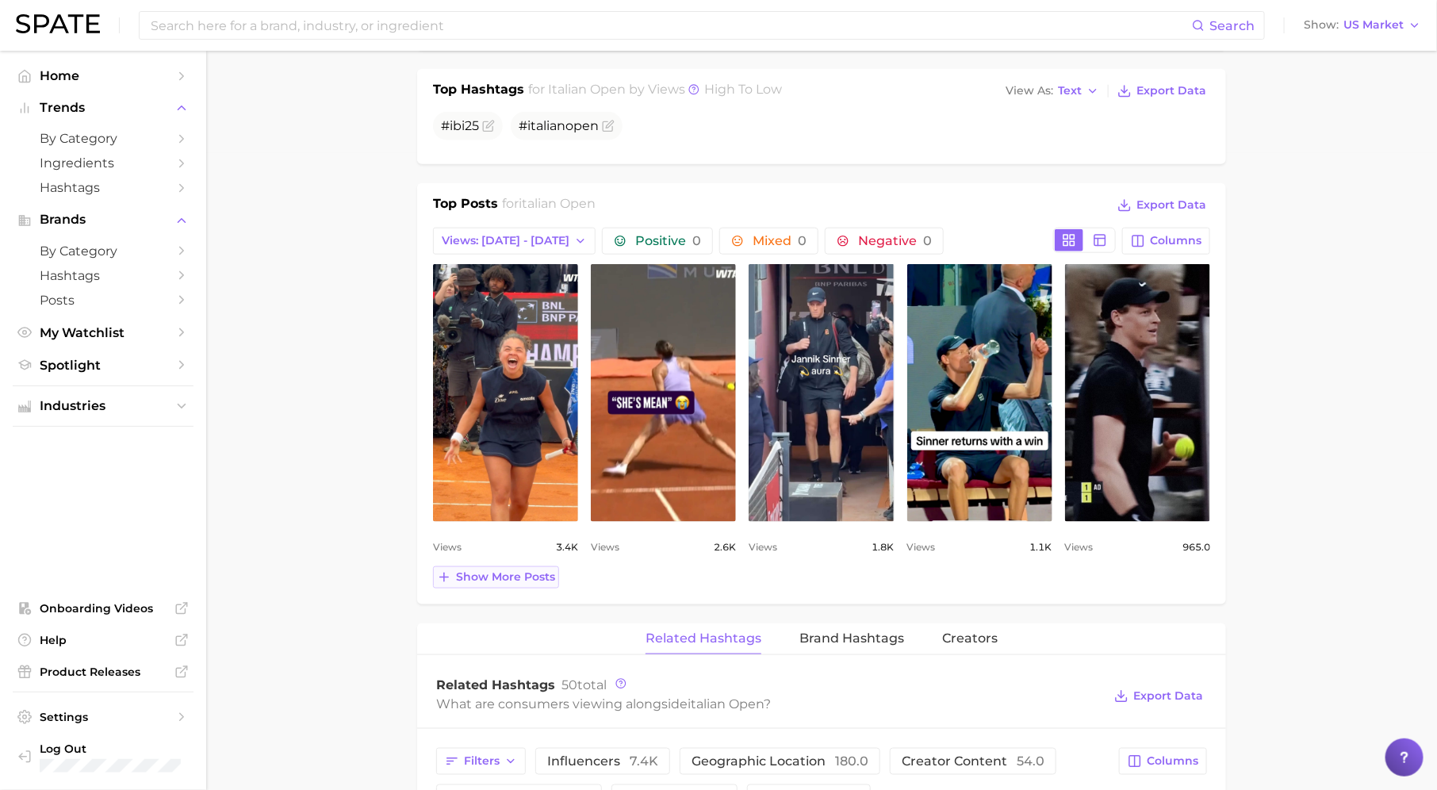
click at [515, 572] on span "Show more posts" at bounding box center [505, 576] width 99 height 13
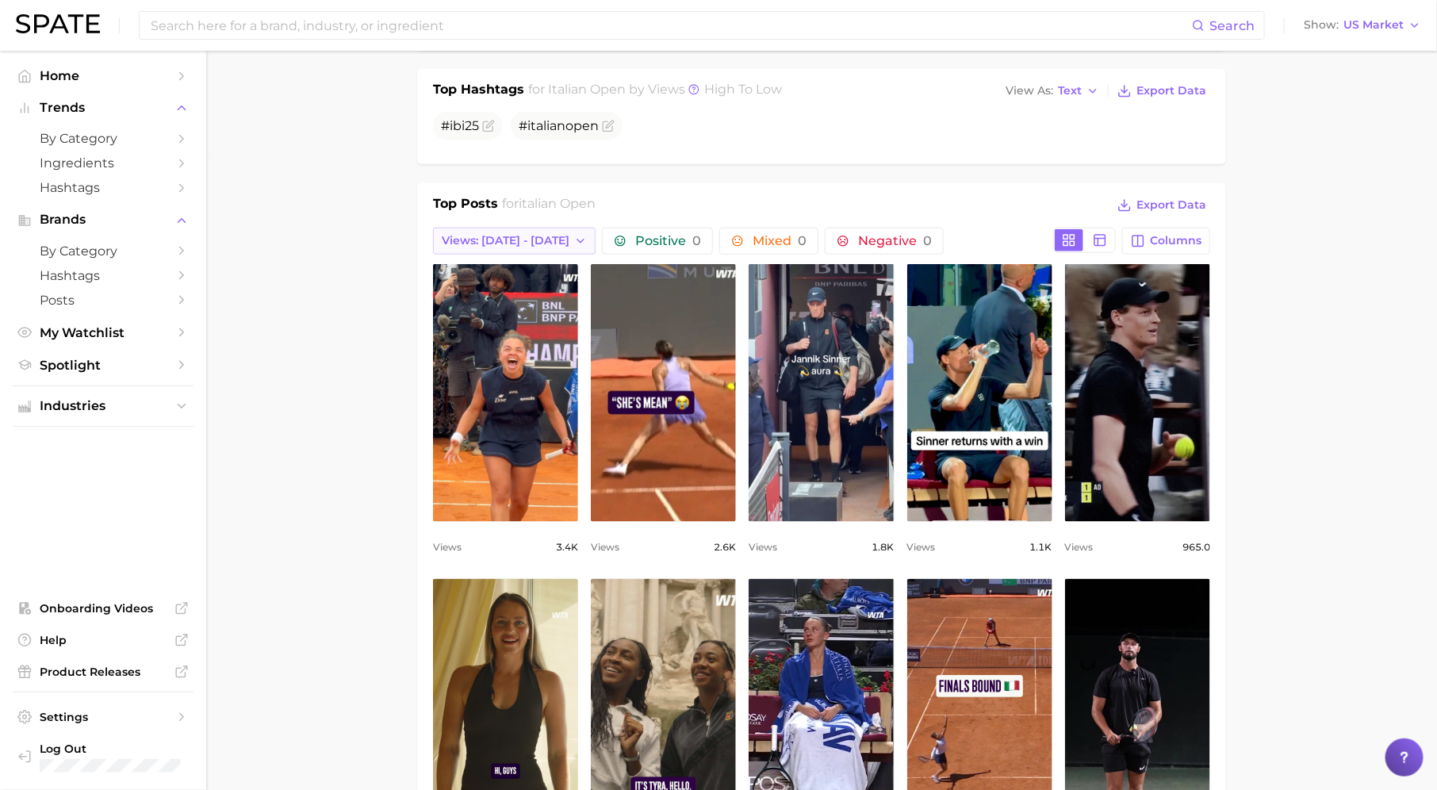
click at [531, 236] on span "Views: Sep 14 - 21" at bounding box center [506, 240] width 128 height 13
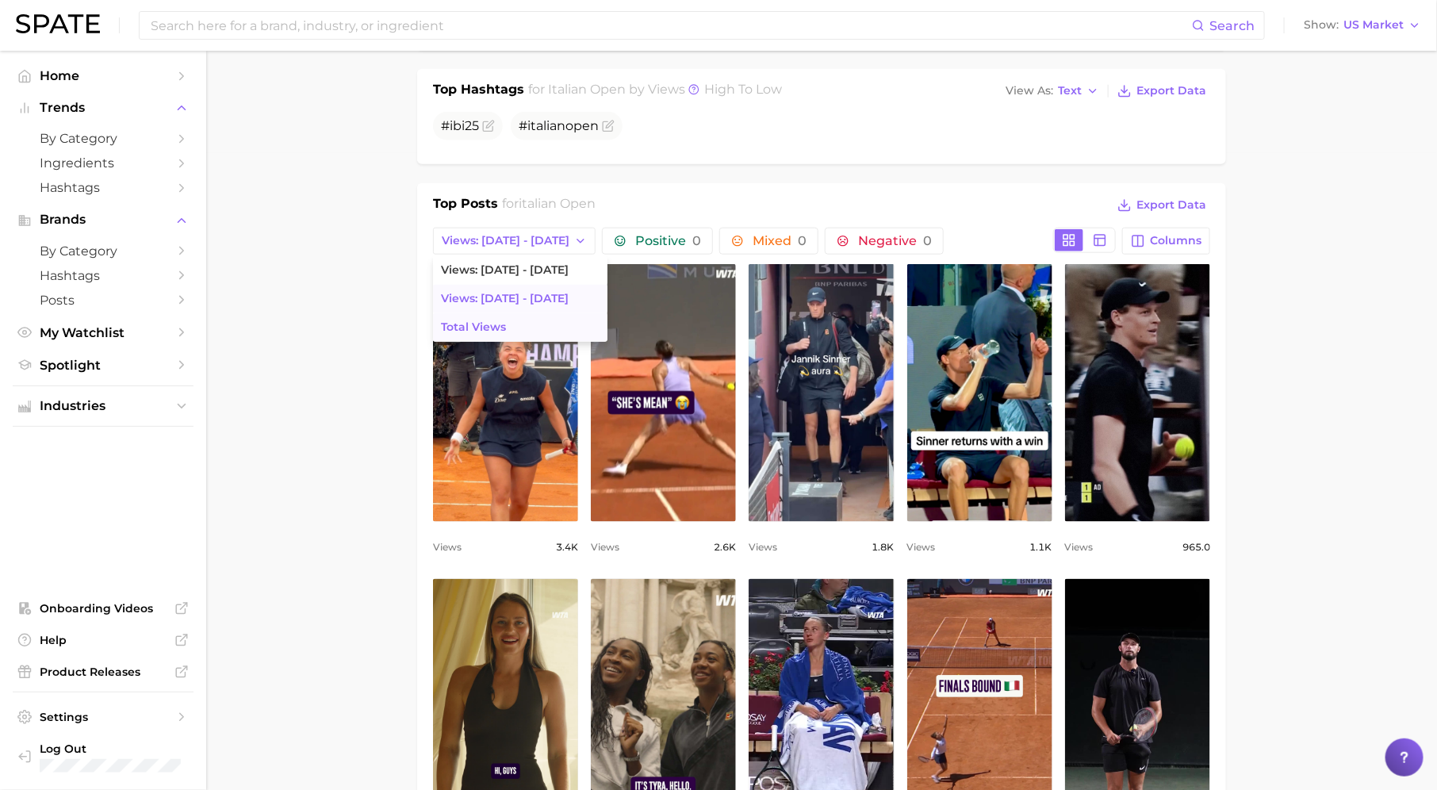
click at [530, 320] on button "Total Views" at bounding box center [520, 327] width 174 height 29
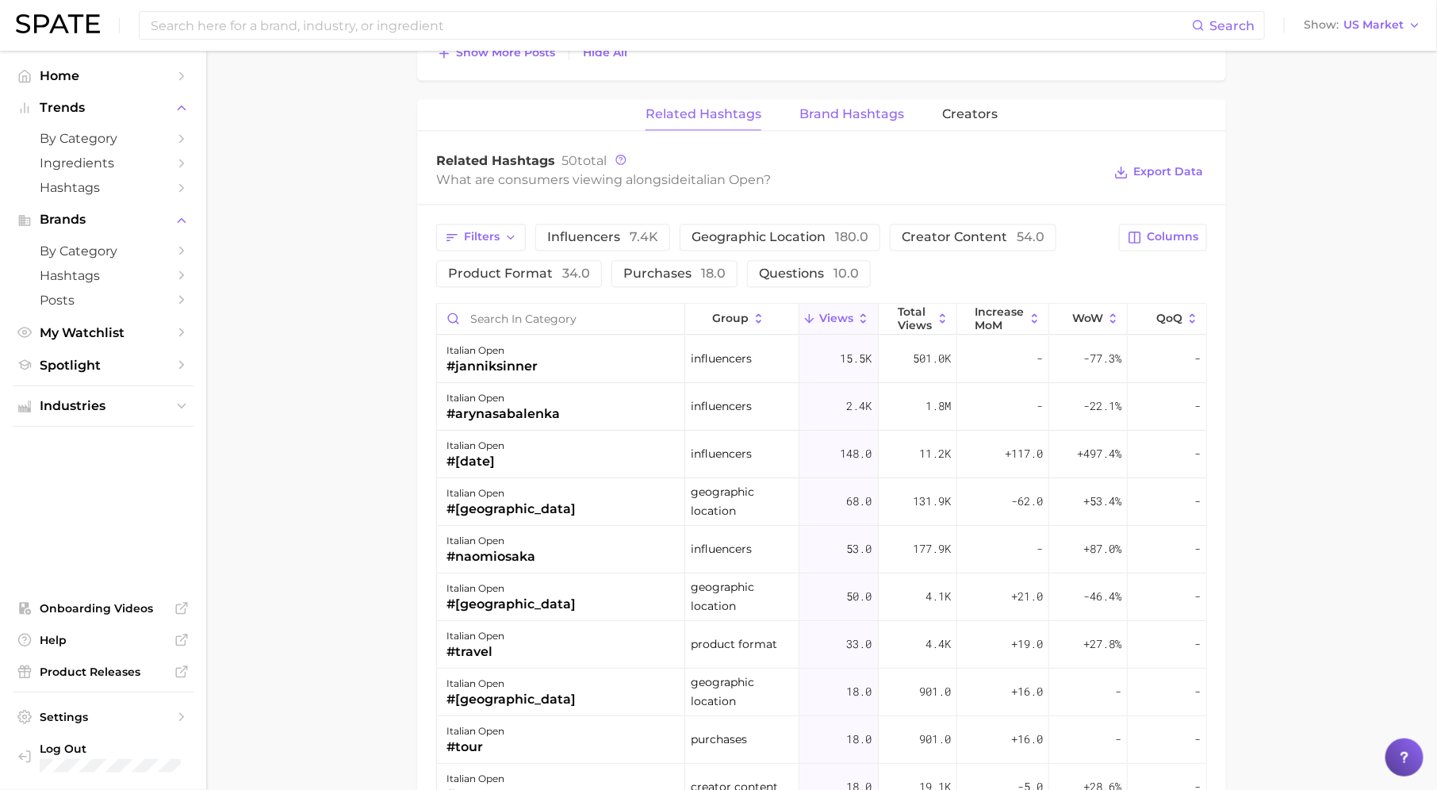
click at [836, 119] on button "Brand Hashtags" at bounding box center [851, 114] width 105 height 31
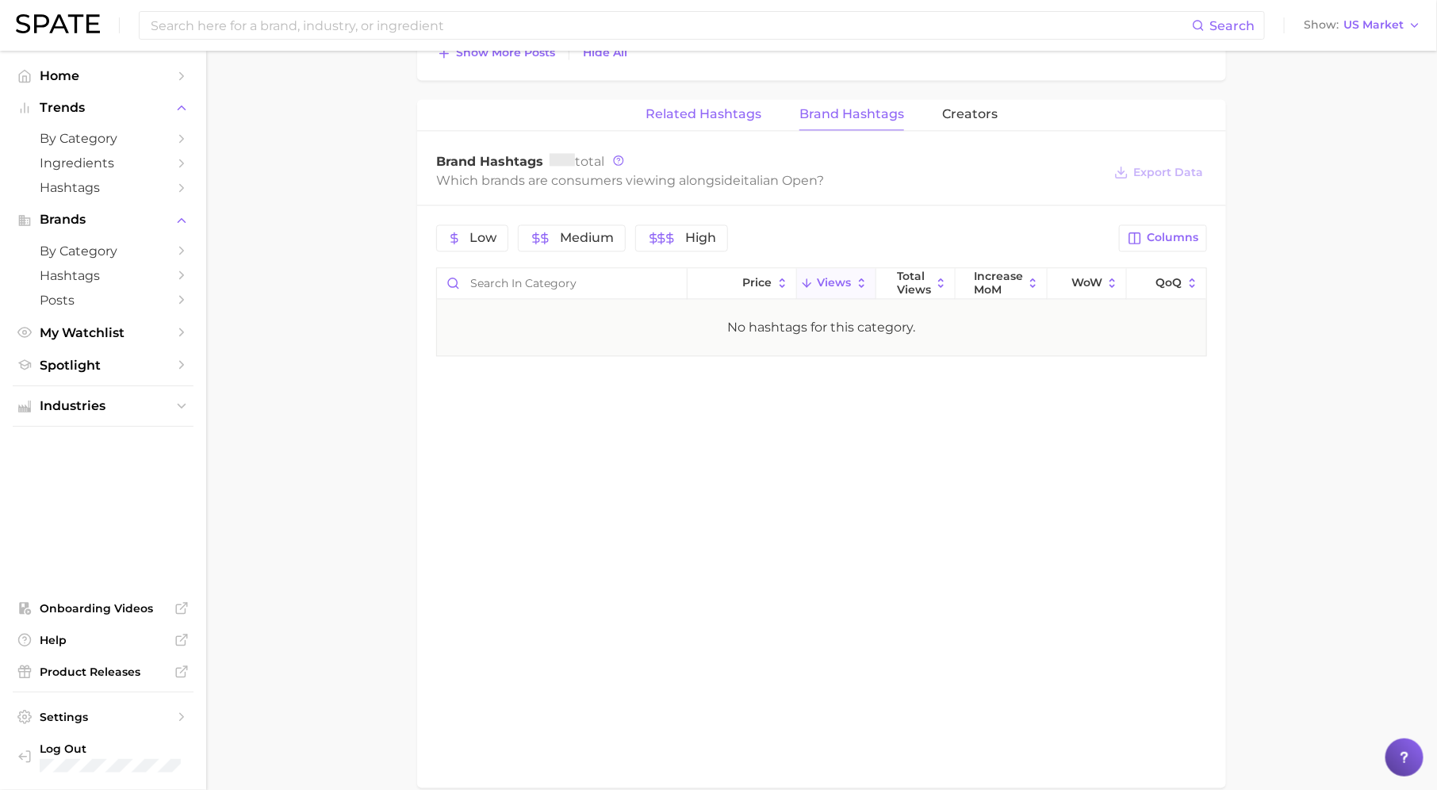
click at [729, 107] on span "Related Hashtags" at bounding box center [703, 114] width 116 height 14
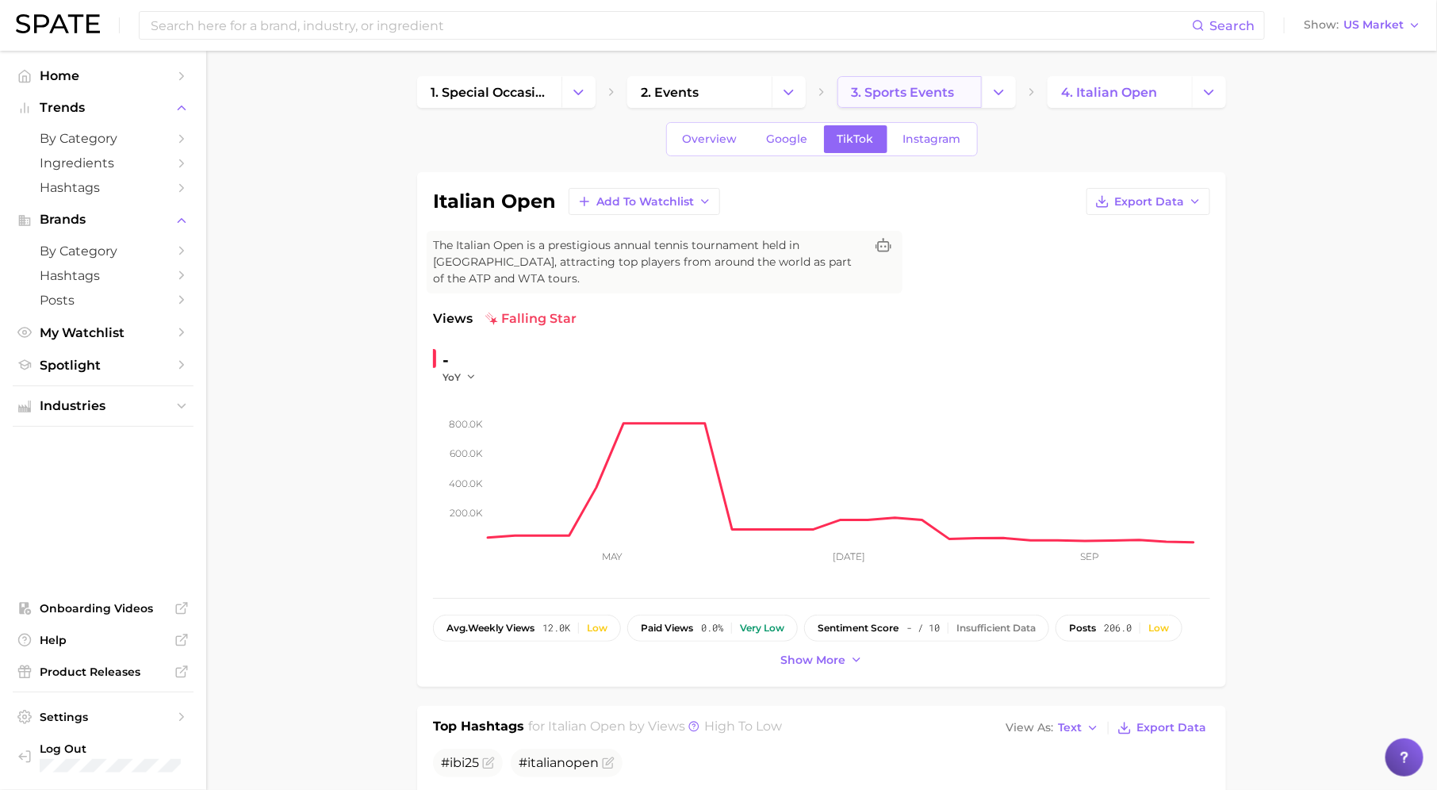
click at [921, 92] on span "3. sports events" at bounding box center [902, 92] width 103 height 15
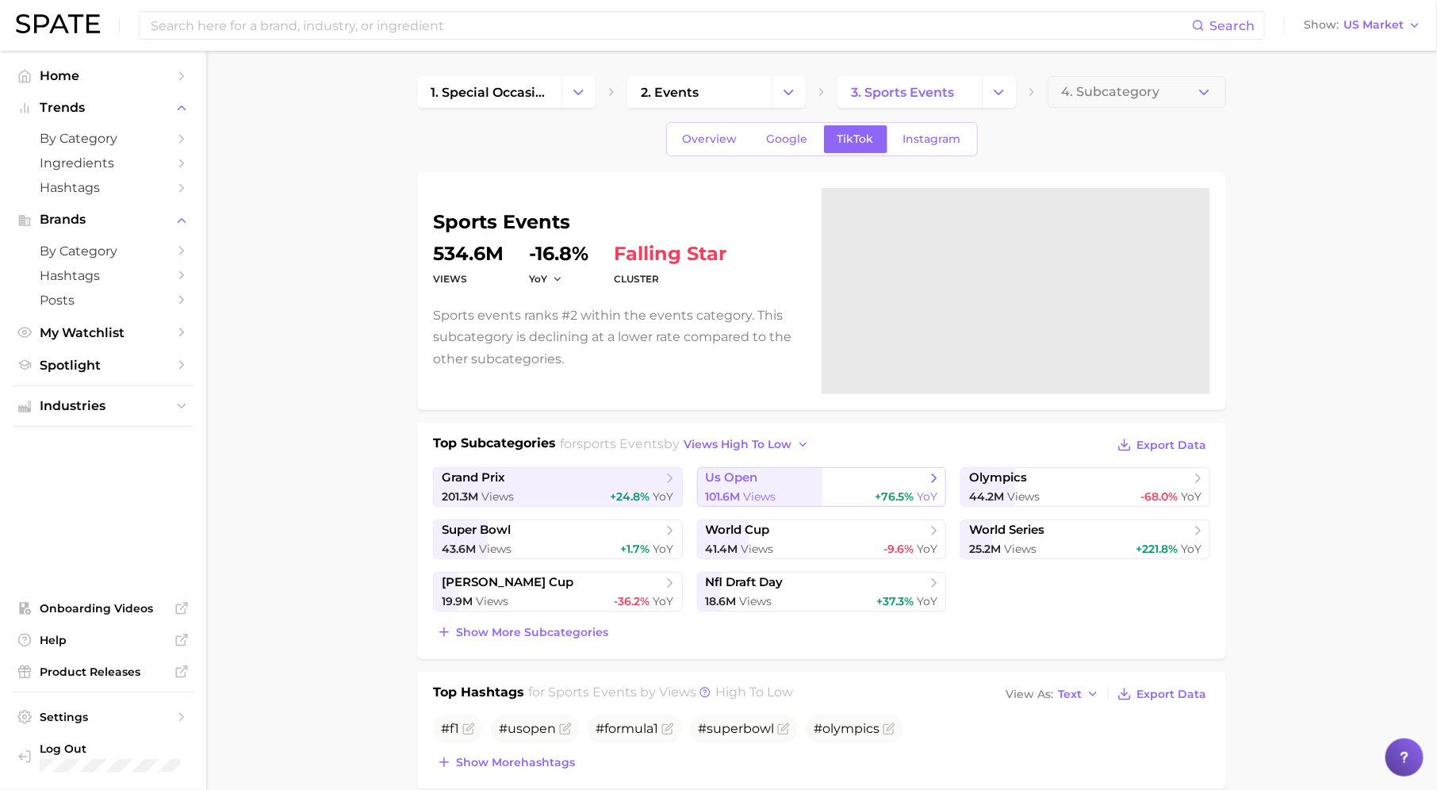
click at [878, 482] on span "us open" at bounding box center [816, 478] width 220 height 16
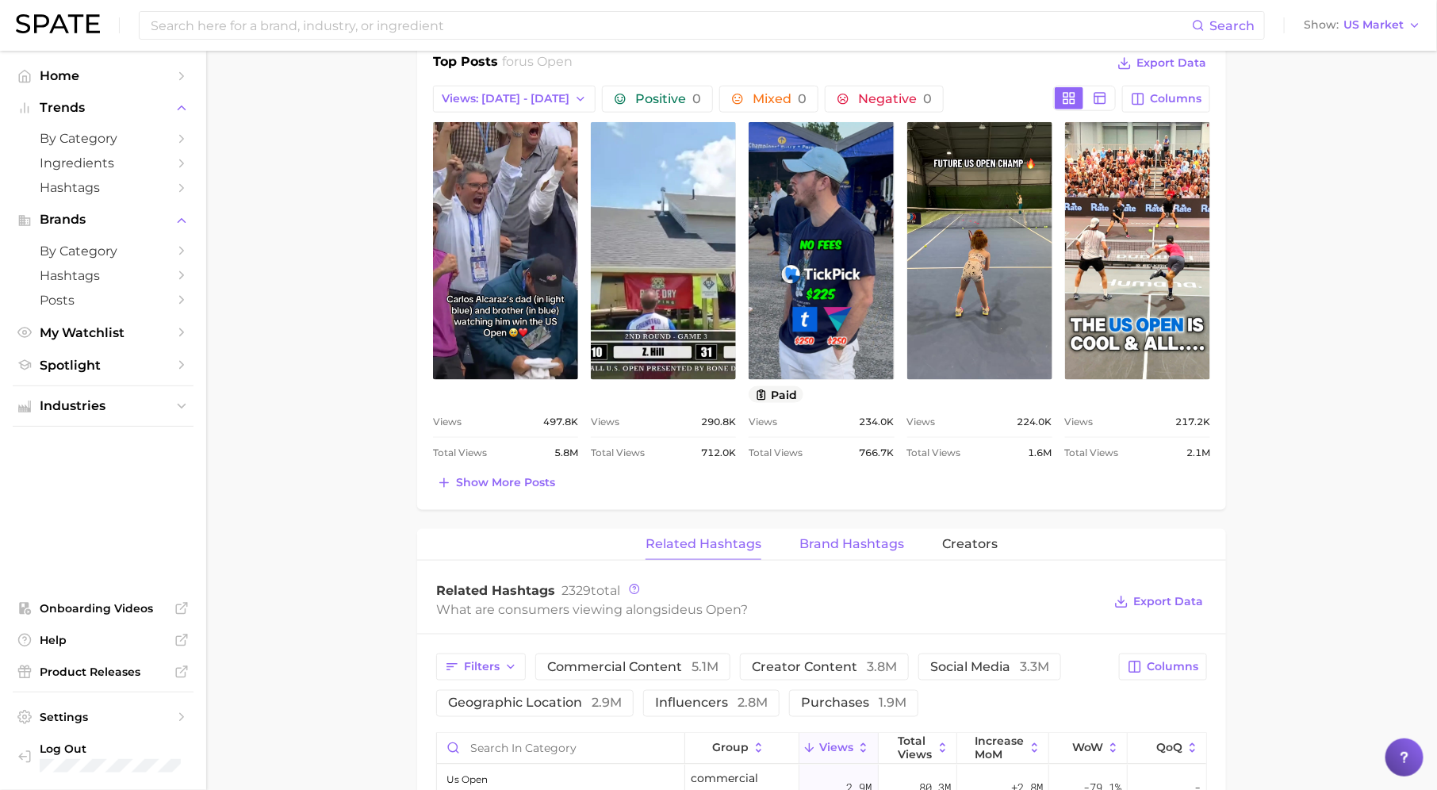
click at [848, 549] on button "Brand Hashtags" at bounding box center [851, 544] width 105 height 31
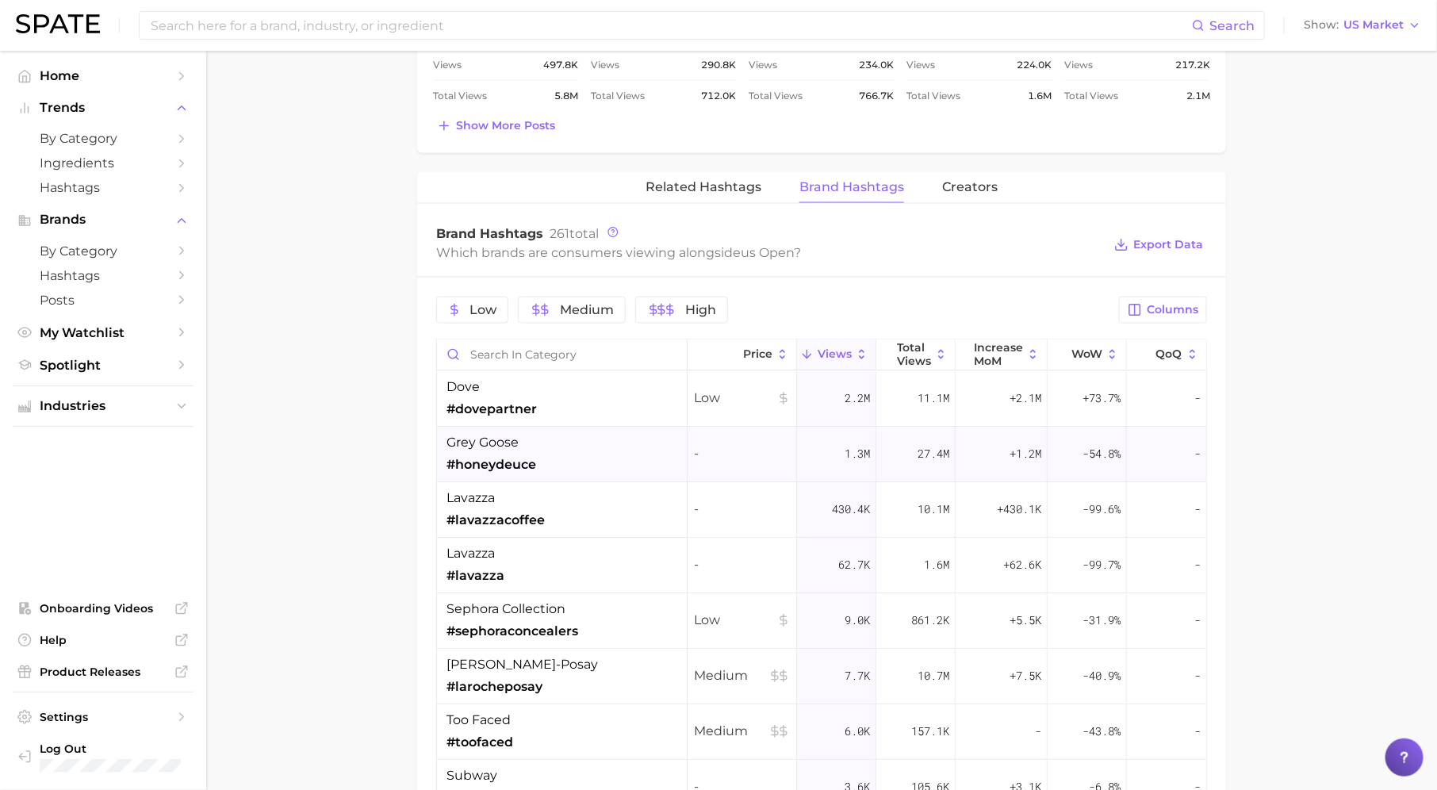
click at [882, 457] on div "27.4m" at bounding box center [915, 455] width 79 height 56
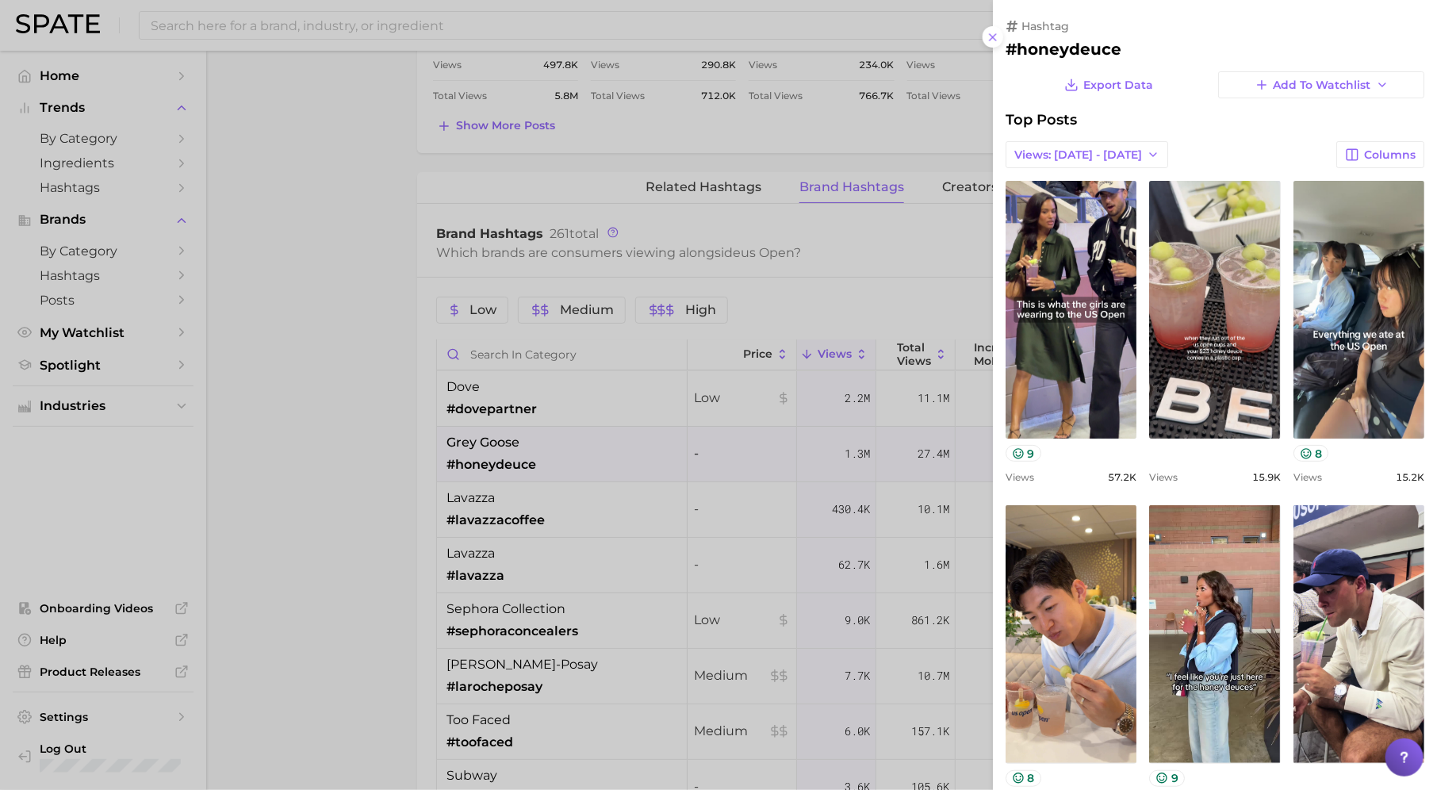
click at [831, 515] on div at bounding box center [718, 395] width 1437 height 790
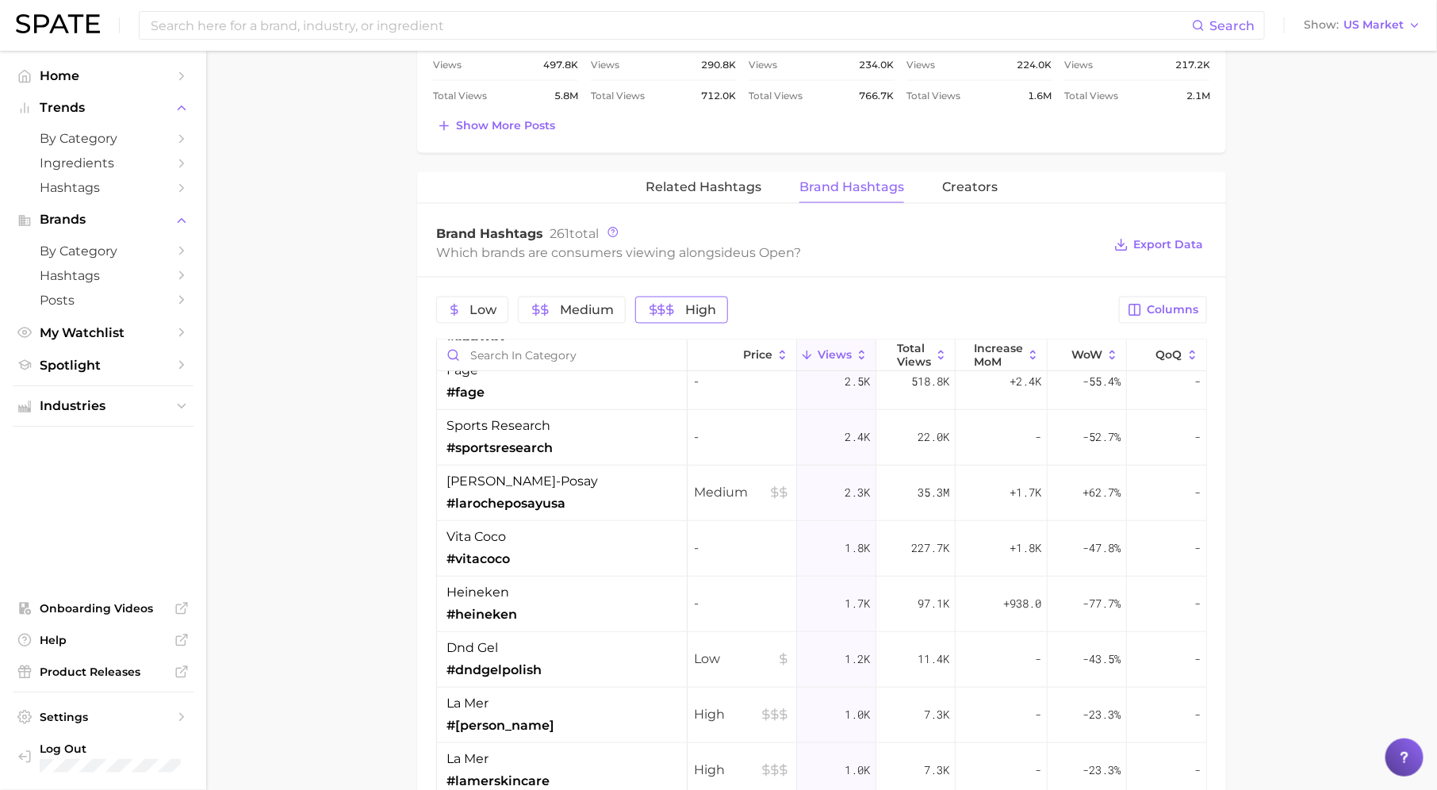
click at [664, 304] on icon "button" at bounding box center [670, 310] width 13 height 13
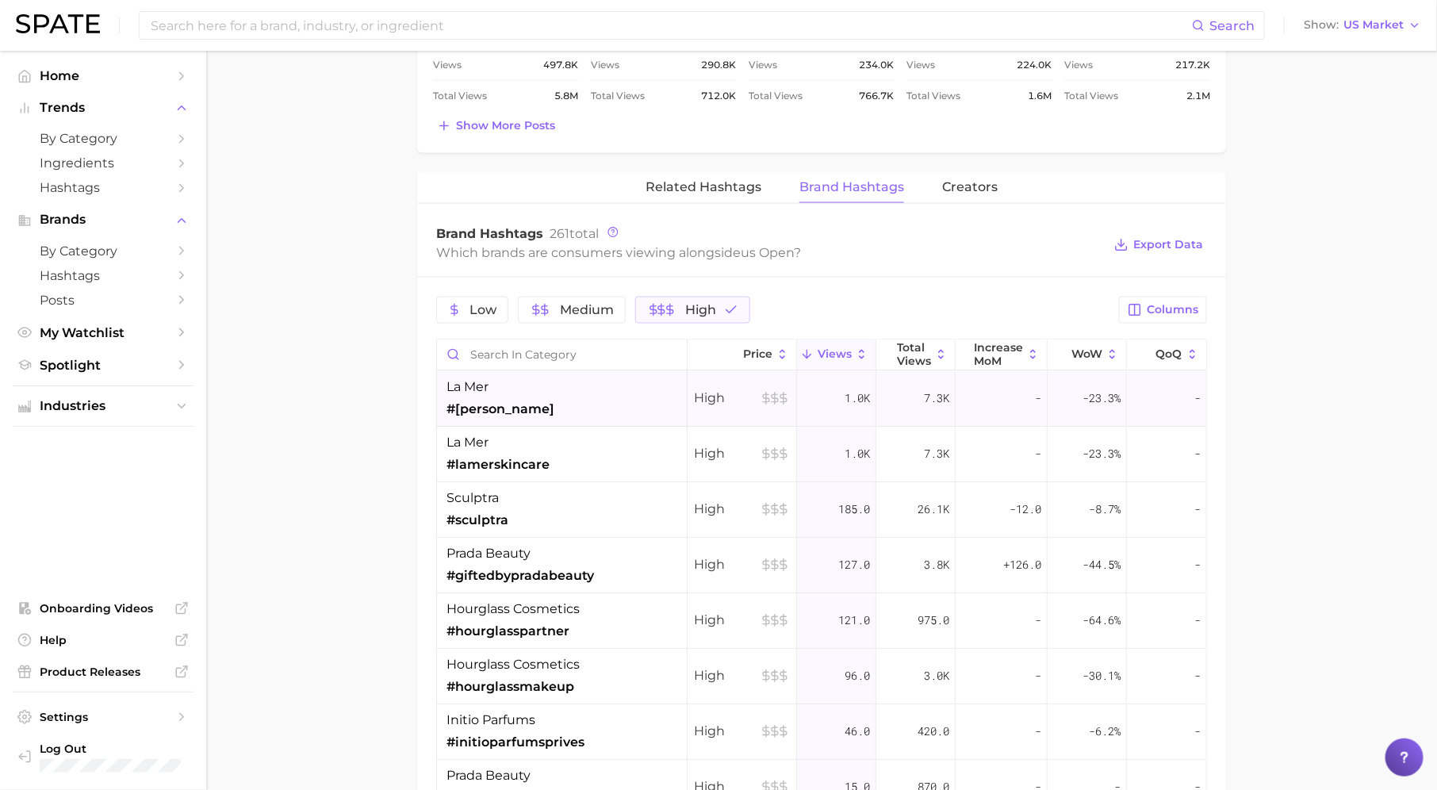
click at [571, 400] on div "la mer #lamer" at bounding box center [562, 400] width 251 height 56
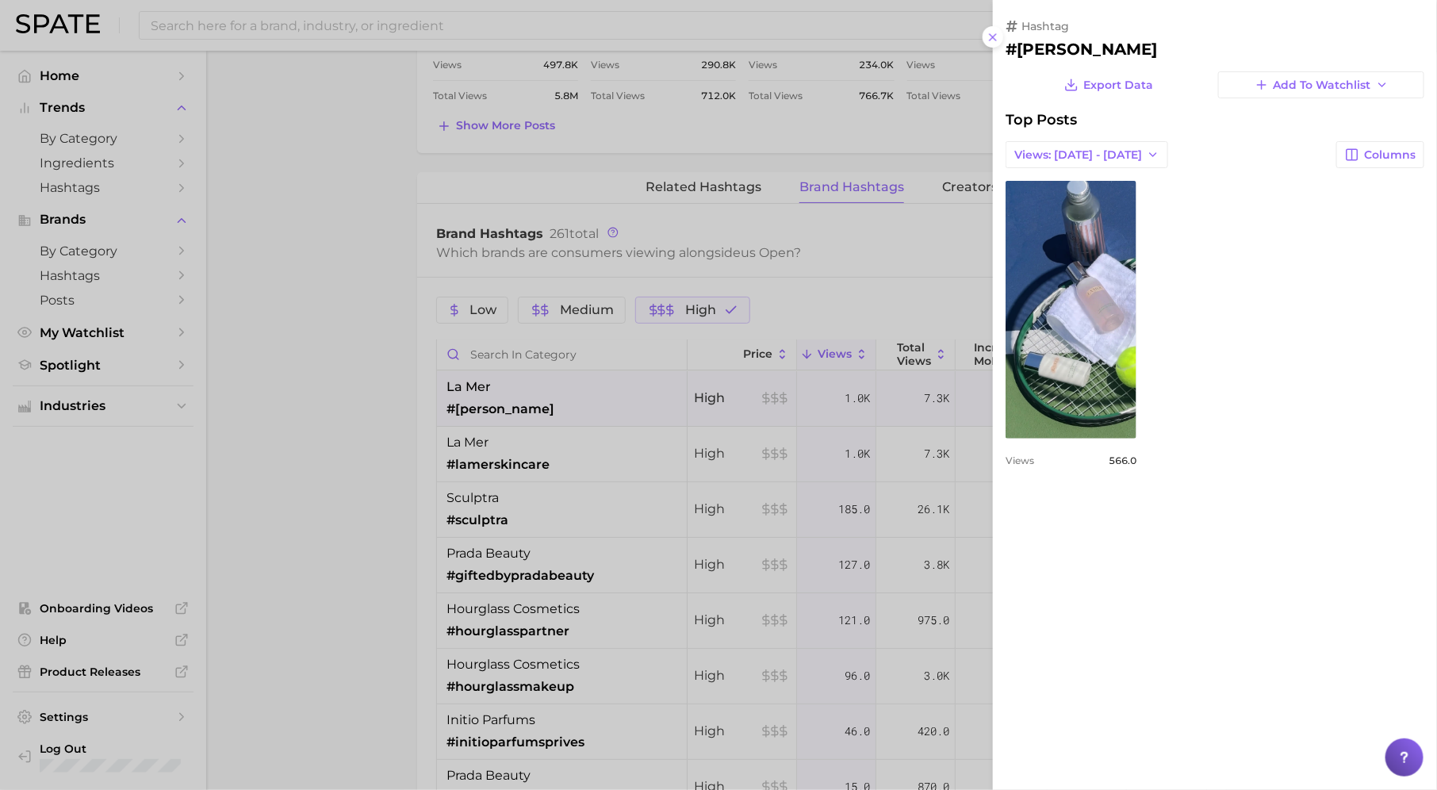
click at [602, 442] on div at bounding box center [718, 395] width 1437 height 790
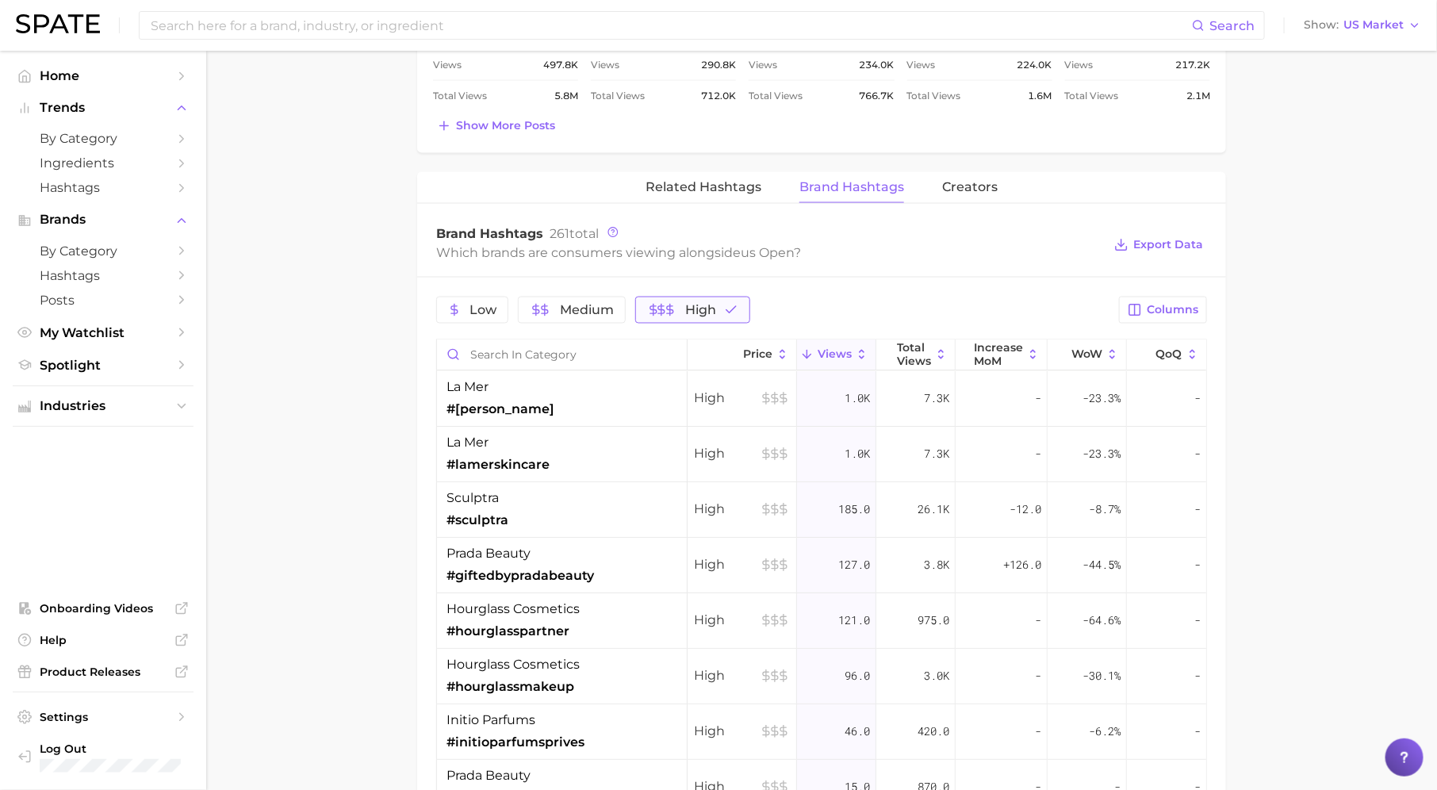
click at [727, 310] on icon "button" at bounding box center [731, 310] width 14 height 14
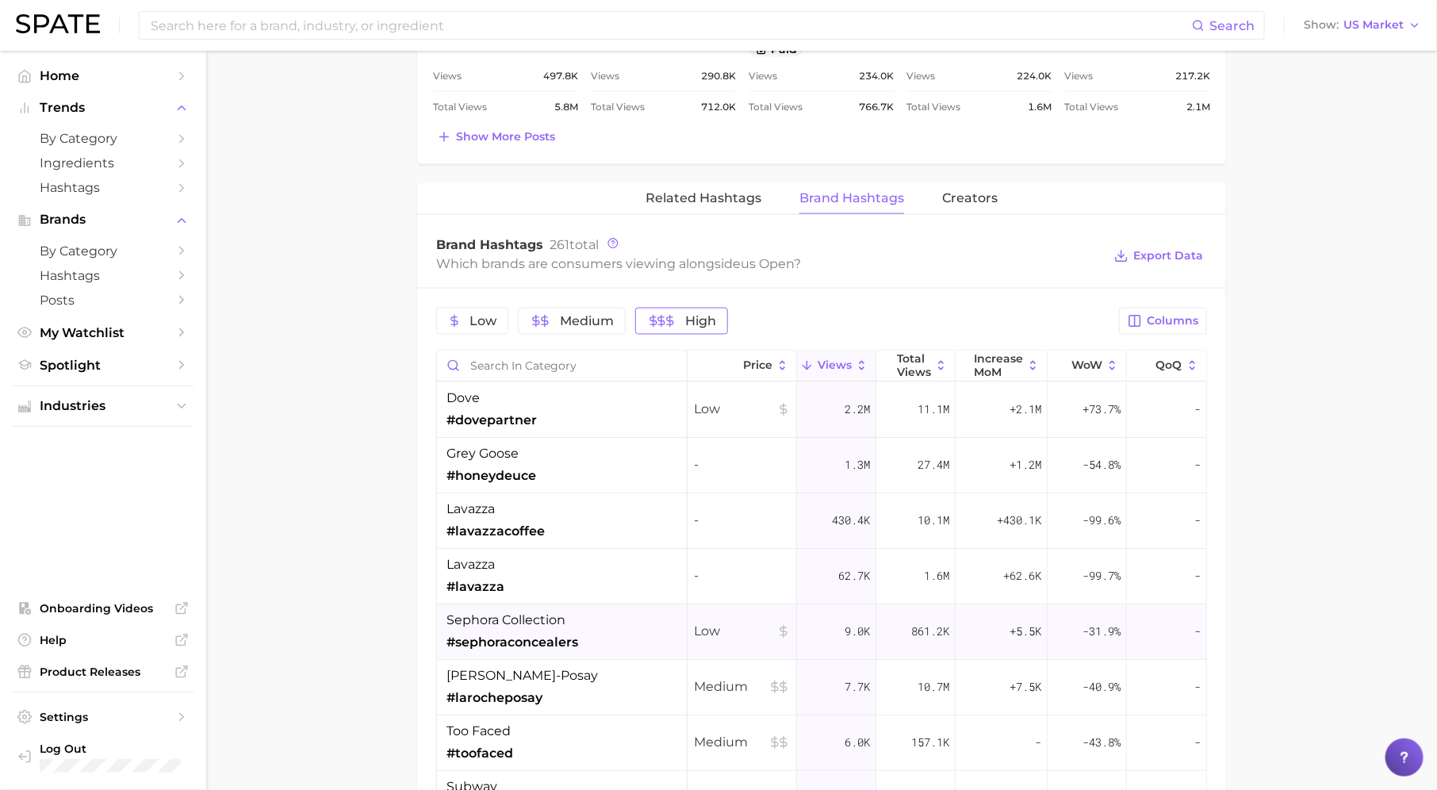
click at [545, 612] on span "sephora collection" at bounding box center [505, 620] width 119 height 19
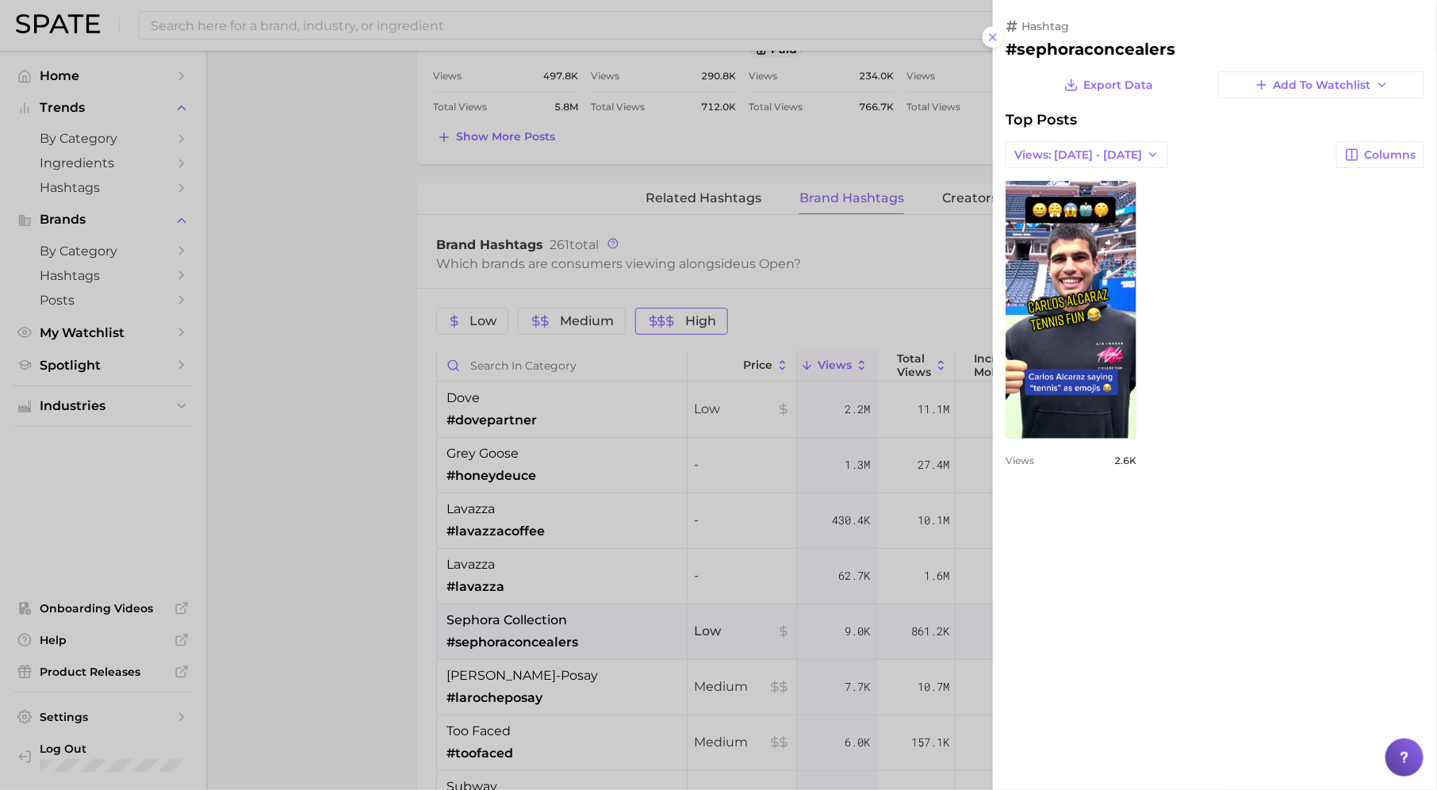
click at [631, 606] on div at bounding box center [718, 395] width 1437 height 790
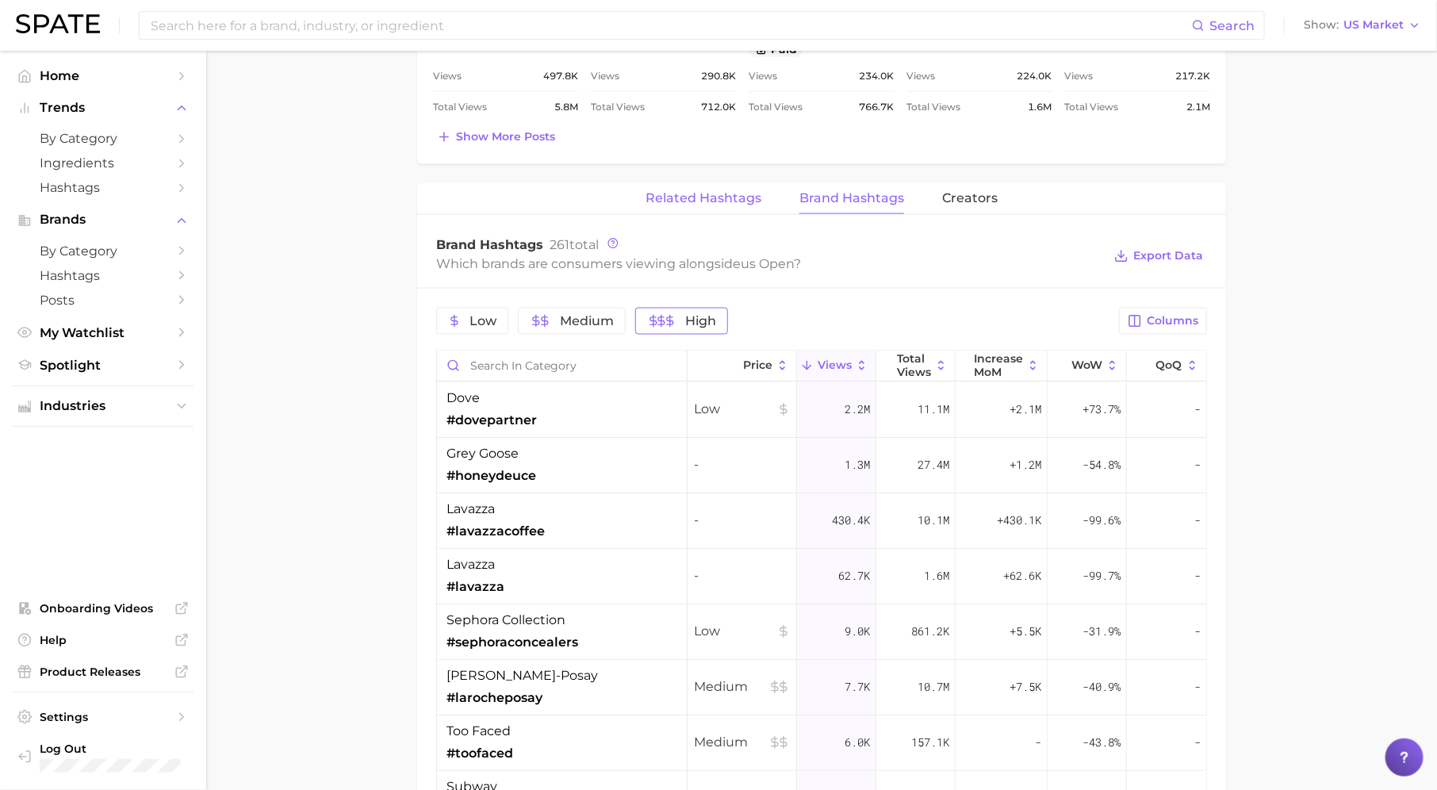
click at [748, 183] on button "Related Hashtags" at bounding box center [703, 198] width 116 height 31
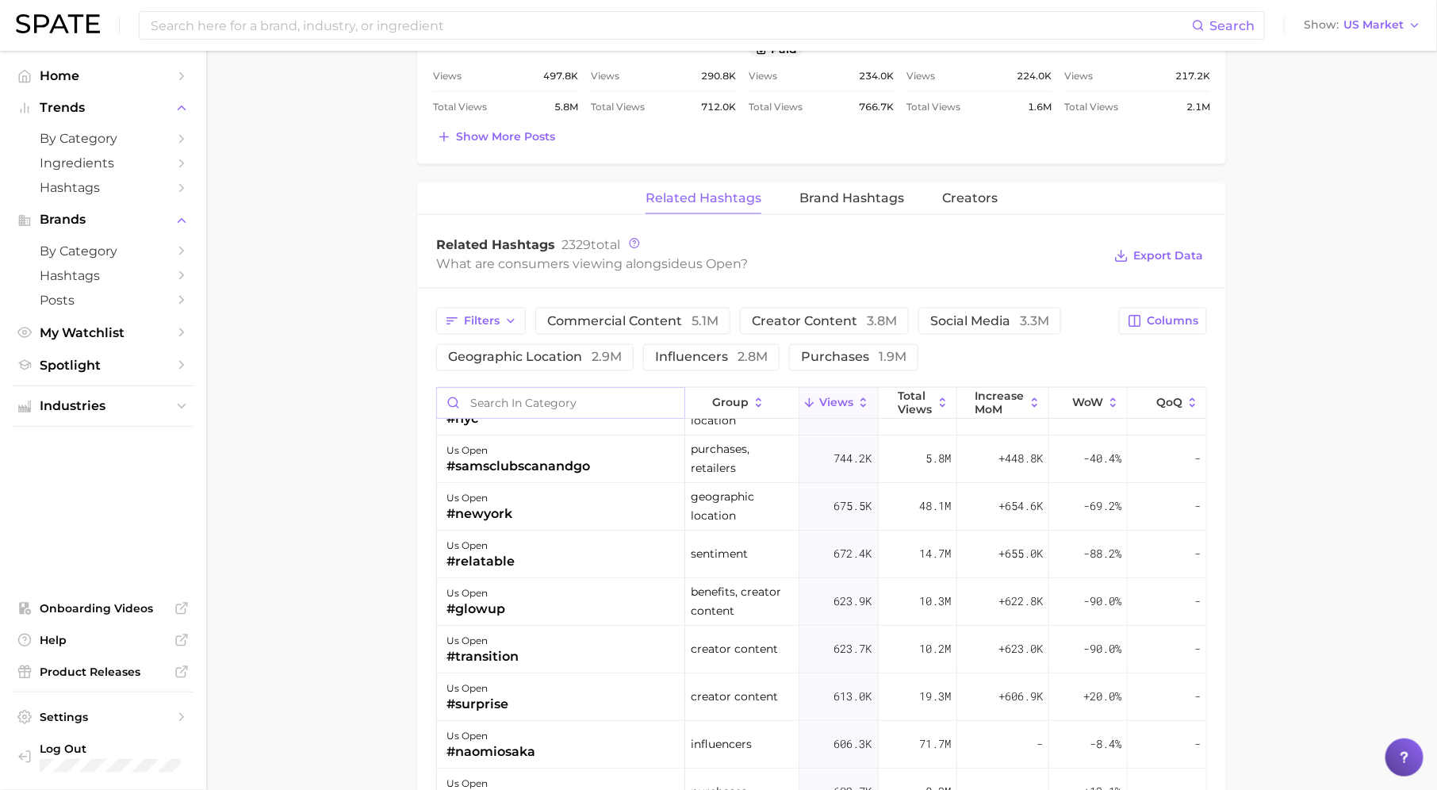
click at [622, 394] on input "Search in category" at bounding box center [560, 403] width 247 height 30
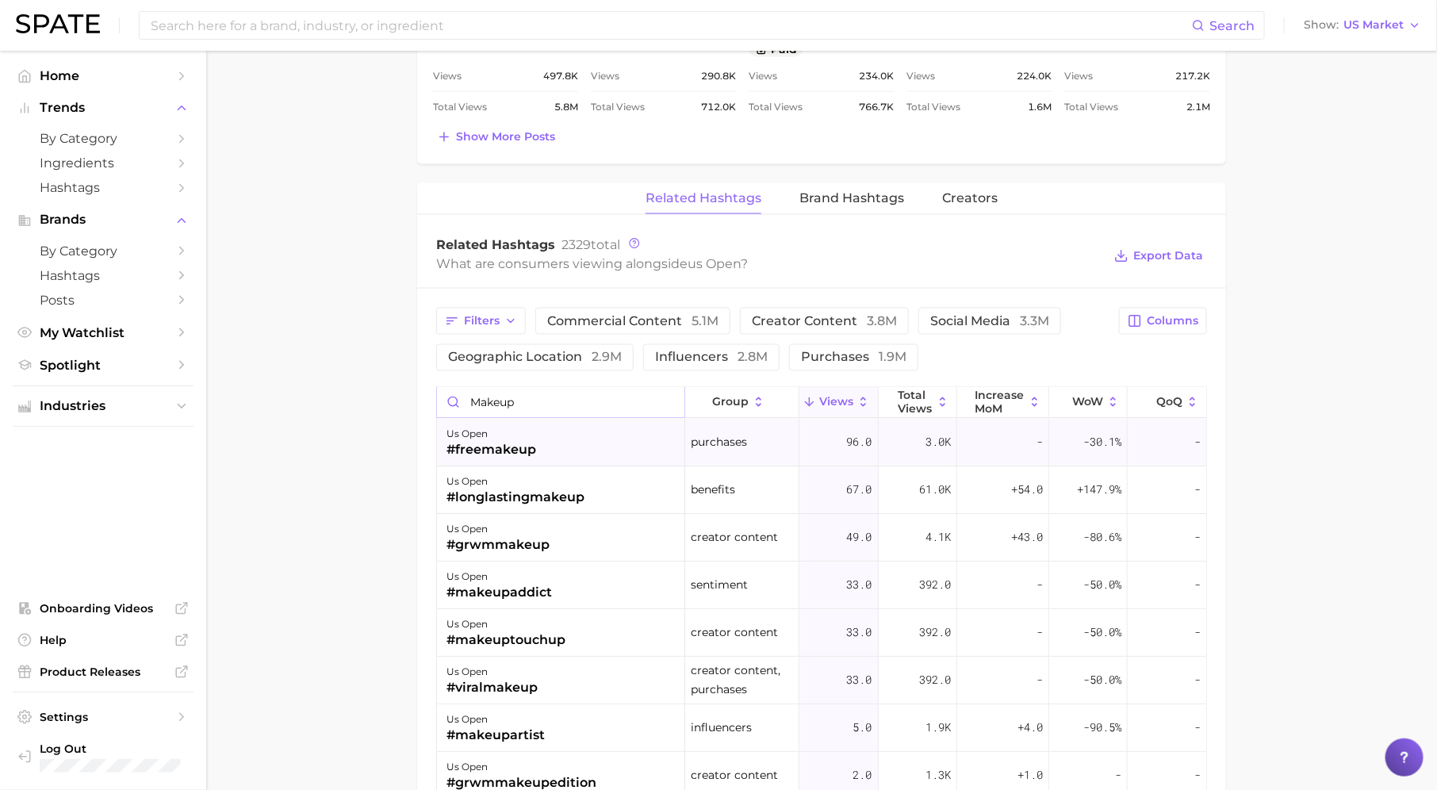
type input "makeup"
click at [576, 440] on div "us open #freemakeup" at bounding box center [561, 443] width 248 height 48
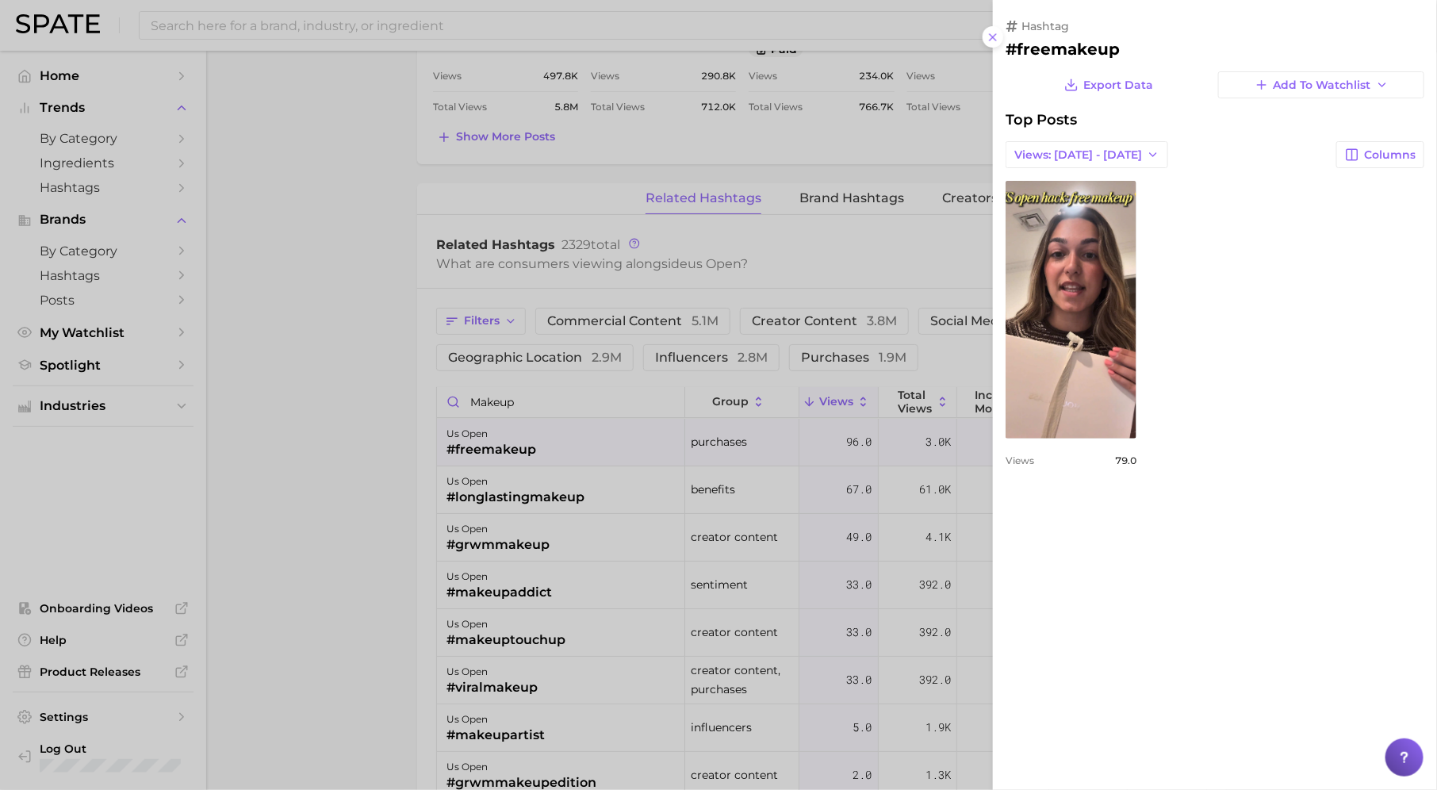
click at [647, 489] on div at bounding box center [718, 395] width 1437 height 790
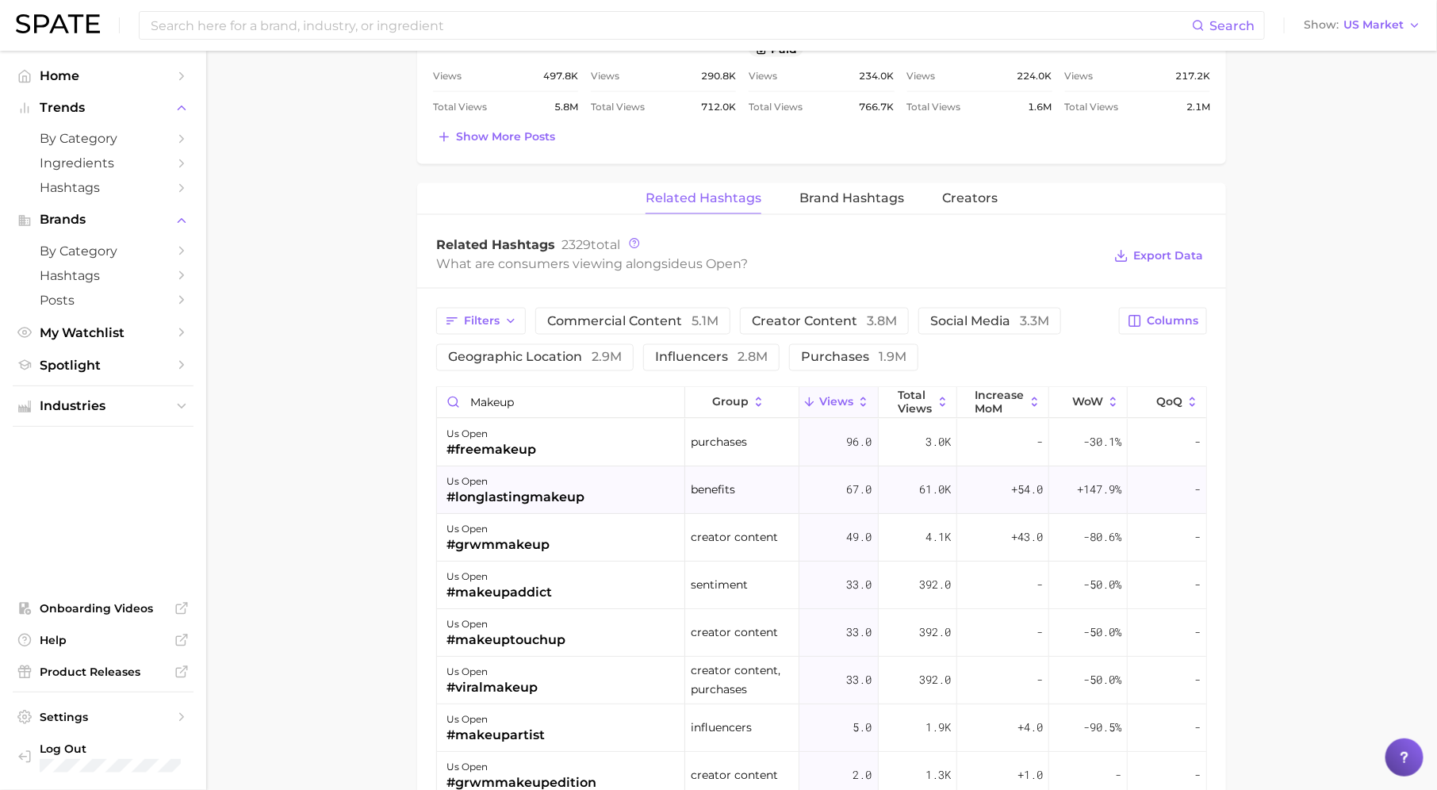
click at [604, 500] on div "us open #longlastingmakeup" at bounding box center [561, 491] width 248 height 48
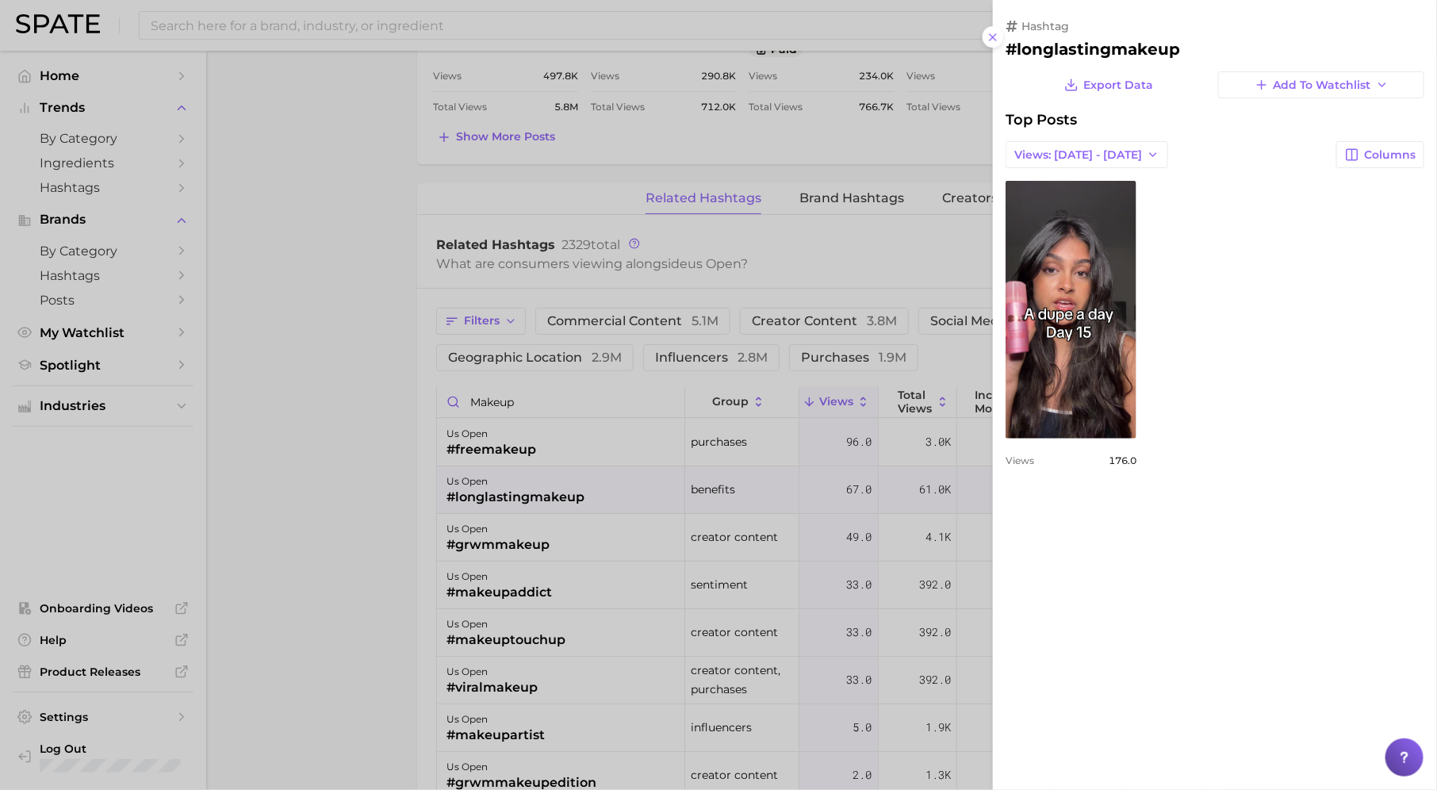
click at [549, 553] on div at bounding box center [718, 395] width 1437 height 790
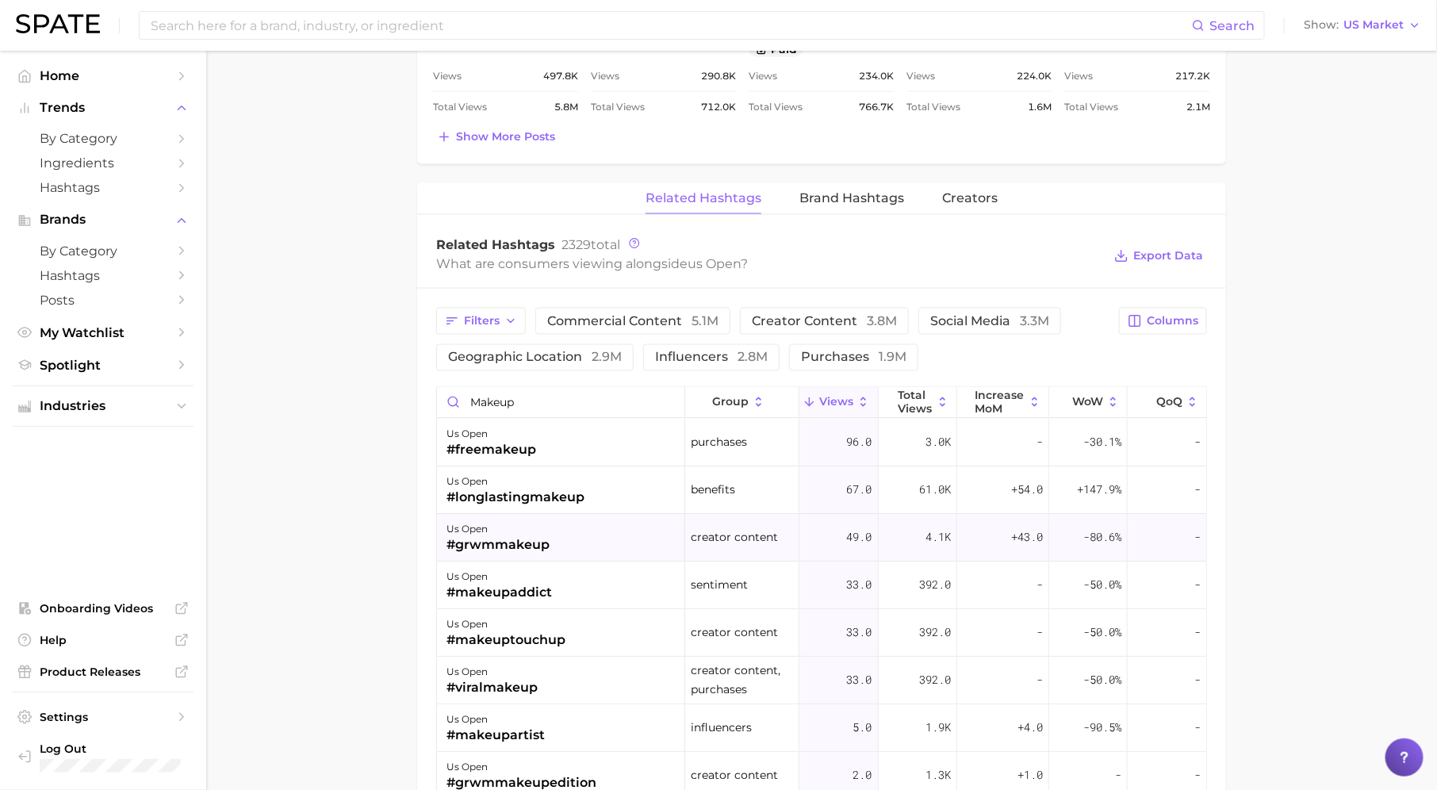
click at [549, 533] on div "us open #grwmmakeup" at bounding box center [561, 539] width 248 height 48
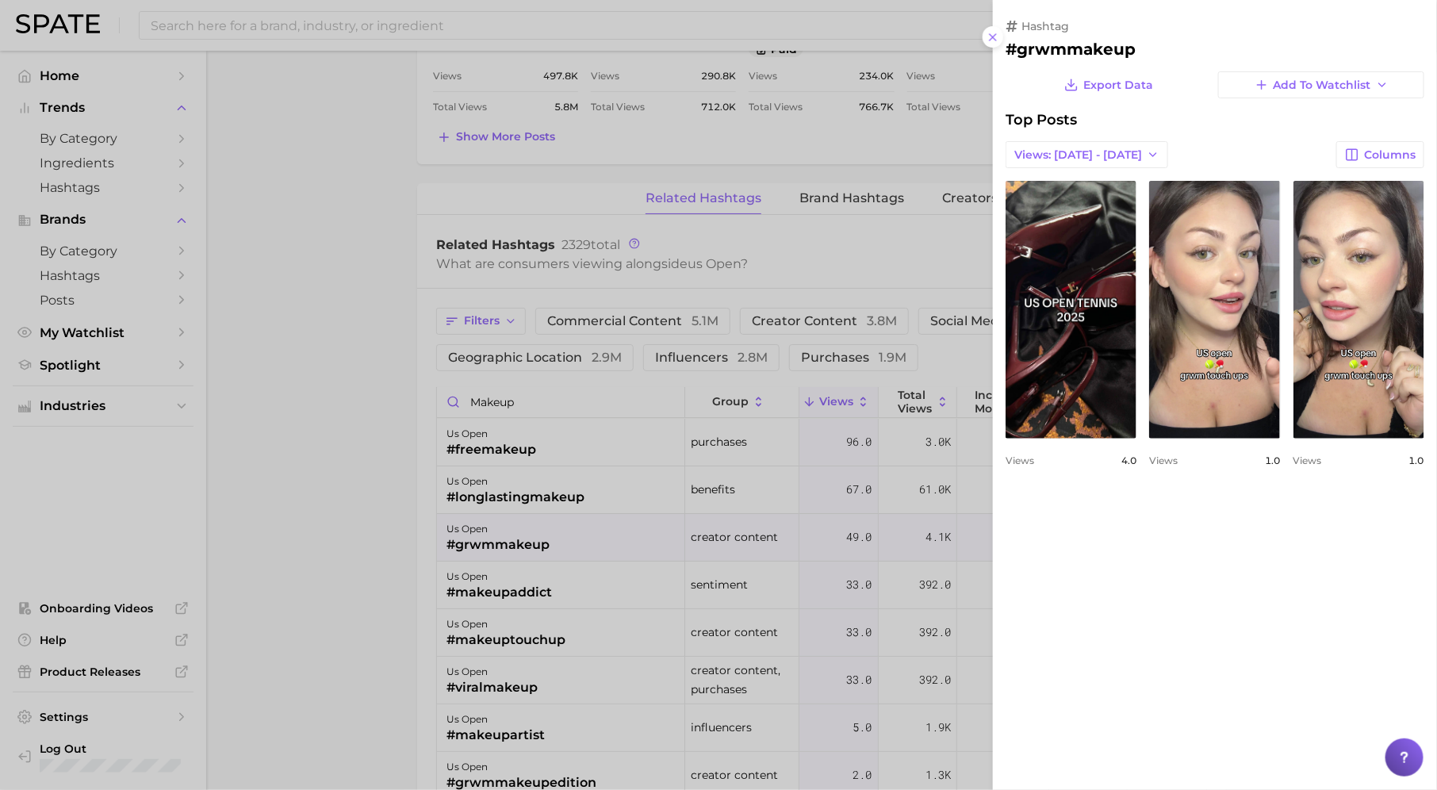
click at [760, 584] on div at bounding box center [718, 395] width 1437 height 790
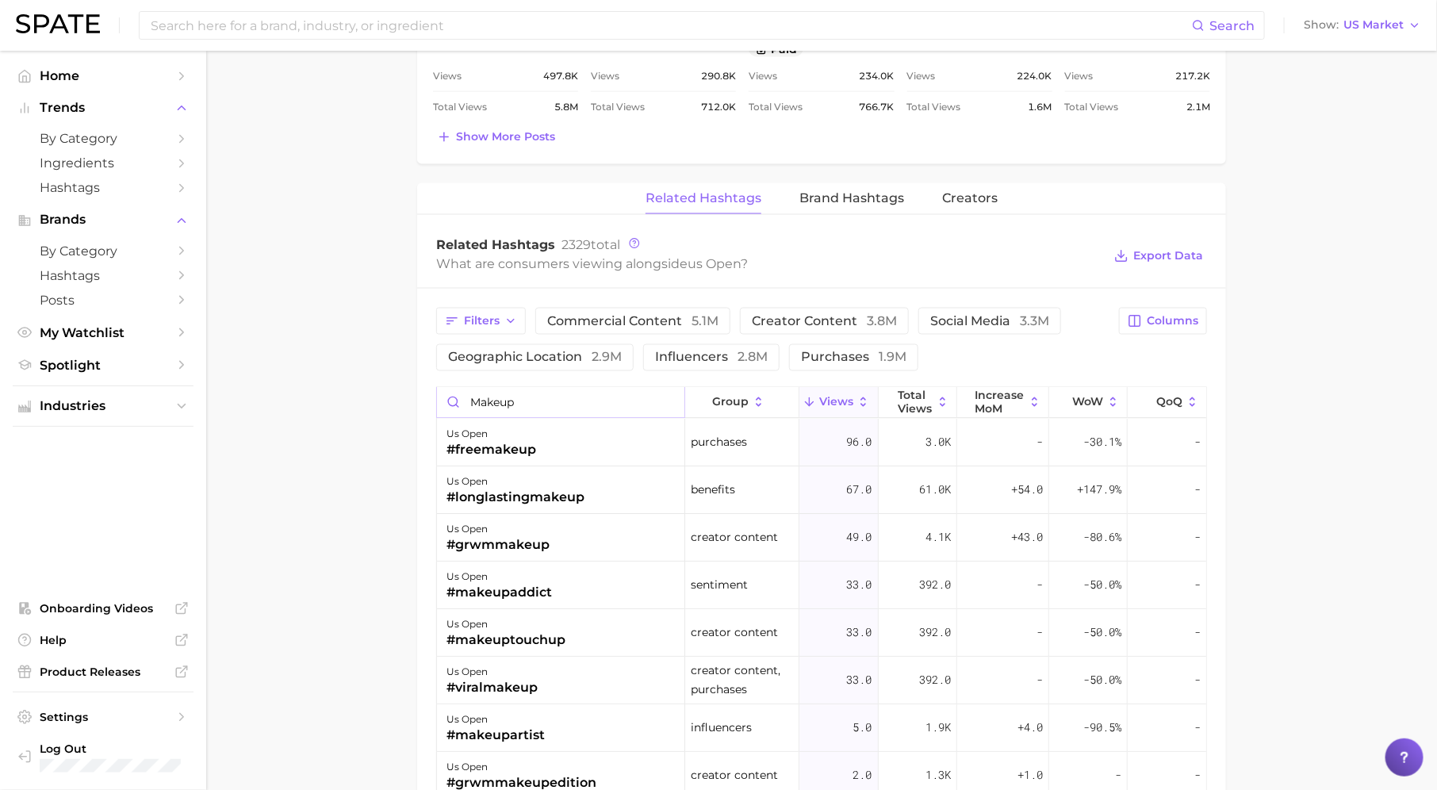
click at [668, 396] on input "makeup" at bounding box center [560, 403] width 247 height 30
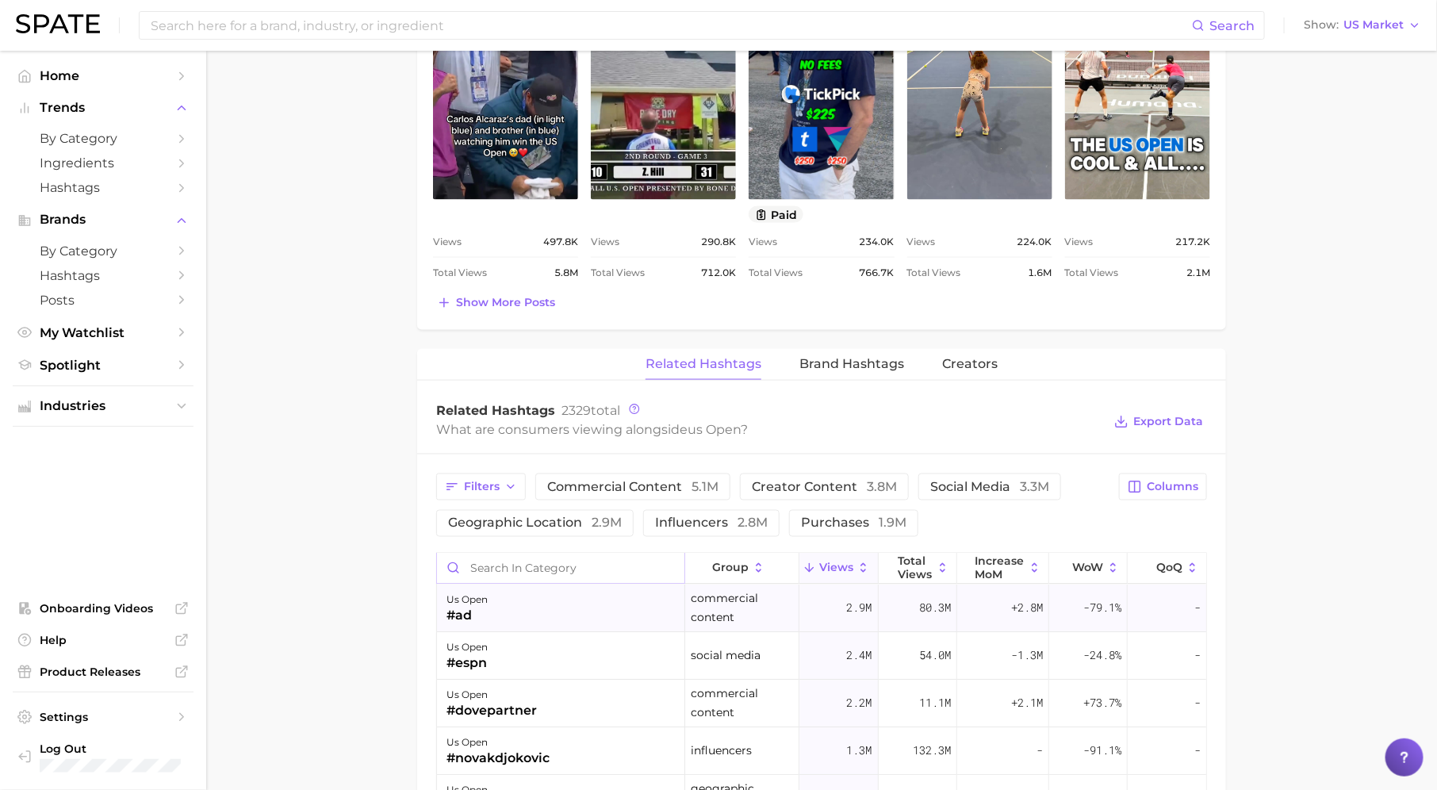
scroll to position [377, 0]
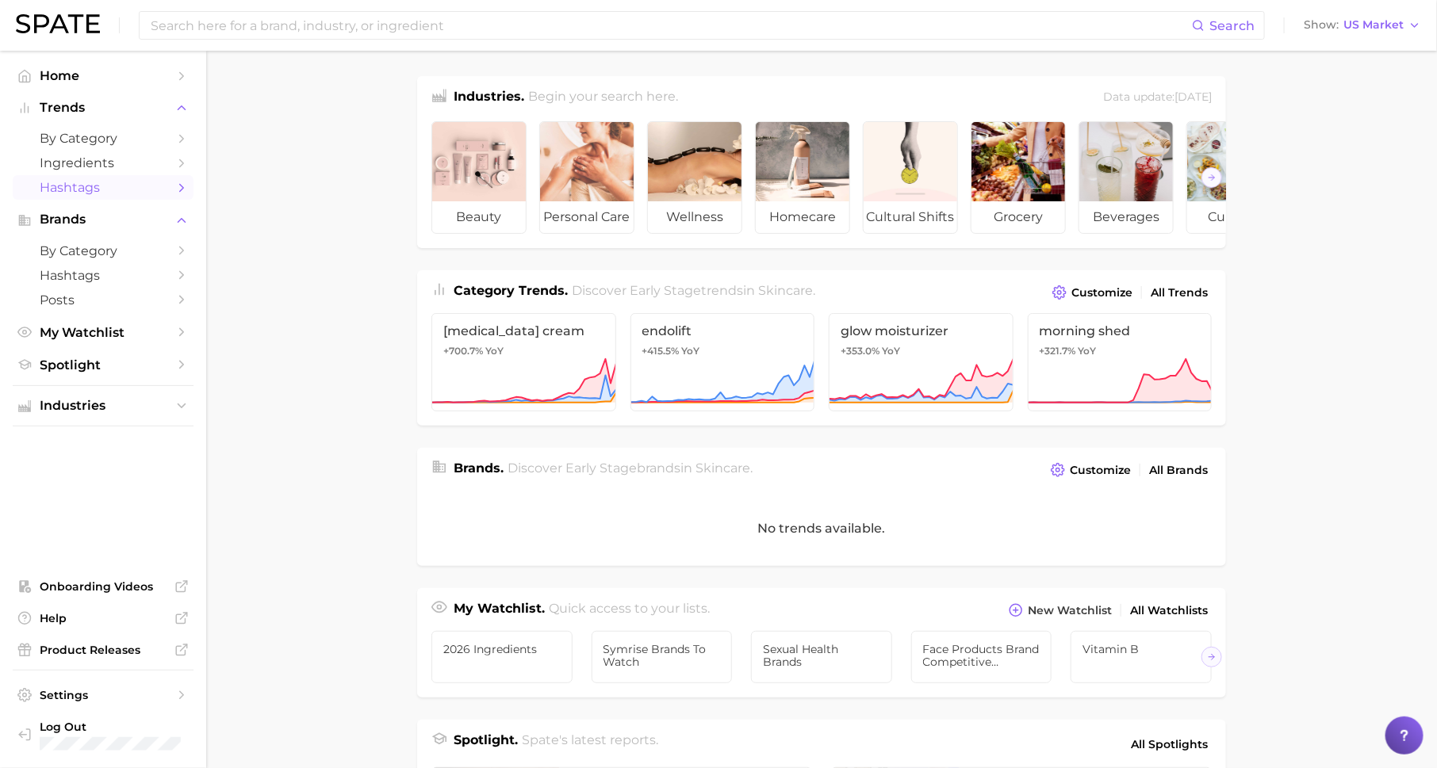
click at [177, 188] on icon "Sidebar" at bounding box center [181, 188] width 14 height 14
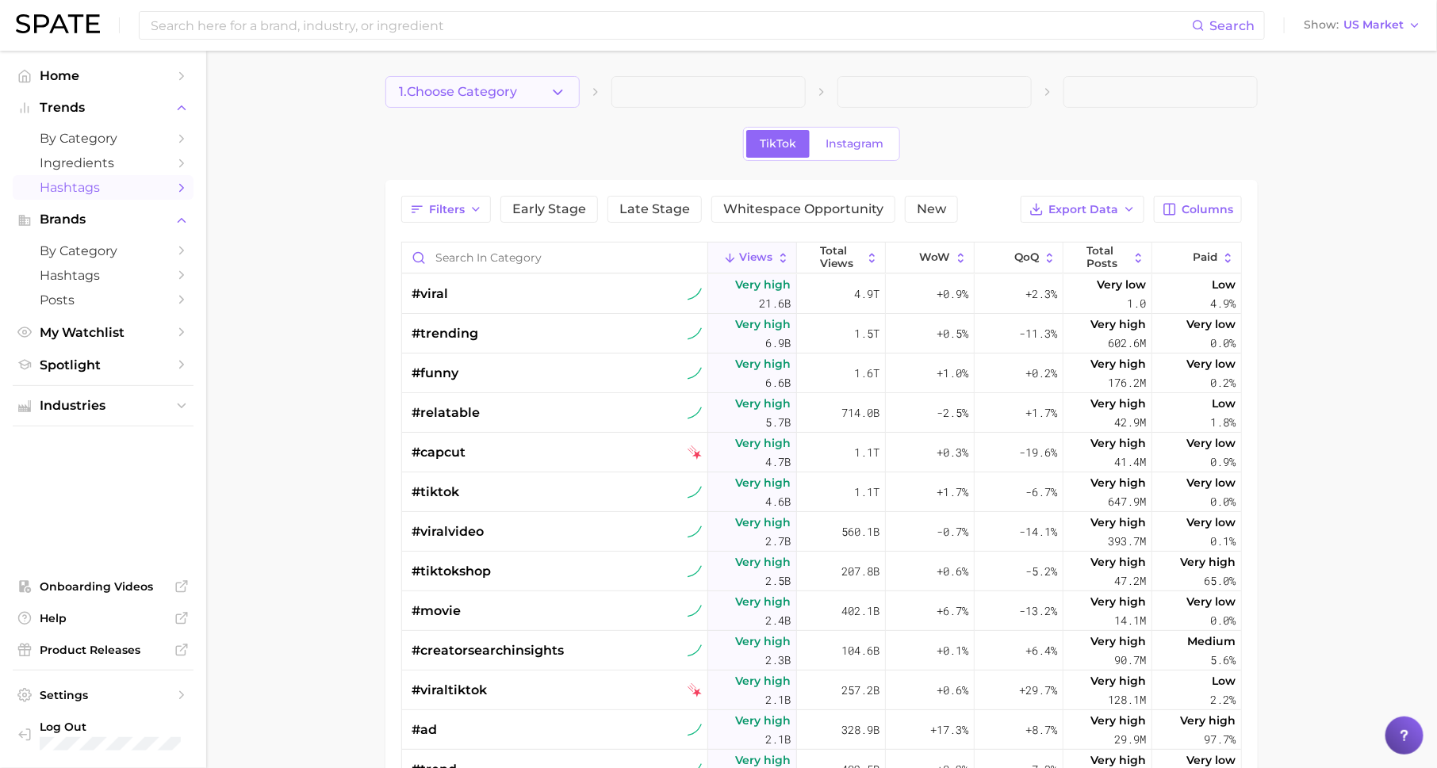
click at [474, 90] on span "1. Choose Category" at bounding box center [458, 92] width 118 height 14
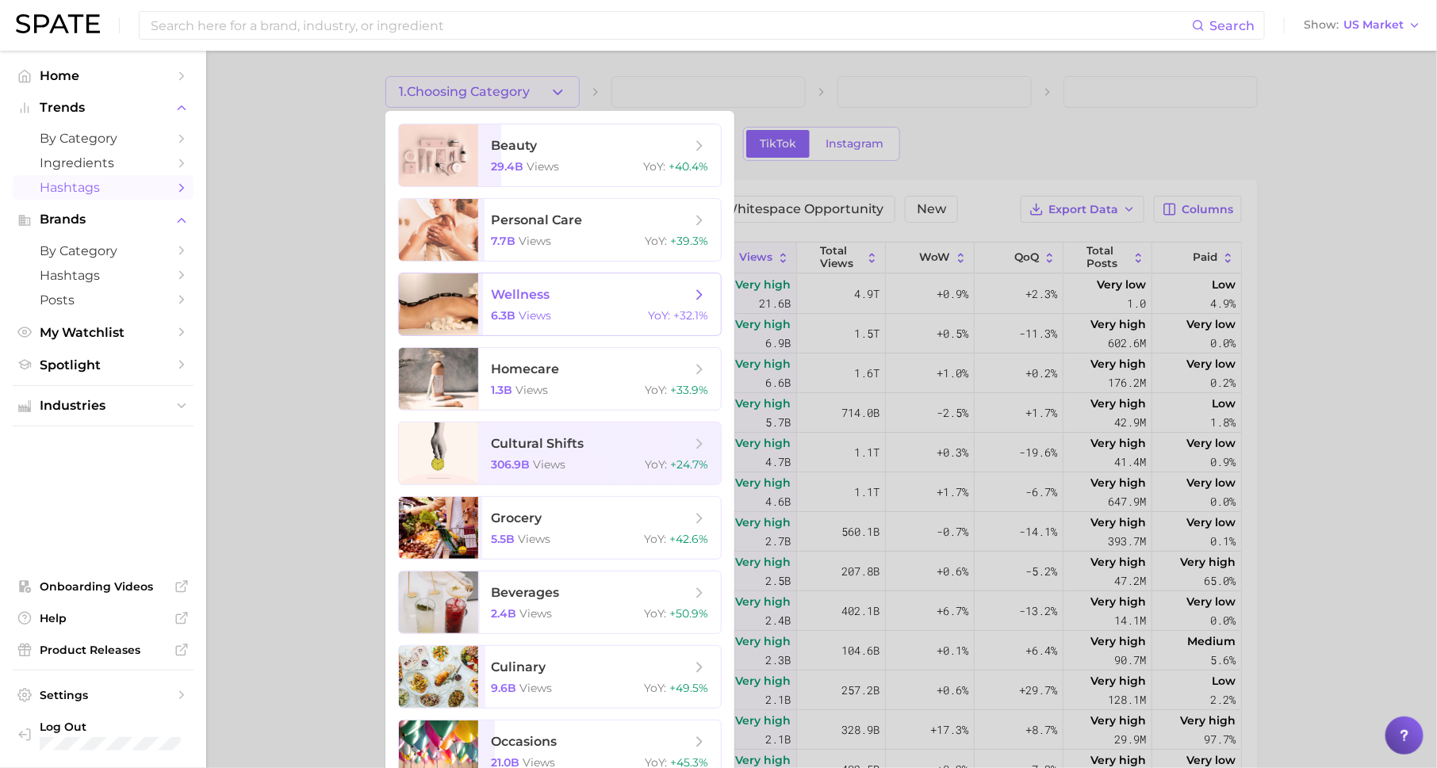
click at [564, 297] on span "wellness" at bounding box center [591, 294] width 200 height 17
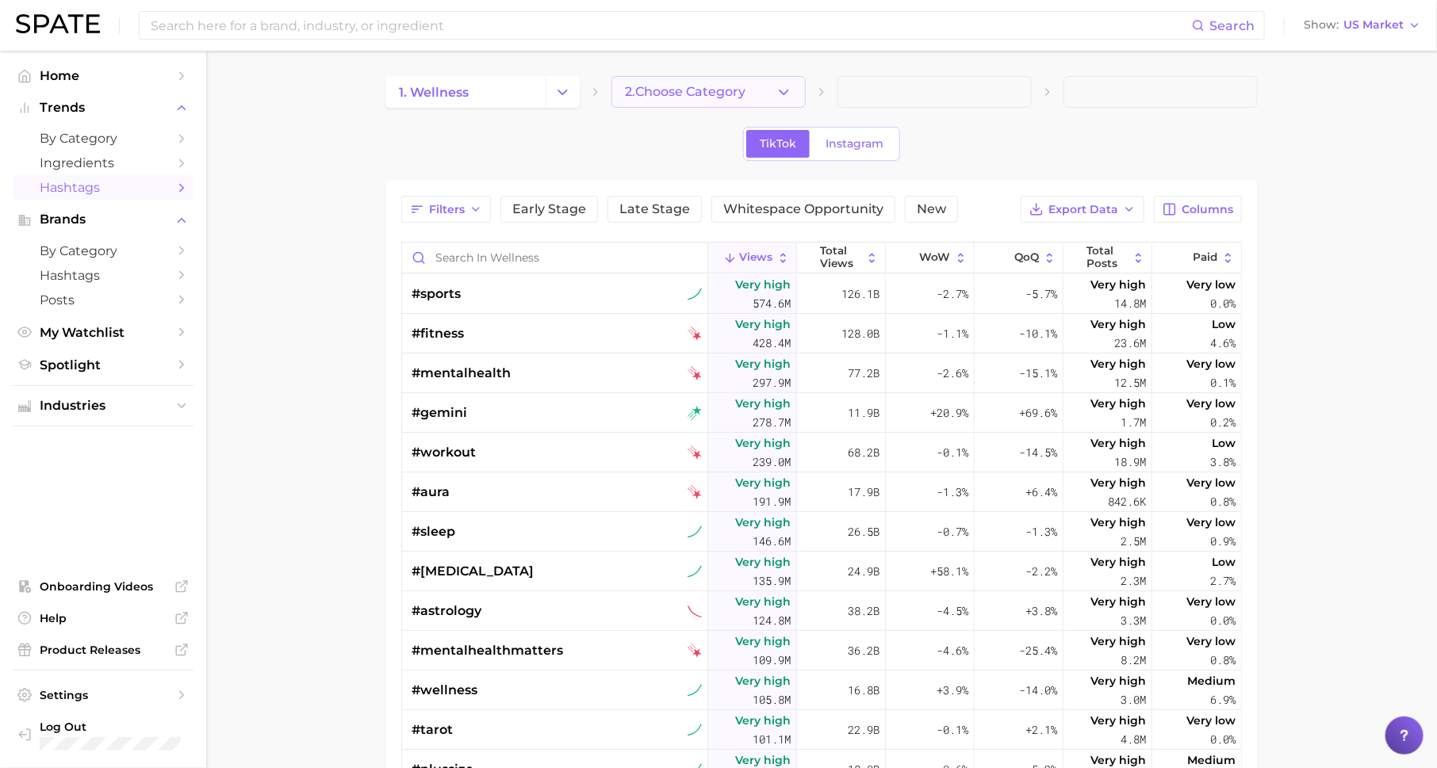
click at [694, 95] on span "2. Choose Category" at bounding box center [685, 92] width 121 height 14
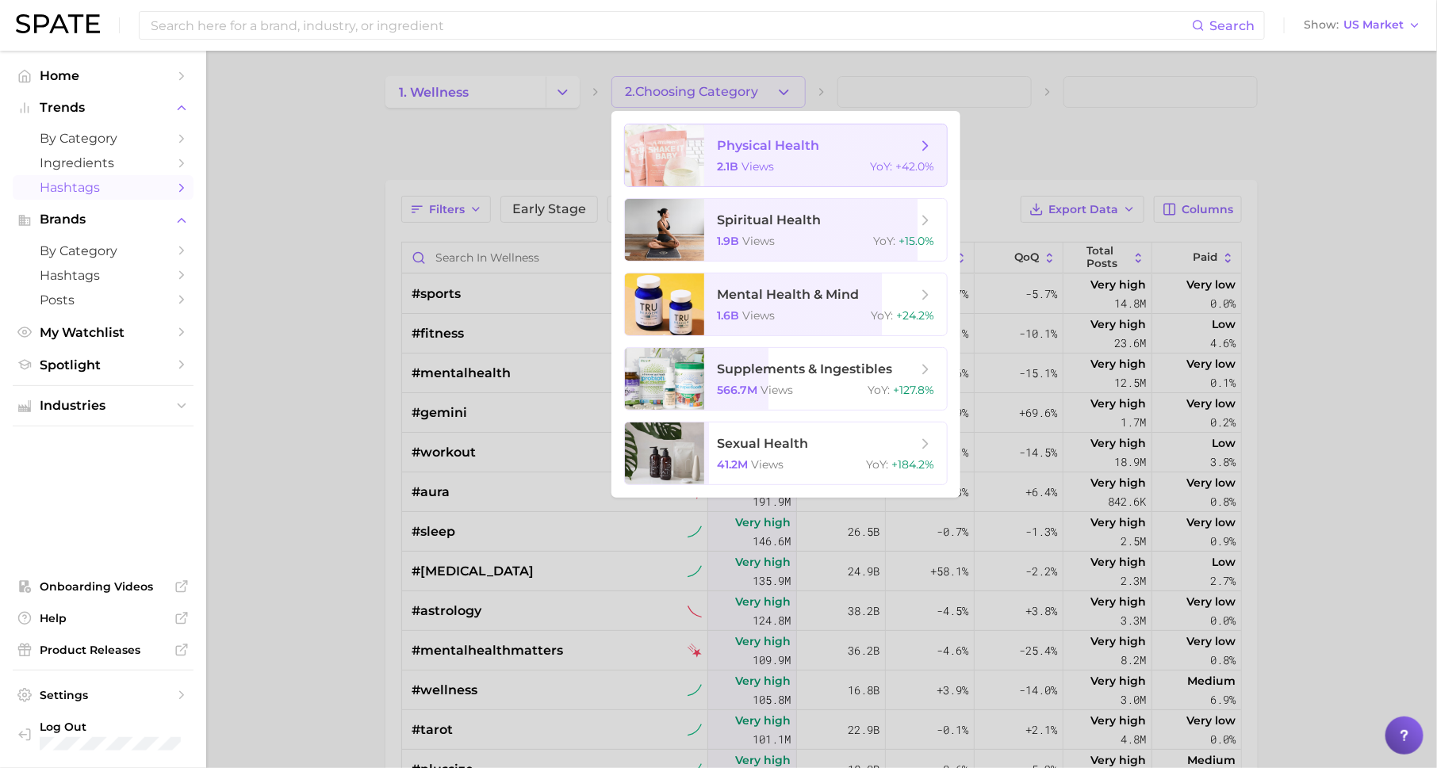
click at [807, 159] on span "physical health 2.1b views YoY : +42.0%" at bounding box center [825, 155] width 243 height 62
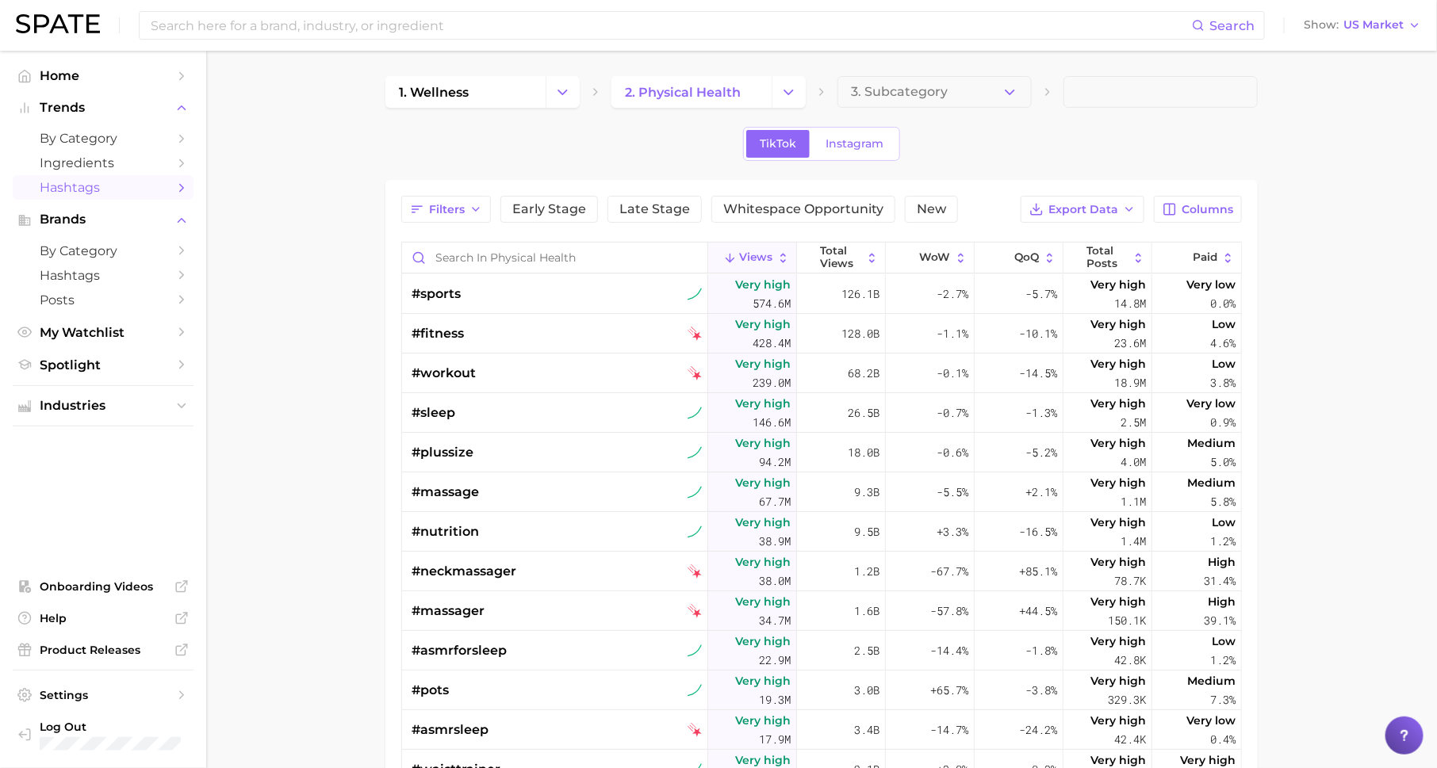
click at [894, 90] on span "3. Subcategory" at bounding box center [899, 92] width 97 height 14
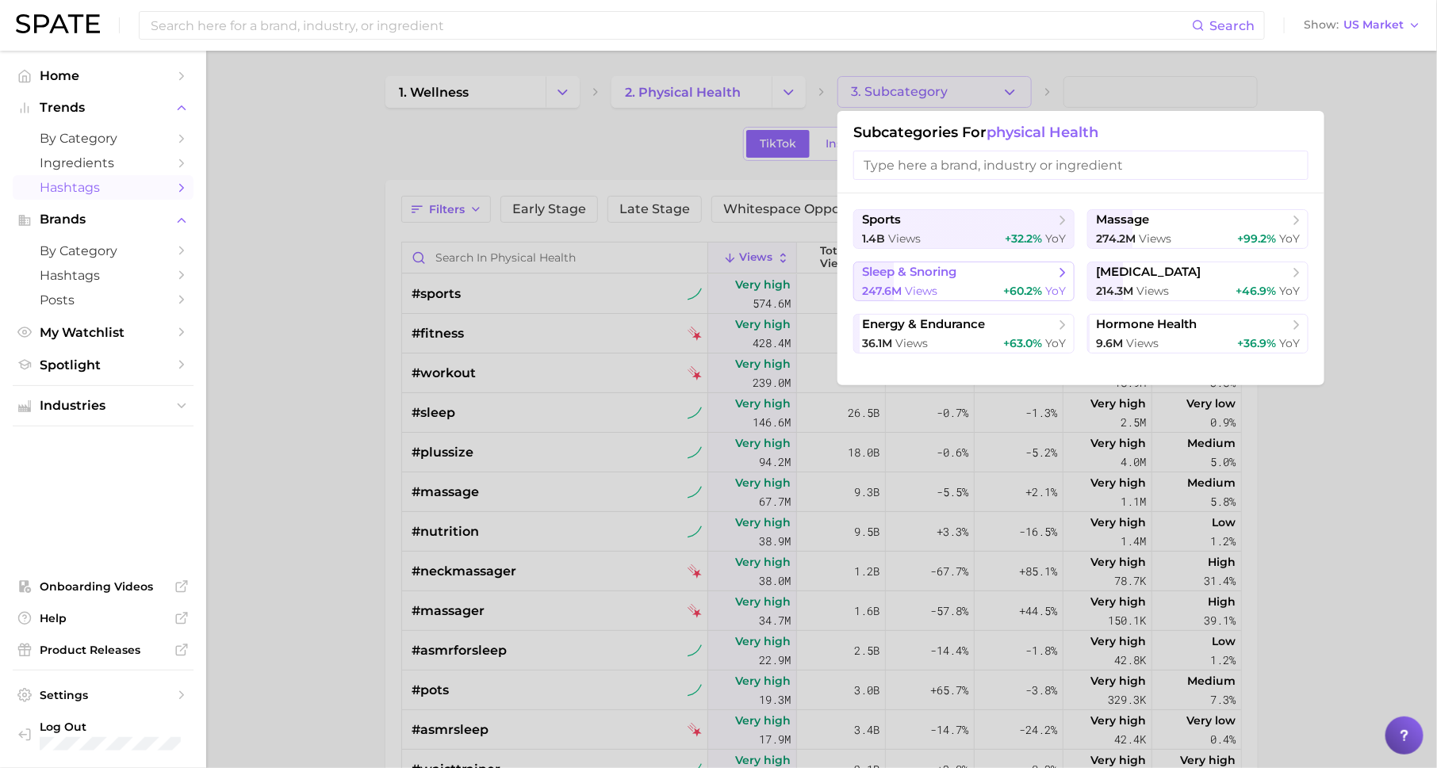
click at [1022, 278] on span "sleep & snoring" at bounding box center [958, 273] width 193 height 16
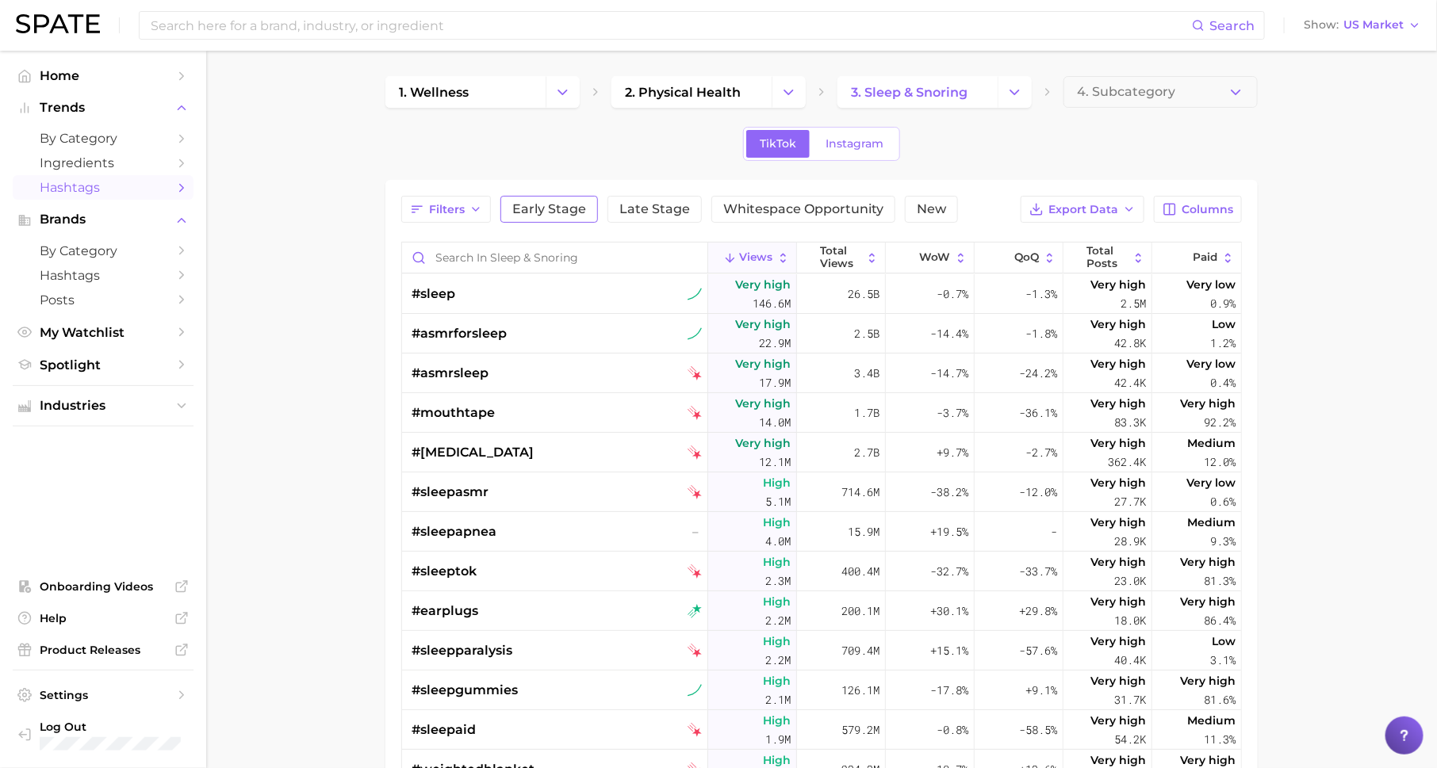
click at [551, 204] on span "Early Stage" at bounding box center [549, 209] width 74 height 13
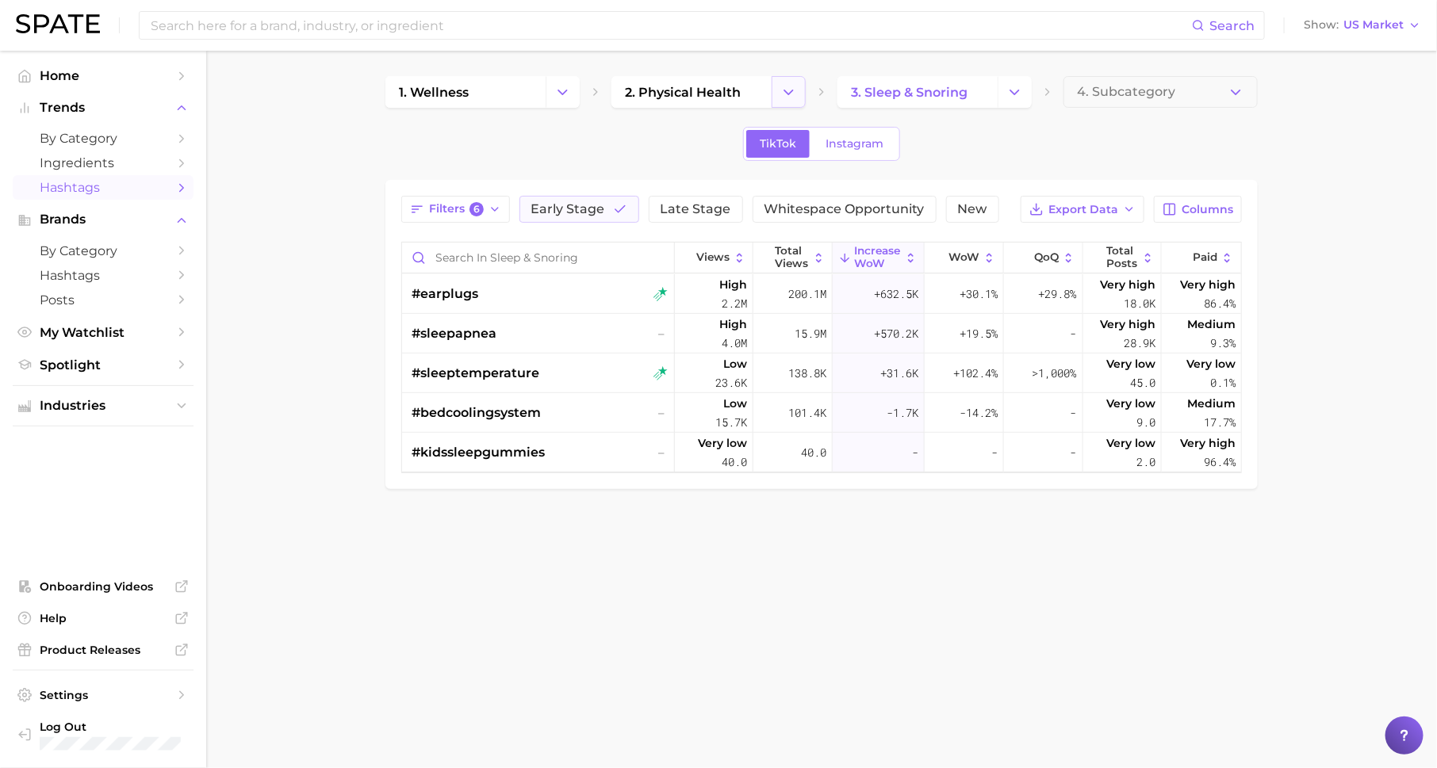
click at [777, 92] on button "Change Category" at bounding box center [788, 92] width 34 height 32
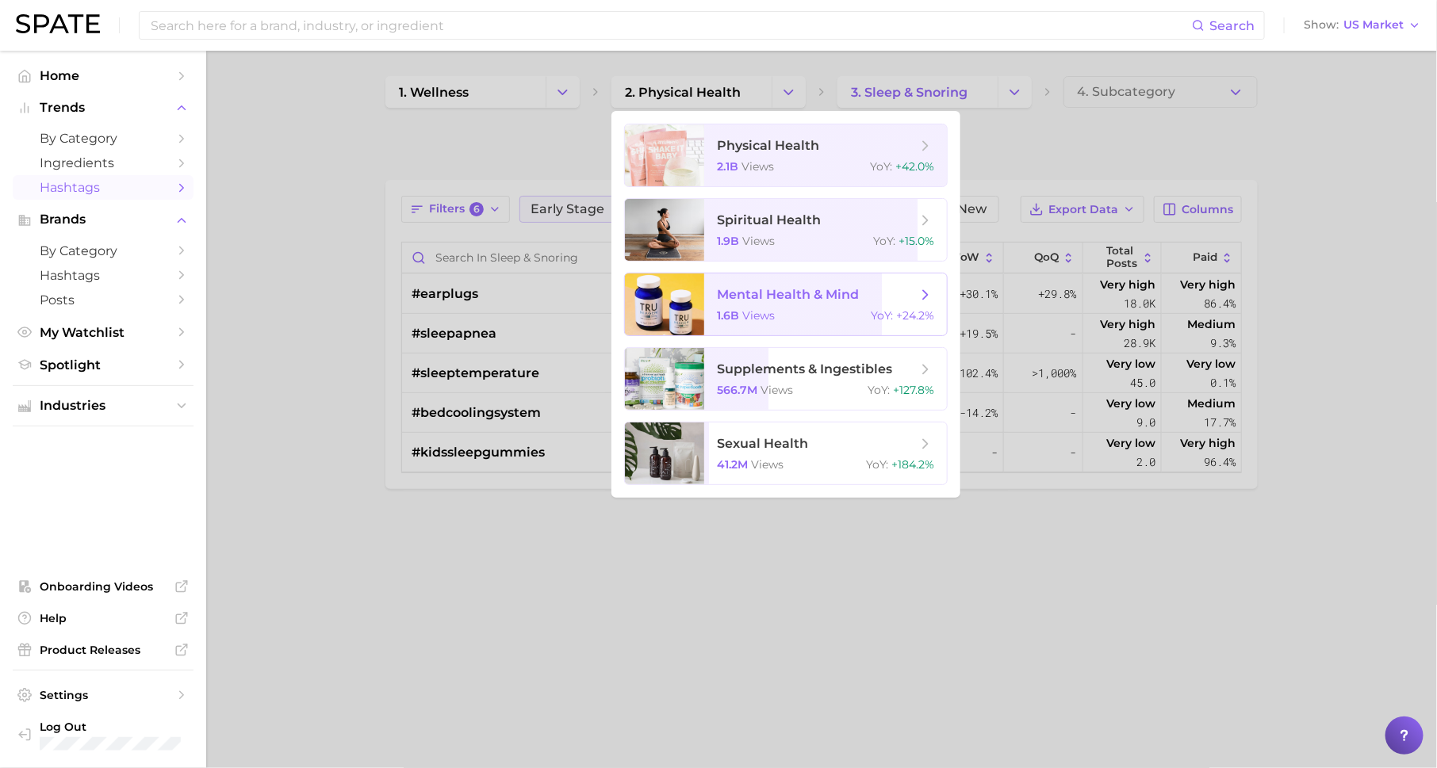
click at [764, 304] on span "mental health & mind 1.6b views YoY : +24.2%" at bounding box center [825, 305] width 243 height 62
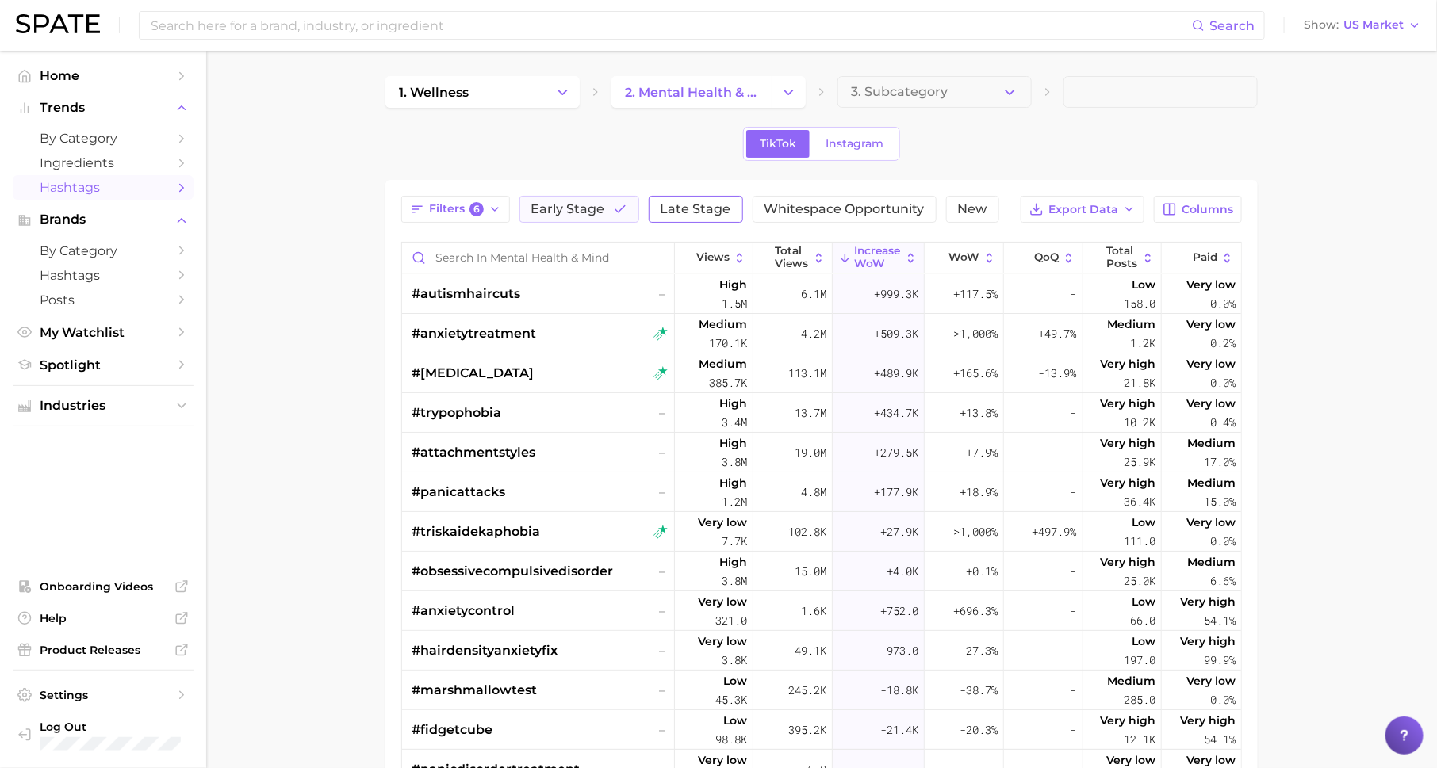
click at [699, 212] on span "Late Stage" at bounding box center [695, 209] width 71 height 13
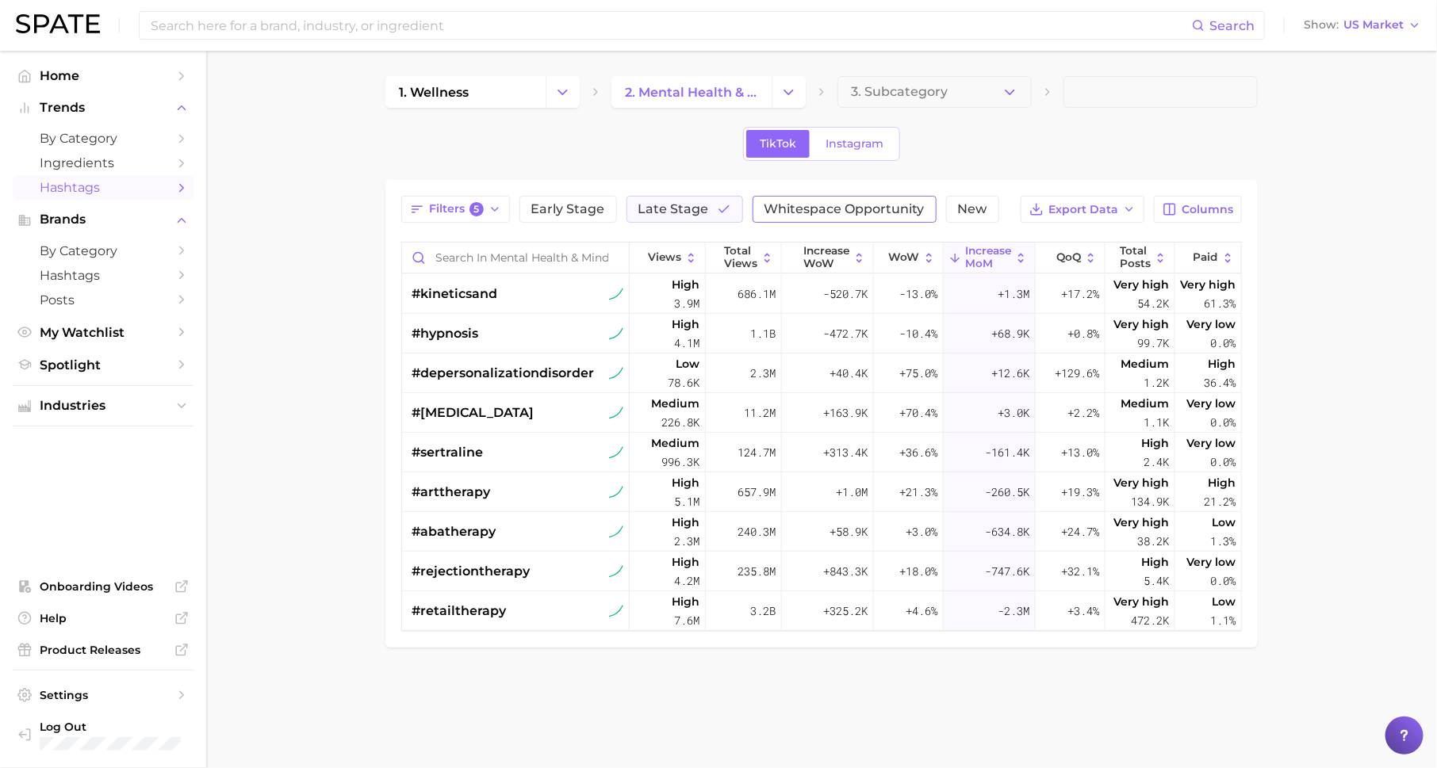
click at [856, 217] on button "Whitespace Opportunity" at bounding box center [844, 209] width 184 height 27
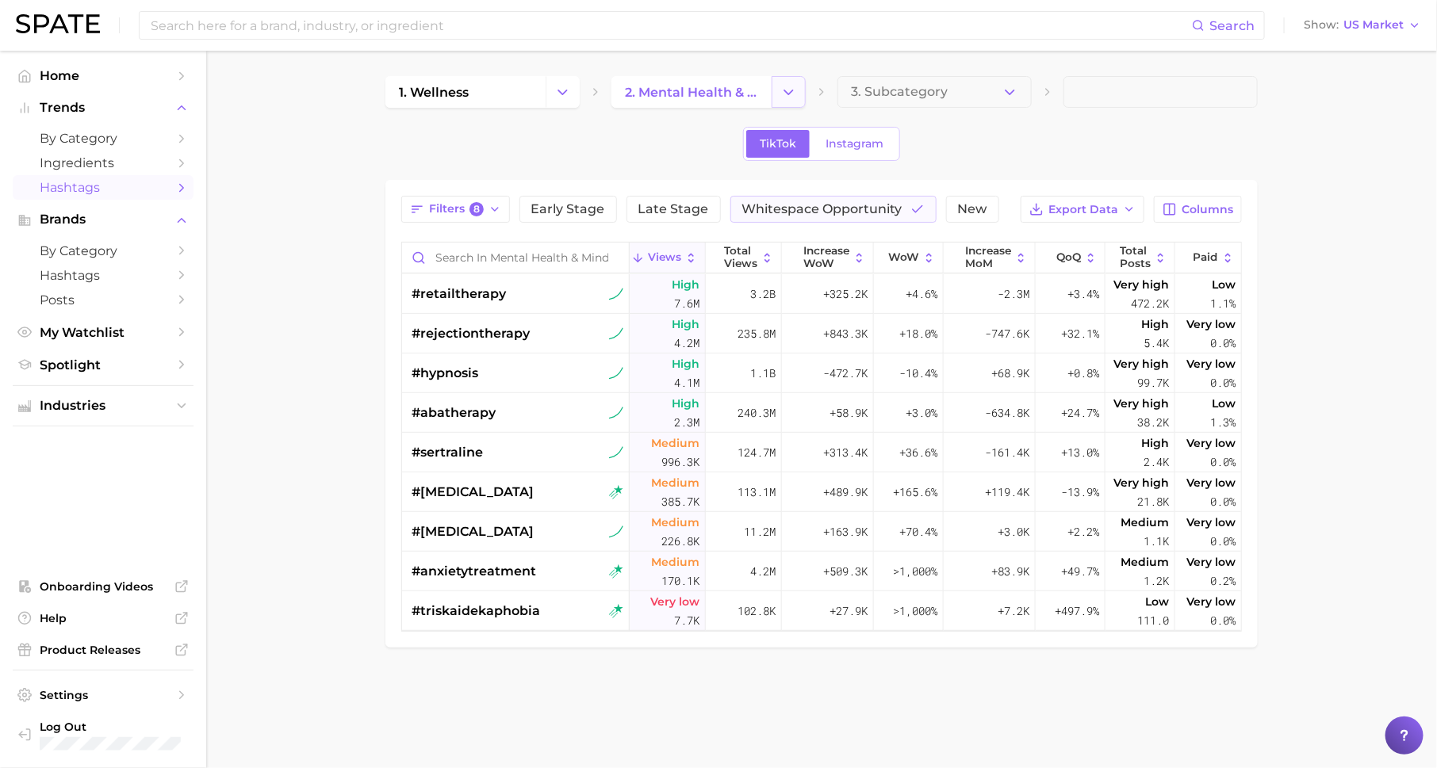
click at [785, 86] on icon "Change Category" at bounding box center [788, 92] width 17 height 17
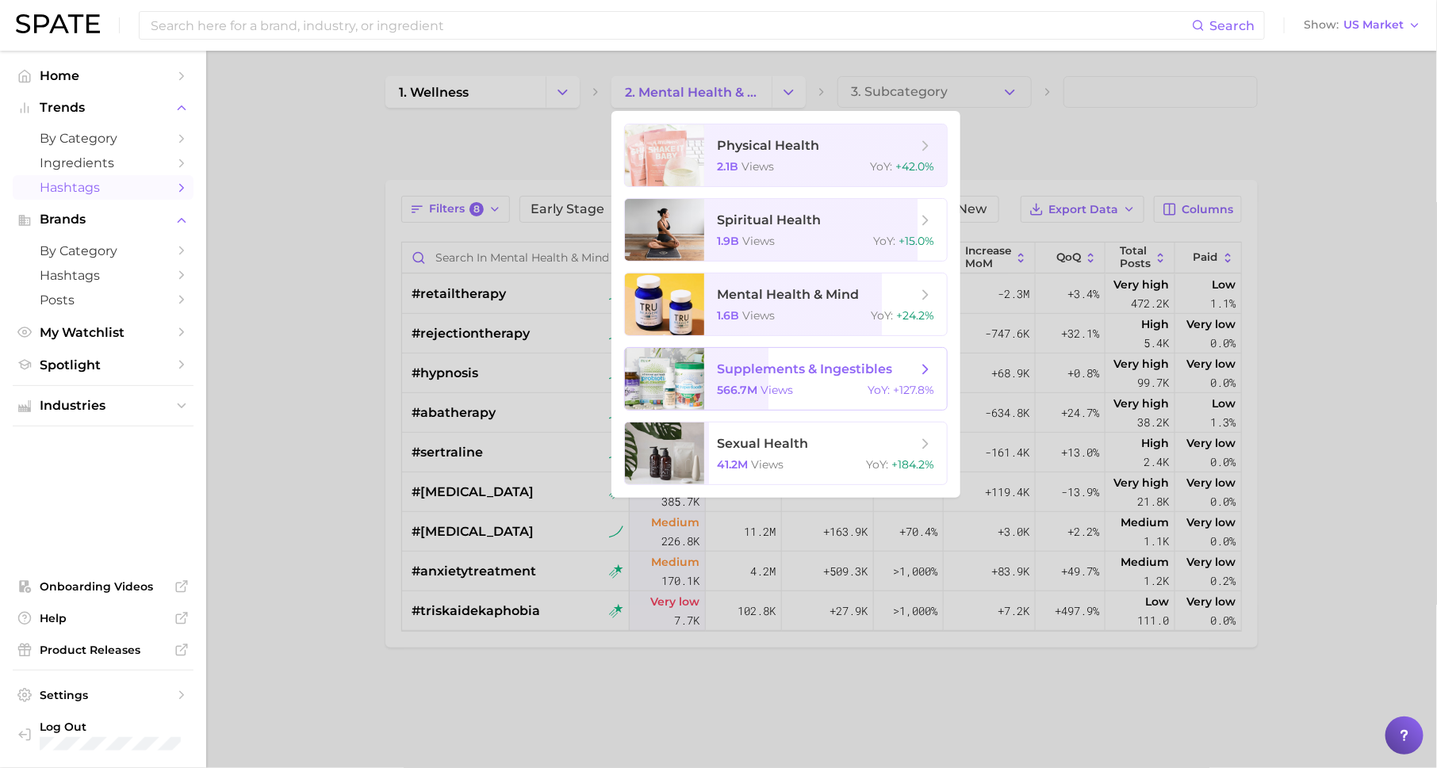
click at [829, 381] on span "supplements & ingestibles 566.7m views YoY : +127.8%" at bounding box center [825, 379] width 243 height 62
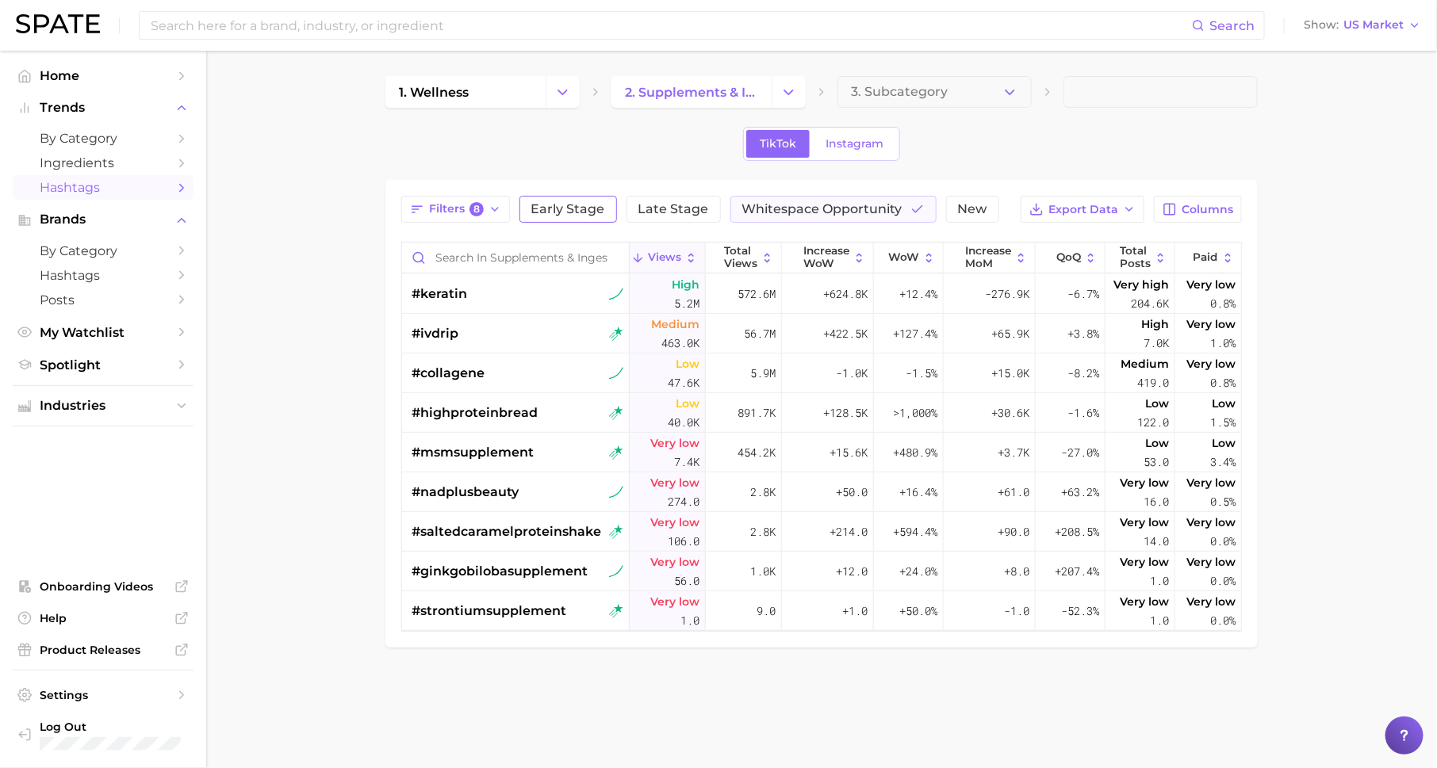
click at [560, 219] on button "Early Stage" at bounding box center [568, 209] width 98 height 27
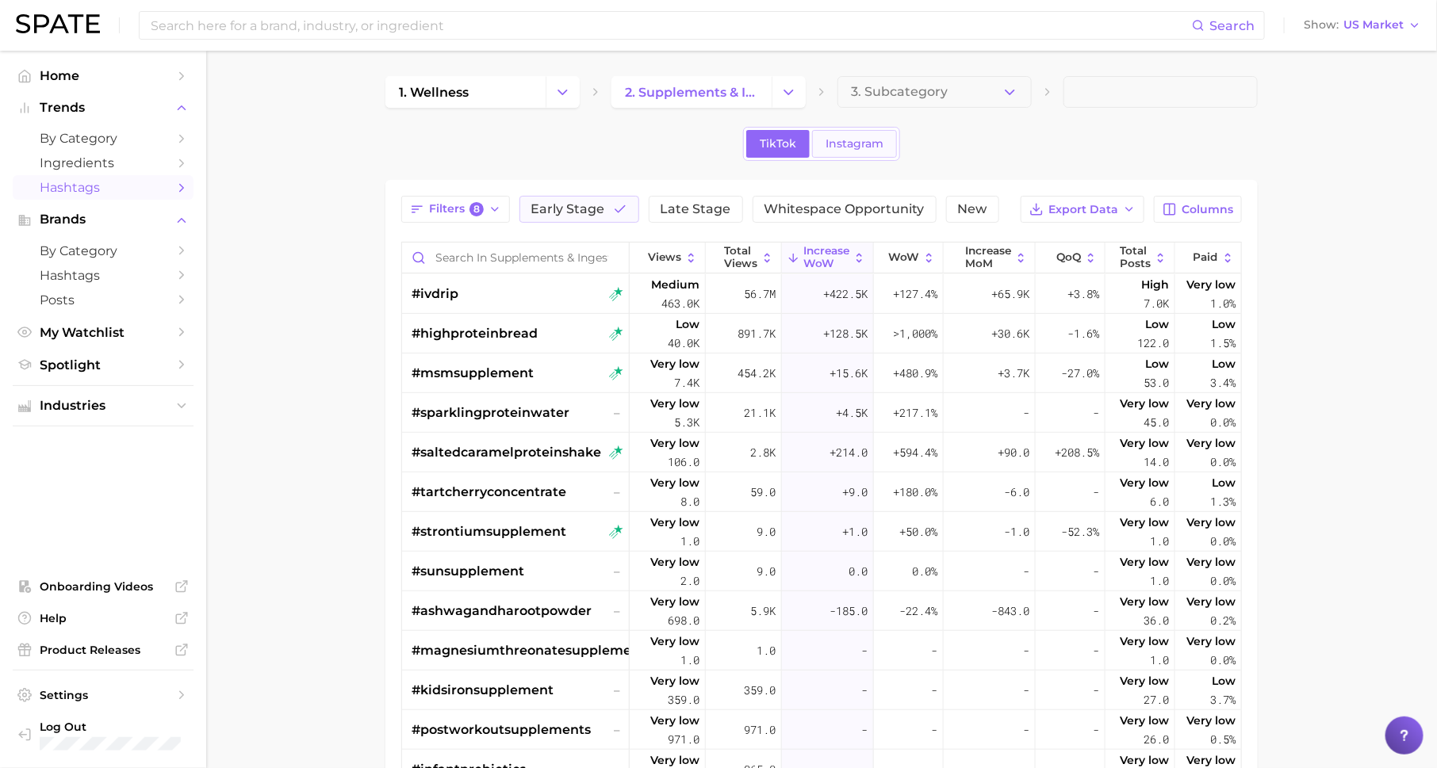
click at [853, 143] on span "Instagram" at bounding box center [854, 143] width 58 height 13
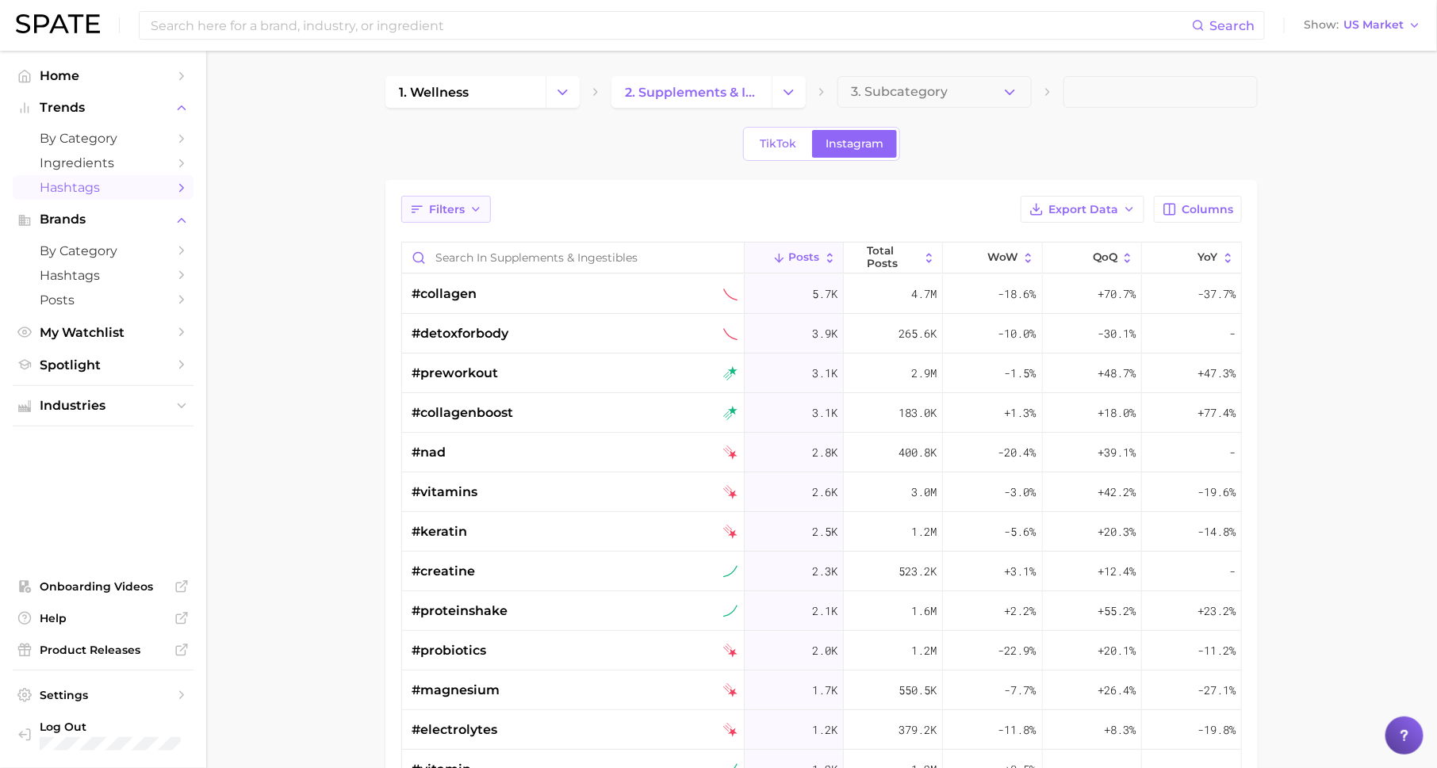
click at [434, 205] on span "Filters" at bounding box center [447, 209] width 36 height 13
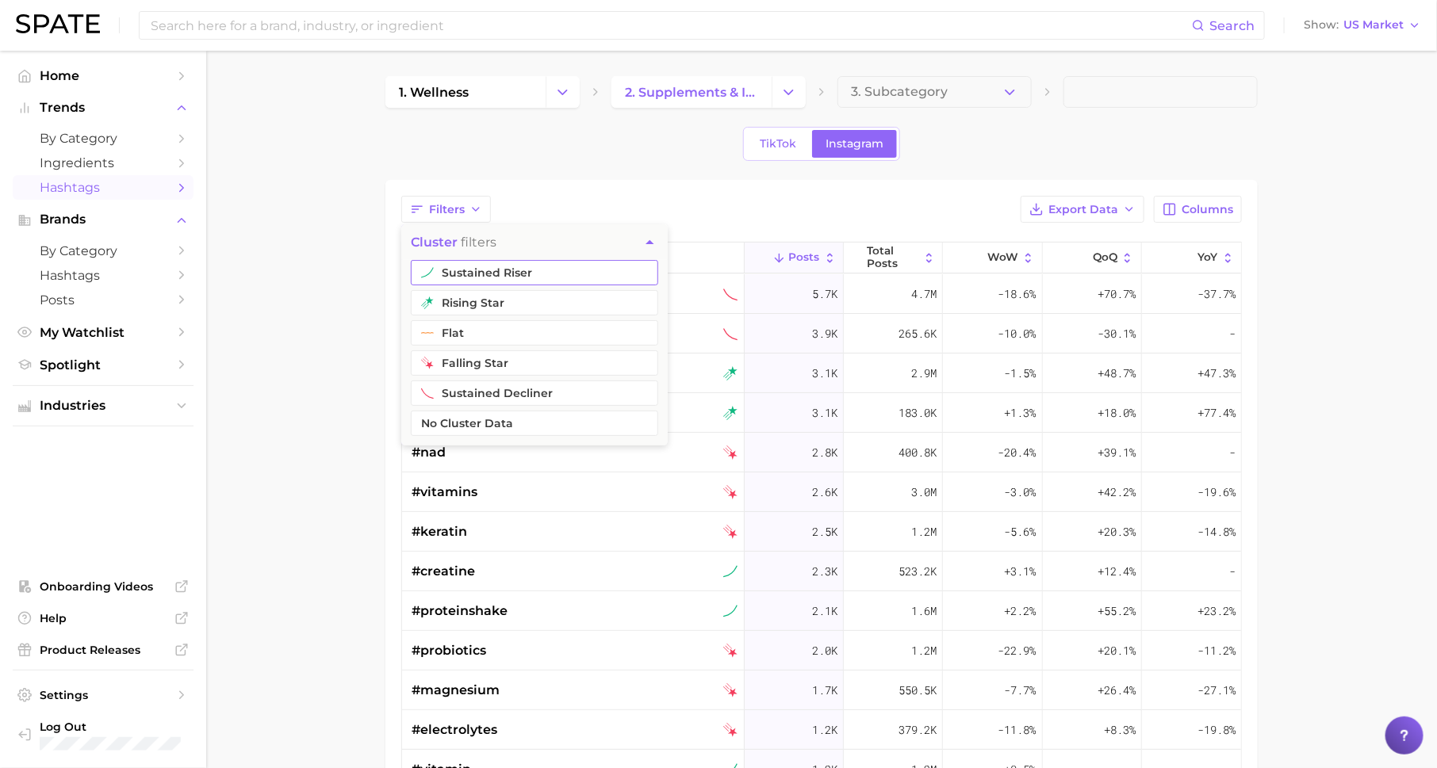
click at [477, 264] on button "sustained riser" at bounding box center [534, 272] width 247 height 25
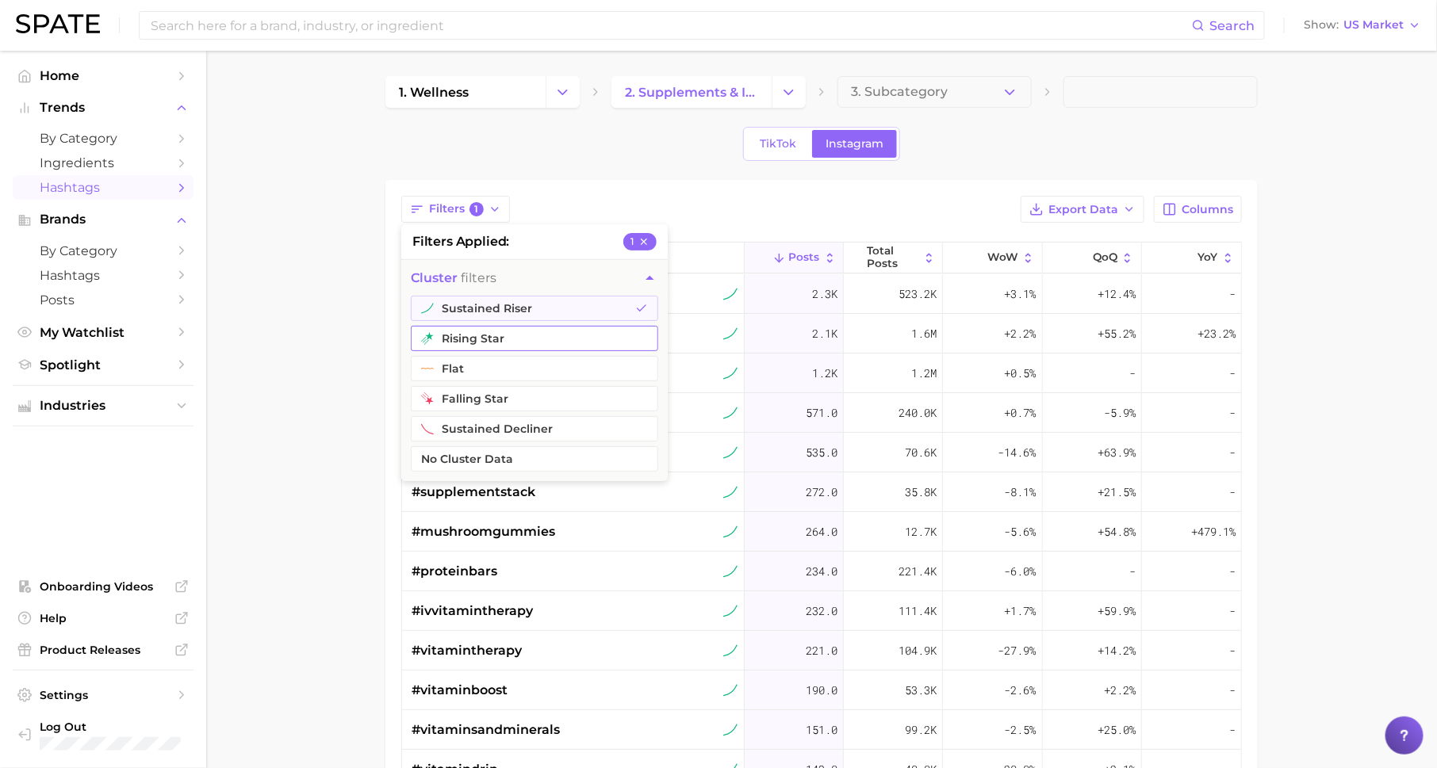
click at [488, 327] on button "rising star" at bounding box center [534, 338] width 247 height 25
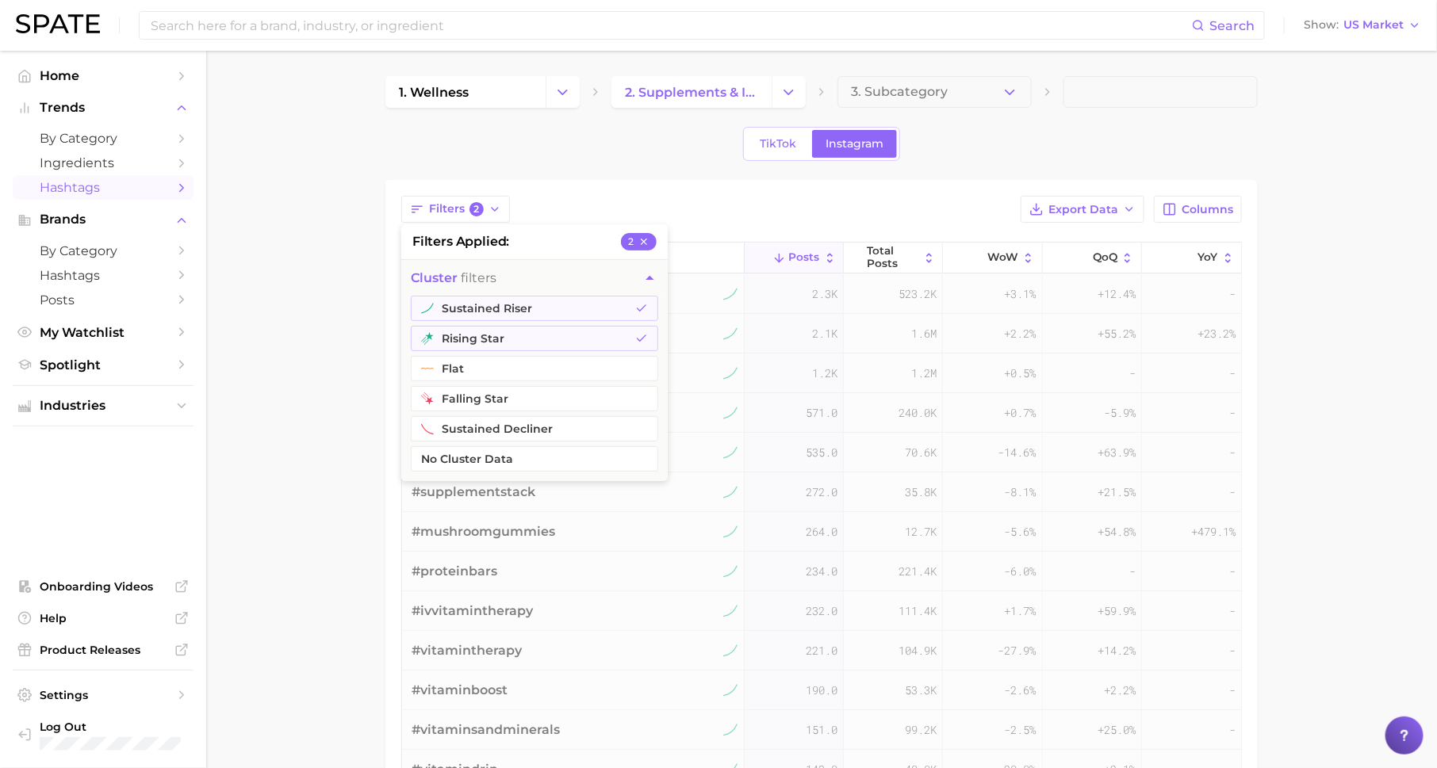
click at [725, 188] on div "Filters 2 filters applied 2 cluster filters sustained riser rising star flat fa…" at bounding box center [821, 603] width 872 height 846
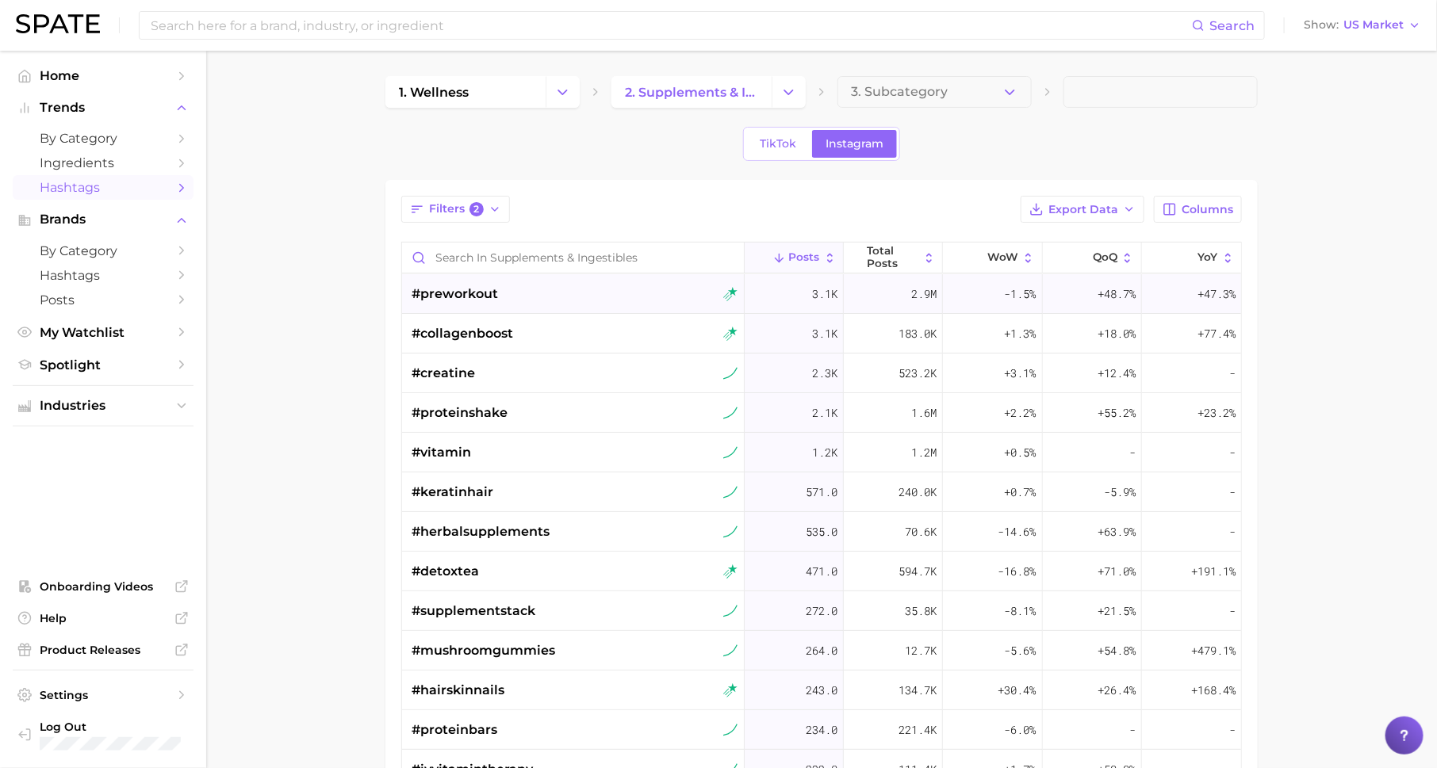
click at [668, 296] on div "#preworkout" at bounding box center [574, 294] width 326 height 40
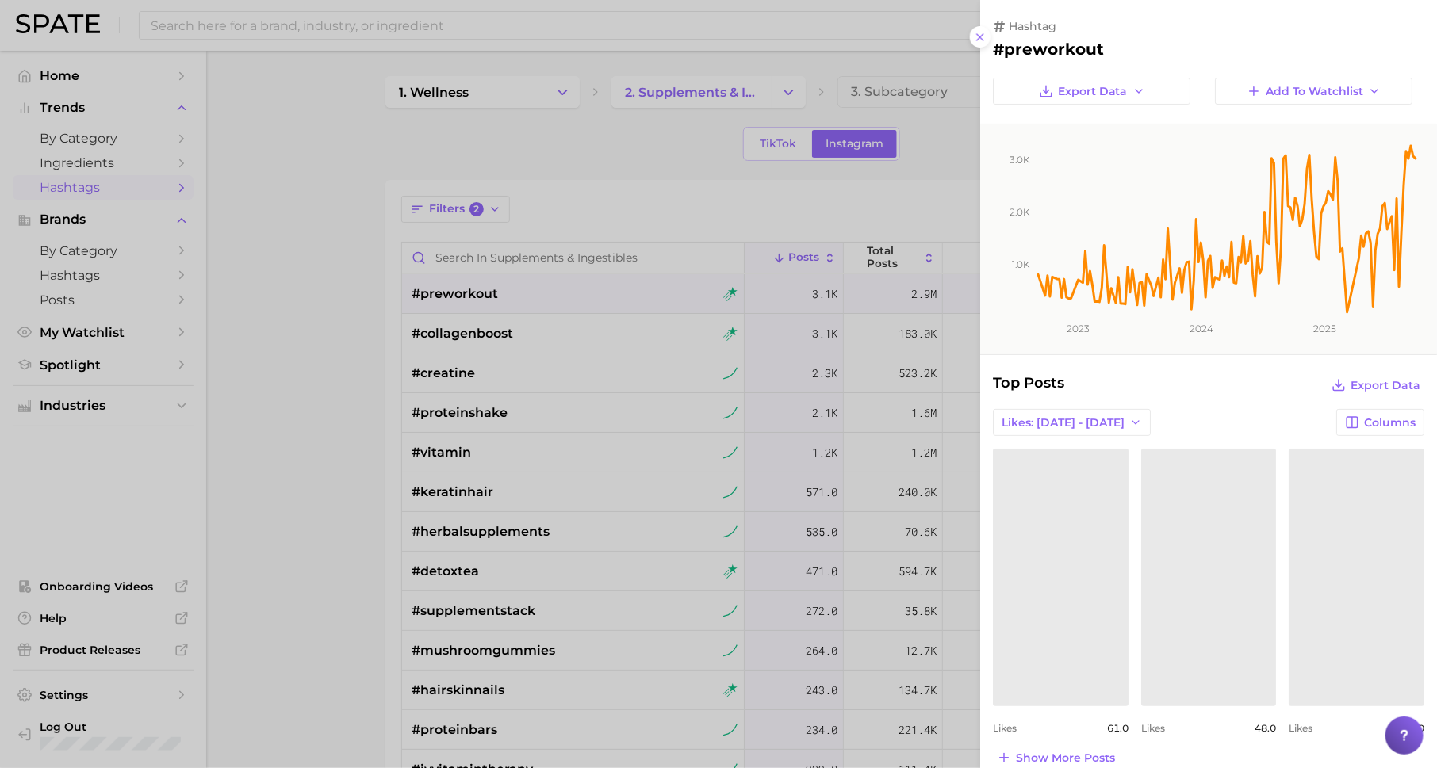
scroll to position [87, 0]
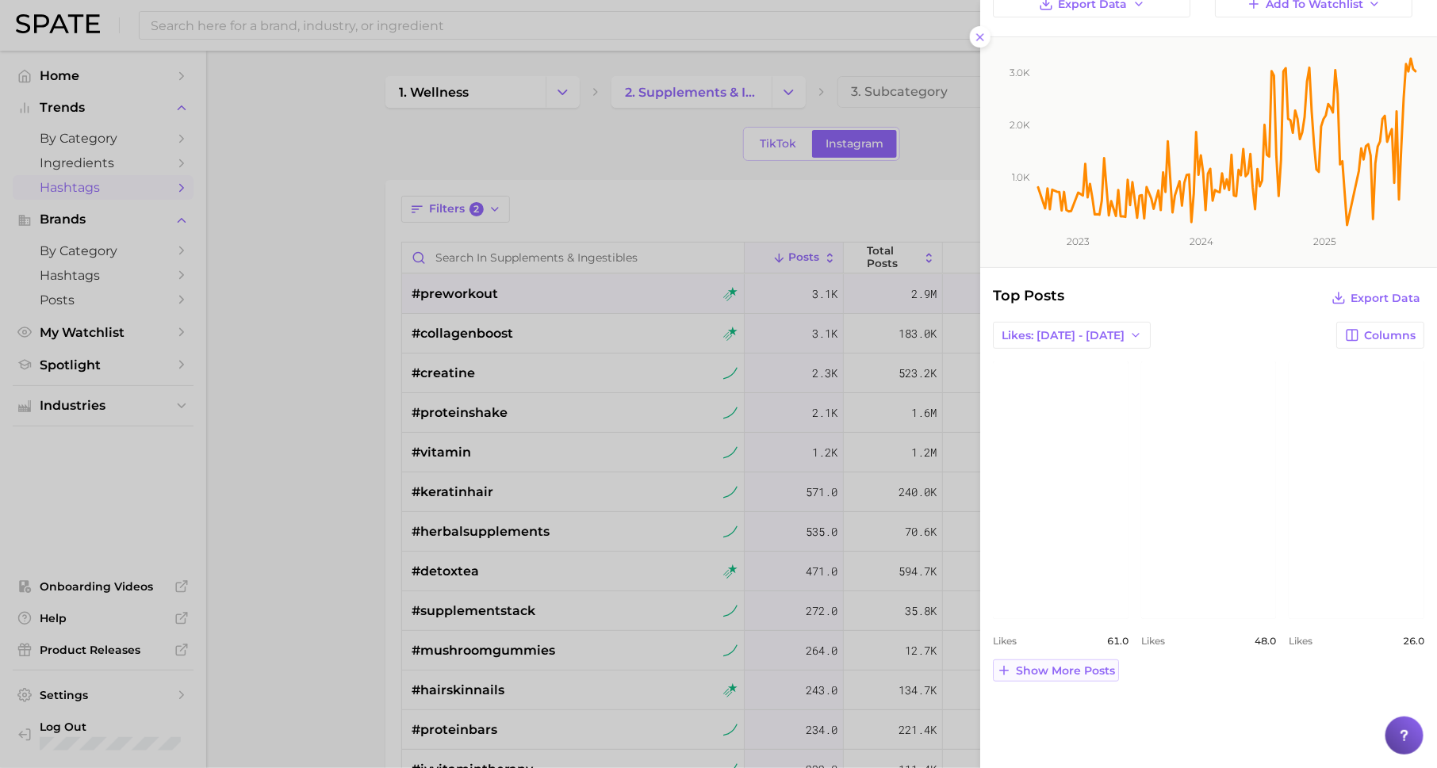
click at [1079, 669] on span "Show more posts" at bounding box center [1065, 670] width 99 height 13
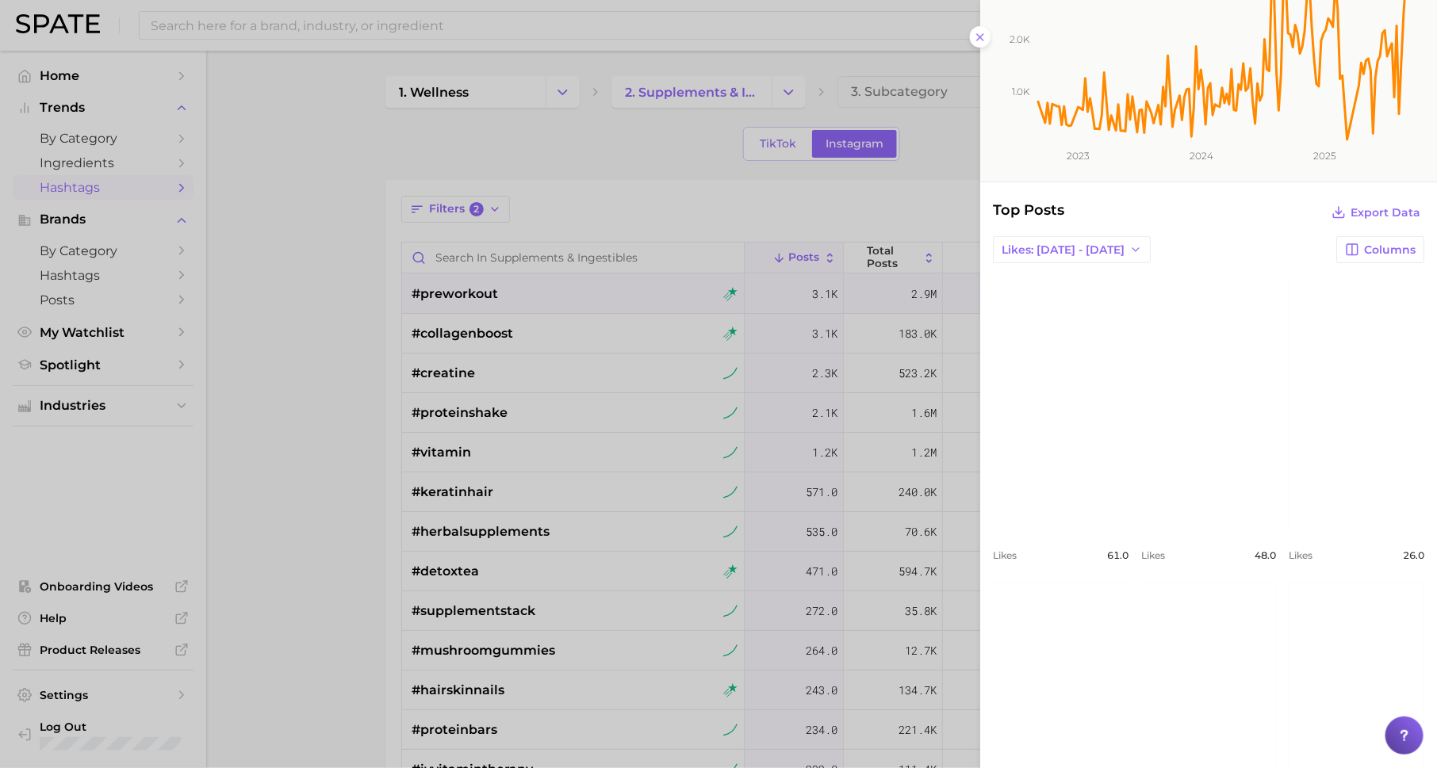
scroll to position [181, 0]
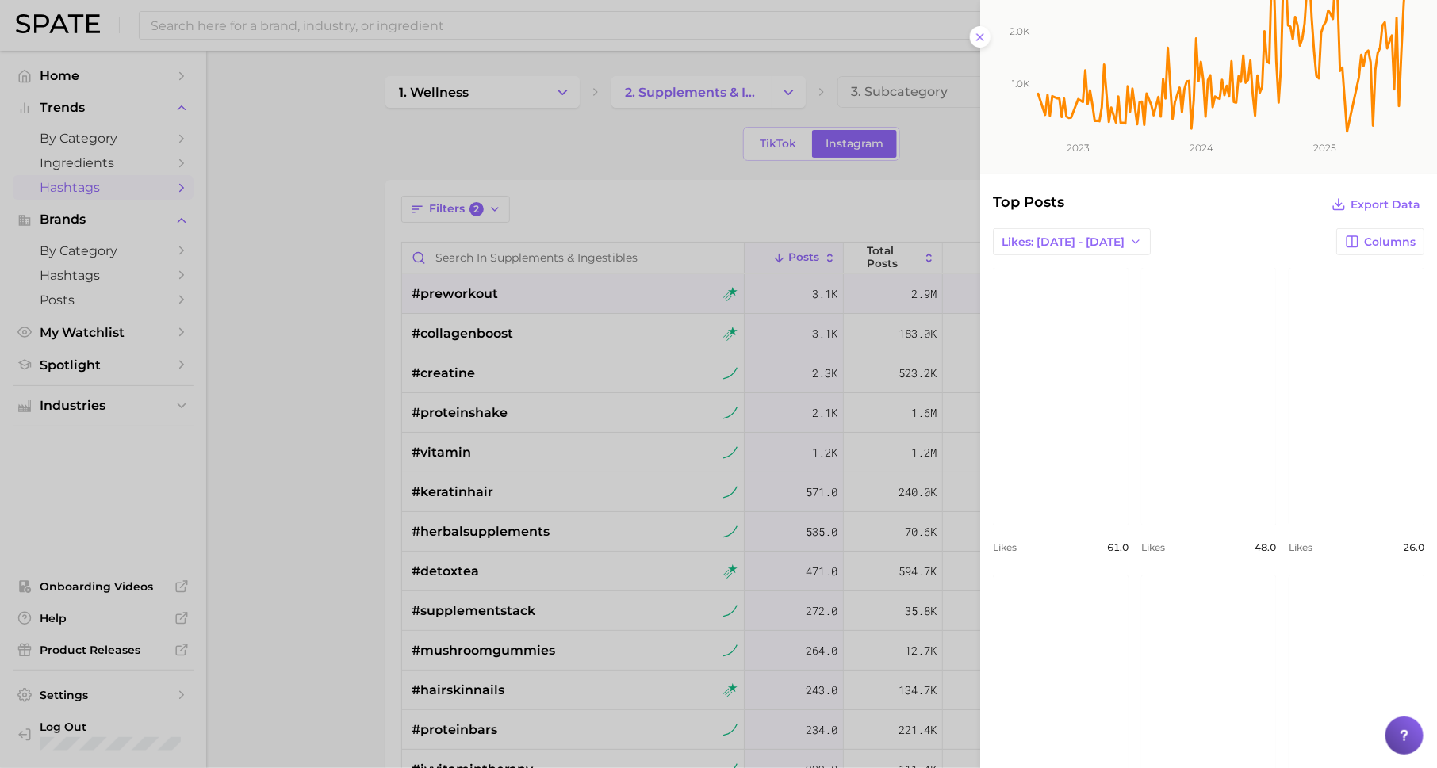
click at [789, 534] on div at bounding box center [718, 384] width 1437 height 768
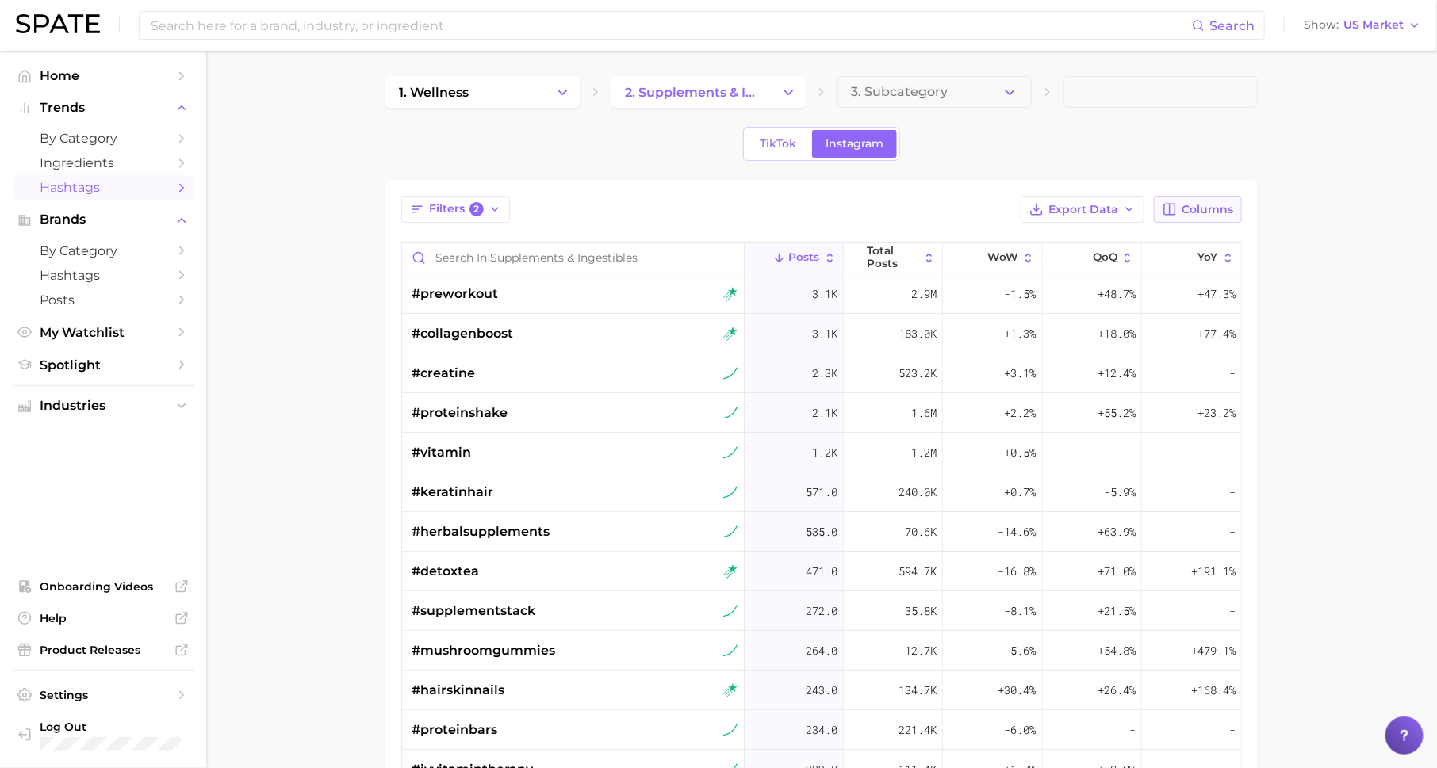
click at [1230, 196] on div "Columns" at bounding box center [1198, 209] width 88 height 27
click at [1230, 203] on span "Columns" at bounding box center [1207, 209] width 52 height 13
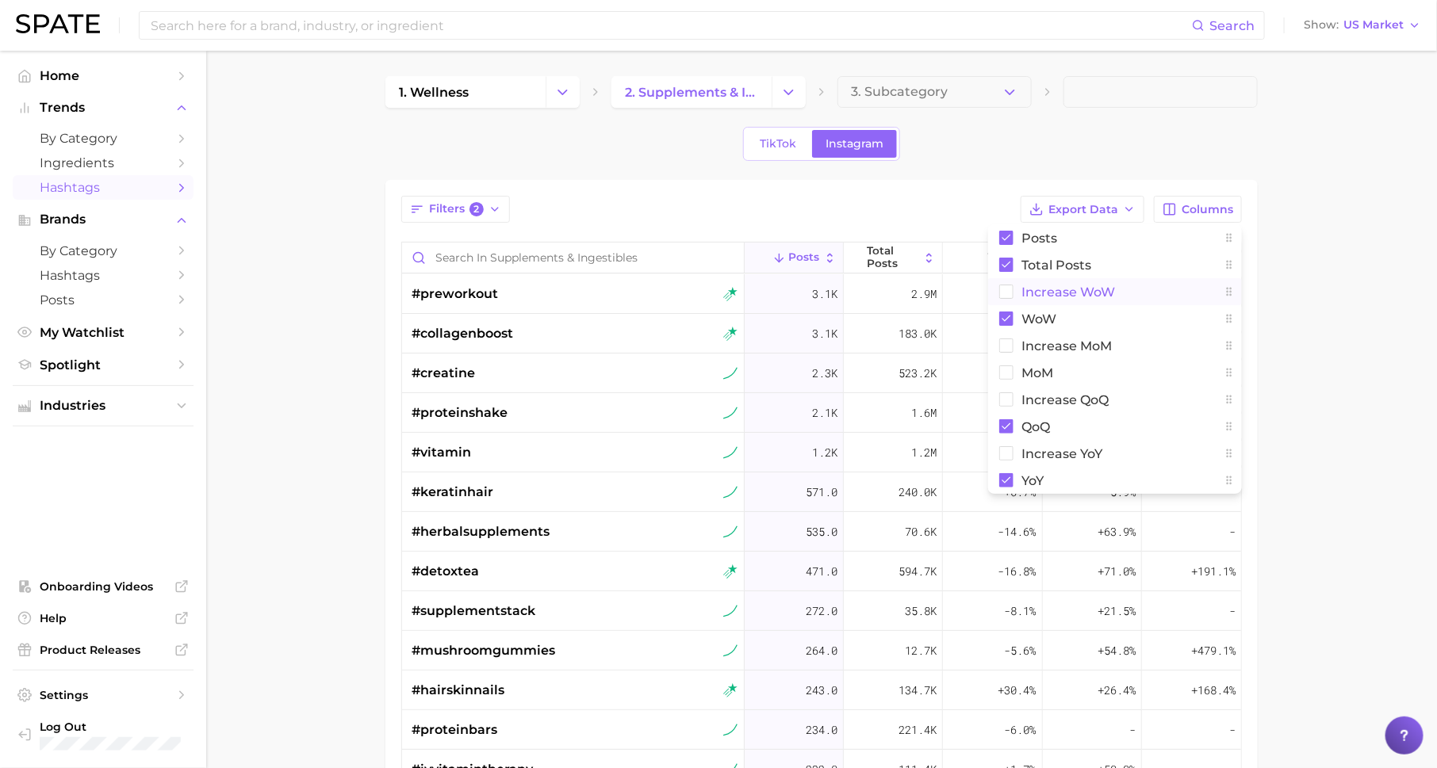
click at [1198, 288] on button "Increase WoW" at bounding box center [1115, 291] width 254 height 27
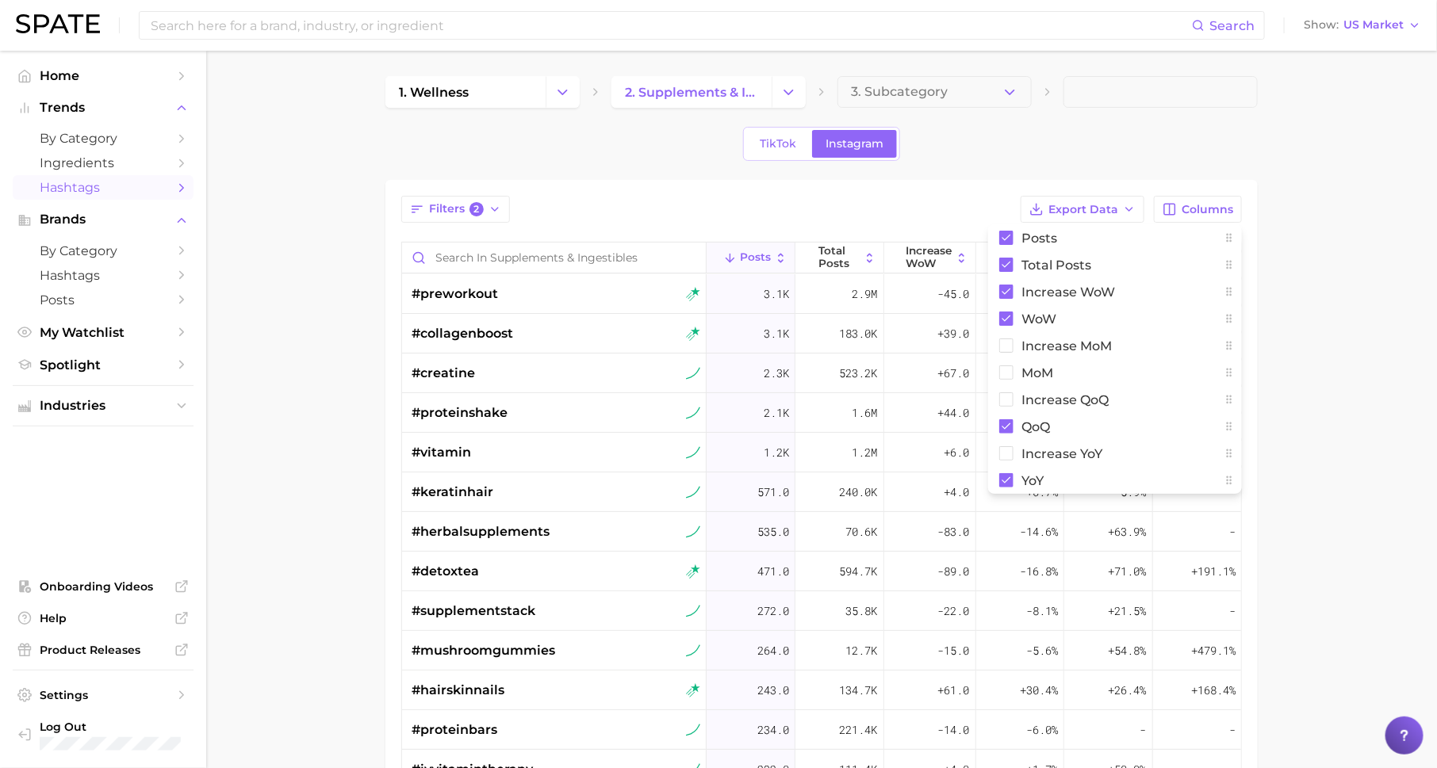
click at [942, 180] on div "Filters 2 Export Data Columns Posts Total Posts Increase WoW WoW Increase MoM M…" at bounding box center [821, 603] width 872 height 846
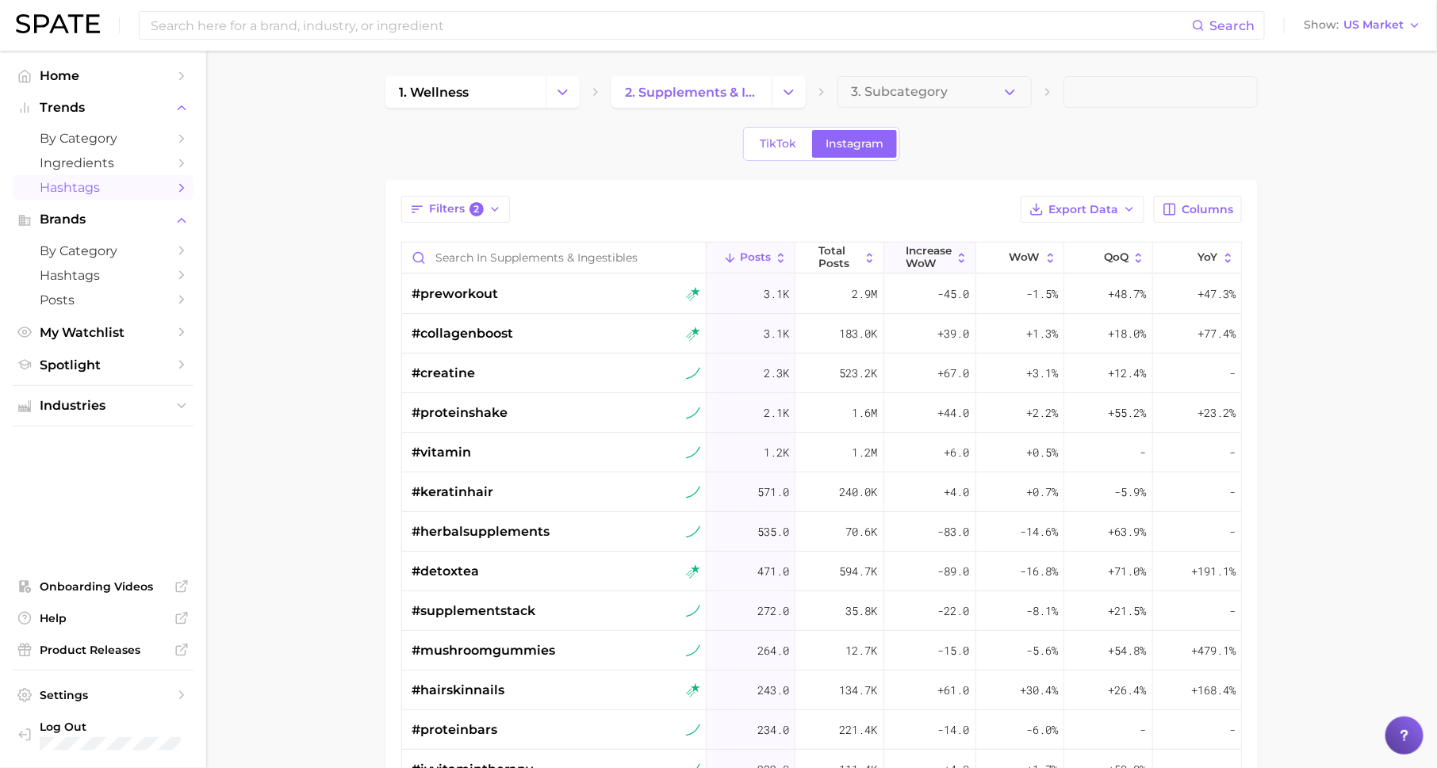
click at [944, 252] on span "Increase WoW" at bounding box center [928, 257] width 46 height 25
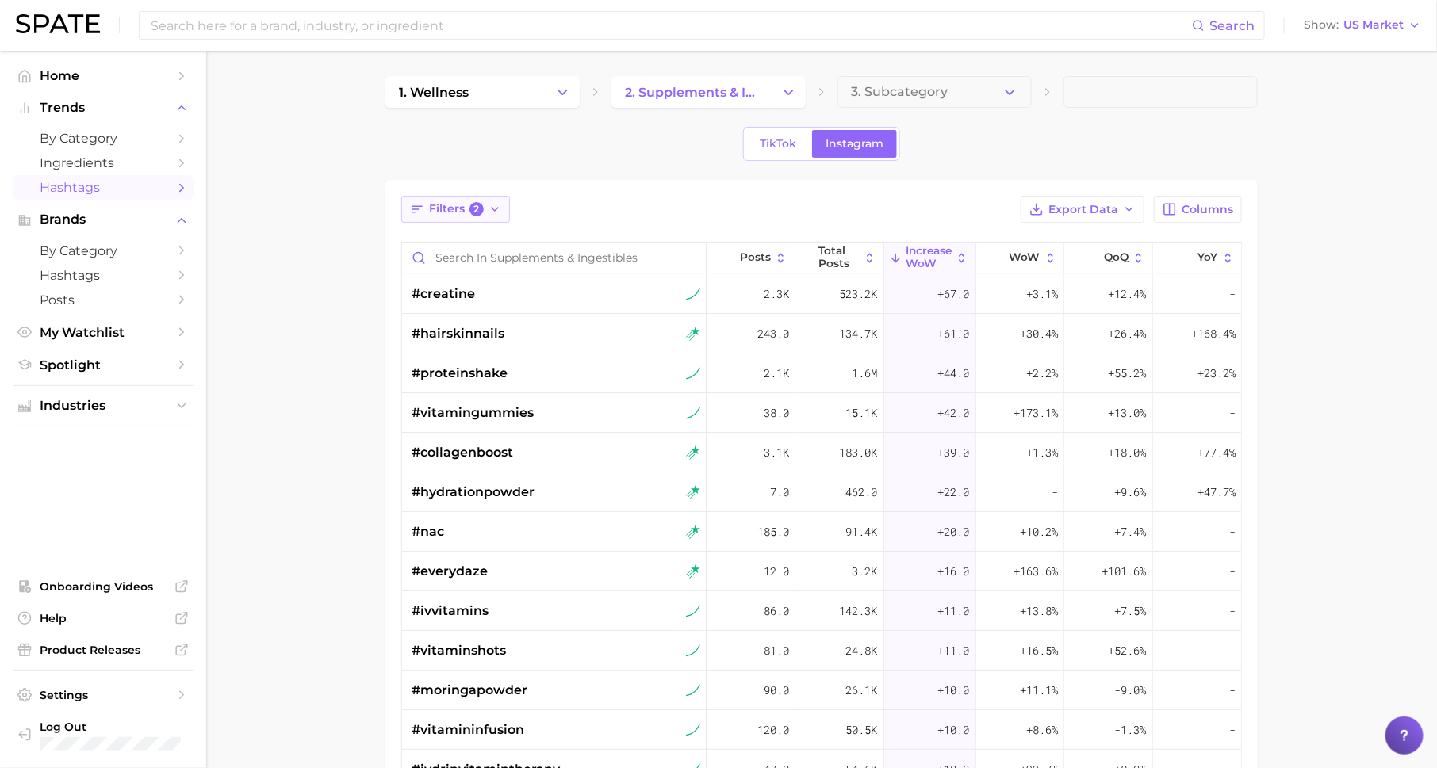
click at [477, 209] on span "2" at bounding box center [476, 209] width 14 height 14
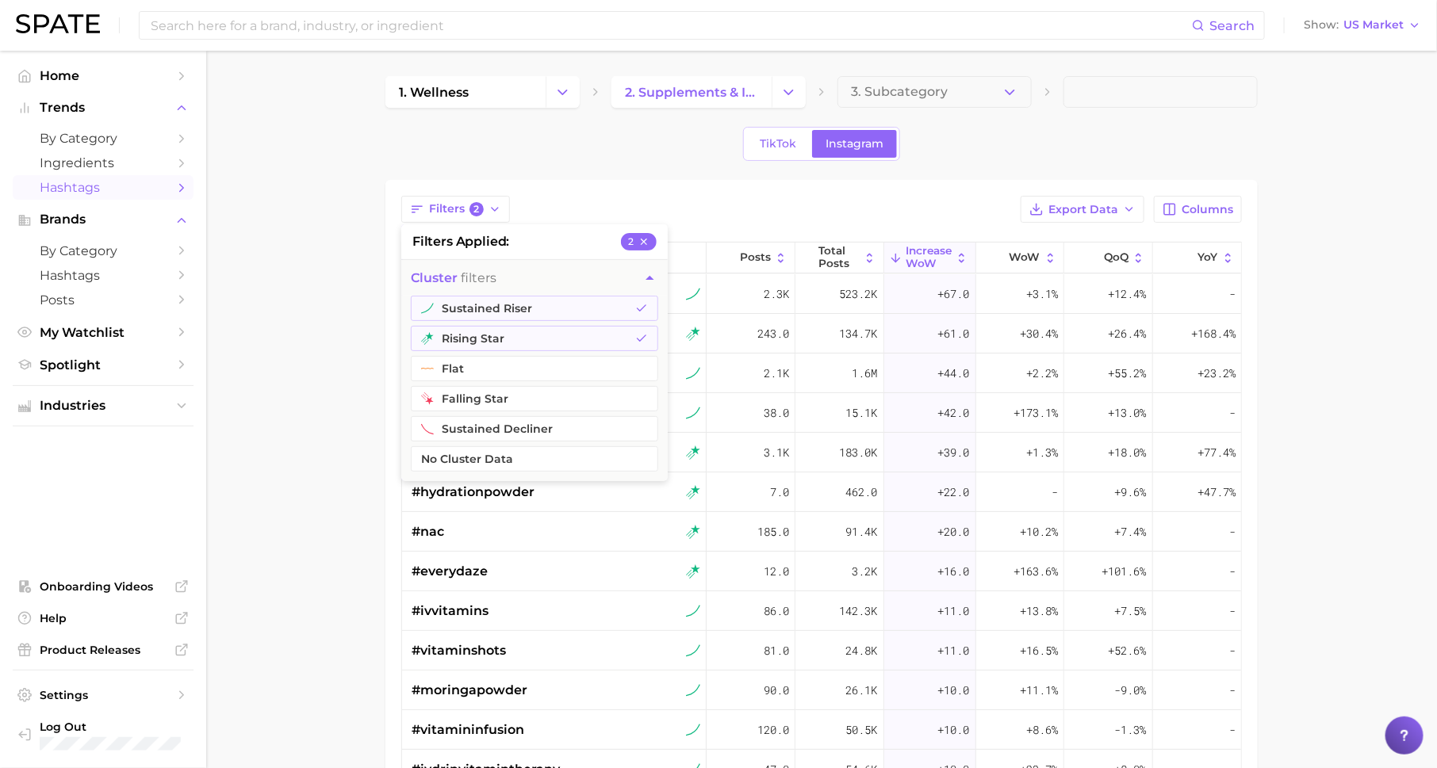
click at [568, 172] on div "1. wellness 2. supplements & ingestibles 3. Subcategory TikTok Instagram Filter…" at bounding box center [821, 551] width 872 height 950
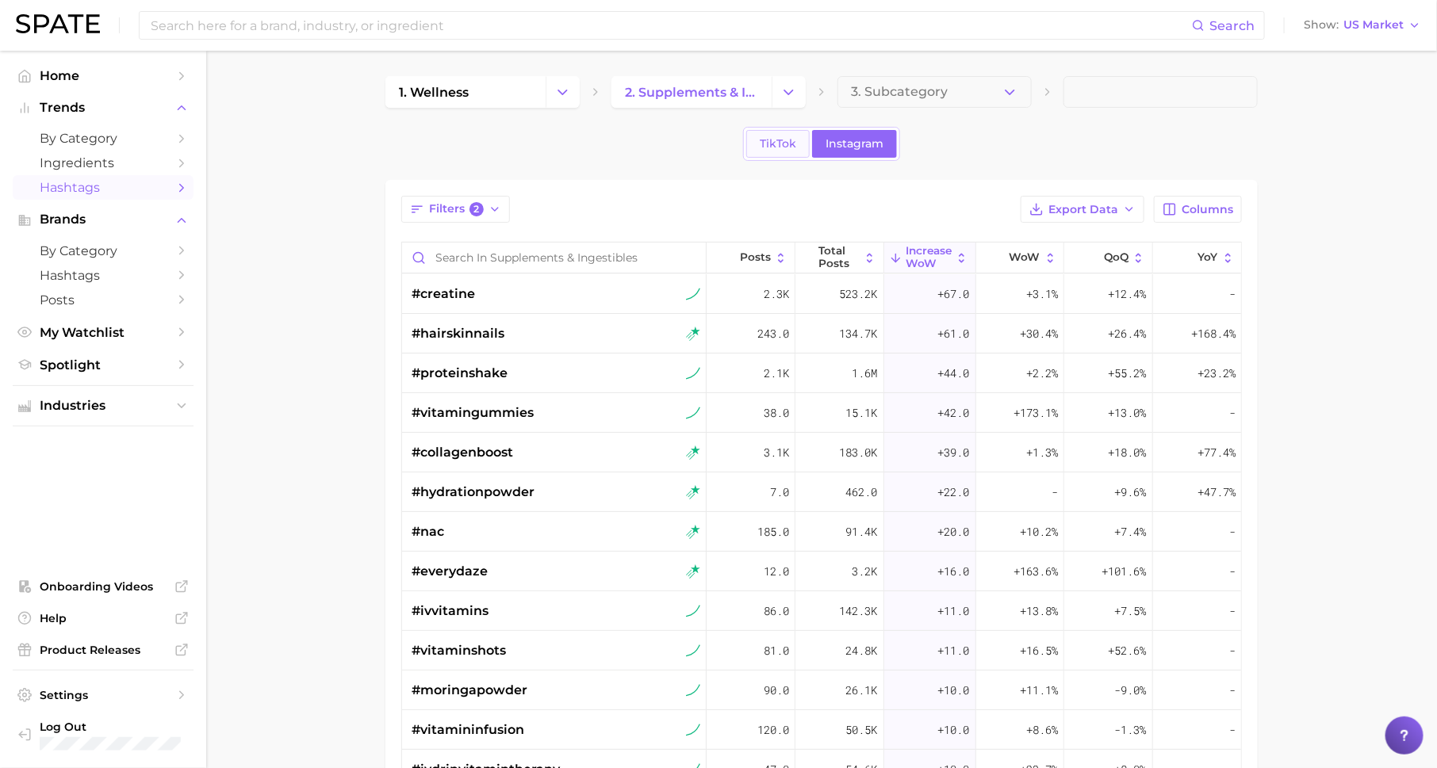
click at [775, 143] on span "TikTok" at bounding box center [778, 143] width 36 height 13
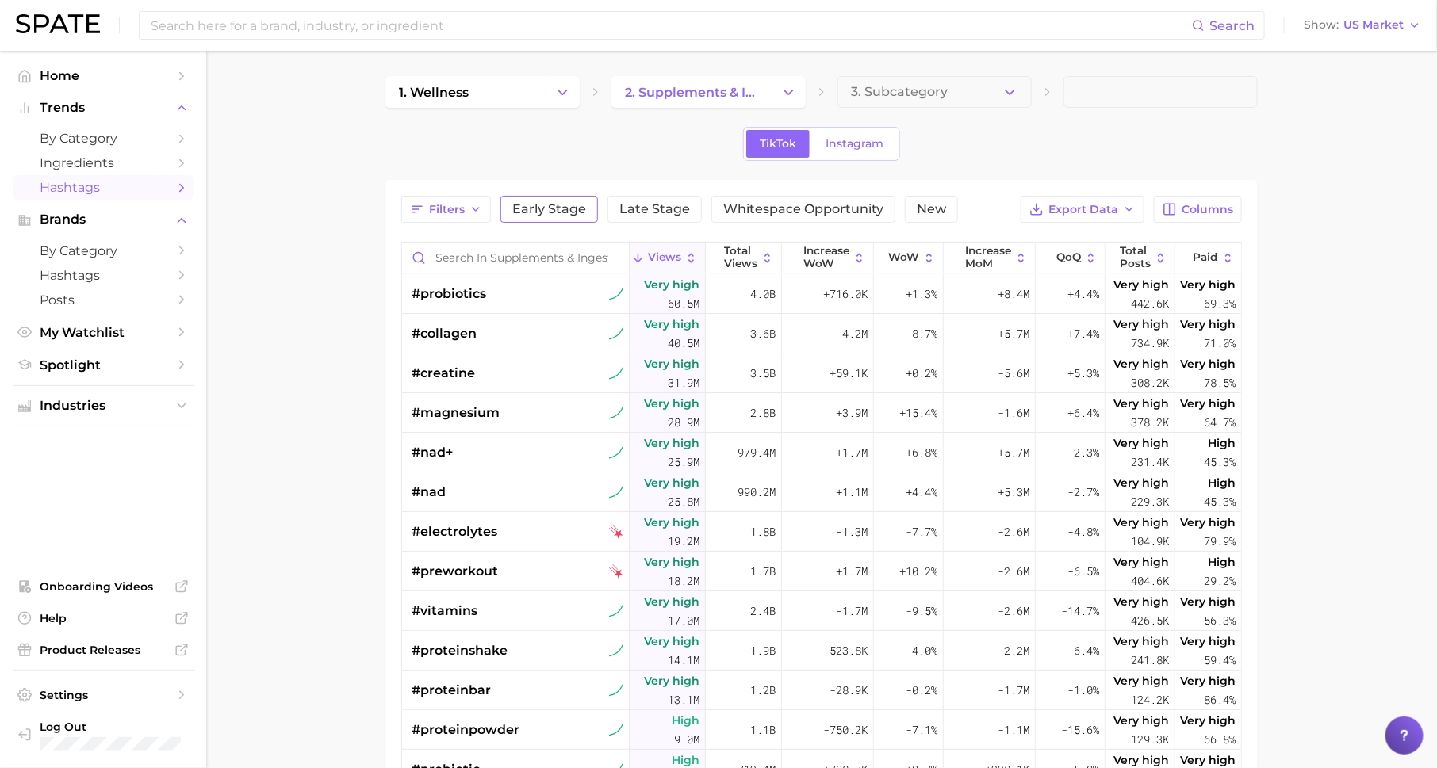
click at [557, 216] on button "Early Stage" at bounding box center [549, 209] width 98 height 27
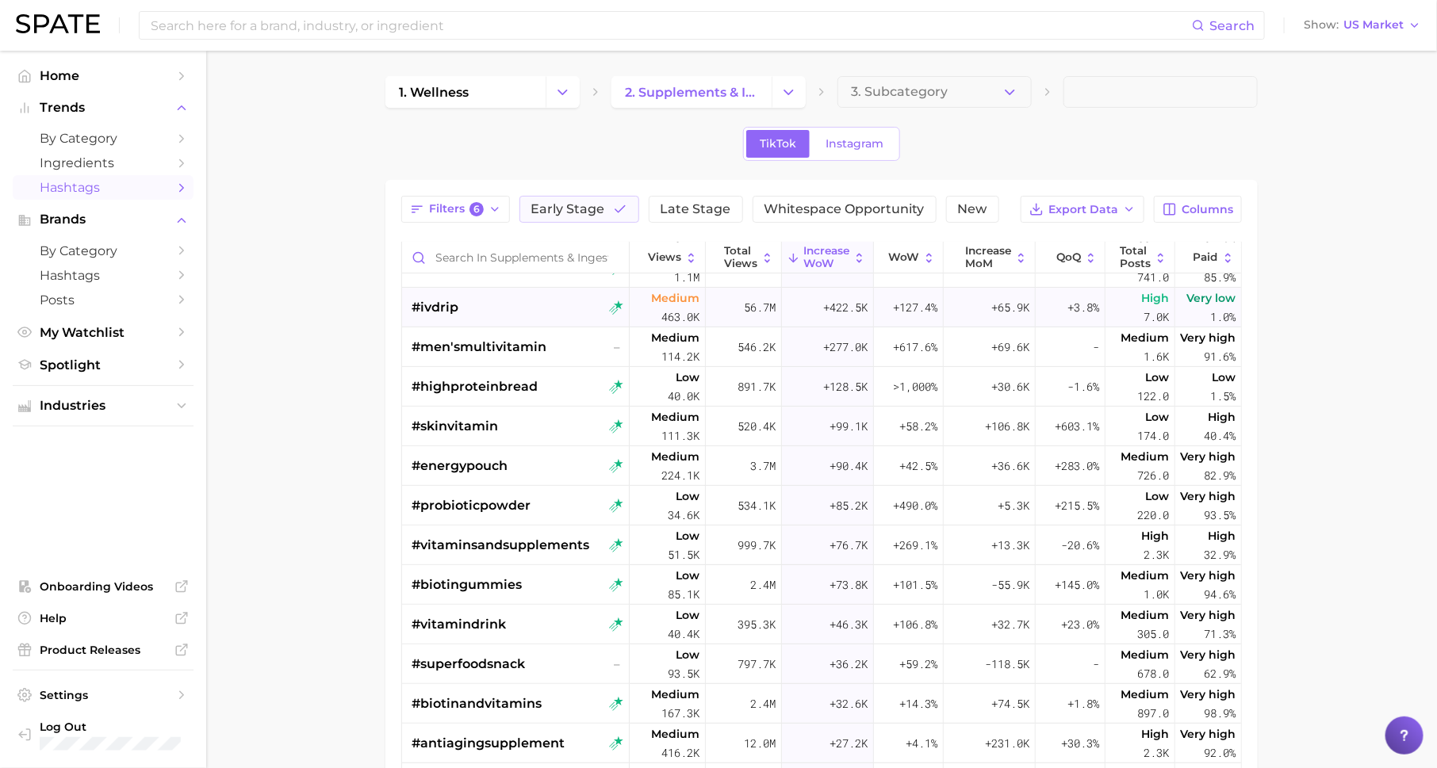
scroll to position [198, 0]
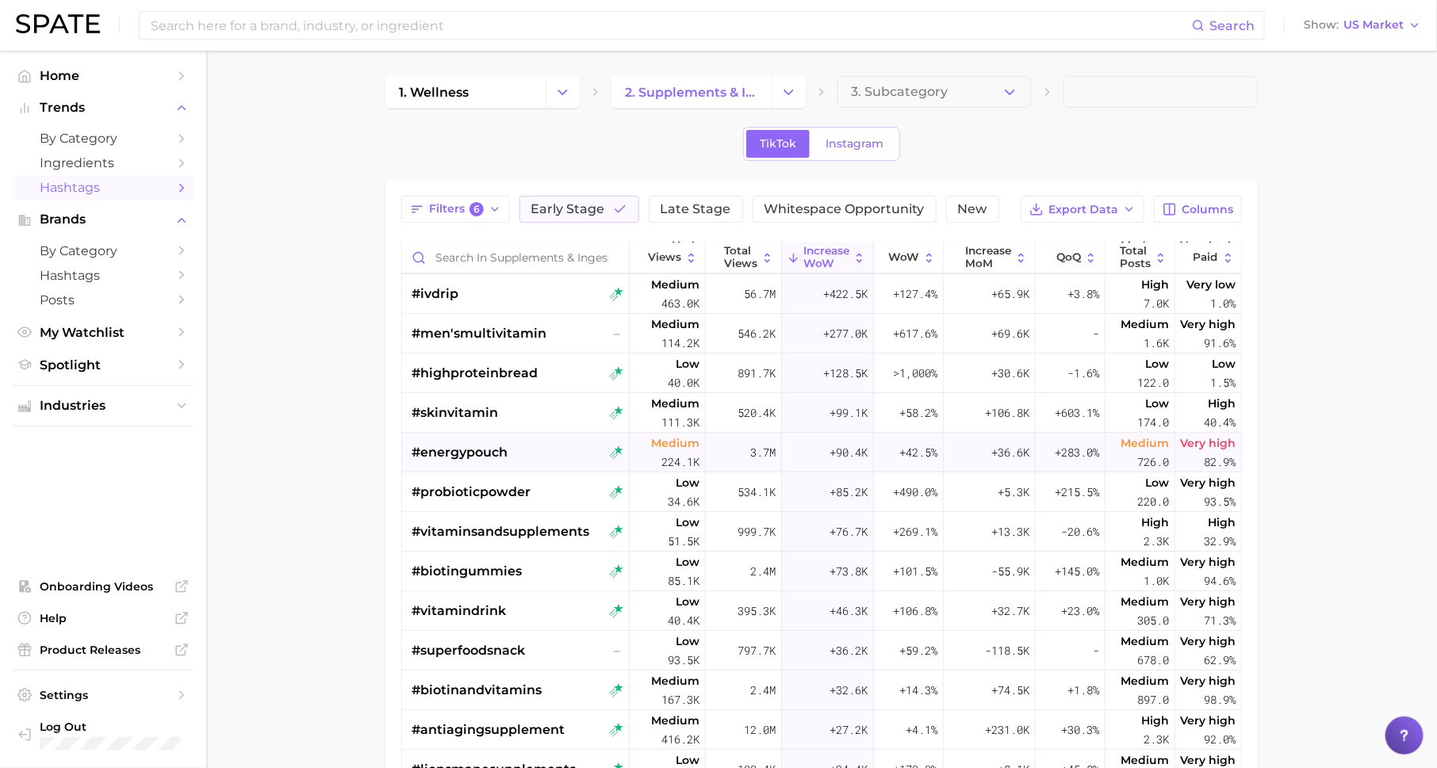
click at [478, 451] on span "#energypouch" at bounding box center [459, 452] width 96 height 19
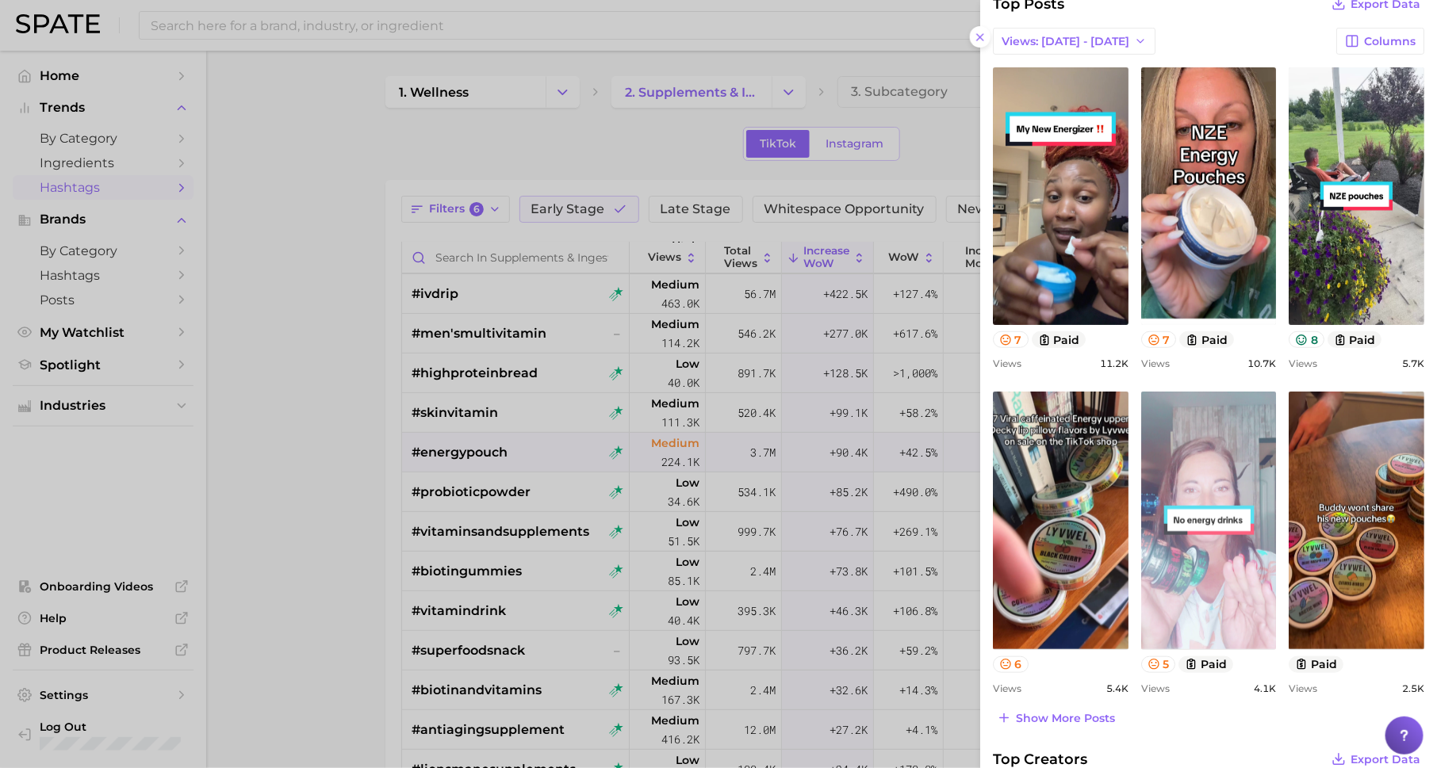
scroll to position [0, 0]
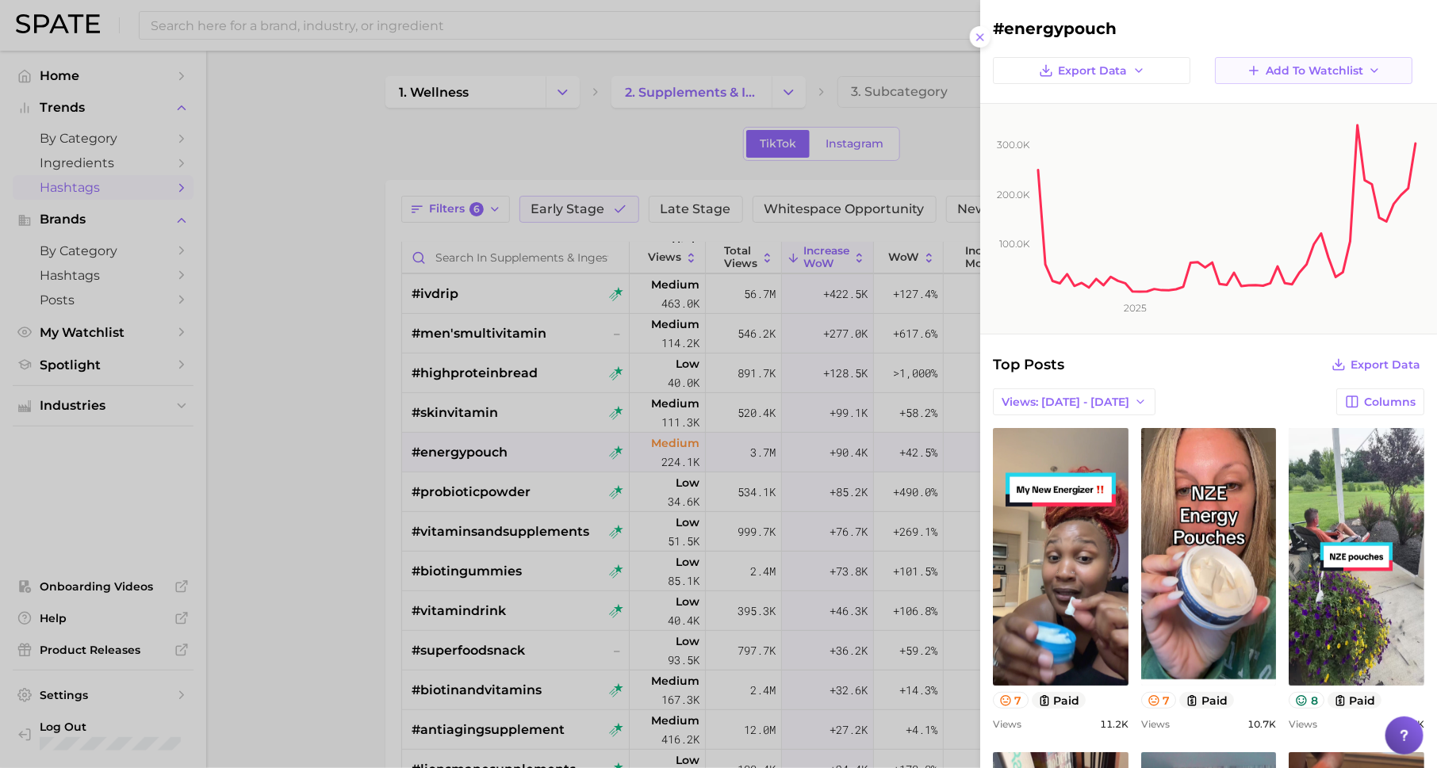
click at [1326, 63] on button "Add to Watchlist" at bounding box center [1313, 70] width 197 height 27
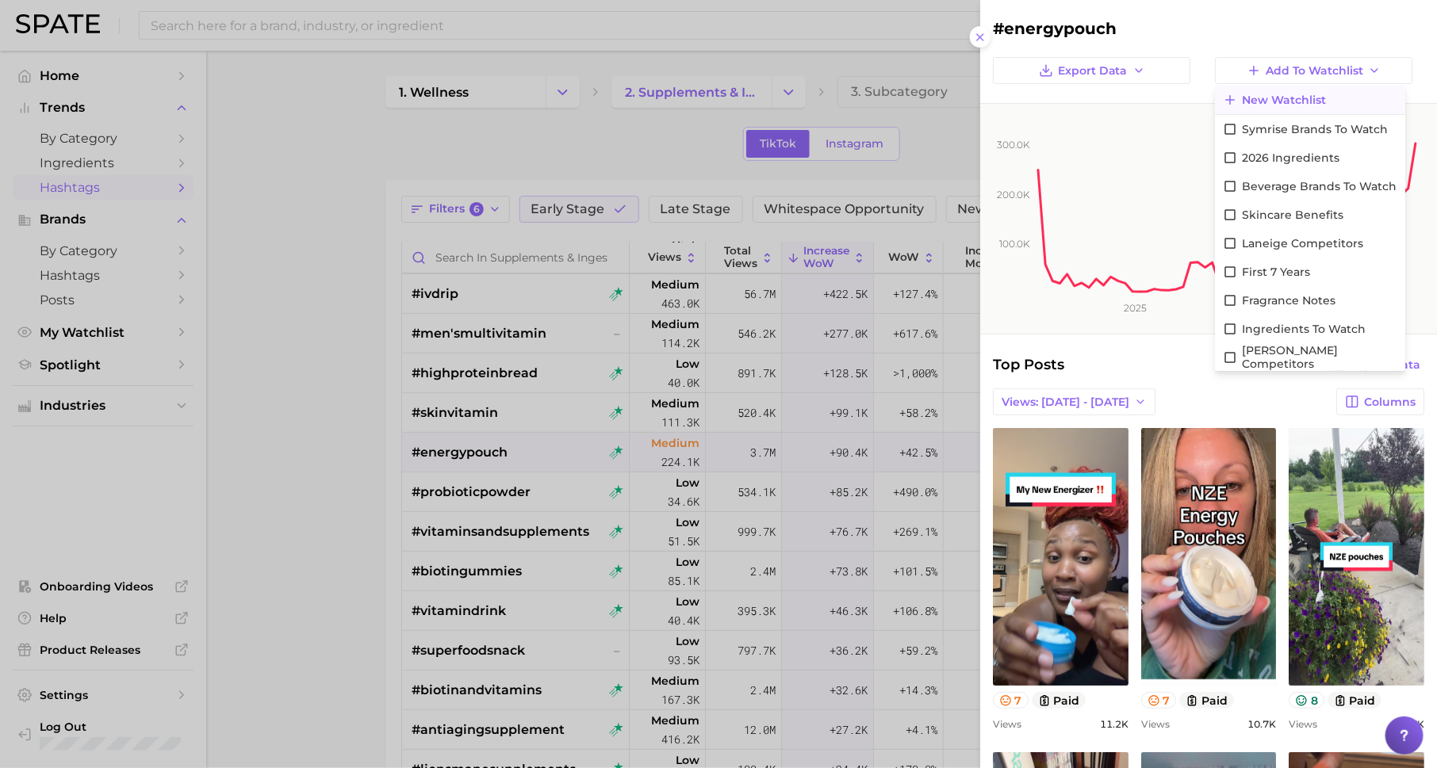
click at [1300, 102] on span "New Watchlist" at bounding box center [1284, 100] width 84 height 13
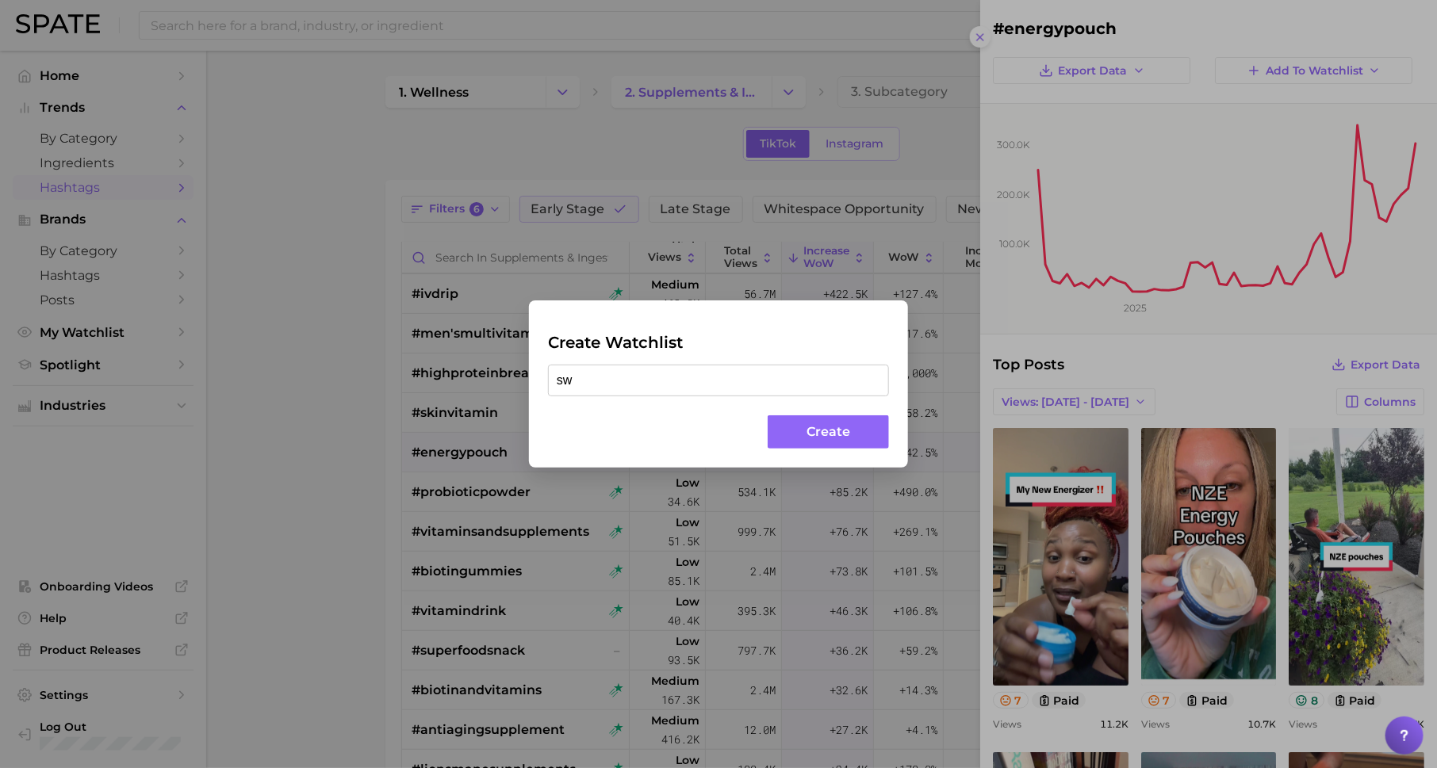
type input "s"
click at [354, 245] on div "Create Watchlist Create" at bounding box center [718, 384] width 1437 height 768
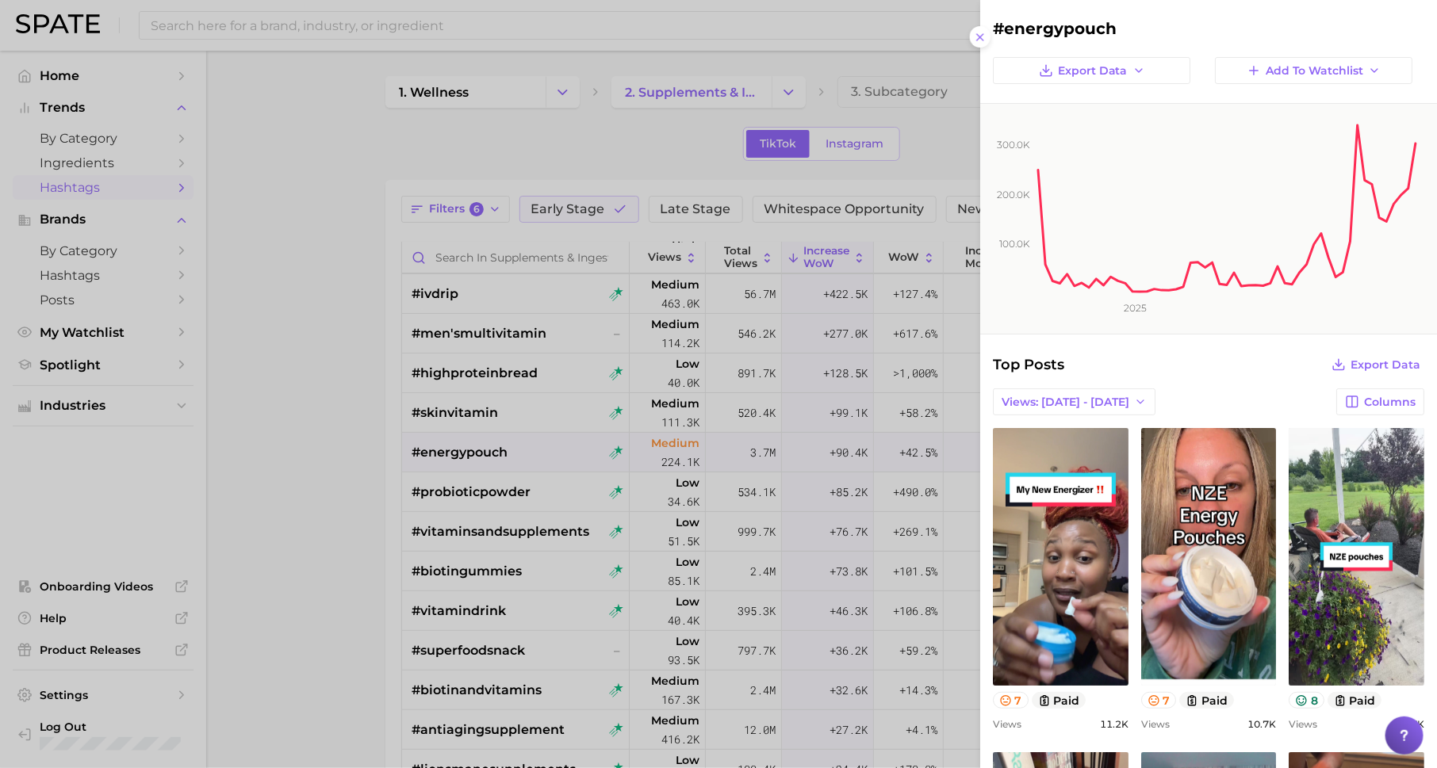
click at [354, 245] on div at bounding box center [718, 384] width 1437 height 768
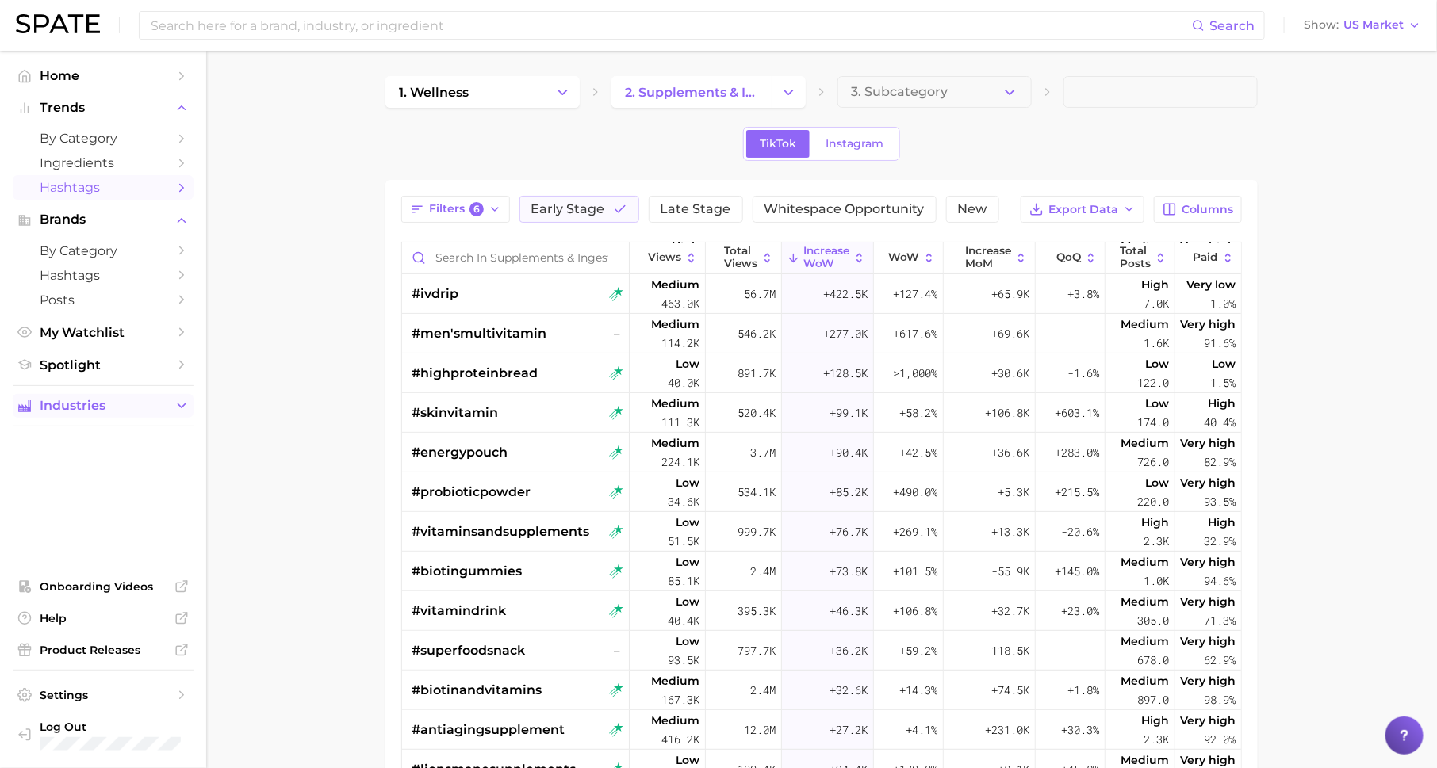
click at [177, 410] on icon "Sidebar" at bounding box center [181, 406] width 14 height 14
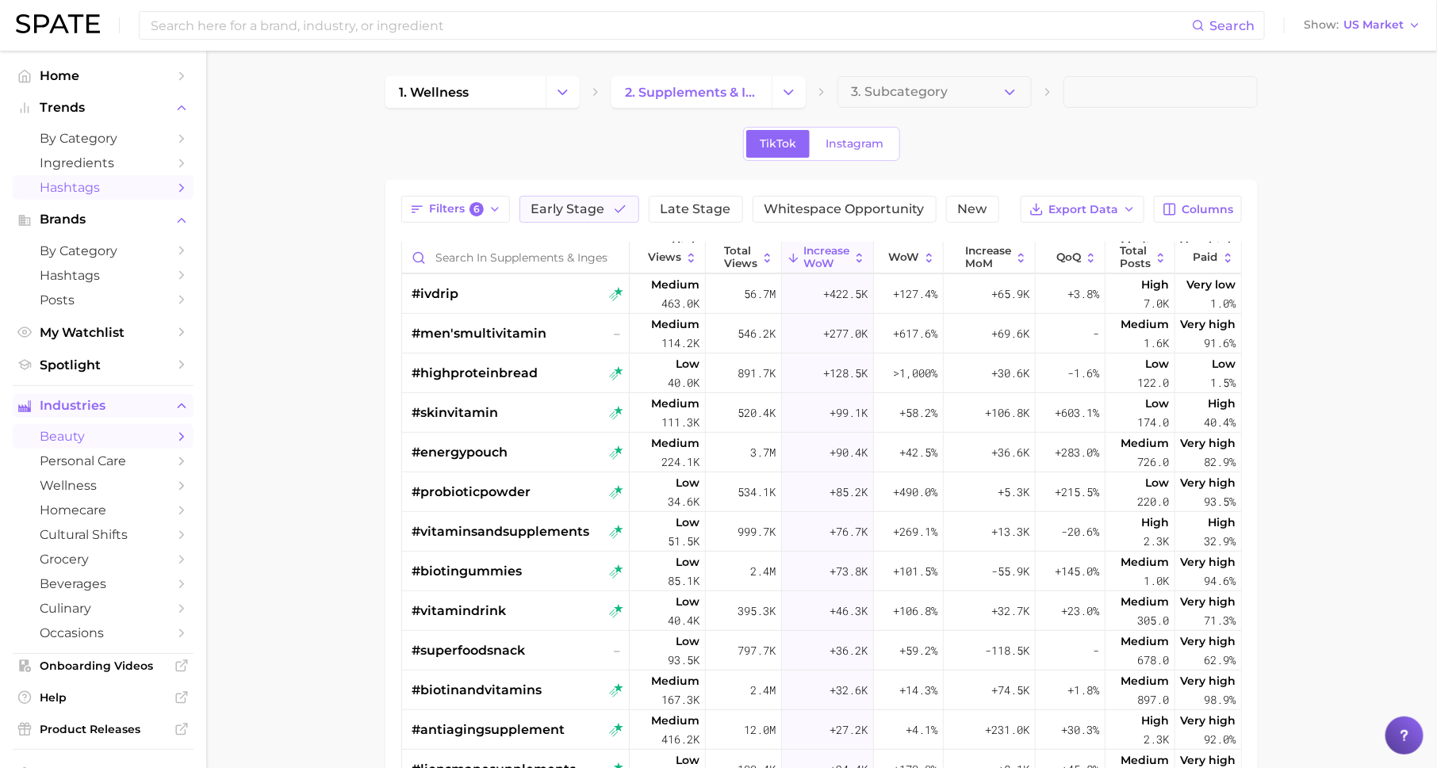
click at [161, 434] on span "beauty" at bounding box center [103, 436] width 127 height 15
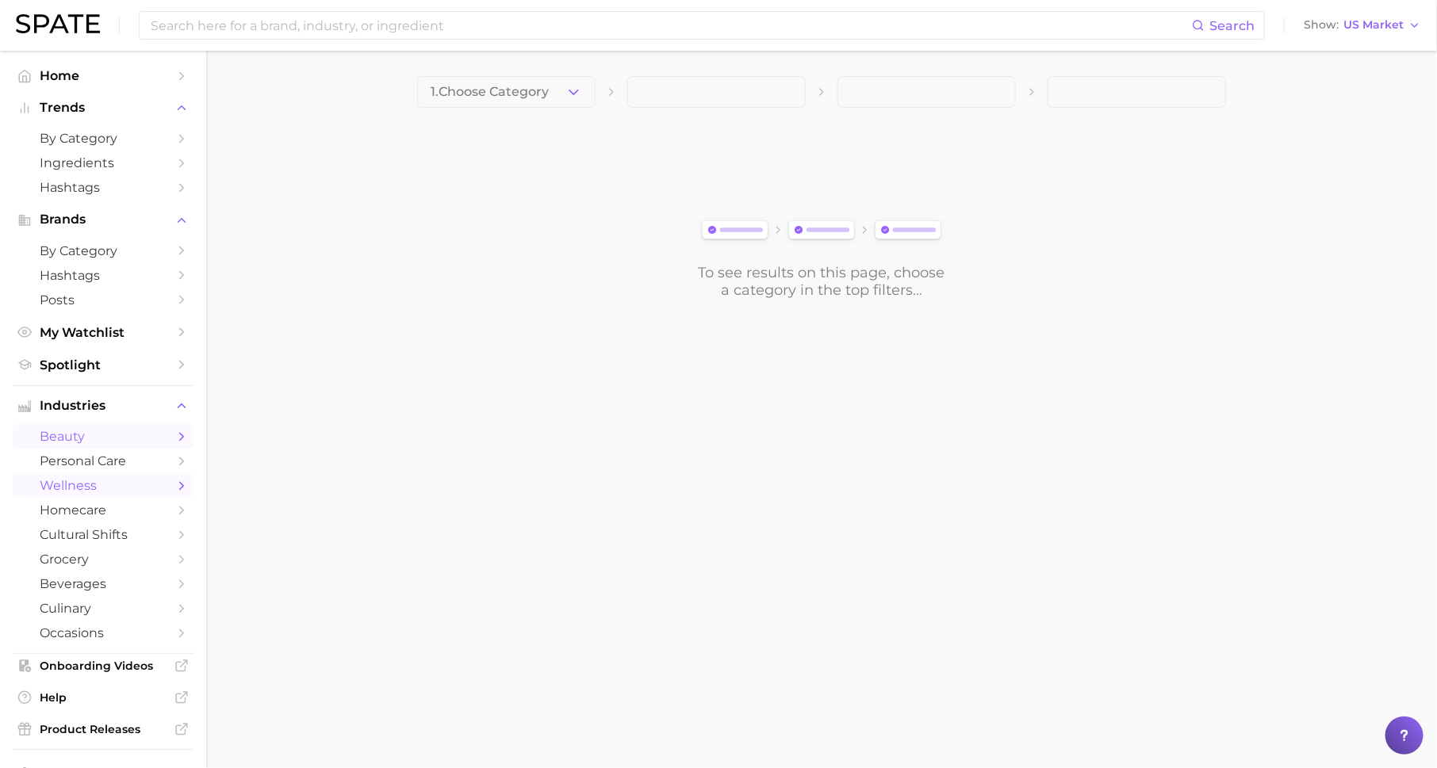
click at [134, 498] on link "wellness" at bounding box center [103, 485] width 181 height 25
click at [535, 94] on span "1. Choose Category" at bounding box center [490, 92] width 118 height 14
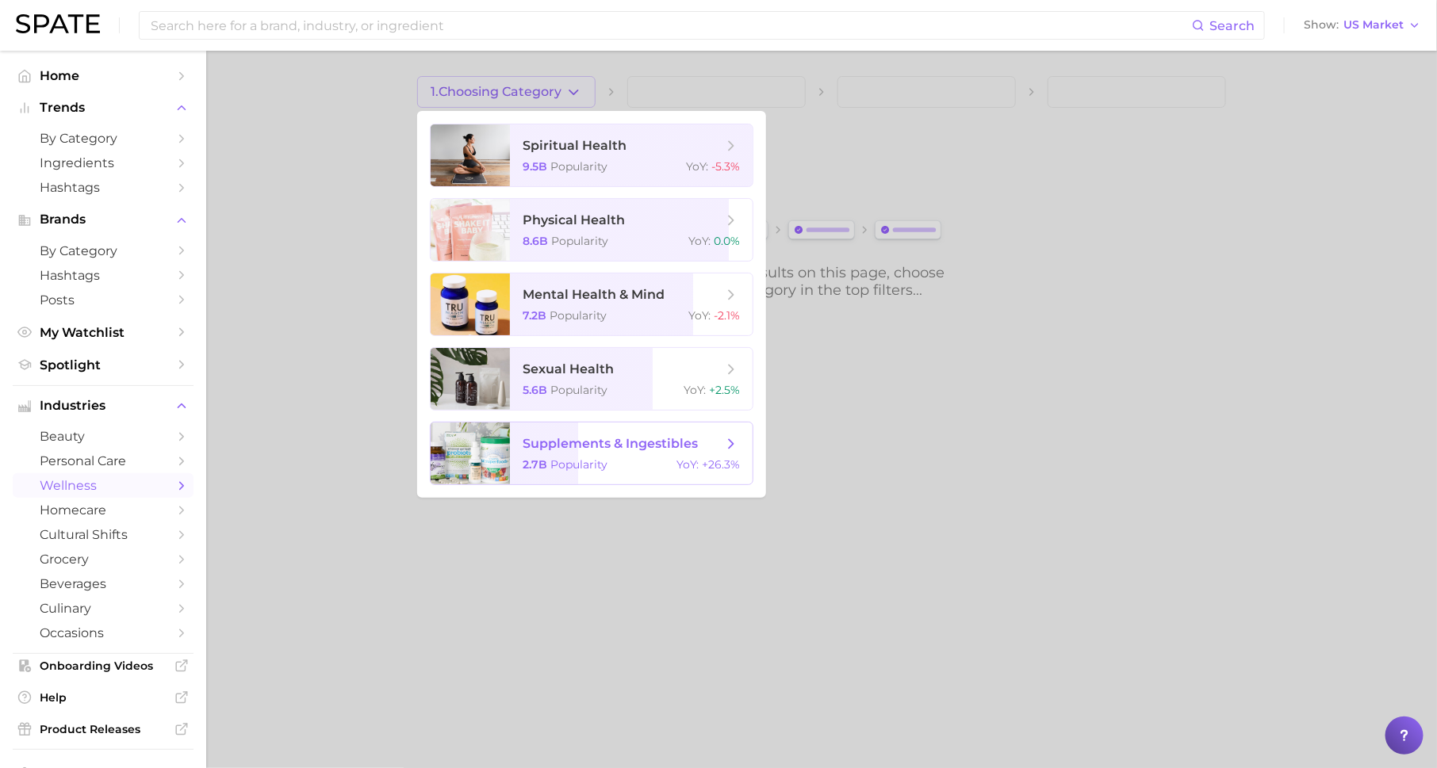
click at [697, 454] on span "supplements & ingestibles 2.7b Popularity YoY : +26.3%" at bounding box center [631, 454] width 243 height 62
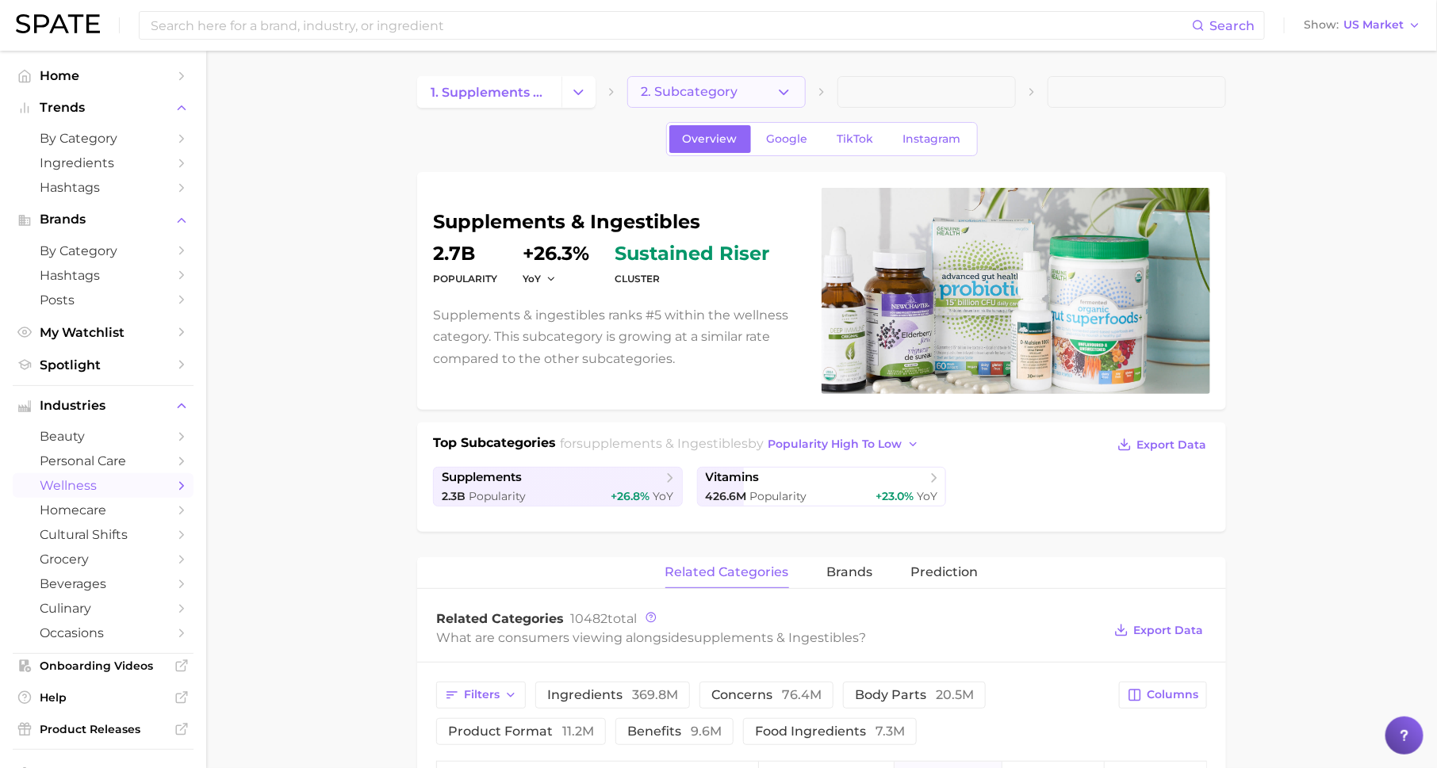
click at [755, 90] on button "2. Subcategory" at bounding box center [716, 92] width 178 height 32
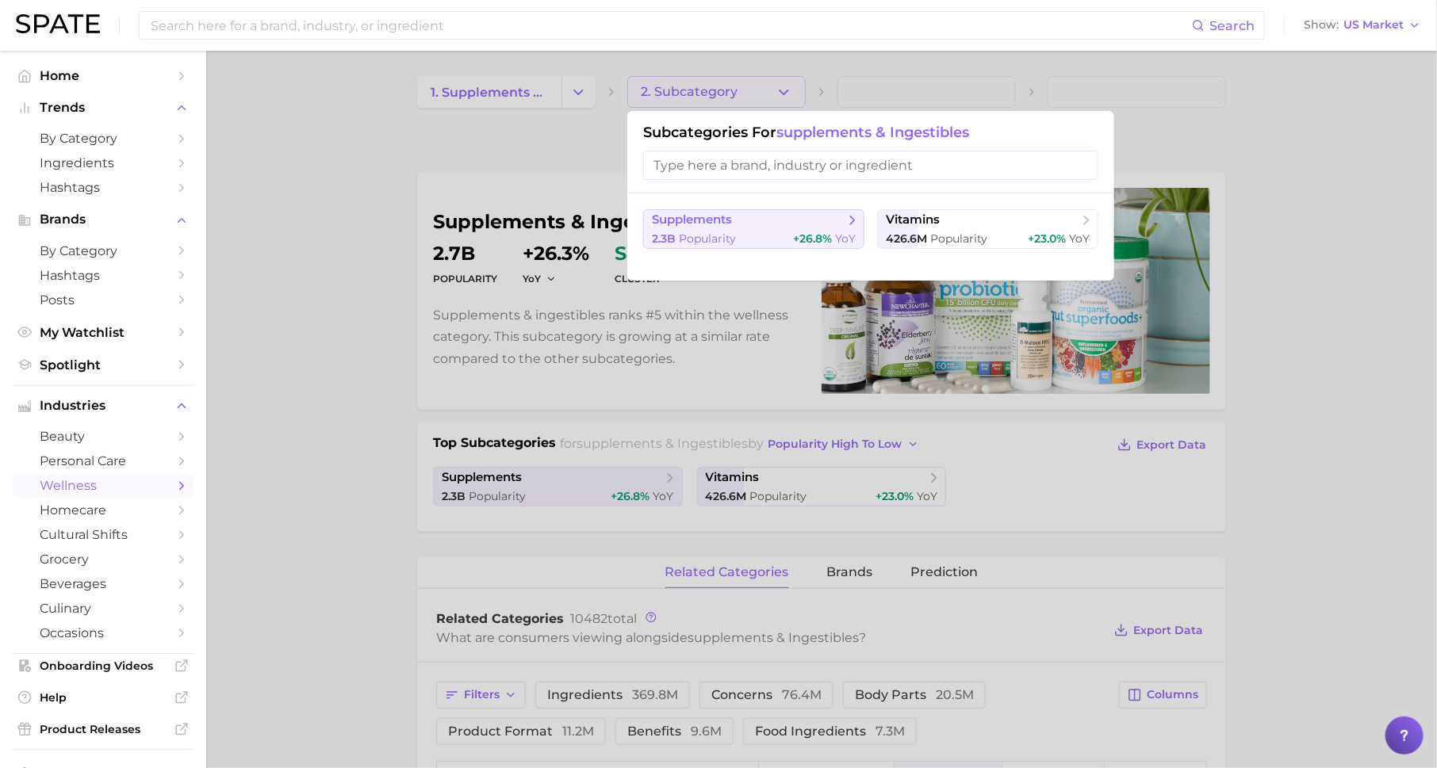
click at [795, 227] on span "supplements" at bounding box center [748, 220] width 193 height 16
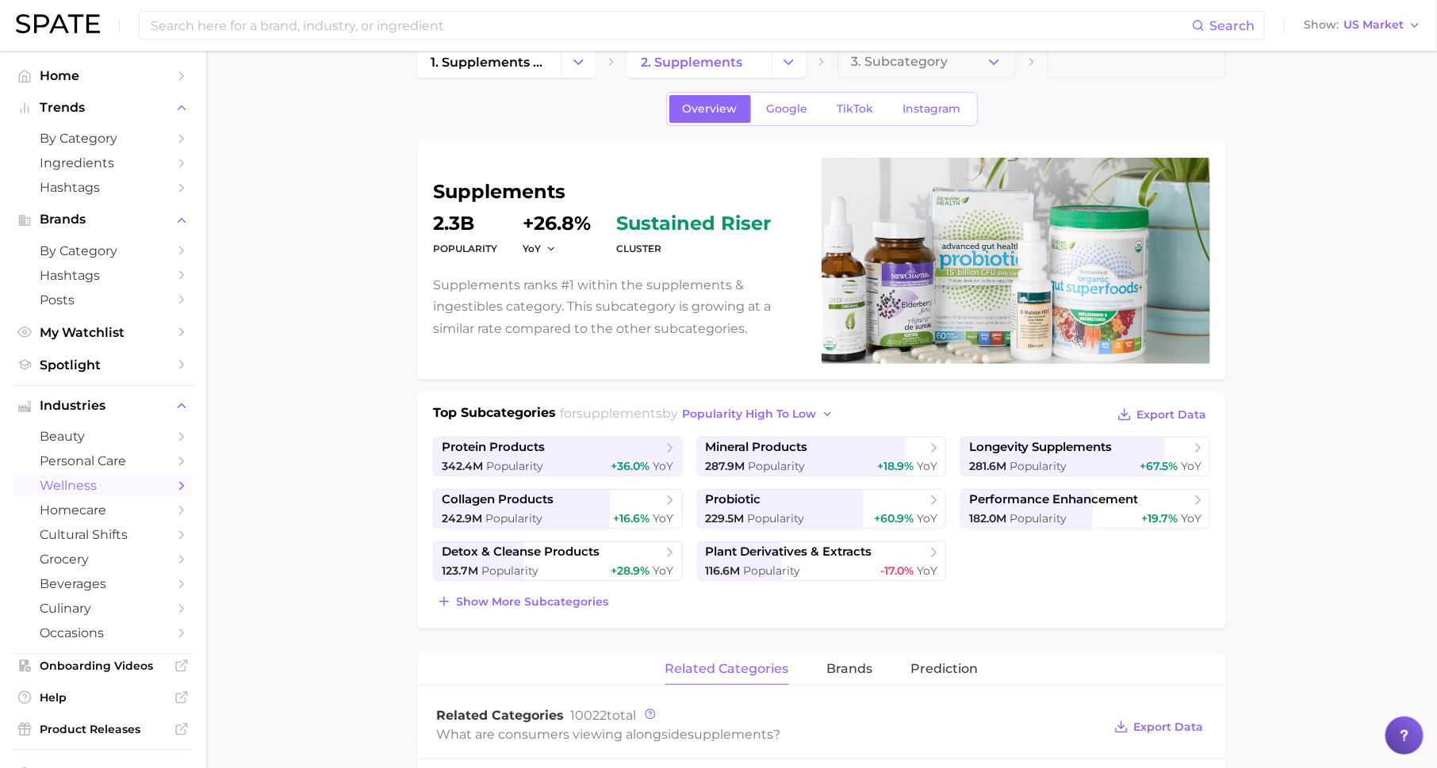
scroll to position [34, 0]
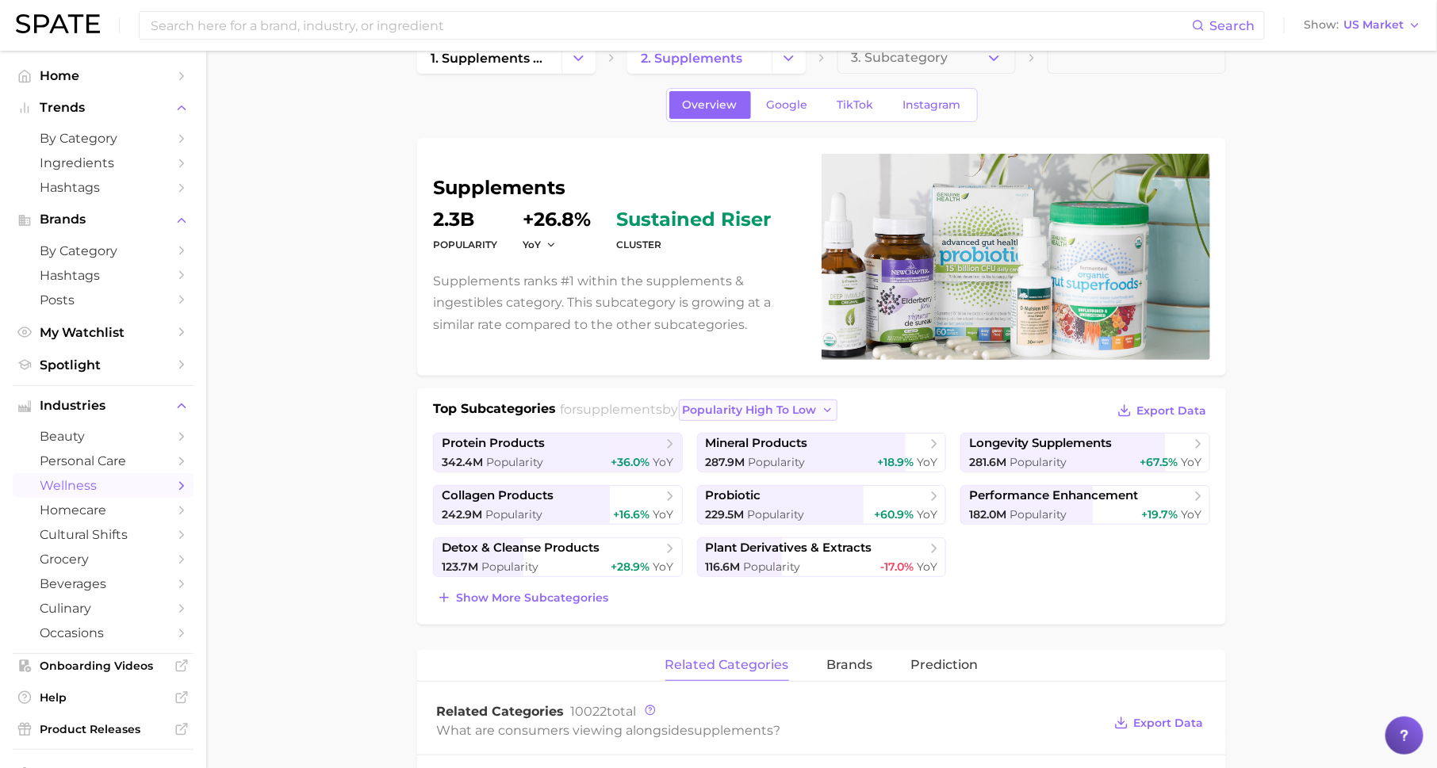
click at [817, 408] on span "popularity high to low" at bounding box center [750, 410] width 134 height 13
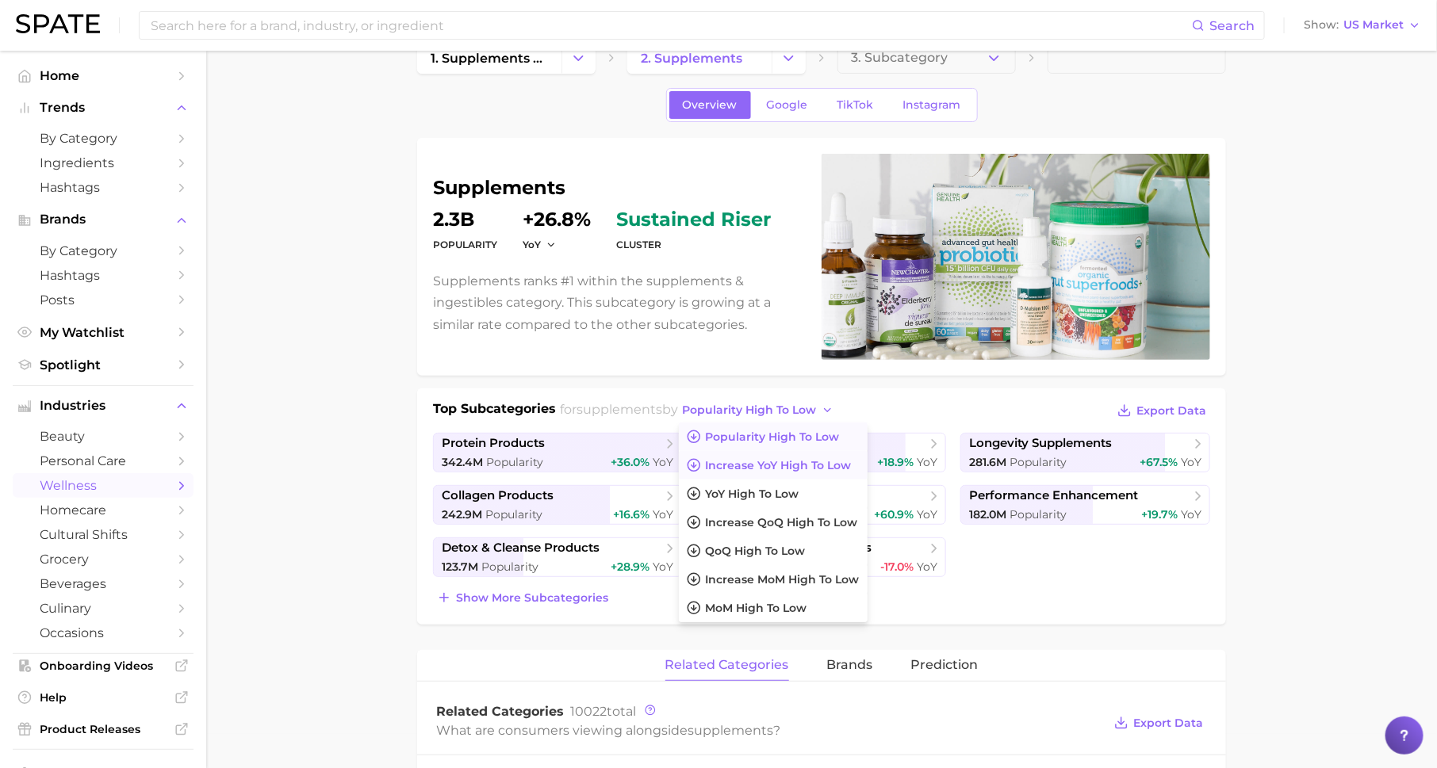
click at [801, 469] on button "Increase YoY high to low" at bounding box center [773, 465] width 189 height 29
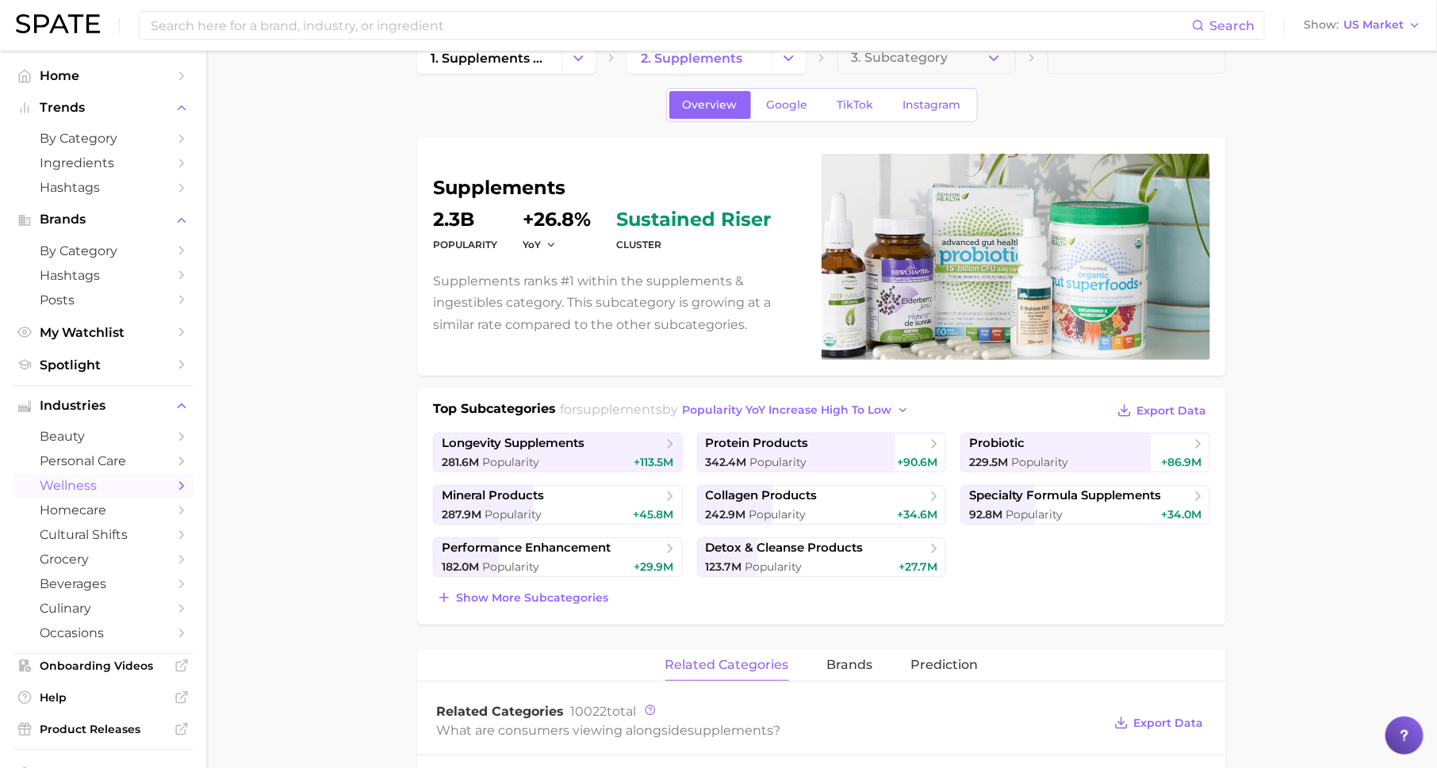
scroll to position [135, 0]
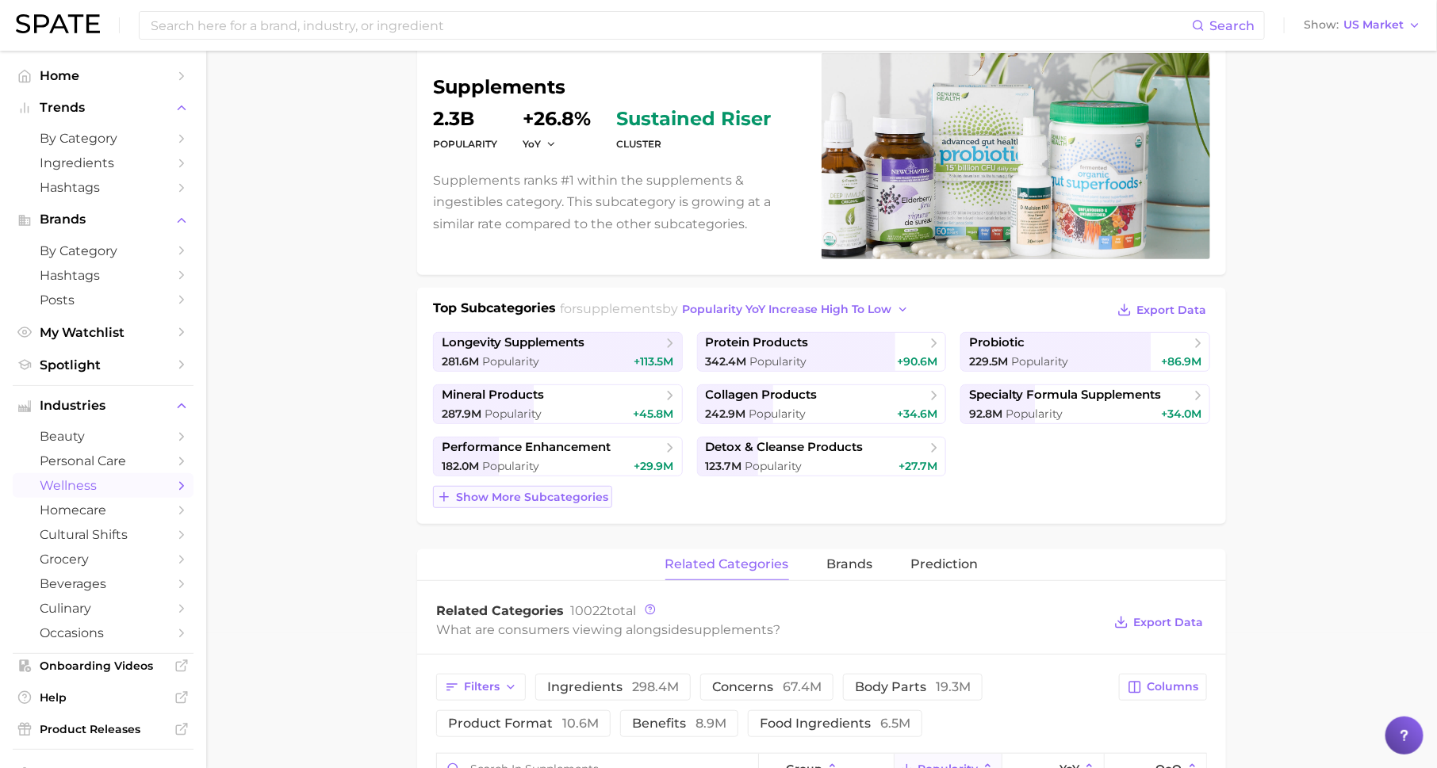
click at [583, 501] on span "Show more subcategories" at bounding box center [532, 497] width 152 height 13
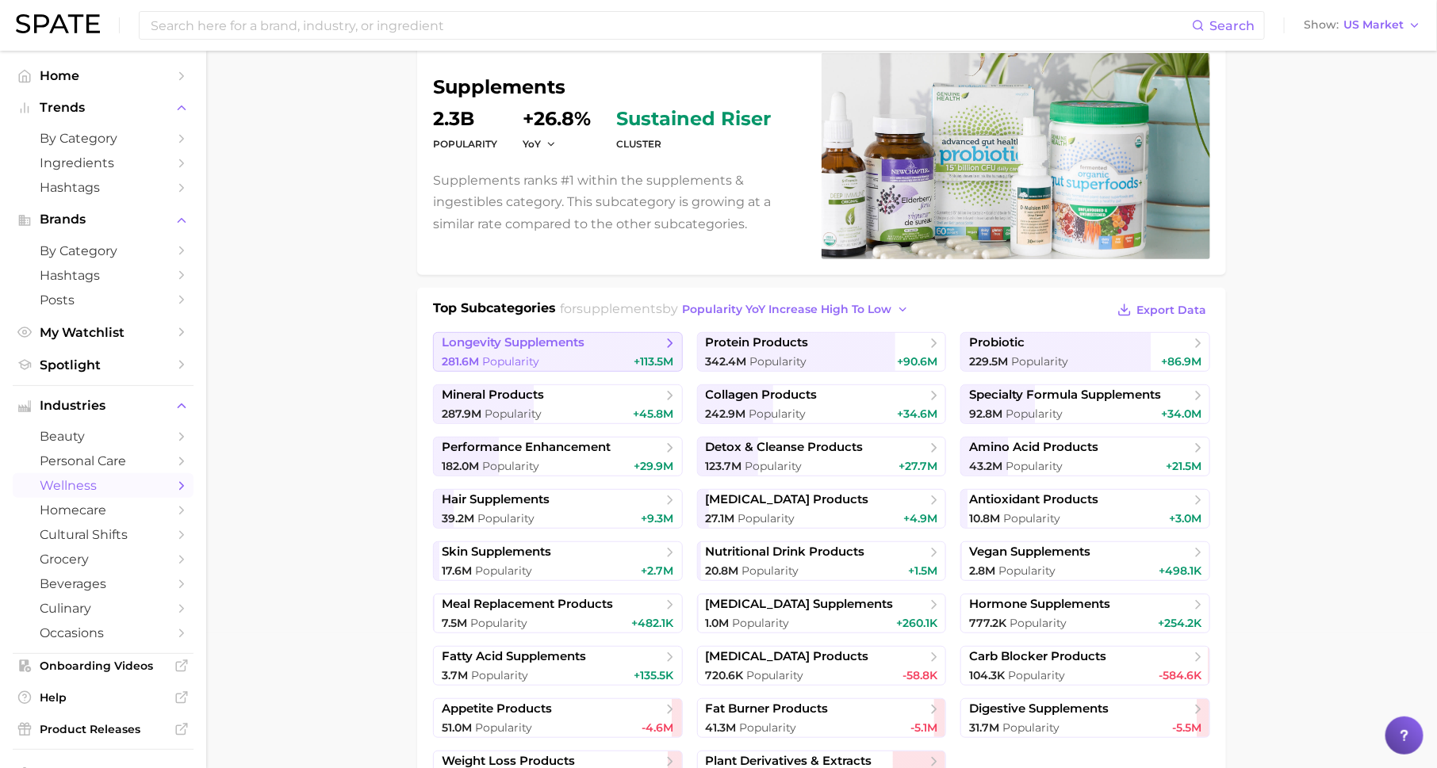
click at [524, 347] on span "longevity supplements" at bounding box center [513, 342] width 143 height 15
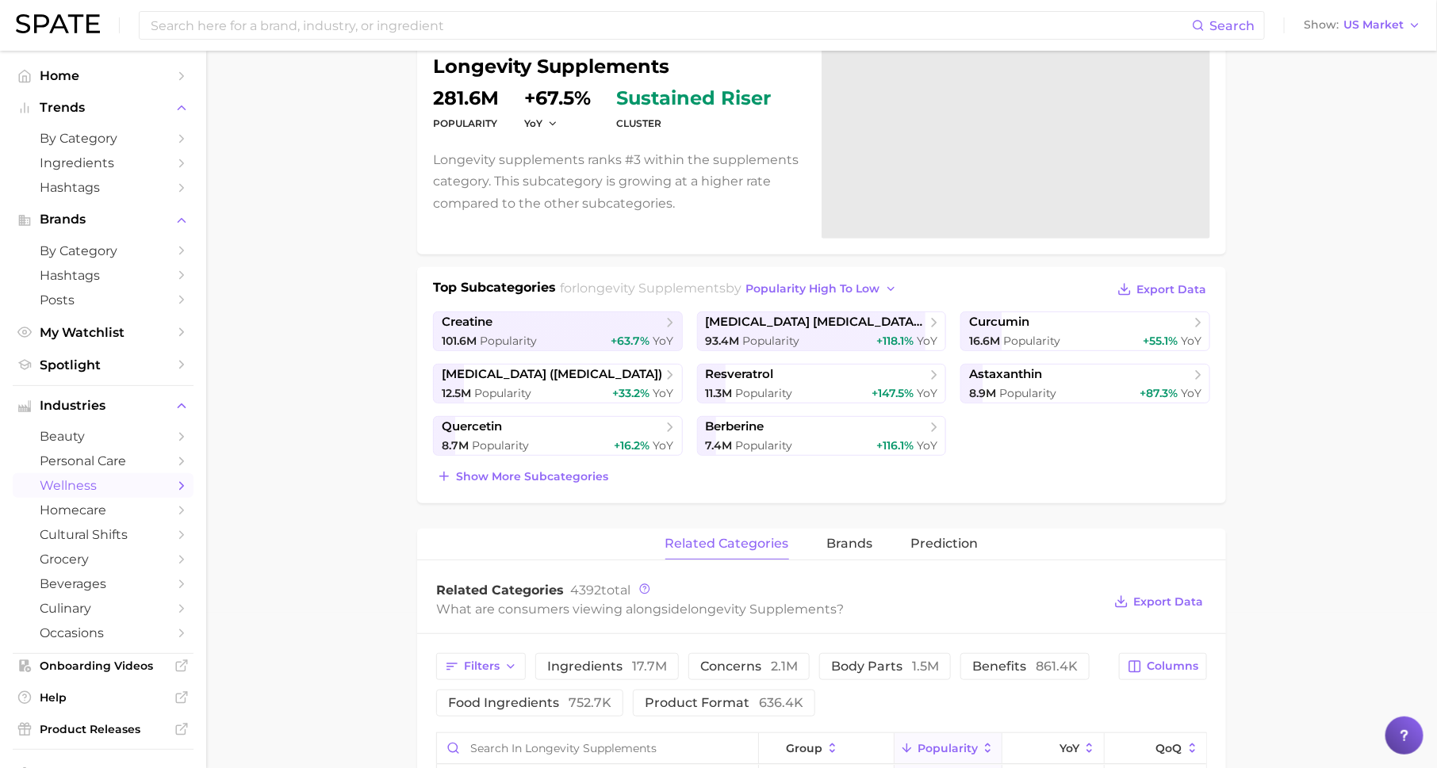
scroll to position [173, 0]
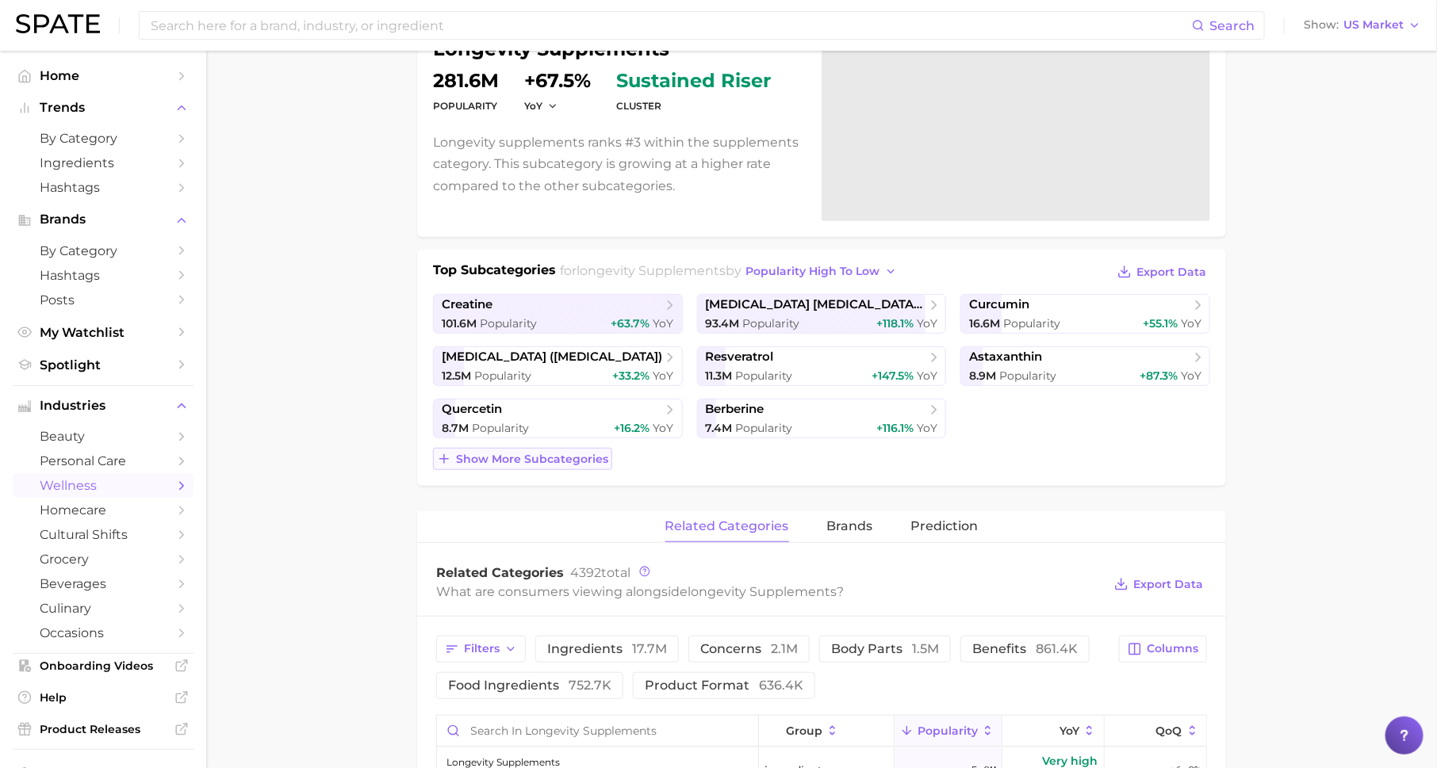
click at [527, 455] on span "Show more subcategories" at bounding box center [532, 459] width 152 height 13
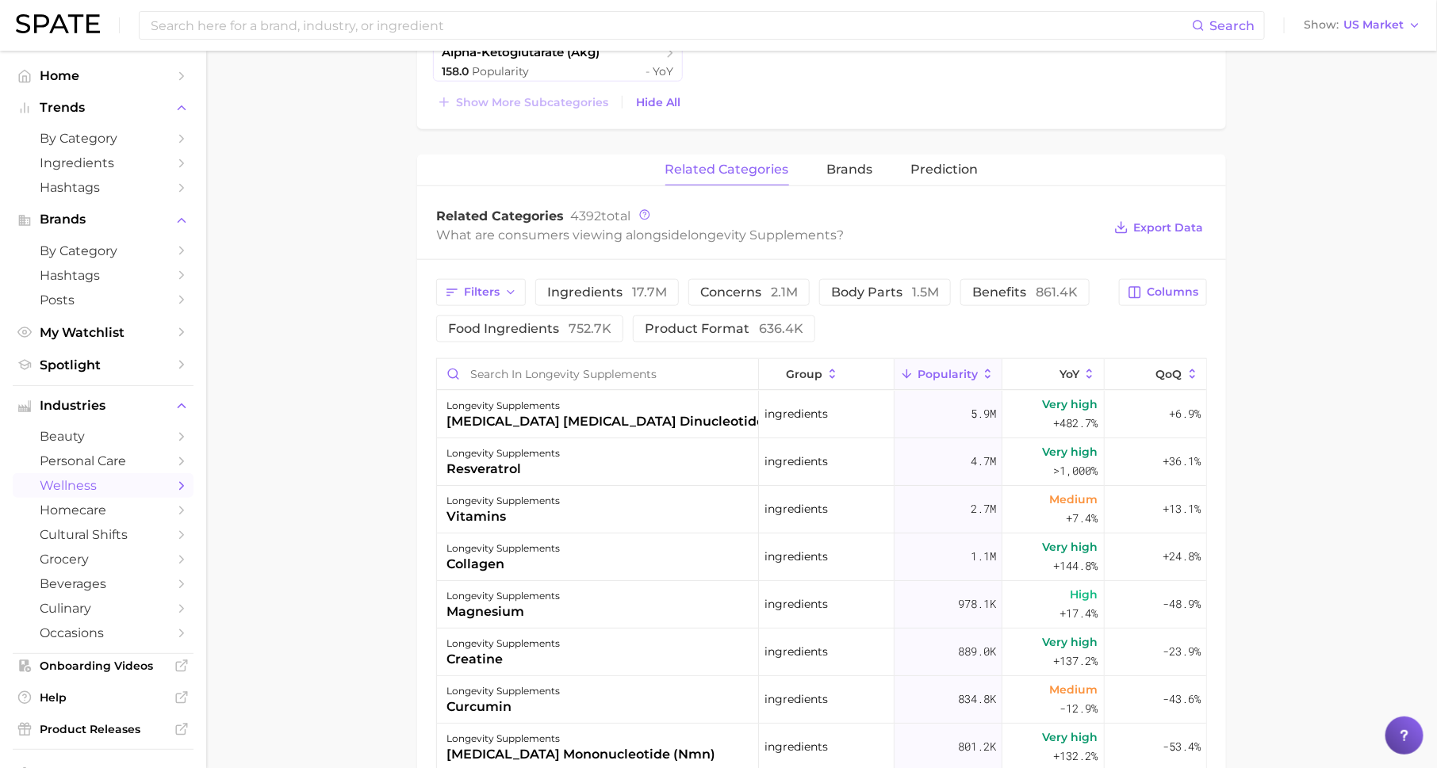
scroll to position [742, 0]
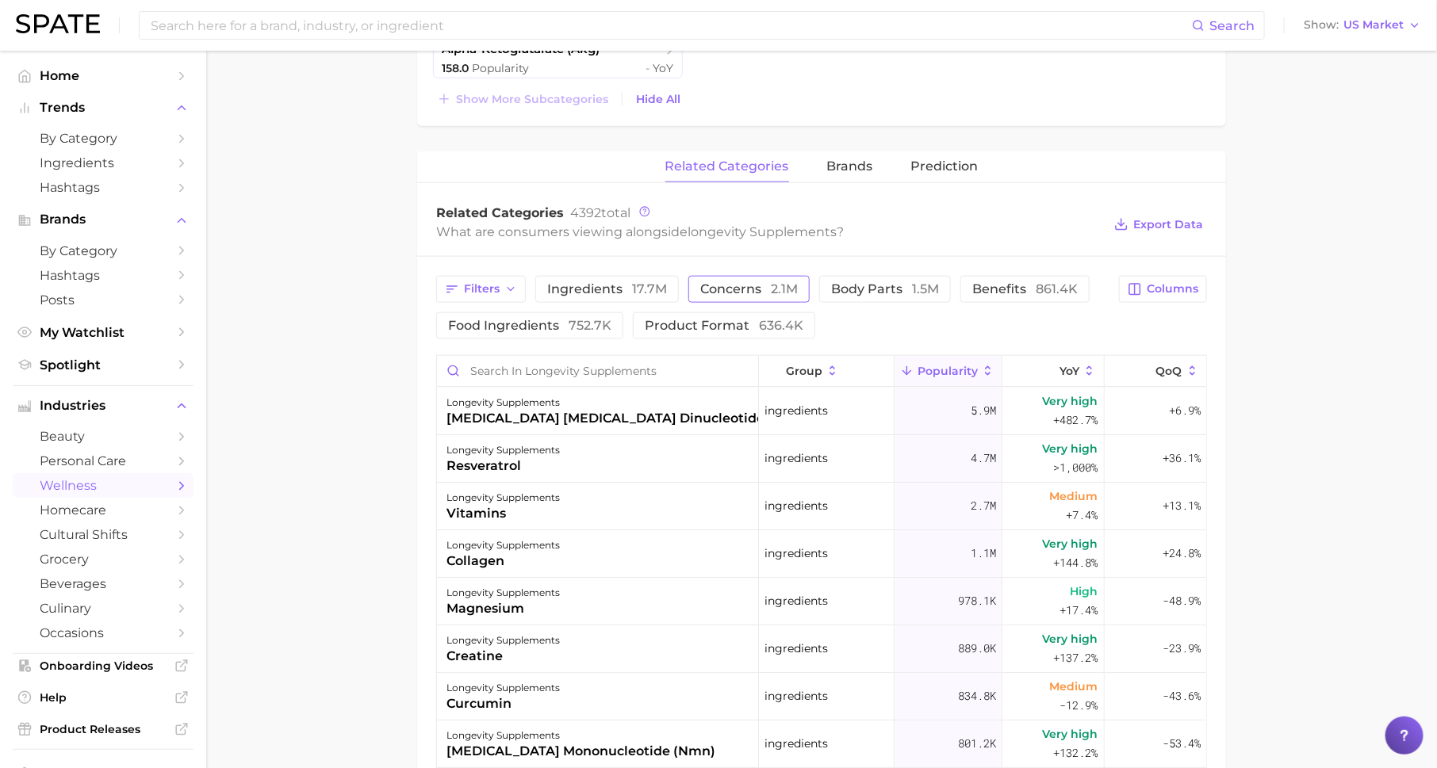
click at [776, 288] on span "2.1m" at bounding box center [784, 288] width 27 height 15
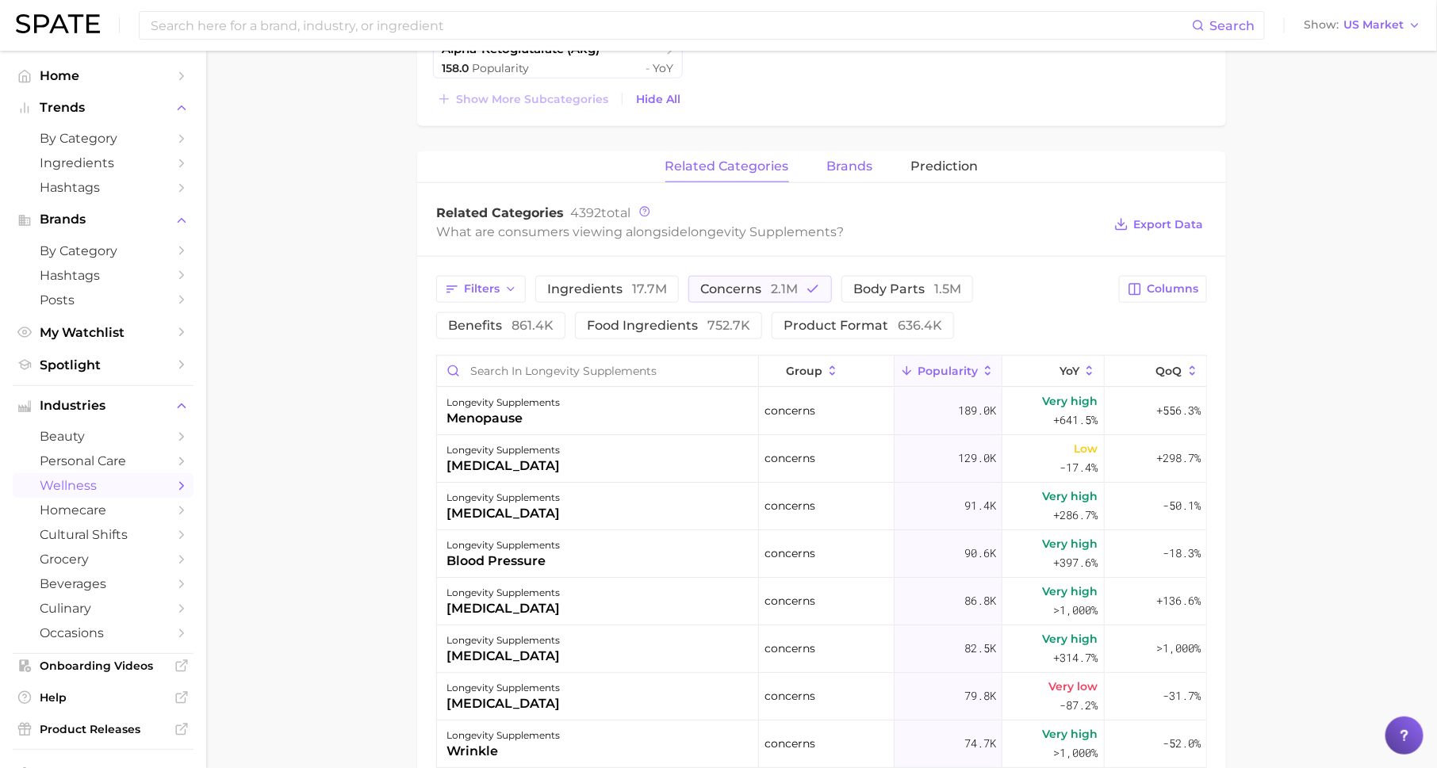
click at [848, 175] on button "brands" at bounding box center [850, 166] width 46 height 31
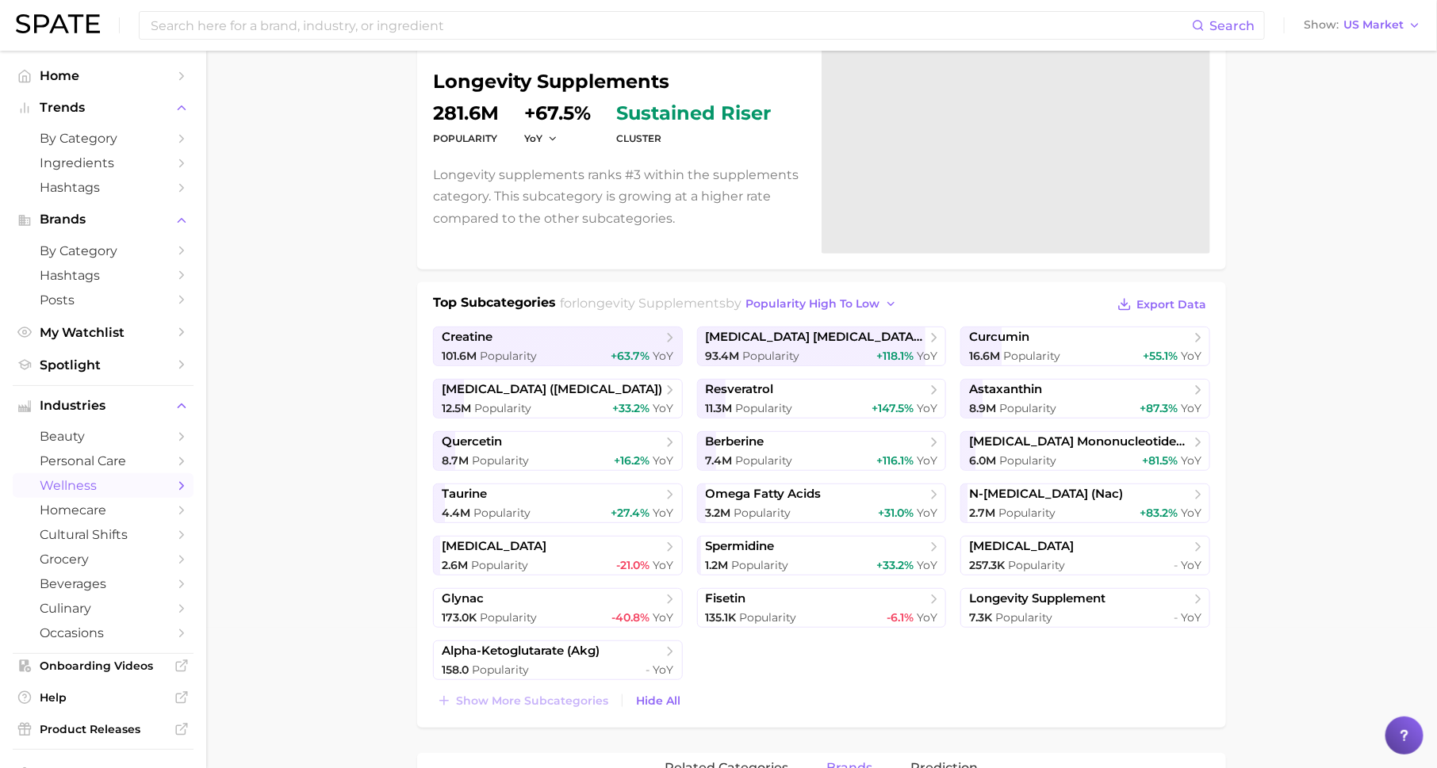
scroll to position [0, 0]
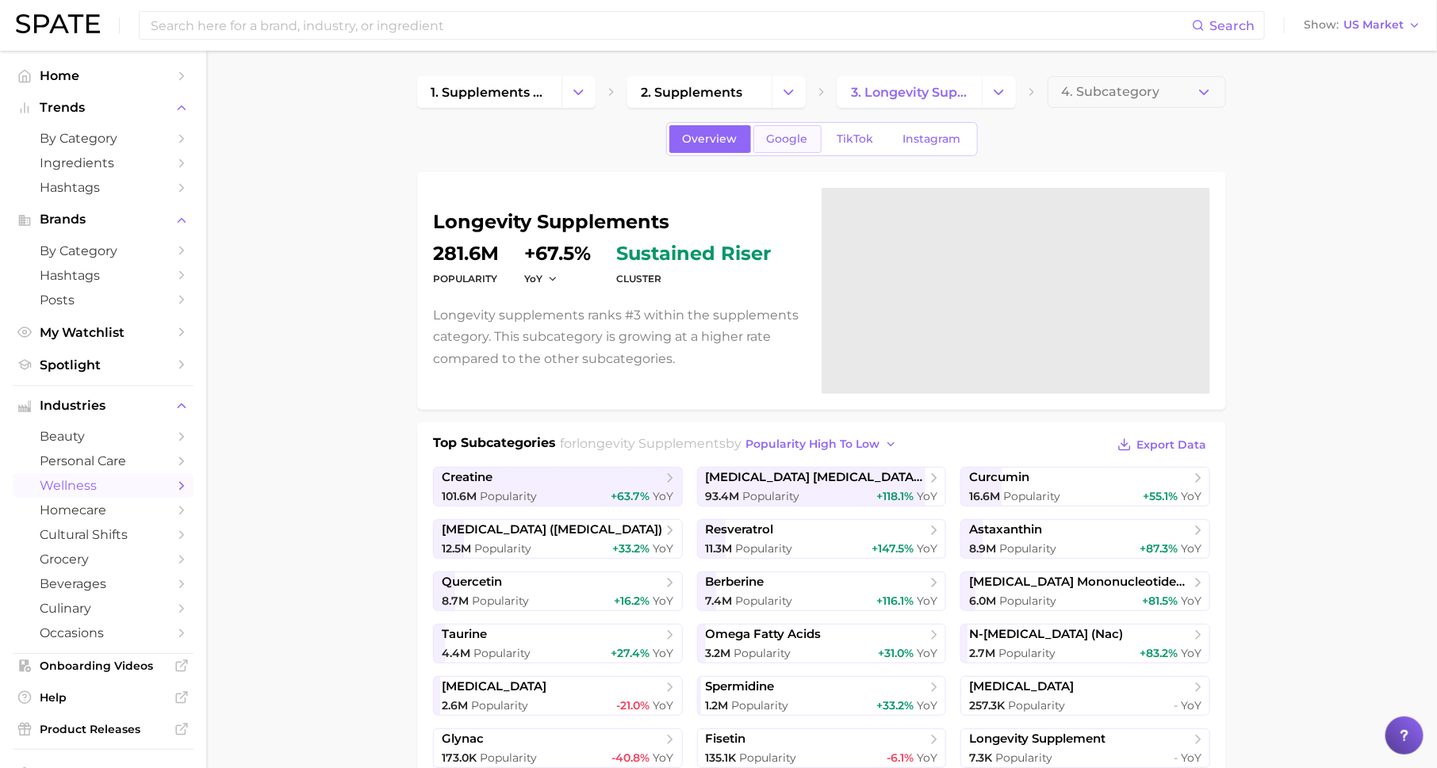
click at [777, 136] on span "Google" at bounding box center [787, 138] width 41 height 13
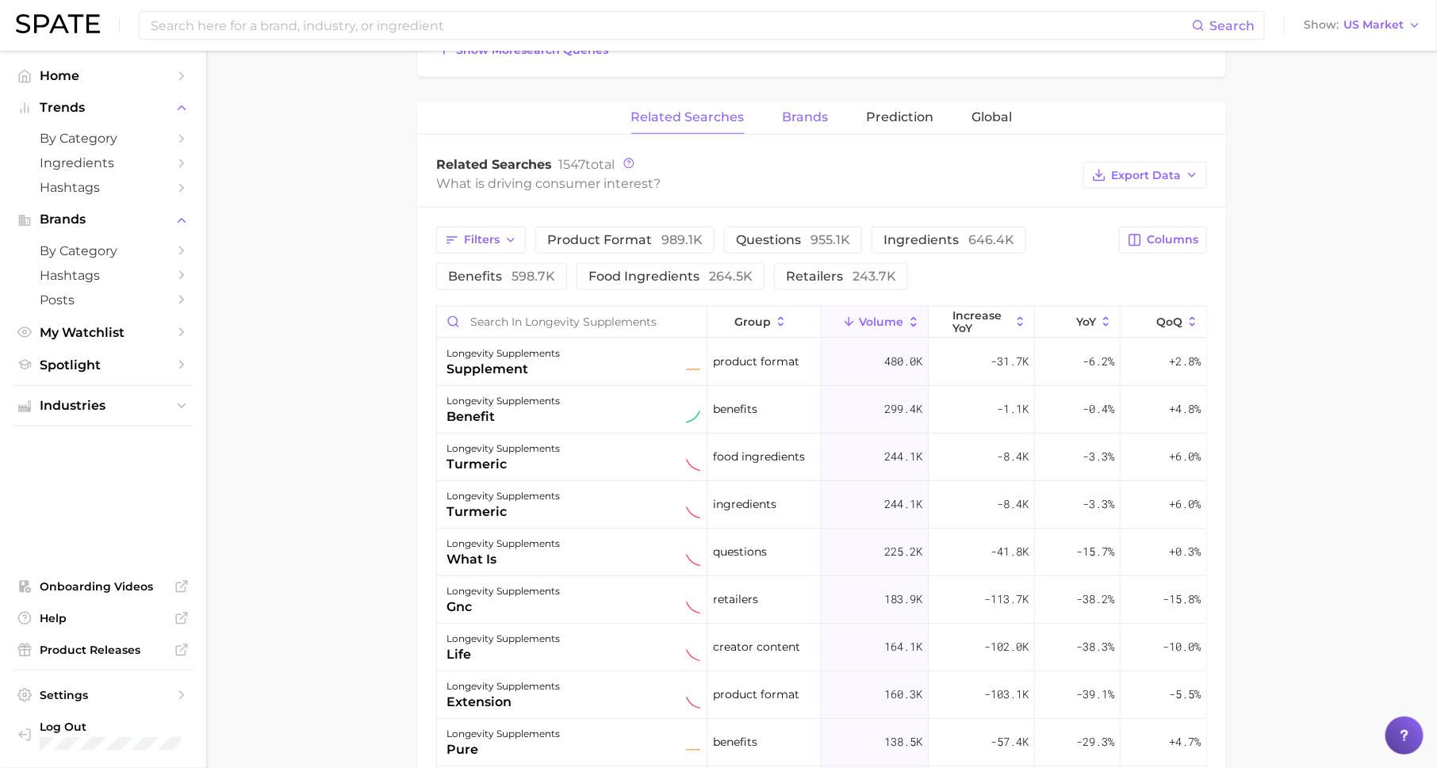
click at [806, 104] on button "Brands" at bounding box center [806, 117] width 46 height 31
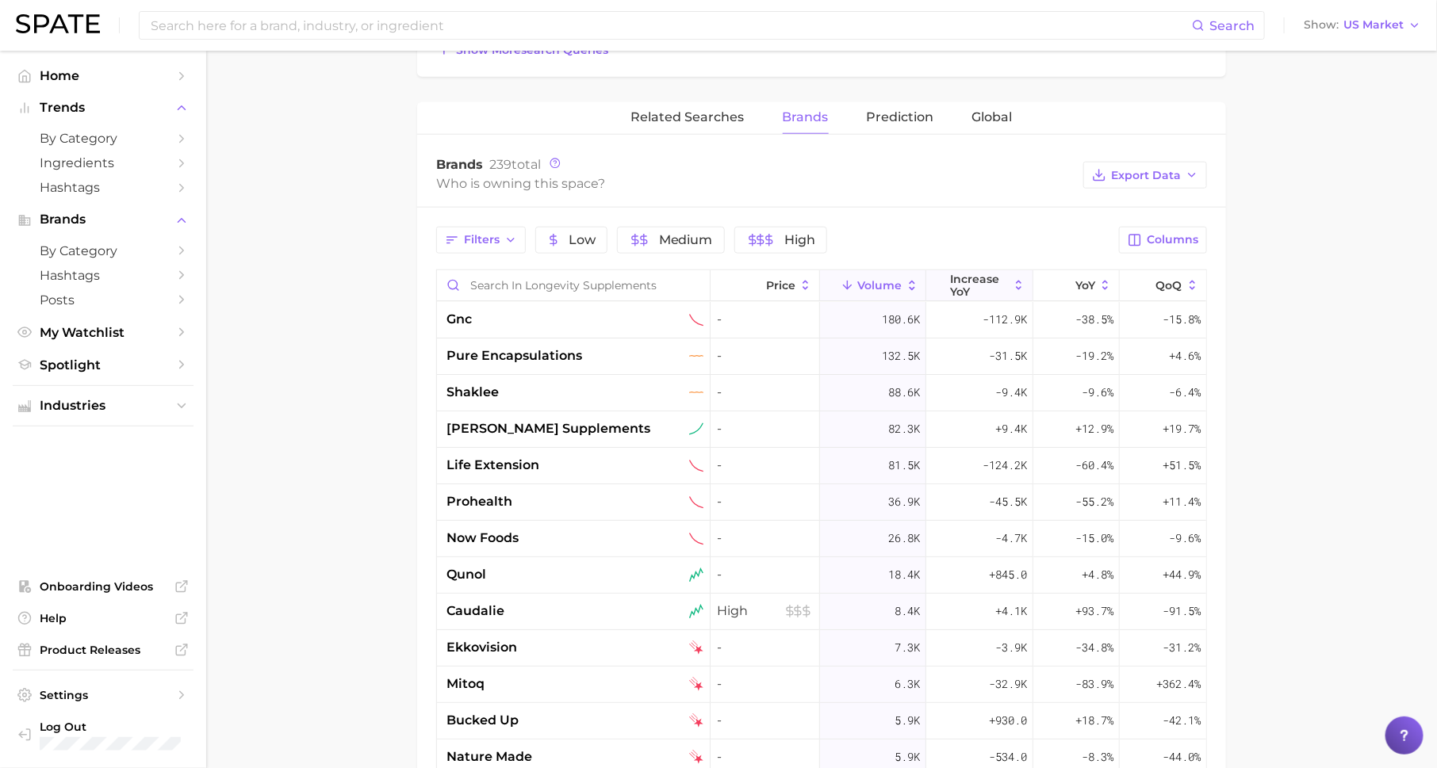
click at [988, 281] on span "increase YoY" at bounding box center [980, 285] width 58 height 25
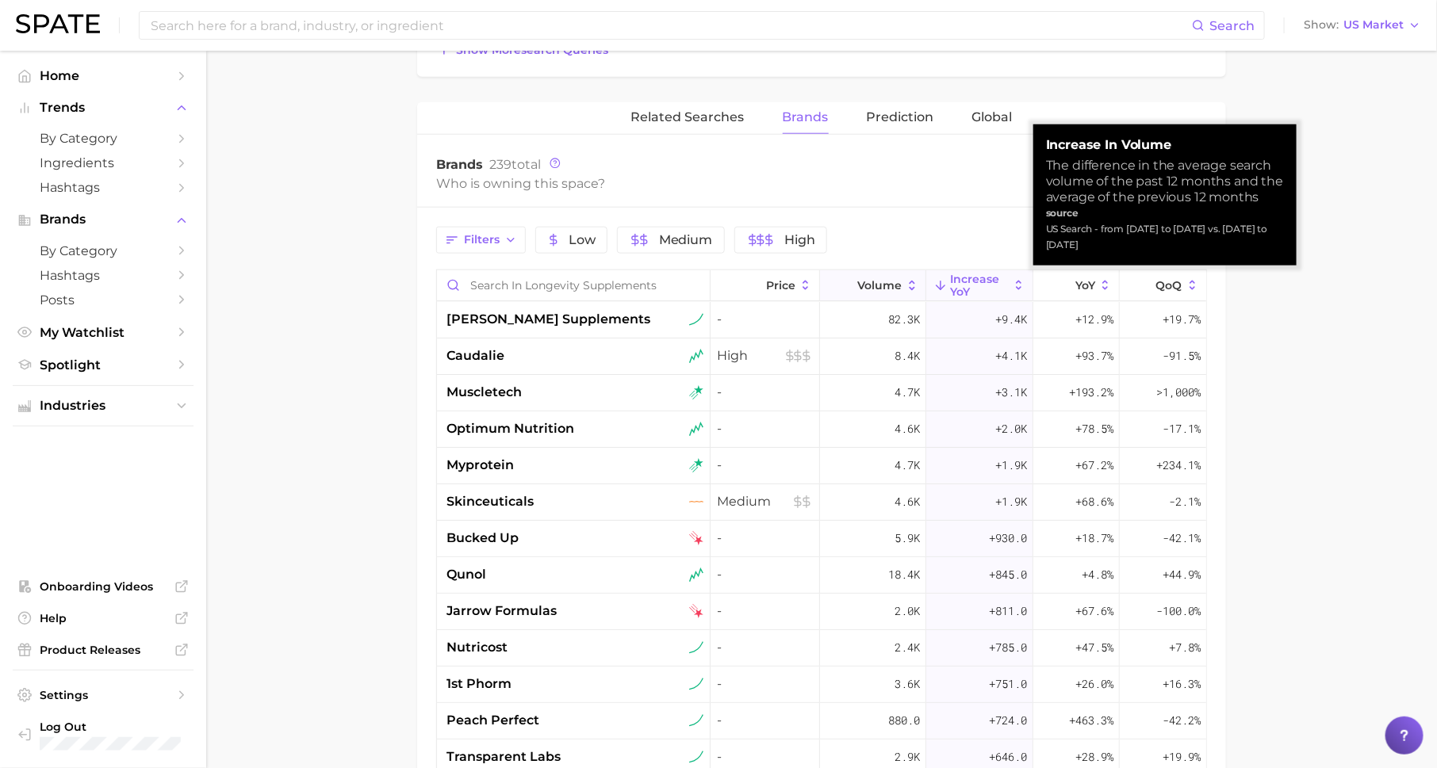
click at [876, 284] on span "Volume" at bounding box center [879, 285] width 44 height 13
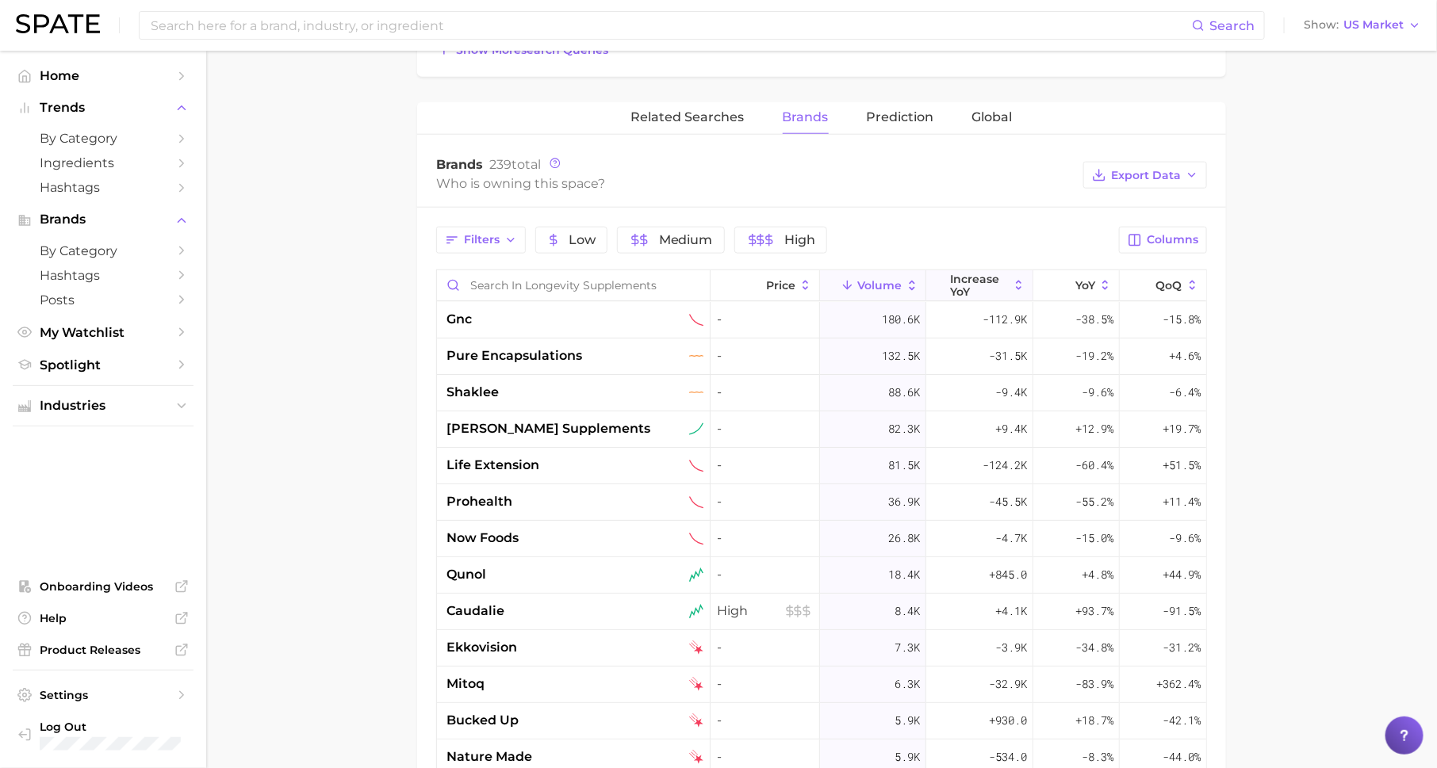
click at [974, 290] on span "increase YoY" at bounding box center [980, 285] width 58 height 25
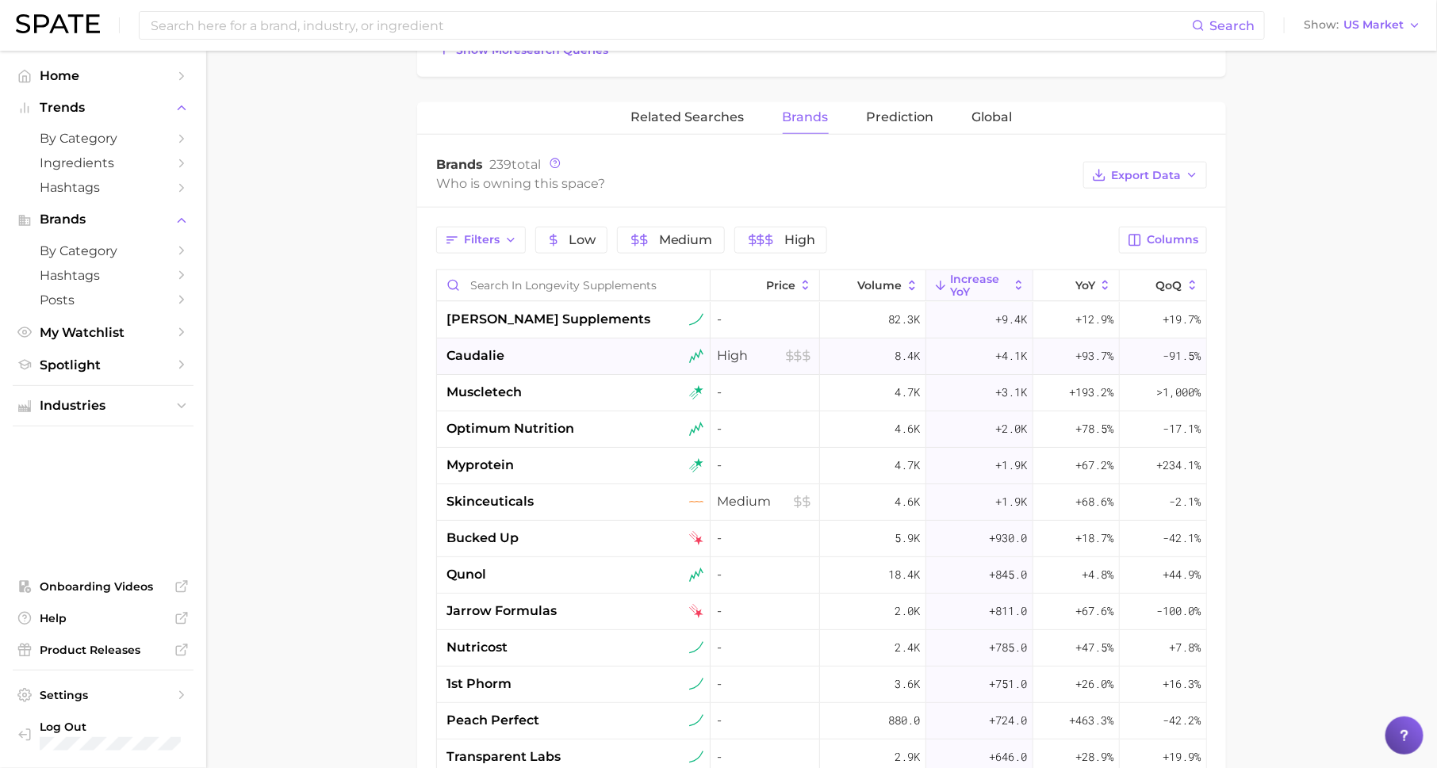
click at [980, 339] on div "+4.1k" at bounding box center [979, 357] width 106 height 36
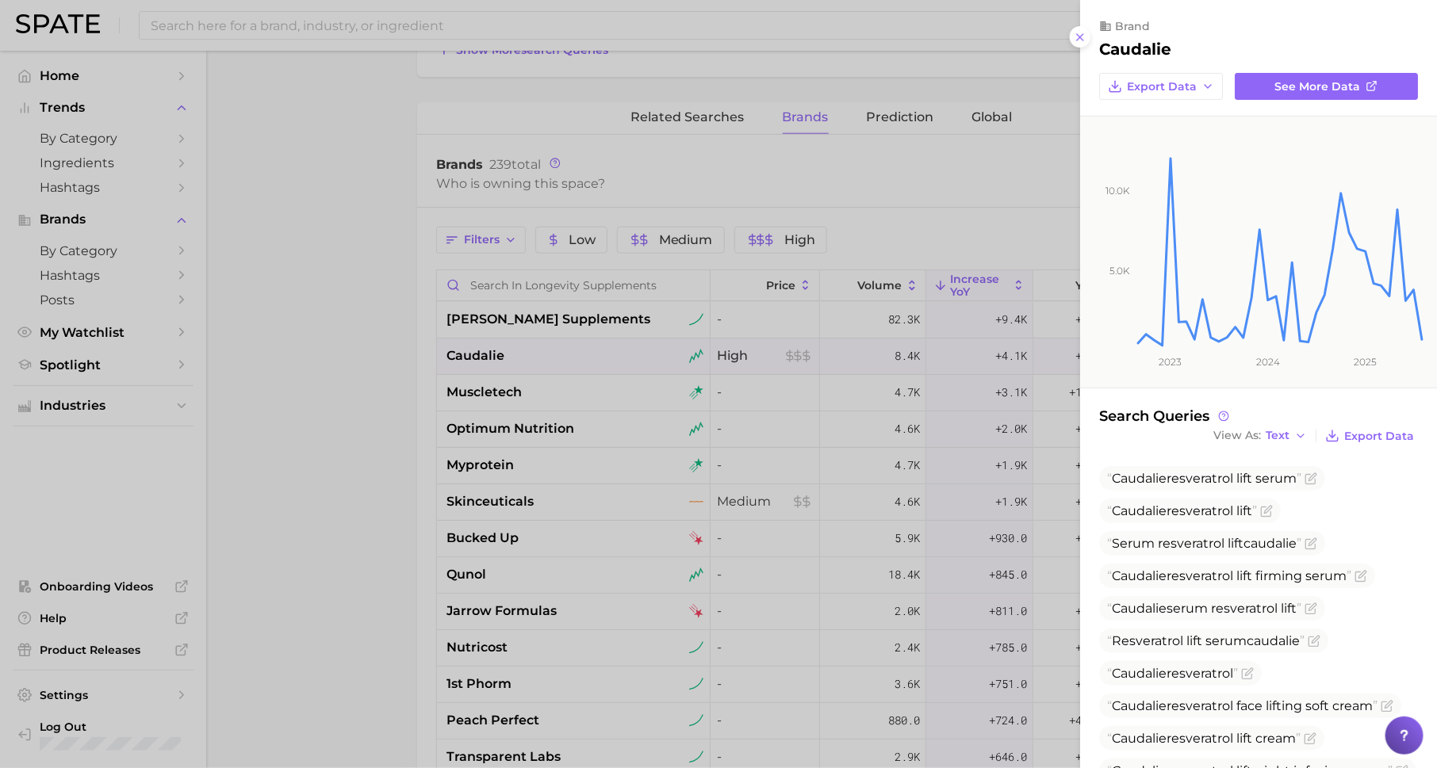
scroll to position [53, 0]
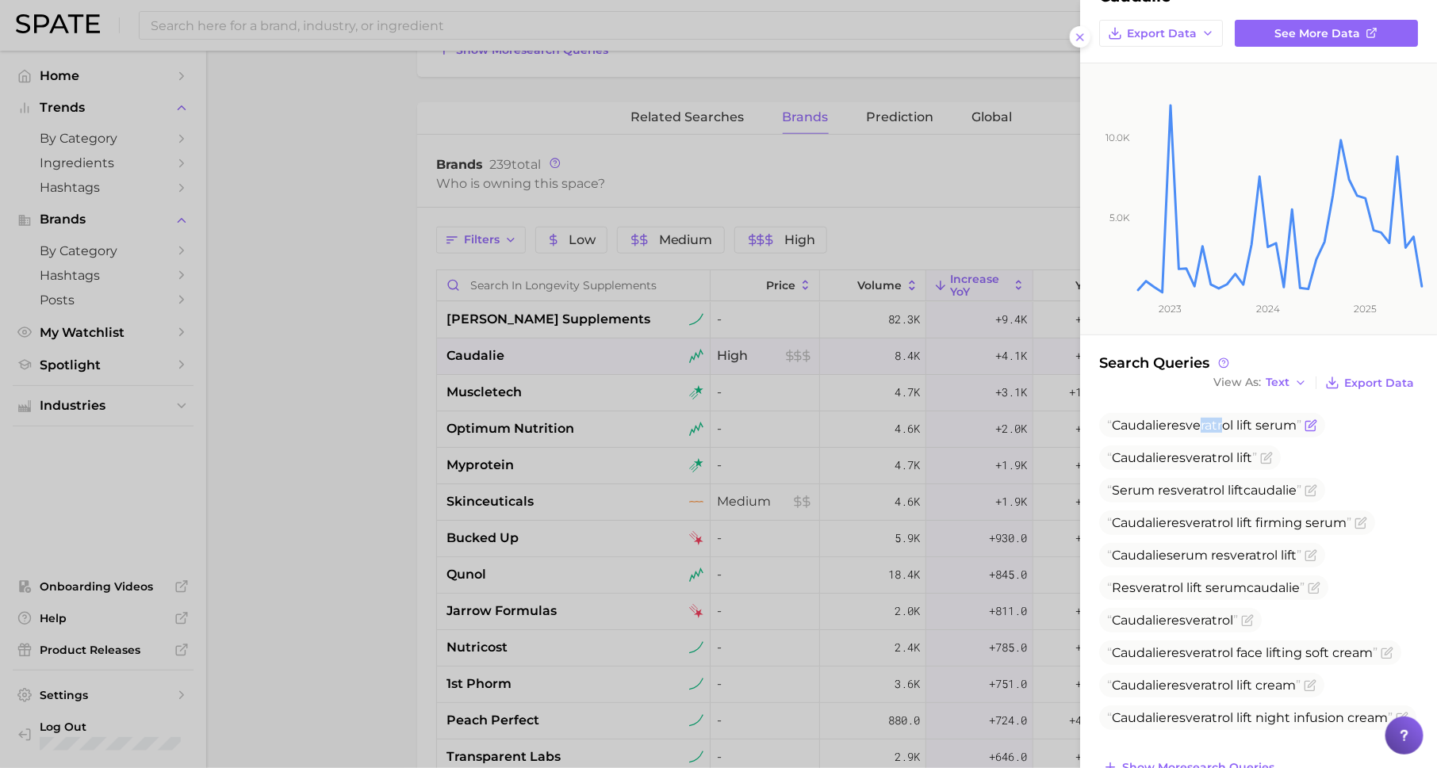
drag, startPoint x: 1198, startPoint y: 423, endPoint x: 1225, endPoint y: 423, distance: 27.0
click at [1224, 423] on span "Caudalie resveratrol lift serum" at bounding box center [1204, 425] width 194 height 15
click at [1317, 421] on icon "Flag as miscategorized or irrelevant" at bounding box center [1310, 425] width 13 height 13
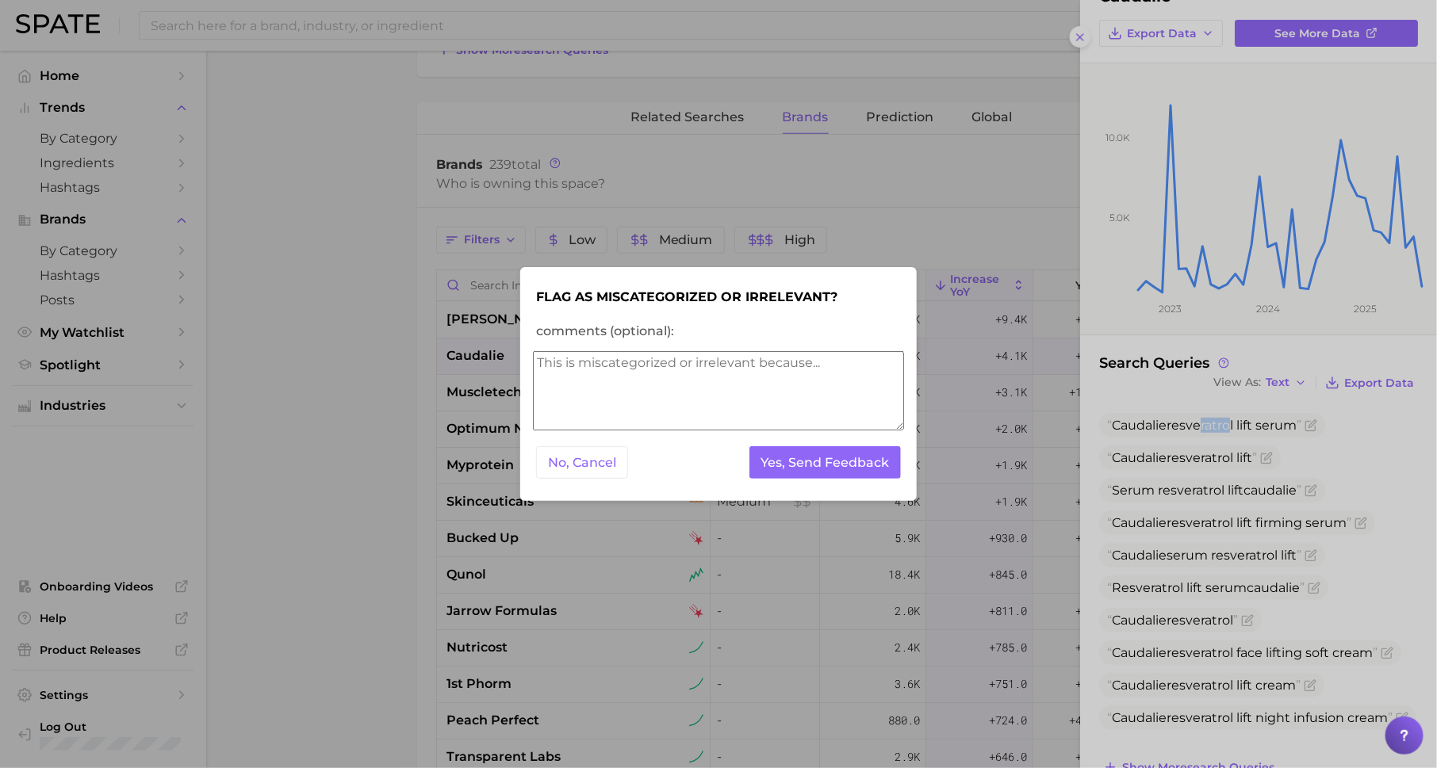
click at [814, 373] on textarea "comments (optional):" at bounding box center [718, 390] width 371 height 79
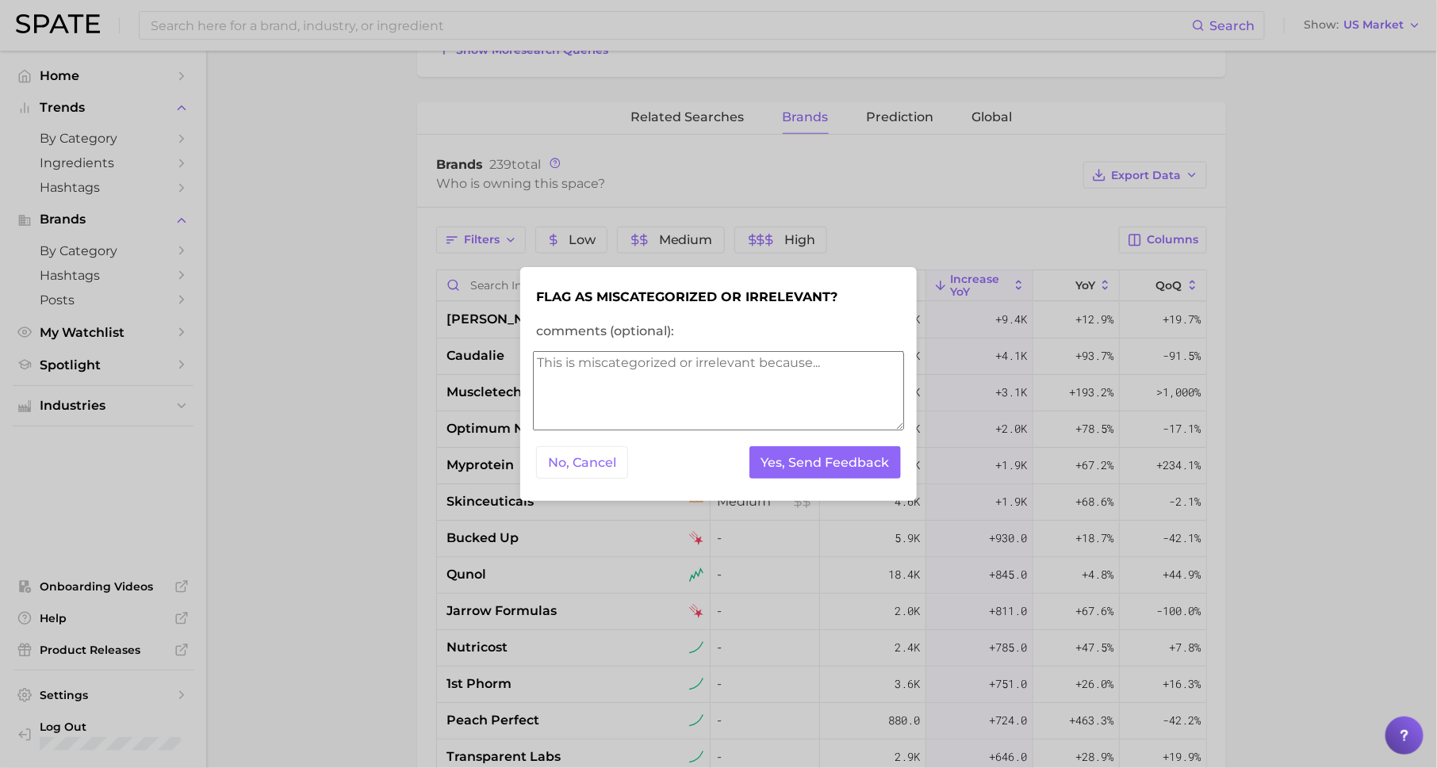
click at [789, 370] on textarea "comments (optional):" at bounding box center [718, 390] width 371 height 79
type textarea "this is a beauty brand. move out of longevity"
click at [871, 454] on button "Yes, Send Feedback" at bounding box center [825, 462] width 152 height 33
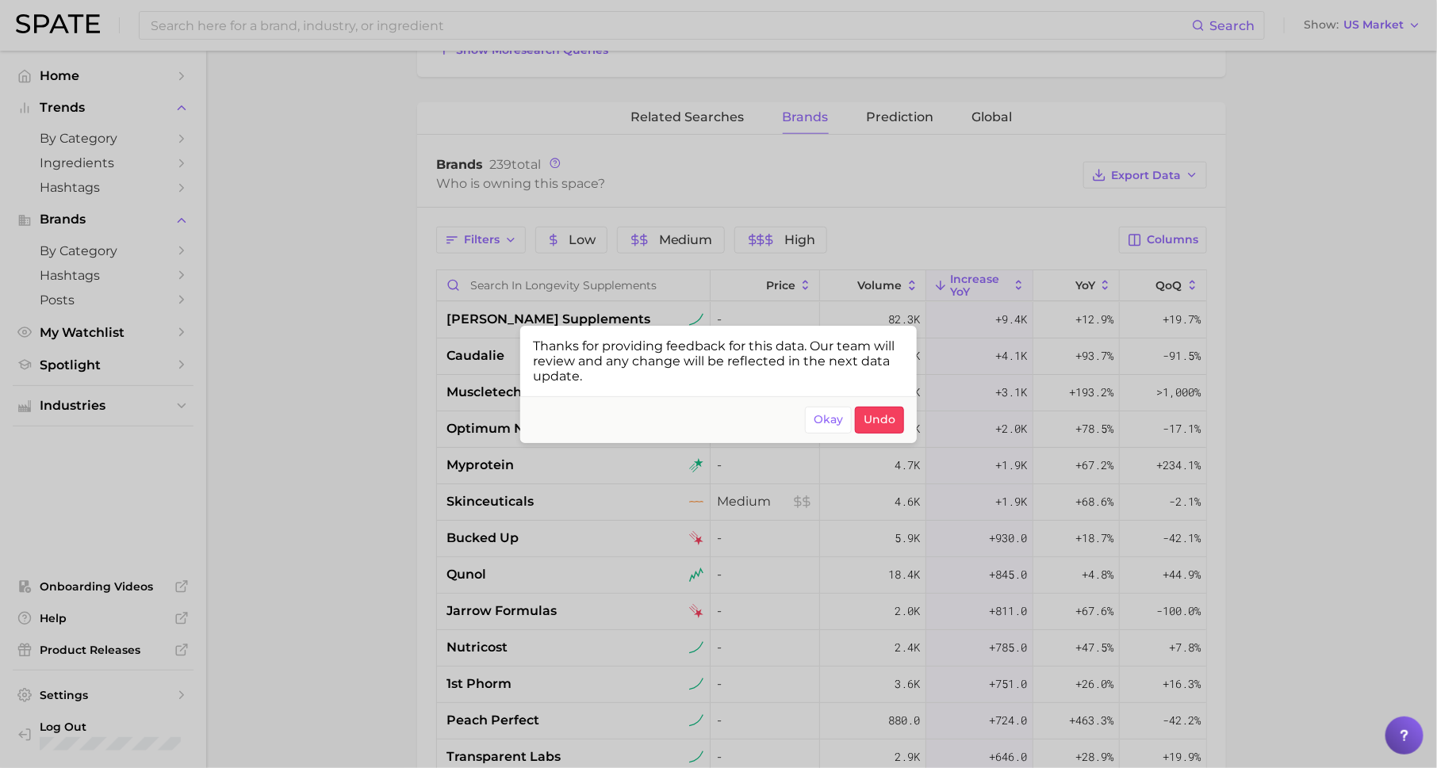
click at [489, 337] on div at bounding box center [718, 384] width 1437 height 768
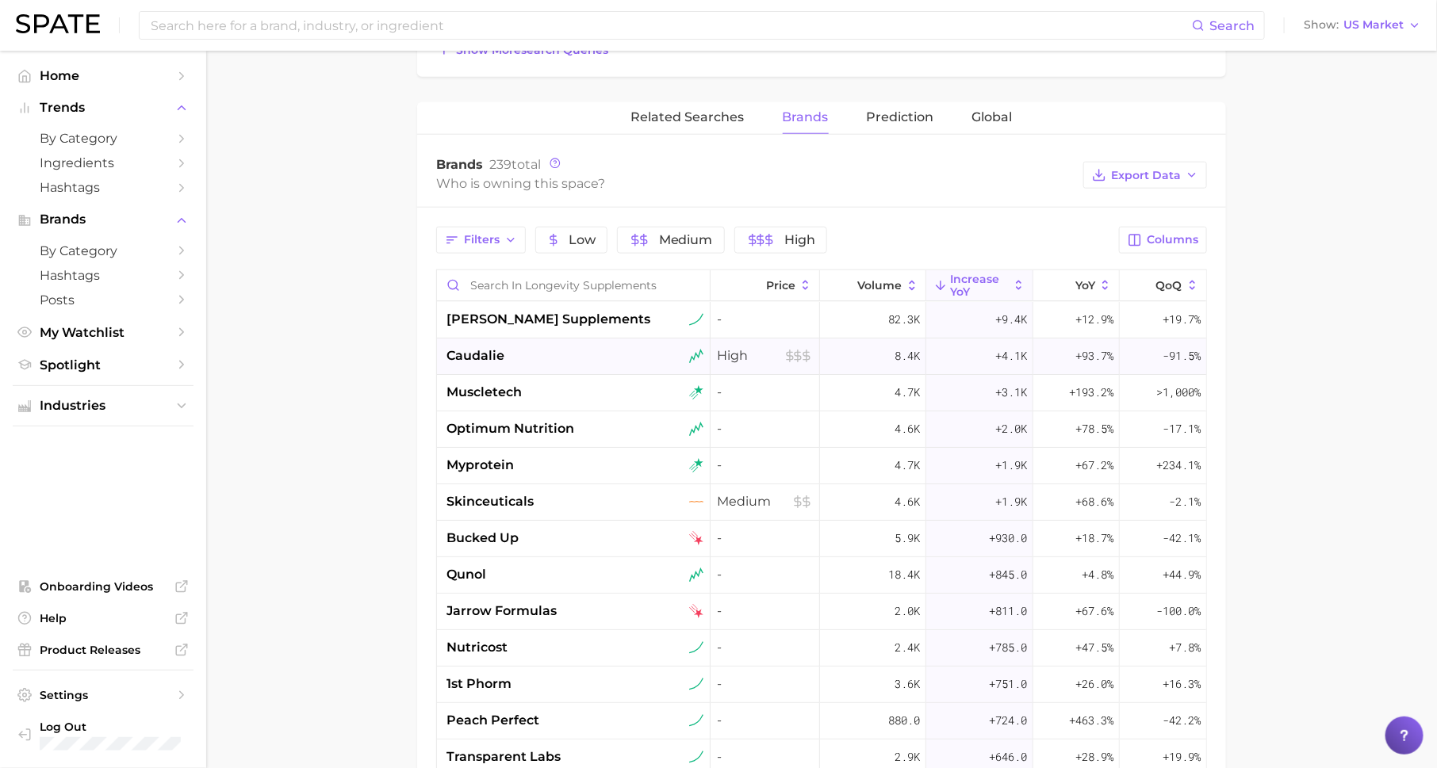
click at [489, 351] on span "caudalie" at bounding box center [475, 355] width 58 height 19
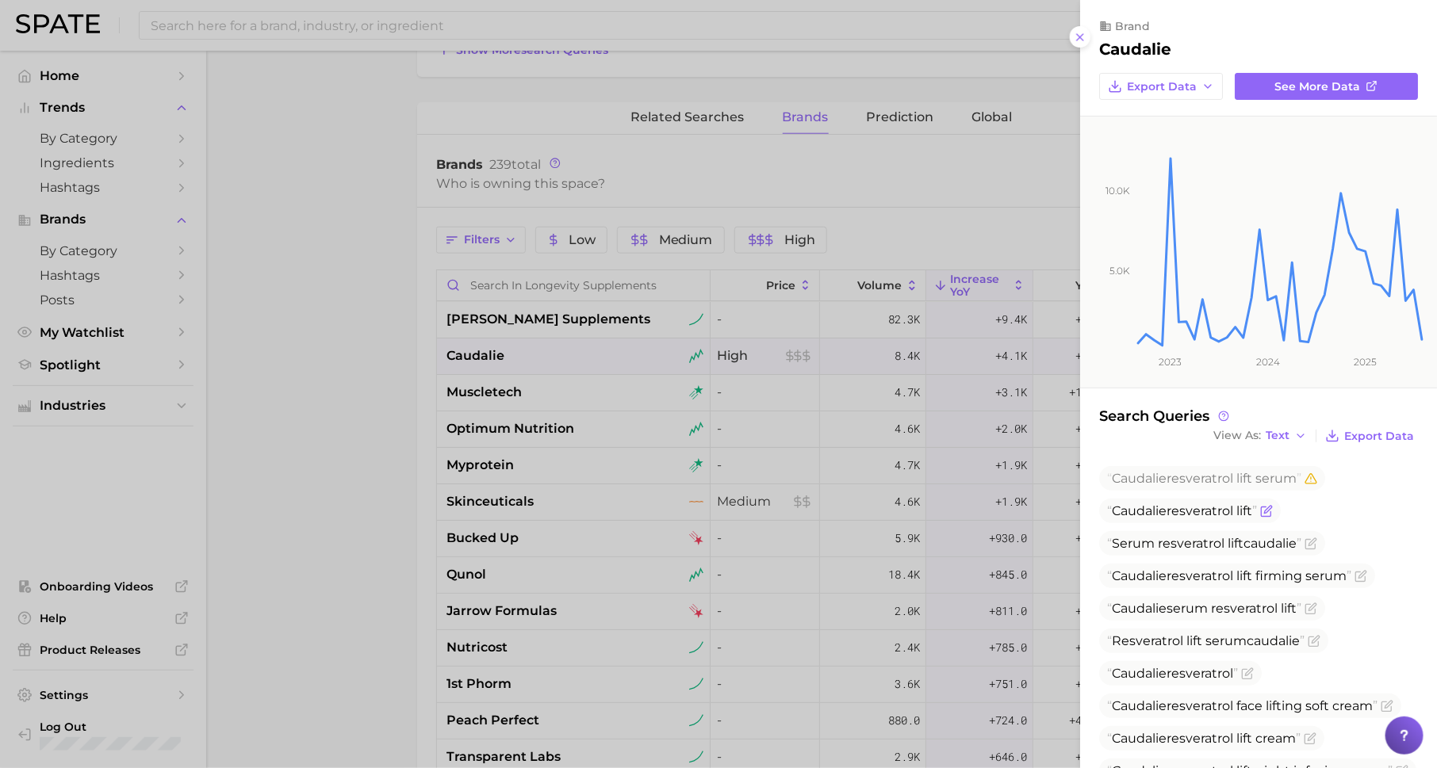
drag, startPoint x: 1173, startPoint y: 511, endPoint x: 1257, endPoint y: 509, distance: 83.3
click at [1257, 510] on span "Caudalie resveratrol lift" at bounding box center [1182, 510] width 150 height 15
click at [826, 501] on div at bounding box center [718, 384] width 1437 height 768
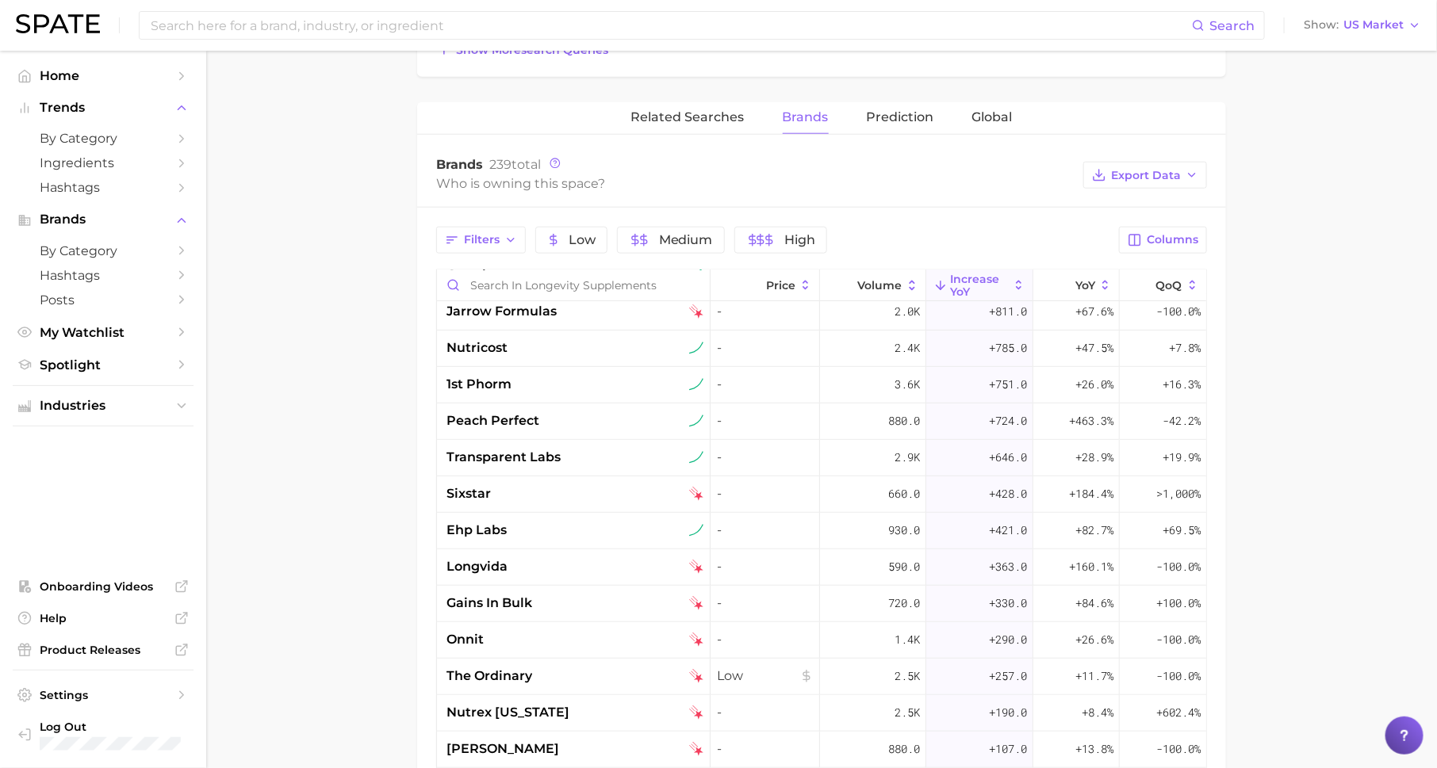
scroll to position [309, 0]
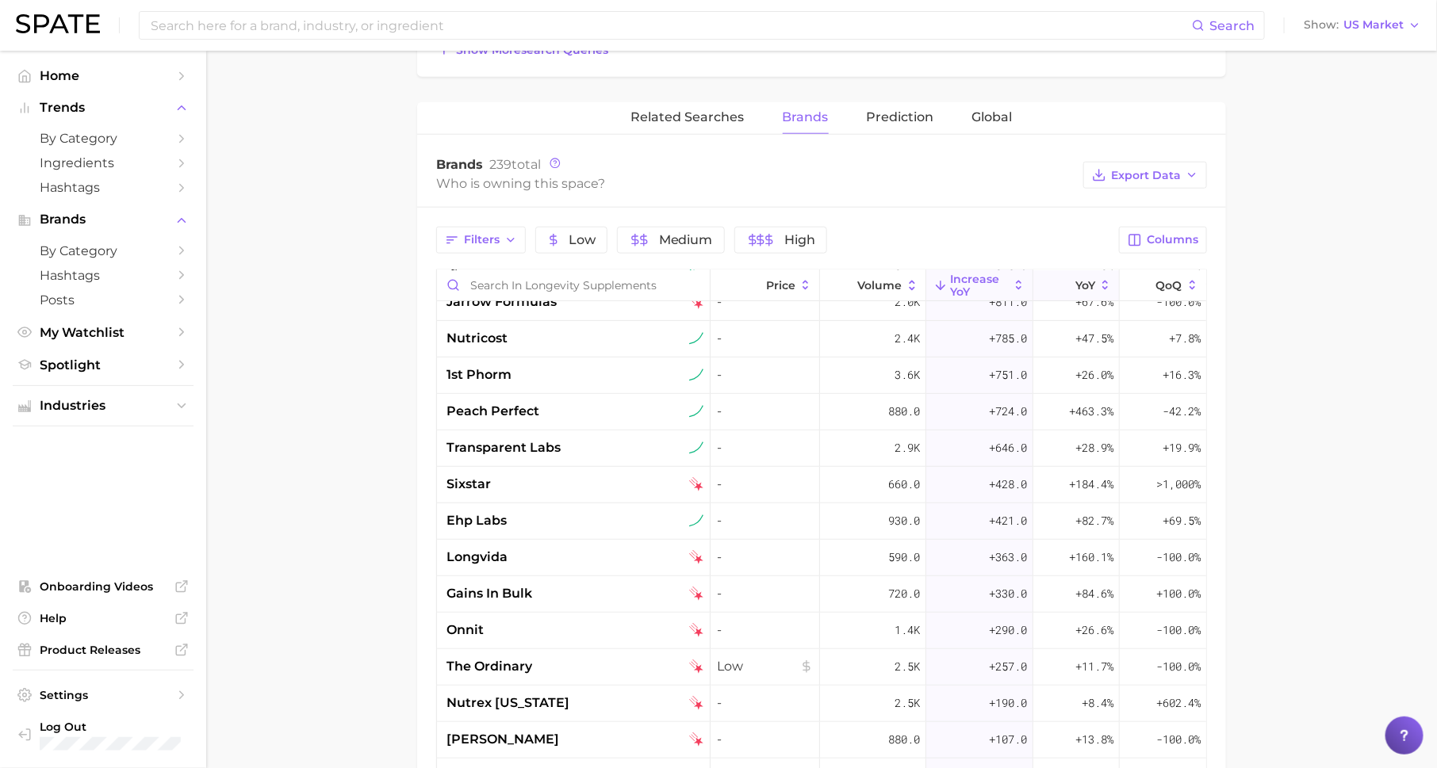
click at [1087, 279] on span "YoY" at bounding box center [1085, 285] width 20 height 13
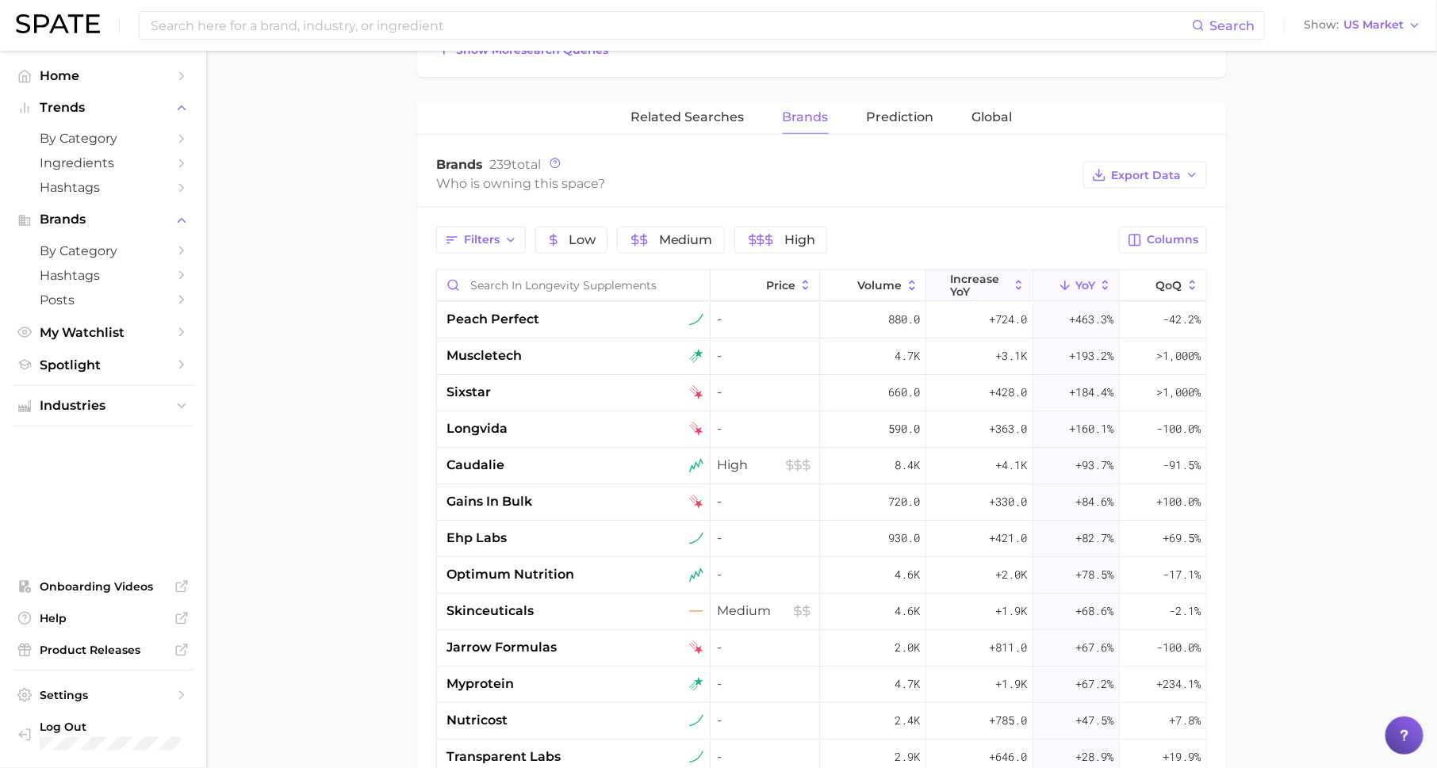
click at [981, 273] on span "increase YoY" at bounding box center [980, 285] width 58 height 25
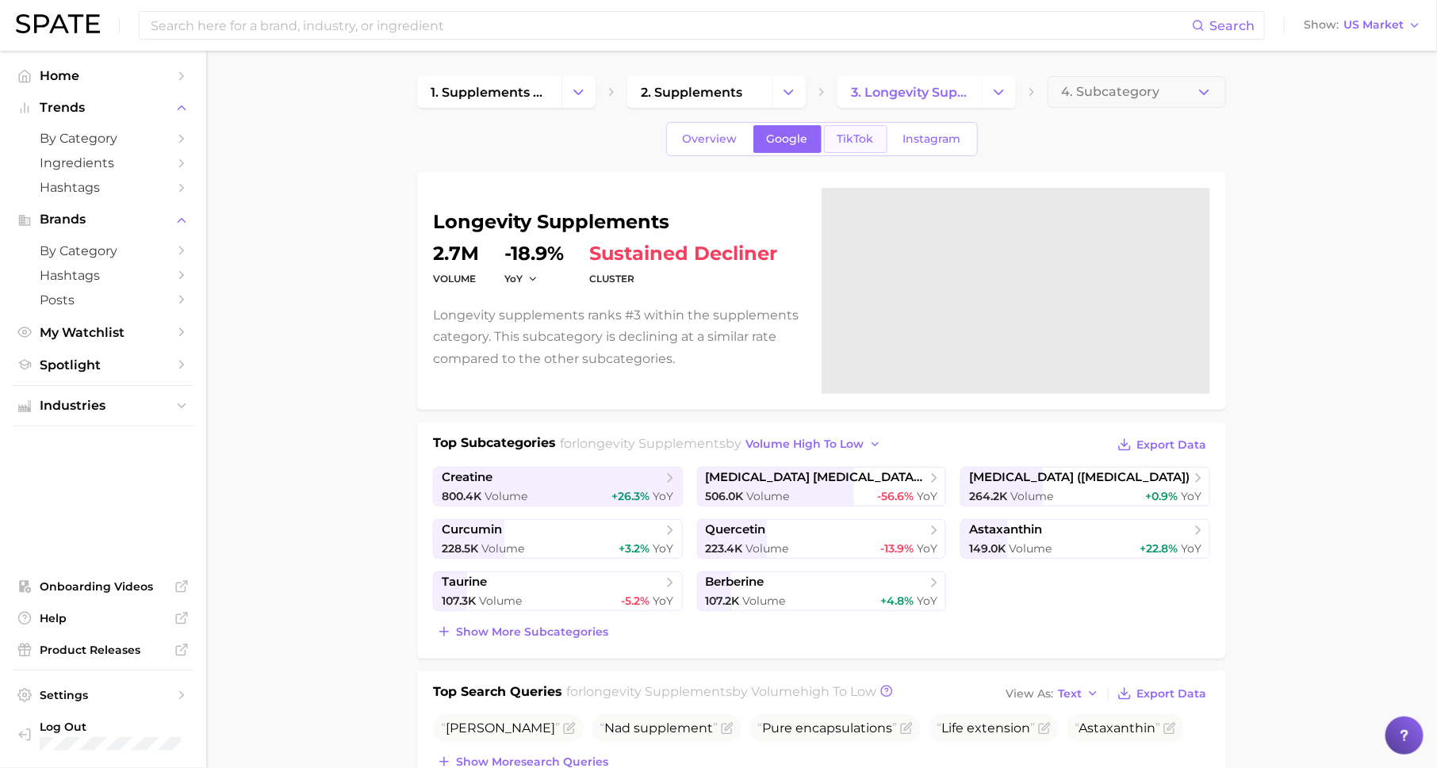
click at [856, 144] on span "TikTok" at bounding box center [855, 138] width 36 height 13
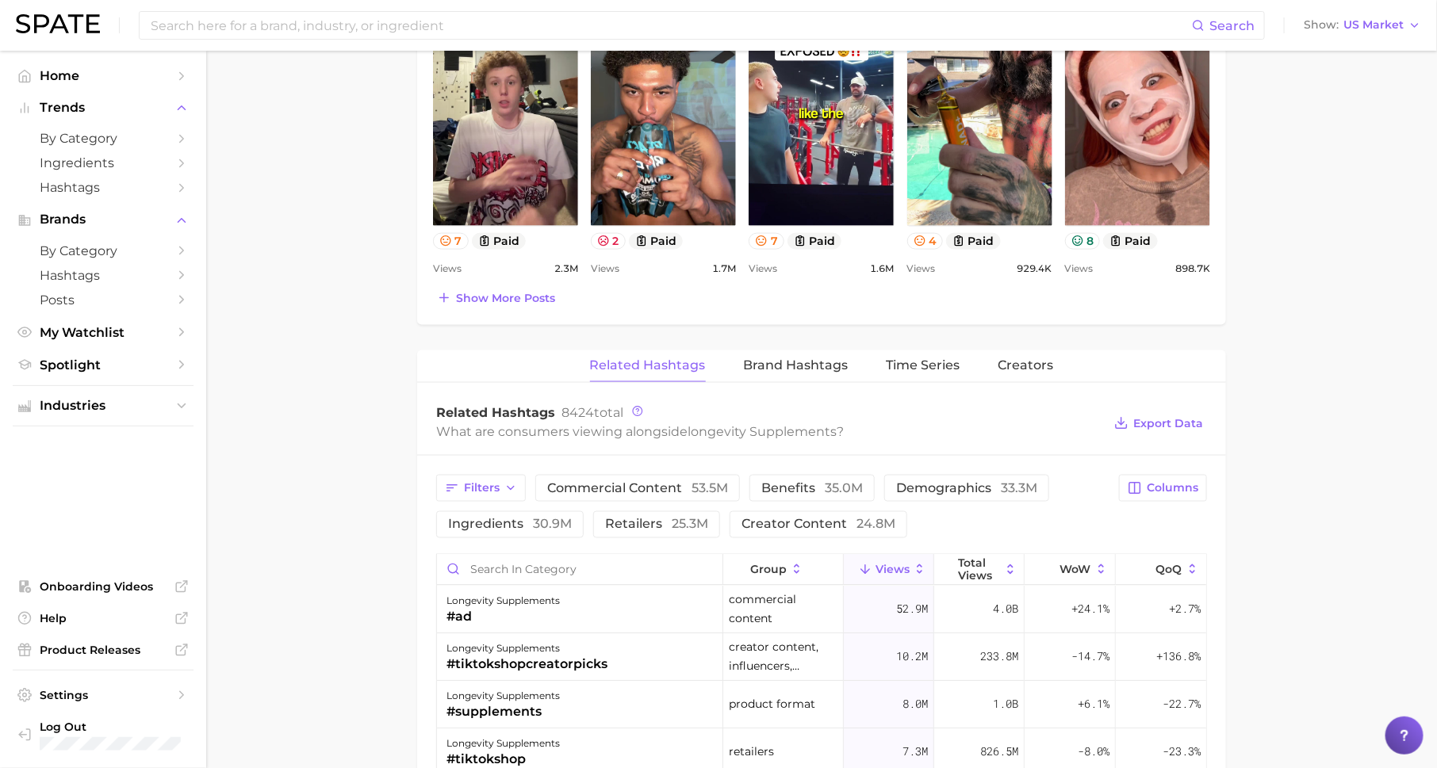
scroll to position [913, 0]
click at [813, 359] on span "Brand Hashtags" at bounding box center [796, 366] width 105 height 14
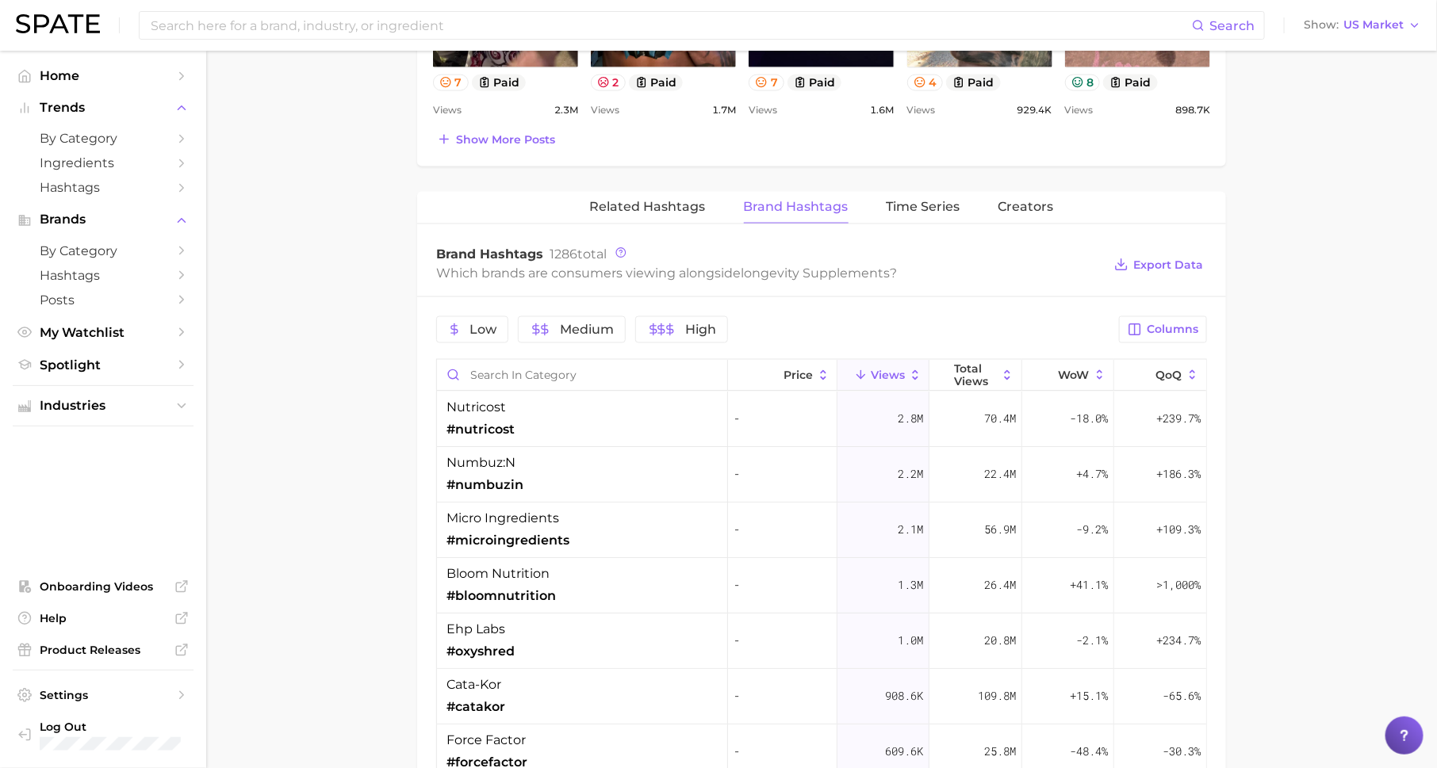
scroll to position [1096, 0]
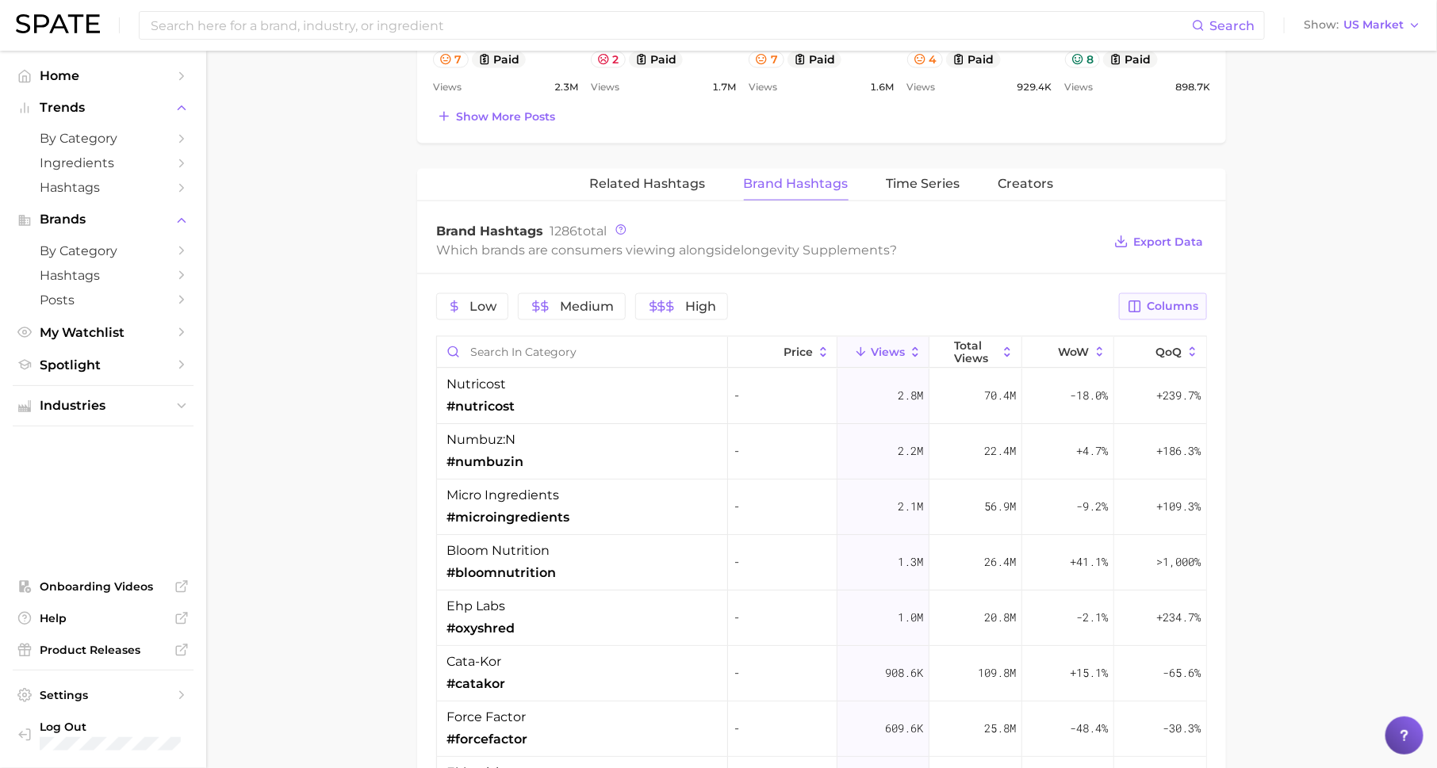
click at [1120, 302] on button "Columns" at bounding box center [1163, 306] width 88 height 27
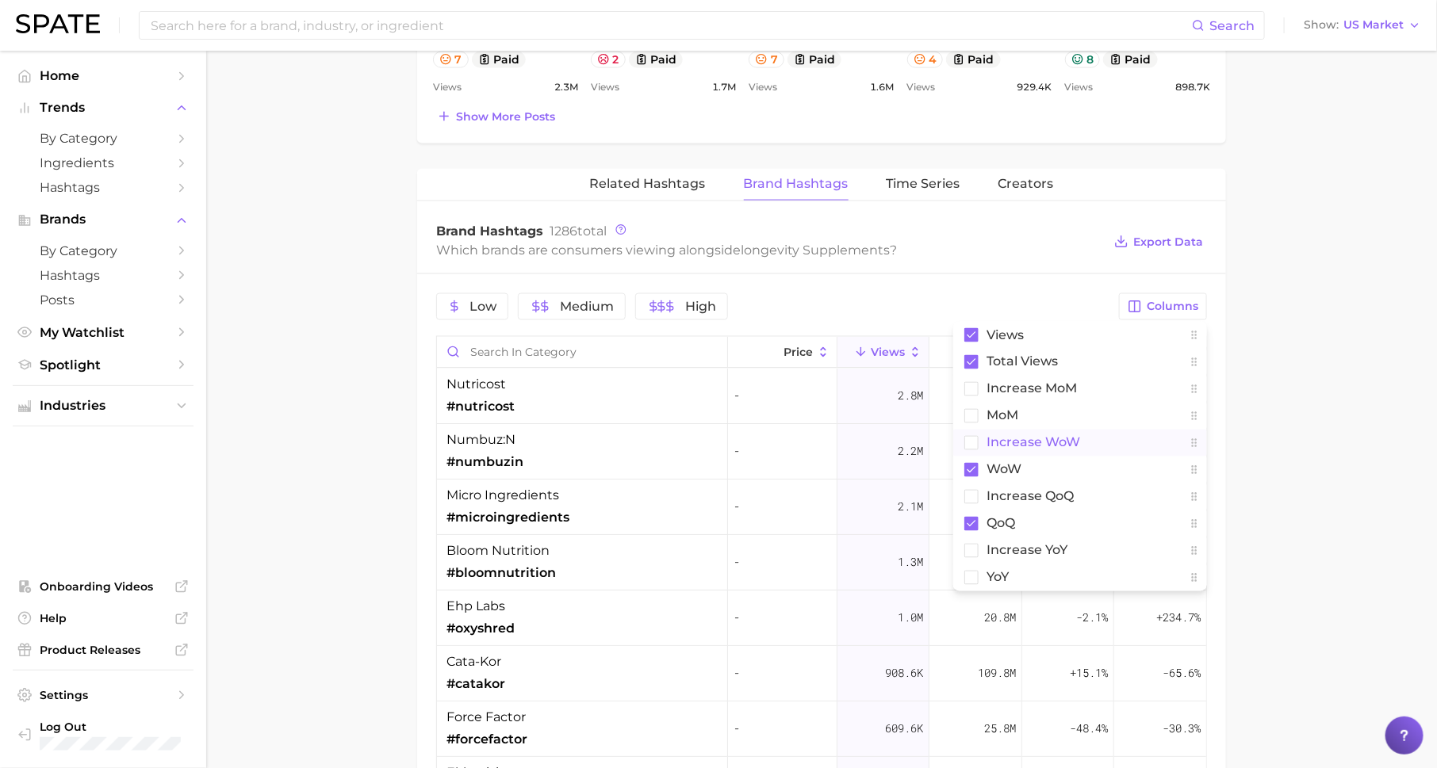
click at [1063, 439] on span "Increase WoW" at bounding box center [1033, 442] width 94 height 13
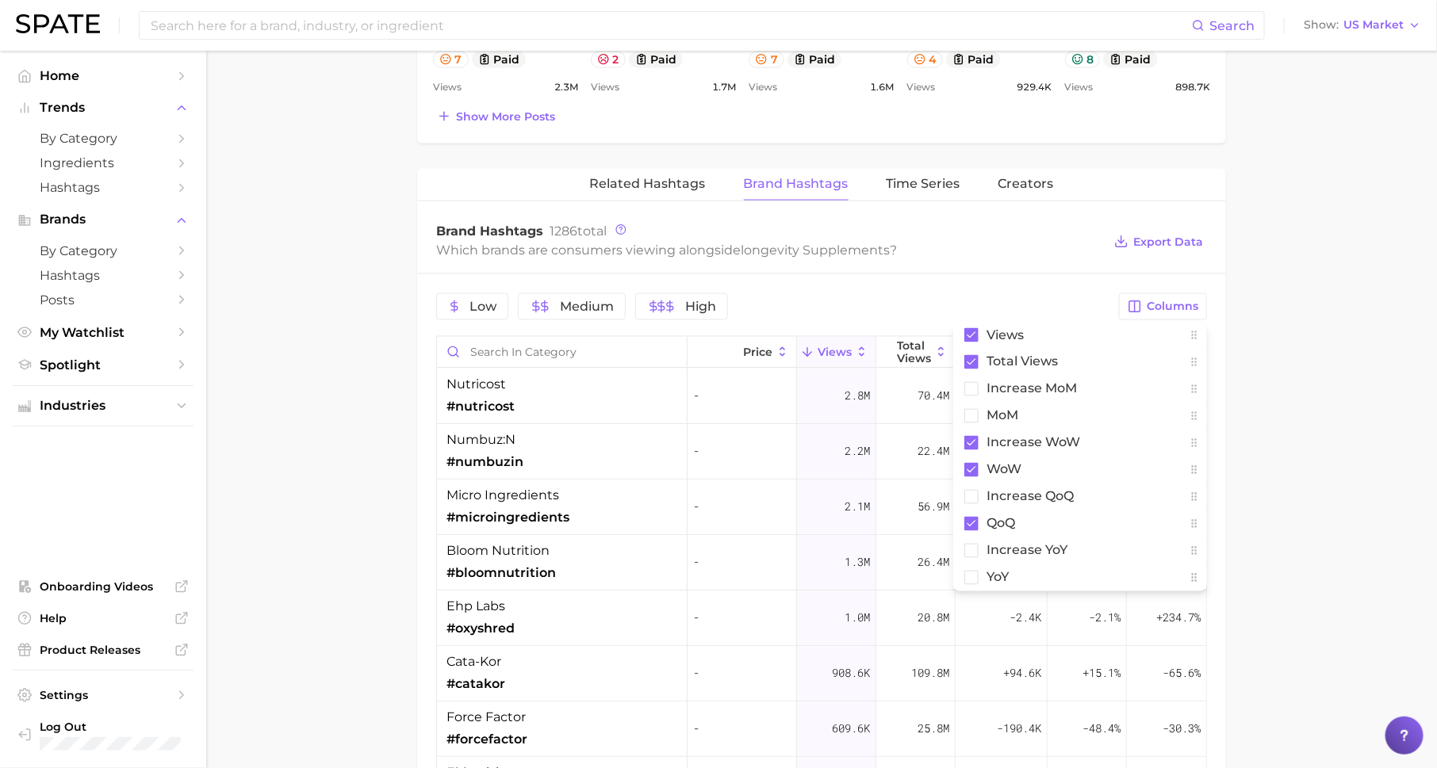
click at [1052, 293] on div "Low Medium High" at bounding box center [772, 306] width 673 height 27
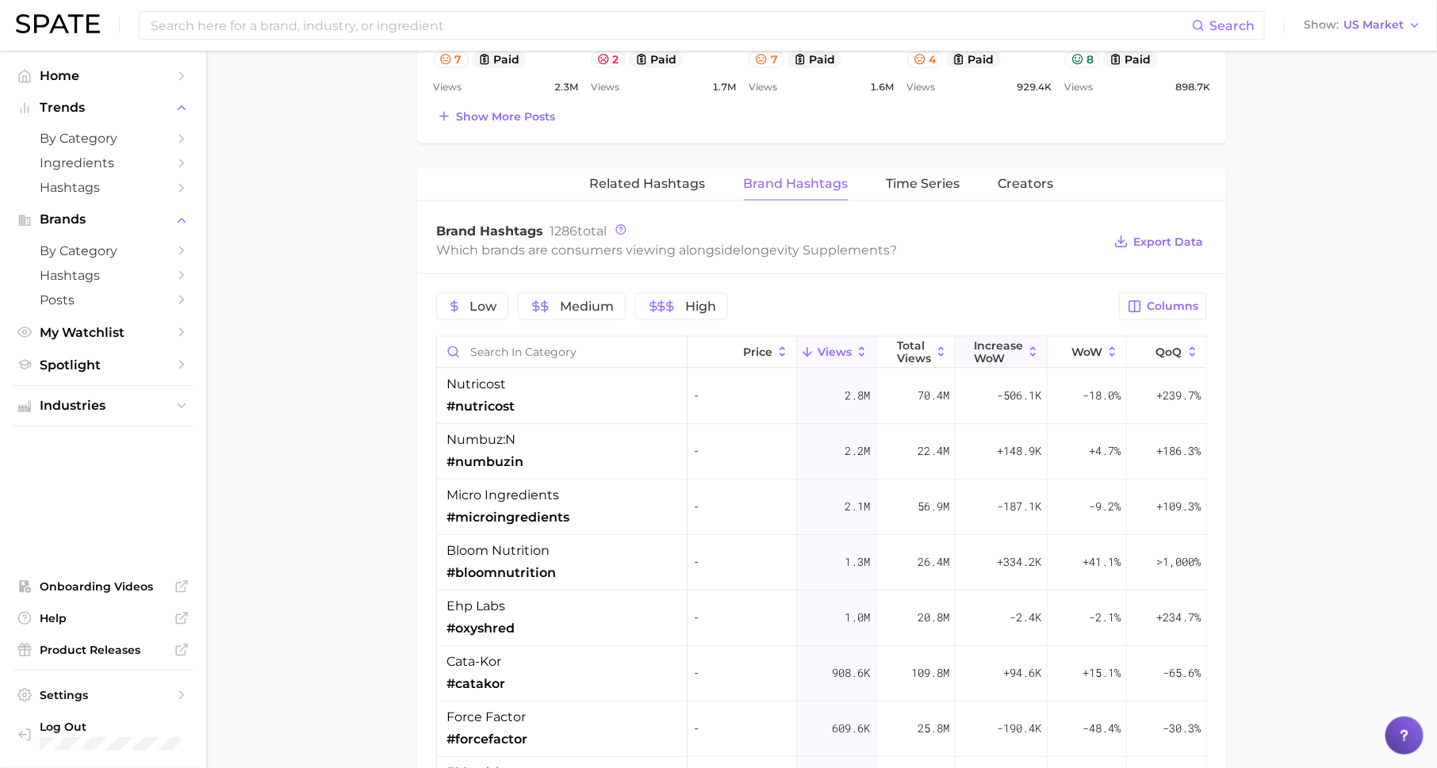
click at [1003, 339] on span "Increase WoW" at bounding box center [998, 351] width 49 height 25
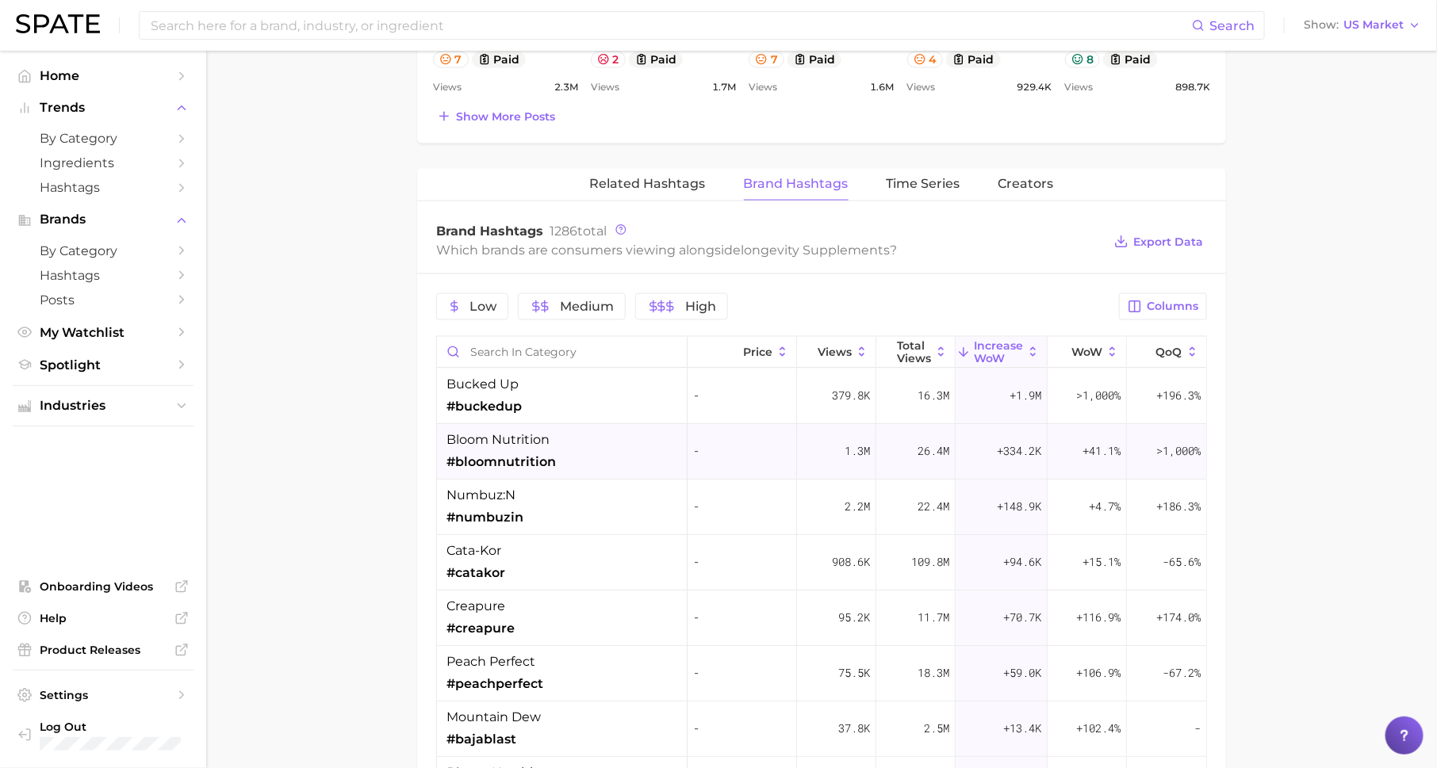
click at [695, 455] on div "-" at bounding box center [741, 452] width 109 height 56
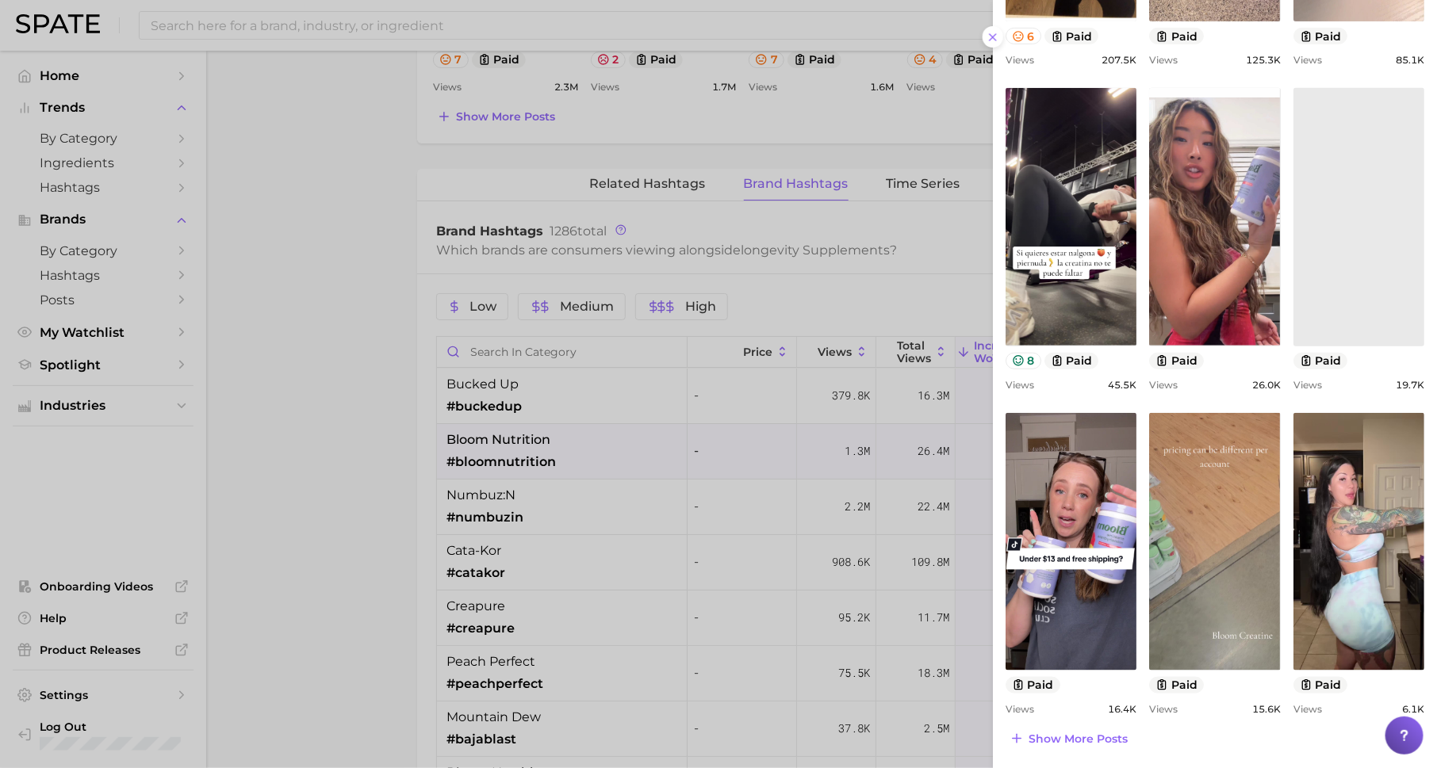
scroll to position [414, 0]
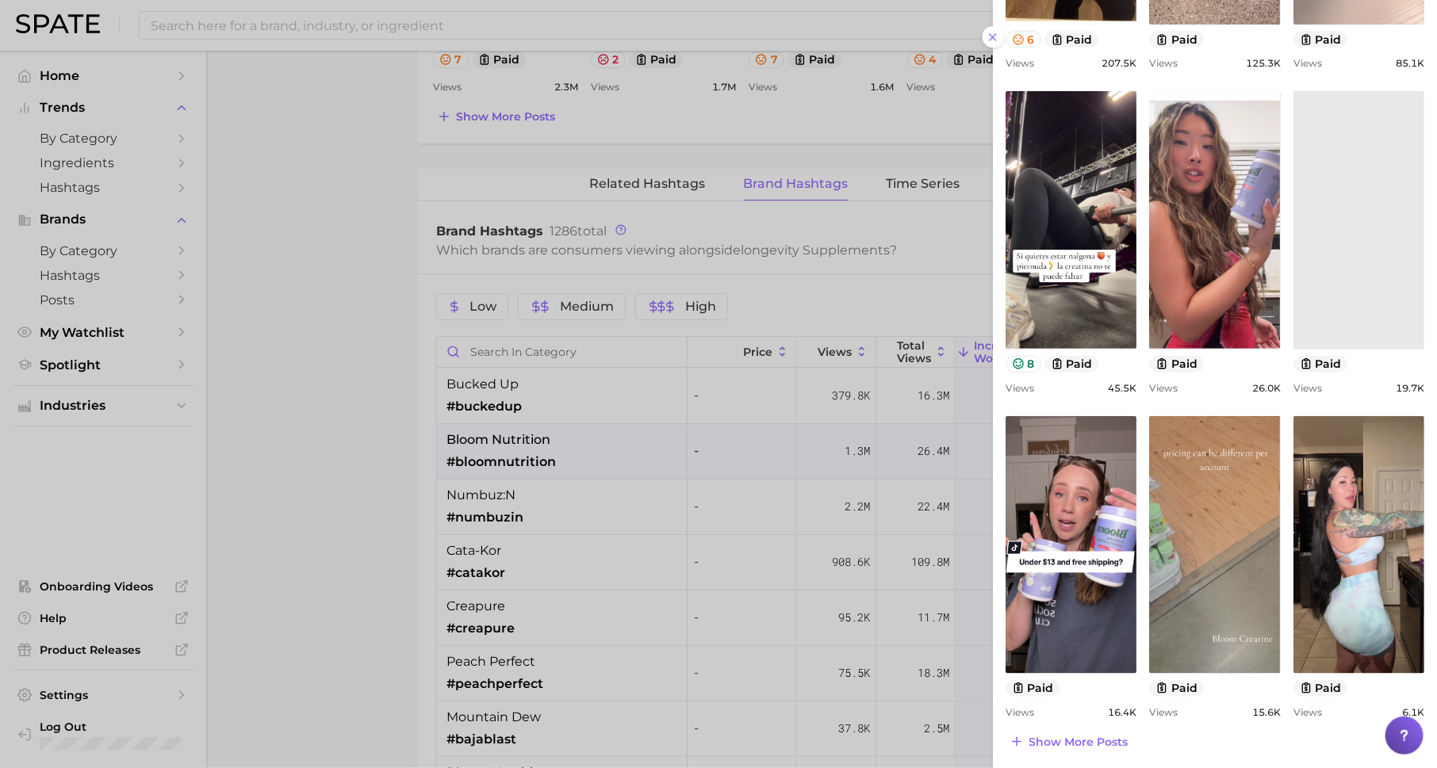
click at [656, 475] on div at bounding box center [718, 384] width 1437 height 768
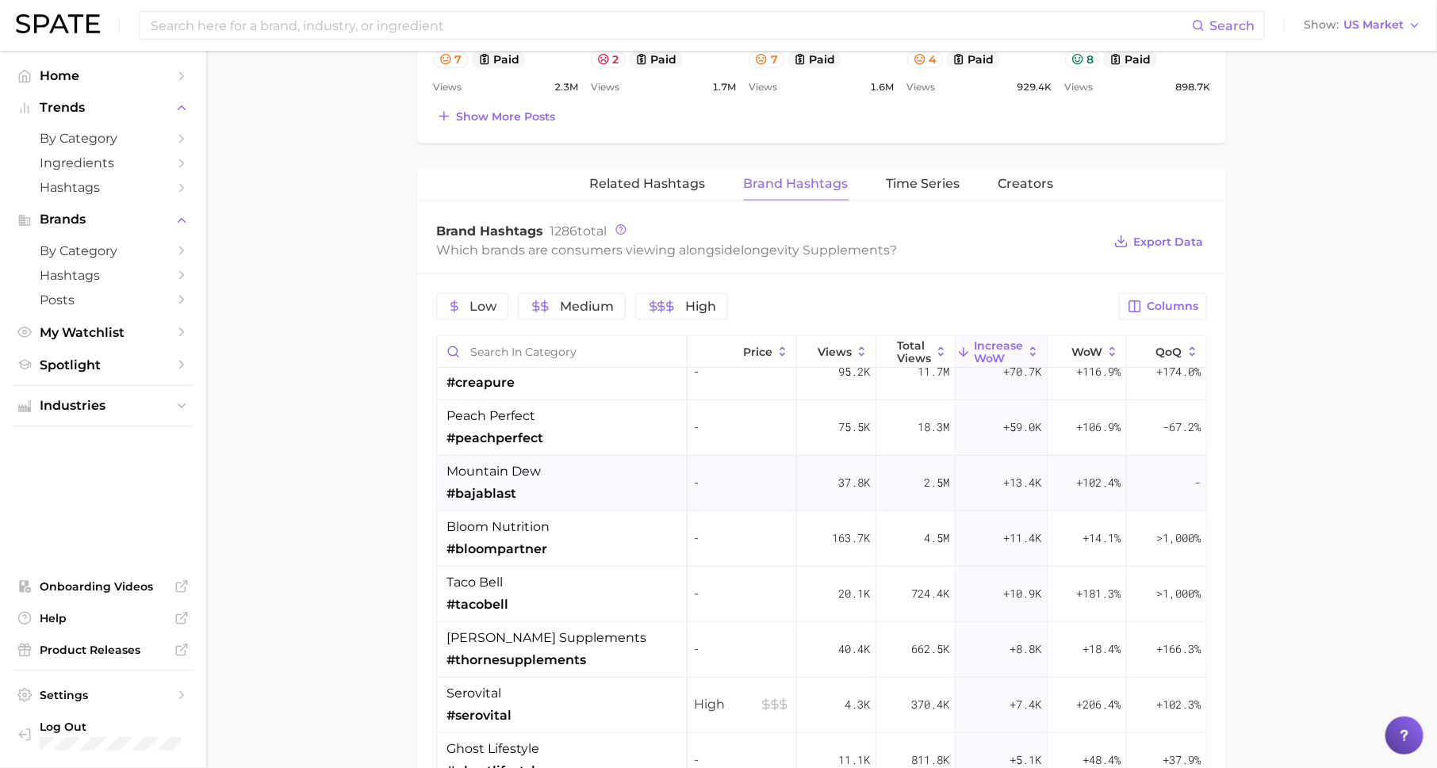
scroll to position [304, 0]
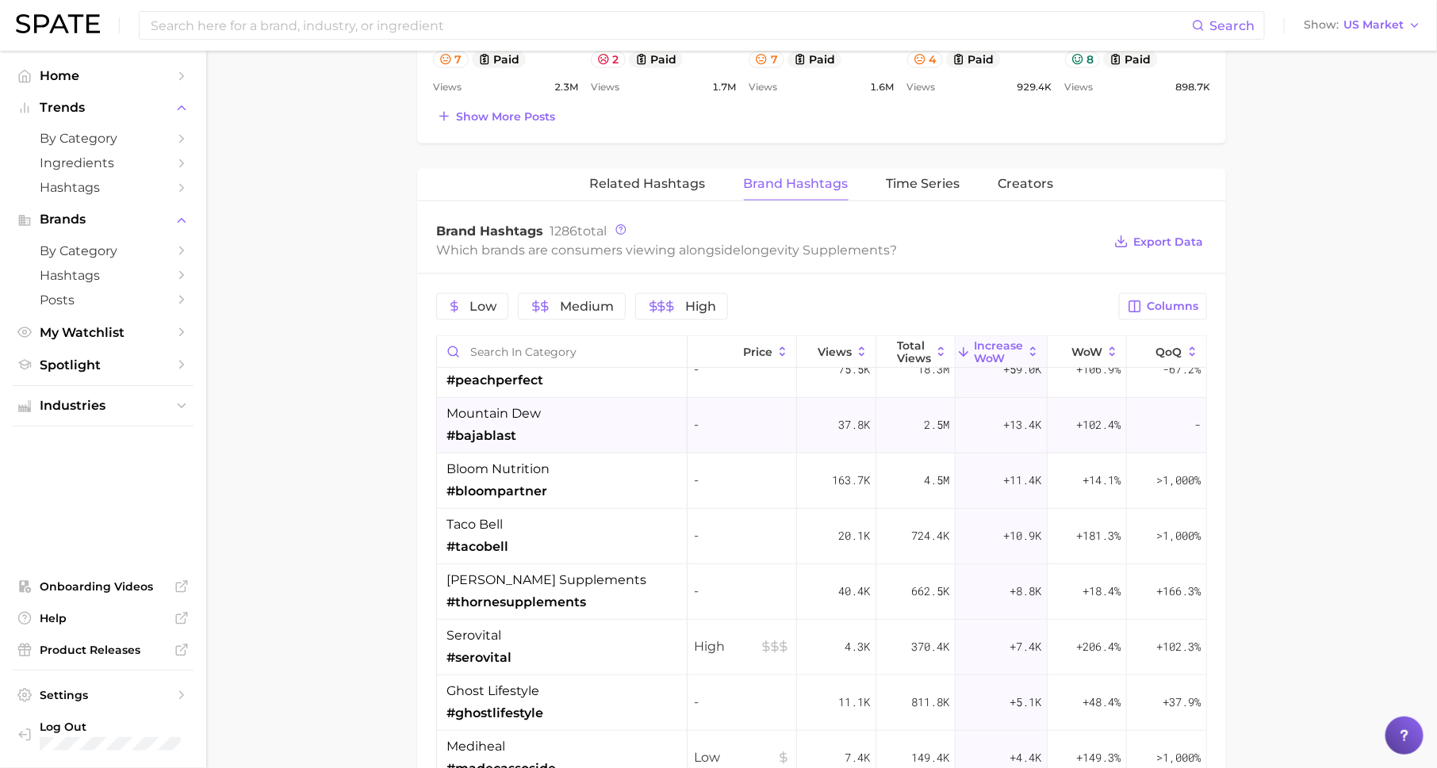
click at [641, 432] on div "mountain dew #bajablast" at bounding box center [562, 426] width 251 height 56
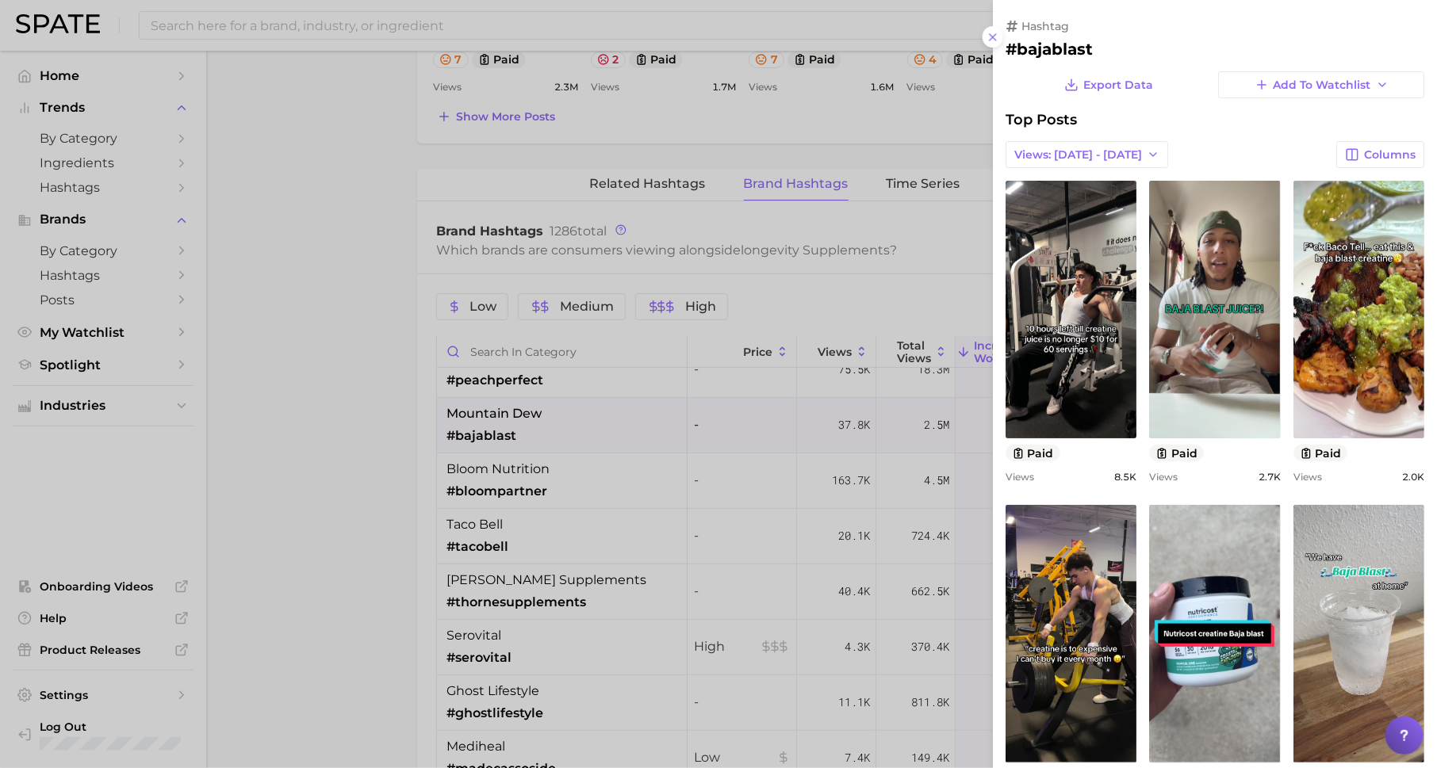
scroll to position [0, 0]
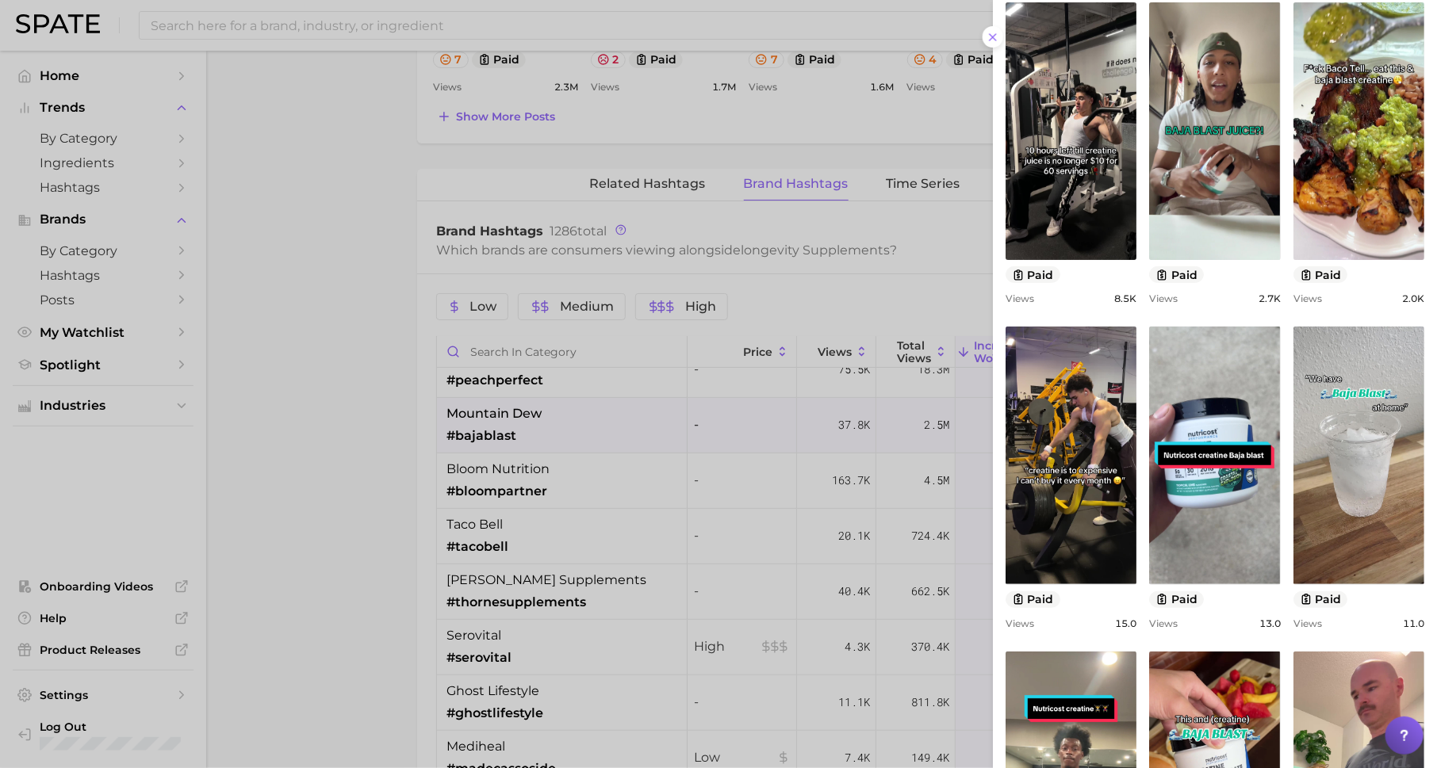
click at [674, 530] on div at bounding box center [718, 384] width 1437 height 768
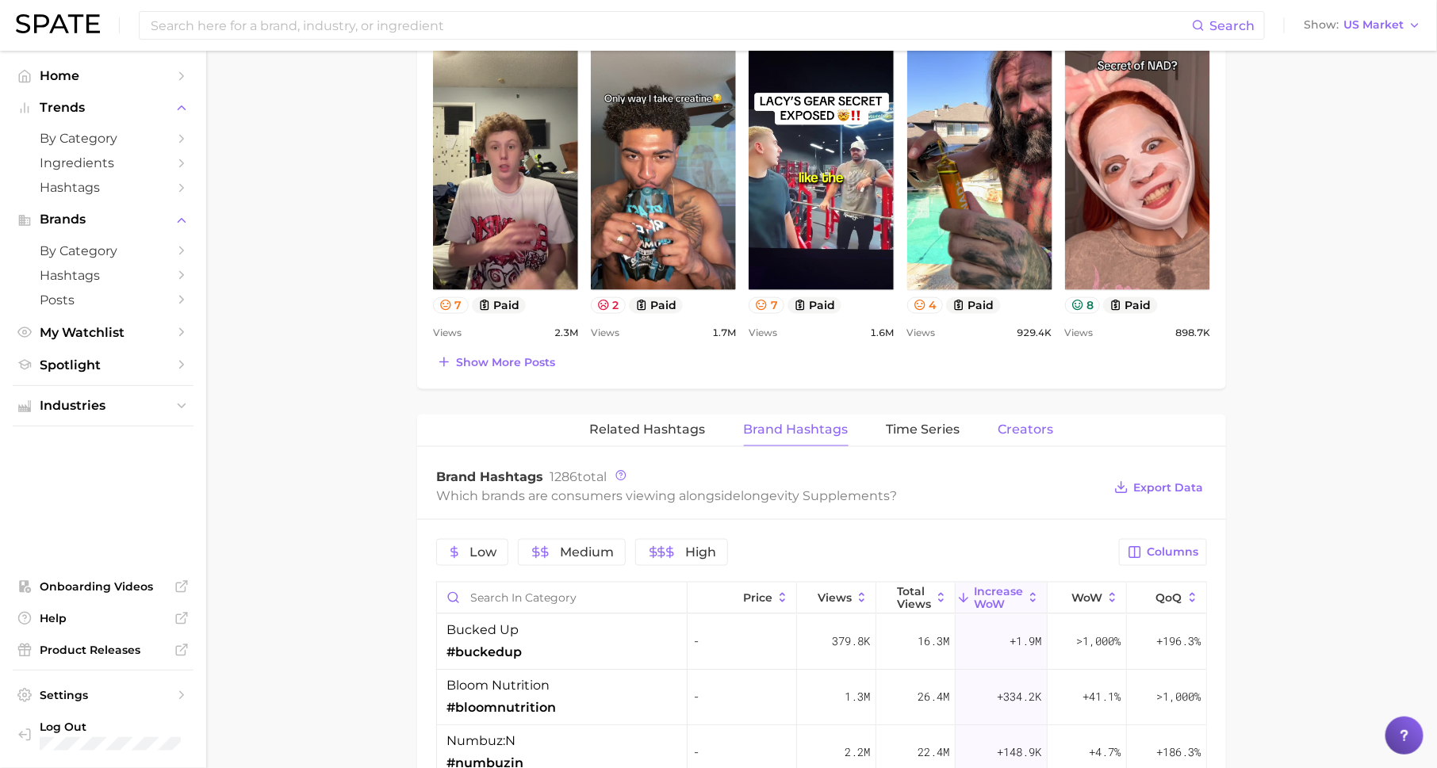
click at [1041, 429] on span "Creators" at bounding box center [1026, 430] width 56 height 14
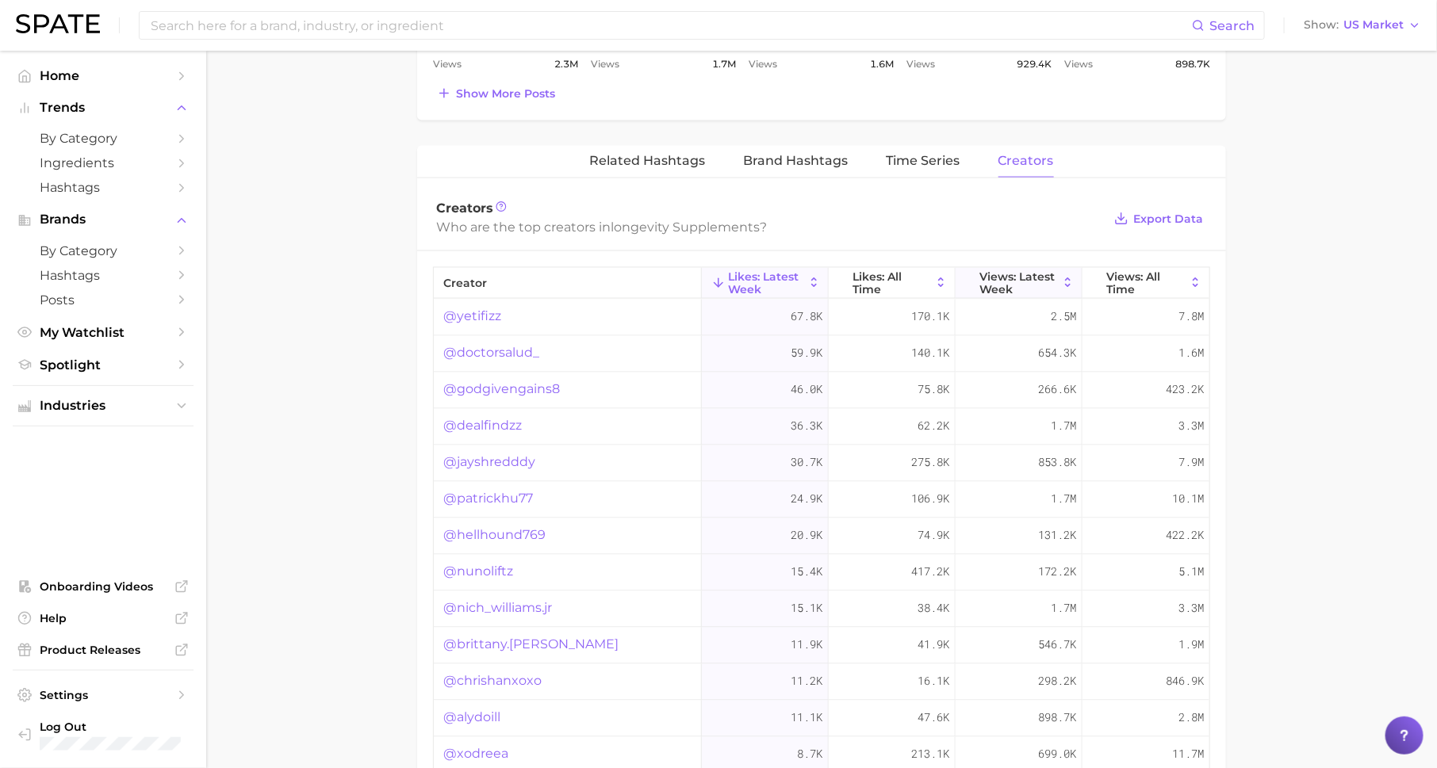
click at [1009, 281] on span "Views: Latest Week" at bounding box center [1018, 282] width 78 height 25
click at [476, 308] on link "@yetifizz" at bounding box center [472, 317] width 58 height 19
click at [513, 349] on link "@dealfindzz" at bounding box center [482, 353] width 78 height 19
click at [519, 390] on link "@nich_williams.jr" at bounding box center [497, 390] width 109 height 19
click at [514, 426] on link "@patrickhu77" at bounding box center [488, 426] width 90 height 19
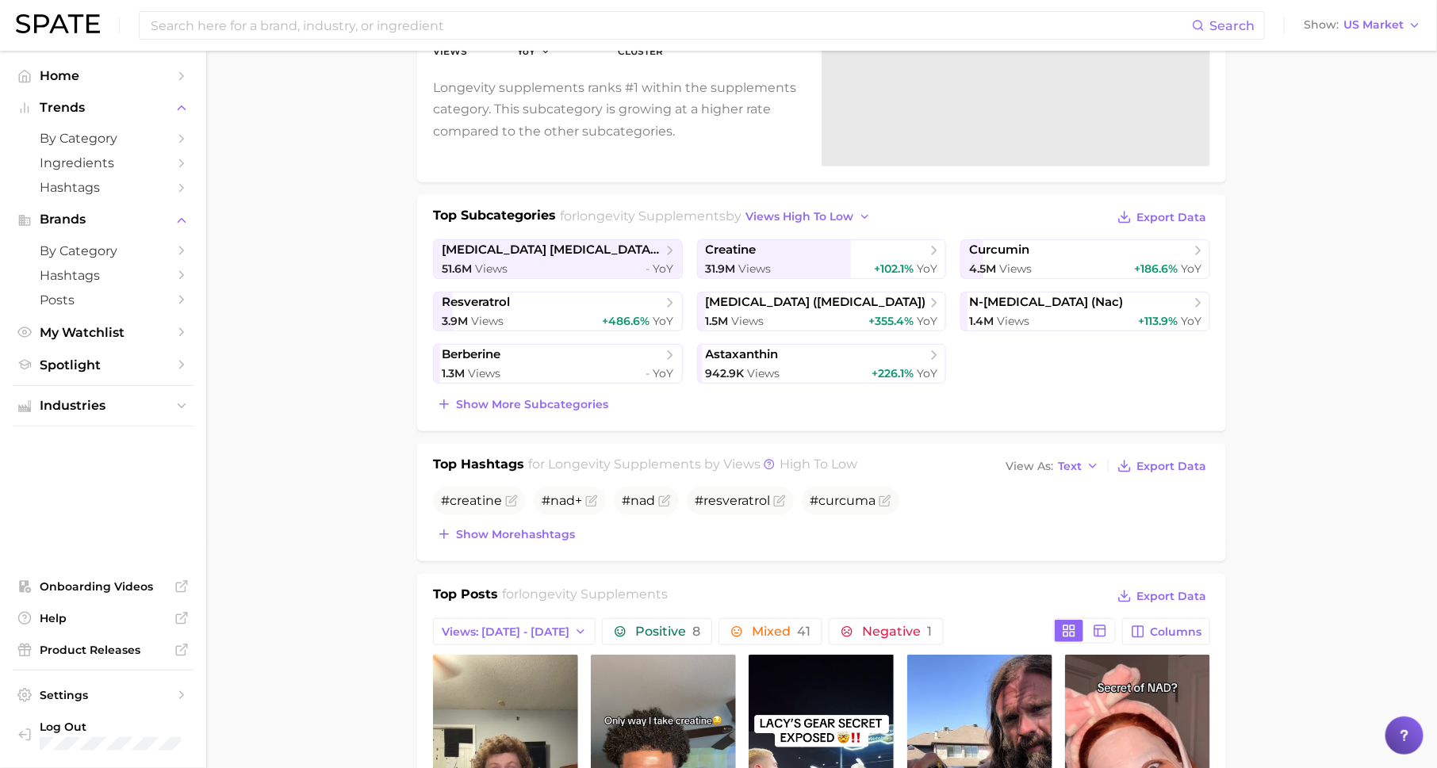
scroll to position [202, 0]
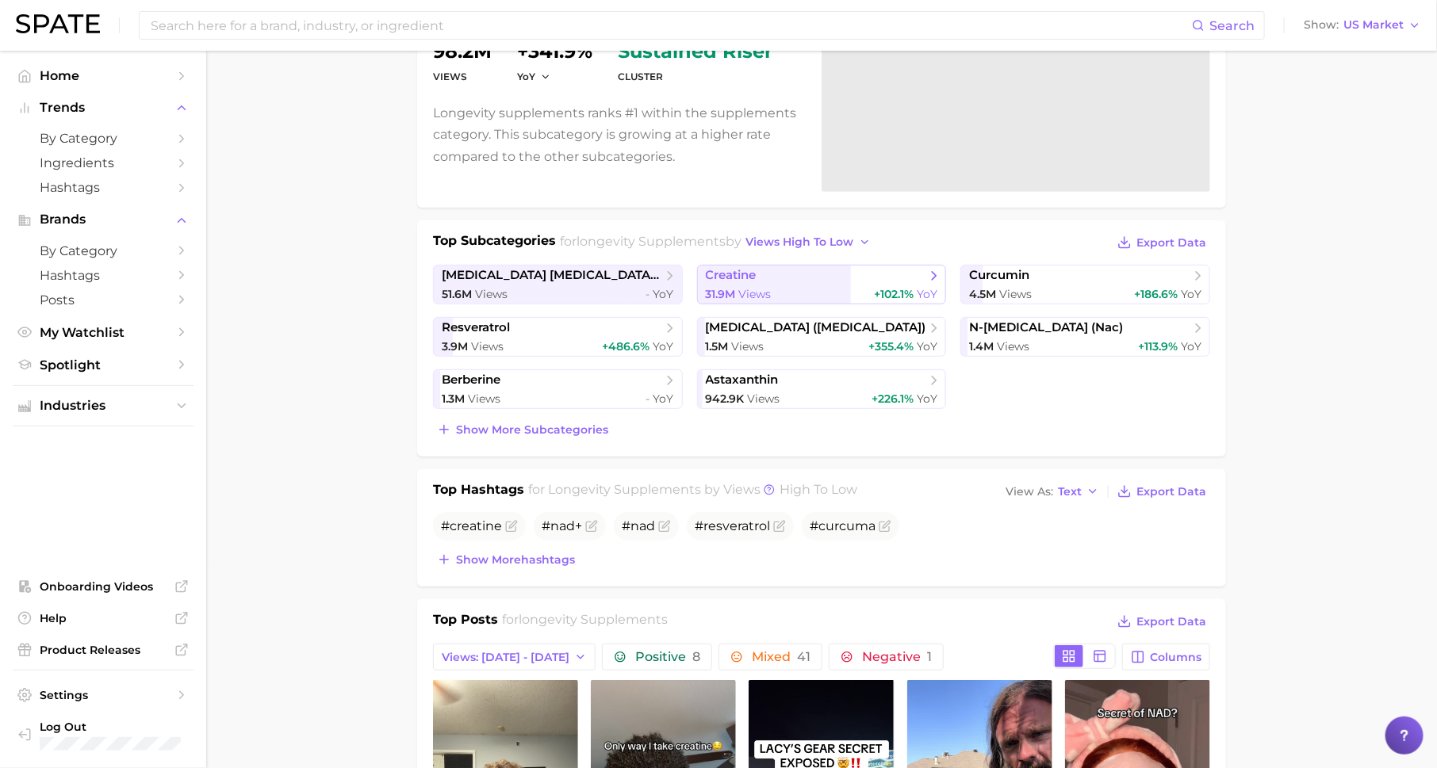
click at [793, 287] on div "31.9m Views +102.1% YoY" at bounding box center [822, 294] width 232 height 15
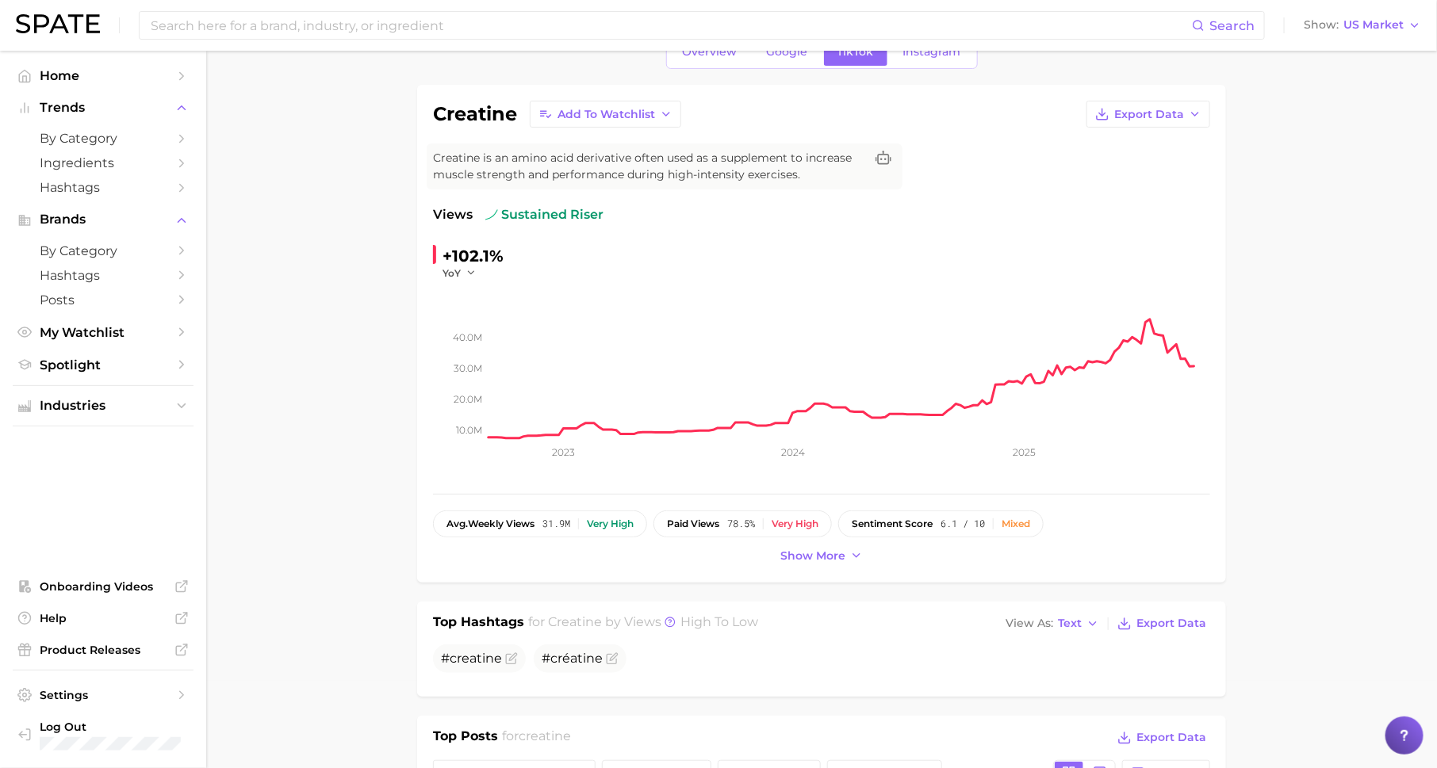
scroll to position [95, 0]
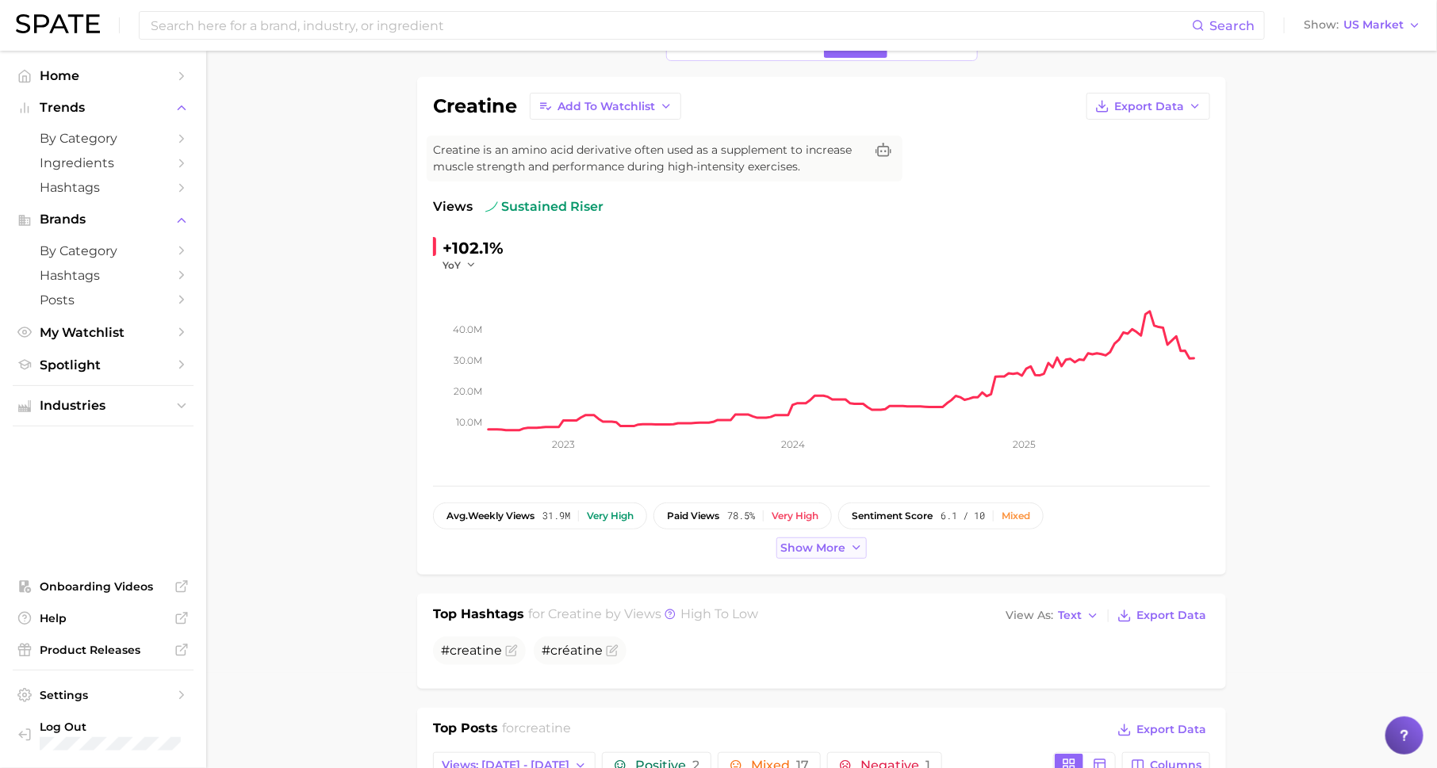
click at [836, 553] on button "Show more" at bounding box center [821, 548] width 90 height 21
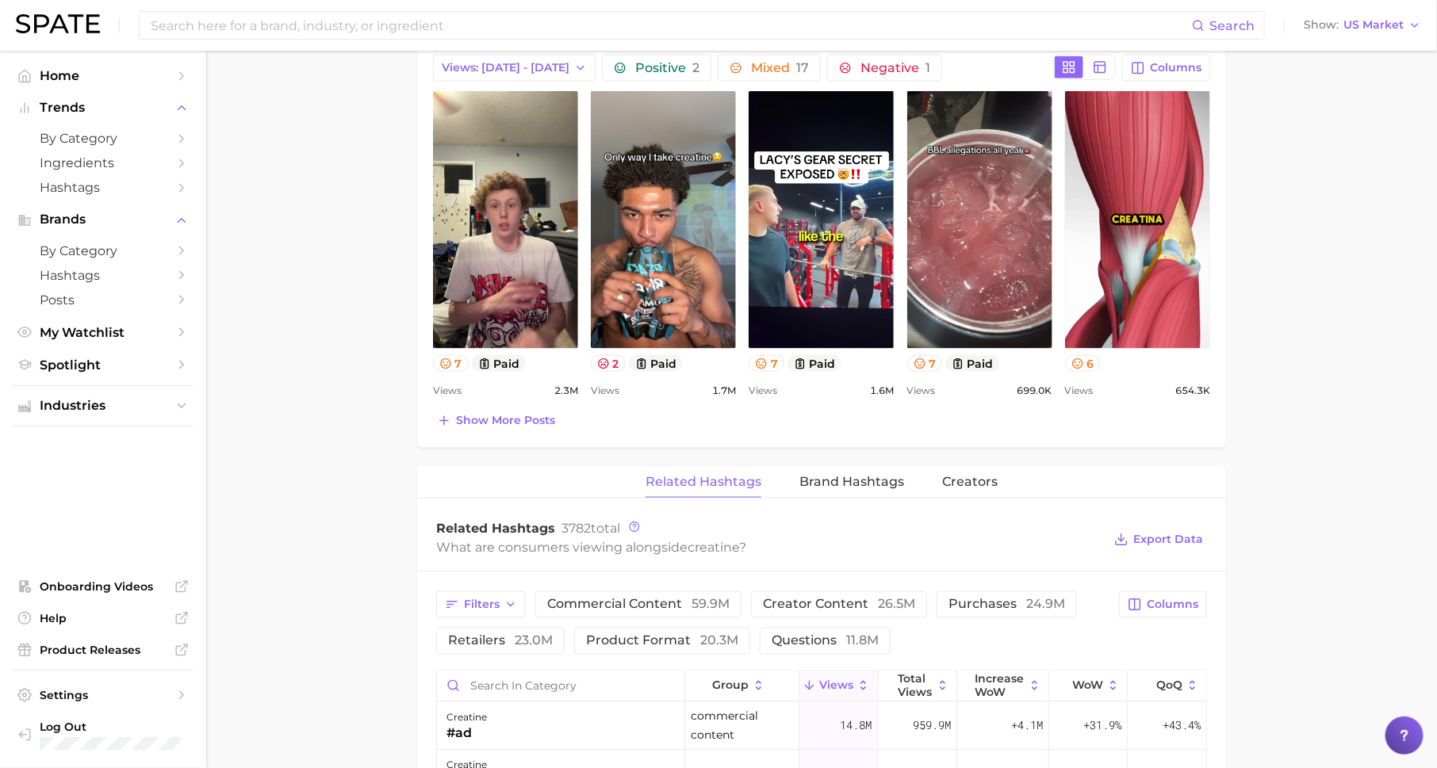
scroll to position [801, 0]
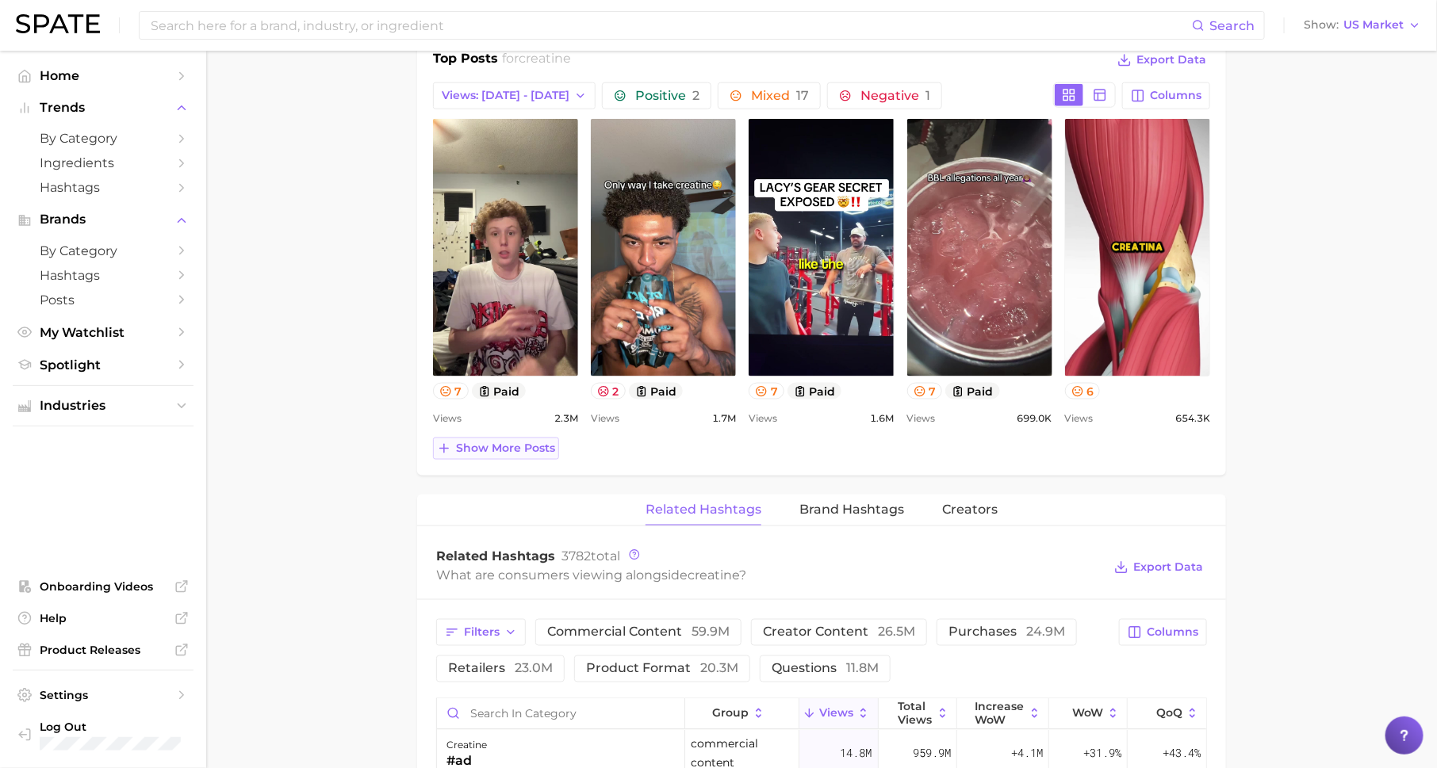
click at [527, 442] on span "Show more posts" at bounding box center [505, 448] width 99 height 13
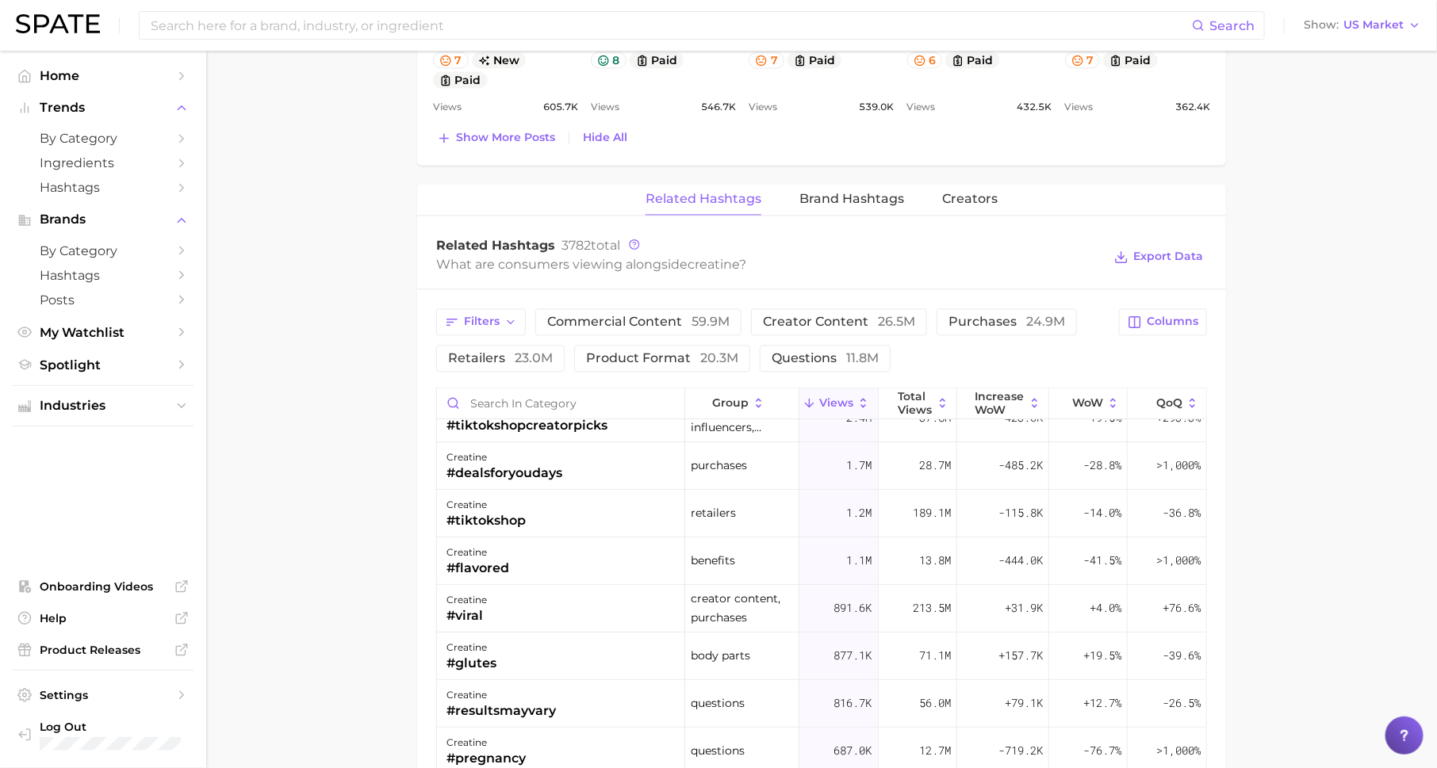
scroll to position [136, 0]
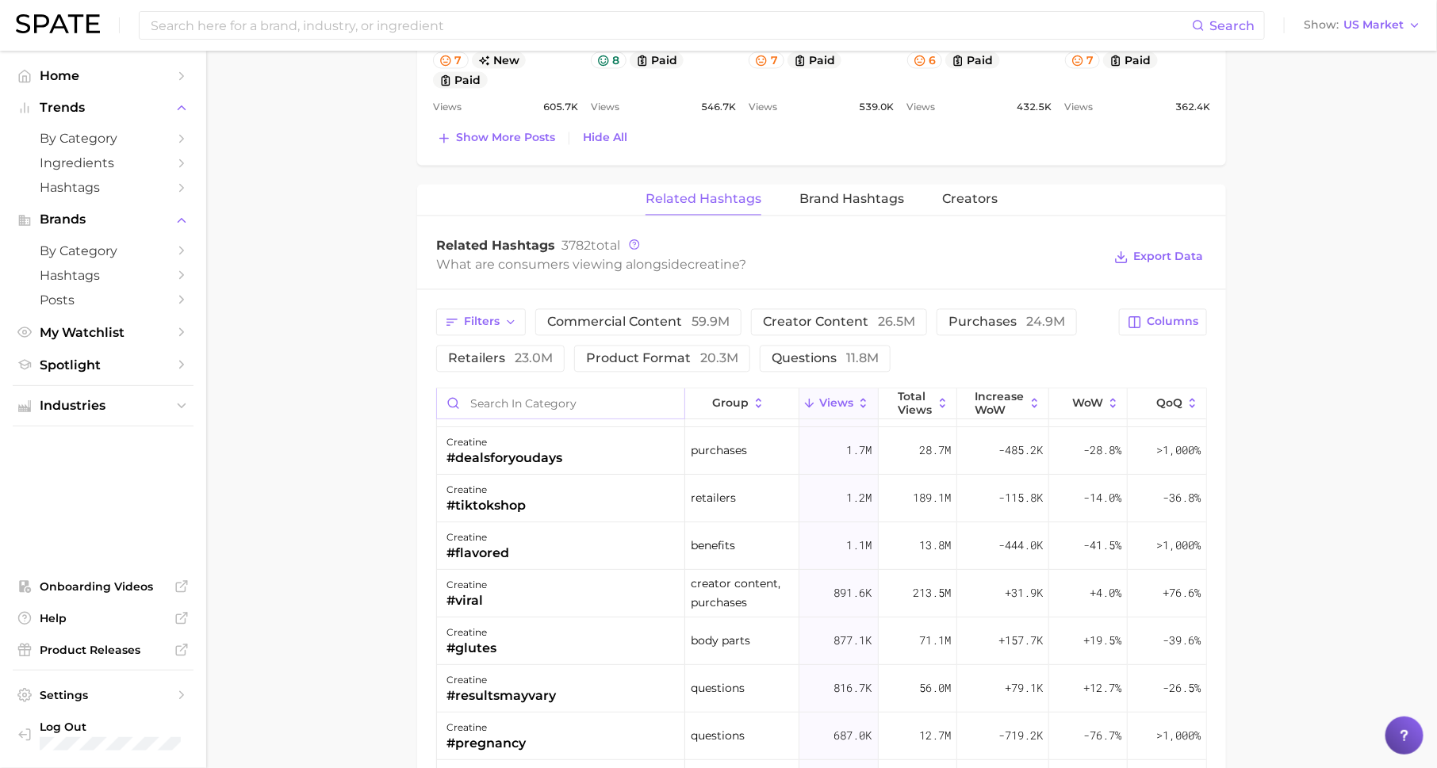
click at [630, 389] on input "Search in category" at bounding box center [560, 404] width 247 height 30
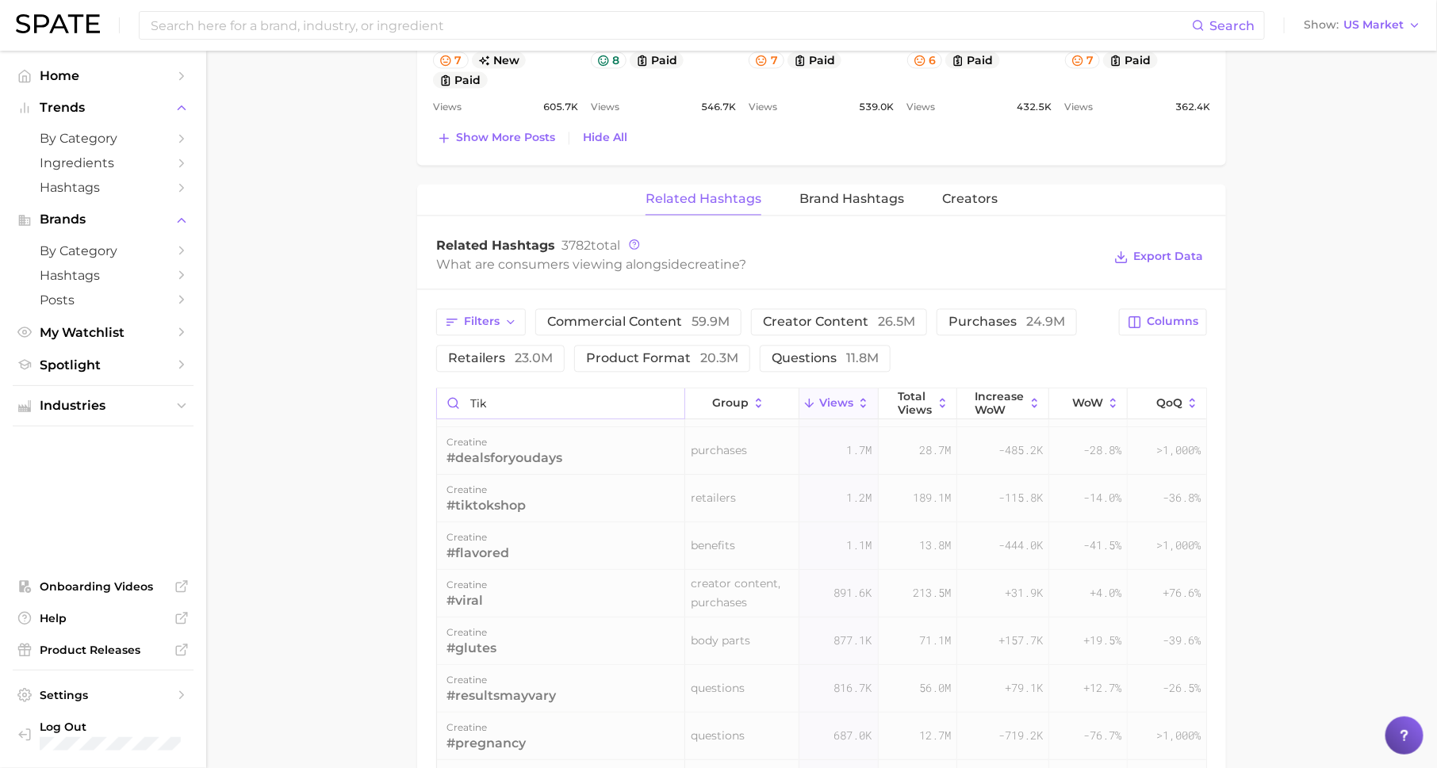
scroll to position [0, 0]
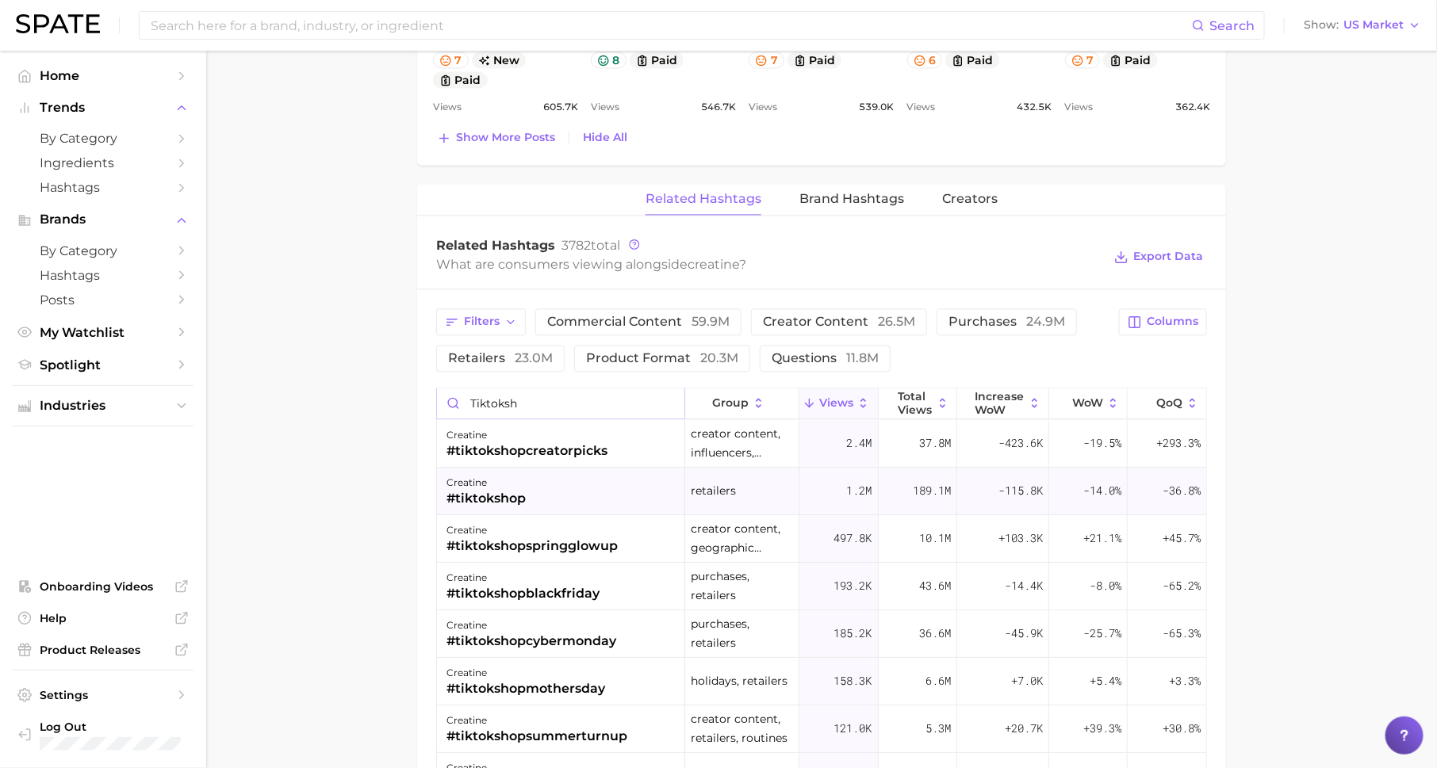
type input "tiktoksh"
click at [572, 474] on div "creatine #tiktokshop" at bounding box center [561, 492] width 248 height 48
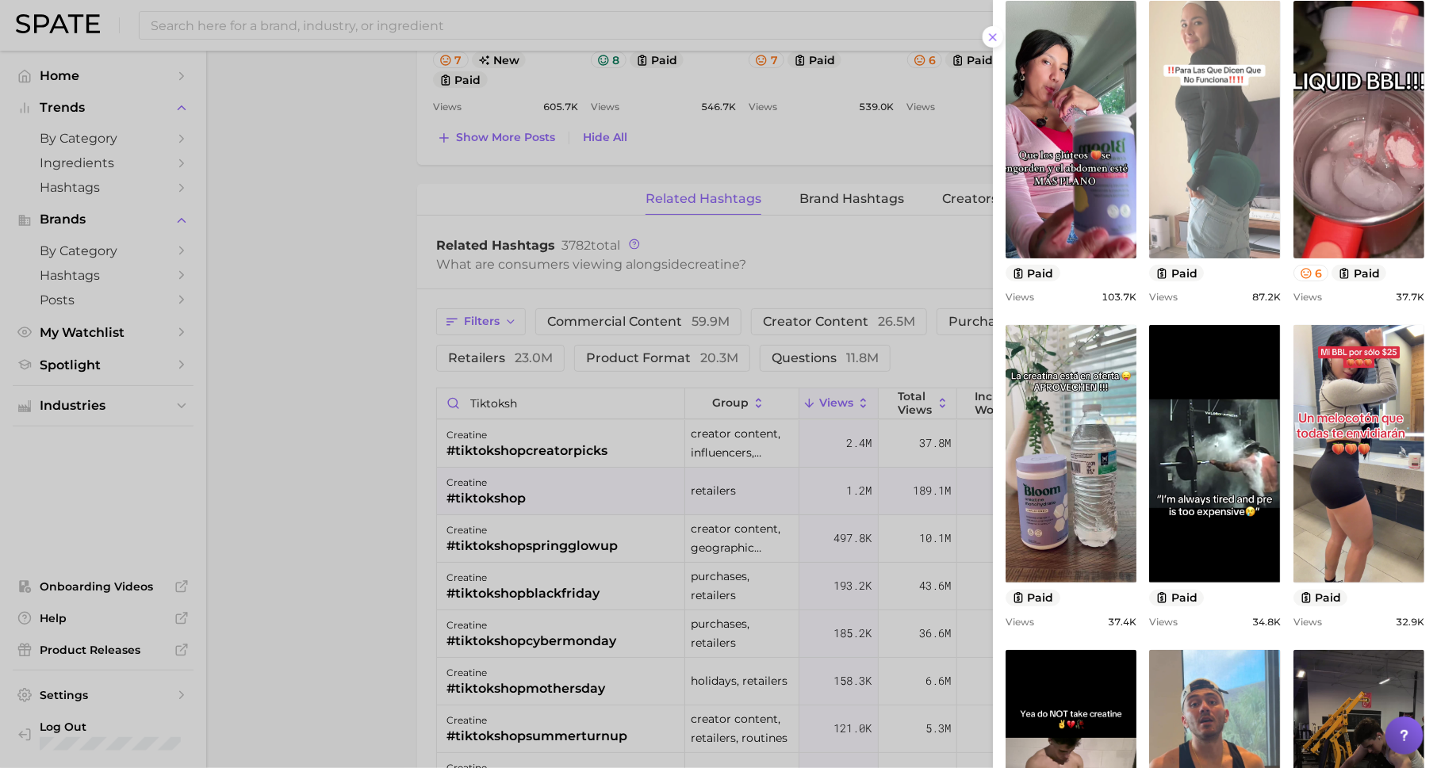
scroll to position [284, 0]
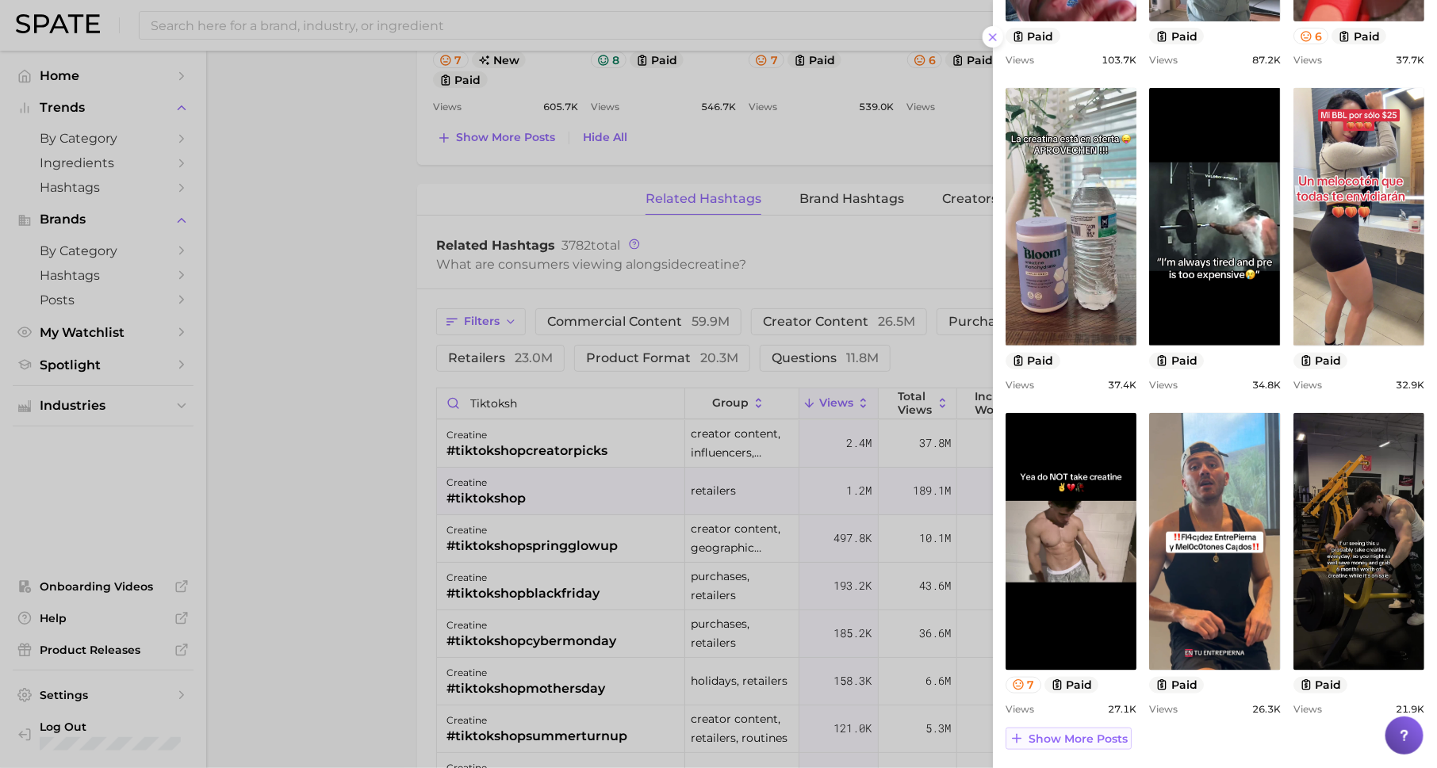
click at [1089, 733] on span "Show more posts" at bounding box center [1077, 739] width 99 height 13
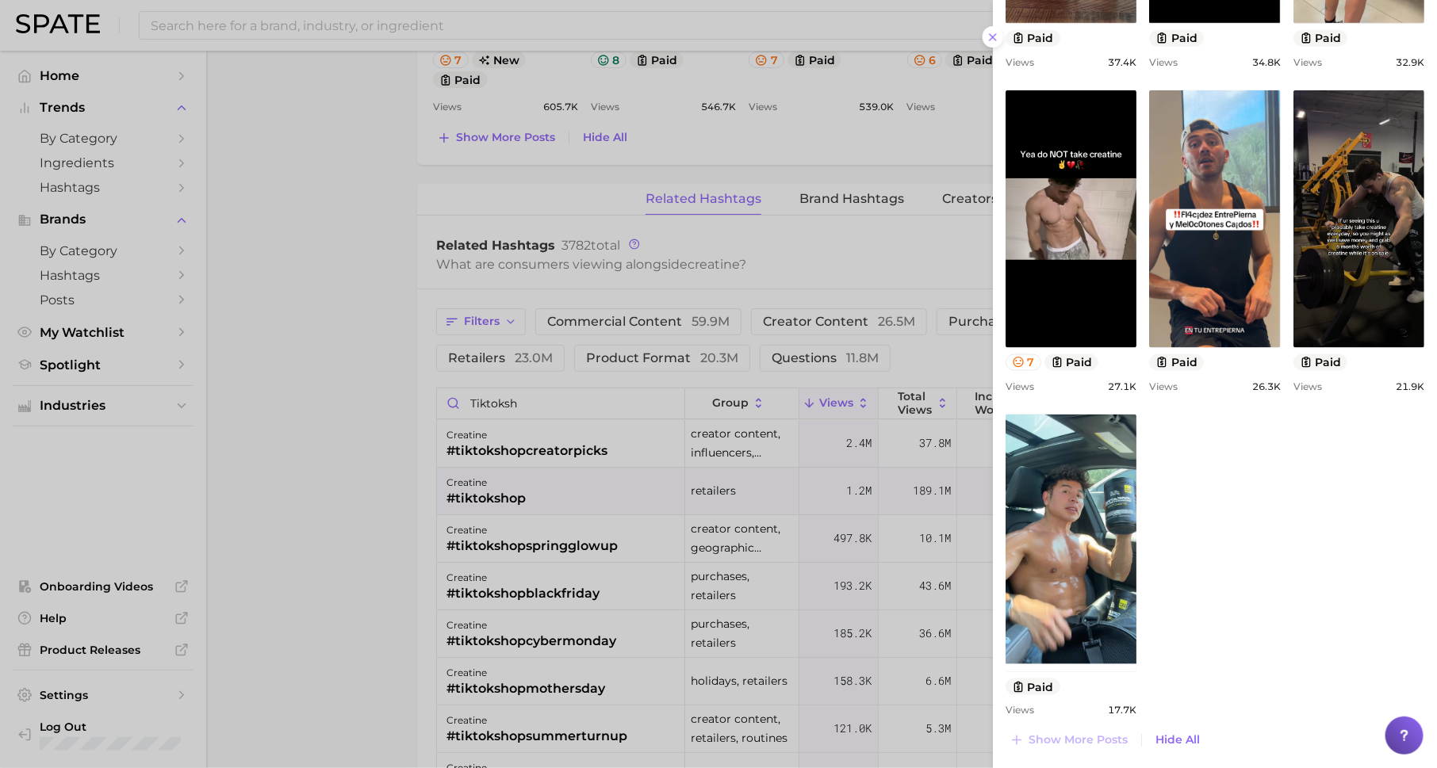
click at [281, 579] on div at bounding box center [718, 384] width 1437 height 768
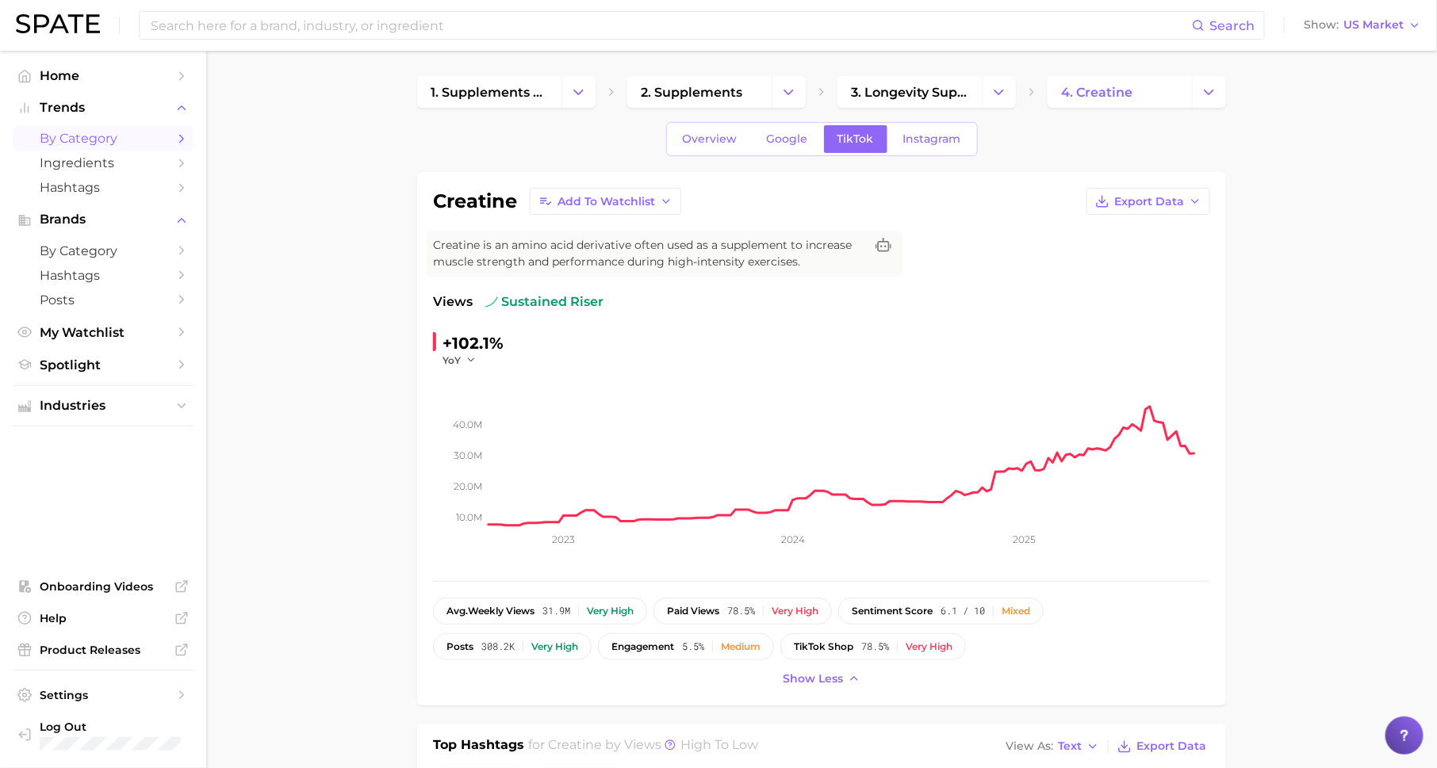
click at [172, 128] on link "by Category" at bounding box center [103, 138] width 181 height 25
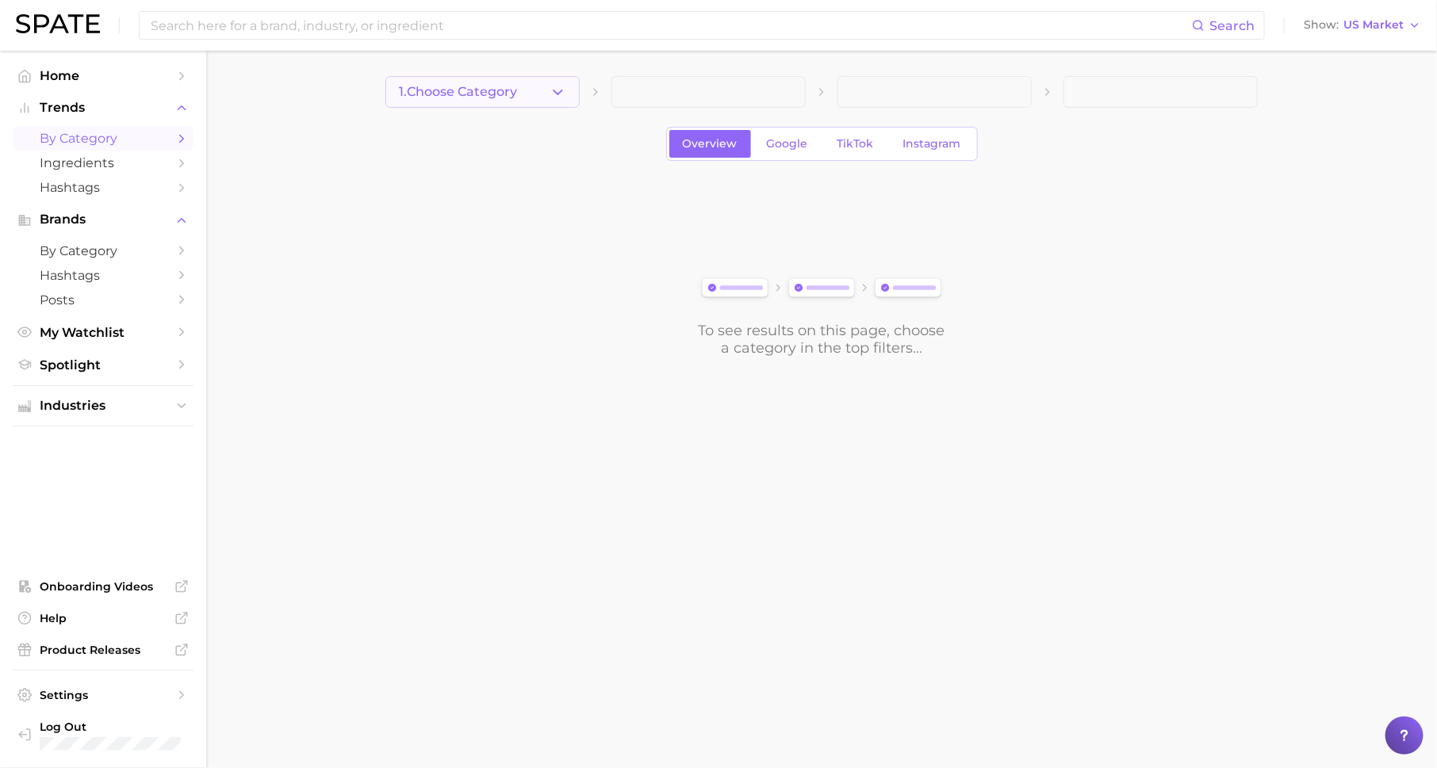
click at [473, 93] on span "1. Choose Category" at bounding box center [458, 92] width 118 height 14
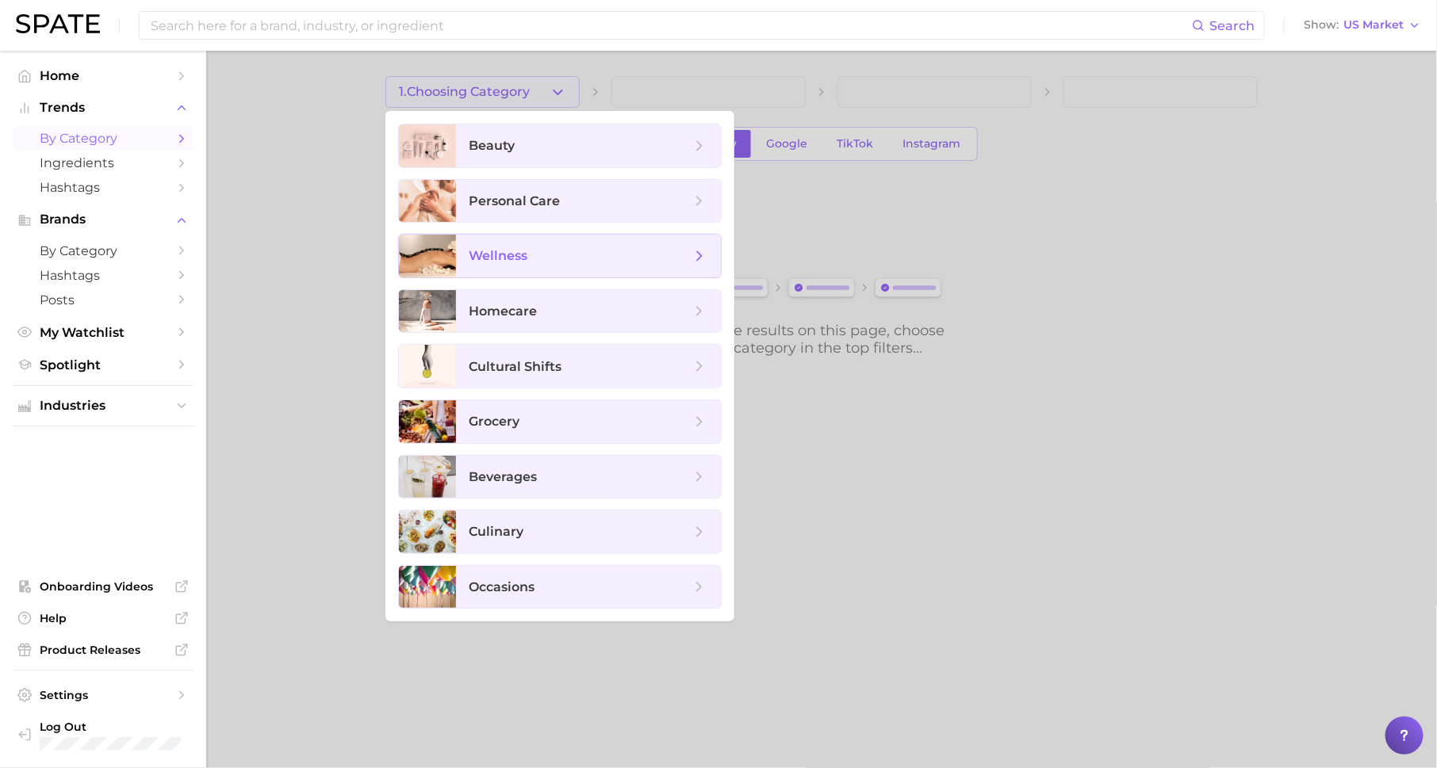
click at [549, 258] on span "wellness" at bounding box center [580, 255] width 222 height 17
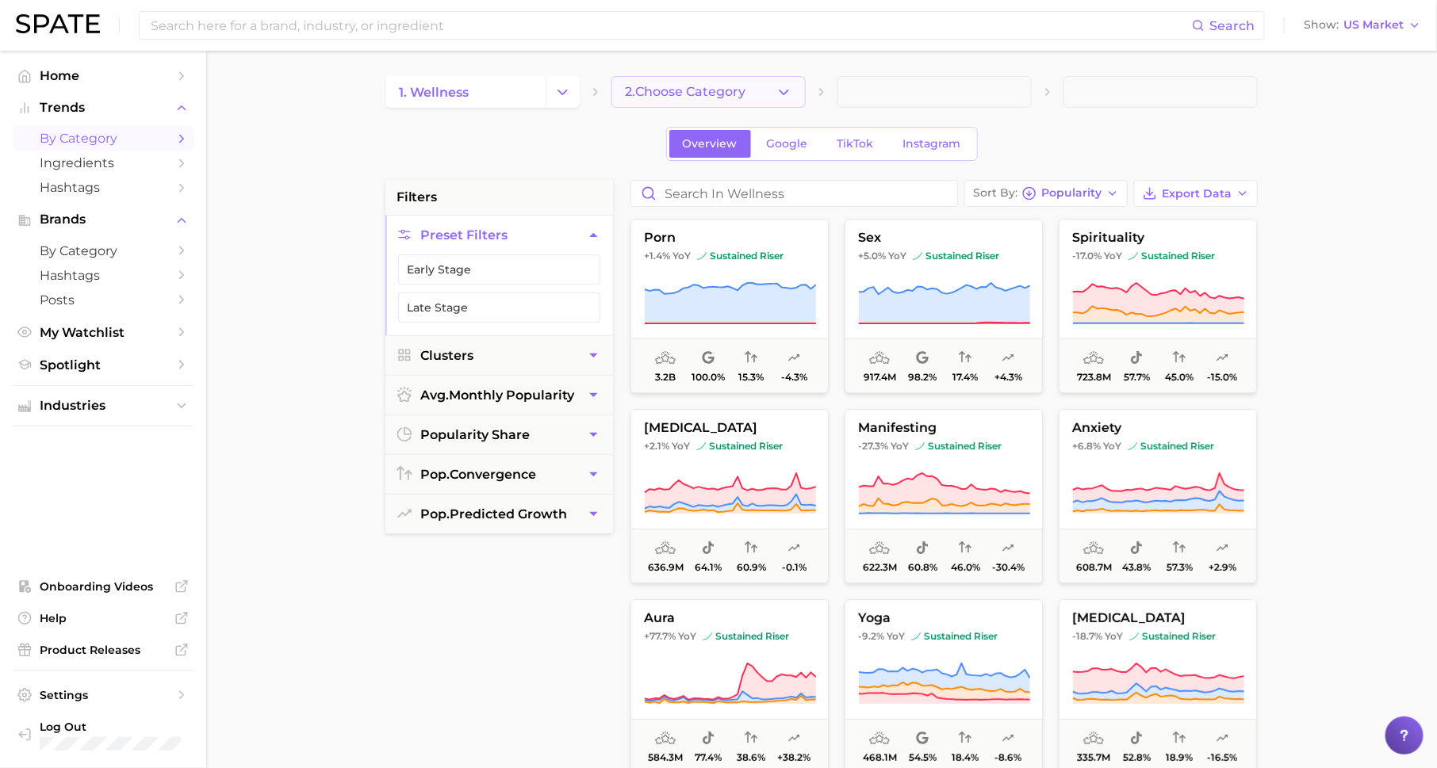
click at [709, 85] on span "2. Choose Category" at bounding box center [685, 92] width 121 height 14
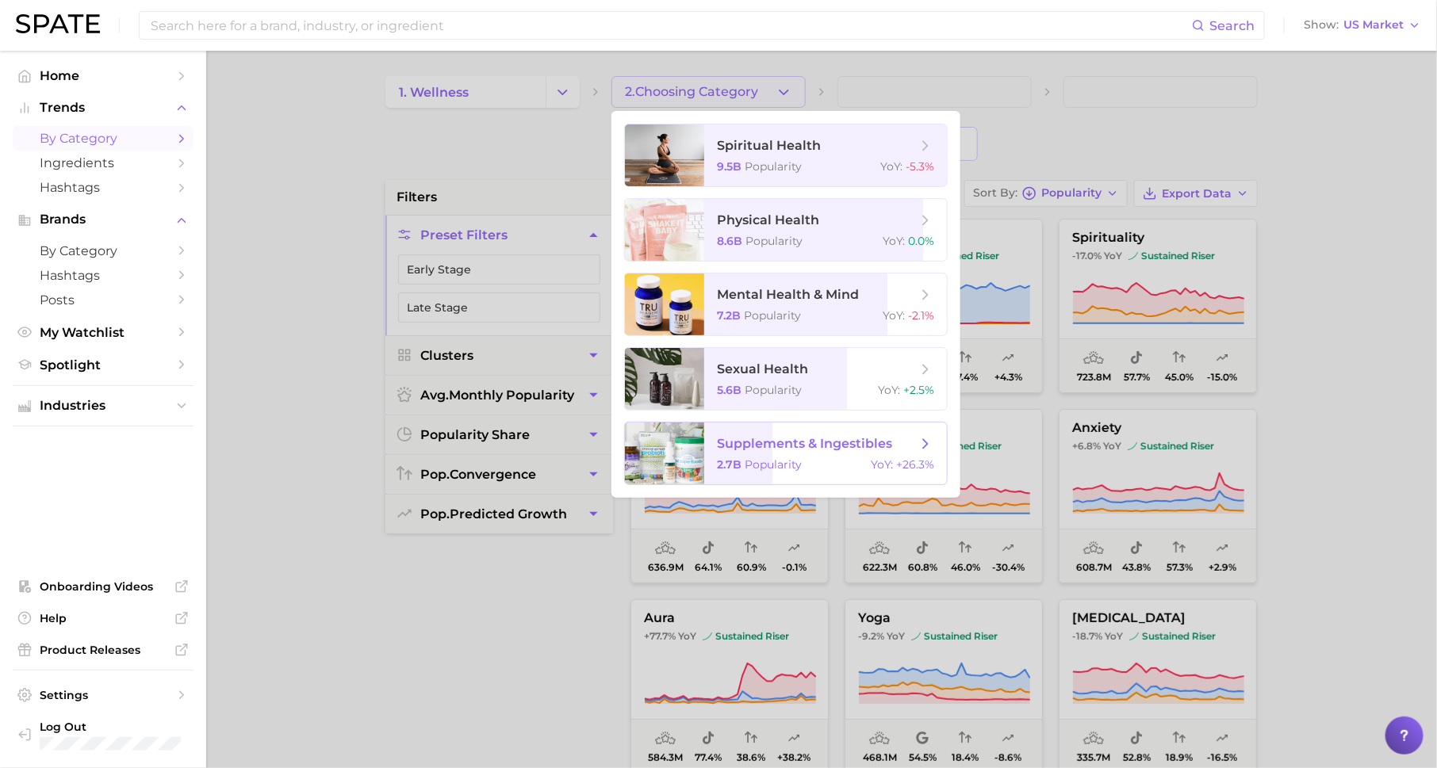
click at [779, 451] on span "supplements & ingestibles" at bounding box center [817, 443] width 200 height 17
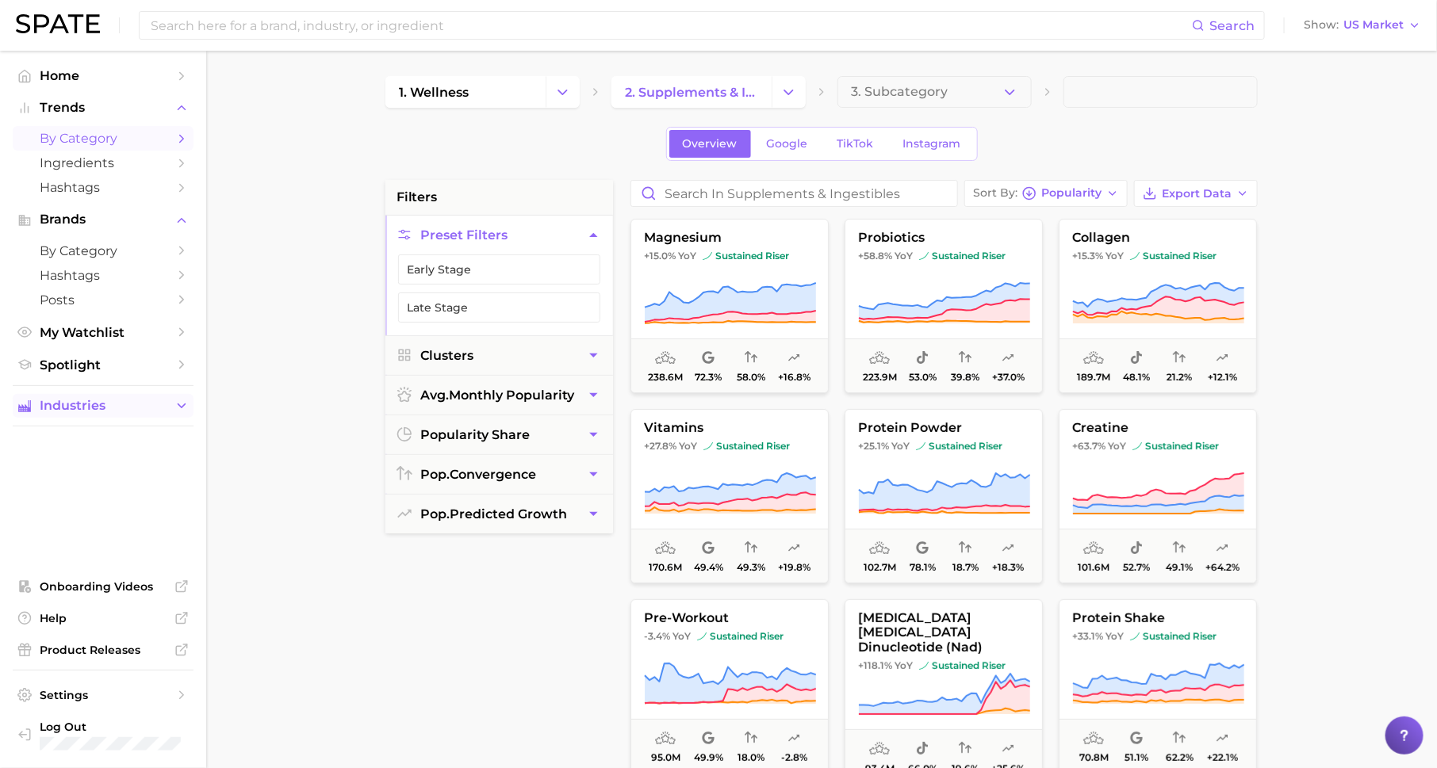
click at [132, 408] on span "Industries" at bounding box center [103, 406] width 127 height 14
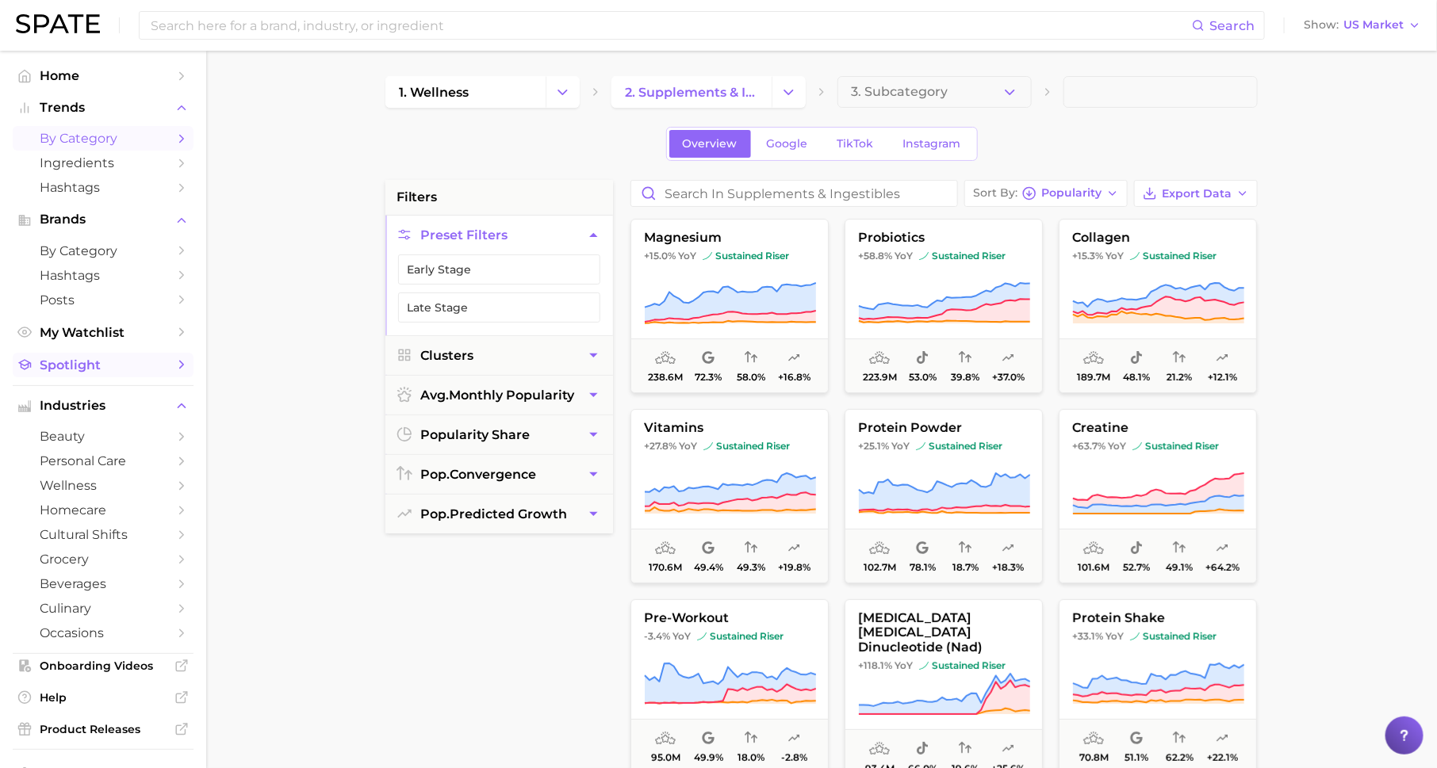
click at [129, 362] on span "Spotlight" at bounding box center [103, 365] width 127 height 15
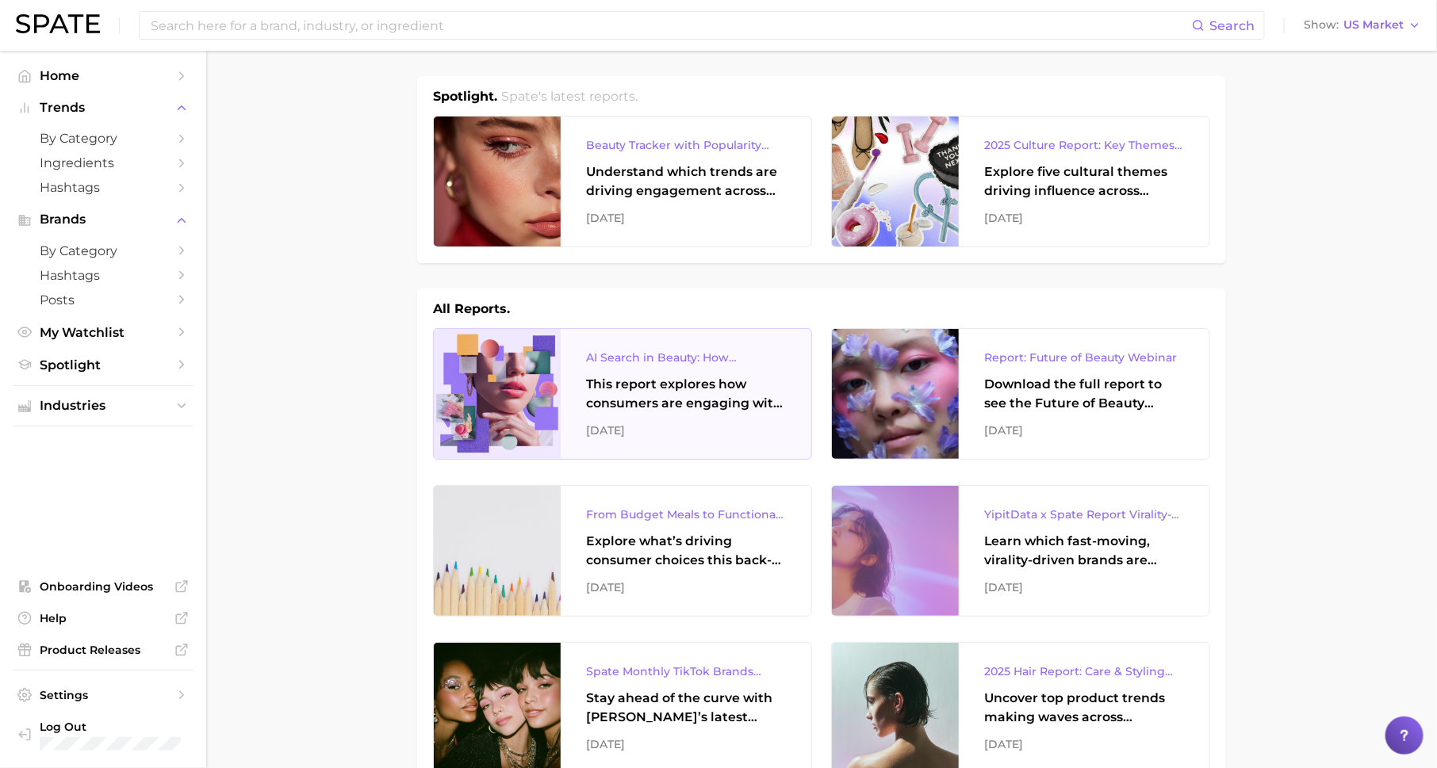
click at [710, 407] on div "This report explores how consumers are engaging with AI-powered search tools — …" at bounding box center [686, 394] width 200 height 38
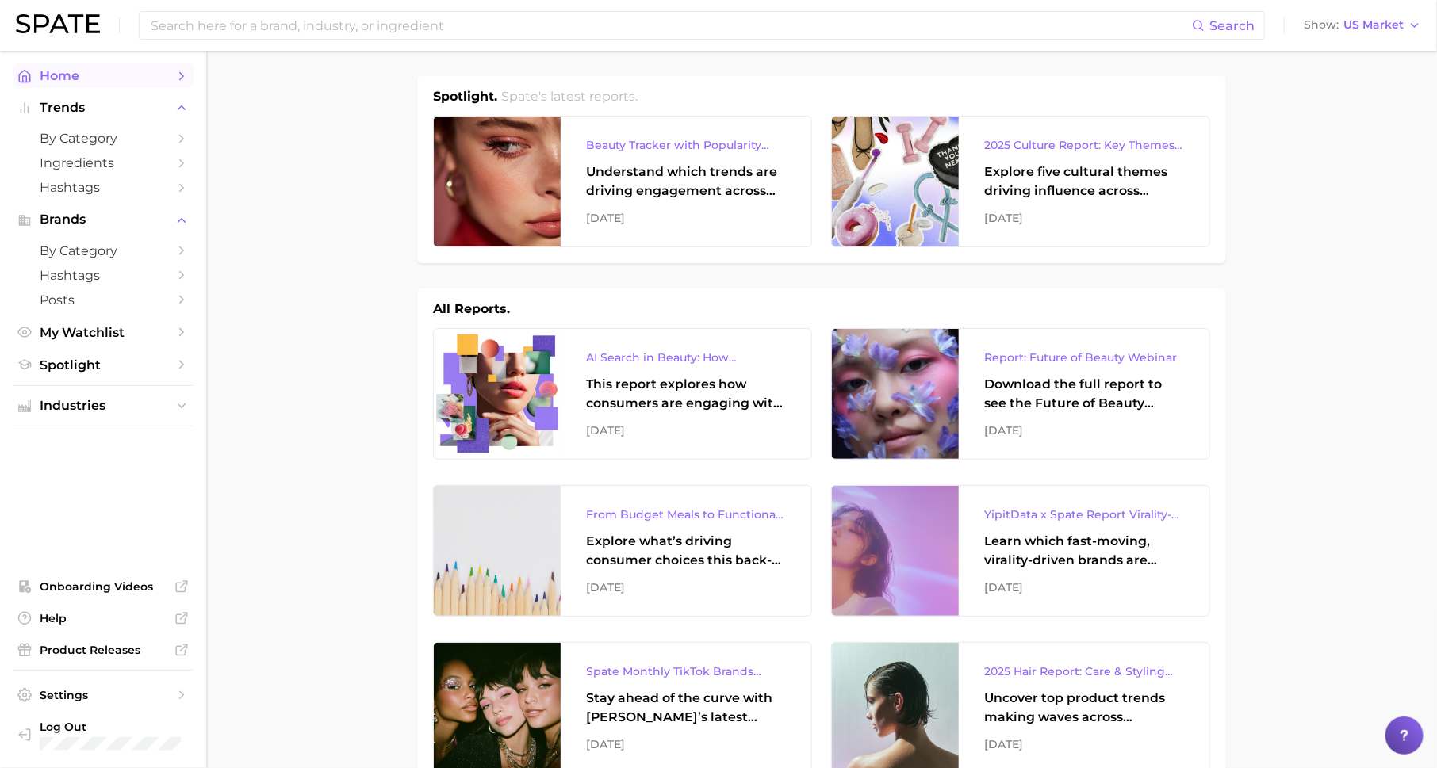
click at [159, 79] on span "Home" at bounding box center [103, 75] width 127 height 15
